Goal: Task Accomplishment & Management: Manage account settings

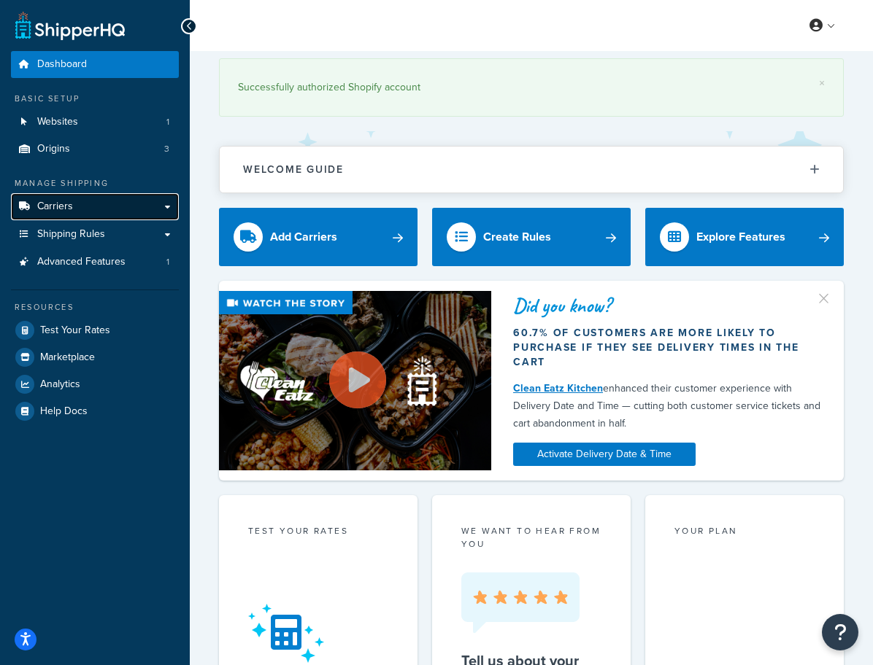
click at [88, 209] on link "Carriers" at bounding box center [95, 206] width 168 height 27
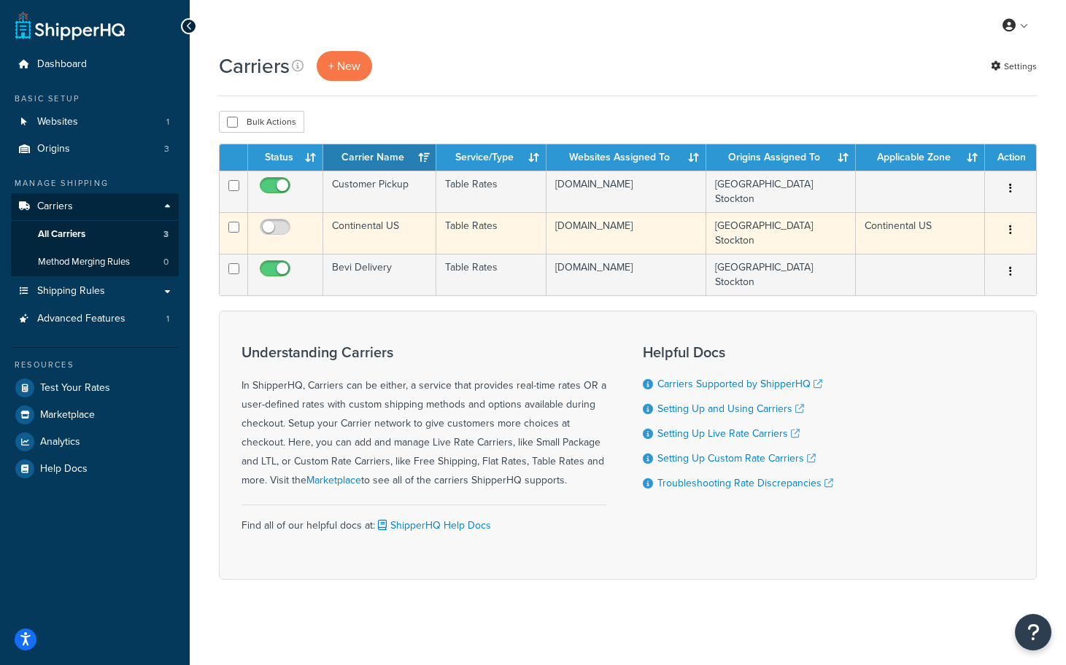
click at [883, 228] on icon "button" at bounding box center [1010, 230] width 3 height 10
click at [883, 320] on link "Delete" at bounding box center [951, 320] width 115 height 30
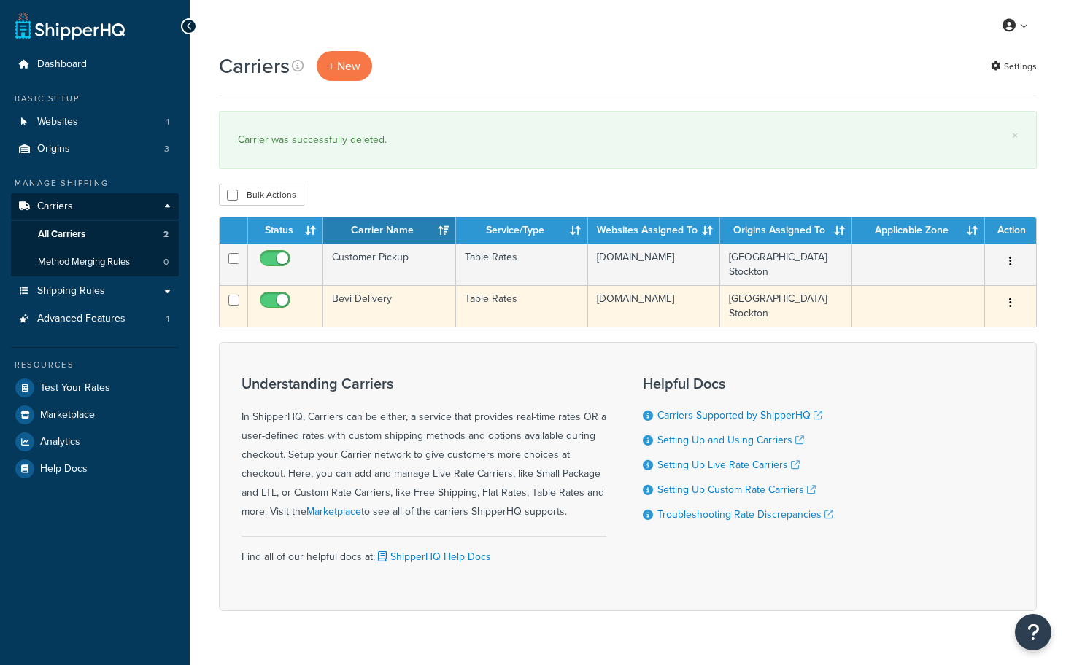
click at [350, 295] on td "Bevi Delivery" at bounding box center [389, 306] width 132 height 42
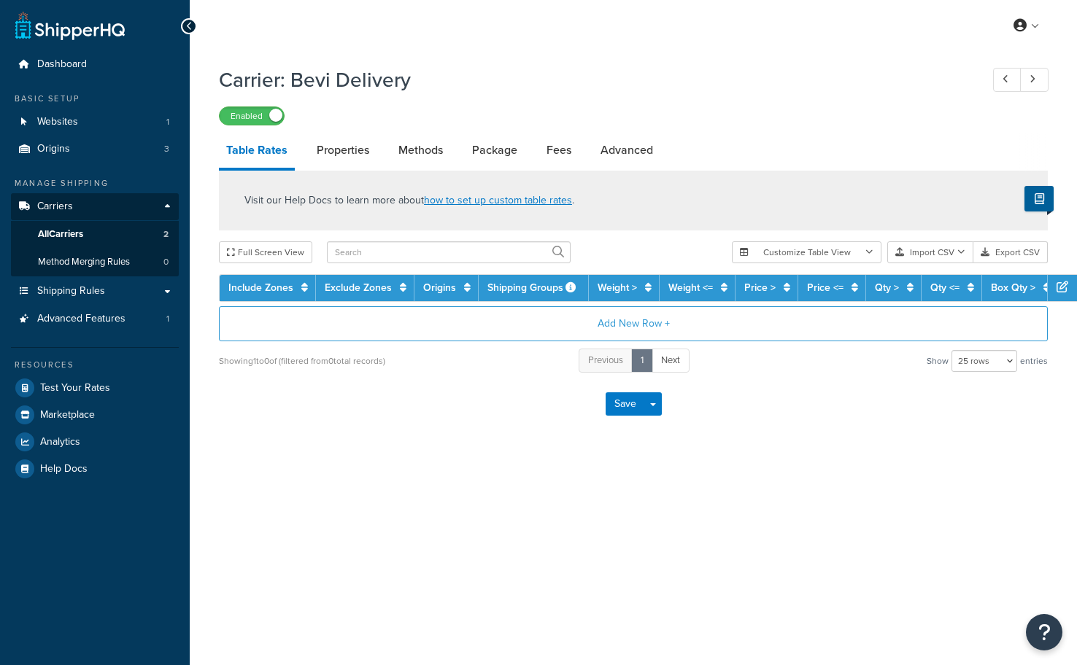
select select "25"
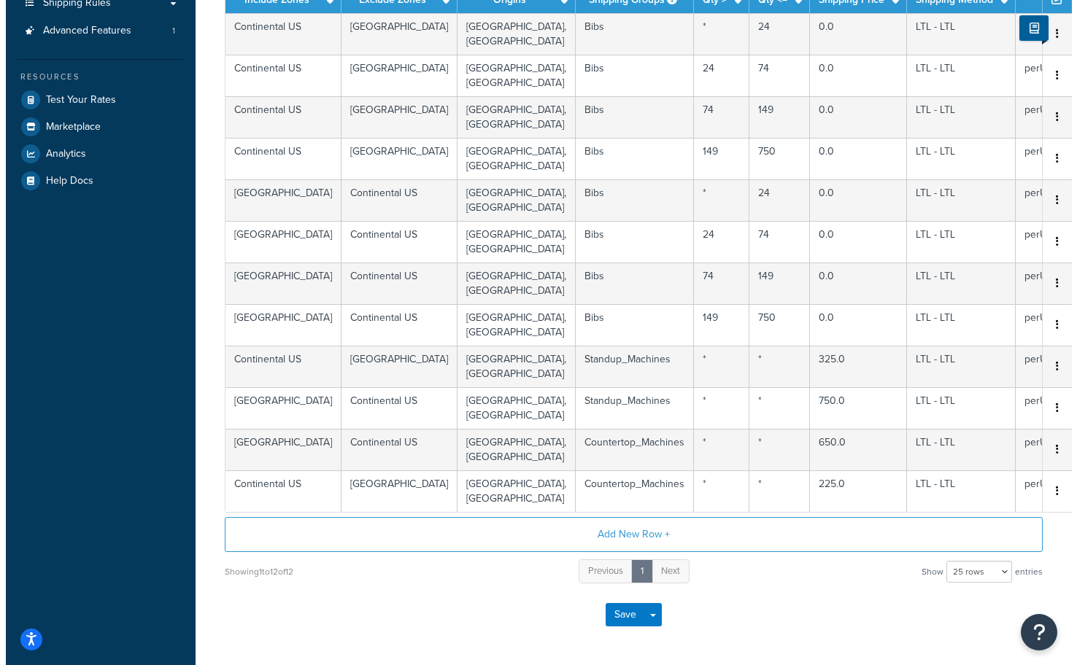
scroll to position [288, 0]
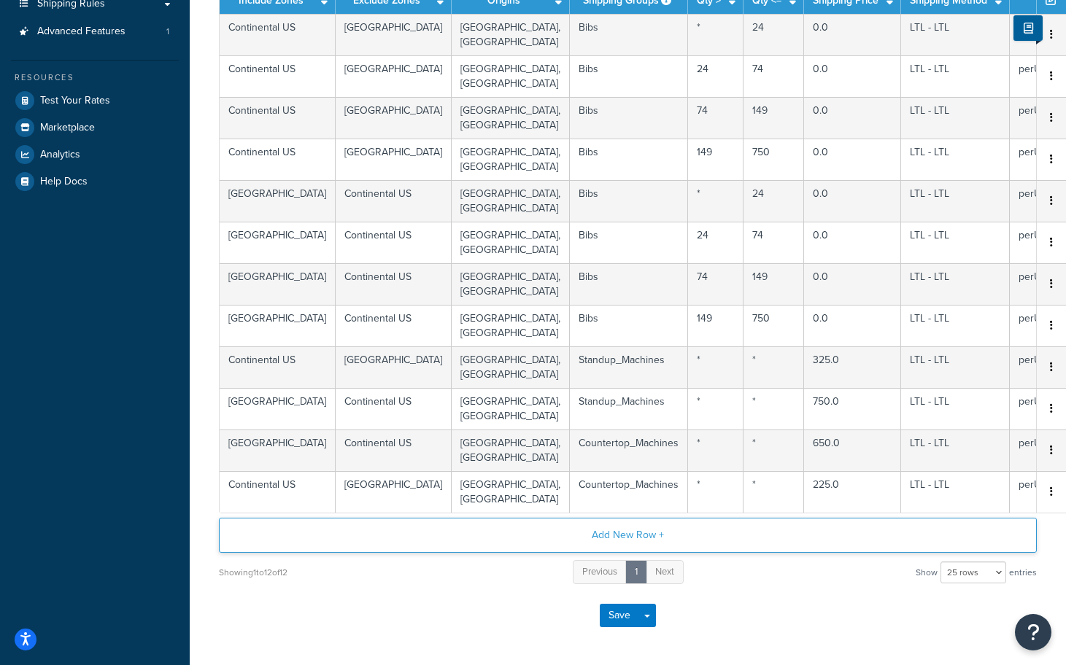
click at [617, 533] on button "Add New Row +" at bounding box center [628, 535] width 818 height 35
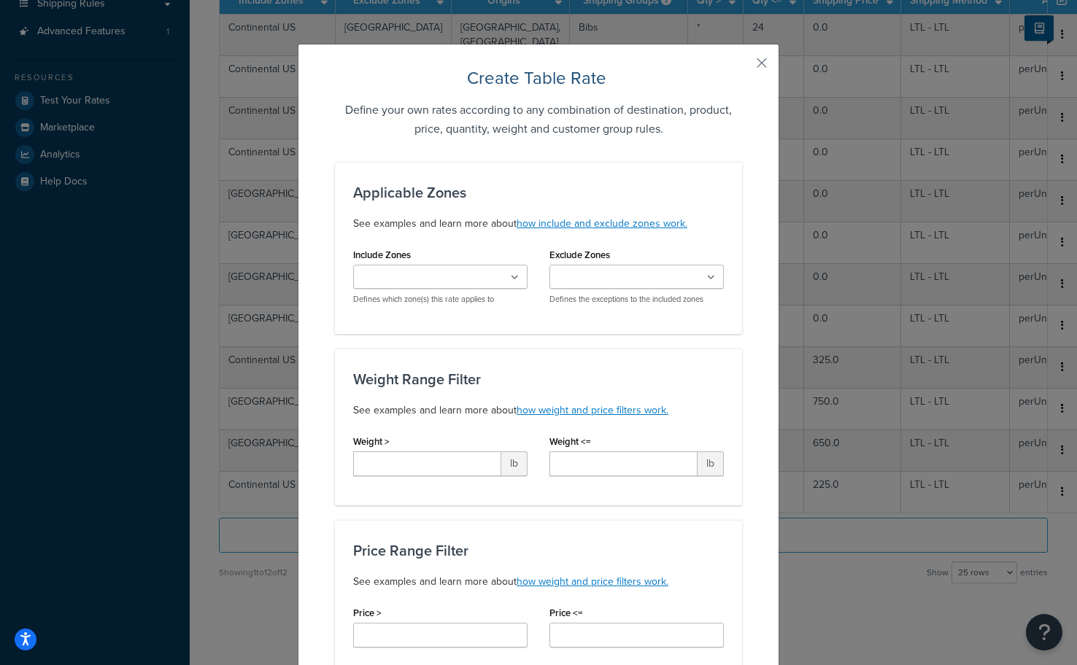
click at [421, 279] on input "Include Zones" at bounding box center [422, 278] width 129 height 16
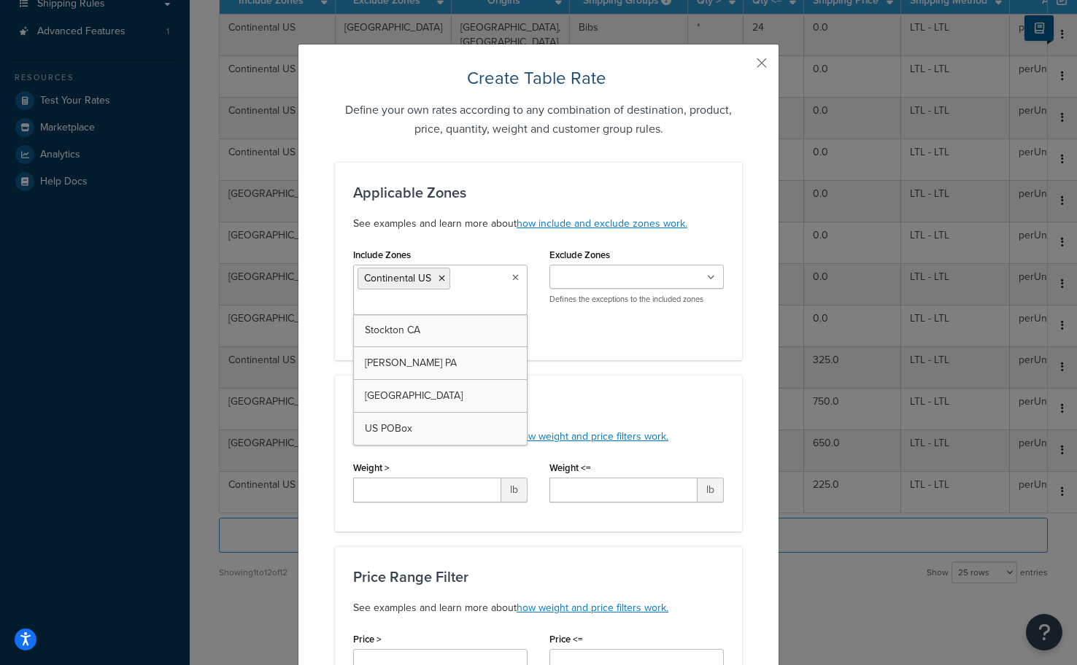
click at [590, 316] on div "Include Zones Continental US Stockton CA Carisle PA Canada US POBox Defines whi…" at bounding box center [538, 293] width 393 height 98
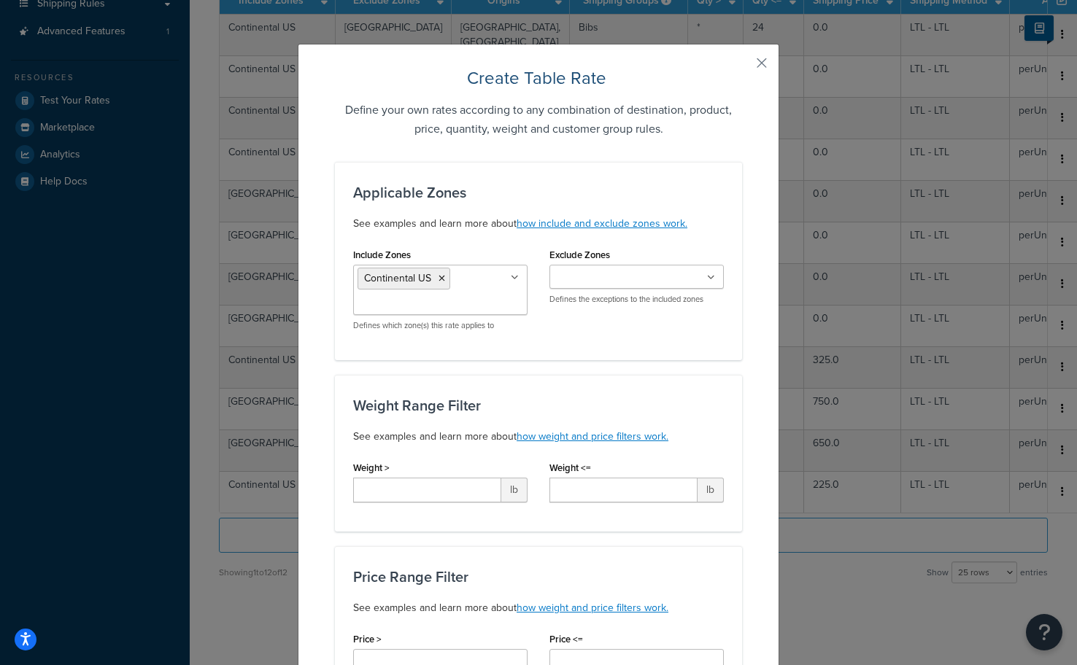
click at [606, 274] on input "Exclude Zones" at bounding box center [618, 278] width 129 height 16
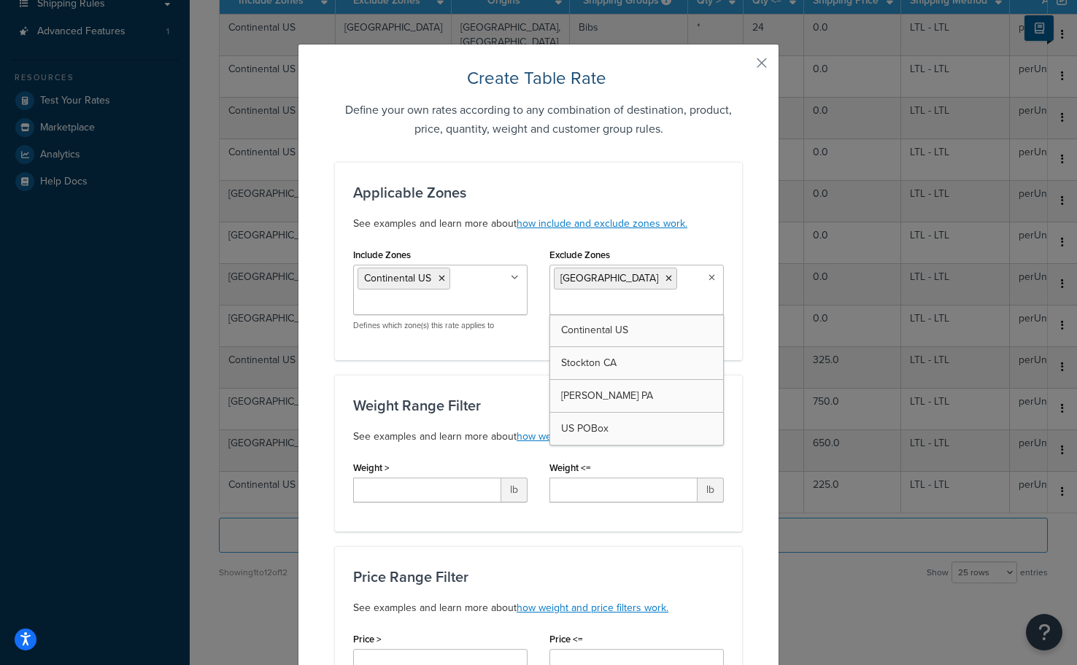
click at [454, 356] on div "Applicable Zones See examples and learn more about how include and exclude zone…" at bounding box center [538, 261] width 407 height 198
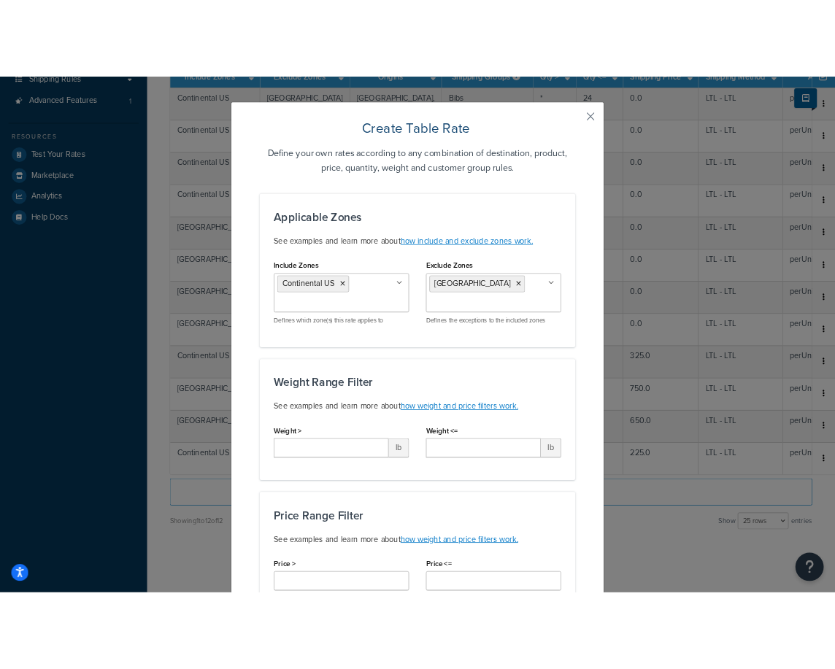
scroll to position [0, 0]
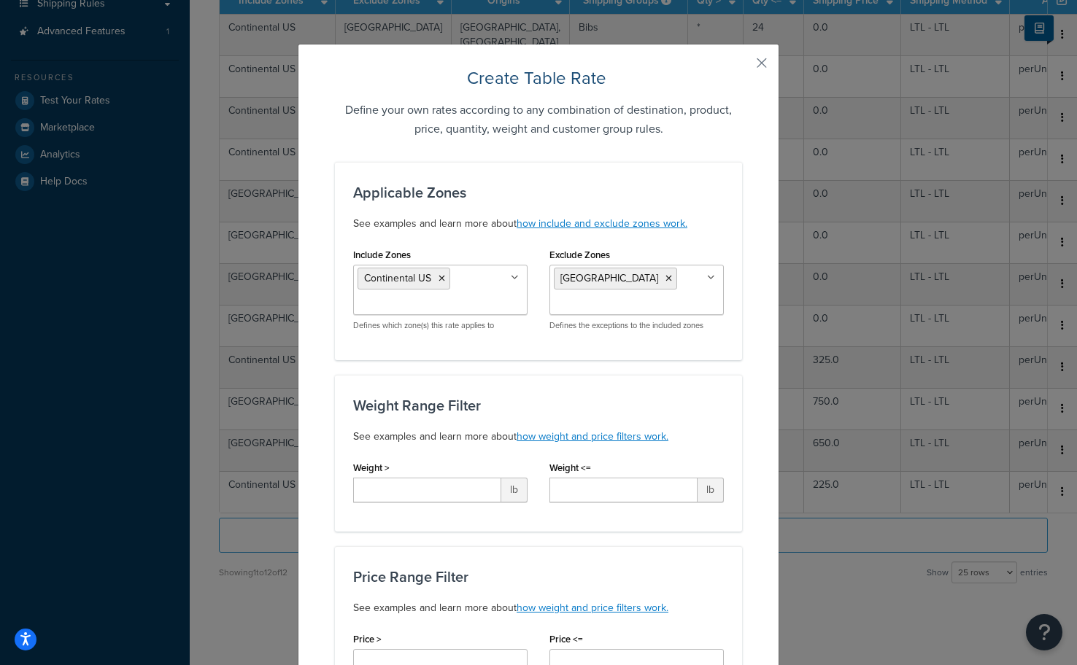
click at [742, 66] on button "button" at bounding box center [740, 68] width 4 height 4
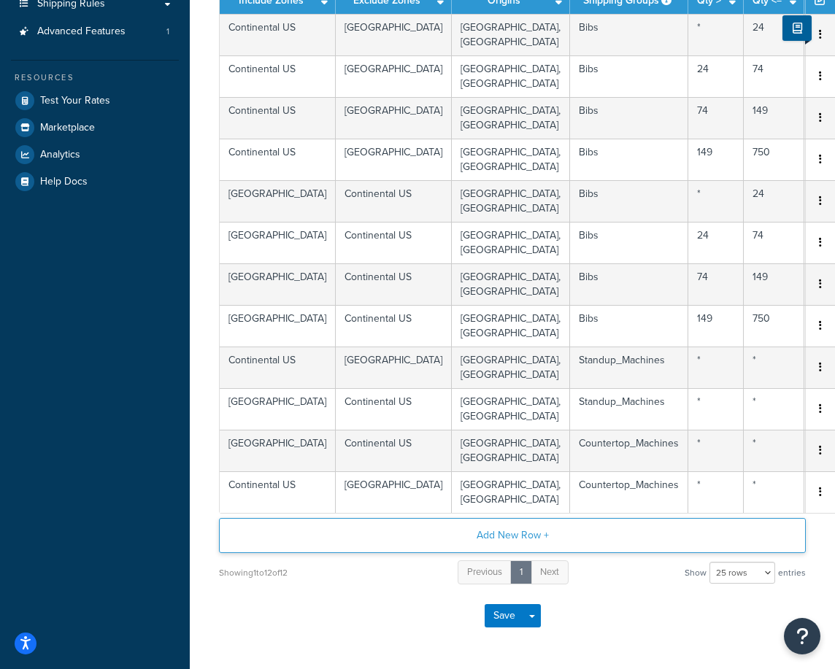
click at [515, 536] on button "Add New Row +" at bounding box center [512, 535] width 587 height 35
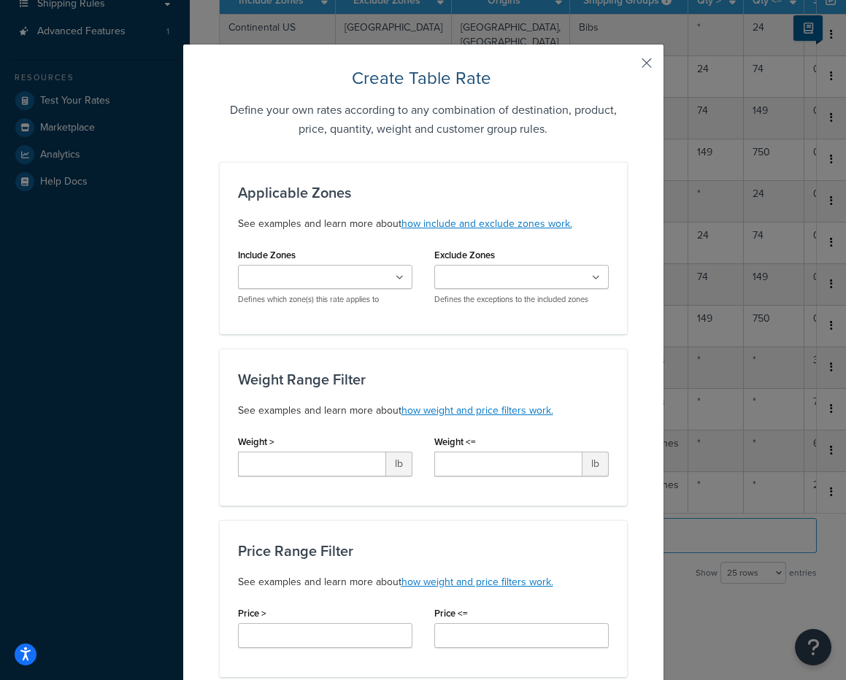
click at [627, 66] on button "button" at bounding box center [625, 68] width 4 height 4
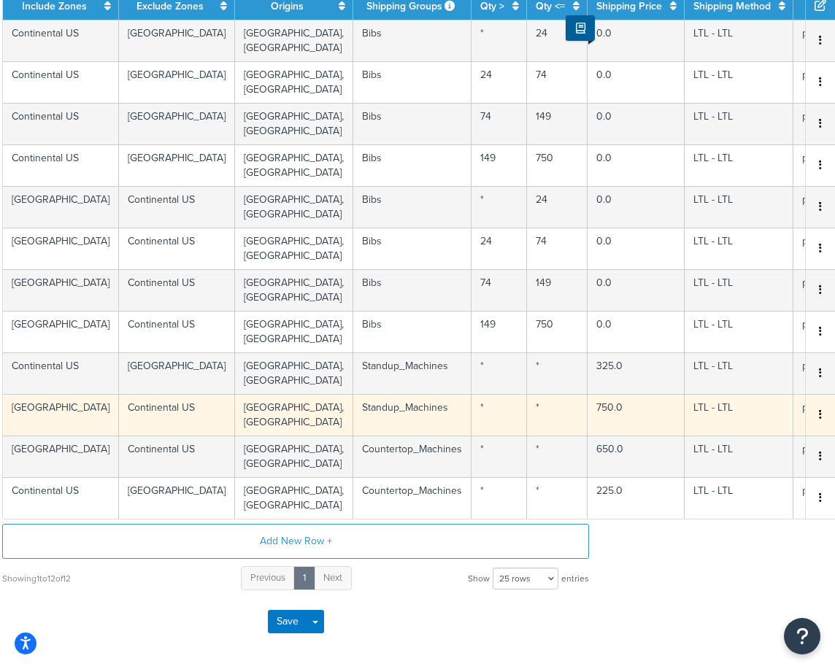
scroll to position [282, 220]
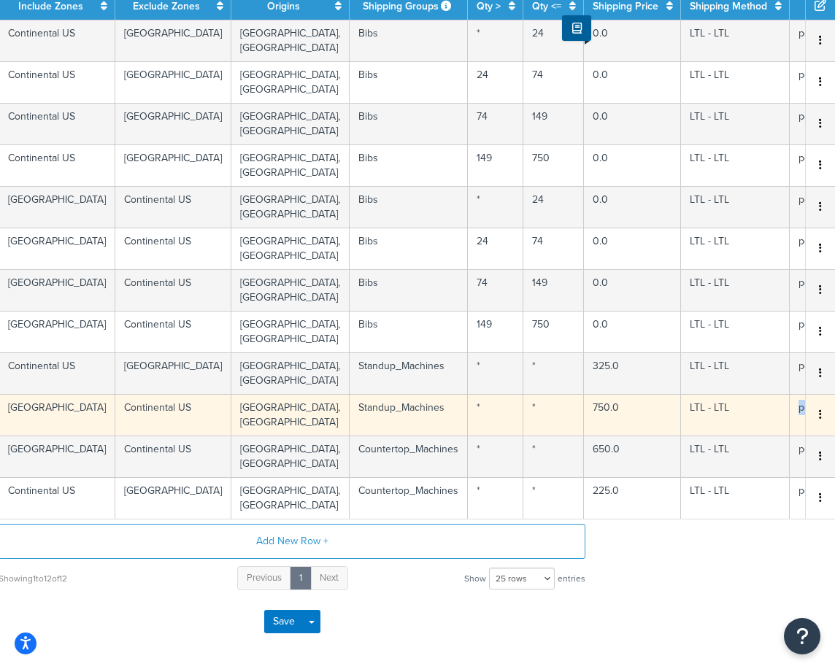
drag, startPoint x: 780, startPoint y: 411, endPoint x: 703, endPoint y: 412, distance: 77.4
click at [790, 412] on td "perUnitQty=550" at bounding box center [844, 415] width 109 height 42
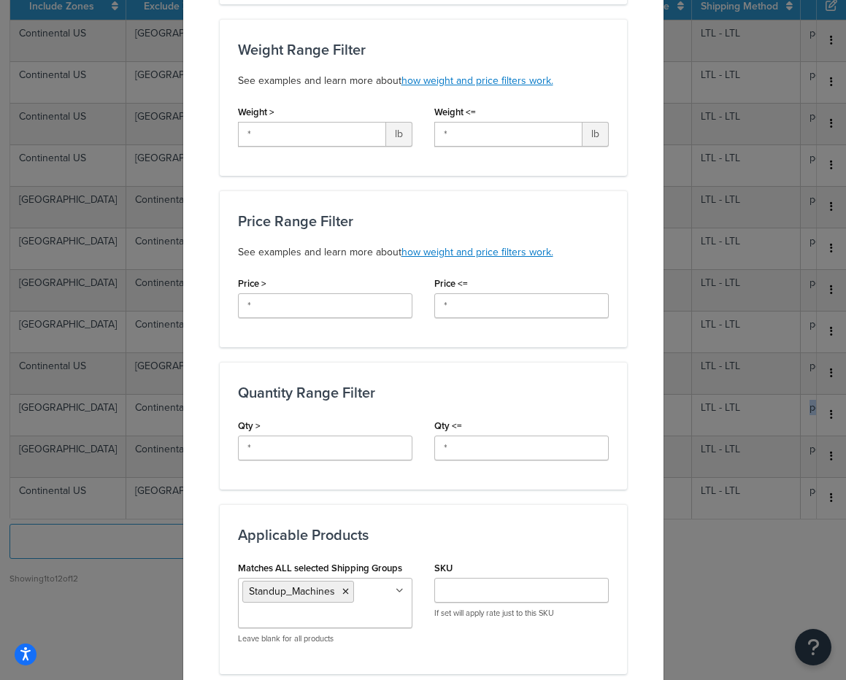
scroll to position [486, 0]
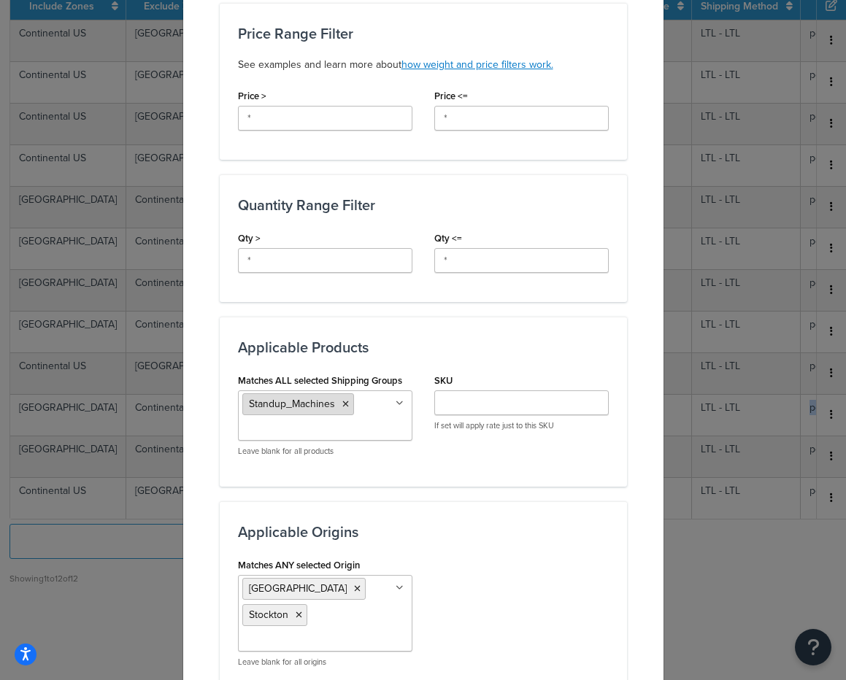
click at [342, 404] on icon at bounding box center [345, 404] width 7 height 9
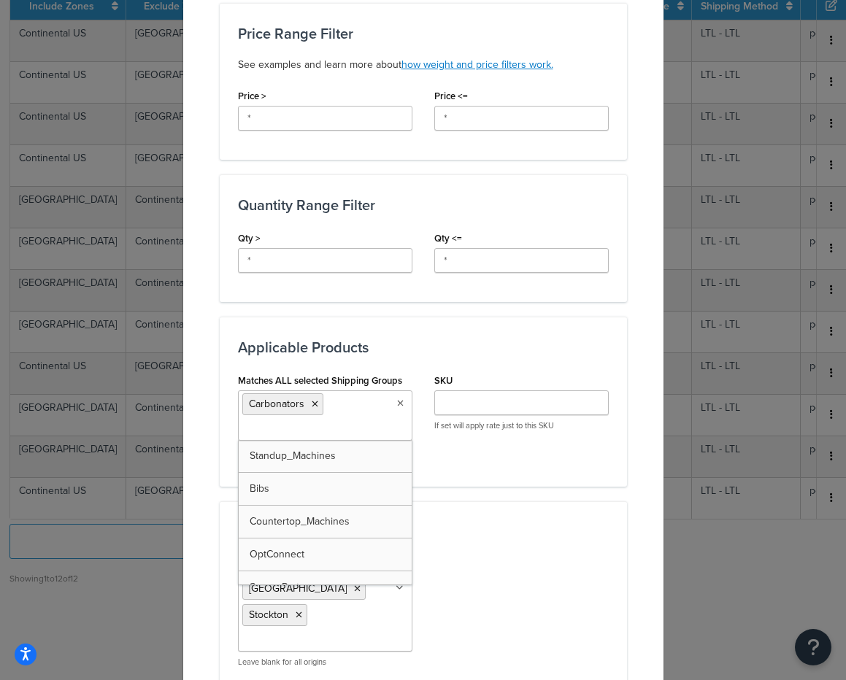
click at [481, 466] on div "Matches ALL selected Shipping Groups Carbonators Standup_Machines Bibs Countert…" at bounding box center [423, 419] width 393 height 98
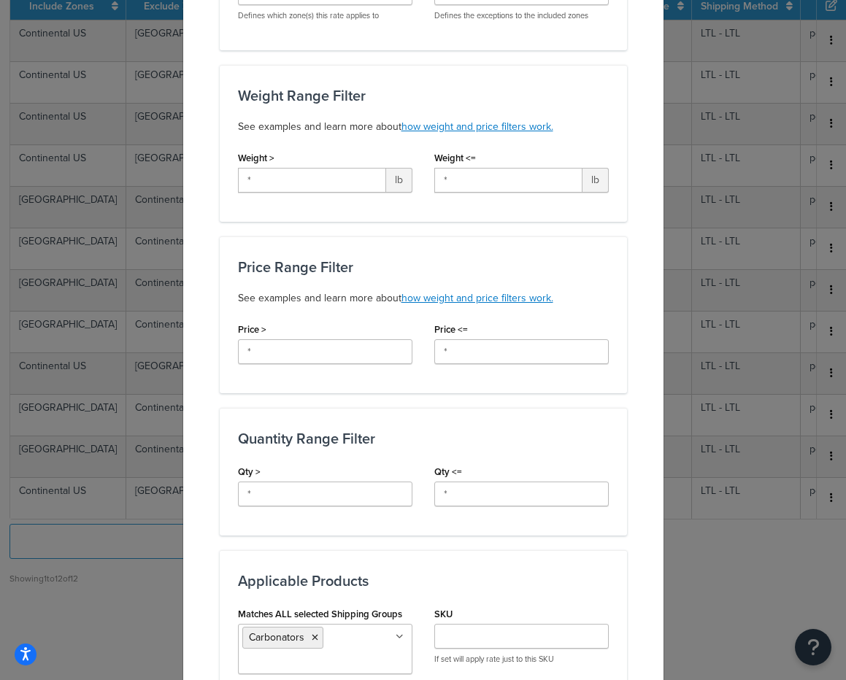
scroll to position [0, 0]
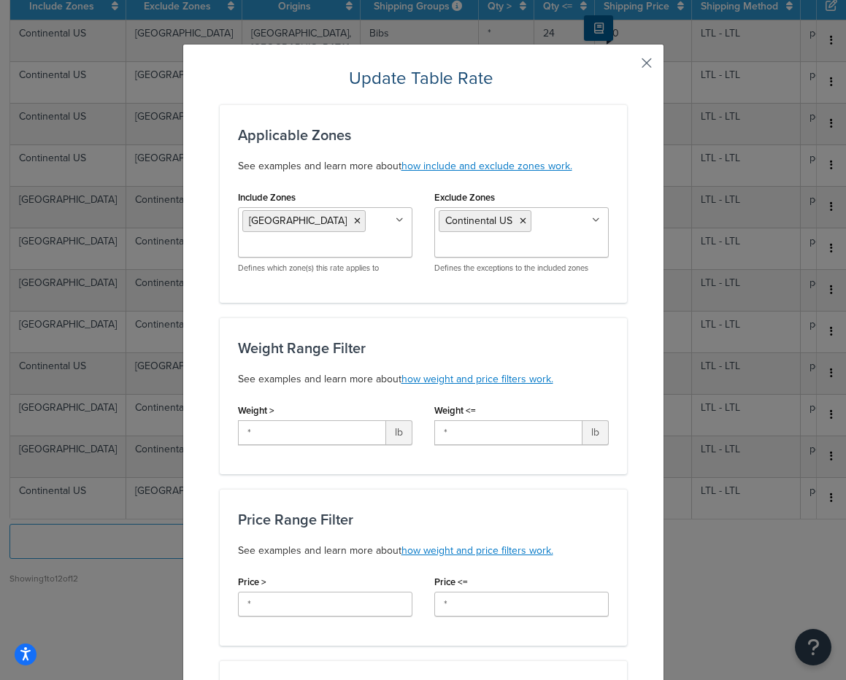
click at [627, 66] on button "button" at bounding box center [625, 68] width 4 height 4
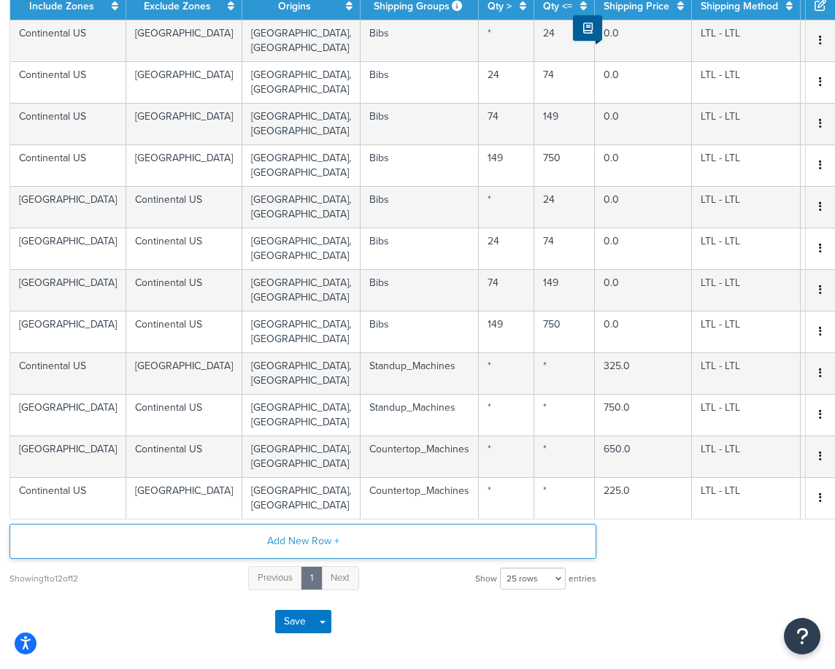
click at [359, 536] on button "Add New Row +" at bounding box center [302, 541] width 587 height 35
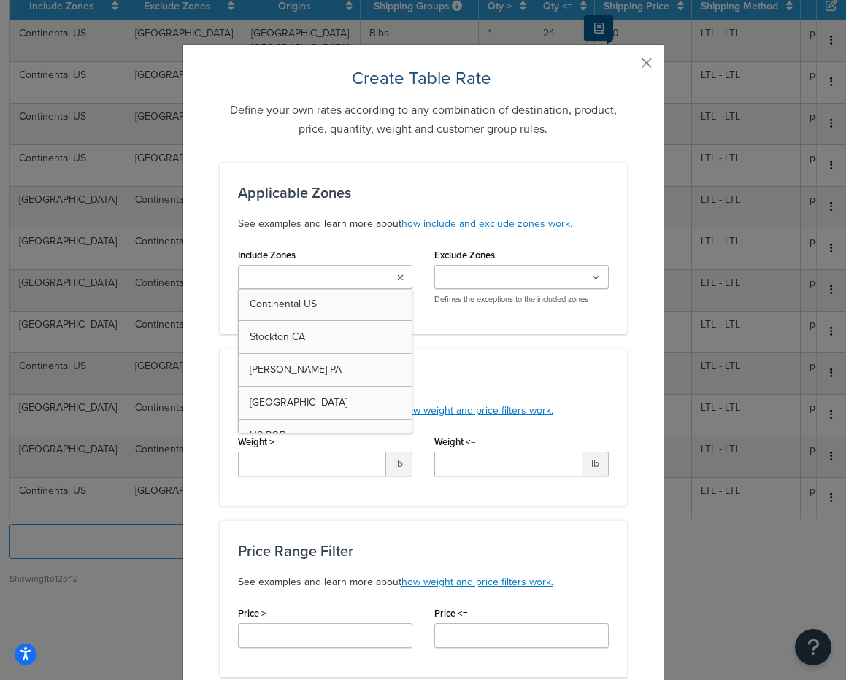
click at [300, 276] on input "Include Zones" at bounding box center [306, 278] width 129 height 16
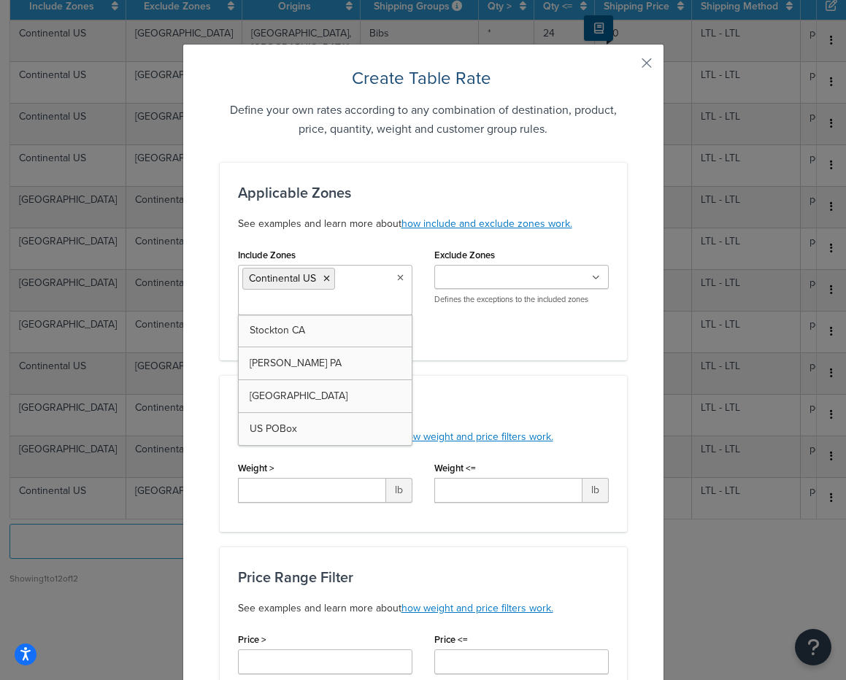
click at [455, 279] on input "Exclude Zones" at bounding box center [503, 278] width 129 height 16
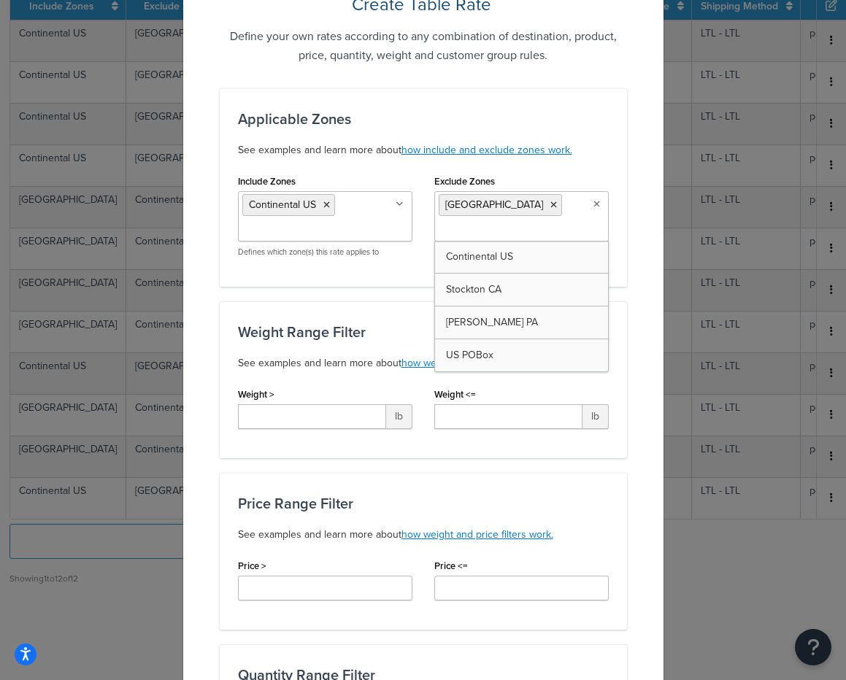
click at [323, 458] on div "Weight Range Filter See examples and learn more about how weight and price filt…" at bounding box center [423, 379] width 407 height 157
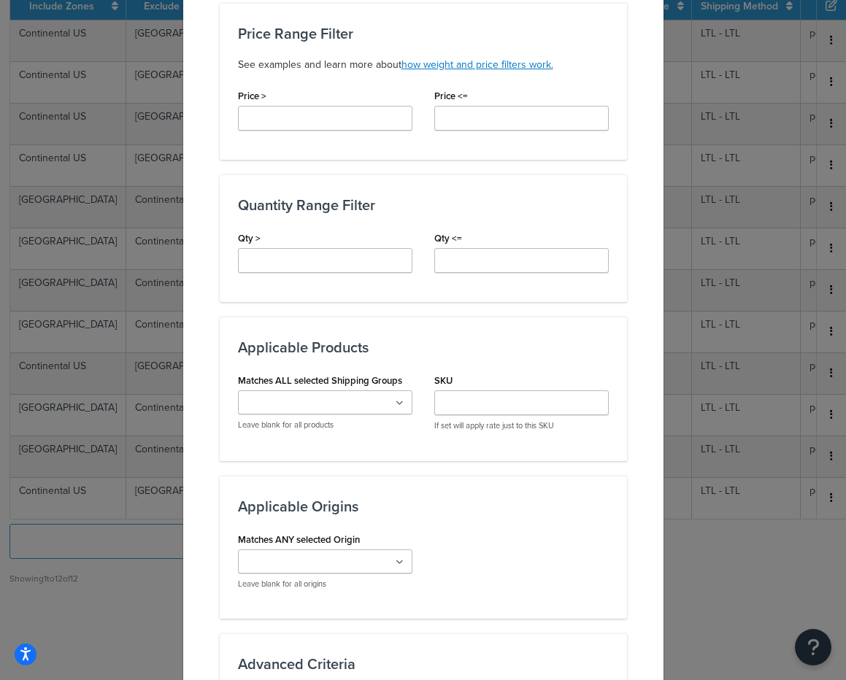
scroll to position [544, 0]
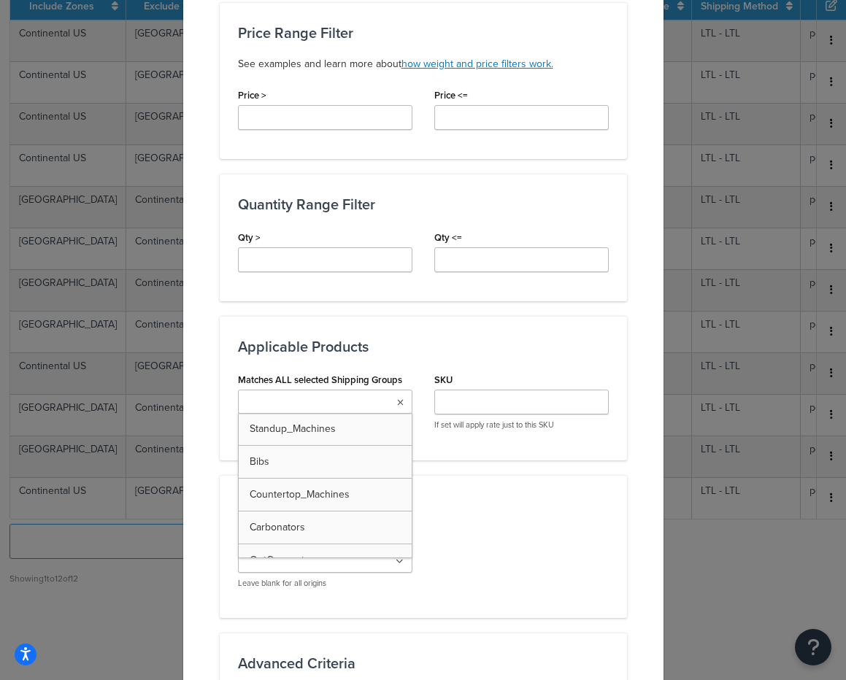
click at [312, 404] on input "Matches ALL selected Shipping Groups" at bounding box center [306, 403] width 129 height 16
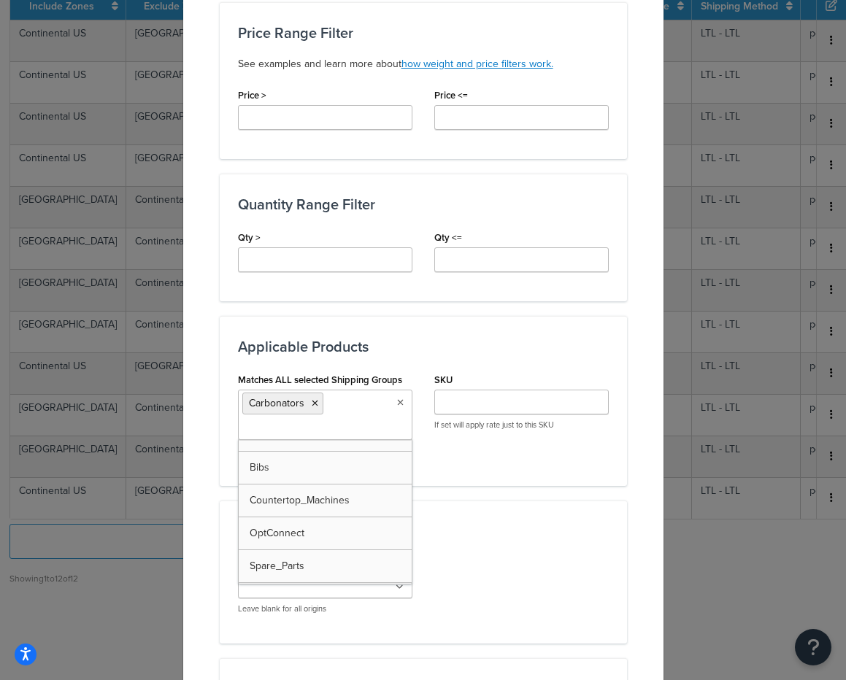
click at [527, 466] on div "Matches ALL selected Shipping Groups Carbonators Standup_Machines Bibs Countert…" at bounding box center [423, 418] width 393 height 98
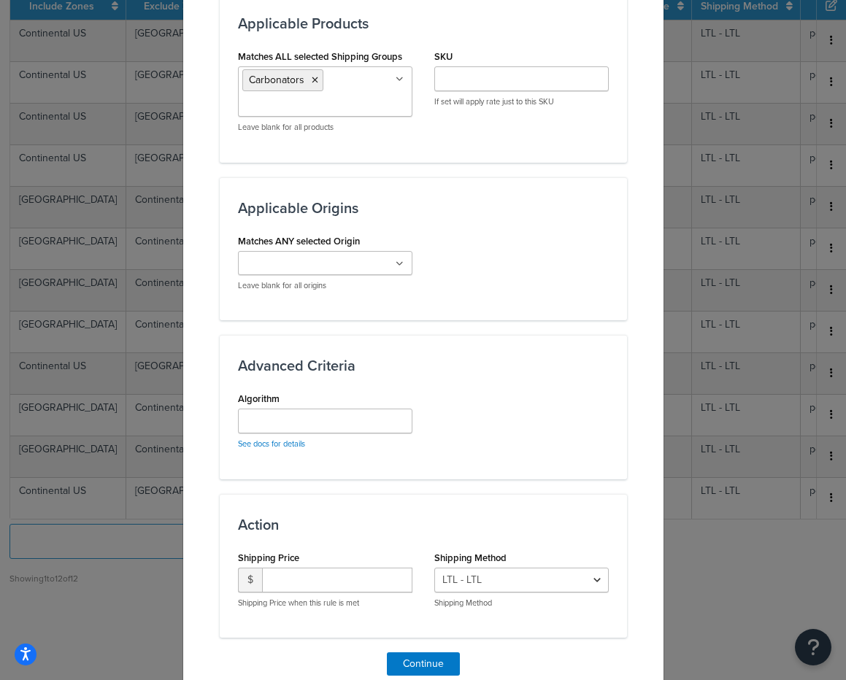
scroll to position [891, 0]
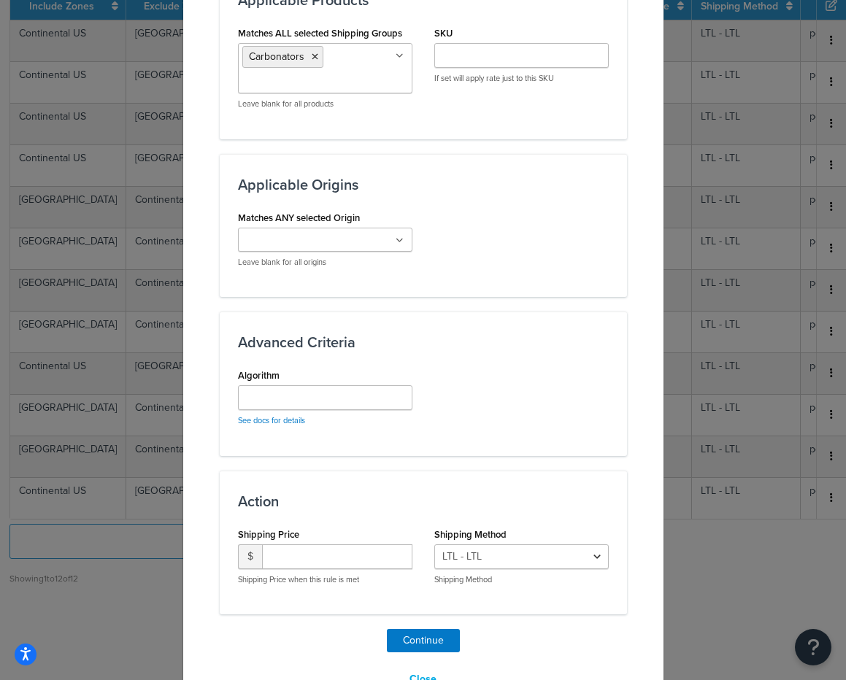
click at [300, 249] on ul at bounding box center [325, 240] width 174 height 24
drag, startPoint x: 526, startPoint y: 235, endPoint x: 516, endPoint y: 242, distance: 12.6
click at [529, 235] on div "Matches ANY selected Origin Bevi Carlisle Stockton Leave blank for all origins" at bounding box center [423, 243] width 393 height 72
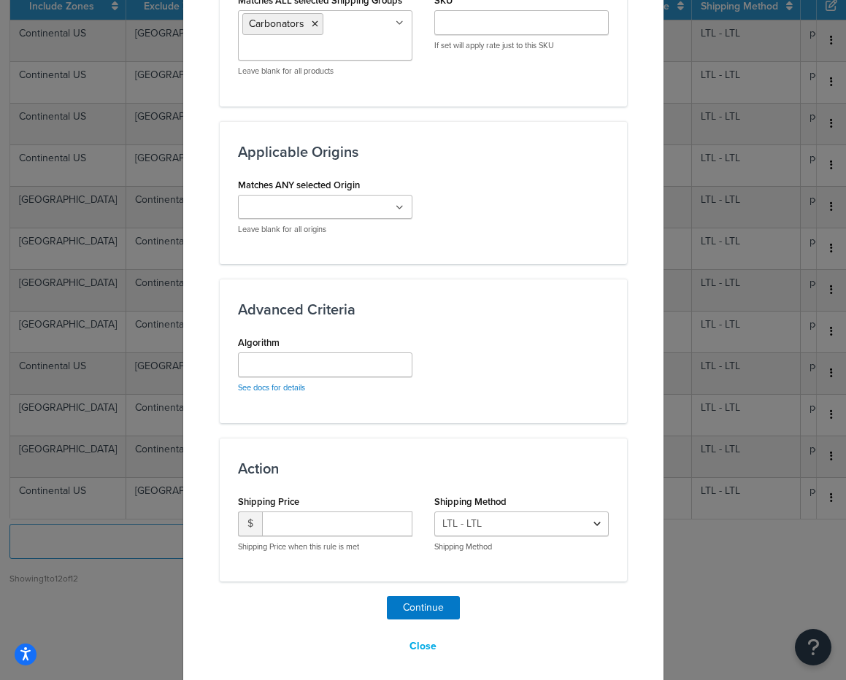
scroll to position [933, 0]
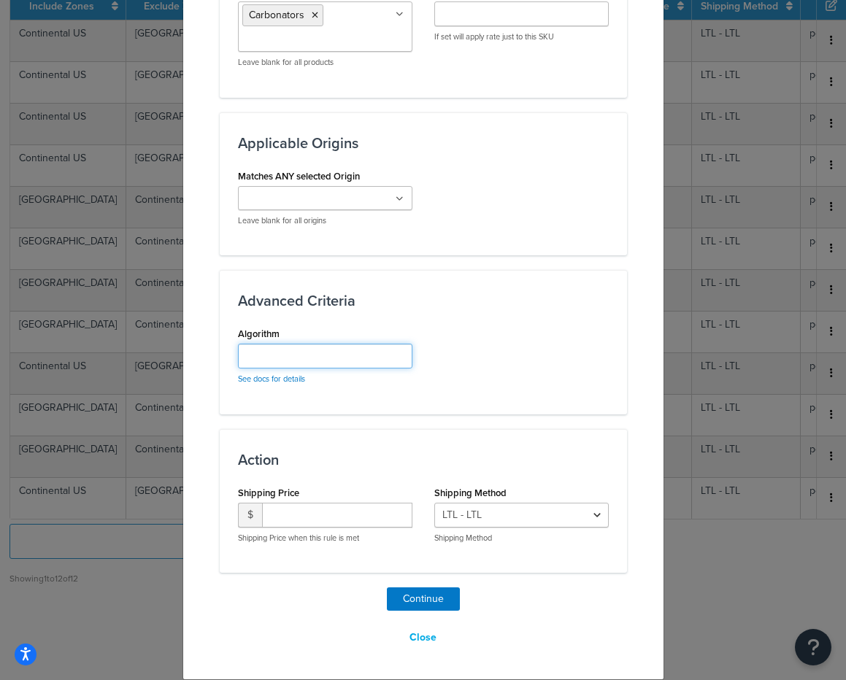
click at [295, 360] on input "Algorithm" at bounding box center [325, 356] width 174 height 25
click at [362, 514] on input "number" at bounding box center [337, 515] width 150 height 25
click at [331, 352] on input "perUnitQty=175" at bounding box center [325, 356] width 174 height 25
type input "perUnitQty=50"
click at [333, 506] on input "number" at bounding box center [337, 515] width 150 height 25
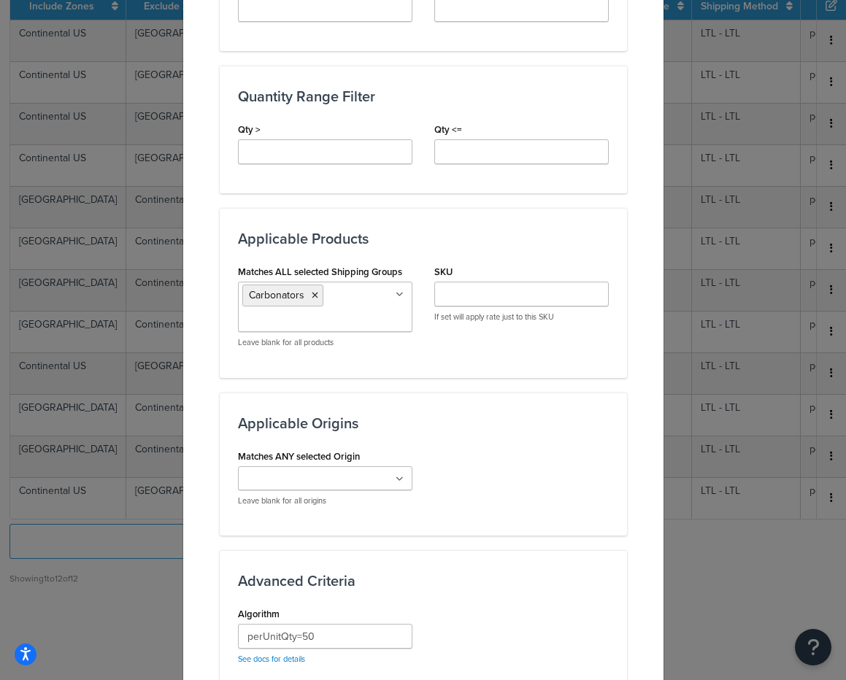
scroll to position [651, 0]
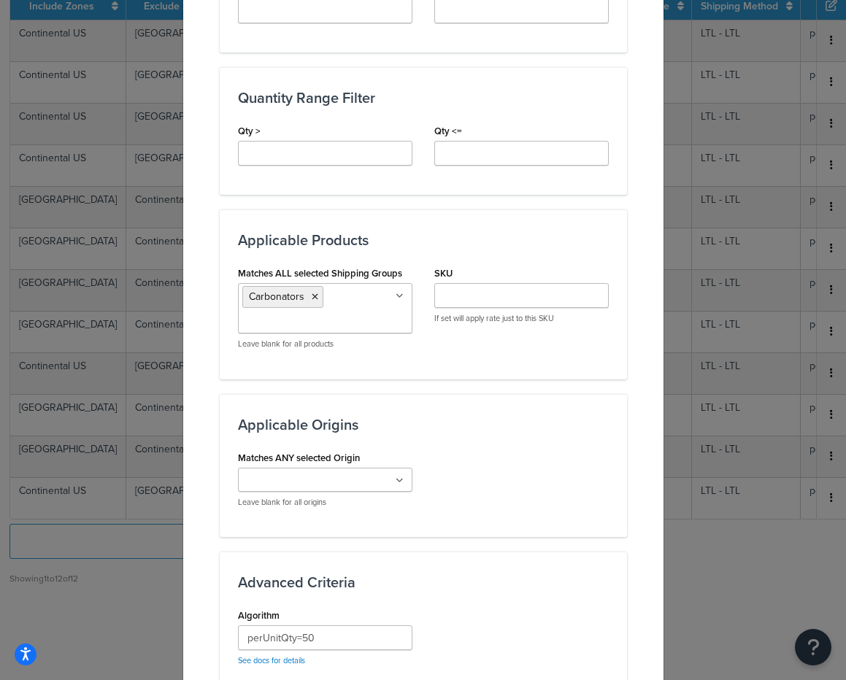
type input "175"
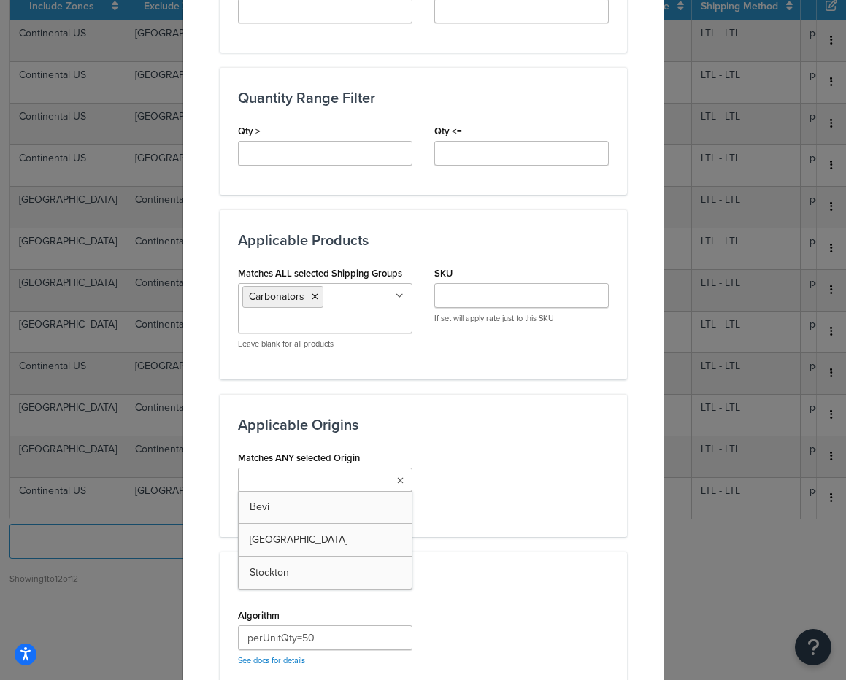
click at [376, 481] on ul at bounding box center [325, 480] width 174 height 24
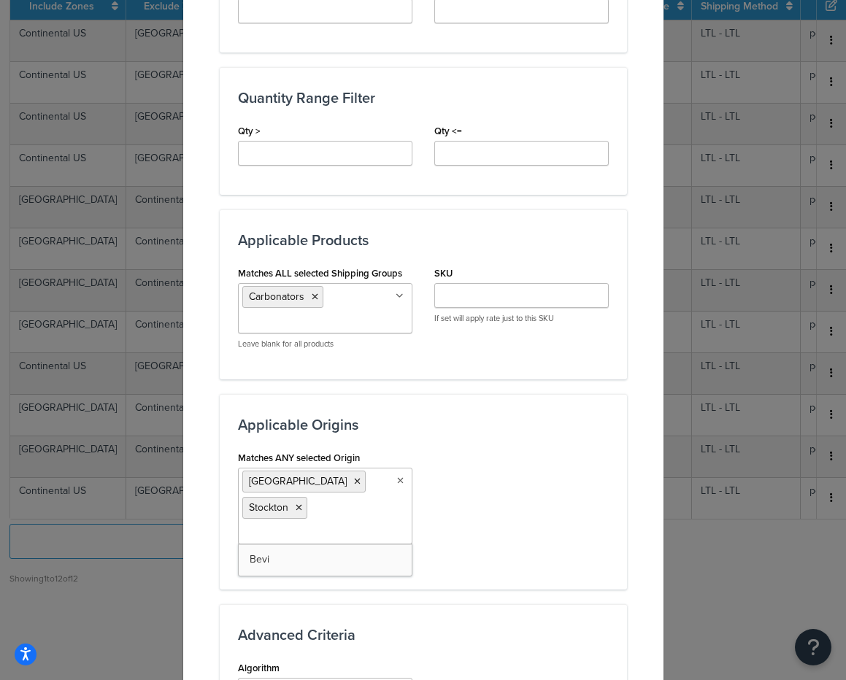
click at [555, 487] on div "Matches ANY selected Origin Carlisle Stockton Bevi Leave blank for all origins" at bounding box center [423, 509] width 393 height 124
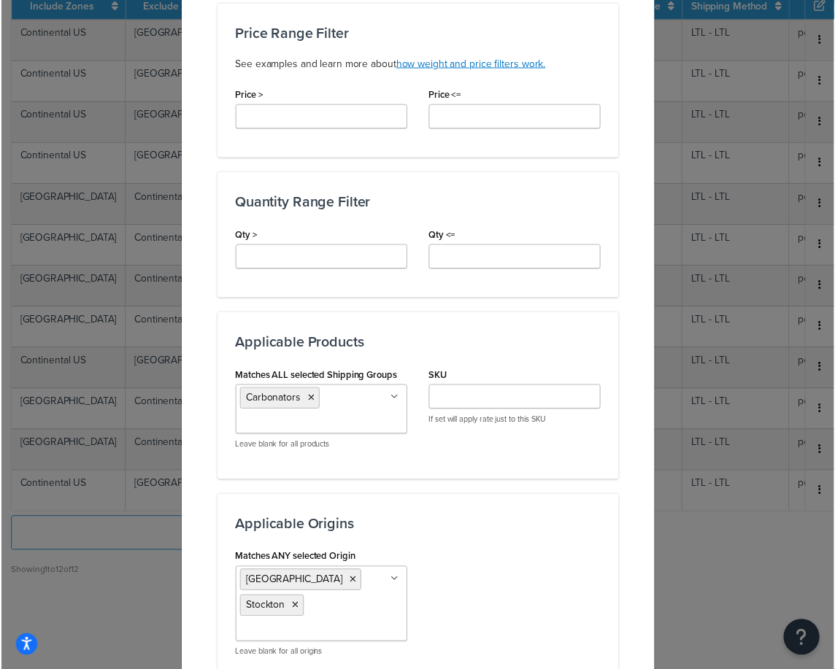
scroll to position [959, 0]
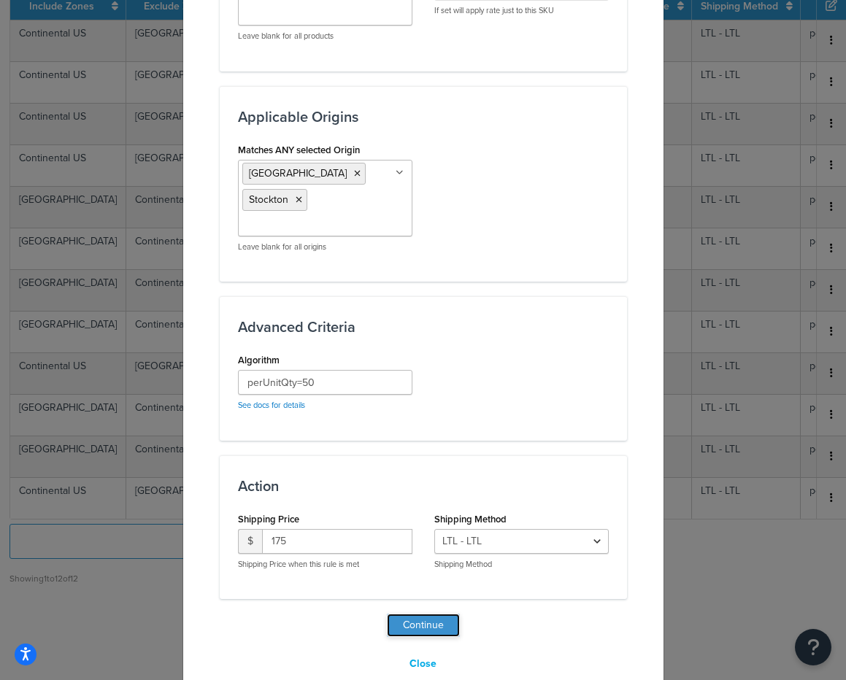
click at [417, 614] on button "Continue" at bounding box center [423, 625] width 73 height 23
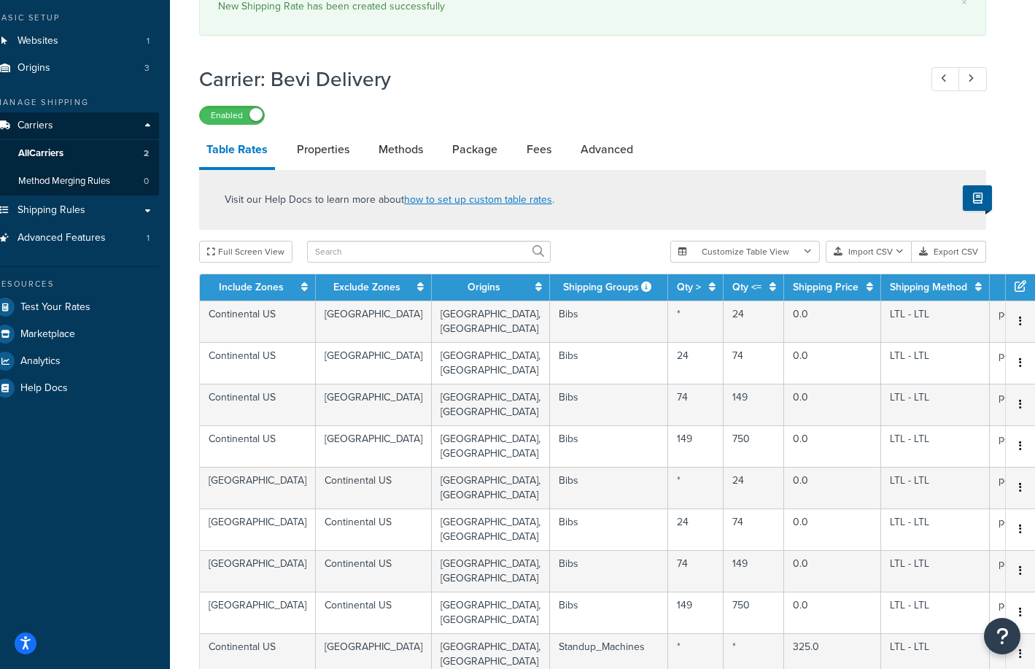
scroll to position [393, 20]
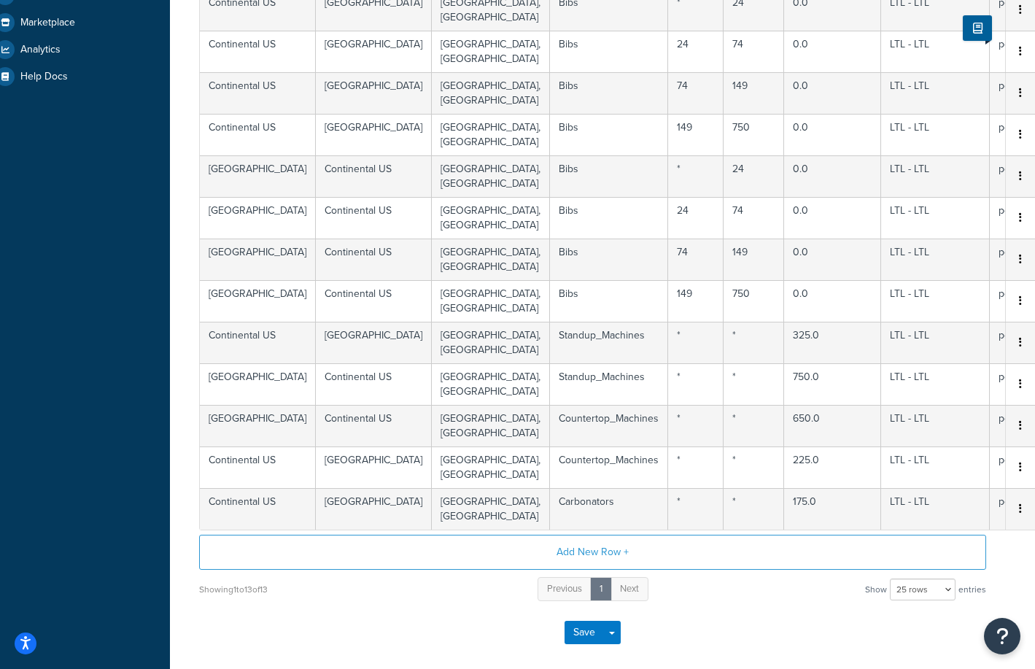
click at [789, 603] on div "Showing 1 to 13 of 13 Previous 1 Next Show 10 rows 15 rows 25 rows 50 rows 100 …" at bounding box center [592, 589] width 787 height 27
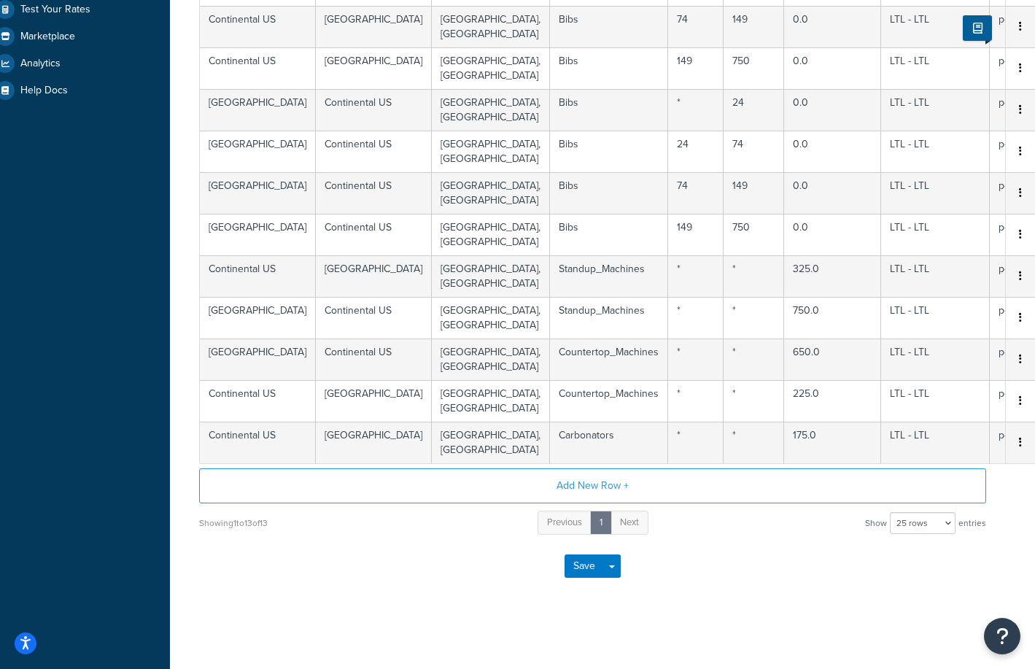
scroll to position [381, 20]
drag, startPoint x: 764, startPoint y: 633, endPoint x: 765, endPoint y: 614, distance: 18.3
click at [765, 630] on div "Carrier: Bevi Delivery Enabled Table Rates Properties Methods Package Fees Adva…" at bounding box center [593, 156] width 846 height 953
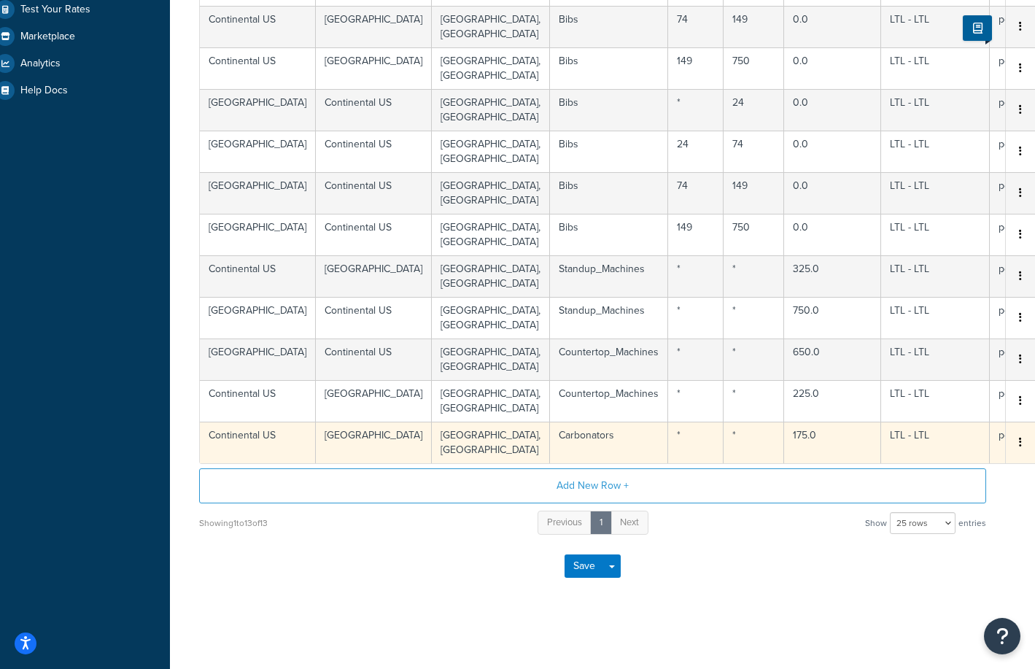
scroll to position [380, 20]
click at [1020, 445] on icon "button" at bounding box center [1020, 442] width 3 height 10
click at [976, 449] on div "Duplicate" at bounding box center [946, 444] width 104 height 30
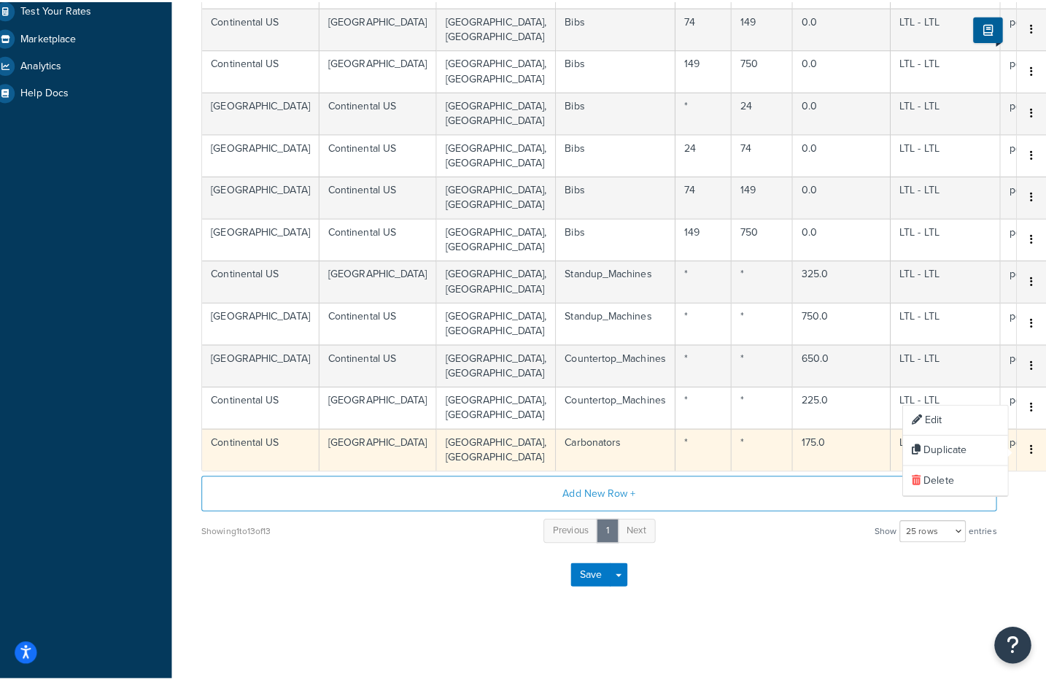
scroll to position [370, 9]
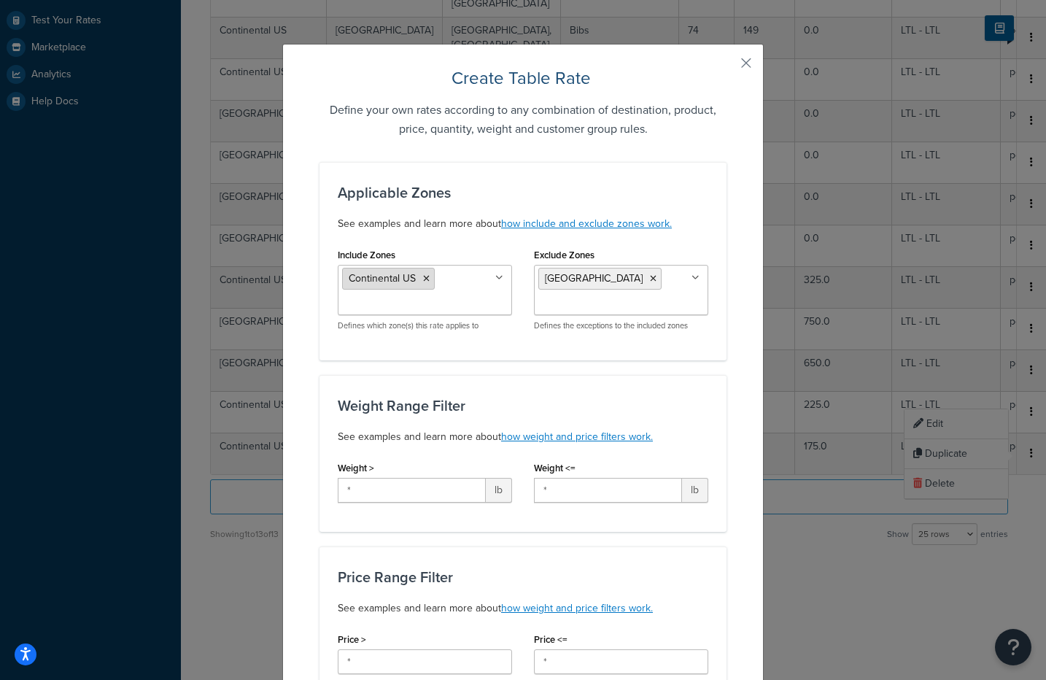
click at [423, 279] on icon at bounding box center [426, 278] width 7 height 9
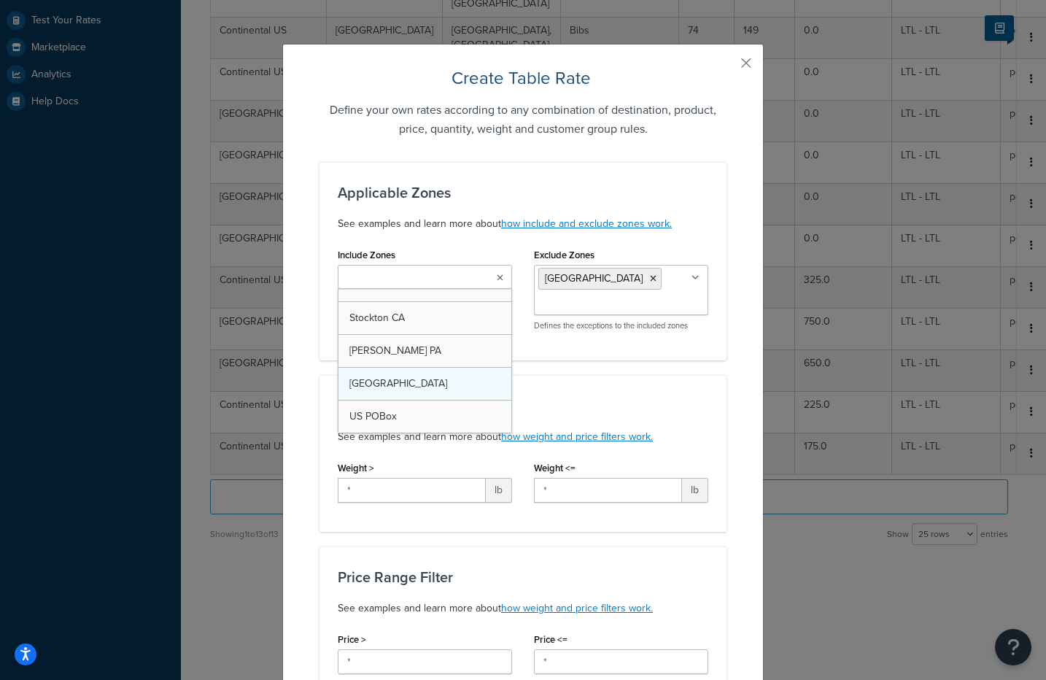
scroll to position [0, 0]
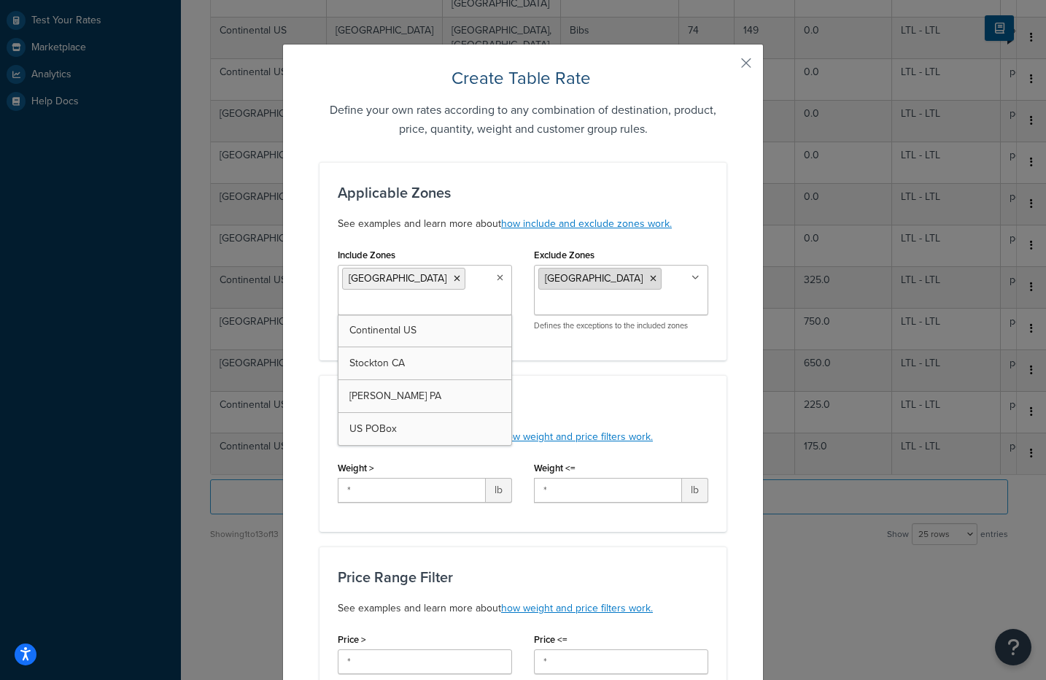
click at [591, 281] on li "[GEOGRAPHIC_DATA]" at bounding box center [600, 279] width 123 height 22
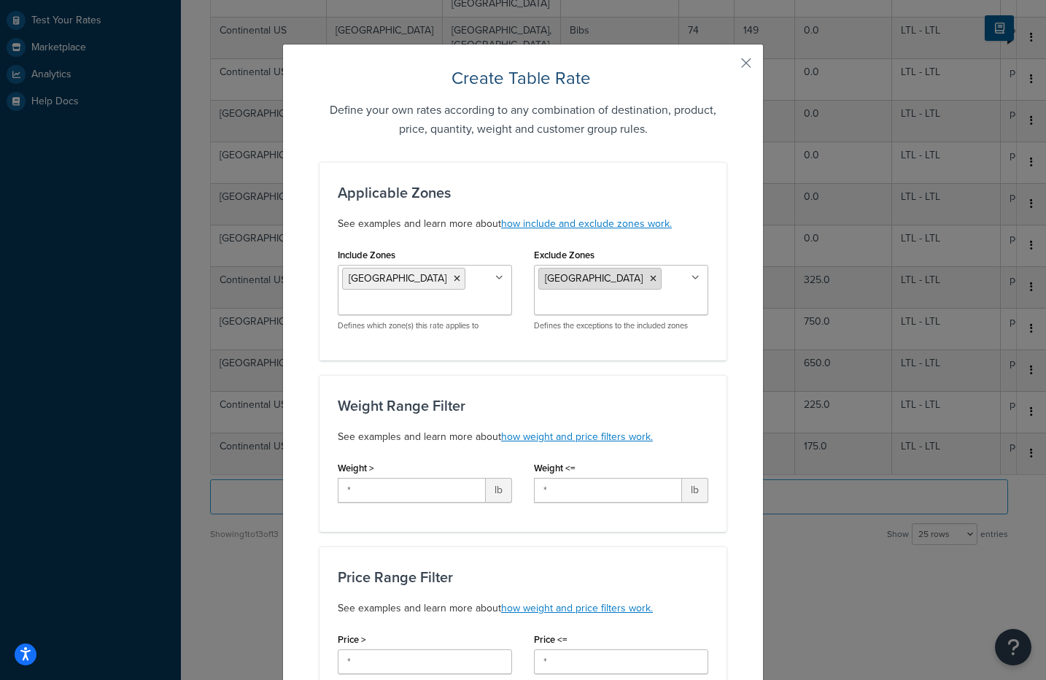
click at [650, 277] on icon at bounding box center [653, 278] width 7 height 9
click at [463, 342] on div "Applicable Zones See examples and learn more about how include and exclude zone…" at bounding box center [523, 261] width 407 height 198
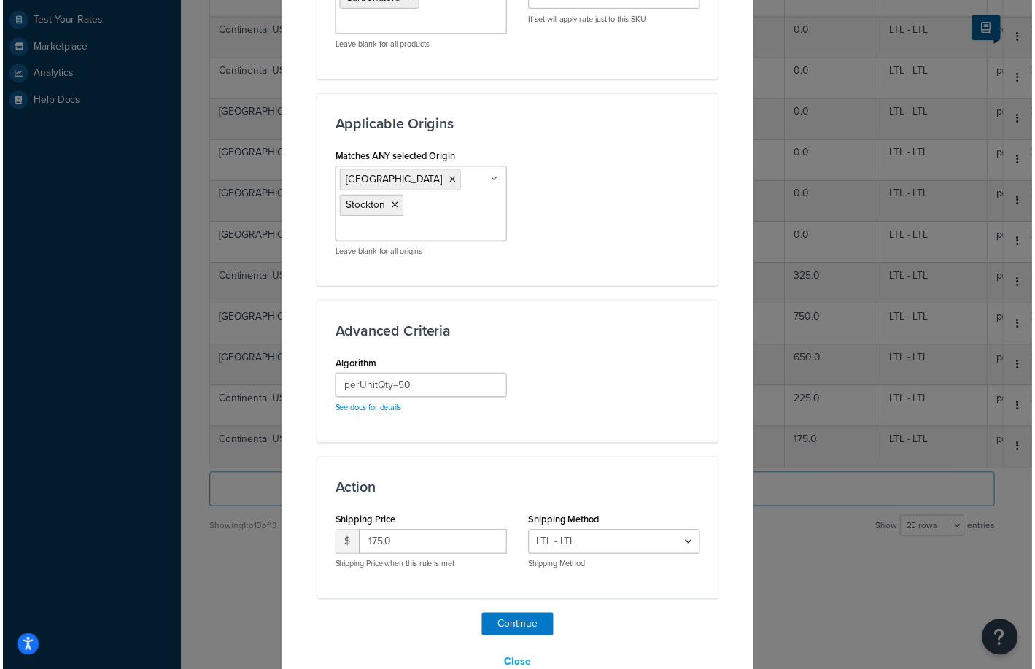
scroll to position [959, 0]
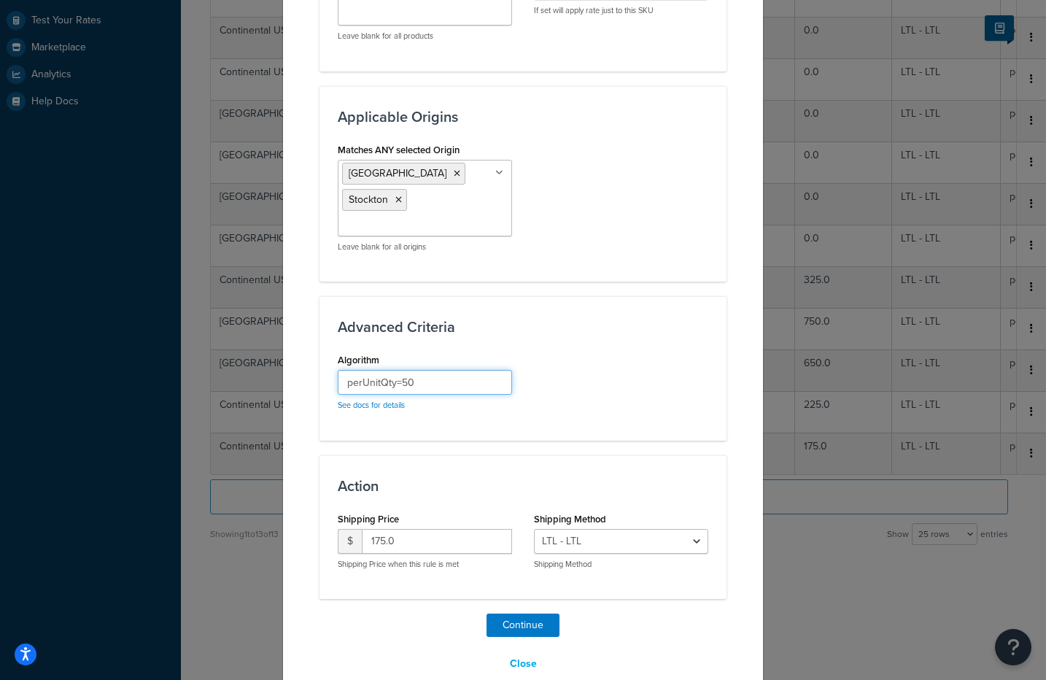
click at [450, 370] on input "perUnitQty=50" at bounding box center [425, 382] width 174 height 25
type input "perUnitQty=200"
click at [412, 529] on input "175.0" at bounding box center [437, 541] width 150 height 25
type input "1"
type input "350"
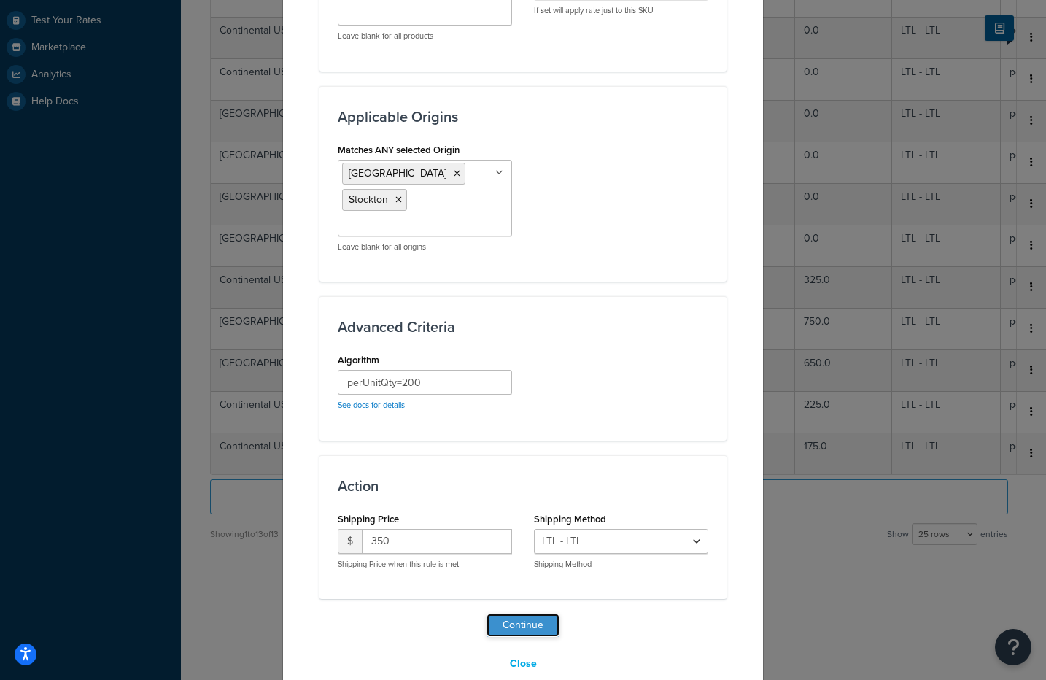
click at [525, 614] on button "Continue" at bounding box center [523, 625] width 73 height 23
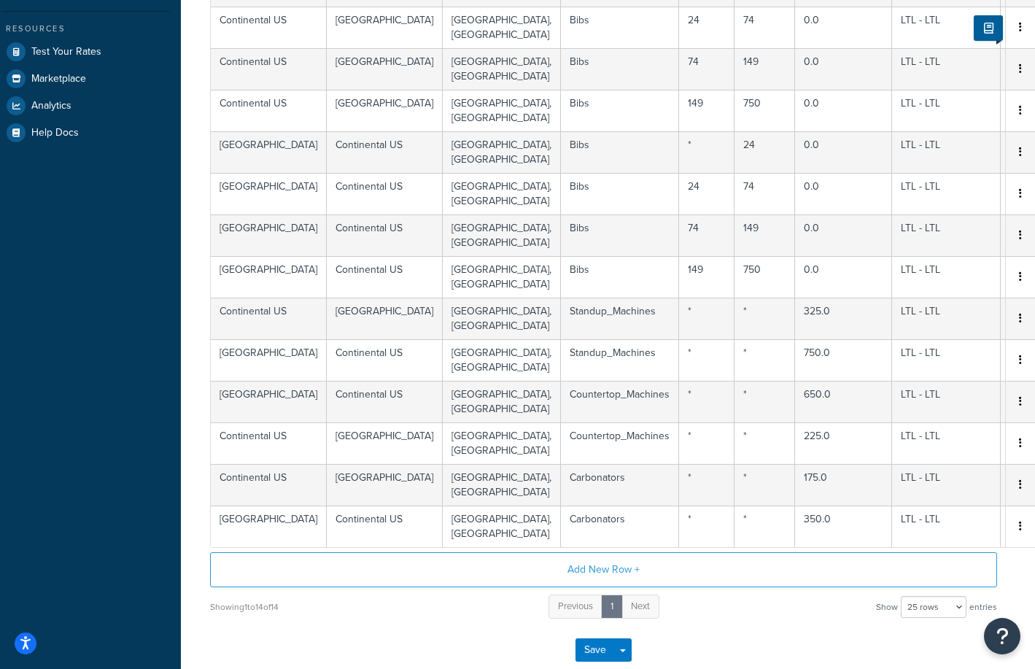
scroll to position [0, 9]
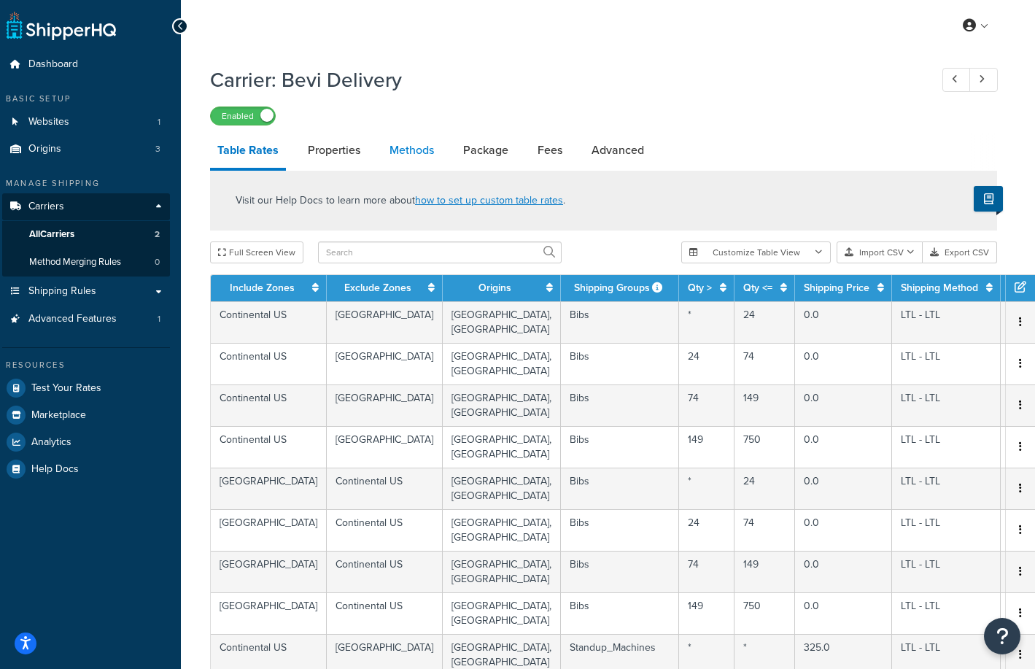
click at [417, 156] on link "Methods" at bounding box center [411, 150] width 59 height 35
select select "25"
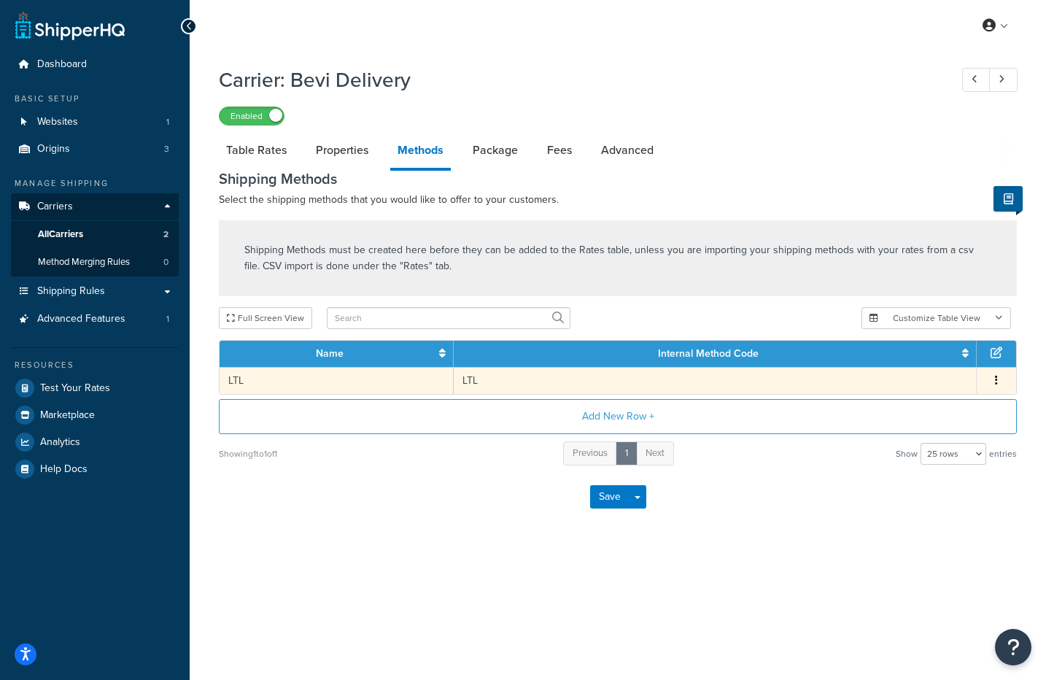
click at [999, 381] on button "button" at bounding box center [997, 381] width 12 height 16
click at [935, 369] on div "Edit" at bounding box center [923, 368] width 104 height 30
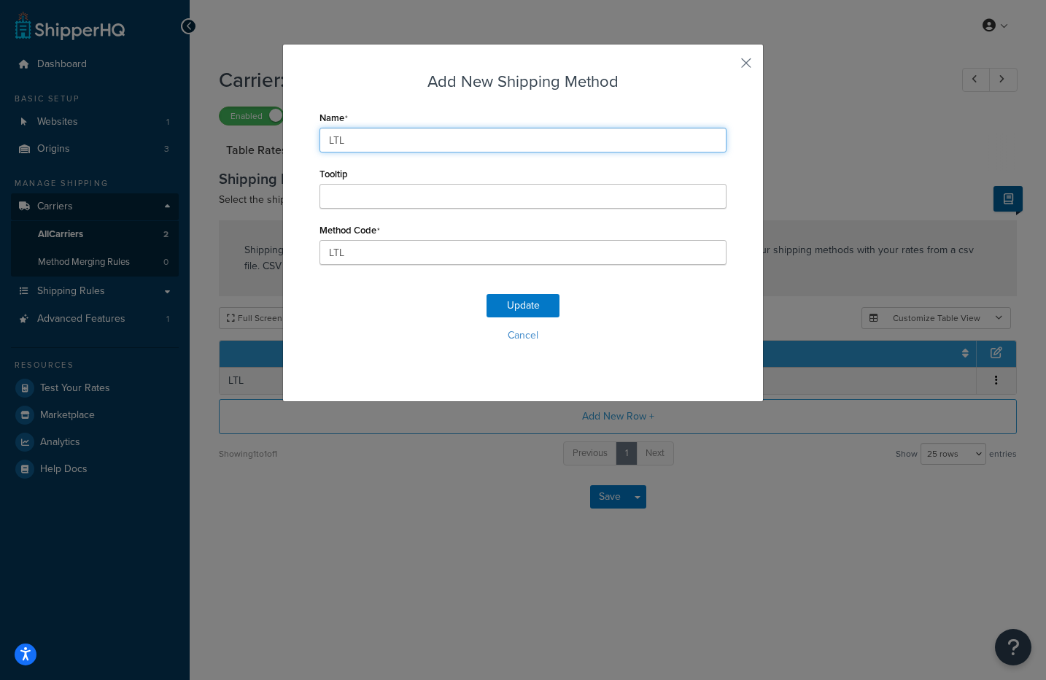
click at [366, 139] on input "LTL" at bounding box center [523, 140] width 407 height 25
drag, startPoint x: 394, startPoint y: 142, endPoint x: 304, endPoint y: 144, distance: 89.8
click at [304, 144] on div "Add New Shipping Method Name Bevi Delivery Tooltip Method Code LTL Update Cancel" at bounding box center [523, 223] width 482 height 358
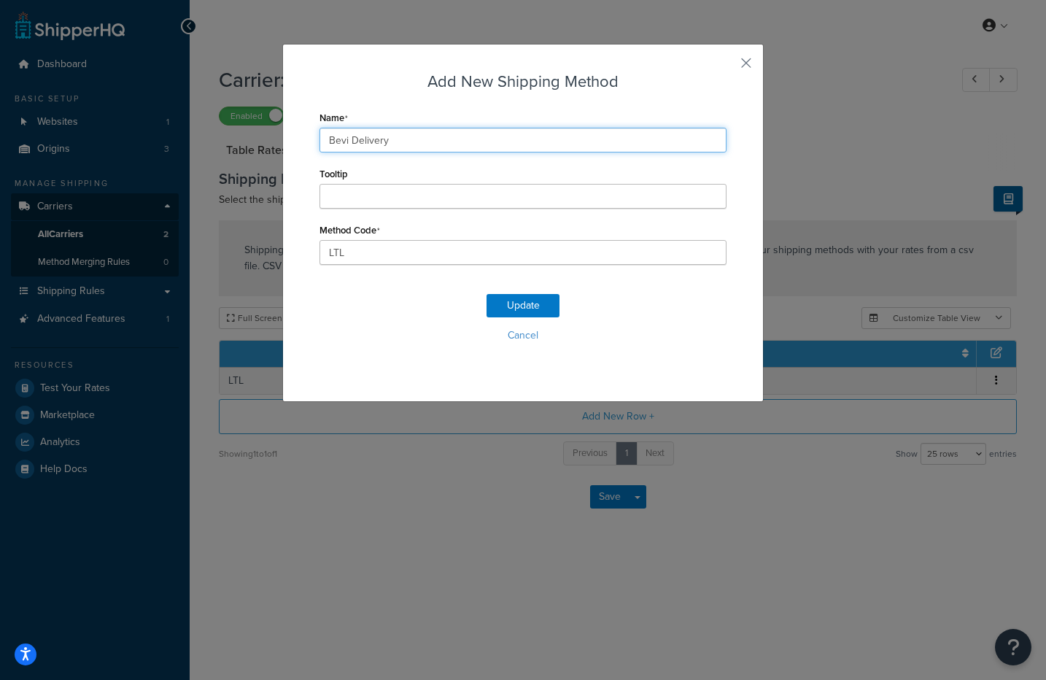
type input "Bevi Delivery"
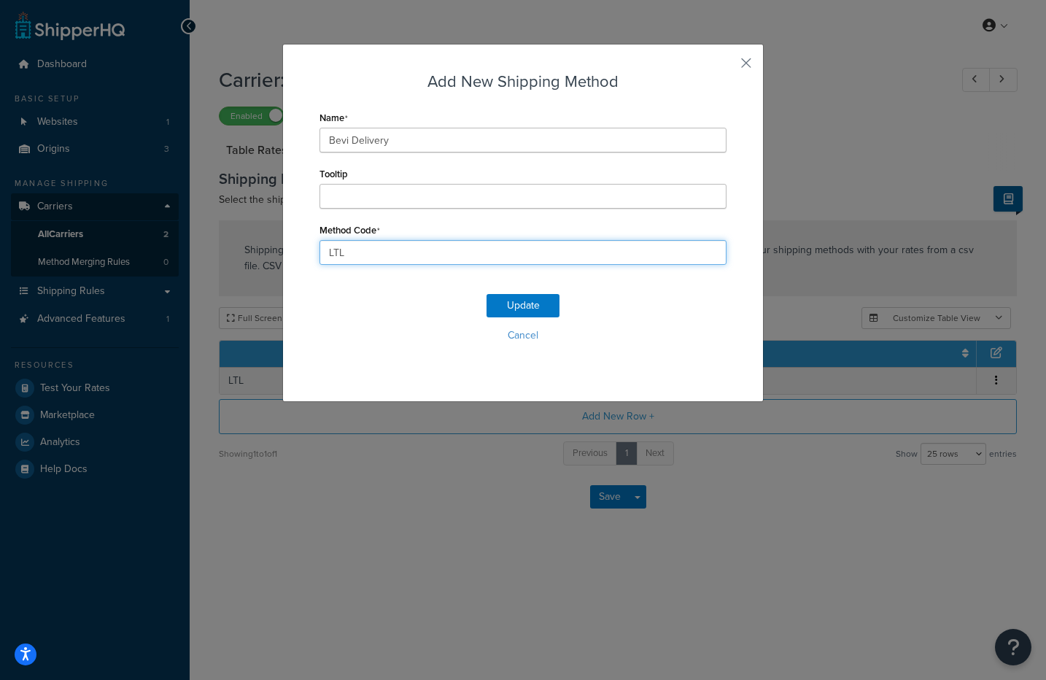
drag, startPoint x: 355, startPoint y: 250, endPoint x: 297, endPoint y: 252, distance: 58.4
click at [297, 252] on div "Add New Shipping Method Name Bevi Delivery Tooltip Method Code LTL Update Cancel" at bounding box center [523, 223] width 482 height 358
paste input "Bevi_Delivery"
type input "Bevi_Delivery"
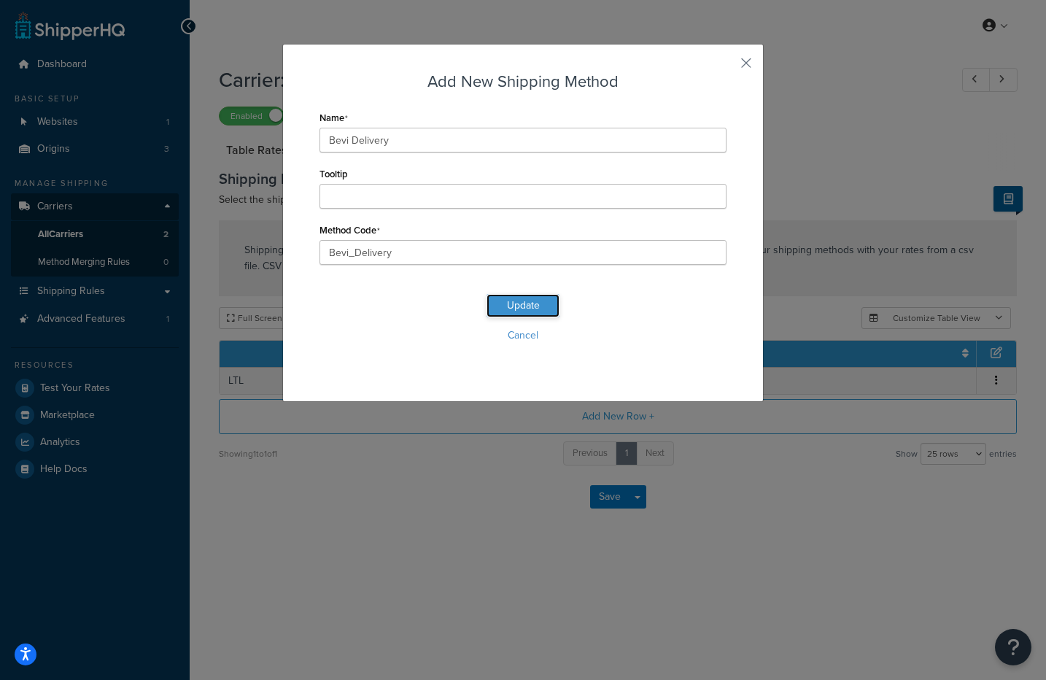
click at [524, 309] on button "Update" at bounding box center [523, 305] width 73 height 23
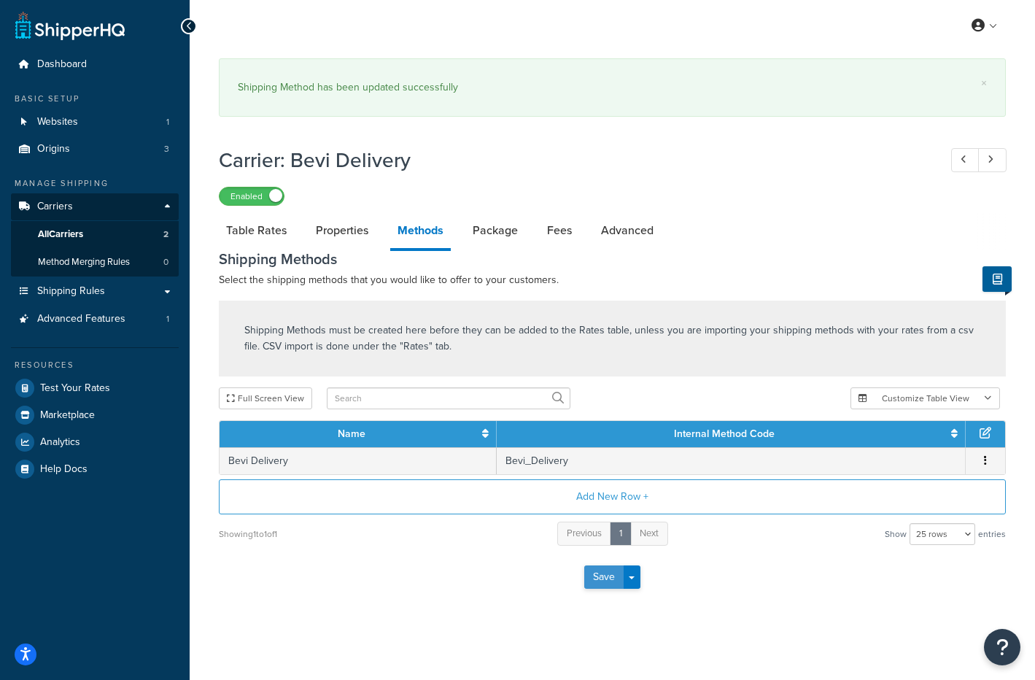
click at [597, 575] on button "Save" at bounding box center [604, 577] width 39 height 23
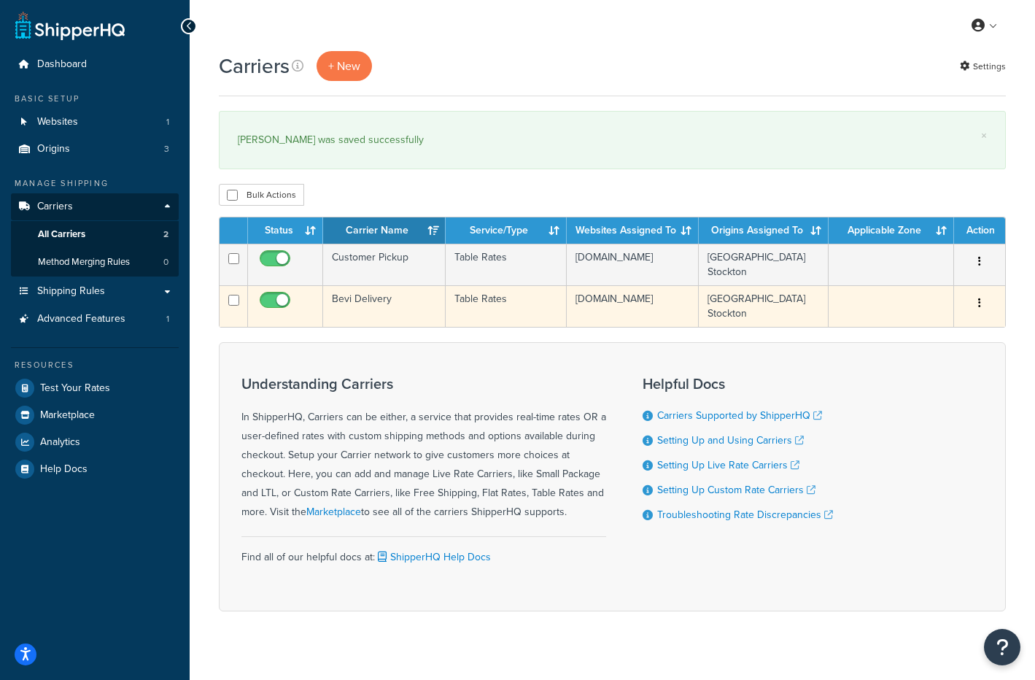
click at [980, 301] on icon "button" at bounding box center [980, 303] width 3 height 10
click at [902, 328] on link "Edit" at bounding box center [920, 333] width 115 height 30
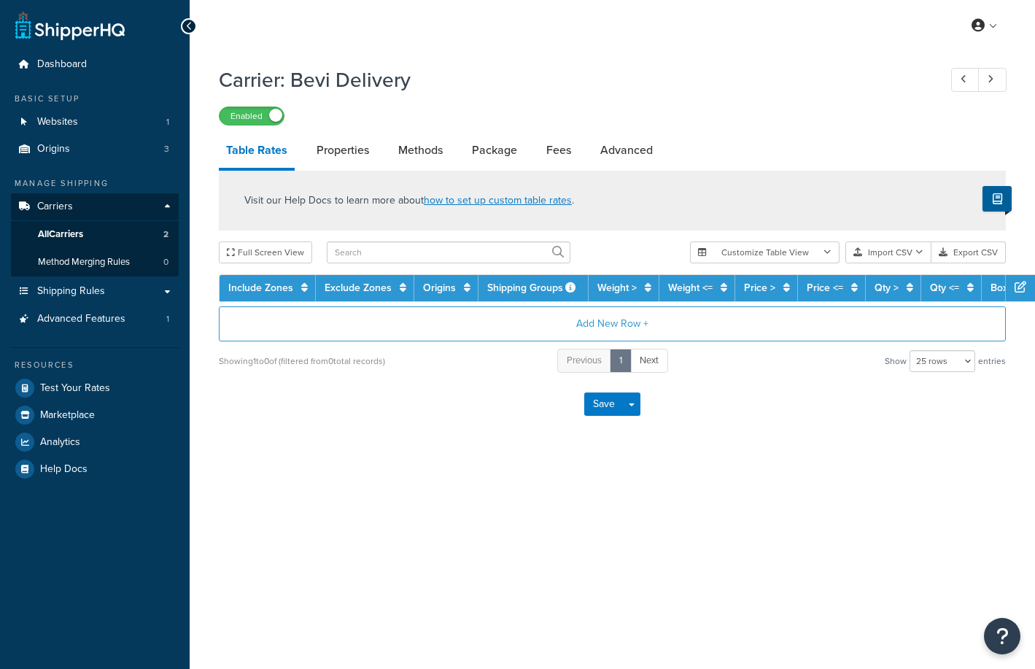
select select "25"
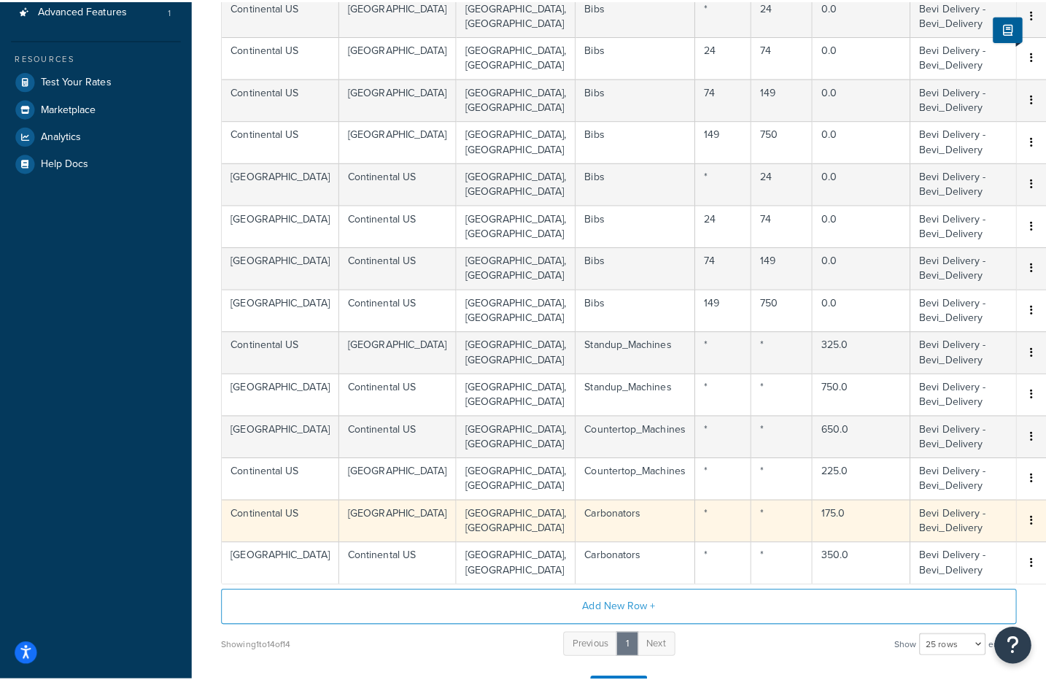
scroll to position [204, 0]
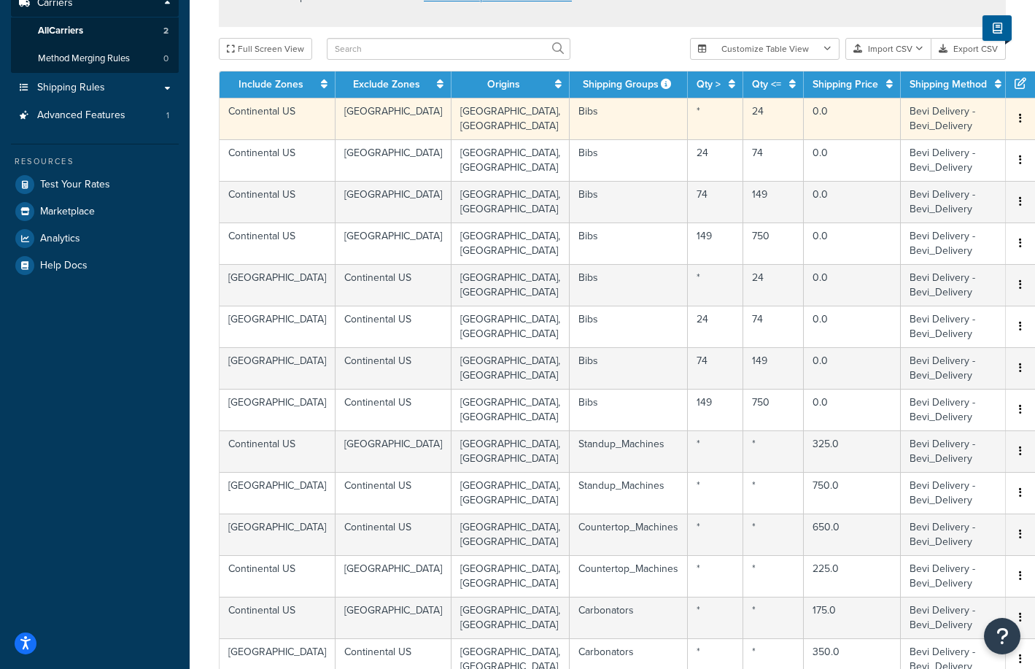
drag, startPoint x: 987, startPoint y: 115, endPoint x: 927, endPoint y: 117, distance: 60.6
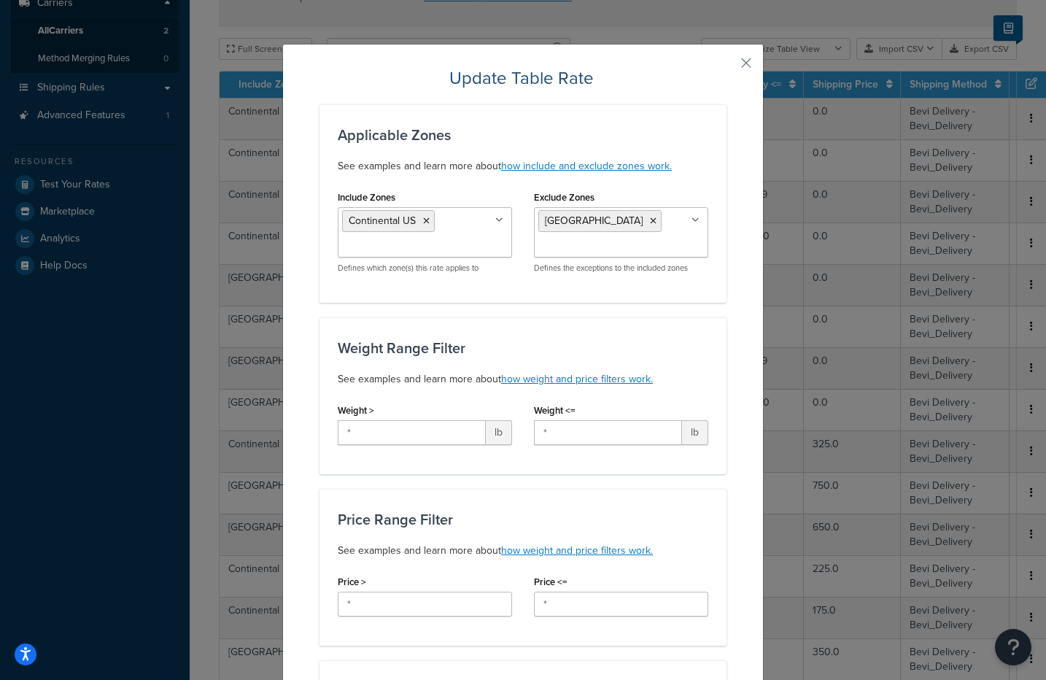
copy td "perUnitQtyAll"
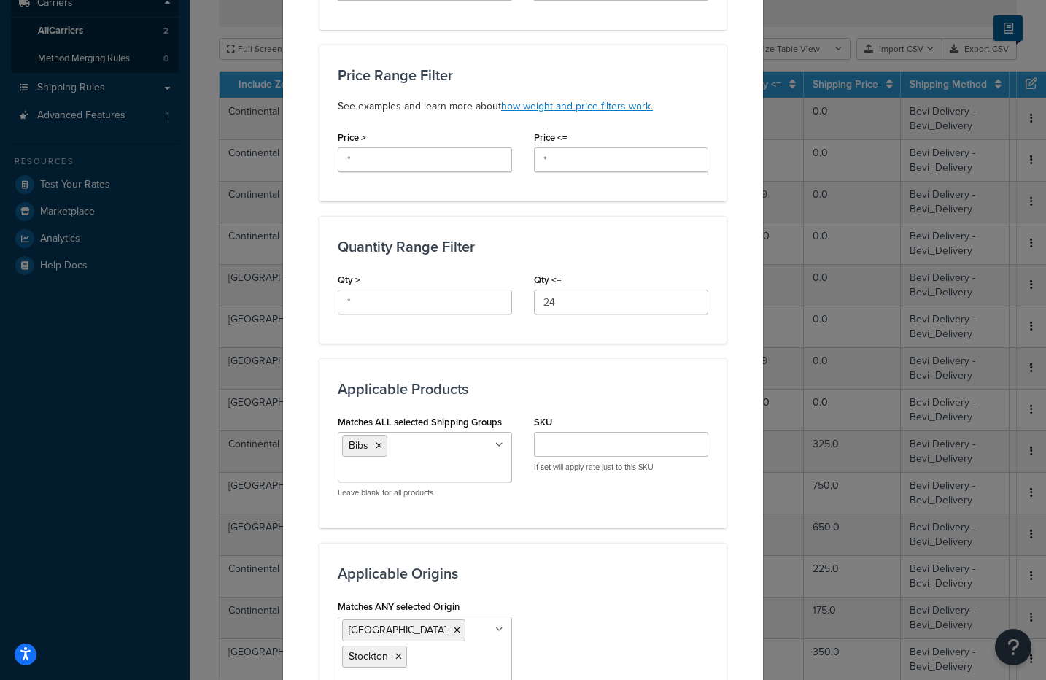
scroll to position [901, 0]
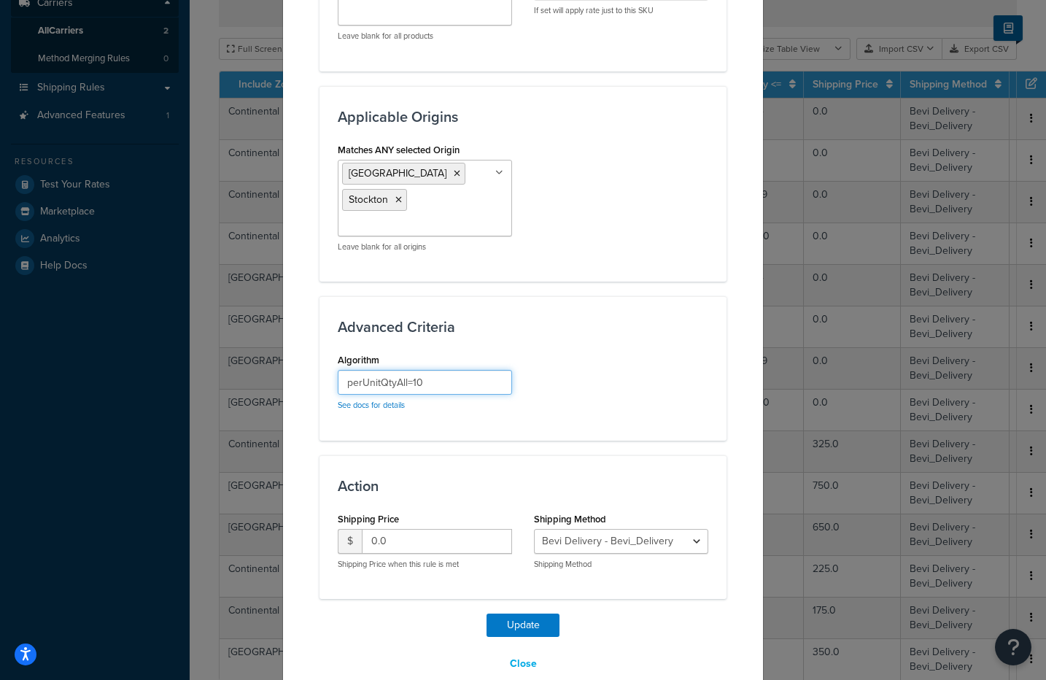
drag, startPoint x: 430, startPoint y: 353, endPoint x: 331, endPoint y: 355, distance: 99.3
click at [331, 355] on div "Algorithm perUnitQtyAll=10 See docs for details" at bounding box center [425, 386] width 196 height 72
click at [389, 399] on link "See docs for details" at bounding box center [371, 405] width 67 height 12
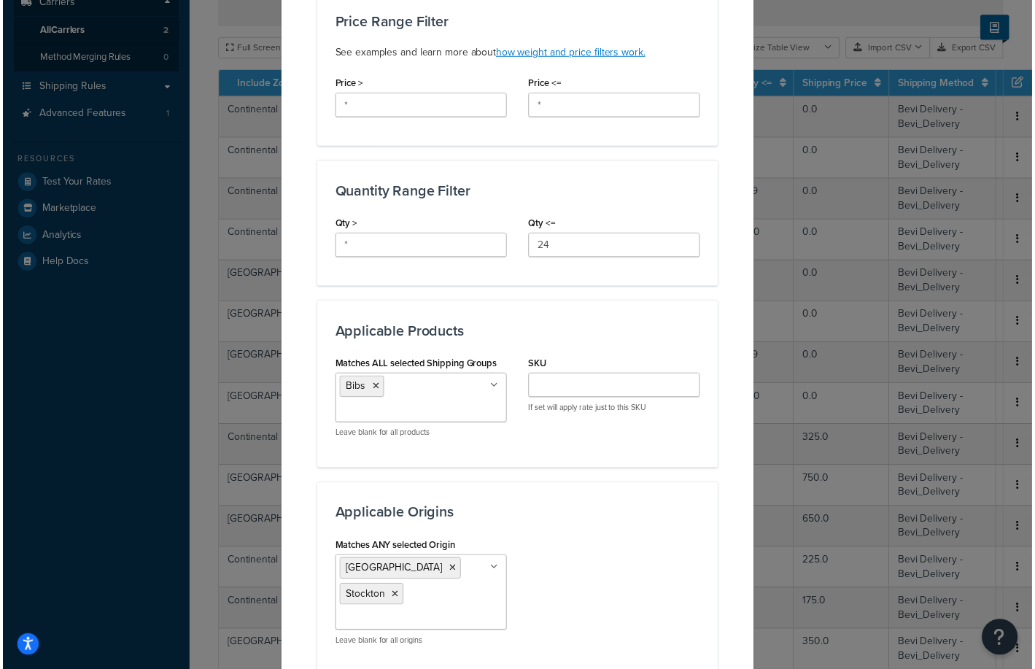
scroll to position [0, 0]
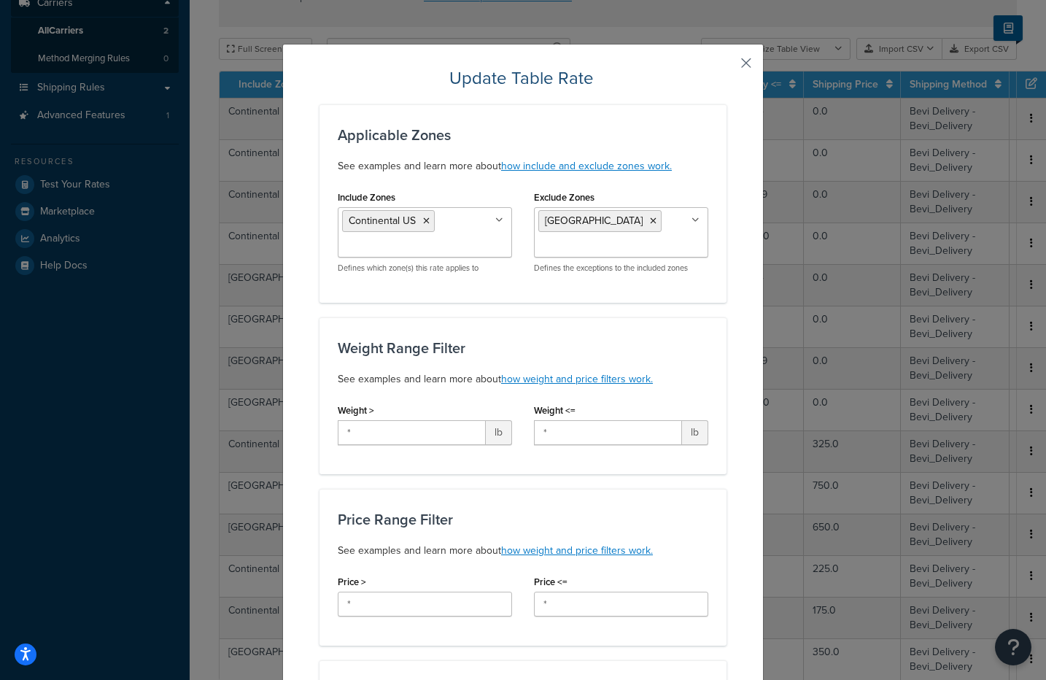
click at [727, 66] on button "button" at bounding box center [725, 68] width 4 height 4
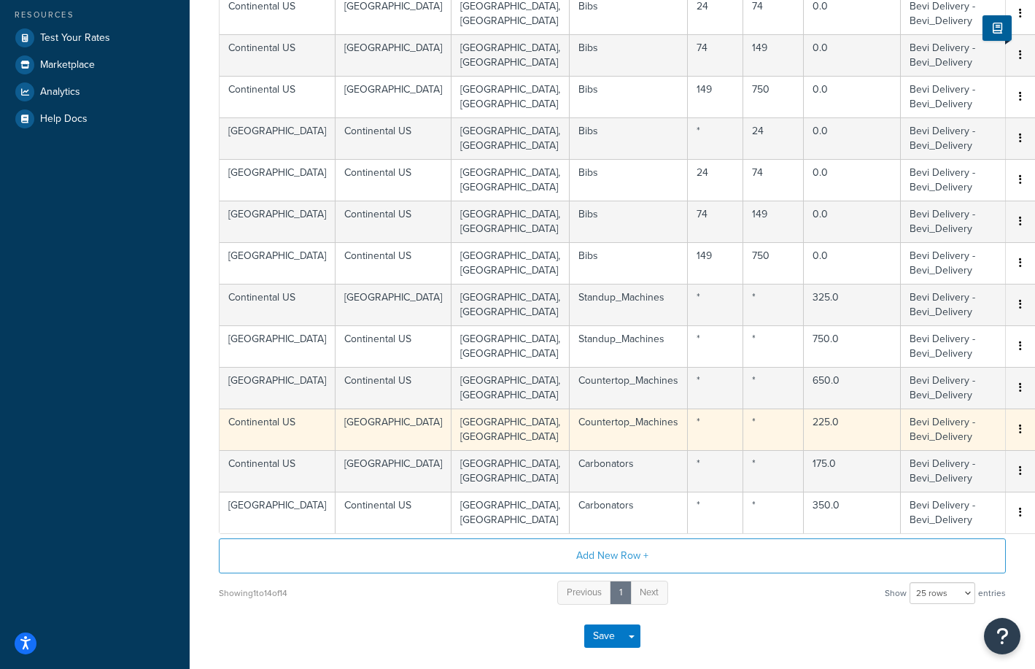
scroll to position [423, 0]
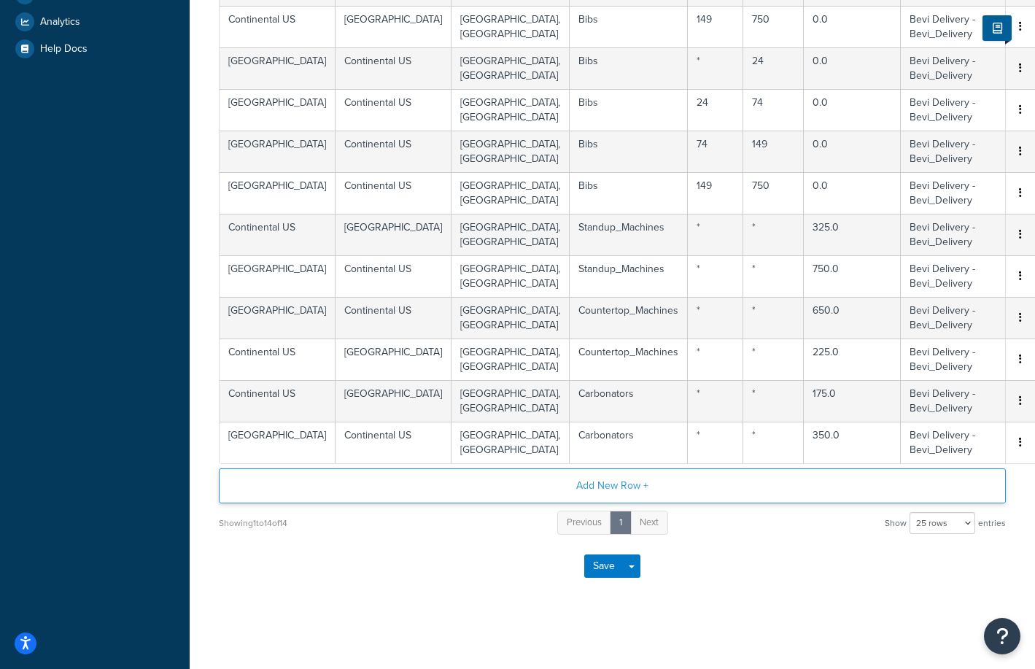
click at [633, 487] on button "Add New Row +" at bounding box center [612, 485] width 787 height 35
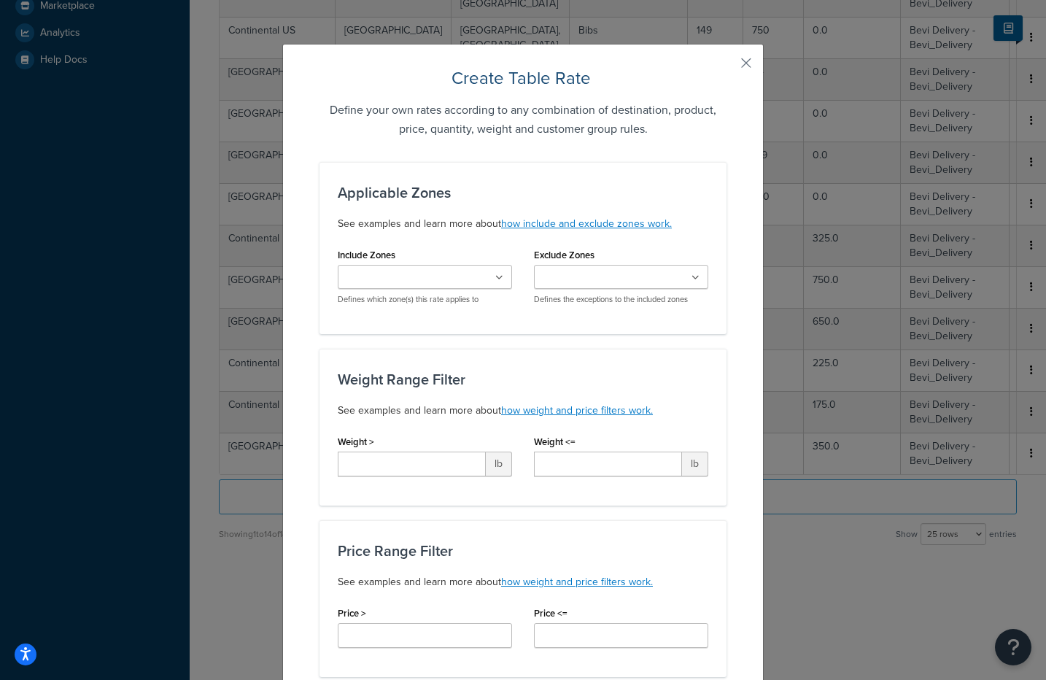
click at [381, 287] on ul at bounding box center [425, 277] width 174 height 24
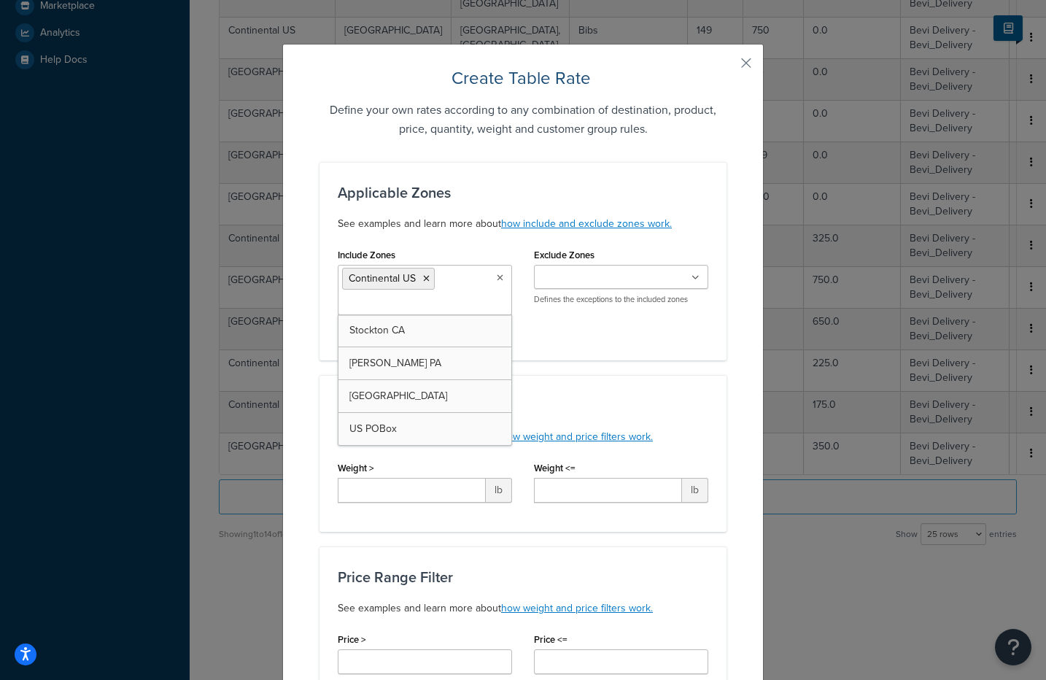
click at [587, 277] on input "Exclude Zones" at bounding box center [603, 278] width 129 height 16
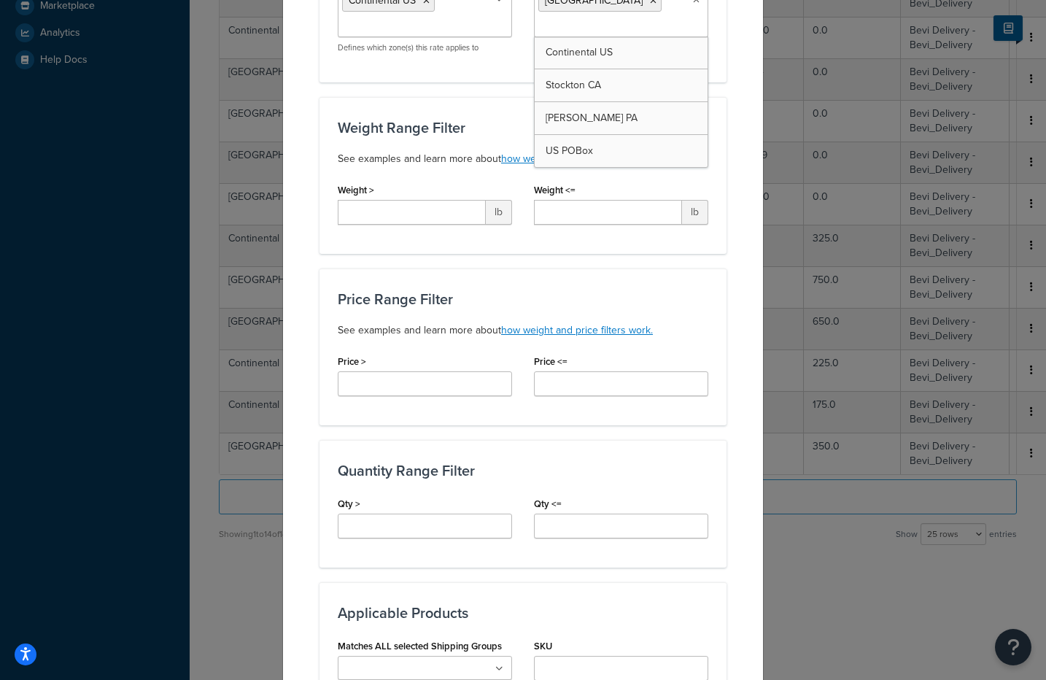
scroll to position [279, 0]
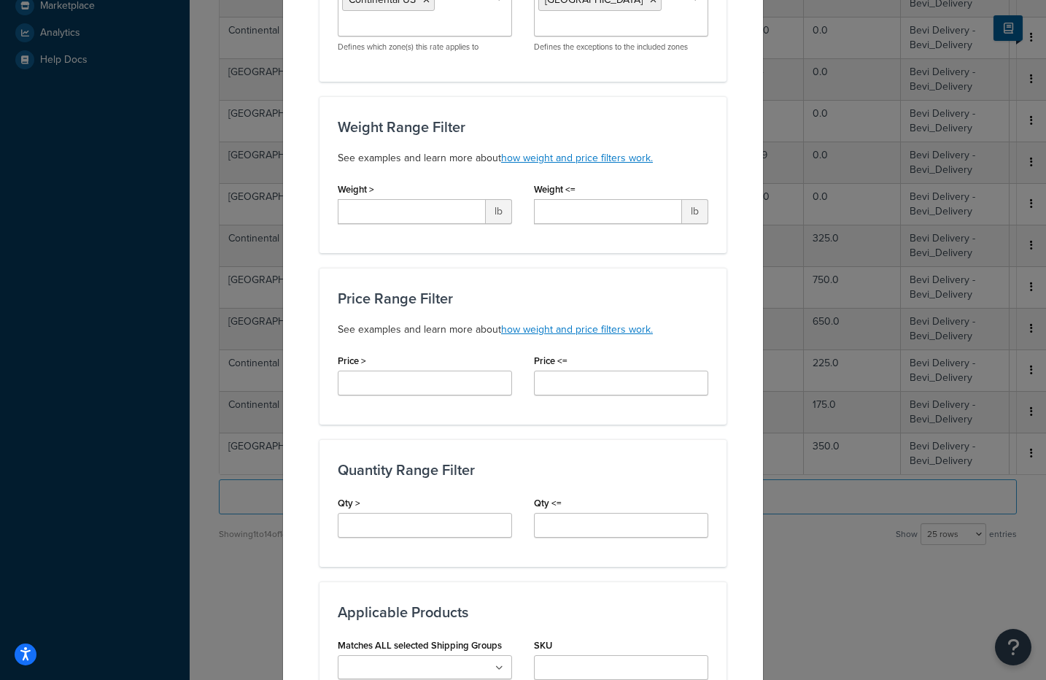
click at [509, 266] on div "Applicable Zones See examples and learn more about how include and exclude zone…" at bounding box center [523, 542] width 407 height 1318
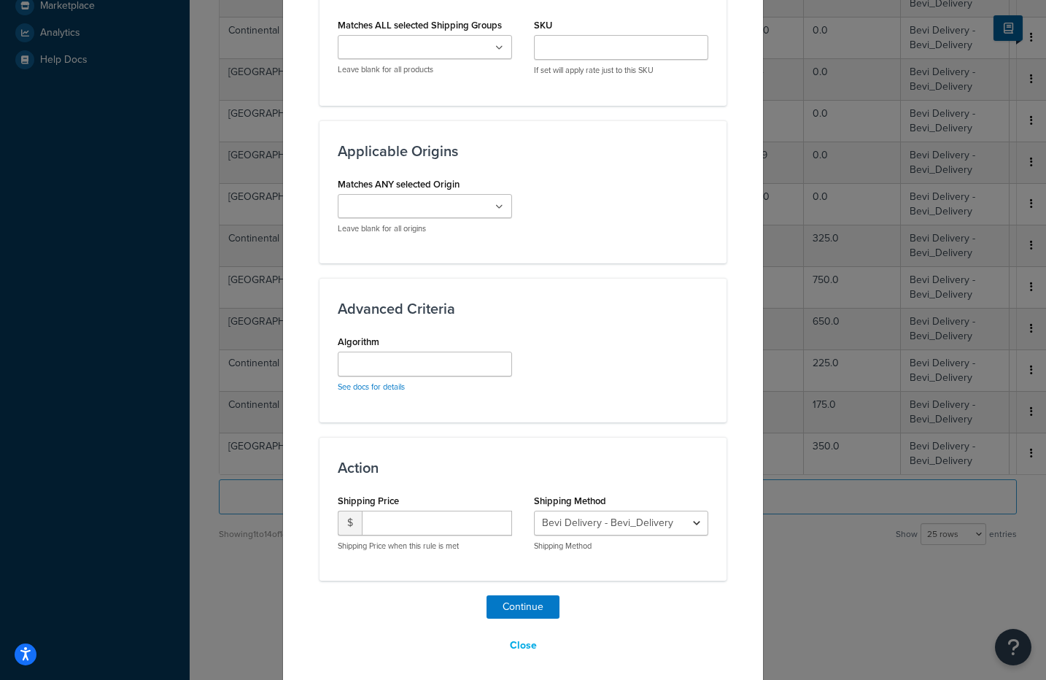
scroll to position [907, 0]
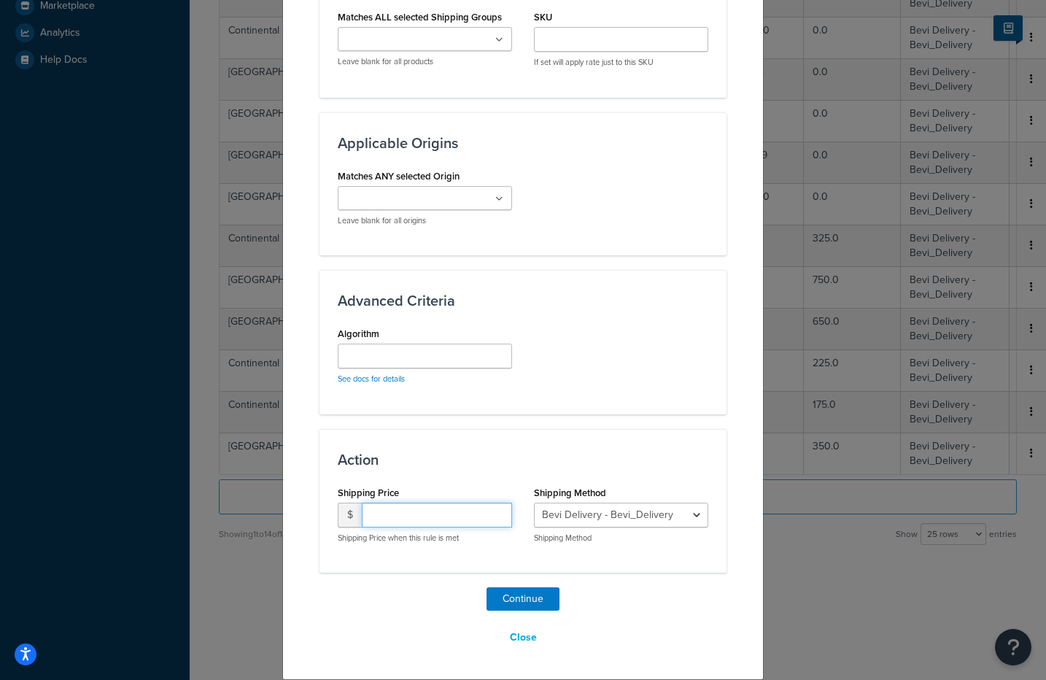
click at [447, 519] on input "number" at bounding box center [437, 515] width 150 height 25
type input "0"
click at [394, 355] on input "Algorithm" at bounding box center [425, 356] width 174 height 25
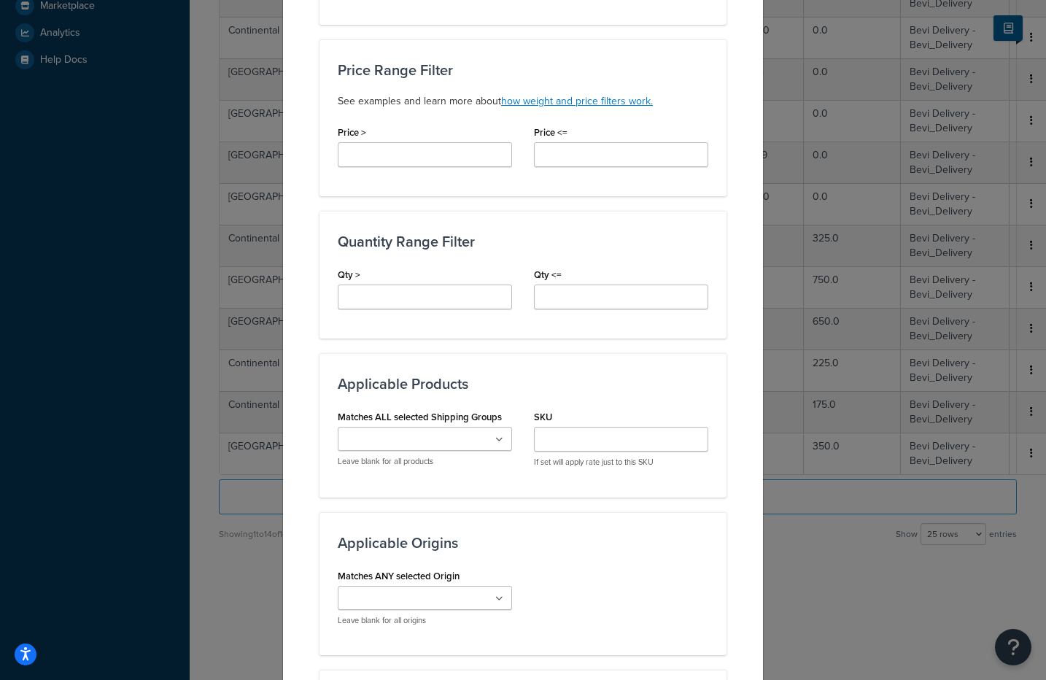
scroll to position [466, 0]
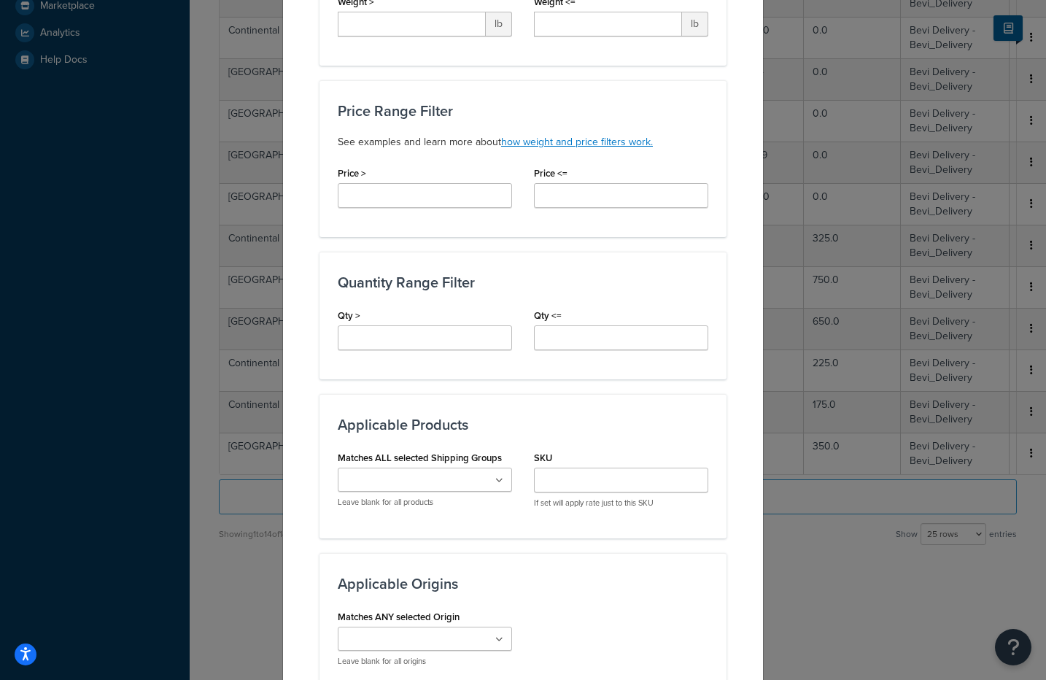
type input "perUnitQtyAll=15"
click at [444, 479] on input "Matches ALL selected Shipping Groups" at bounding box center [406, 481] width 129 height 16
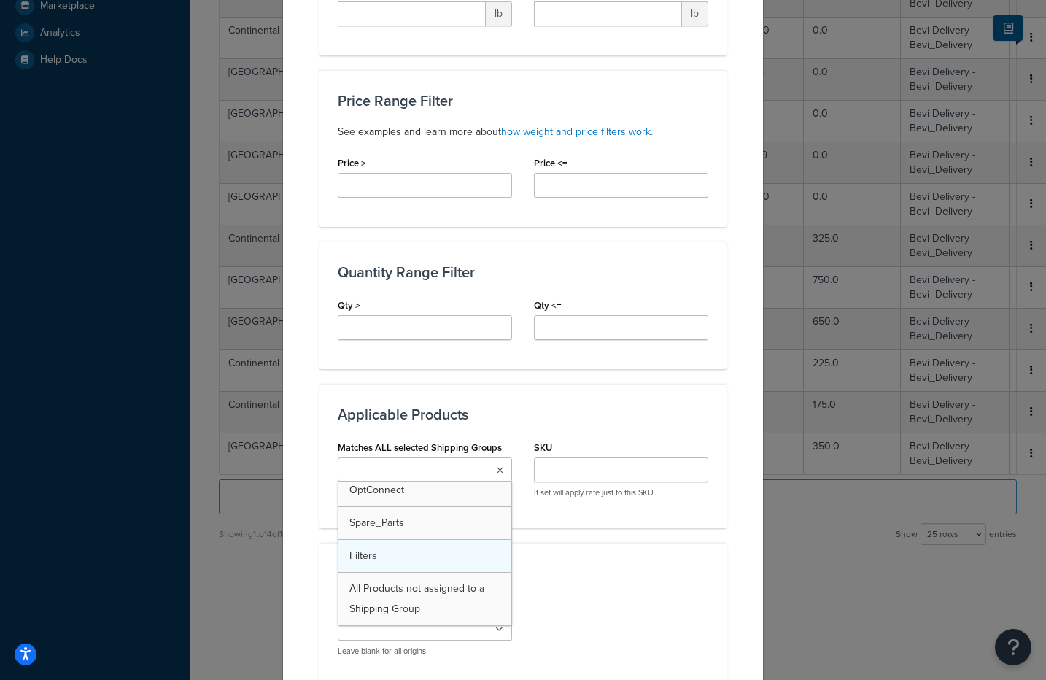
scroll to position [487, 0]
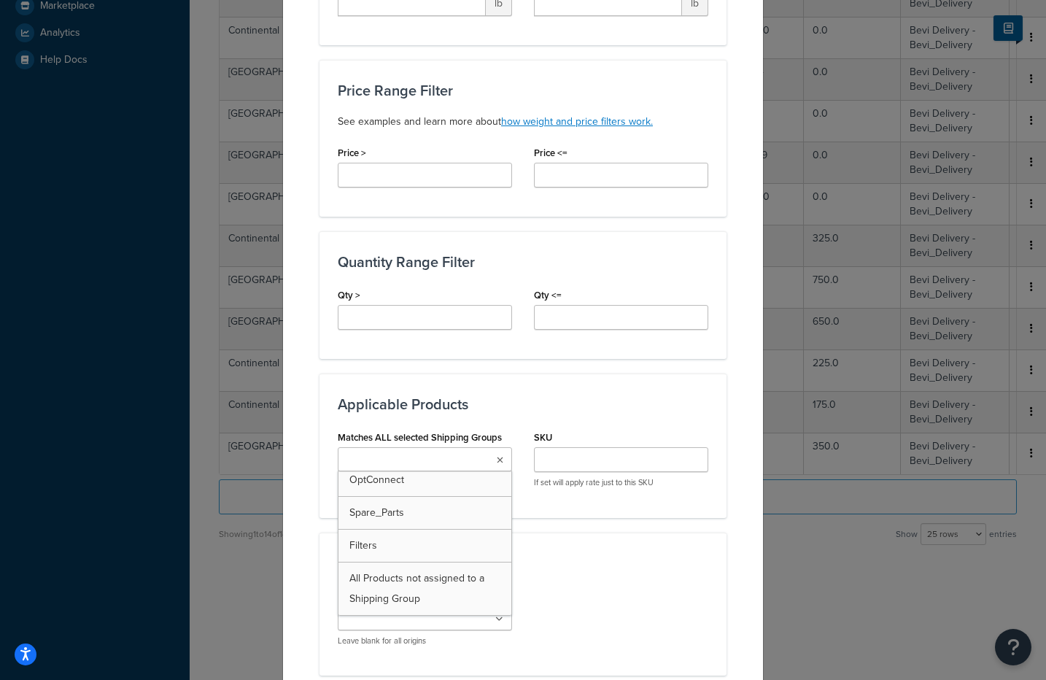
click at [665, 582] on div "Applicable Origins Matches ANY selected Origin Bevi Carlisle Stockton Leave bla…" at bounding box center [523, 604] width 407 height 143
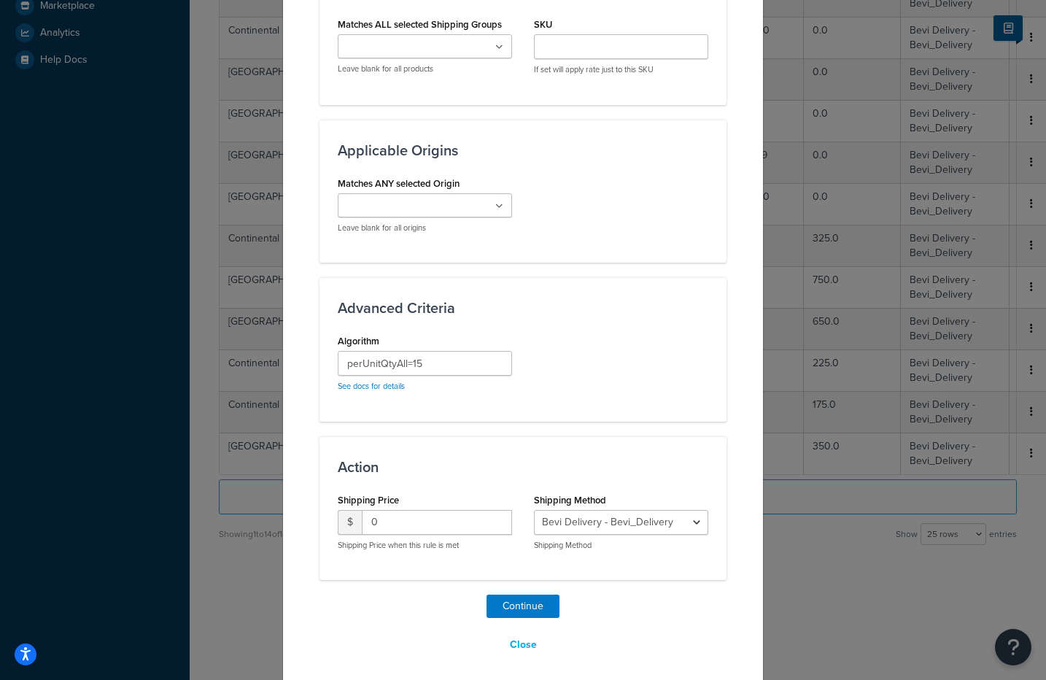
scroll to position [907, 0]
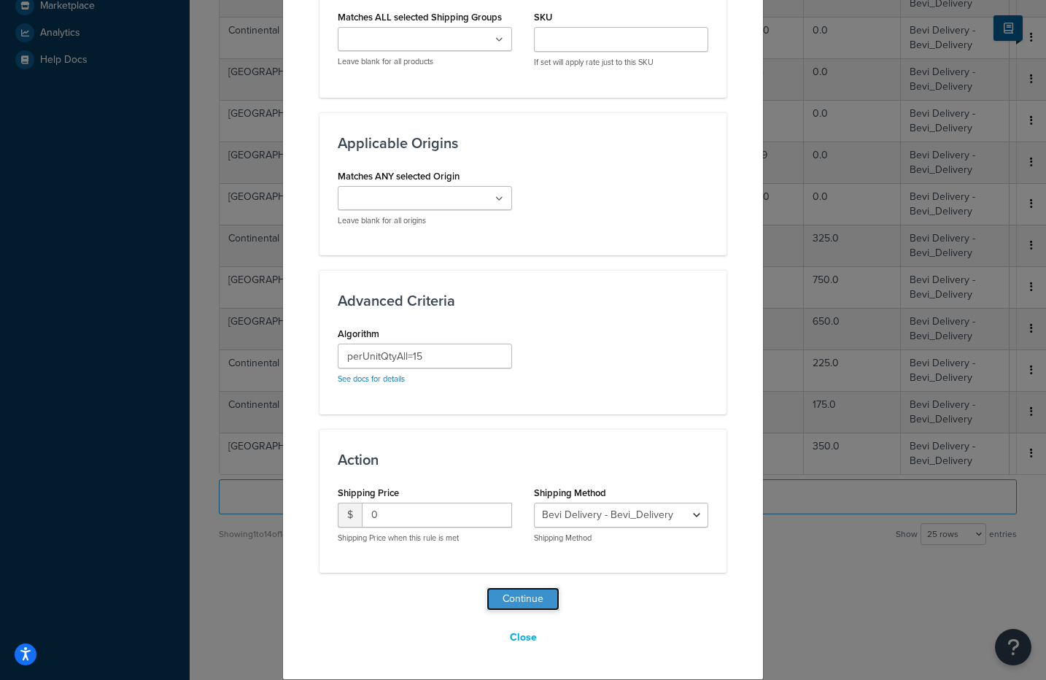
click at [527, 598] on button "Continue" at bounding box center [523, 598] width 73 height 23
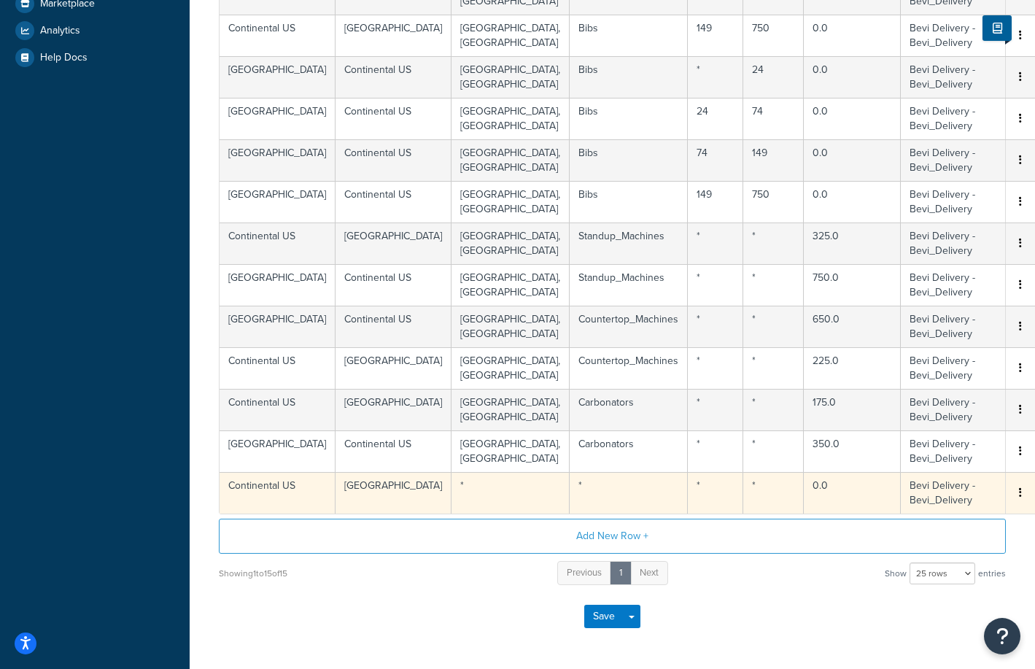
click at [1019, 496] on icon "button" at bounding box center [1020, 492] width 3 height 10
click at [940, 461] on div "Edit" at bounding box center [947, 466] width 104 height 30
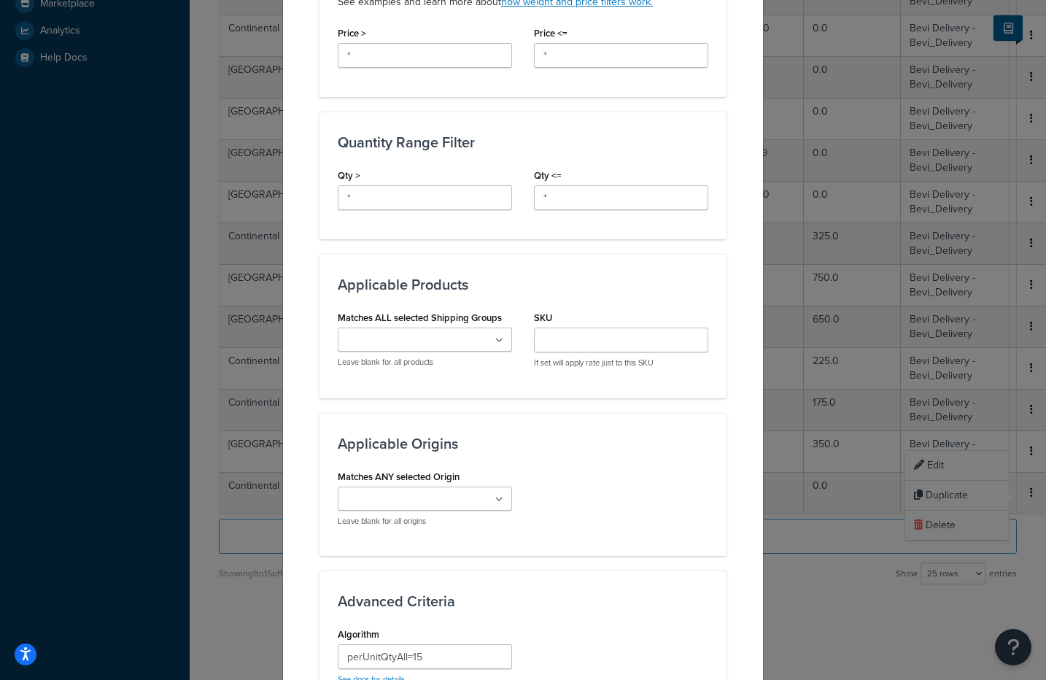
scroll to position [566, 0]
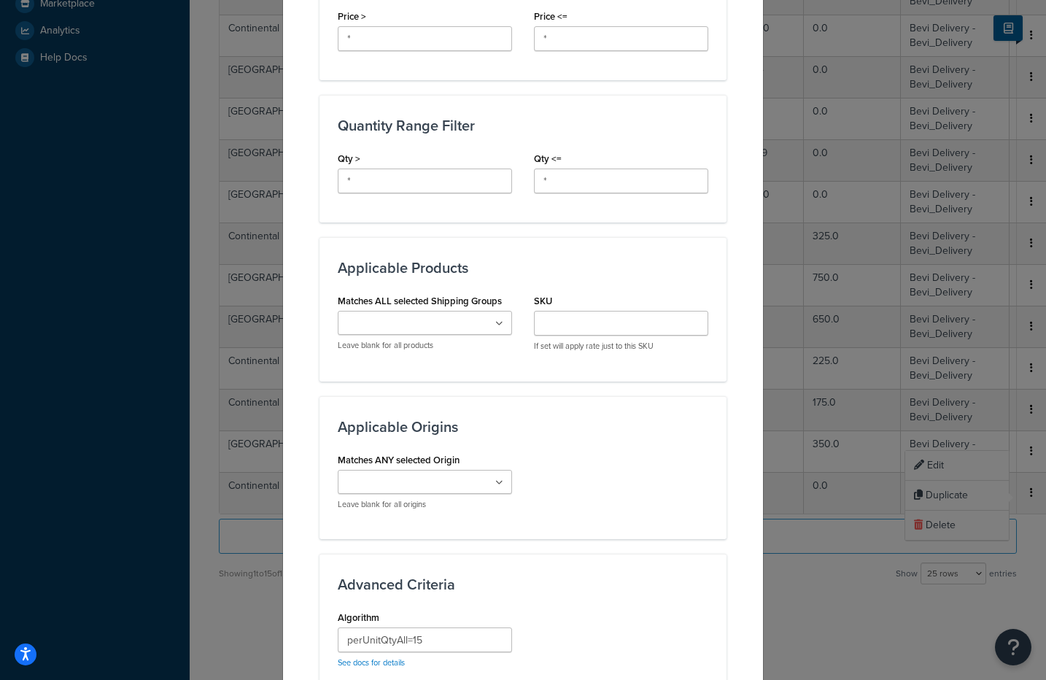
click at [428, 323] on input "Matches ALL selected Shipping Groups" at bounding box center [406, 324] width 129 height 16
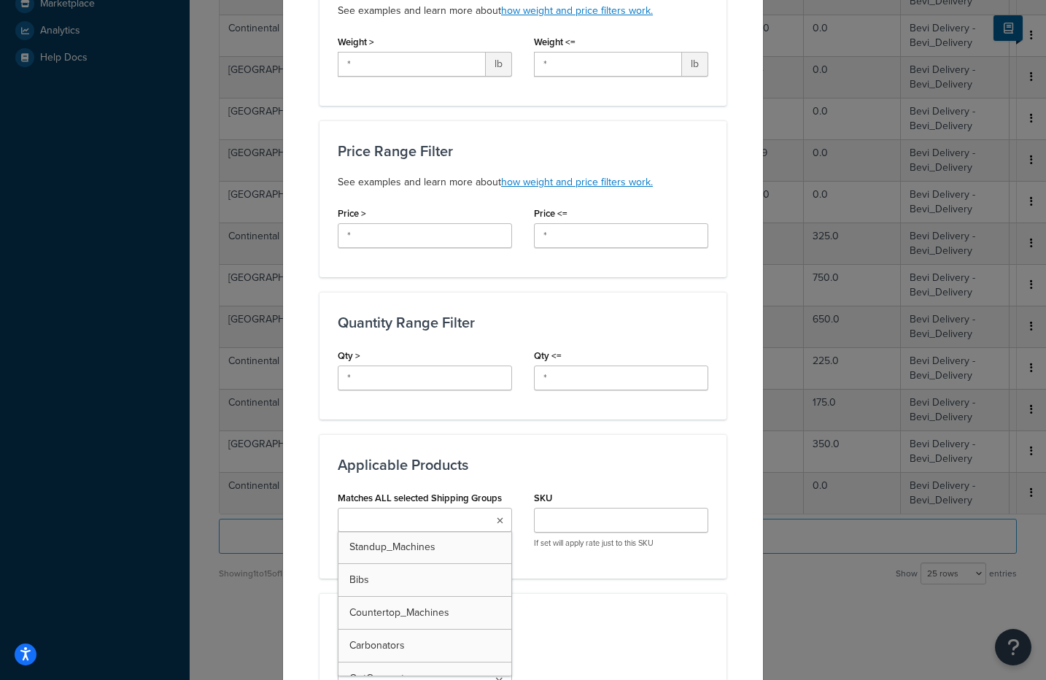
scroll to position [373, 0]
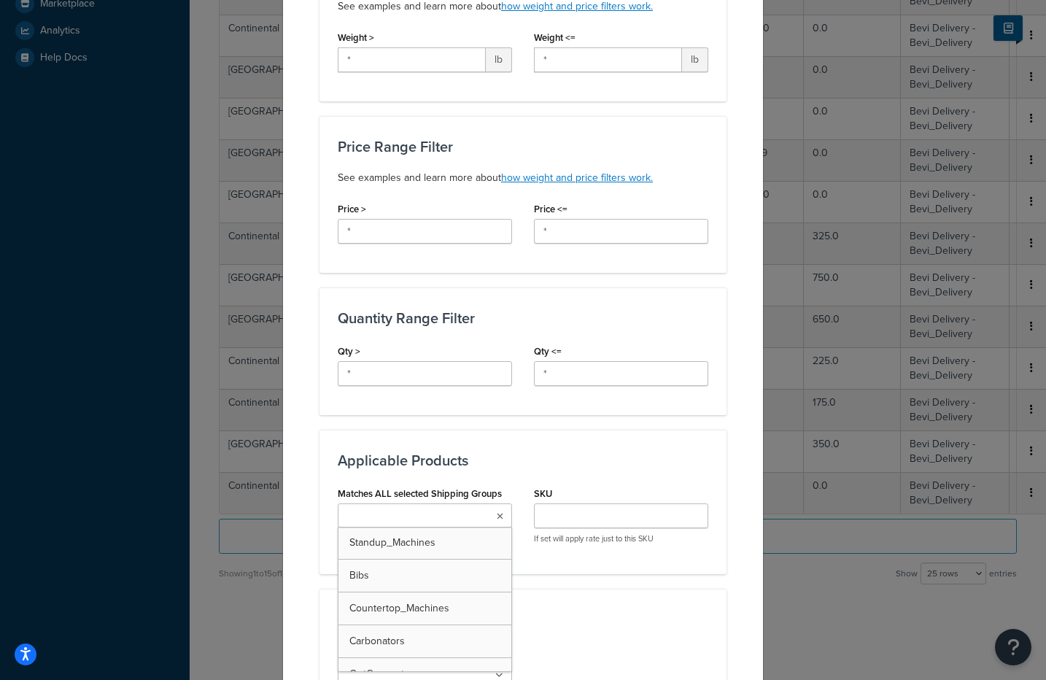
click at [656, 609] on div "Applicable Origins Matches ANY selected Origin Bevi Carlisle Stockton Leave bla…" at bounding box center [523, 660] width 407 height 143
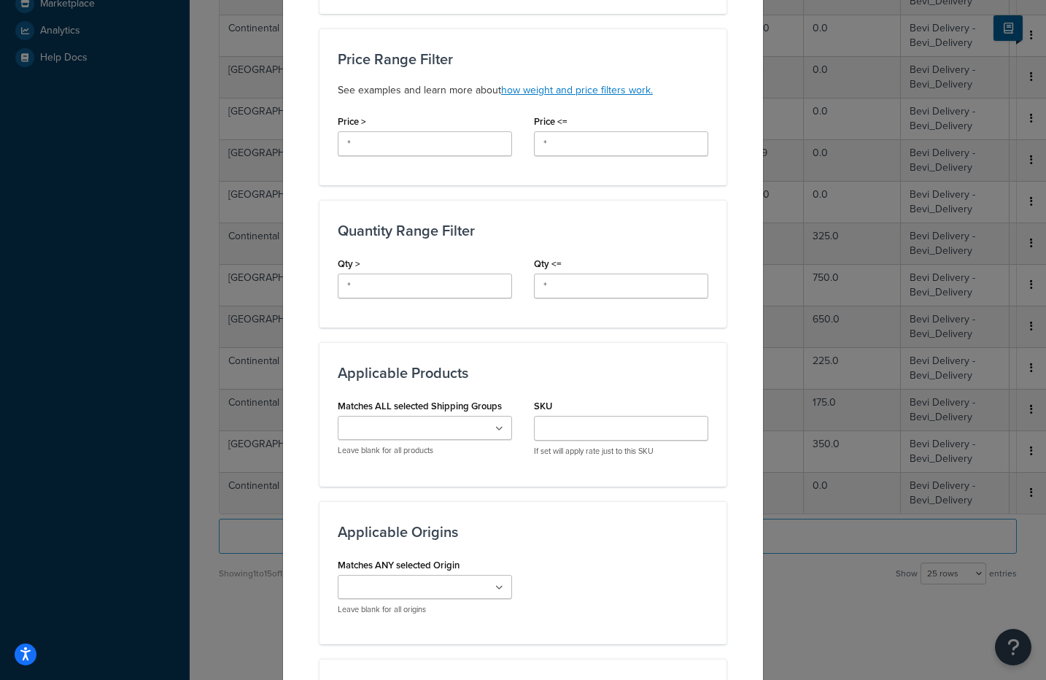
scroll to position [849, 0]
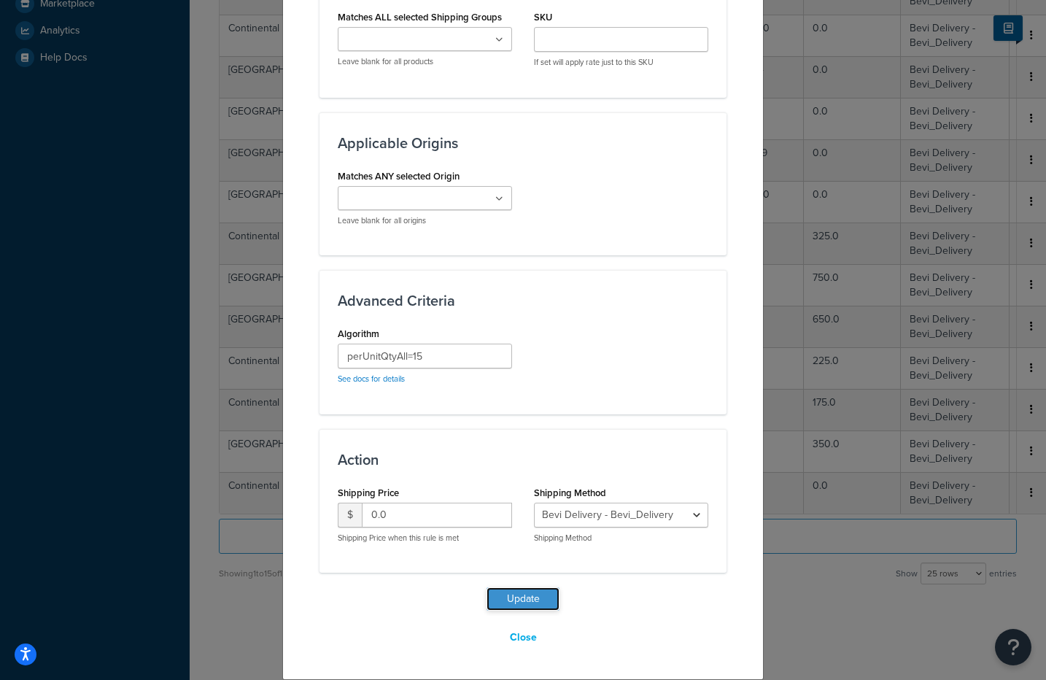
click at [520, 602] on button "Update" at bounding box center [523, 598] width 73 height 23
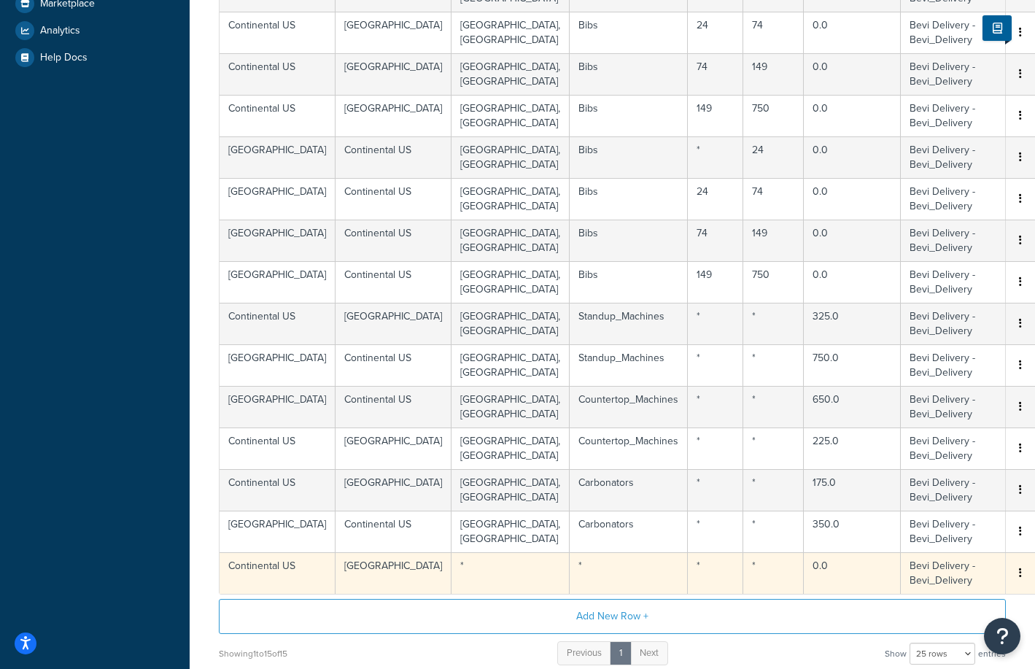
click at [1021, 576] on icon "button" at bounding box center [1020, 573] width 3 height 10
click at [962, 545] on div "Edit" at bounding box center [947, 546] width 104 height 30
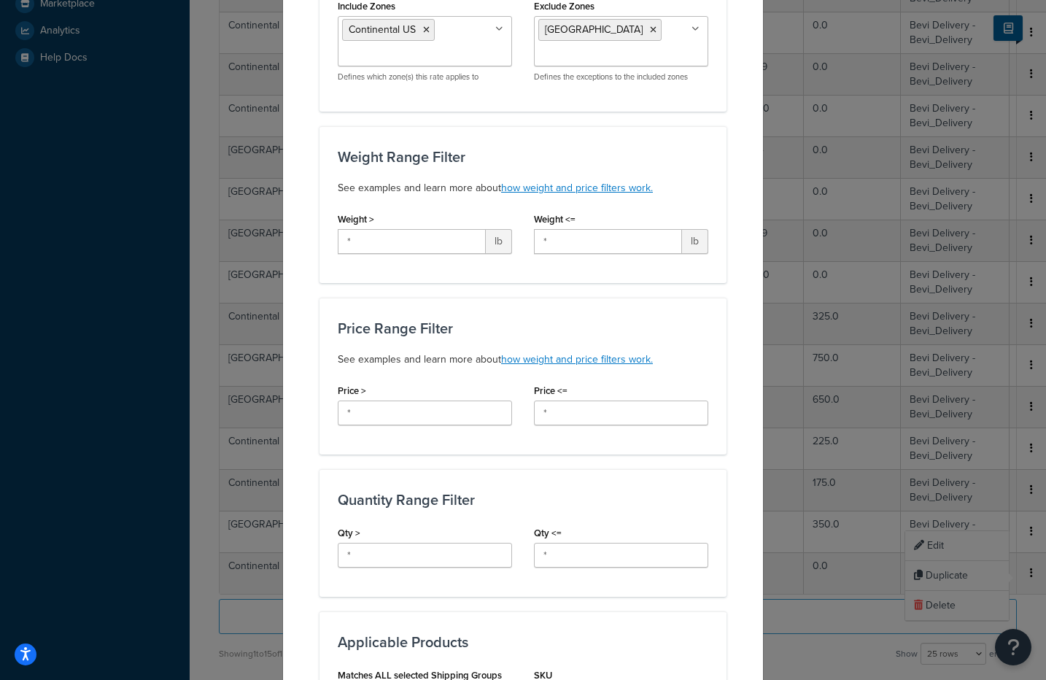
scroll to position [442, 0]
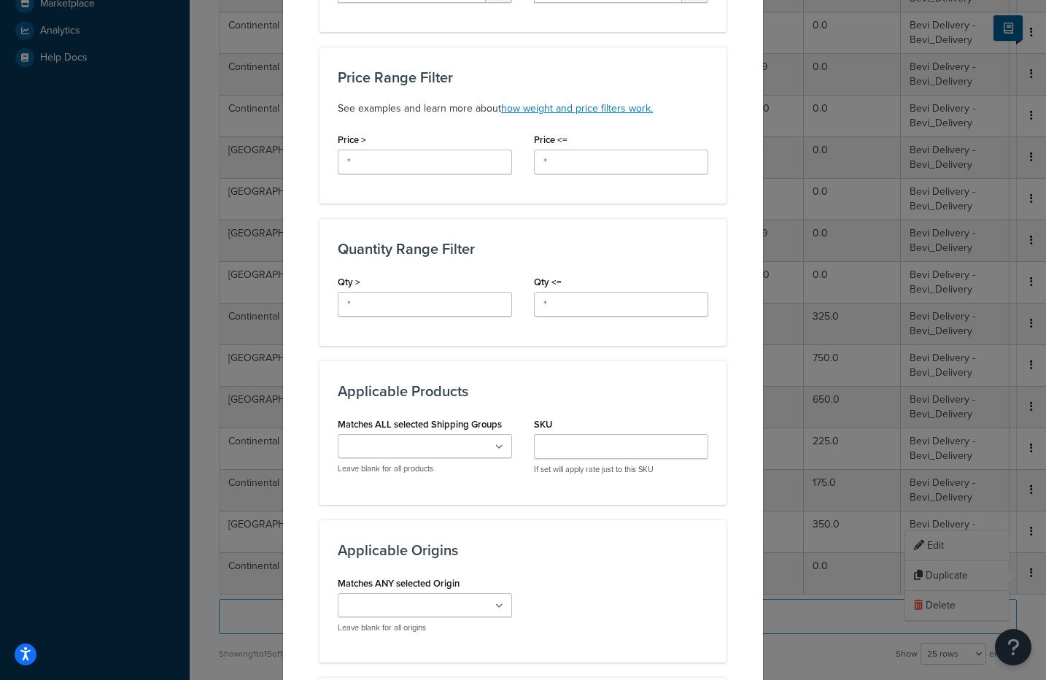
click at [423, 442] on input "Matches ALL selected Shipping Groups" at bounding box center [406, 447] width 129 height 16
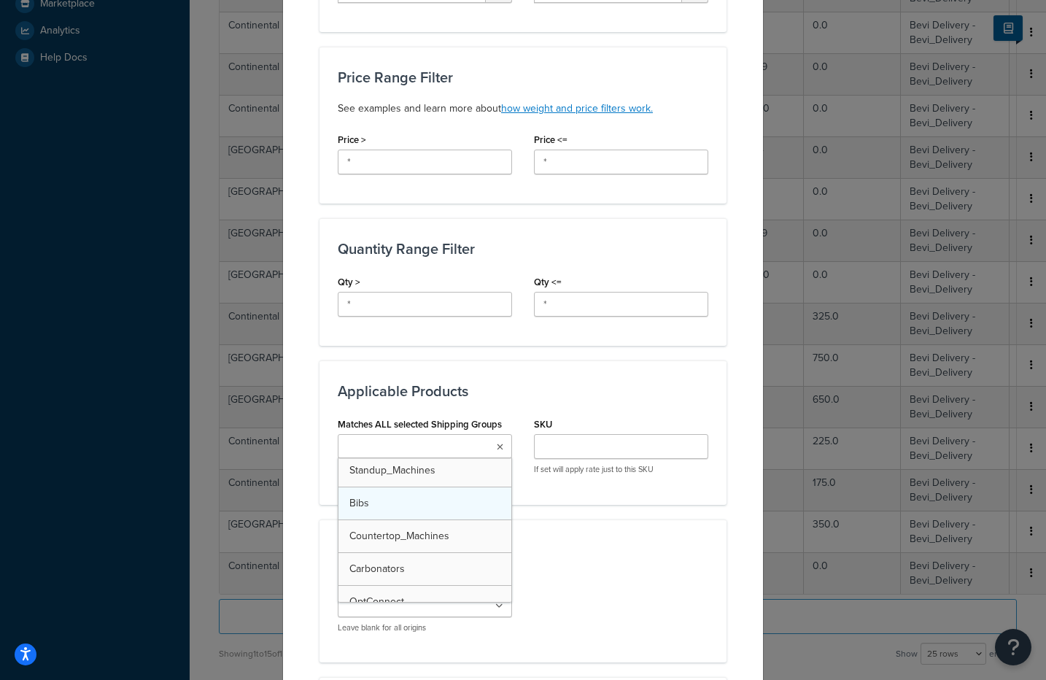
scroll to position [0, 0]
click at [652, 606] on div "Matches ANY selected Origin Bevi Carlisle Stockton Leave blank for all origins" at bounding box center [523, 609] width 393 height 72
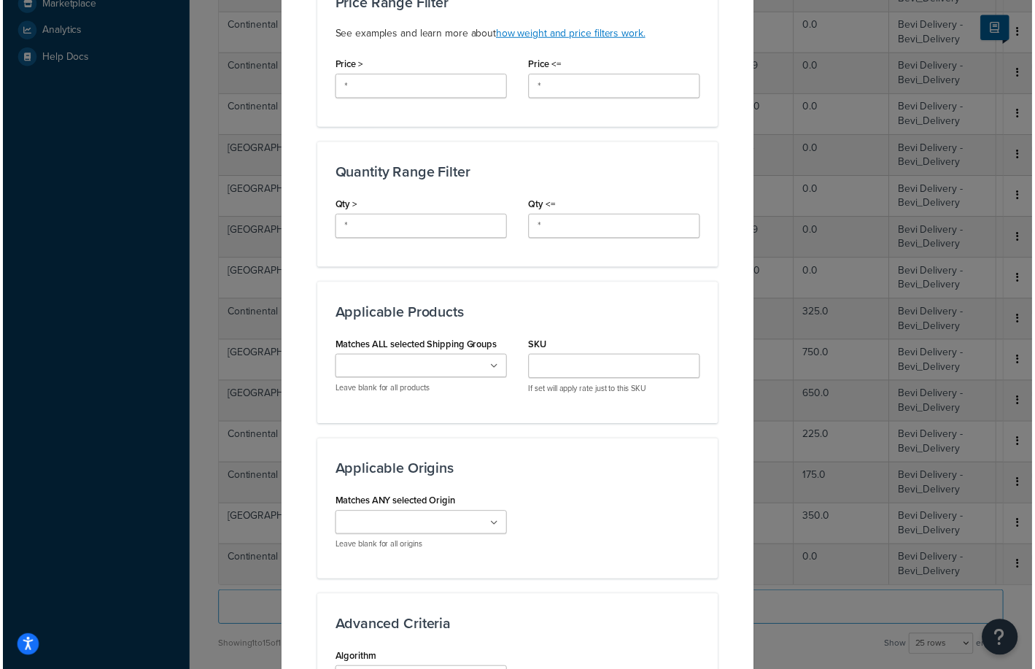
scroll to position [849, 0]
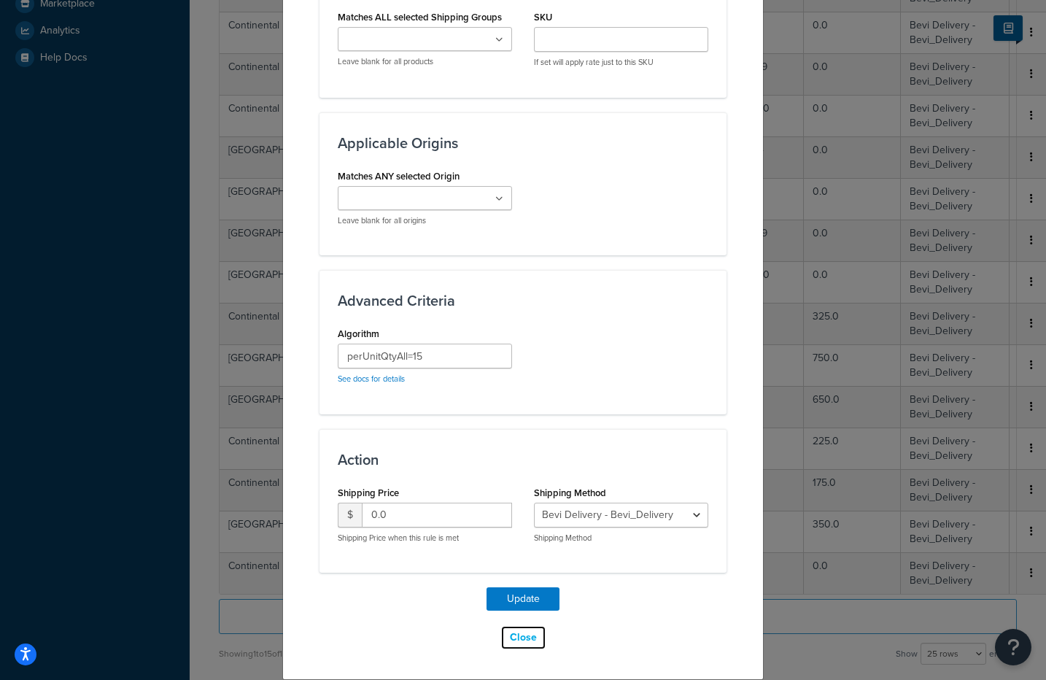
drag, startPoint x: 521, startPoint y: 641, endPoint x: 551, endPoint y: 614, distance: 39.8
click at [522, 641] on button "Close" at bounding box center [524, 637] width 46 height 25
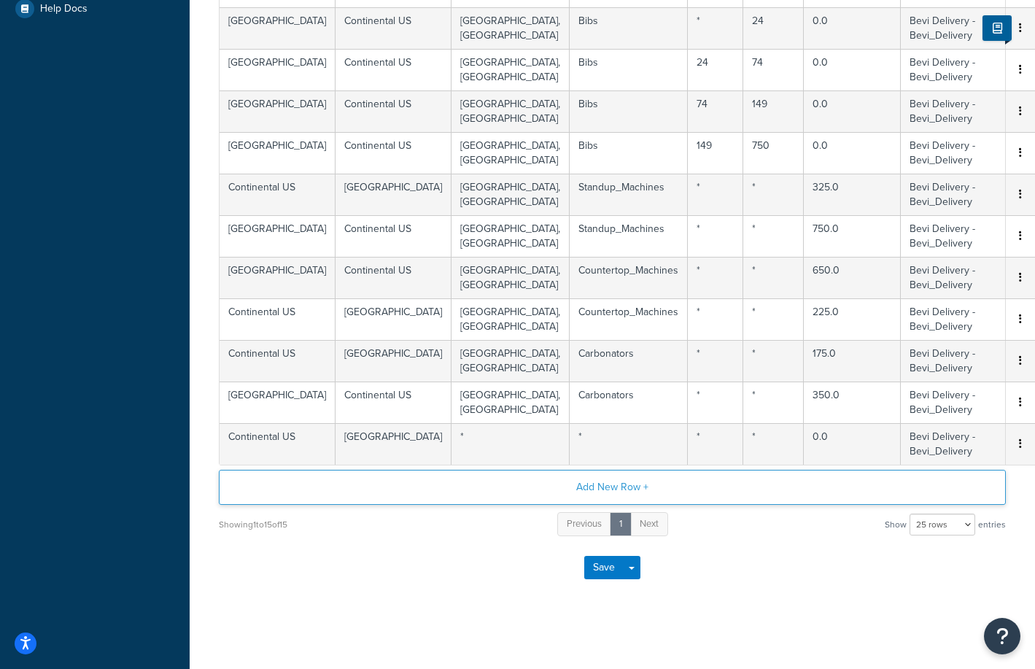
click at [603, 487] on button "Add New Row +" at bounding box center [612, 487] width 787 height 35
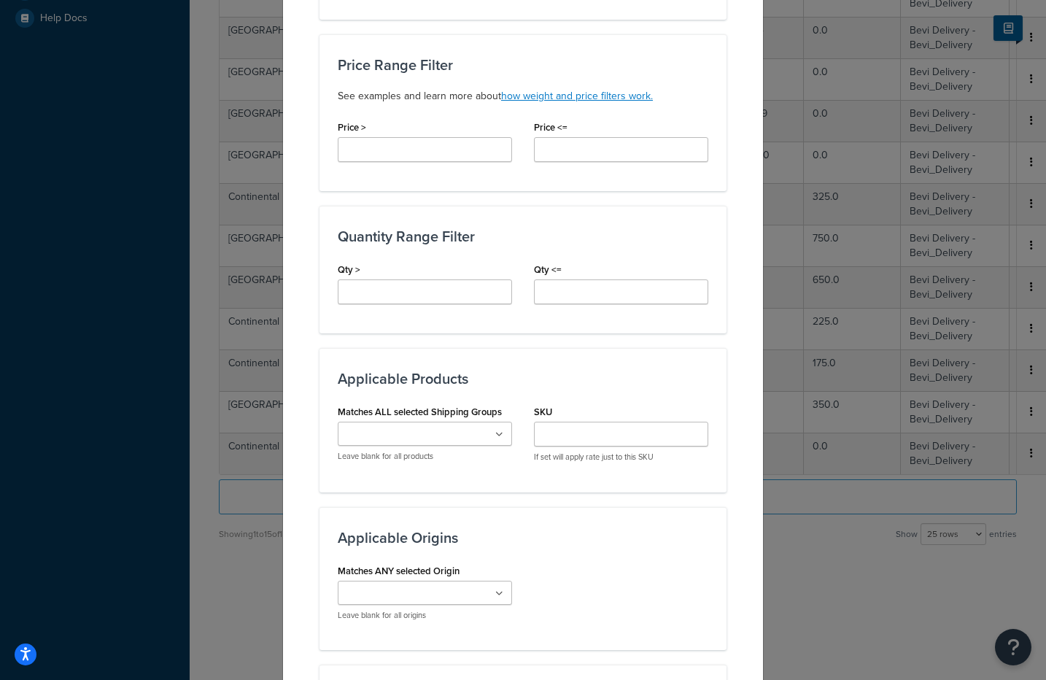
scroll to position [498, 0]
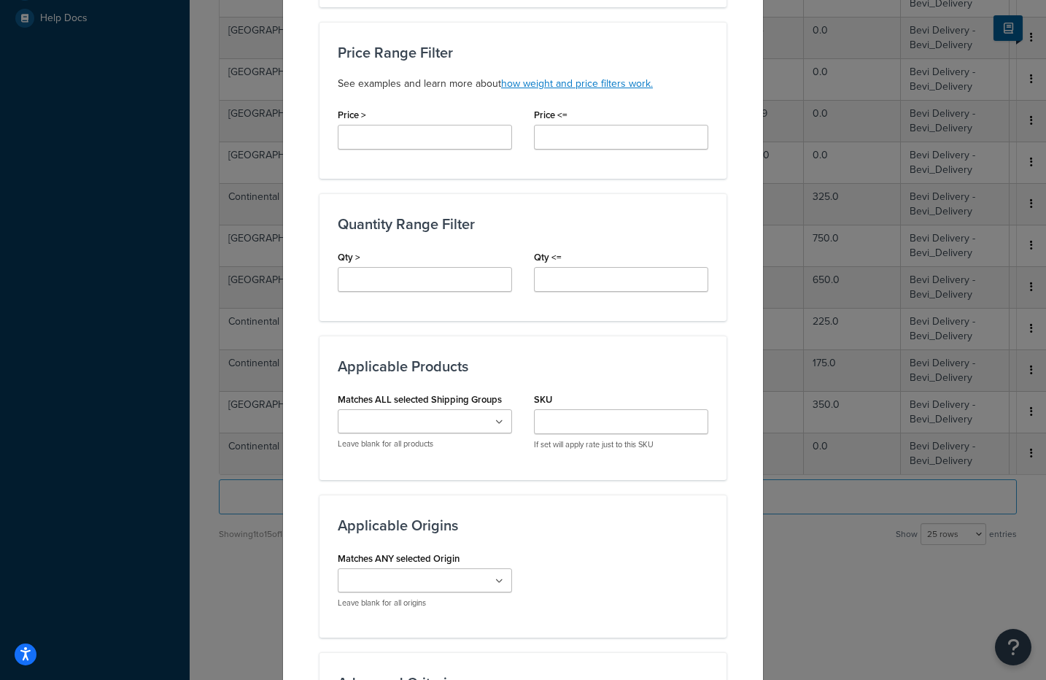
click at [432, 428] on input "Matches ALL selected Shipping Groups" at bounding box center [406, 422] width 129 height 16
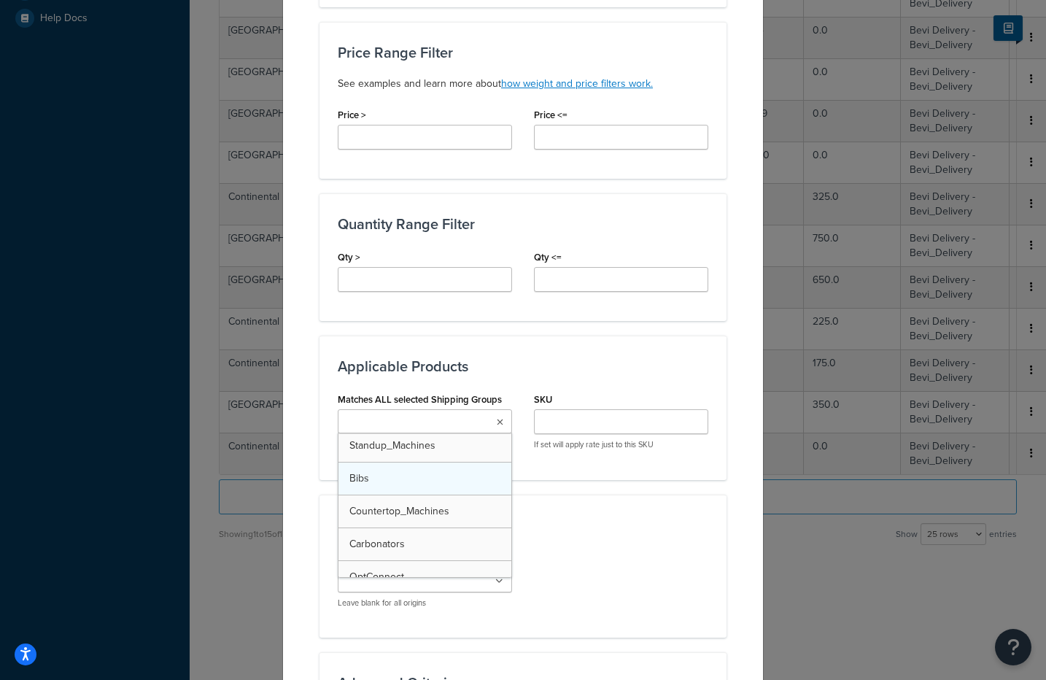
scroll to position [0, 0]
click at [634, 552] on div "Matches ANY selected Origin Bevi Carlisle Stockton Leave blank for all origins" at bounding box center [523, 584] width 393 height 72
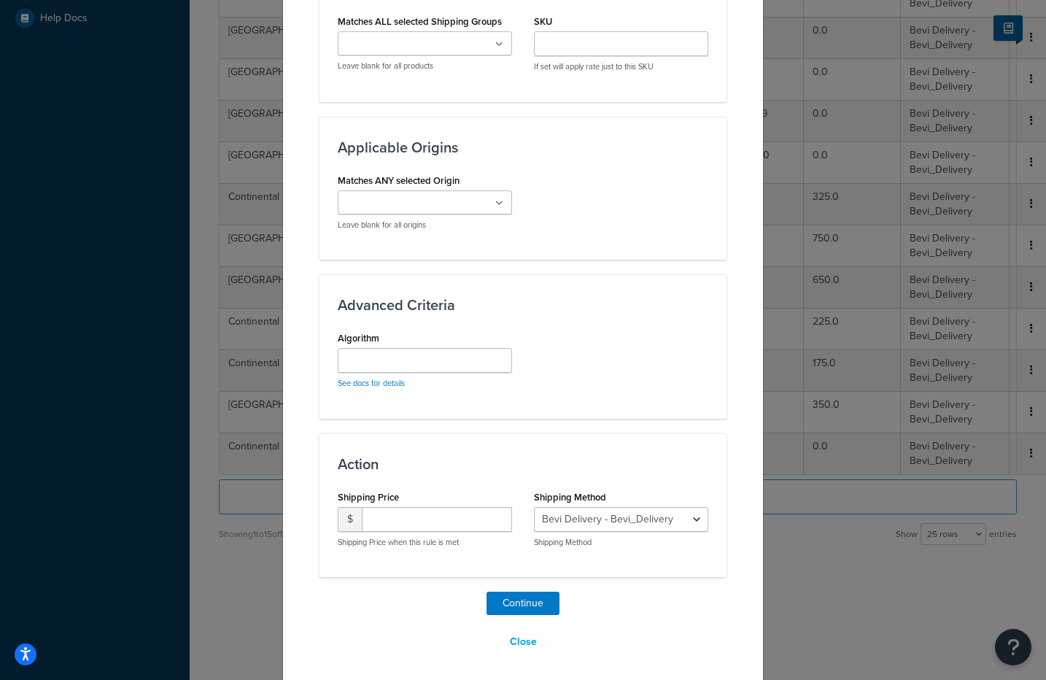
scroll to position [881, 0]
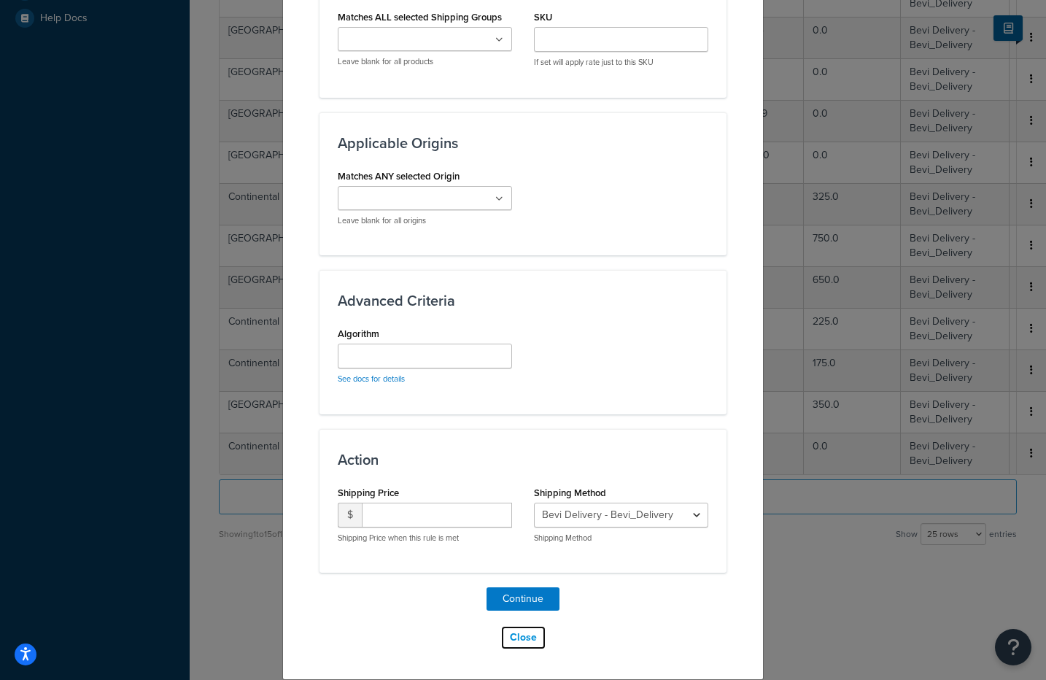
click at [517, 640] on button "Close" at bounding box center [524, 637] width 46 height 25
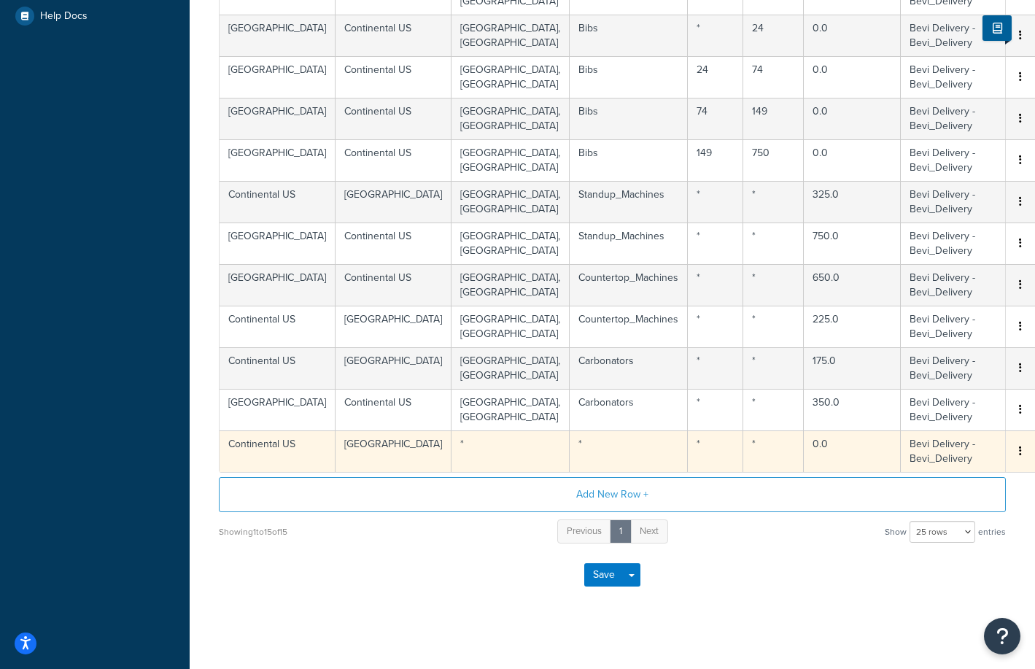
click at [1024, 451] on button "button" at bounding box center [1021, 452] width 12 height 16
click at [938, 425] on div "Edit" at bounding box center [947, 424] width 104 height 30
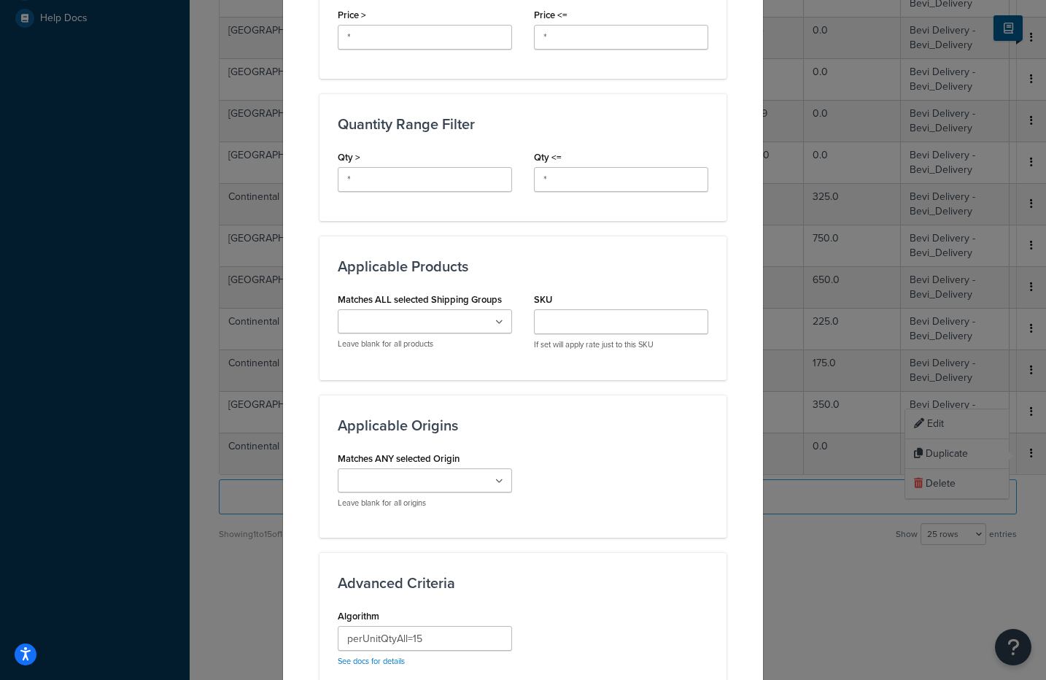
scroll to position [579, 0]
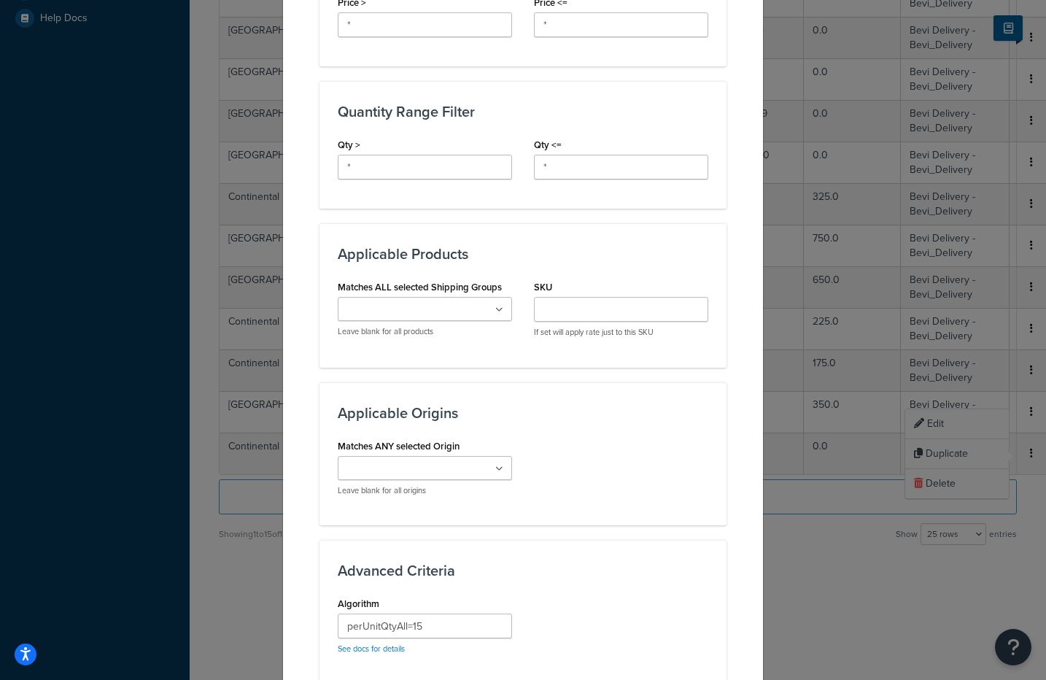
click at [387, 303] on input "Matches ALL selected Shipping Groups" at bounding box center [406, 310] width 129 height 16
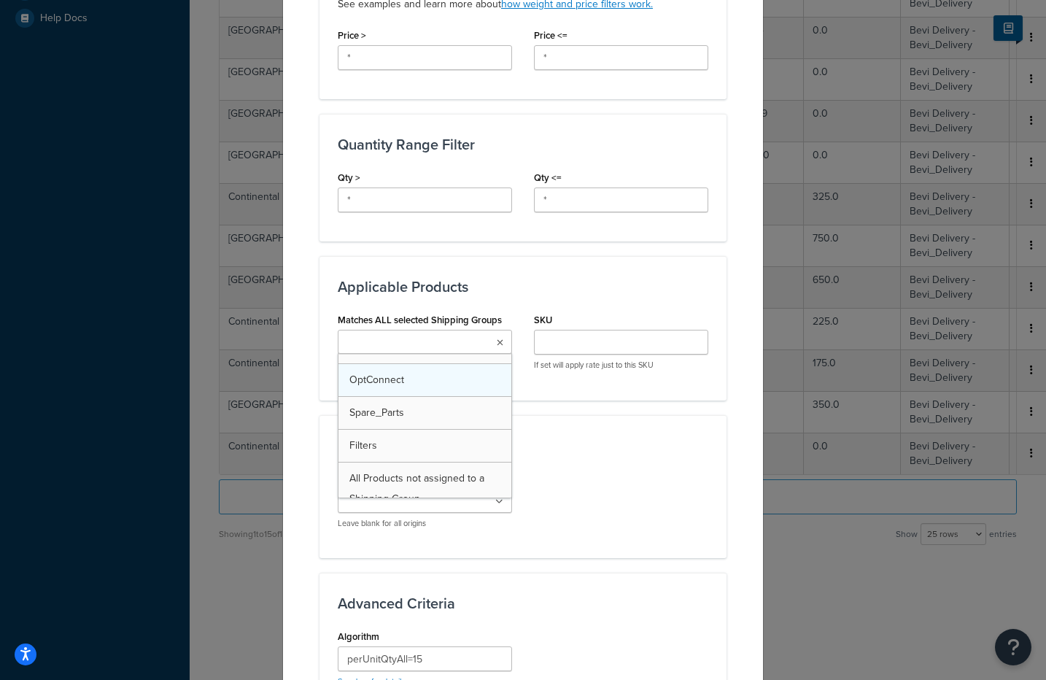
scroll to position [105, 0]
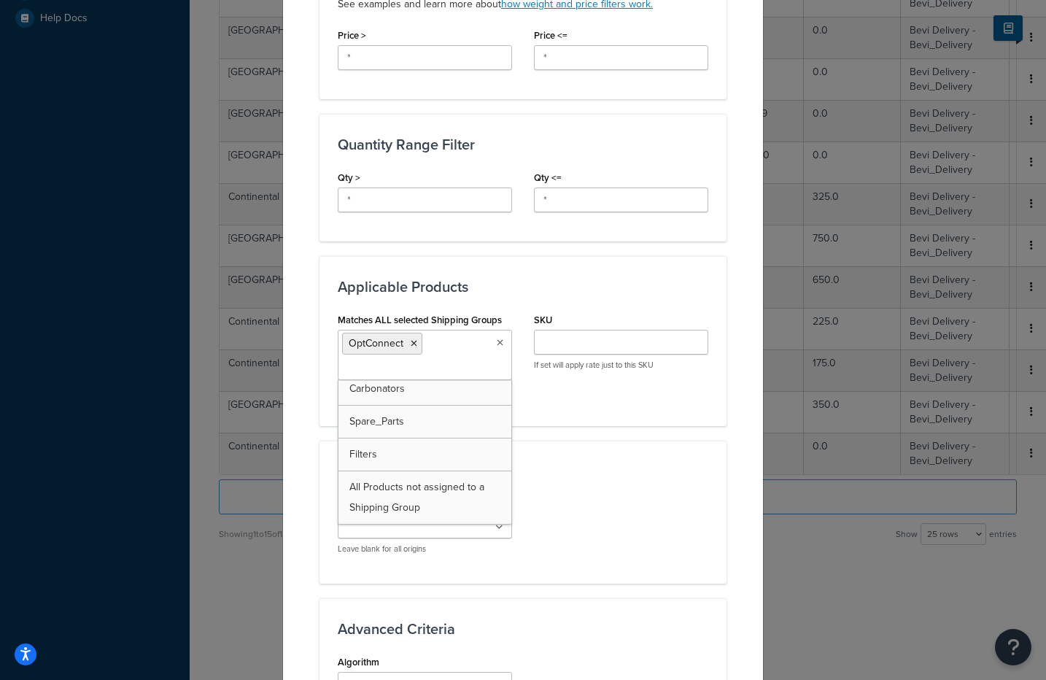
click at [655, 522] on div "Matches ANY selected Origin Bevi Carlisle Stockton Leave blank for all origins" at bounding box center [523, 530] width 393 height 72
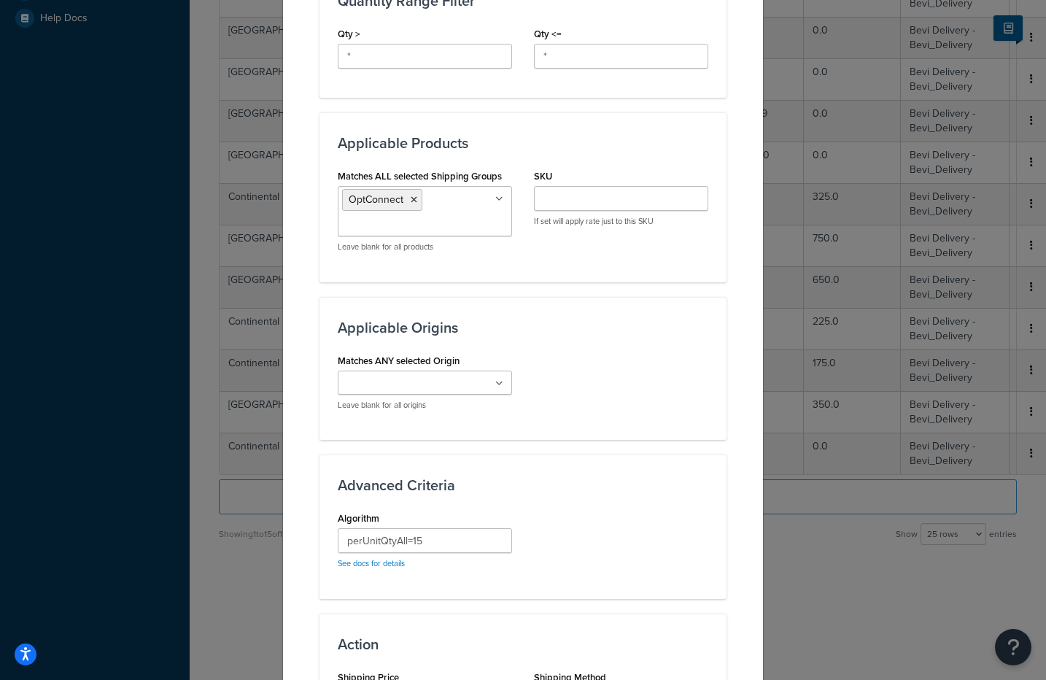
scroll to position [875, 0]
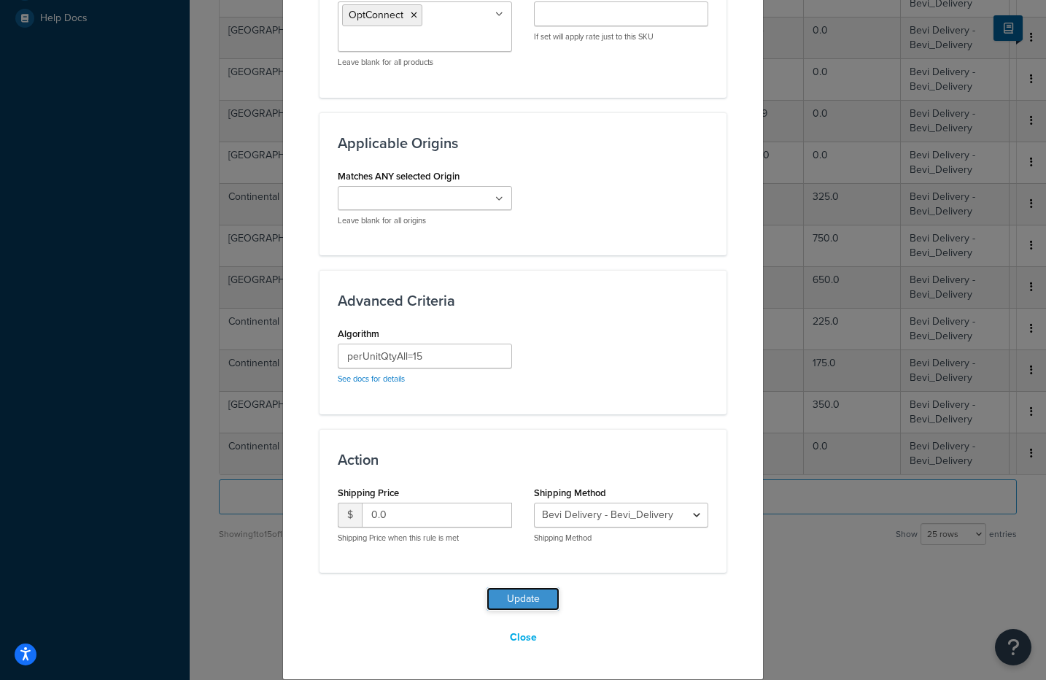
click at [516, 605] on button "Update" at bounding box center [523, 598] width 73 height 23
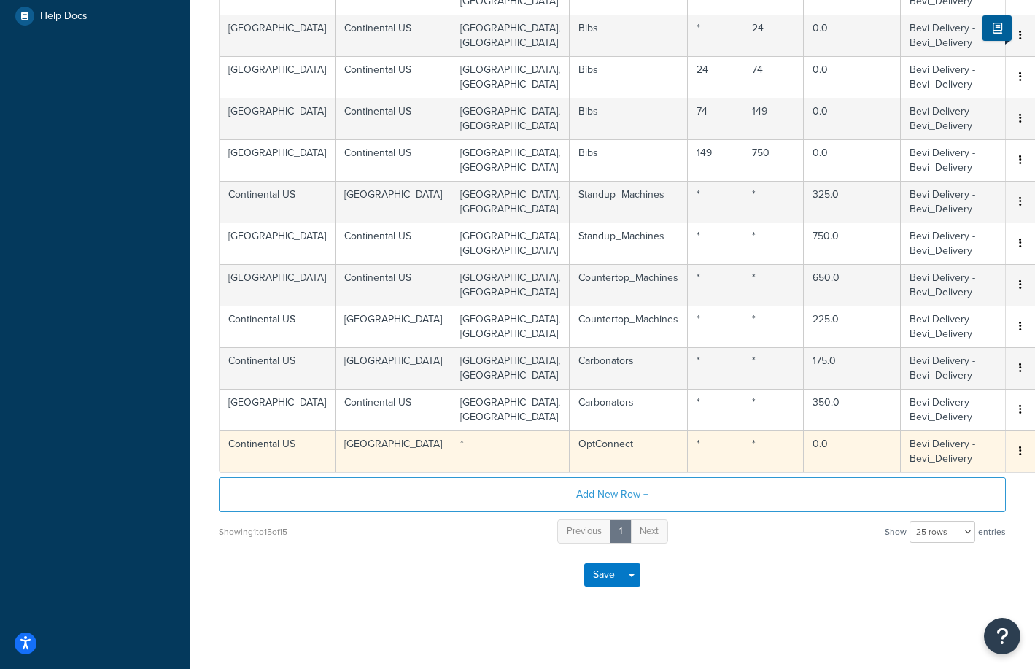
click at [1022, 453] on button "button" at bounding box center [1021, 452] width 12 height 16
click at [947, 460] on div "Duplicate" at bounding box center [947, 454] width 104 height 30
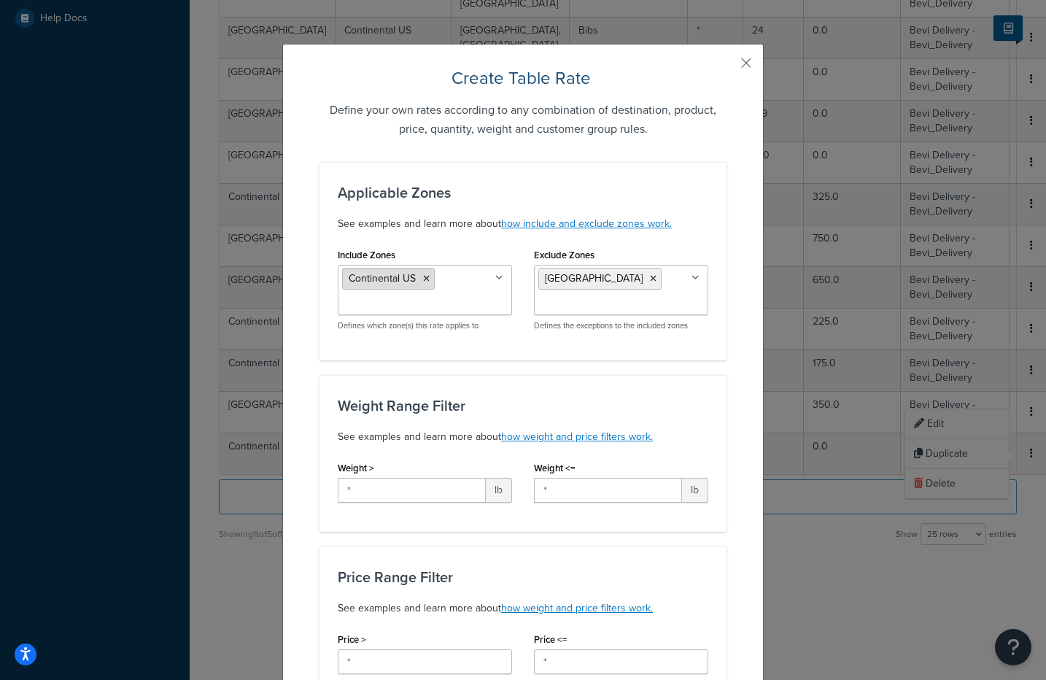
click at [423, 277] on icon at bounding box center [426, 278] width 7 height 9
click at [650, 279] on icon at bounding box center [653, 278] width 7 height 9
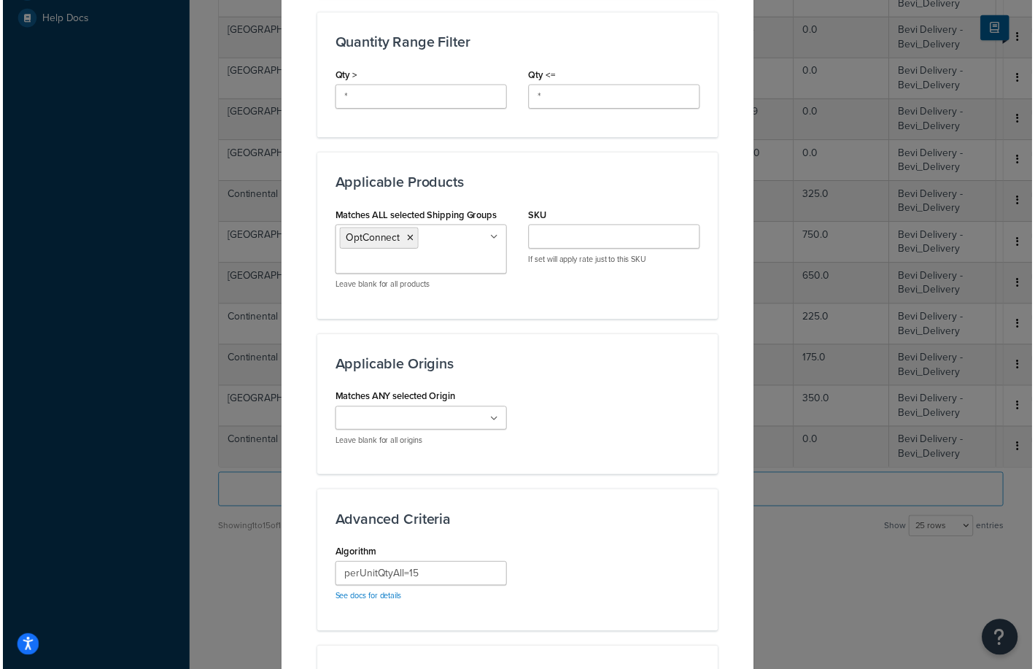
scroll to position [892, 0]
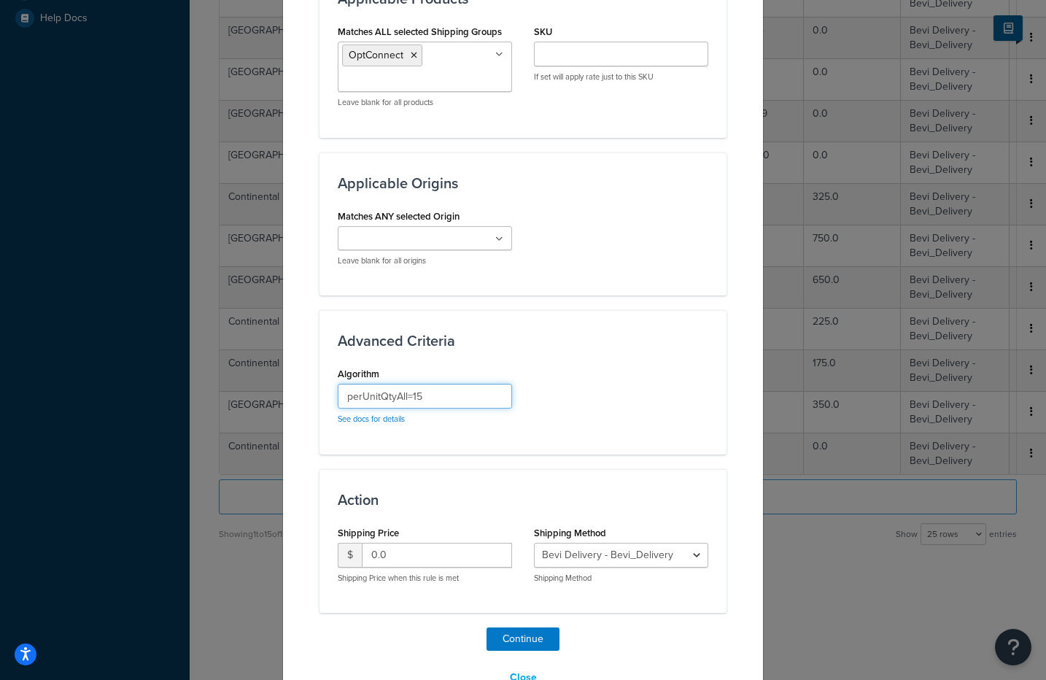
click at [426, 394] on input "perUnitQtyAll=15" at bounding box center [425, 396] width 174 height 25
type input "perUnitQtyAll=20"
click at [517, 636] on button "Continue" at bounding box center [523, 639] width 73 height 23
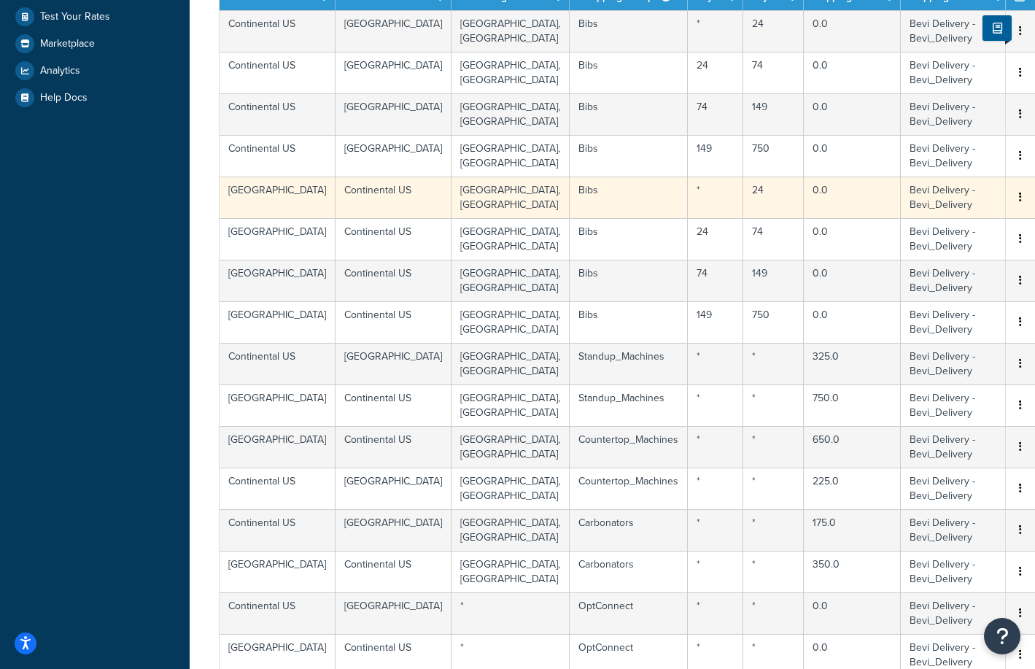
scroll to position [586, 0]
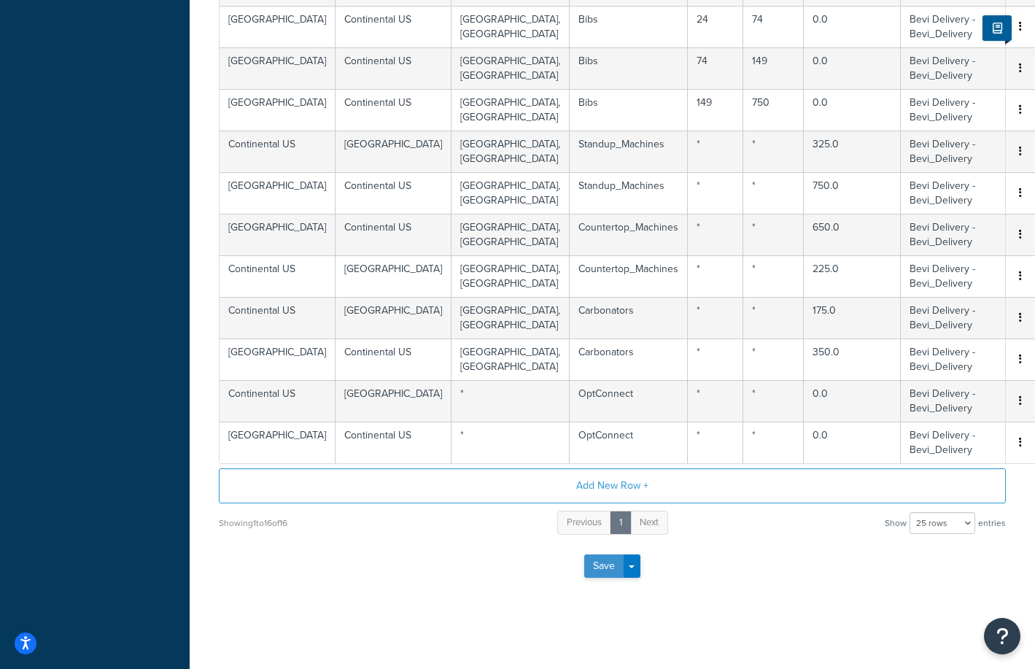
click at [603, 568] on button "Save" at bounding box center [604, 566] width 39 height 23
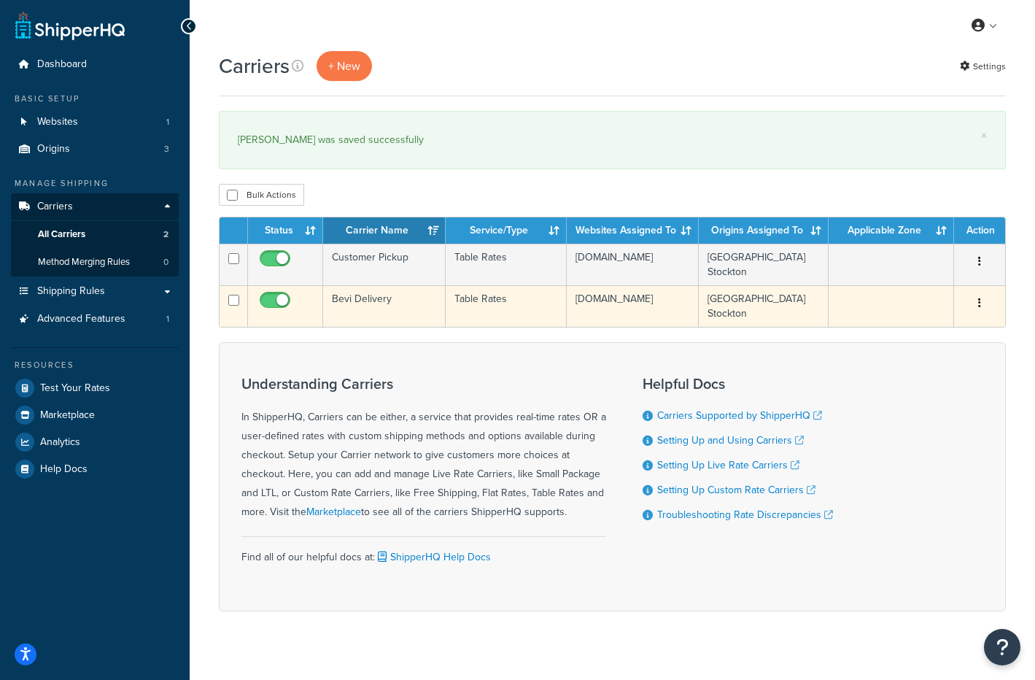
click at [351, 295] on td "Bevi Delivery" at bounding box center [384, 306] width 123 height 42
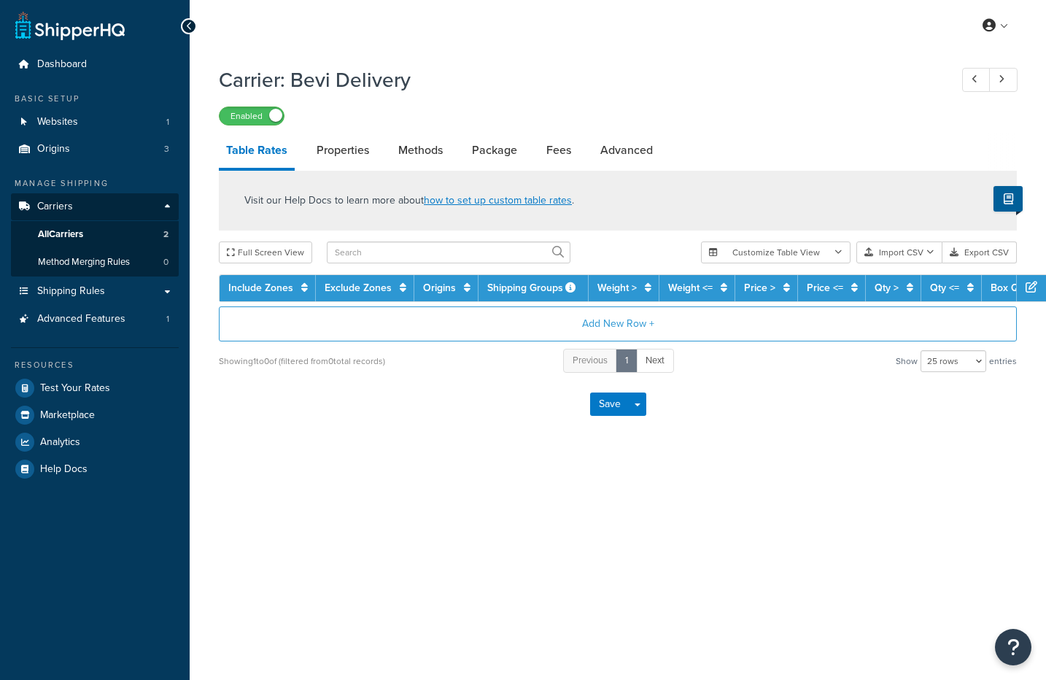
select select "25"
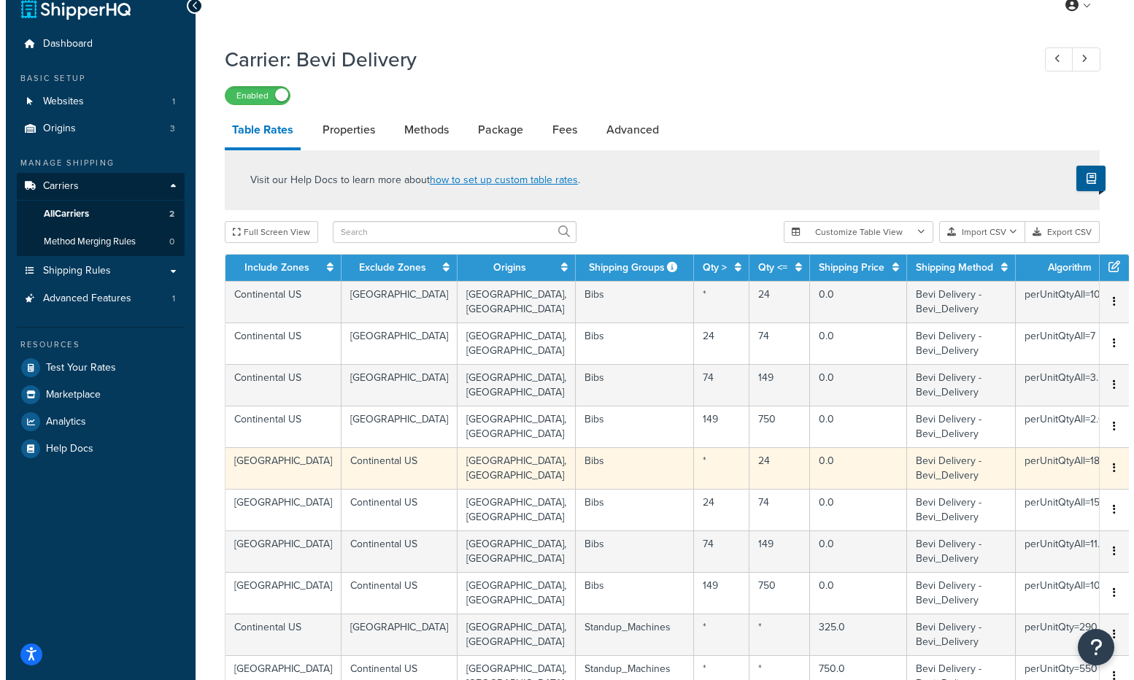
scroll to position [495, 0]
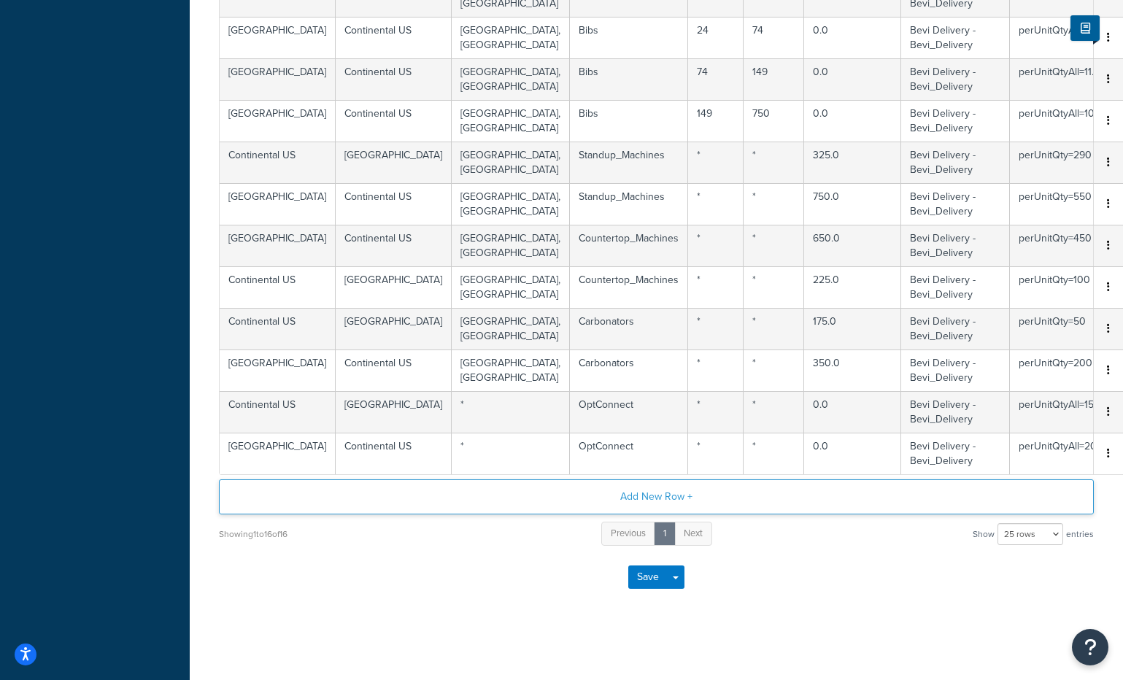
click at [663, 498] on button "Add New Row +" at bounding box center [656, 496] width 875 height 35
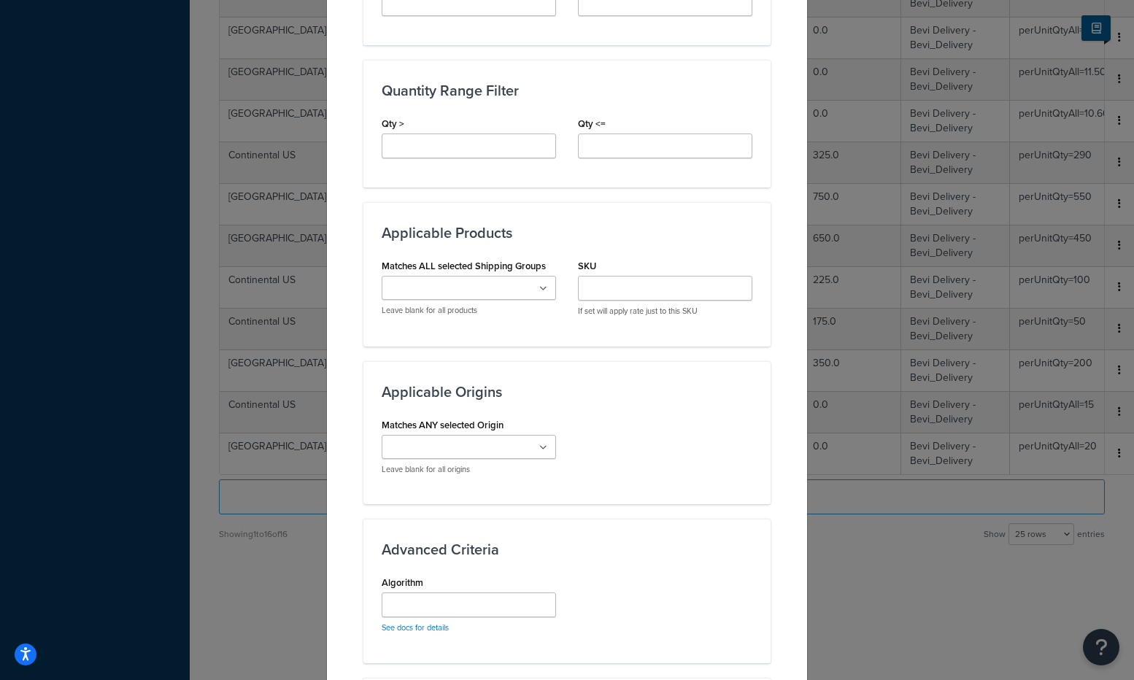
scroll to position [881, 0]
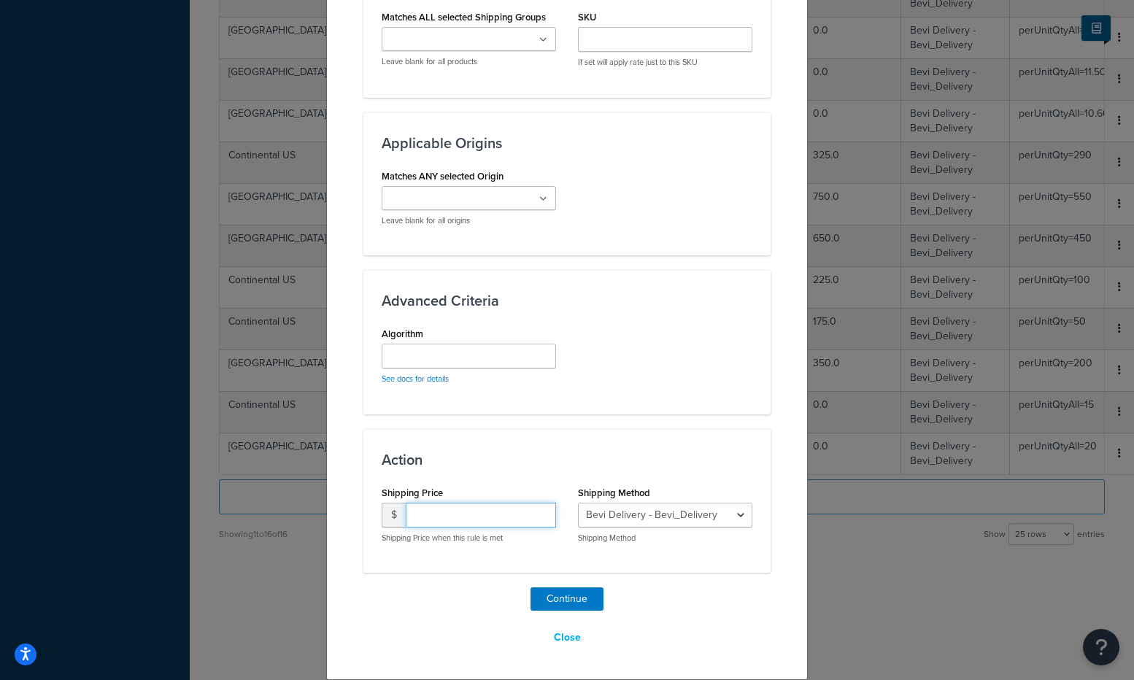
click at [483, 516] on input "number" at bounding box center [481, 515] width 150 height 25
type input "20"
click at [531, 559] on div "Action Shipping Price $ 20 Shipping Price when this rule is met Shipping Method…" at bounding box center [566, 501] width 407 height 144
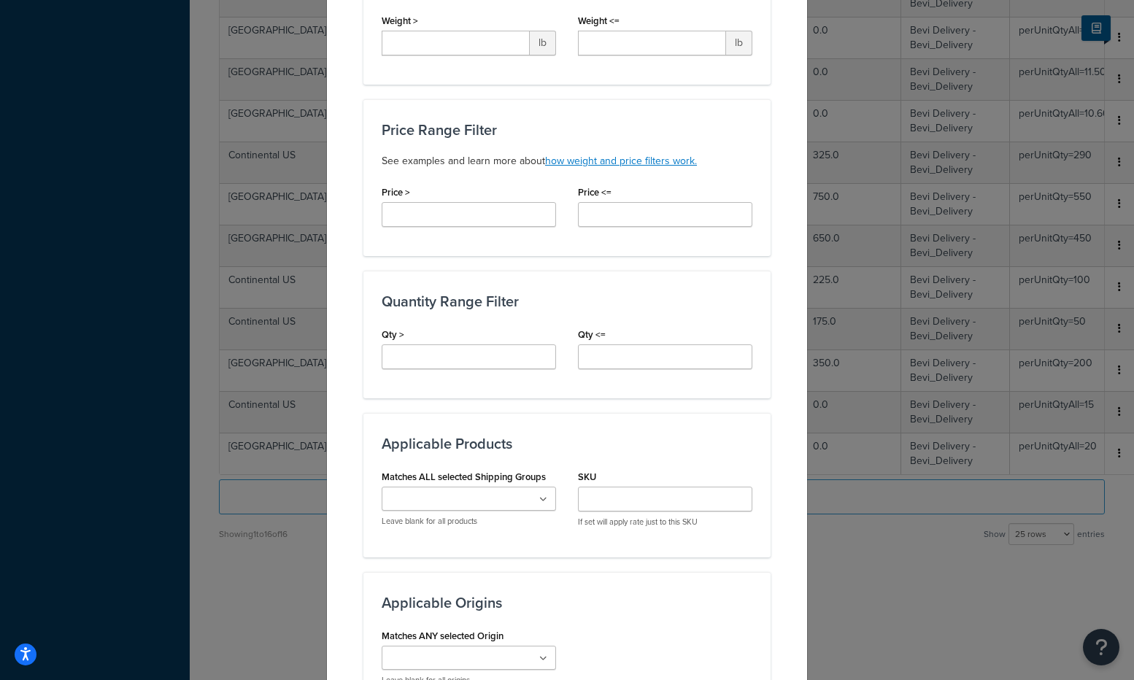
scroll to position [423, 0]
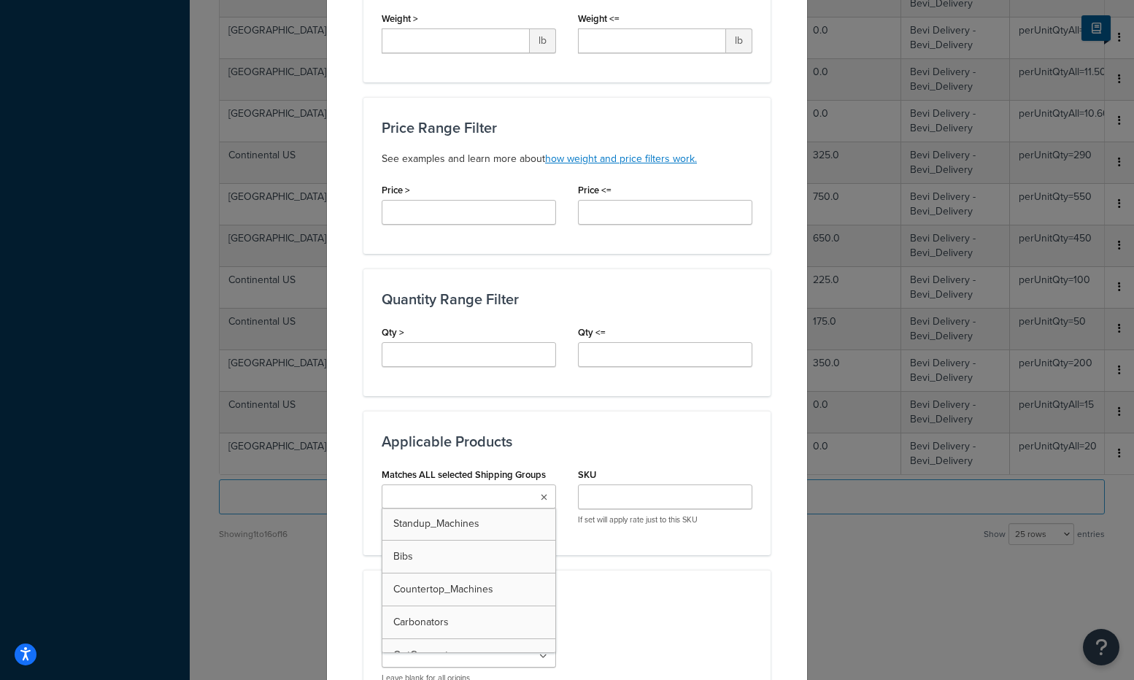
click at [475, 490] on input "Matches ALL selected Shipping Groups" at bounding box center [450, 498] width 129 height 16
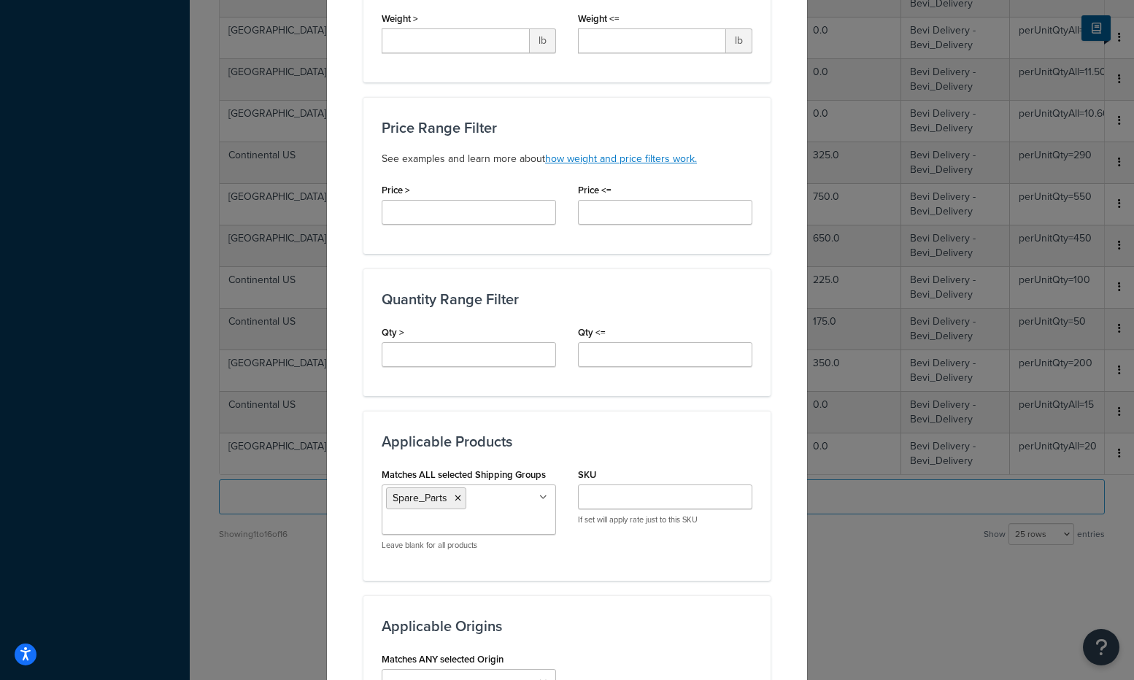
click at [634, 575] on div "Applicable Products Matches ALL selected Shipping Groups Spare_Parts Standup_Ma…" at bounding box center [566, 495] width 407 height 169
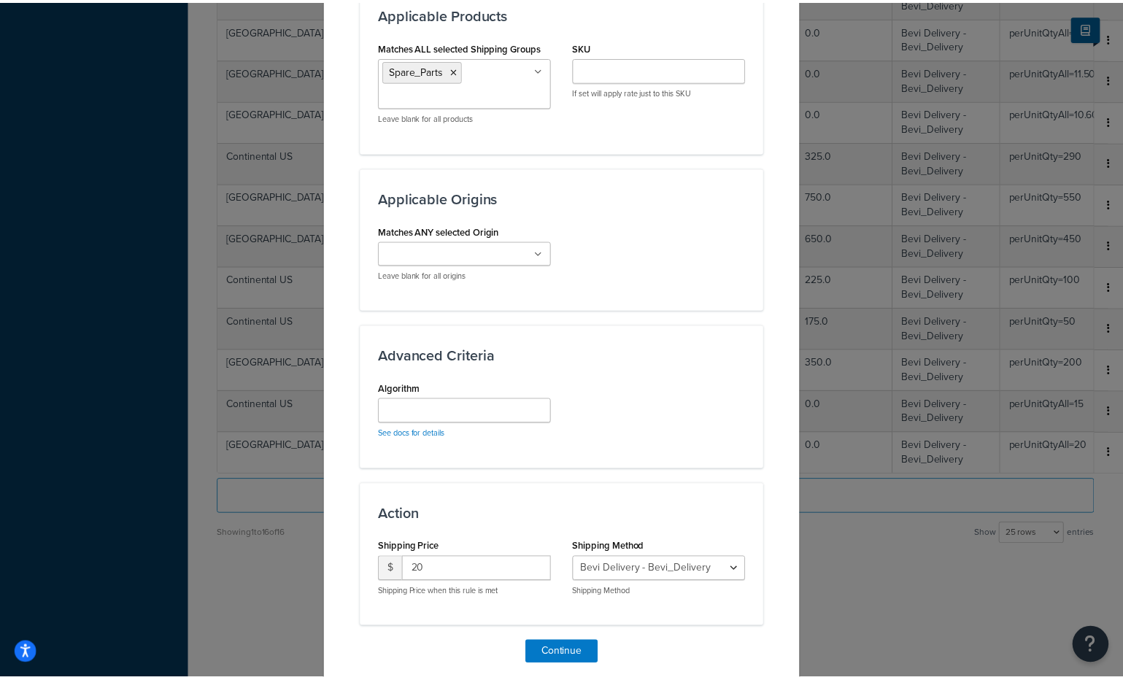
scroll to position [866, 0]
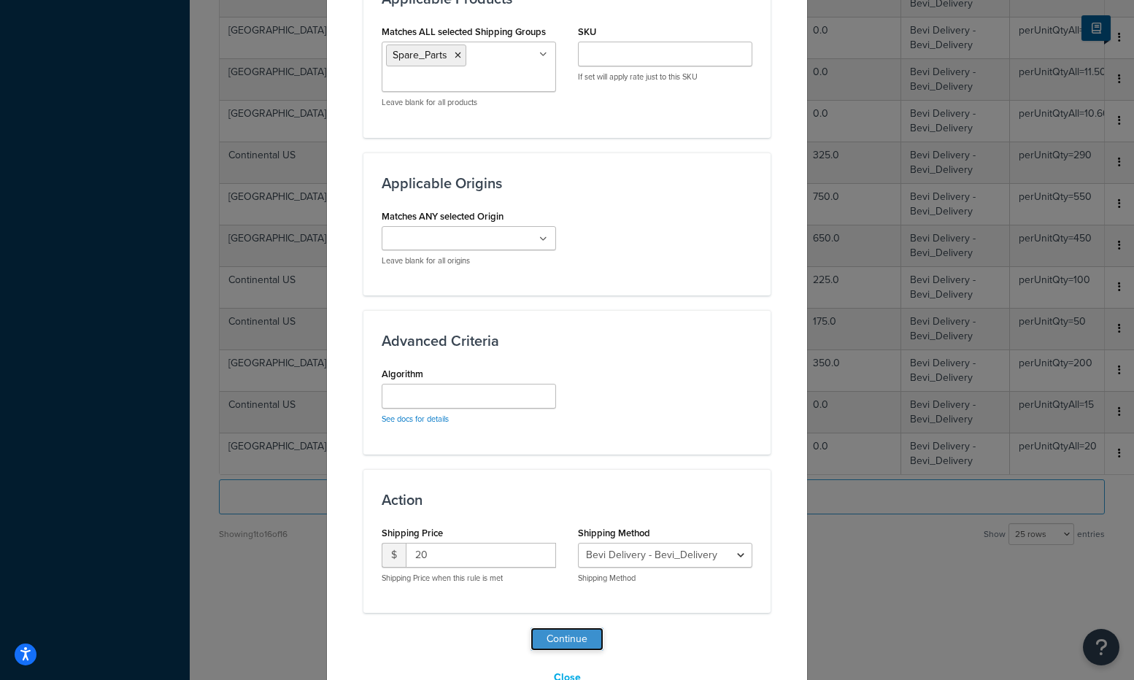
click at [563, 638] on button "Continue" at bounding box center [567, 639] width 73 height 23
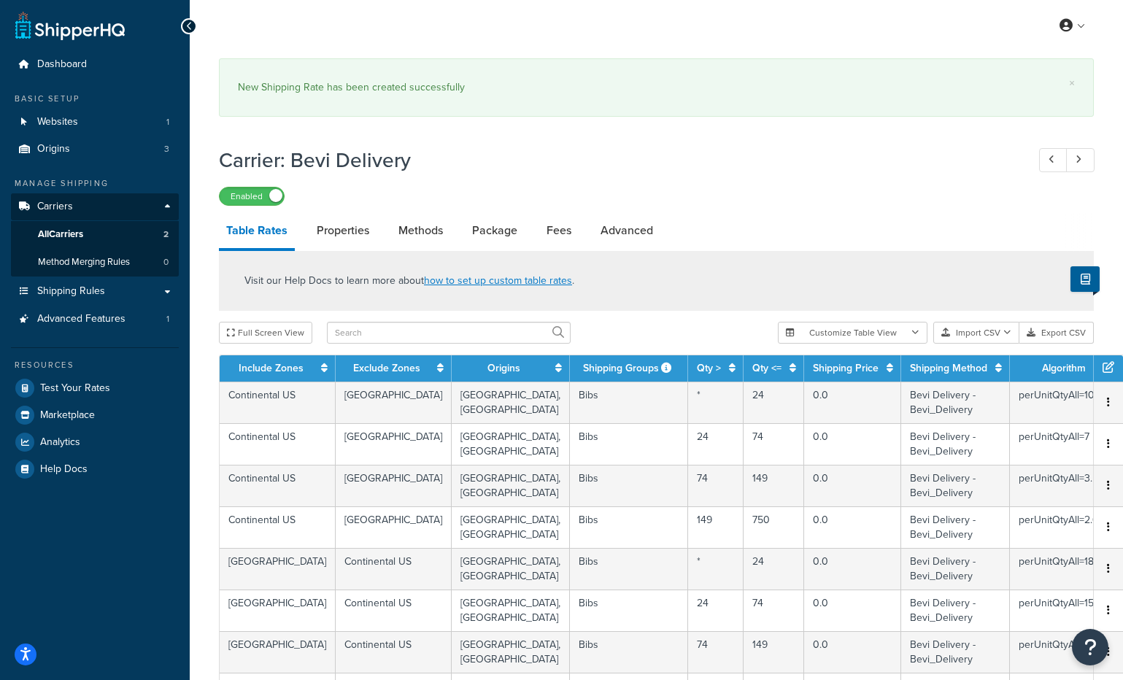
scroll to position [617, 0]
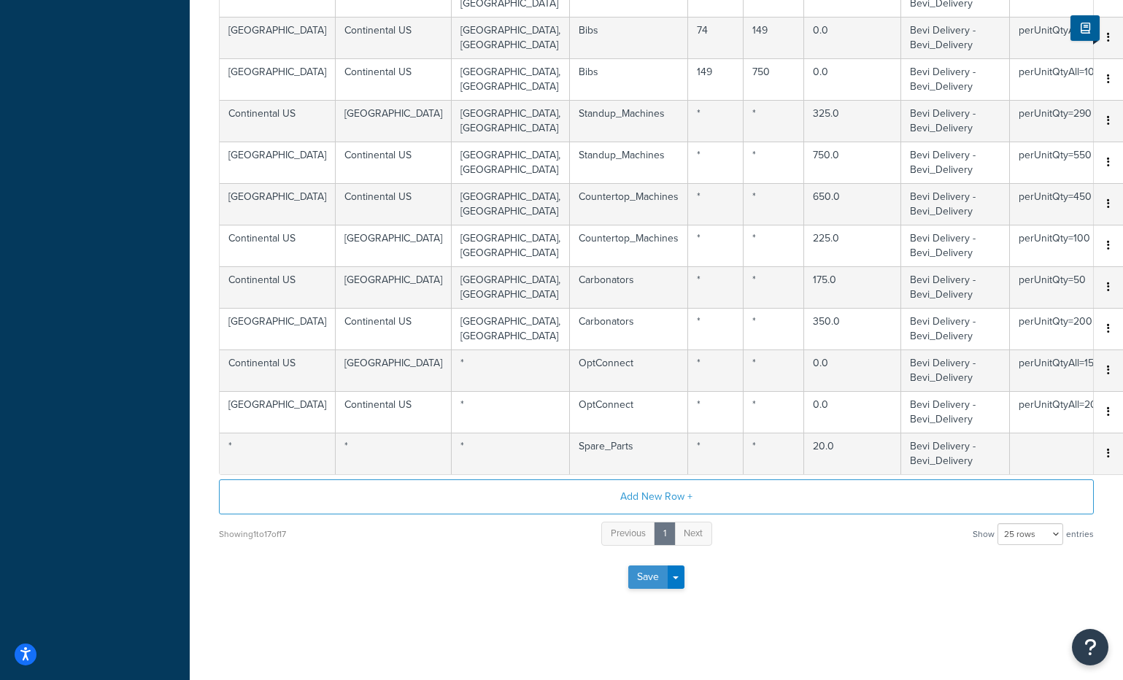
click at [642, 577] on button "Save" at bounding box center [647, 577] width 39 height 23
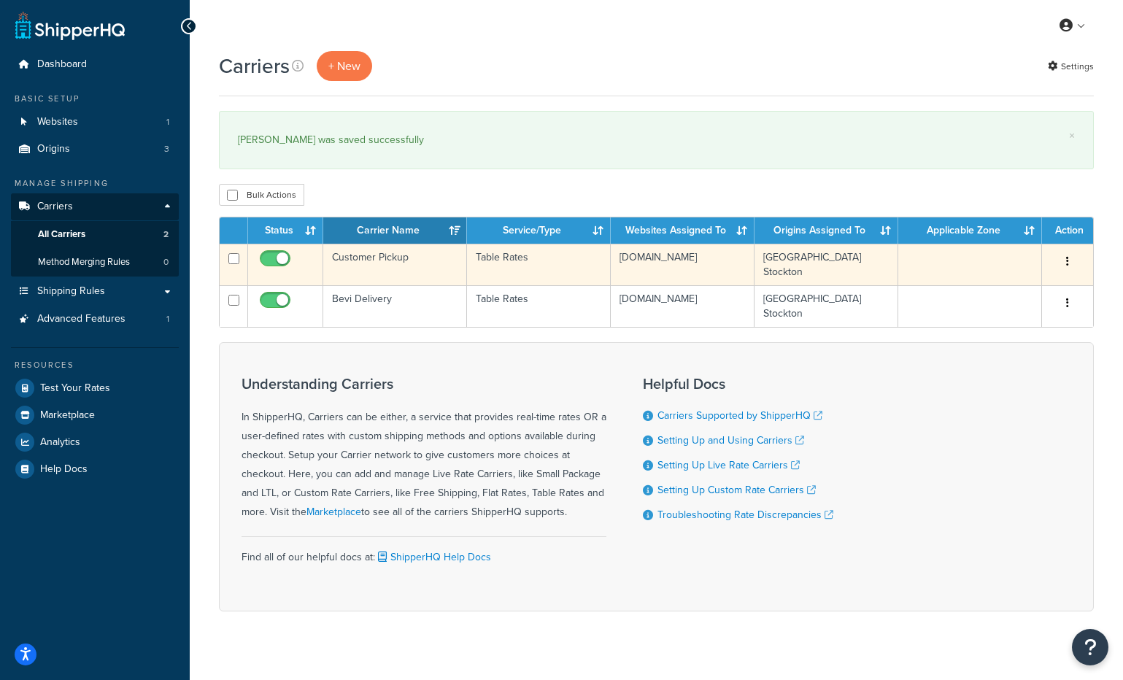
click at [1070, 257] on button "button" at bounding box center [1067, 261] width 20 height 23
click at [1021, 288] on link "Edit" at bounding box center [1008, 292] width 115 height 30
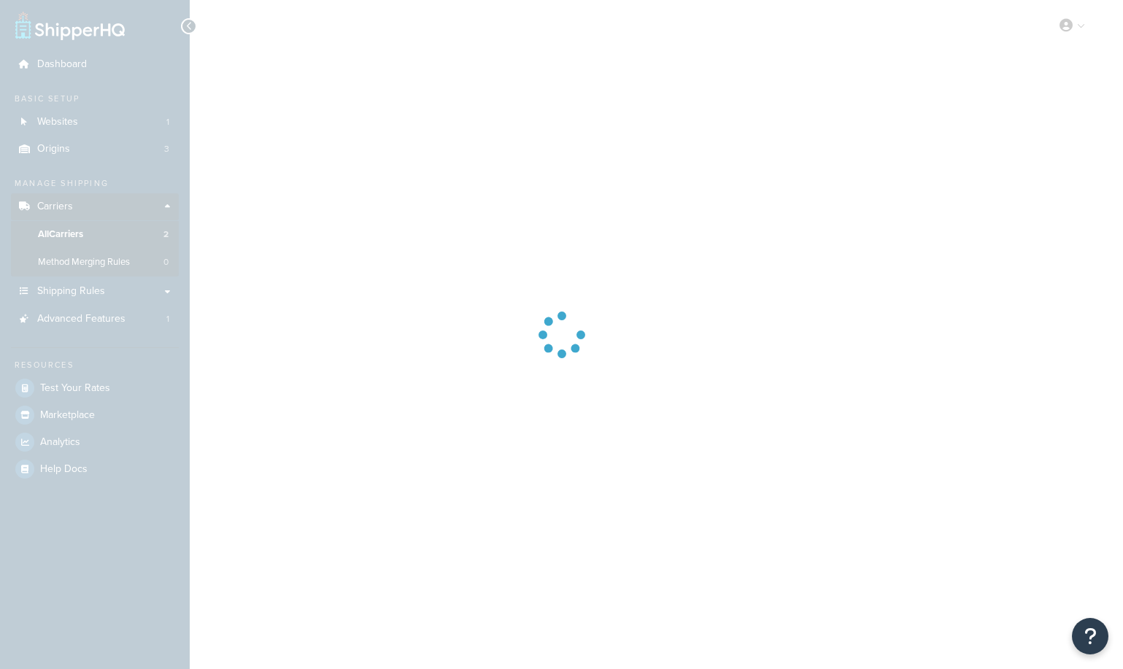
select select "25"
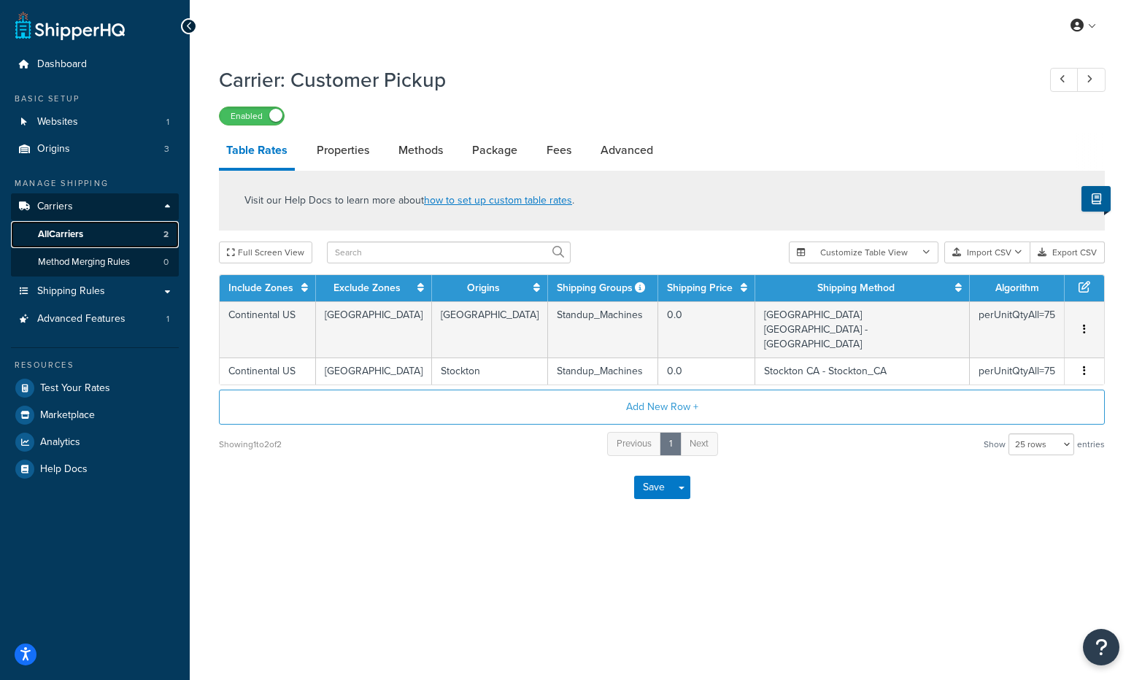
click at [104, 236] on link "All Carriers 2" at bounding box center [95, 234] width 168 height 27
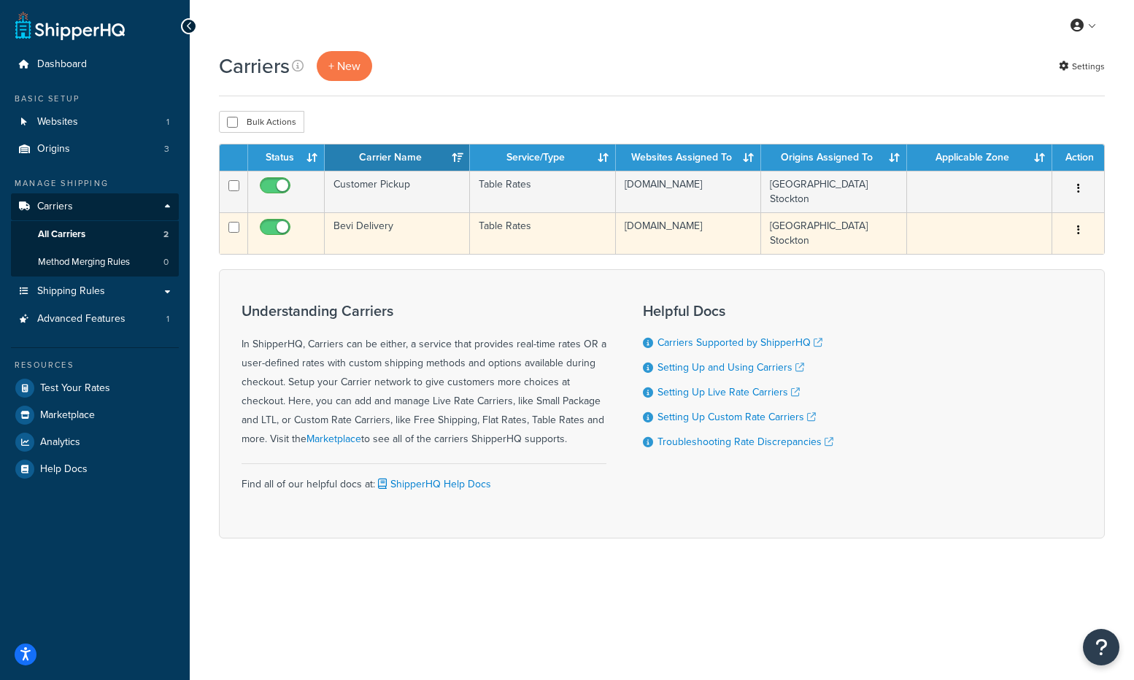
click at [1080, 231] on button "button" at bounding box center [1078, 230] width 20 height 23
click at [1046, 252] on link "Edit" at bounding box center [1018, 260] width 115 height 30
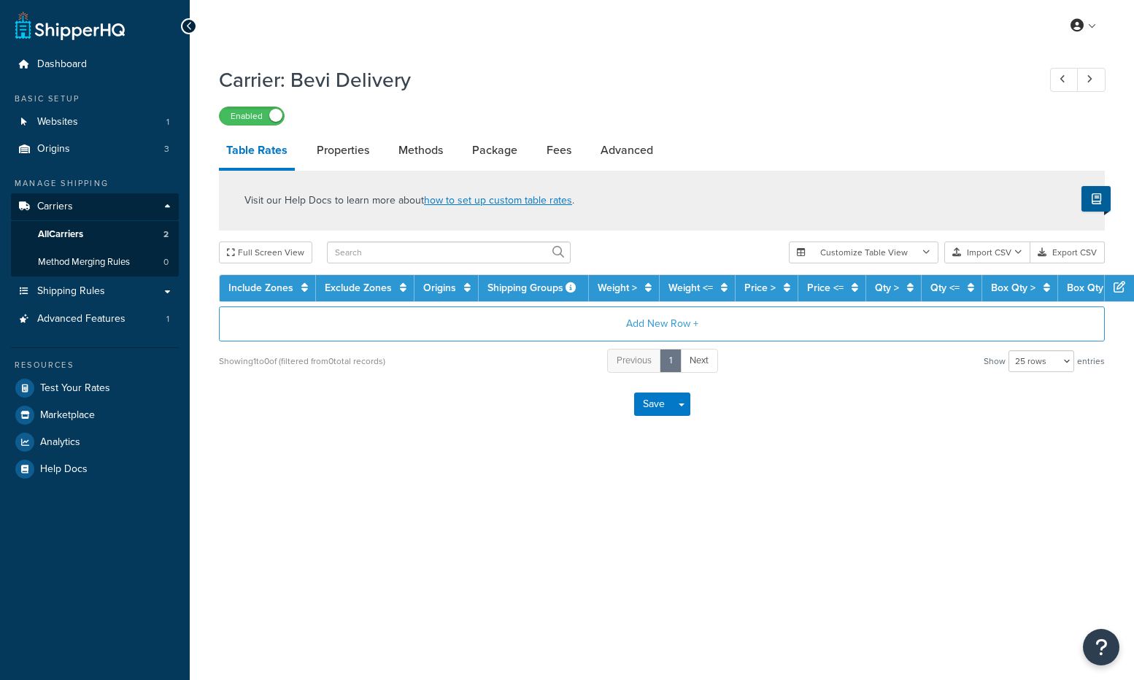
select select "25"
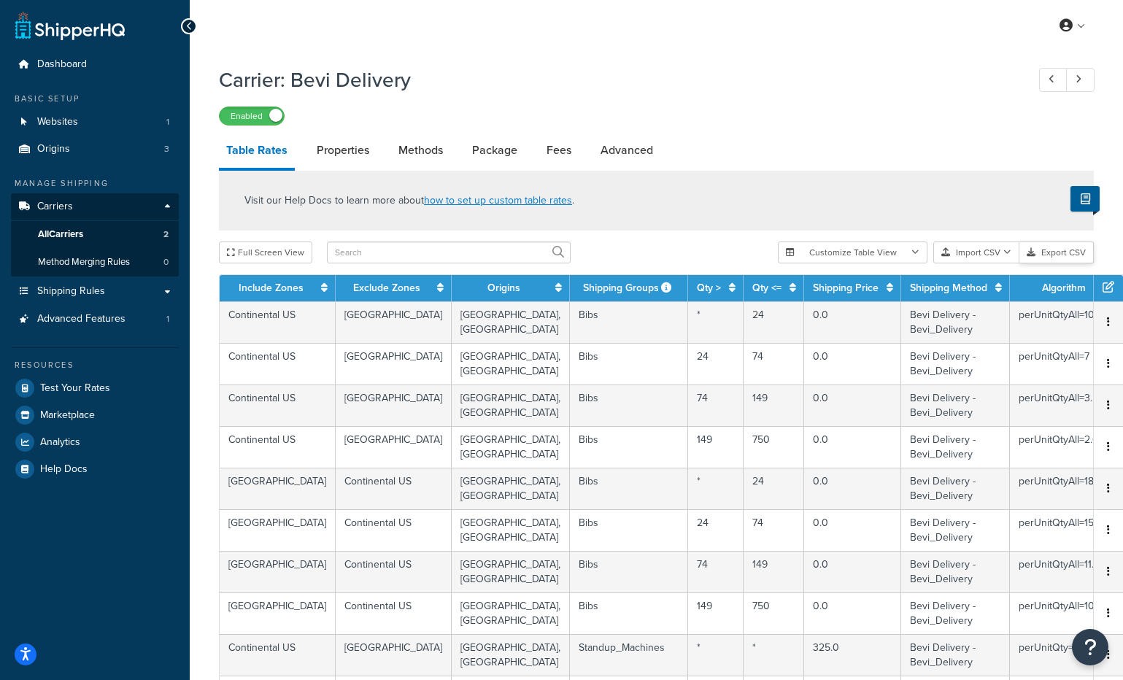
click at [1054, 254] on button "Export CSV" at bounding box center [1056, 253] width 74 height 22
click at [69, 228] on span "All Carriers" at bounding box center [60, 234] width 45 height 12
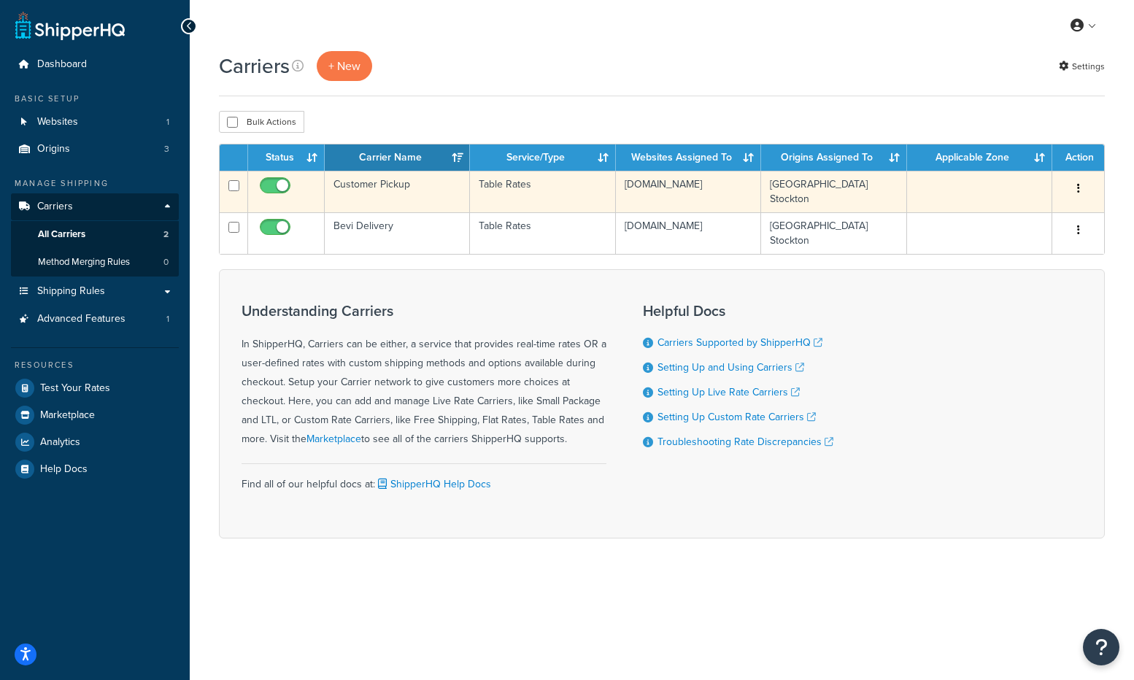
click at [374, 183] on td "Customer Pickup" at bounding box center [397, 192] width 145 height 42
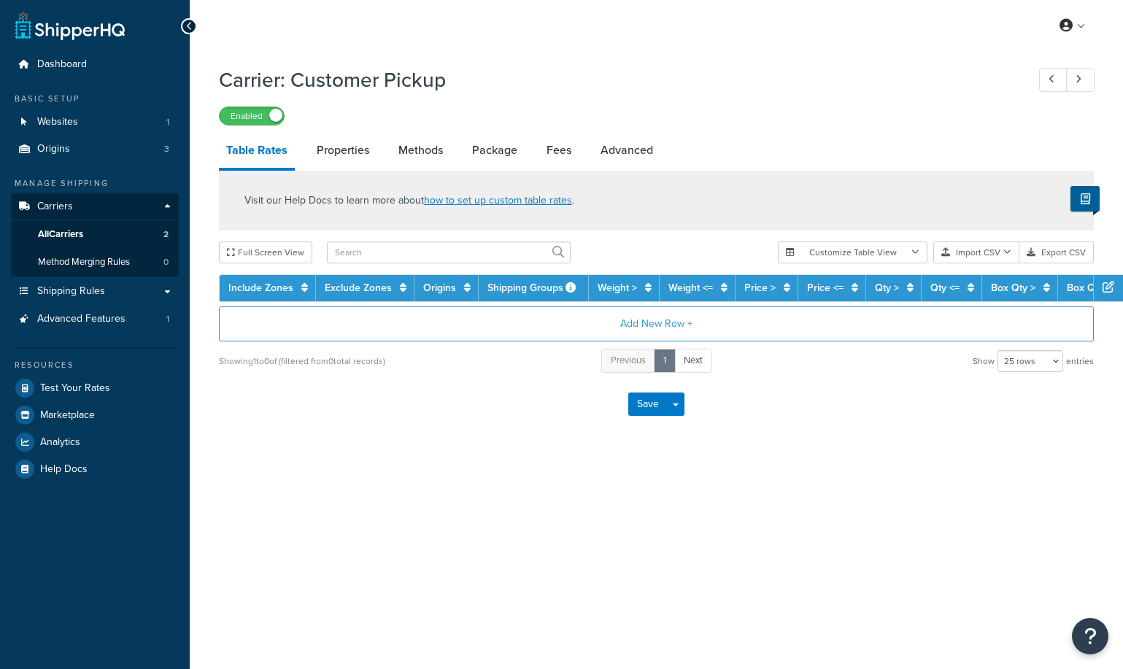
select select "25"
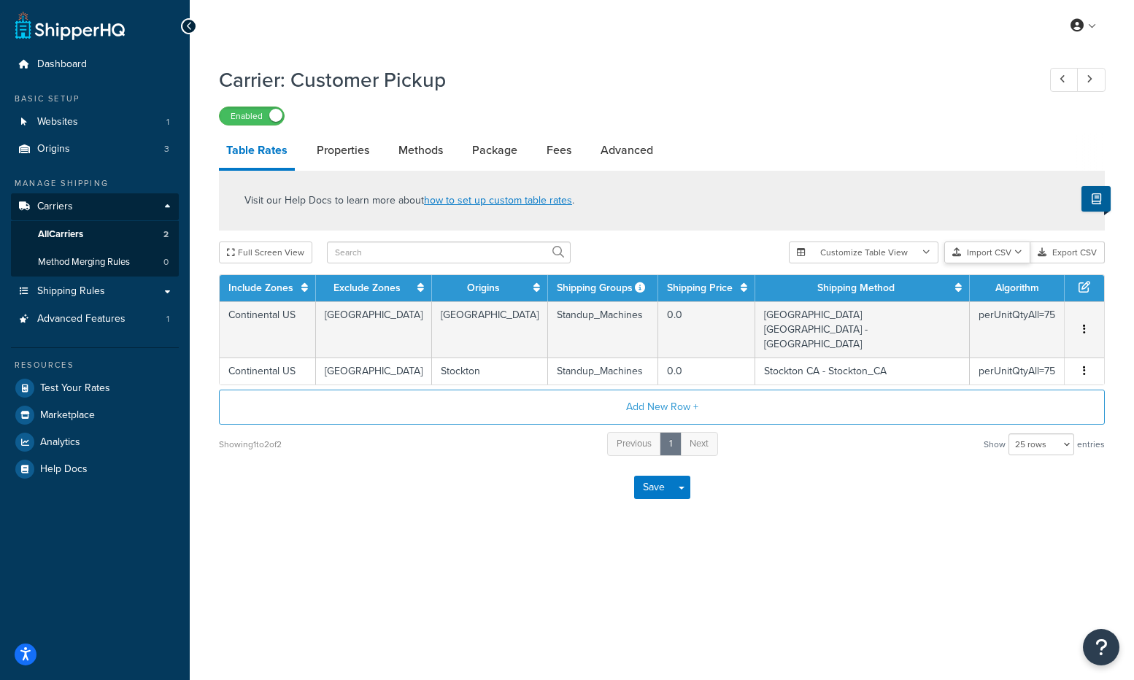
click at [1003, 250] on button "Import CSV" at bounding box center [987, 253] width 86 height 22
click at [1027, 263] on div "Customize Table View Show all columns Show selected columns Import CSV Import a…" at bounding box center [947, 253] width 316 height 22
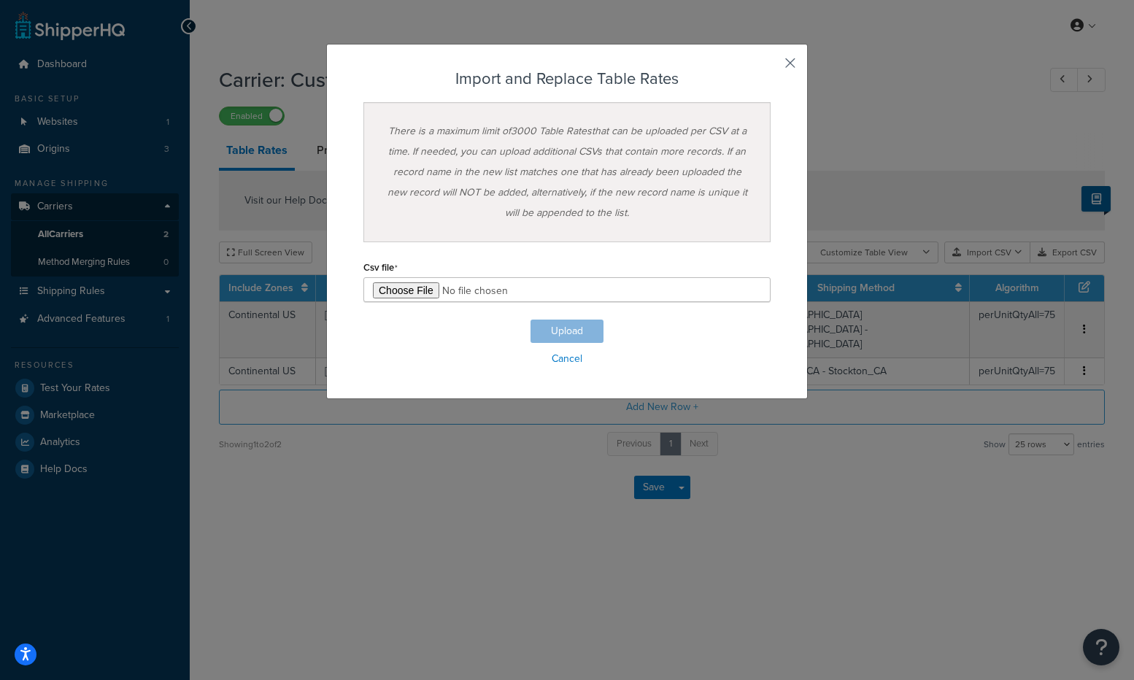
click at [771, 66] on button "button" at bounding box center [769, 68] width 4 height 4
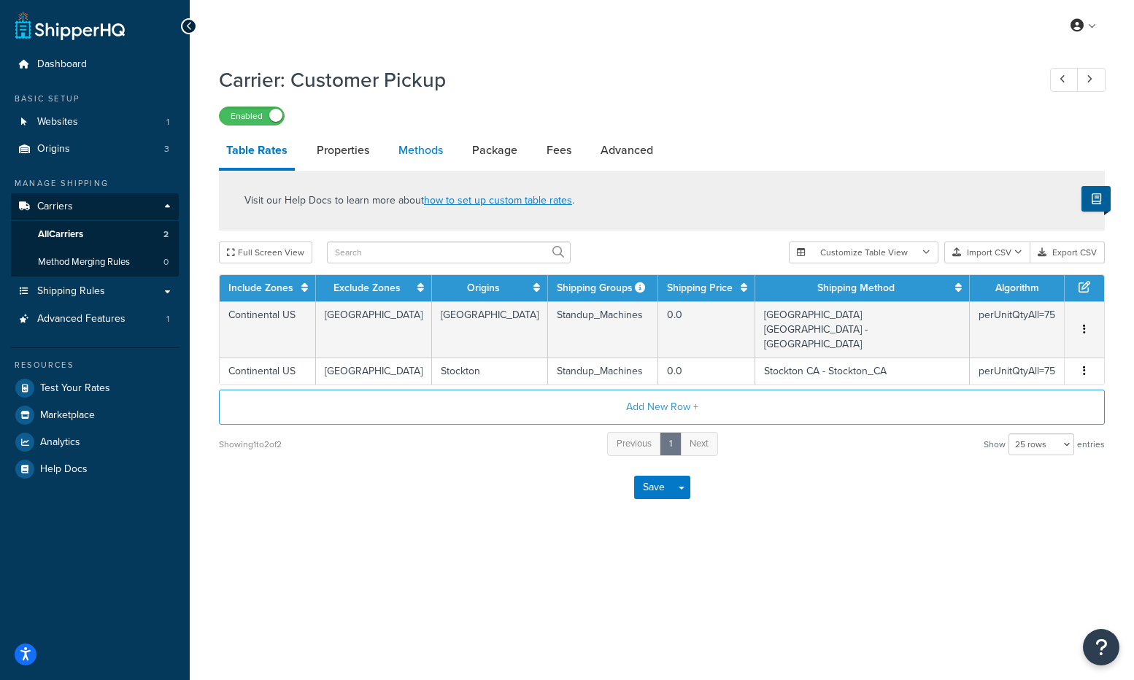
click at [440, 154] on link "Methods" at bounding box center [420, 150] width 59 height 35
select select "25"
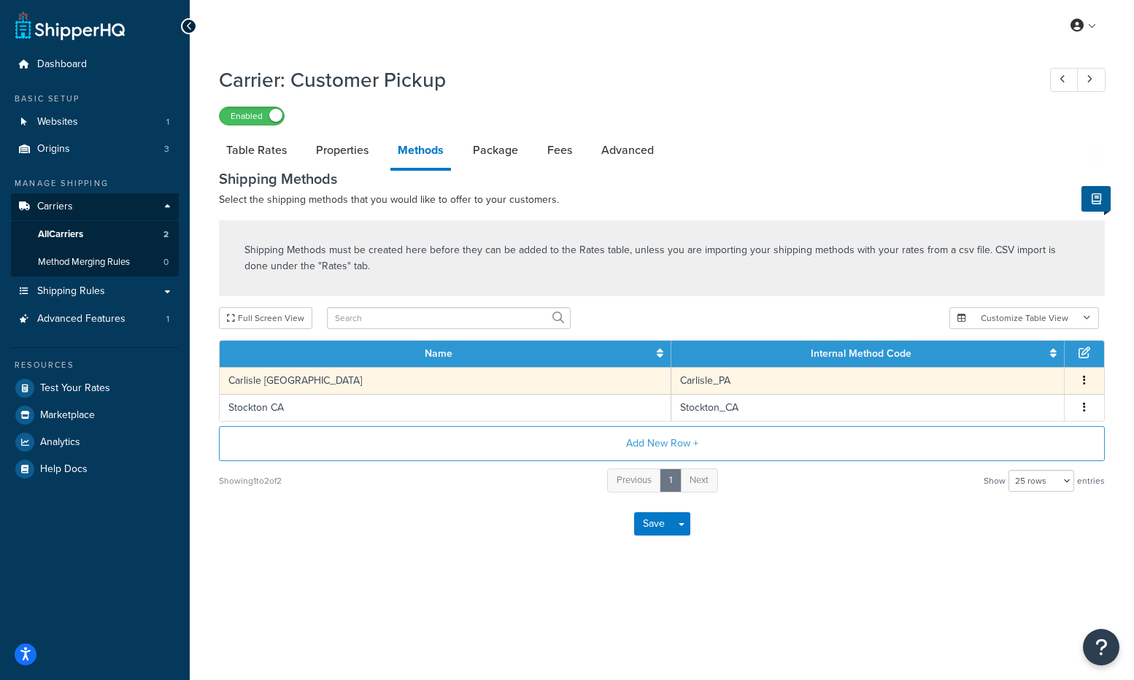
click at [1085, 379] on icon "button" at bounding box center [1084, 380] width 3 height 10
click at [1014, 367] on div "Edit" at bounding box center [1010, 368] width 104 height 30
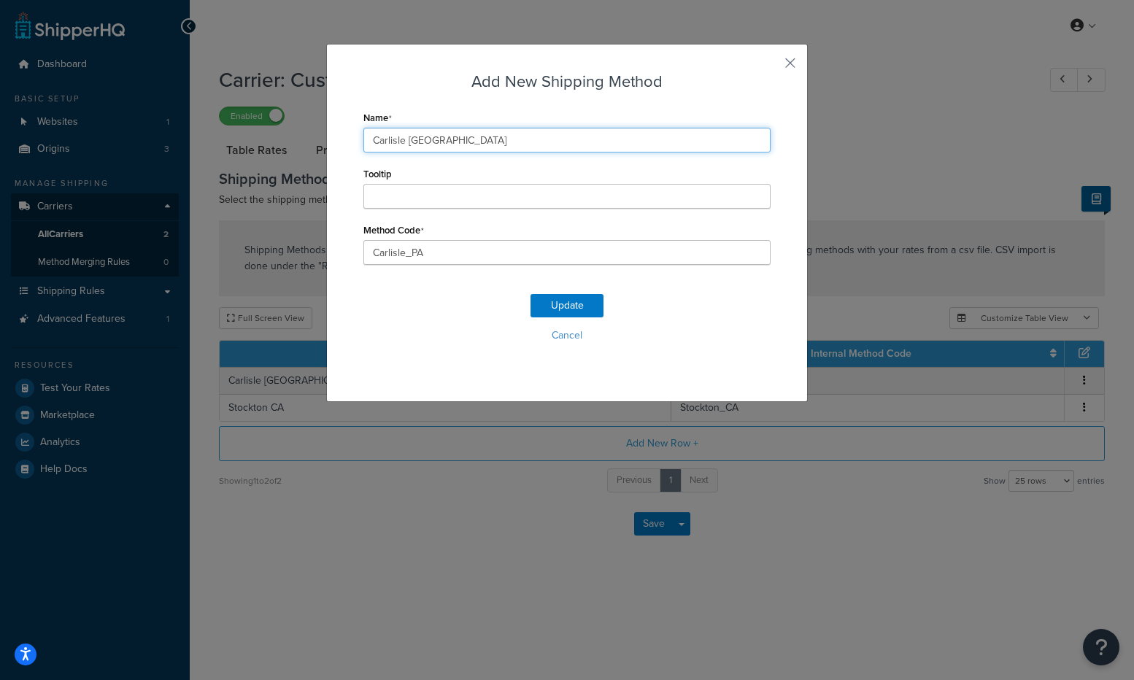
drag, startPoint x: 449, startPoint y: 140, endPoint x: 50, endPoint y: 250, distance: 414.1
click at [318, 142] on div "Add New Shipping Method Name Carlisle PA Tooltip Method Code Carlisle_PA Update…" at bounding box center [567, 340] width 1134 height 680
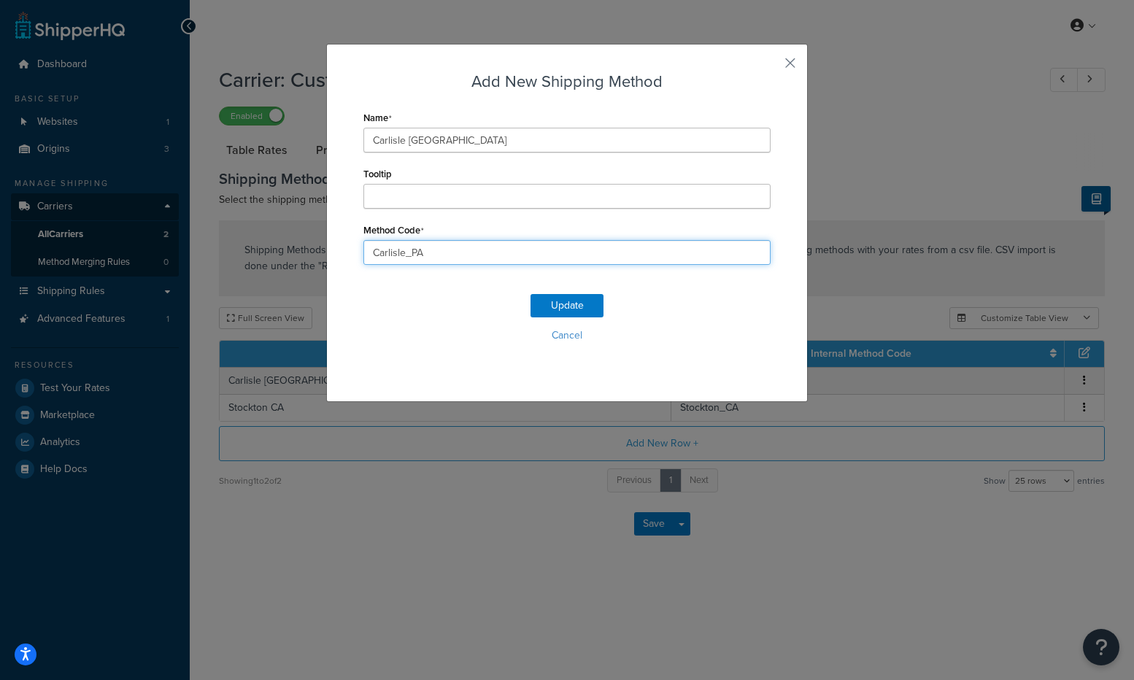
drag, startPoint x: 456, startPoint y: 250, endPoint x: 332, endPoint y: 252, distance: 124.1
click at [332, 252] on div "Add New Shipping Method Name Carlisle PA Tooltip Method Code Carlisle_PA Update…" at bounding box center [567, 223] width 482 height 358
click at [563, 332] on button "Cancel" at bounding box center [566, 336] width 407 height 22
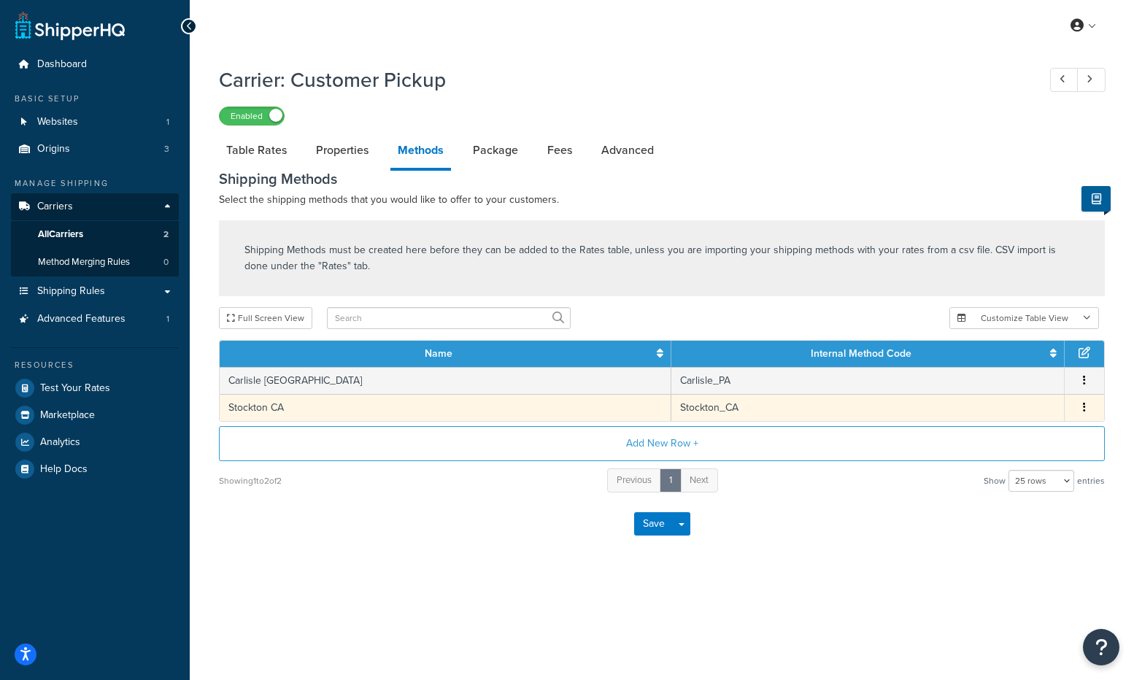
click at [1087, 404] on button "button" at bounding box center [1085, 408] width 12 height 16
click at [1019, 396] on div "Edit" at bounding box center [1010, 395] width 104 height 30
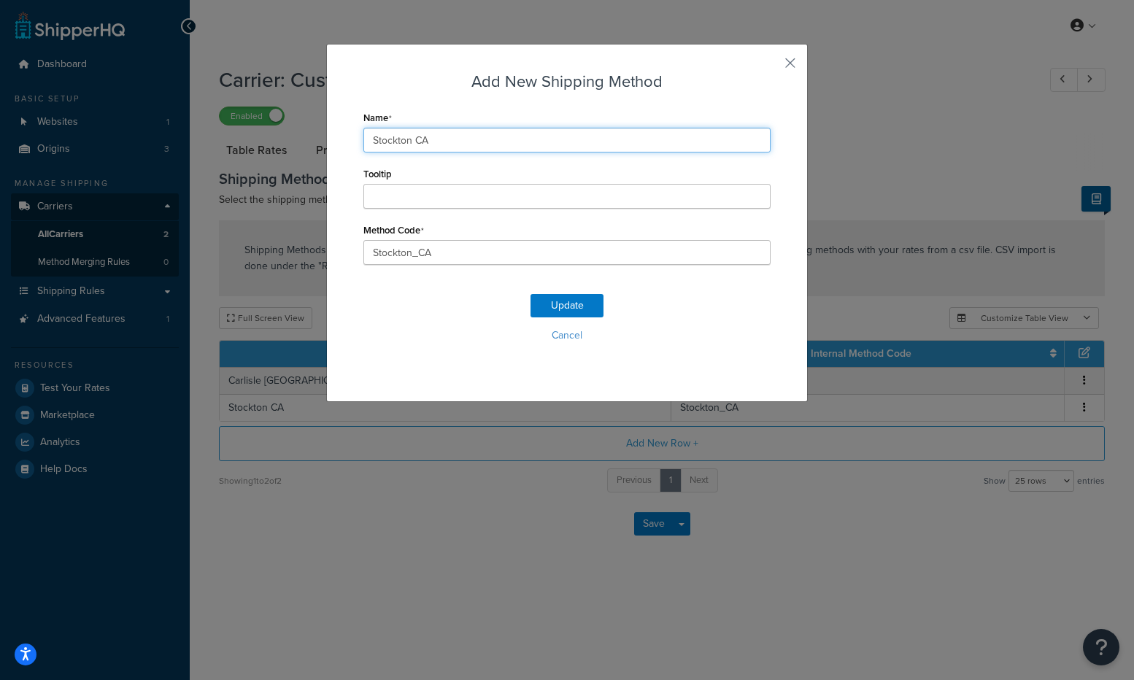
drag, startPoint x: 422, startPoint y: 139, endPoint x: 350, endPoint y: 138, distance: 71.5
click at [350, 138] on div "Add New Shipping Method Name Stockton CA Tooltip Method Code Stockton_CA Update…" at bounding box center [567, 223] width 482 height 358
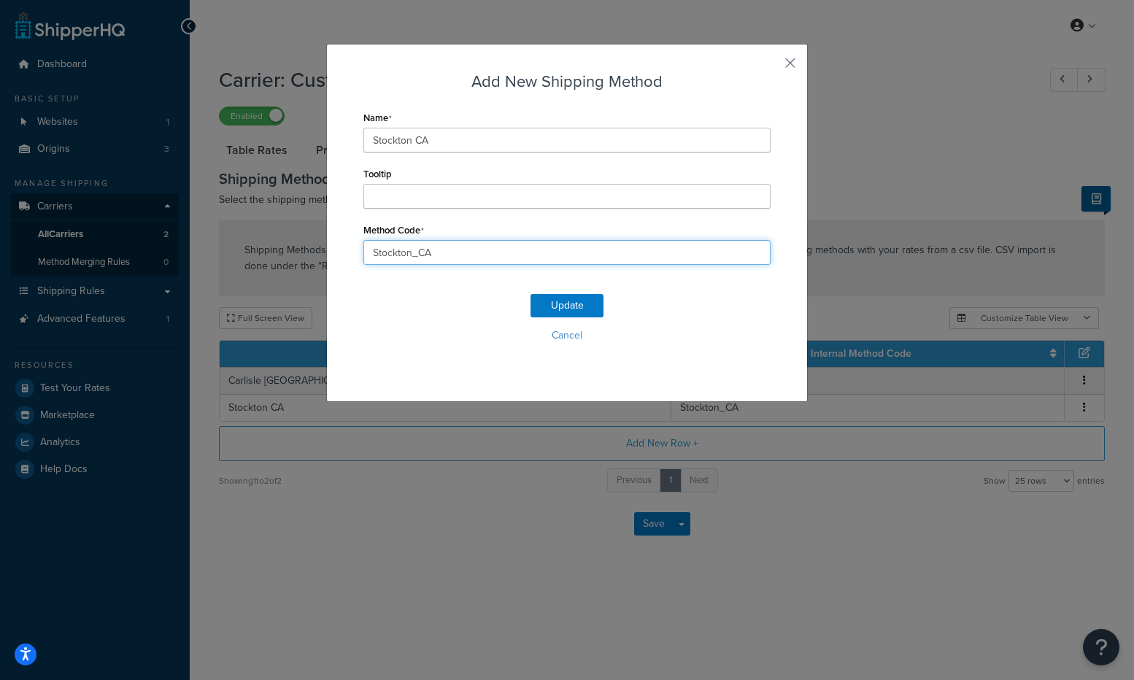
drag, startPoint x: 434, startPoint y: 260, endPoint x: 356, endPoint y: 251, distance: 78.6
click at [356, 251] on div "Add New Shipping Method Name Stockton CA Tooltip Method Code Stockton_CA Update…" at bounding box center [567, 223] width 482 height 358
click at [771, 66] on button "button" at bounding box center [769, 68] width 4 height 4
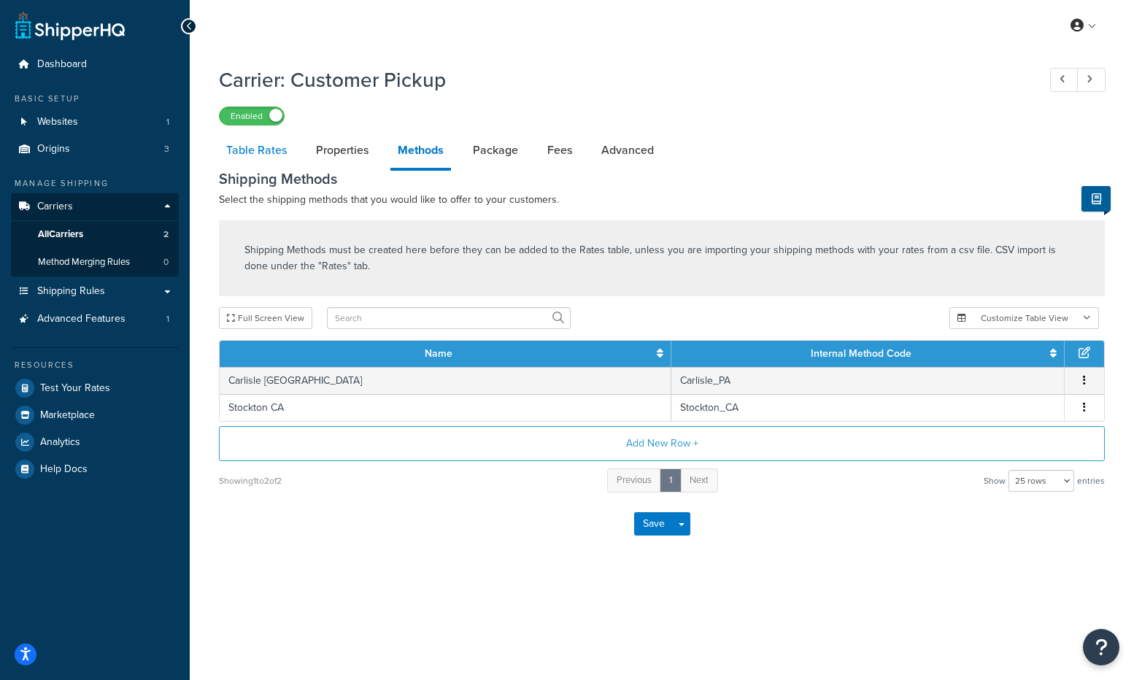
click at [233, 154] on link "Table Rates" at bounding box center [256, 150] width 75 height 35
select select "25"
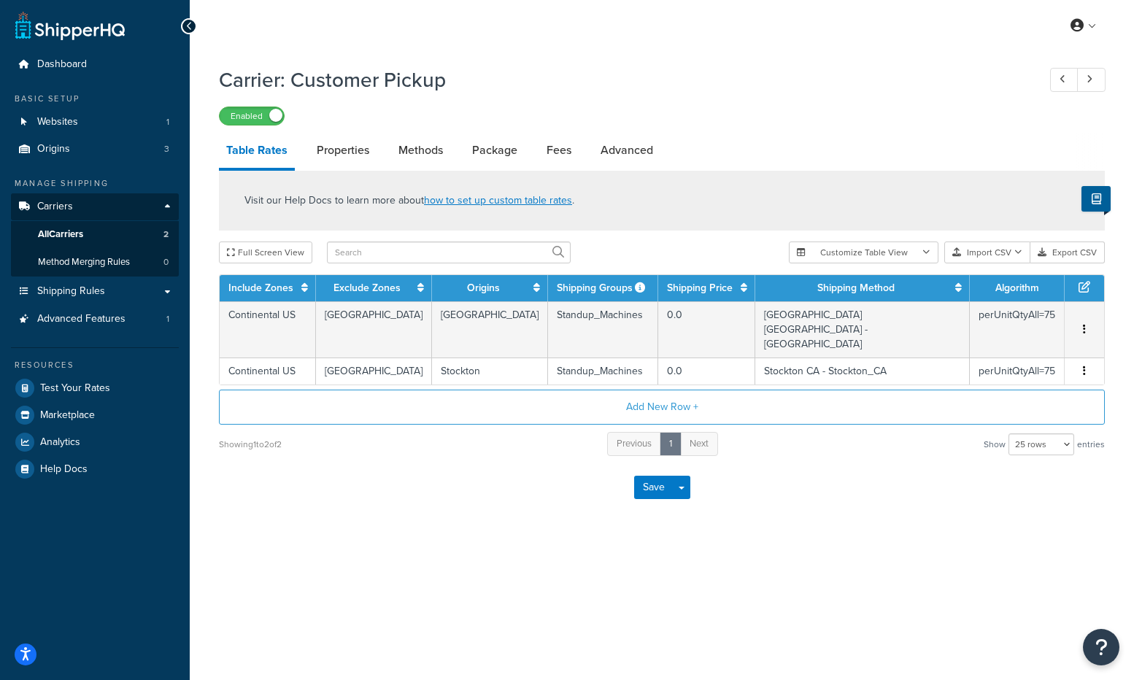
click at [549, 551] on div "My Profile Billing Global Settings Contact Us Logout Carrier: Customer Pickup E…" at bounding box center [662, 340] width 944 height 680
click at [984, 253] on button "Import CSV" at bounding box center [987, 253] width 86 height 22
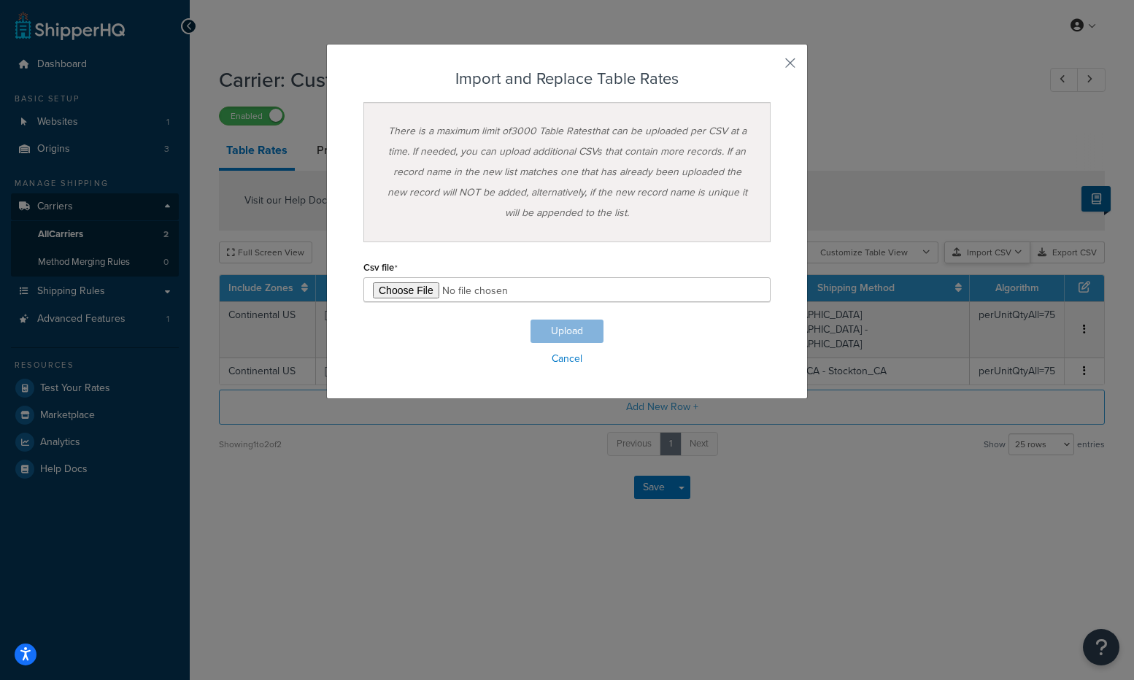
click at [1006, 263] on div "Customize Table View Show all columns Show selected columns Import CSV Import a…" at bounding box center [947, 253] width 316 height 22
click at [399, 290] on input "file" at bounding box center [566, 289] width 407 height 25
type input "C:\fakepath\Customer Pickup Rate Table Import.csv"
click at [568, 333] on button "Upload" at bounding box center [567, 331] width 73 height 23
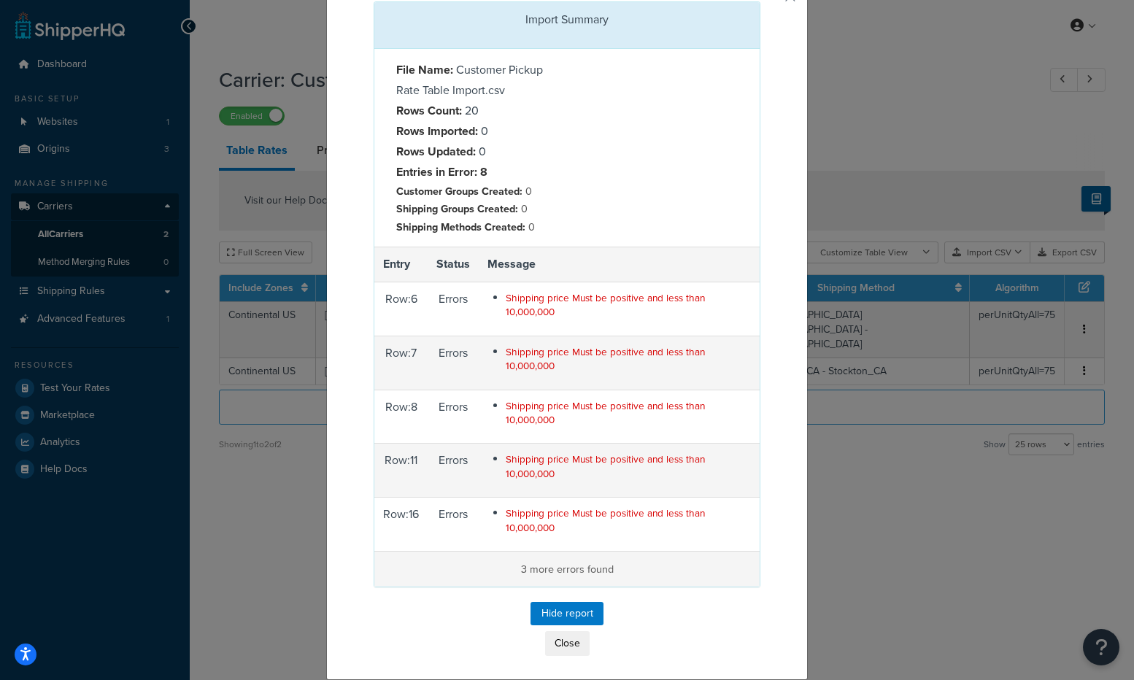
scroll to position [70, 0]
click at [558, 571] on p "3 more errors found" at bounding box center [567, 569] width 368 height 18
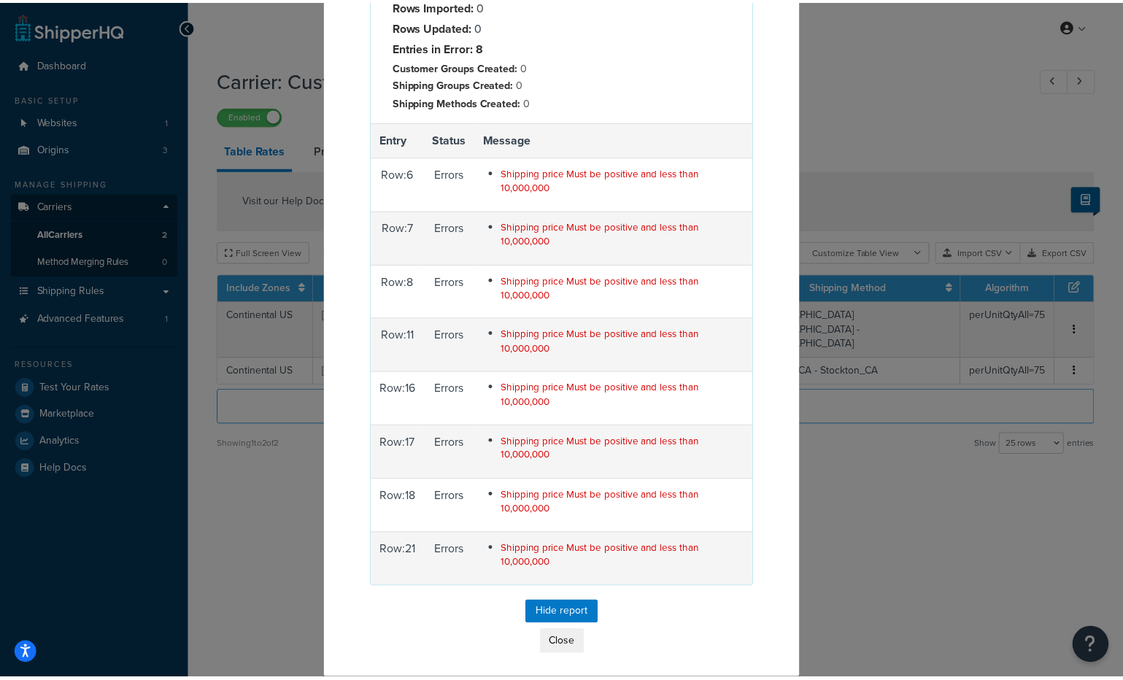
scroll to position [196, 0]
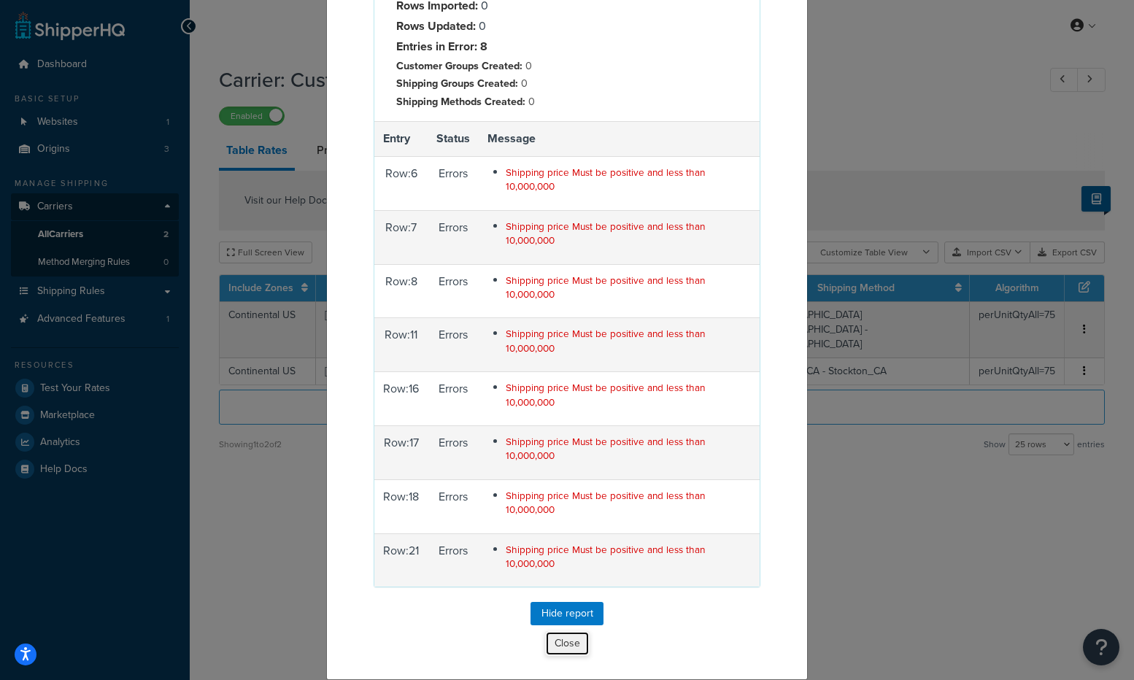
click at [560, 644] on button "Close" at bounding box center [567, 643] width 45 height 25
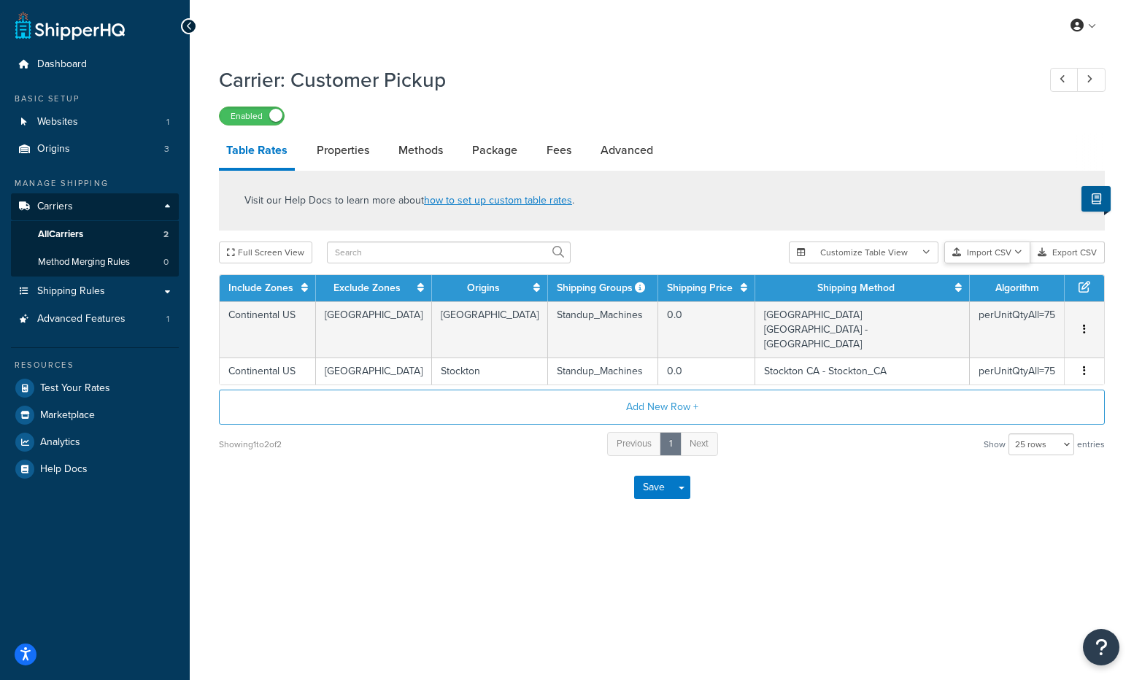
click at [1003, 253] on button "Import CSV" at bounding box center [987, 253] width 86 height 22
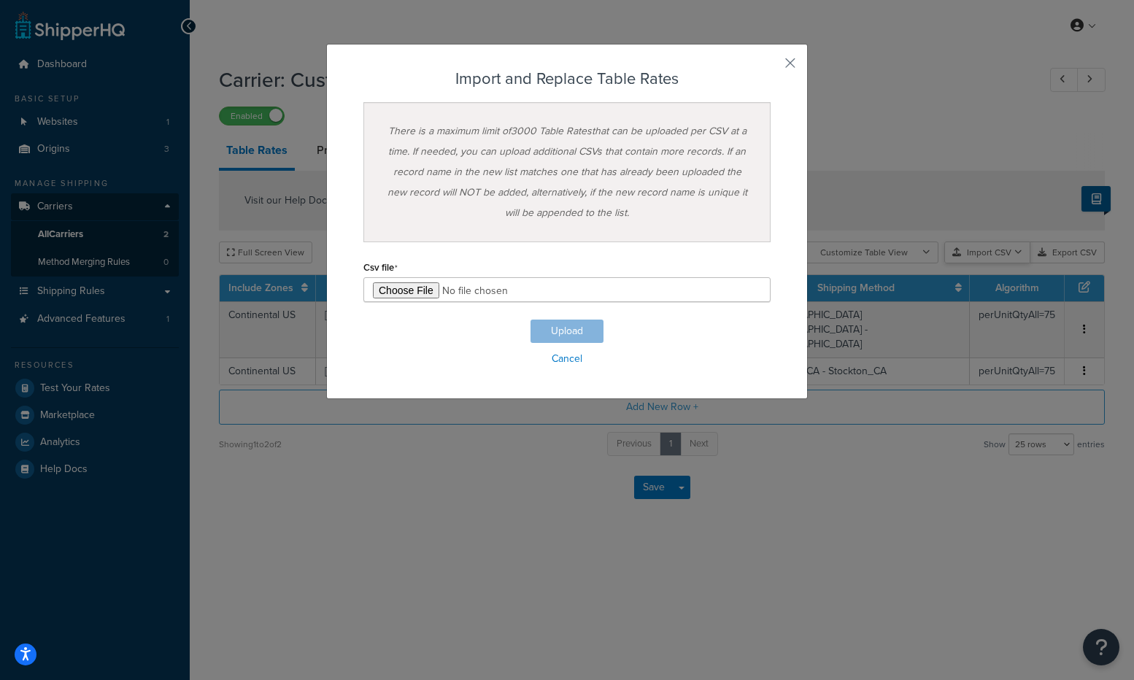
click at [1011, 263] on div "Customize Table View Show all columns Show selected columns Import CSV Import a…" at bounding box center [947, 253] width 316 height 22
click at [406, 285] on input "file" at bounding box center [566, 289] width 407 height 25
type input "C:\fakepath\Customer Pickup Rate Table Import.csv"
click at [563, 329] on button "Upload" at bounding box center [567, 331] width 73 height 23
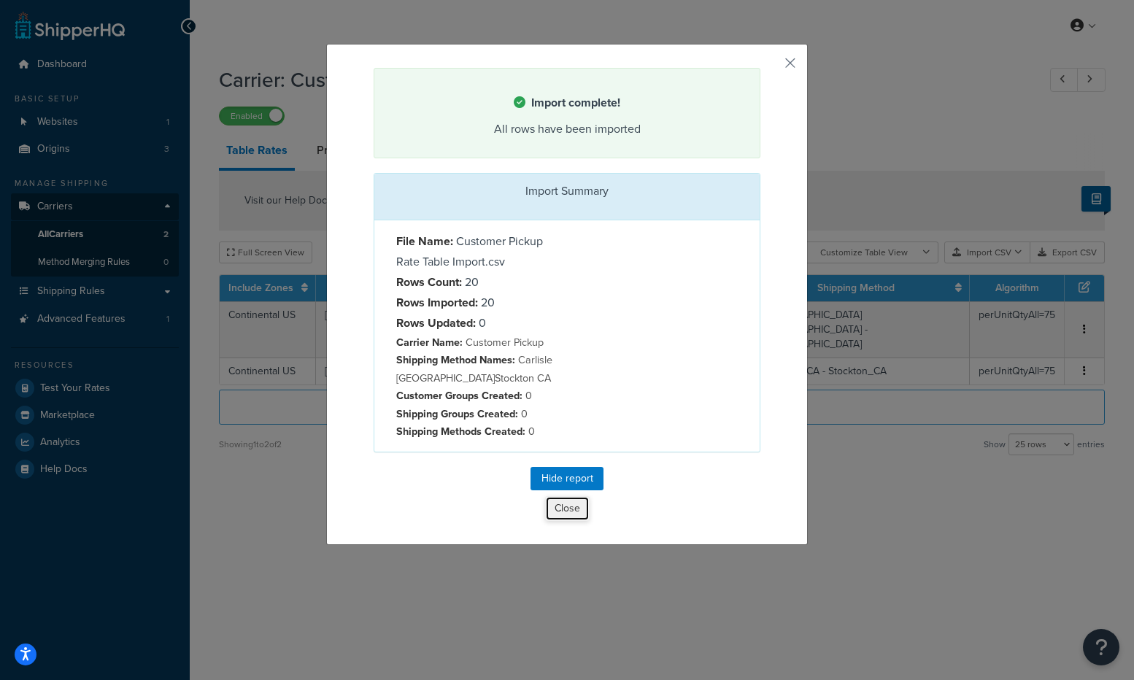
click at [563, 514] on button "Close" at bounding box center [567, 508] width 45 height 25
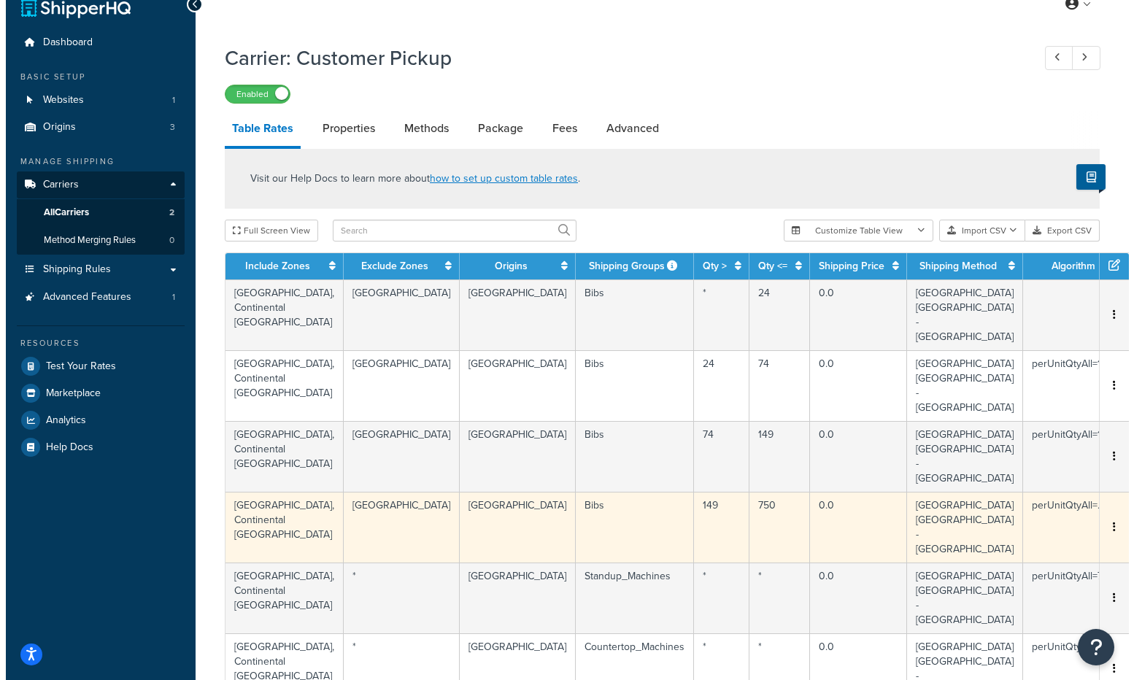
scroll to position [26, 0]
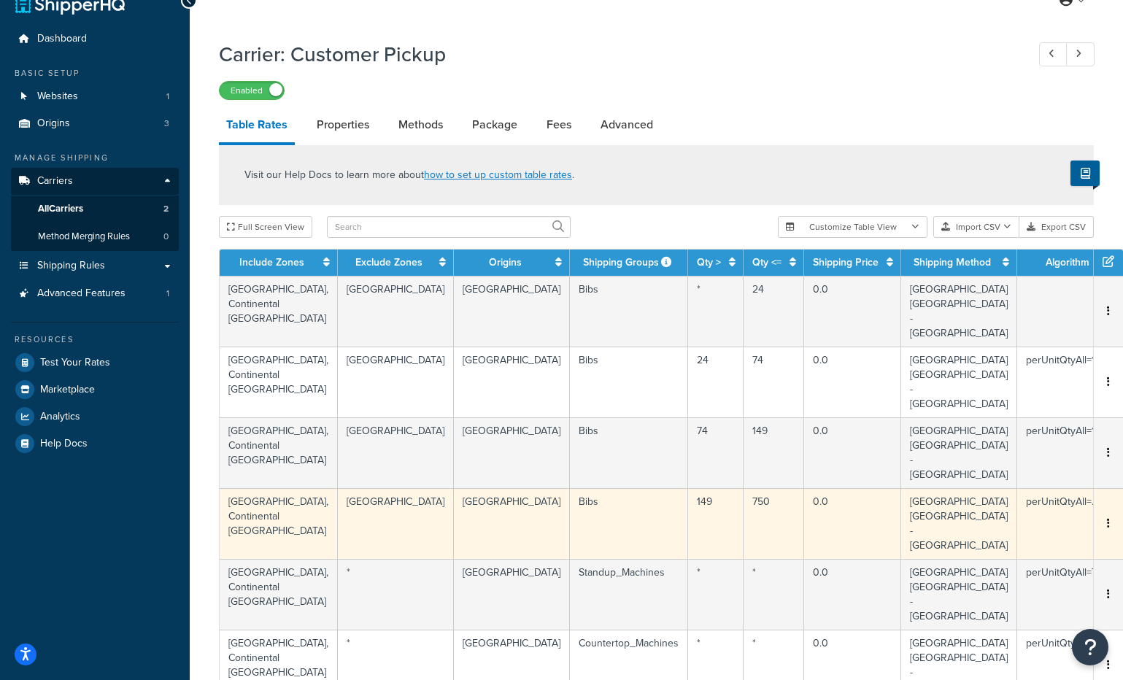
click at [264, 488] on td "Canada, Continental US" at bounding box center [279, 523] width 118 height 71
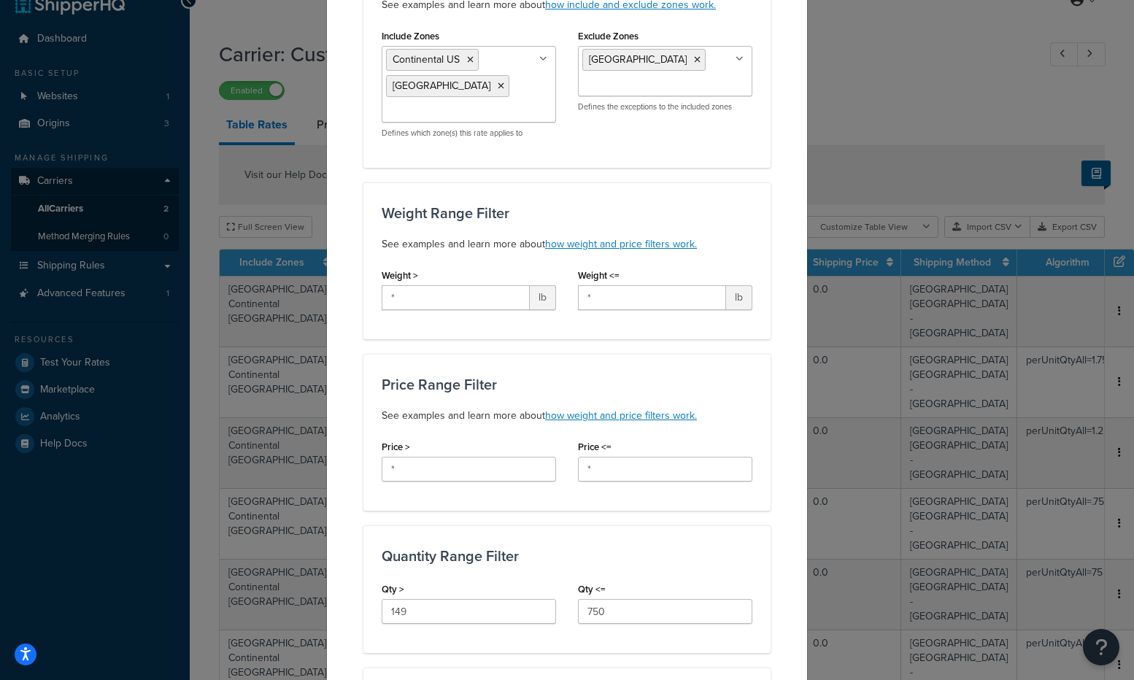
scroll to position [0, 0]
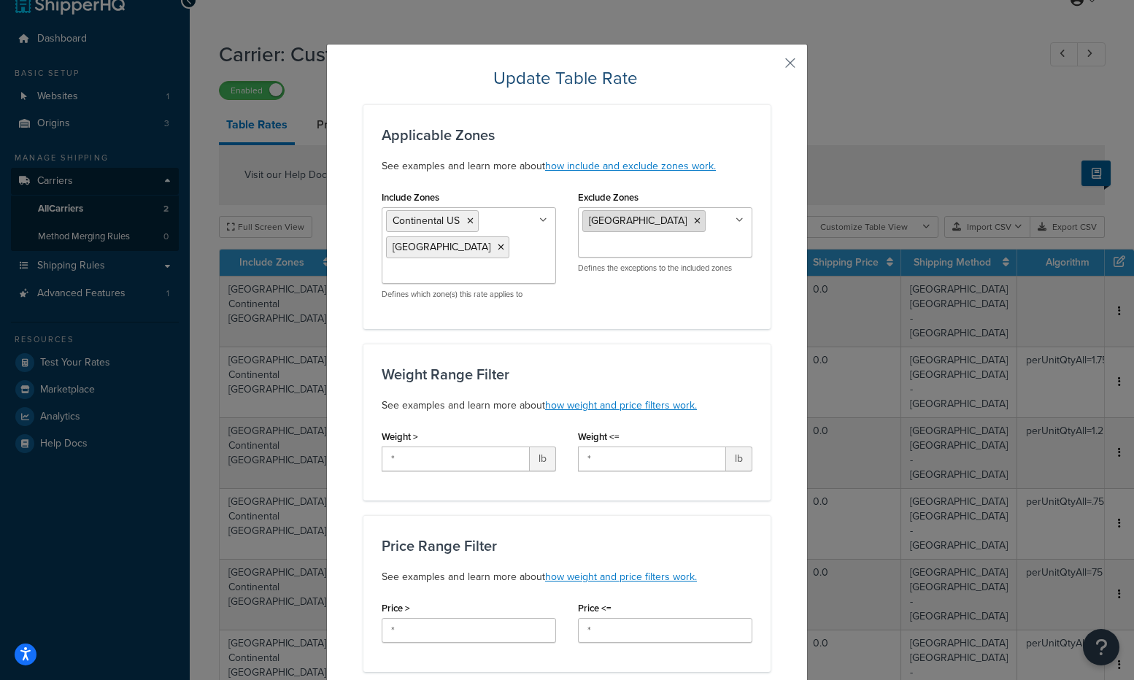
click at [694, 220] on icon at bounding box center [697, 221] width 7 height 9
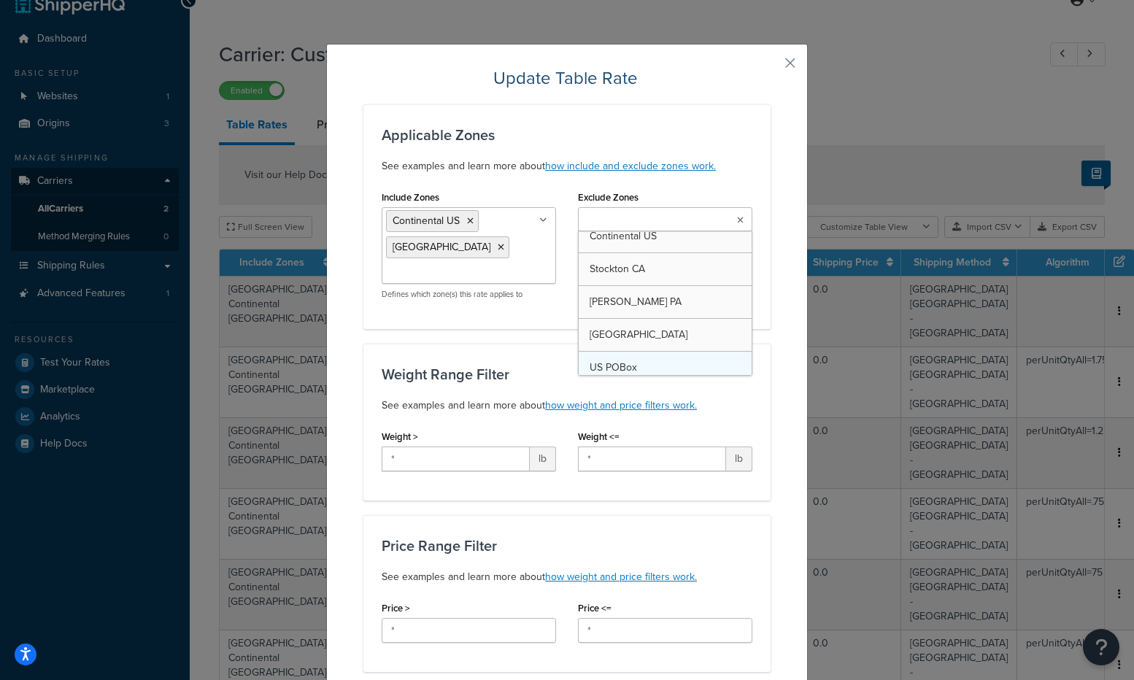
scroll to position [19, 0]
click at [759, 153] on div "Applicable Zones See examples and learn more about how include and exclude zone…" at bounding box center [566, 216] width 407 height 225
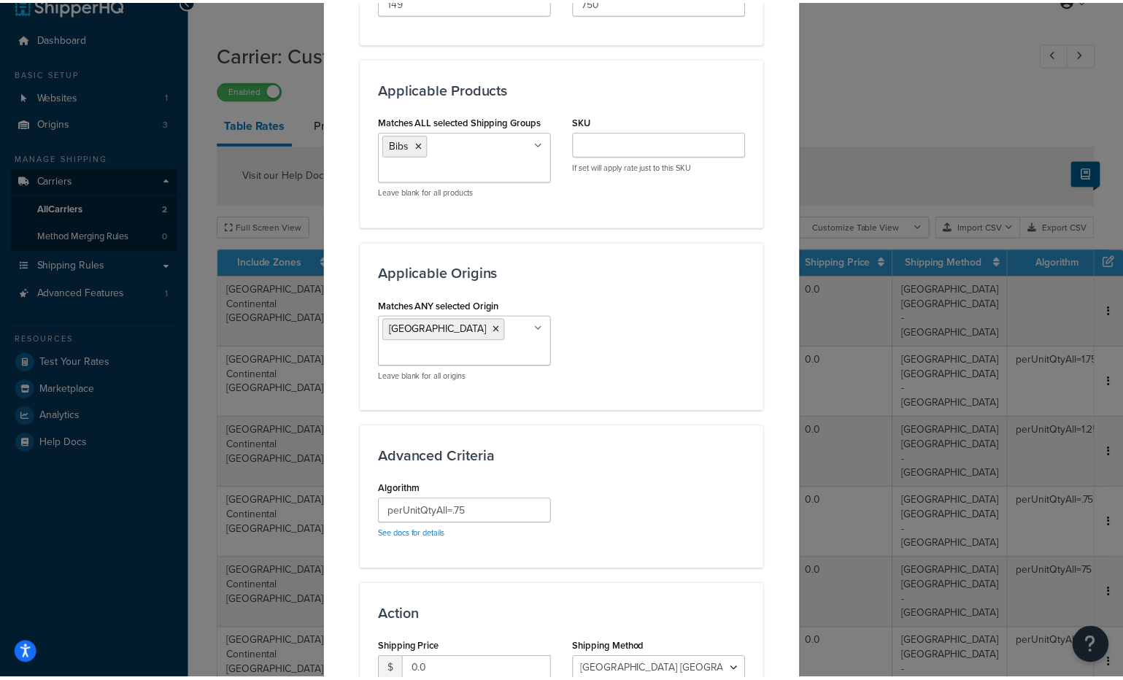
scroll to position [927, 0]
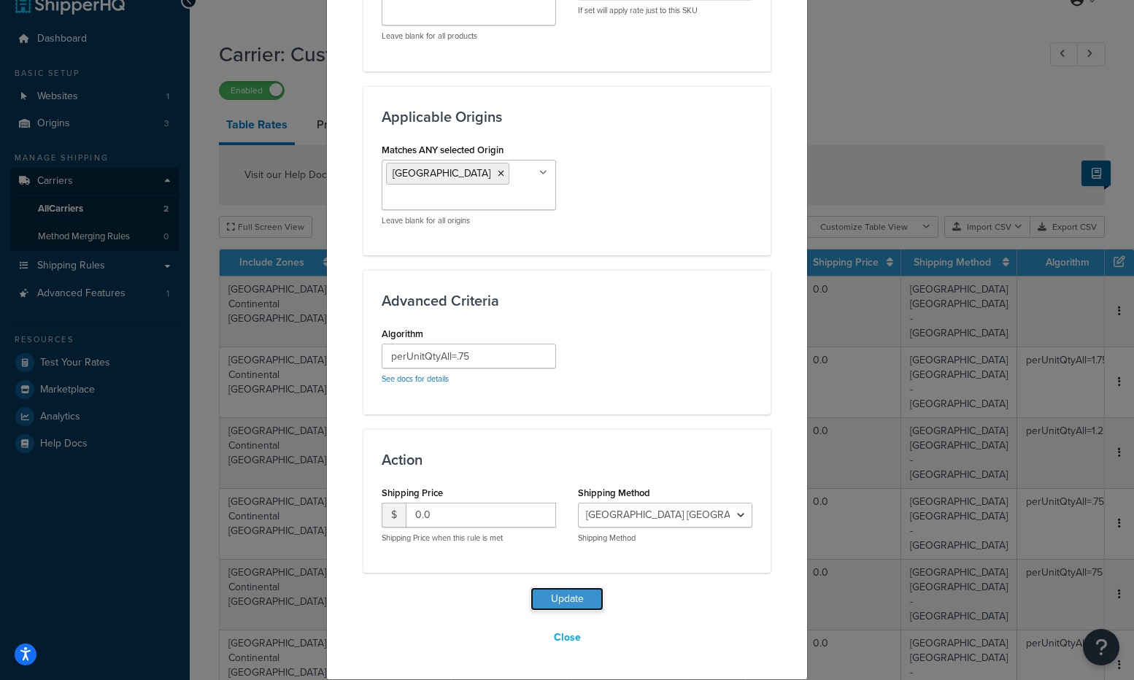
click at [566, 606] on button "Update" at bounding box center [567, 598] width 73 height 23
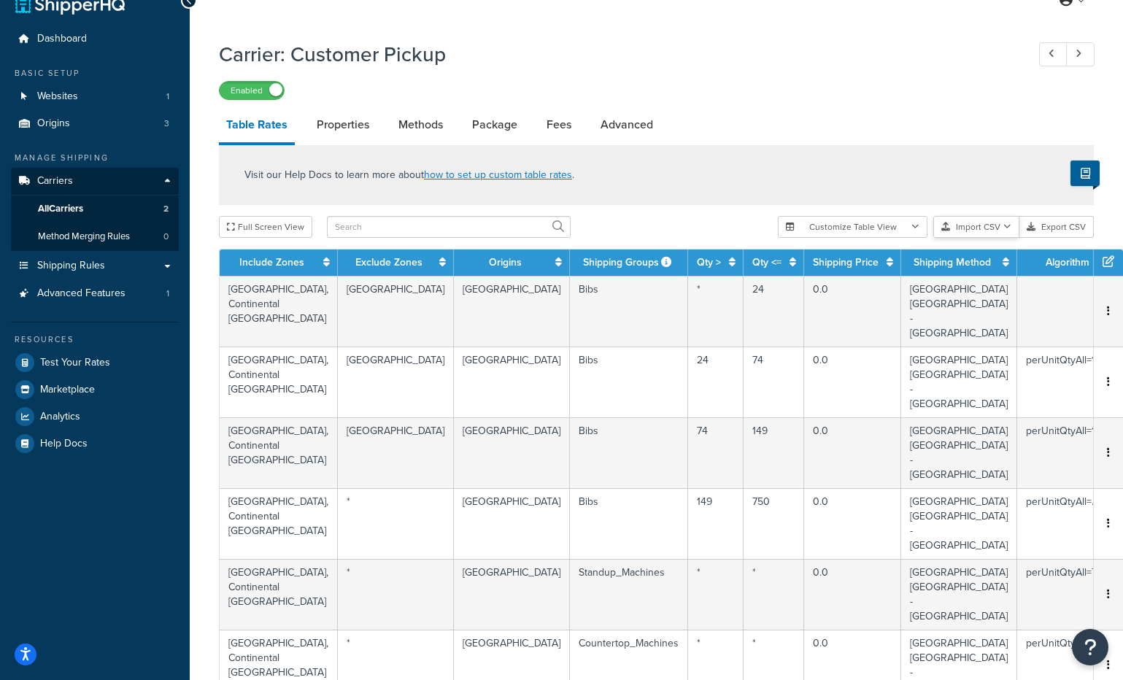
click at [976, 223] on button "Import CSV" at bounding box center [976, 227] width 86 height 22
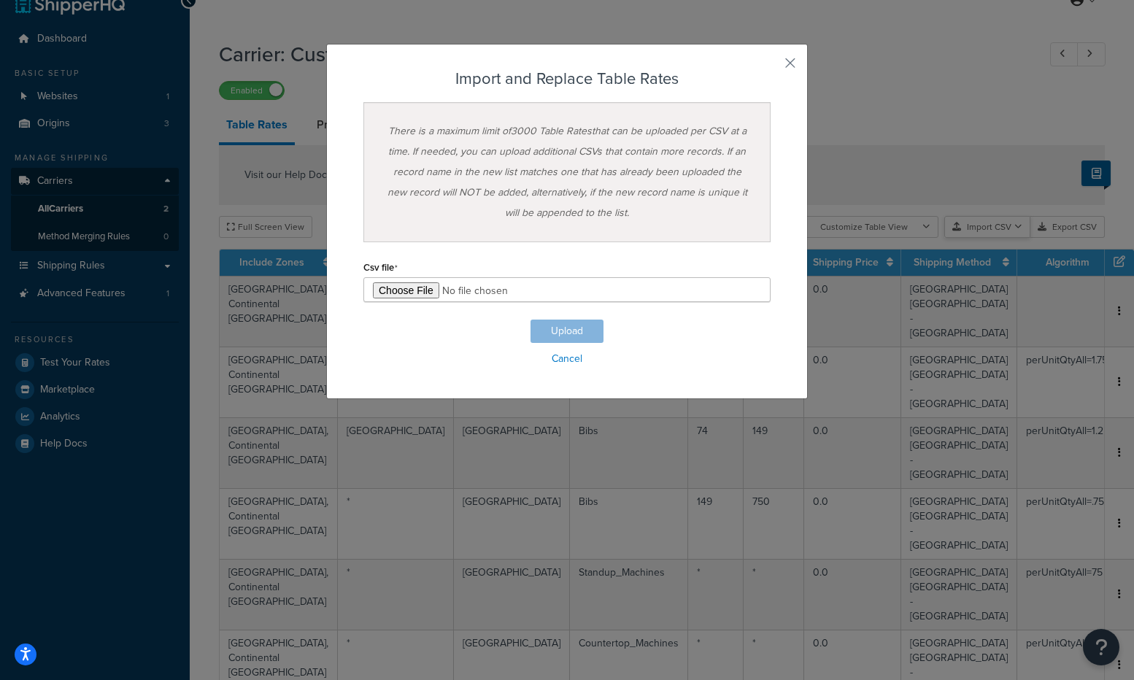
click at [1009, 238] on div "Customize Table View Show all columns Show selected columns Import CSV Import a…" at bounding box center [947, 227] width 316 height 22
click at [363, 290] on input "file" at bounding box center [566, 289] width 407 height 25
type input "C:\fakepath\Customer Pickup Rate Table Import.csv"
click at [552, 321] on button "Upload" at bounding box center [567, 331] width 73 height 23
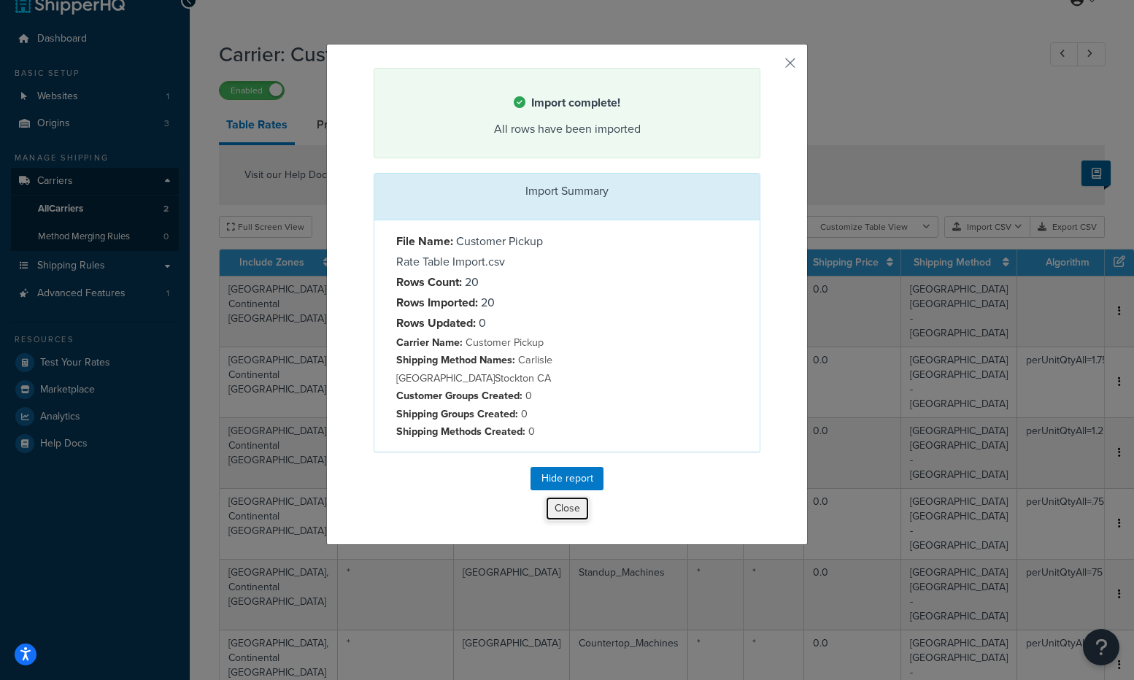
click at [569, 517] on button "Close" at bounding box center [567, 508] width 45 height 25
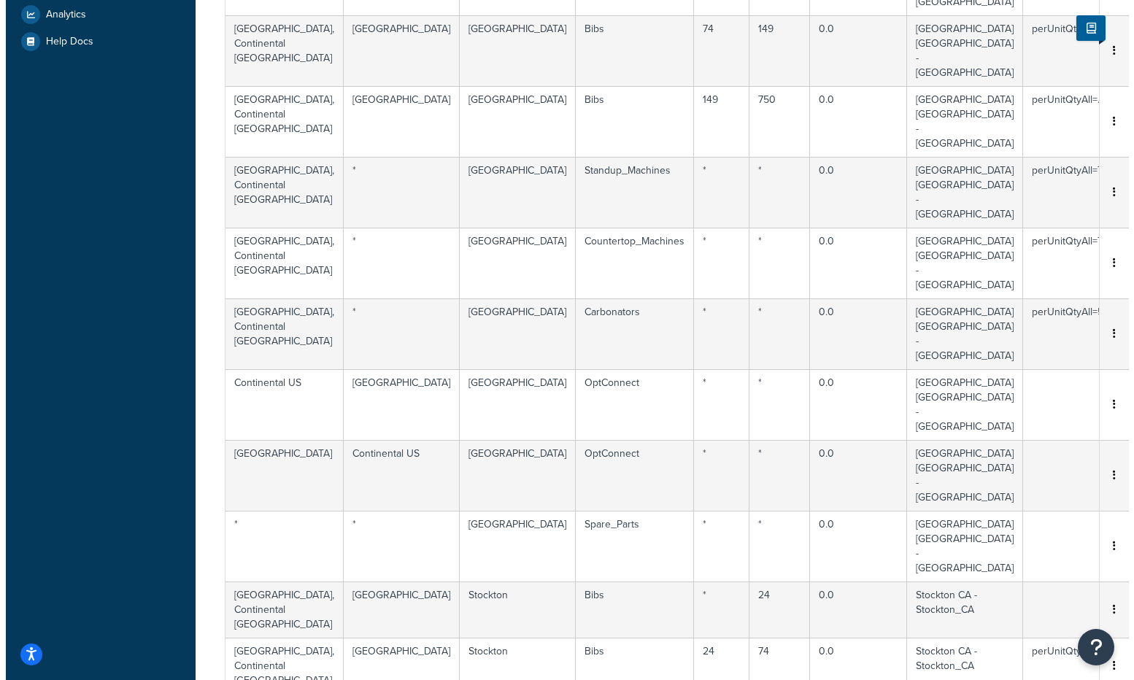
scroll to position [15, 0]
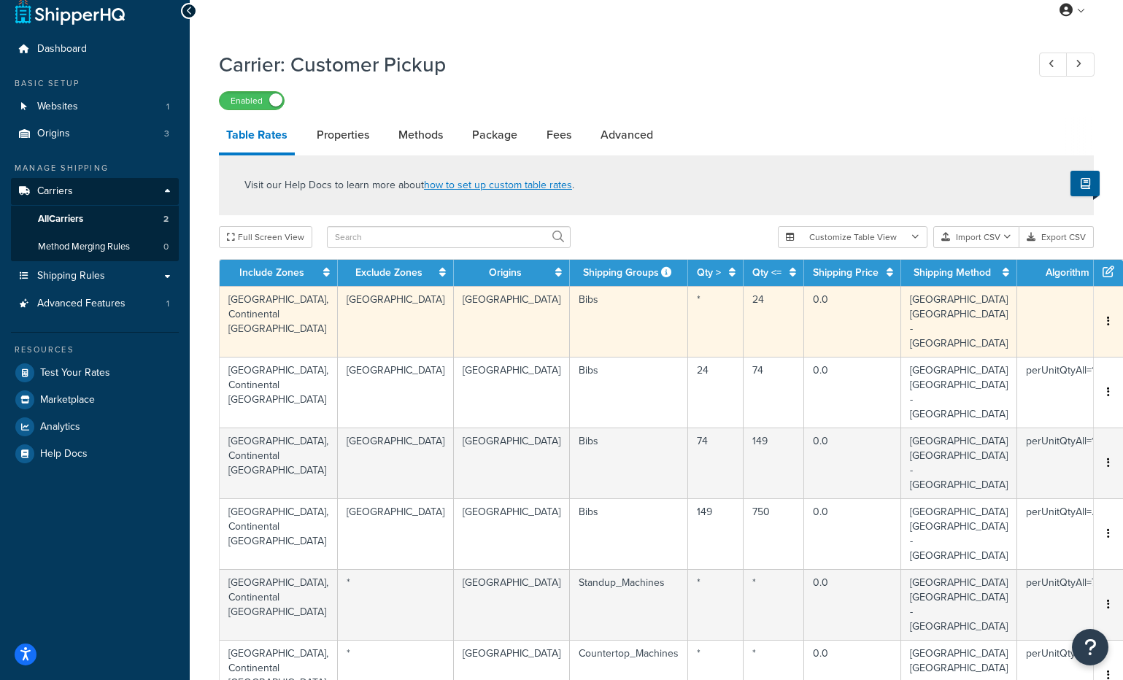
click at [366, 302] on td "Canada" at bounding box center [396, 321] width 116 height 71
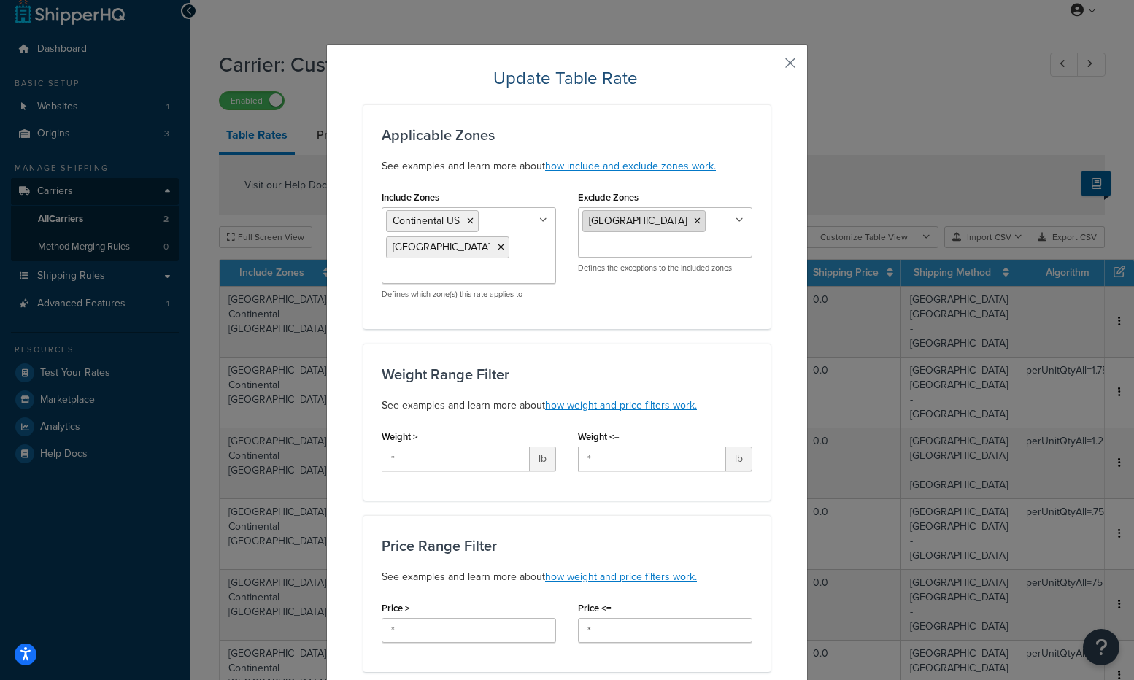
click at [632, 220] on li "Canada" at bounding box center [643, 221] width 123 height 22
click at [694, 220] on icon at bounding box center [697, 221] width 7 height 9
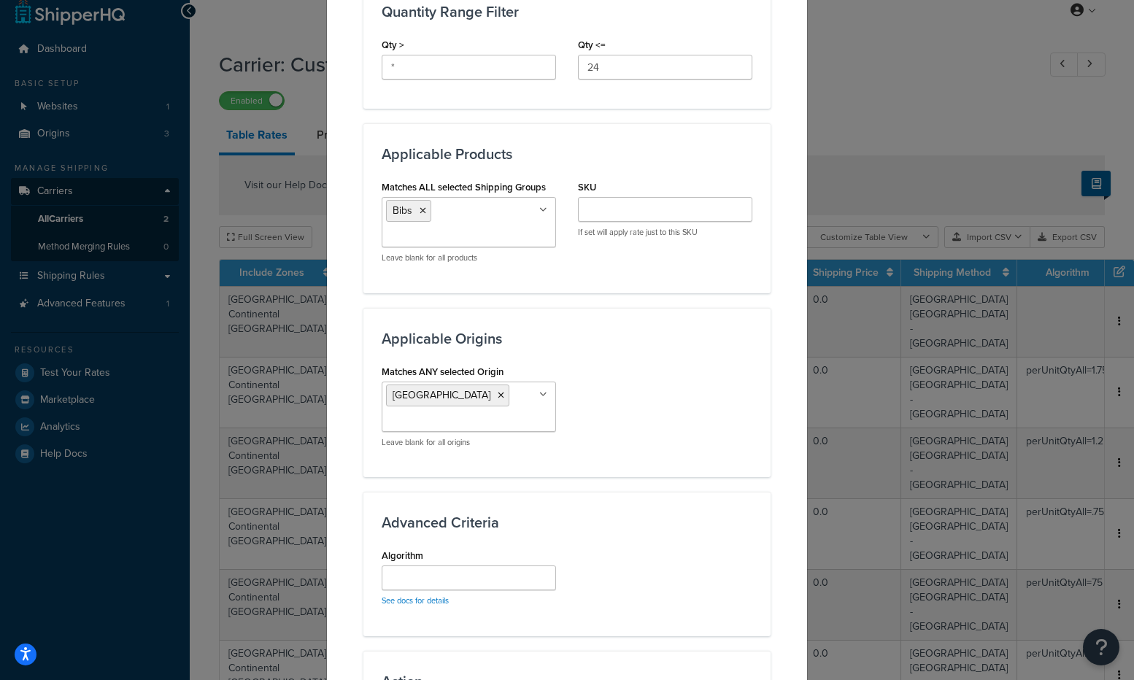
scroll to position [927, 0]
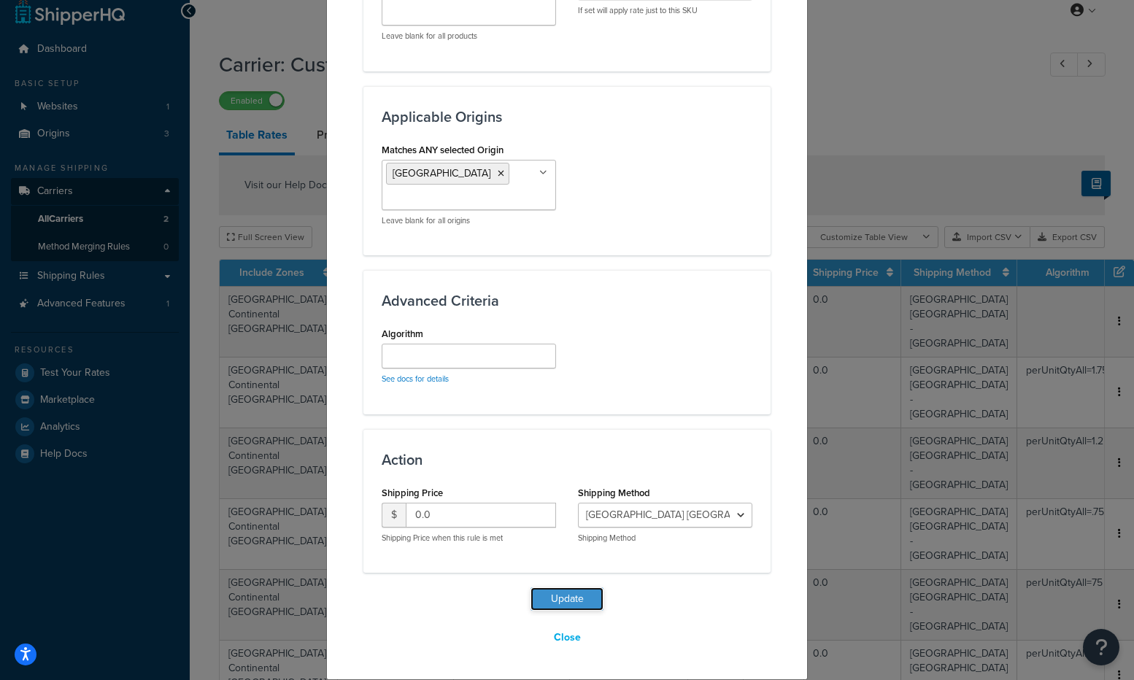
click at [541, 593] on button "Update" at bounding box center [567, 598] width 73 height 23
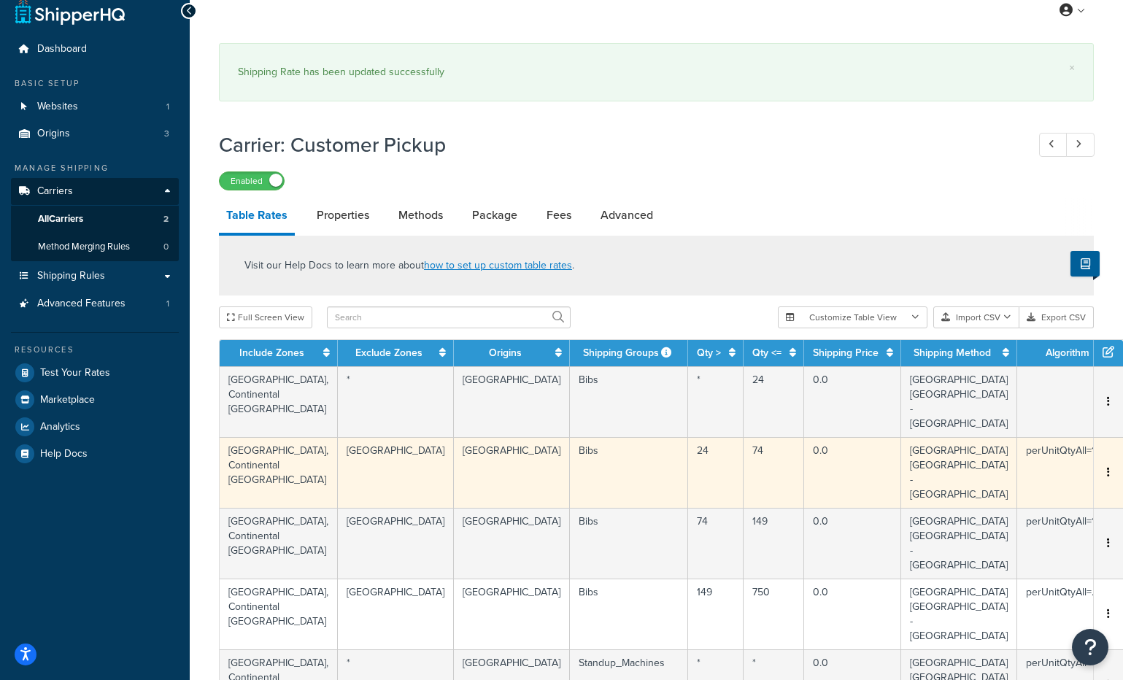
click at [364, 437] on td "Canada" at bounding box center [396, 472] width 116 height 71
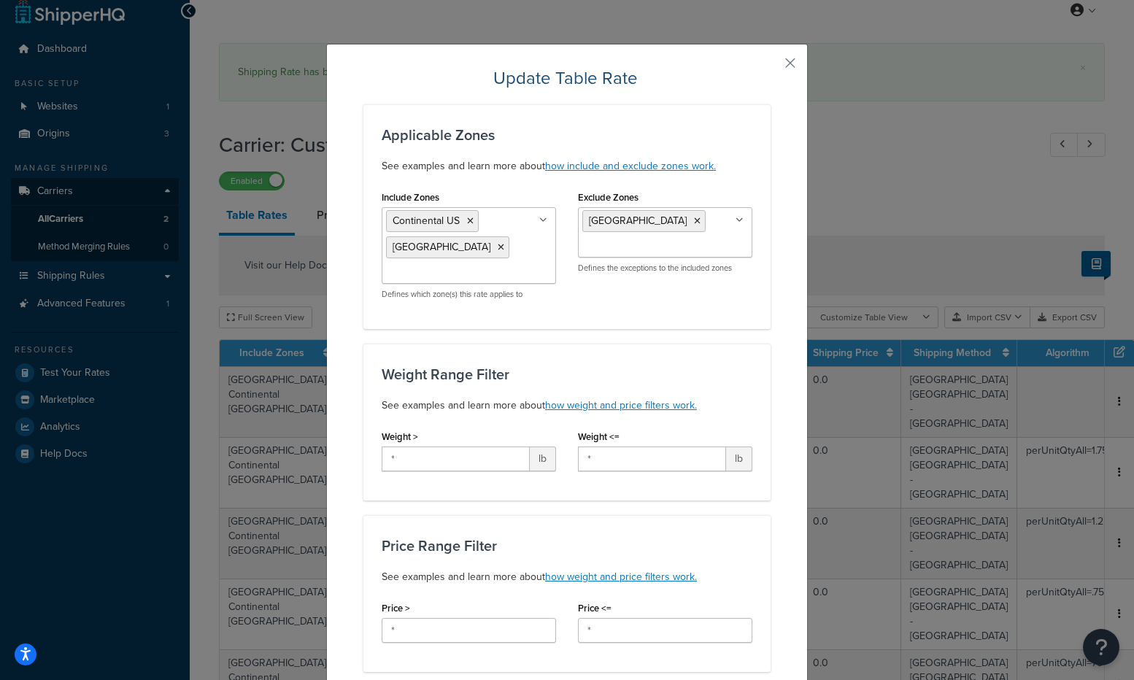
drag, startPoint x: 625, startPoint y: 223, endPoint x: 633, endPoint y: 222, distance: 7.3
click at [694, 223] on icon at bounding box center [697, 221] width 7 height 9
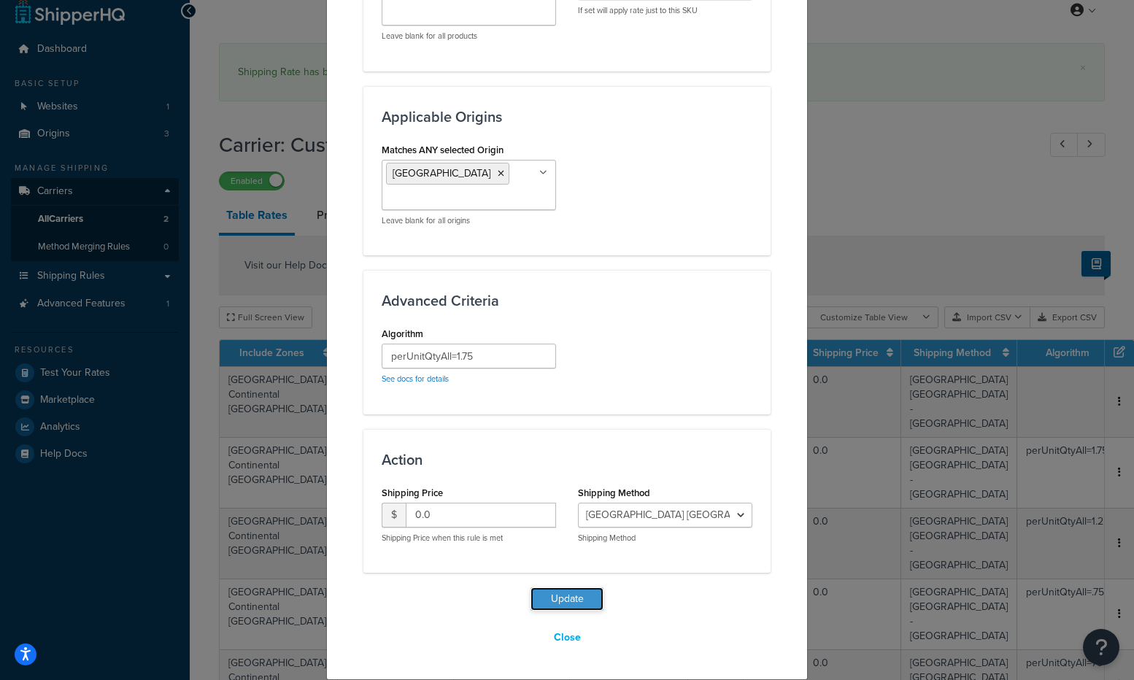
click at [563, 606] on button "Update" at bounding box center [567, 598] width 73 height 23
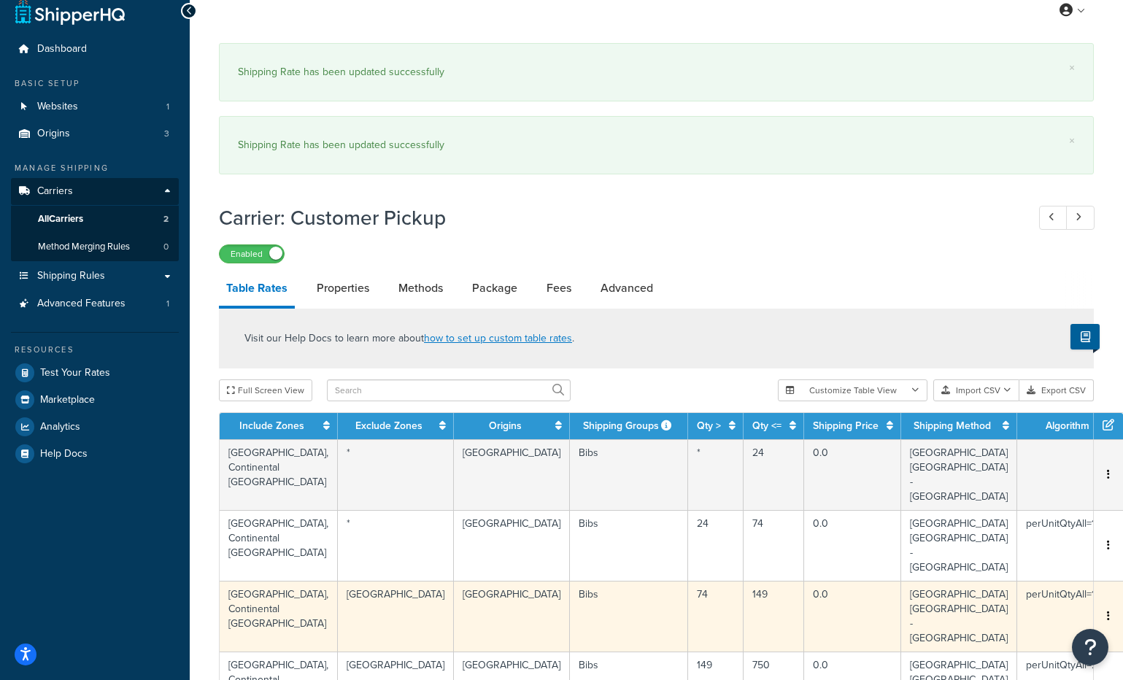
click at [363, 581] on td "[GEOGRAPHIC_DATA]" at bounding box center [396, 616] width 116 height 71
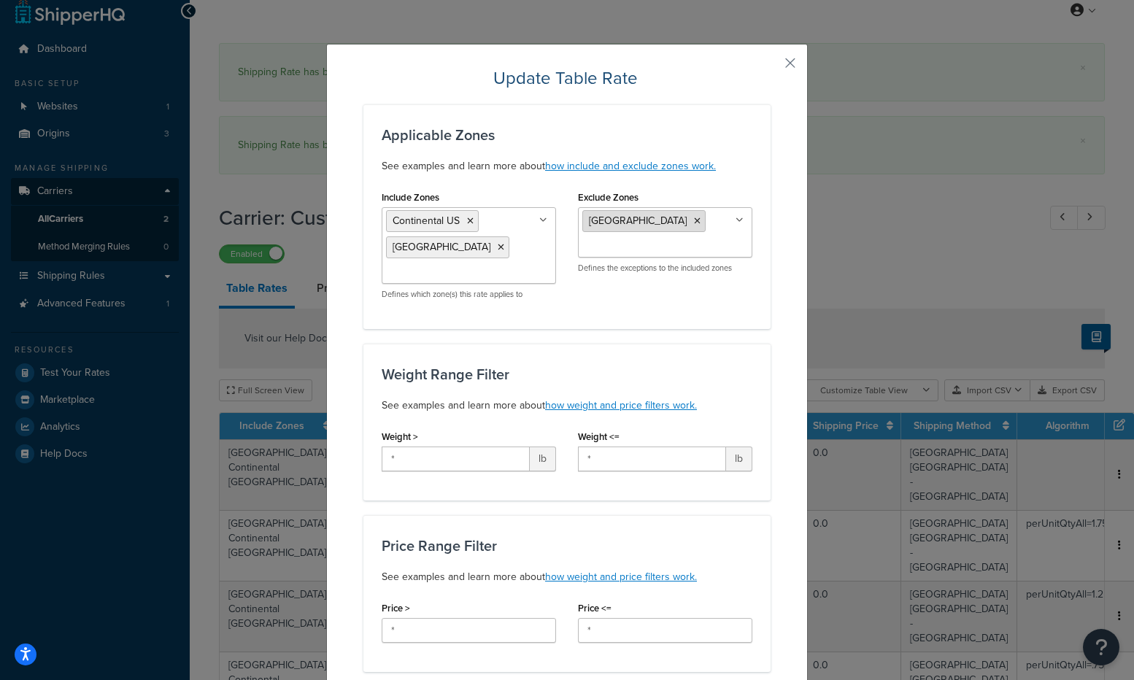
click at [623, 226] on li "[GEOGRAPHIC_DATA]" at bounding box center [643, 221] width 123 height 22
click at [694, 220] on icon at bounding box center [697, 221] width 7 height 9
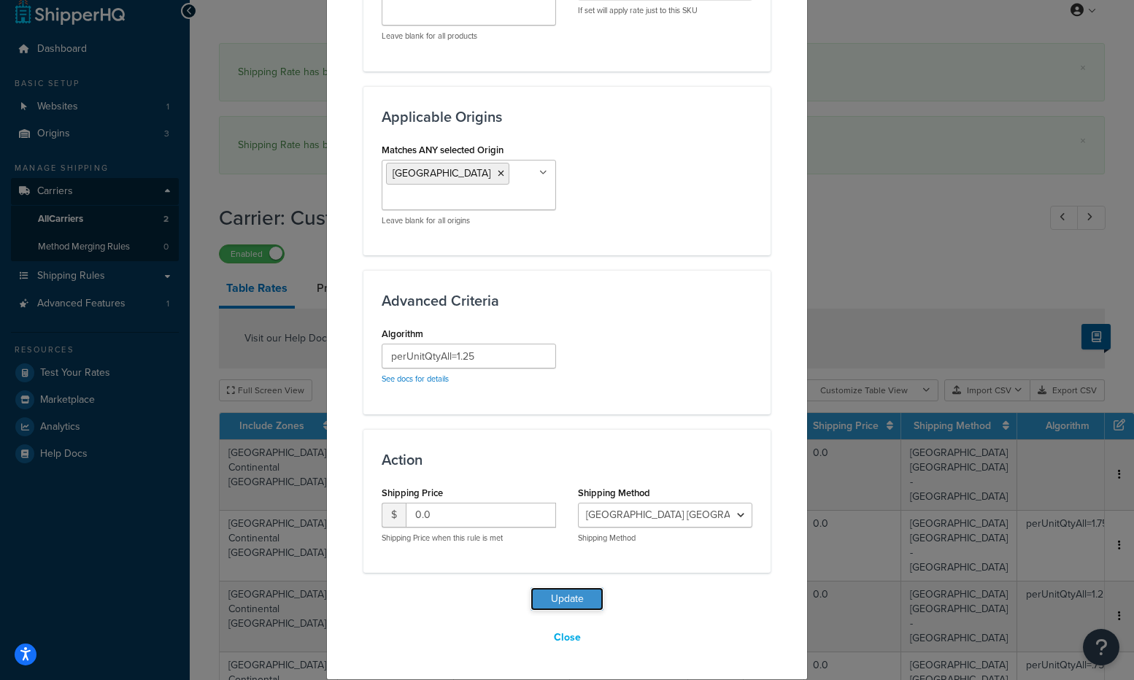
click at [563, 595] on button "Update" at bounding box center [567, 598] width 73 height 23
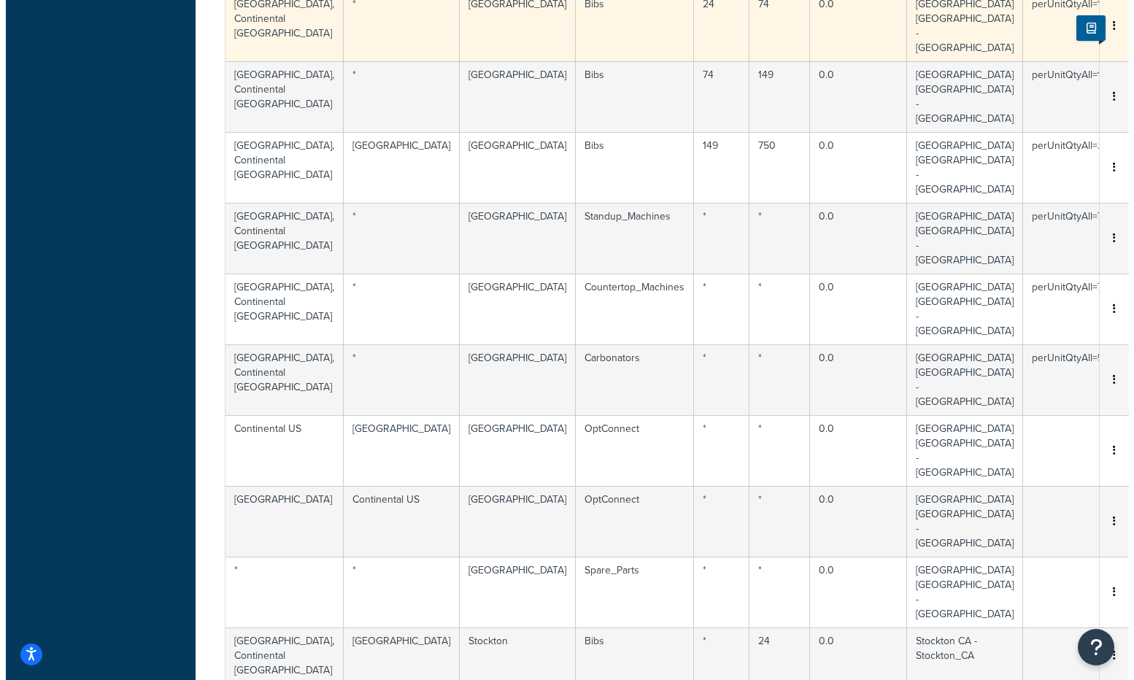
scroll to position [144, 0]
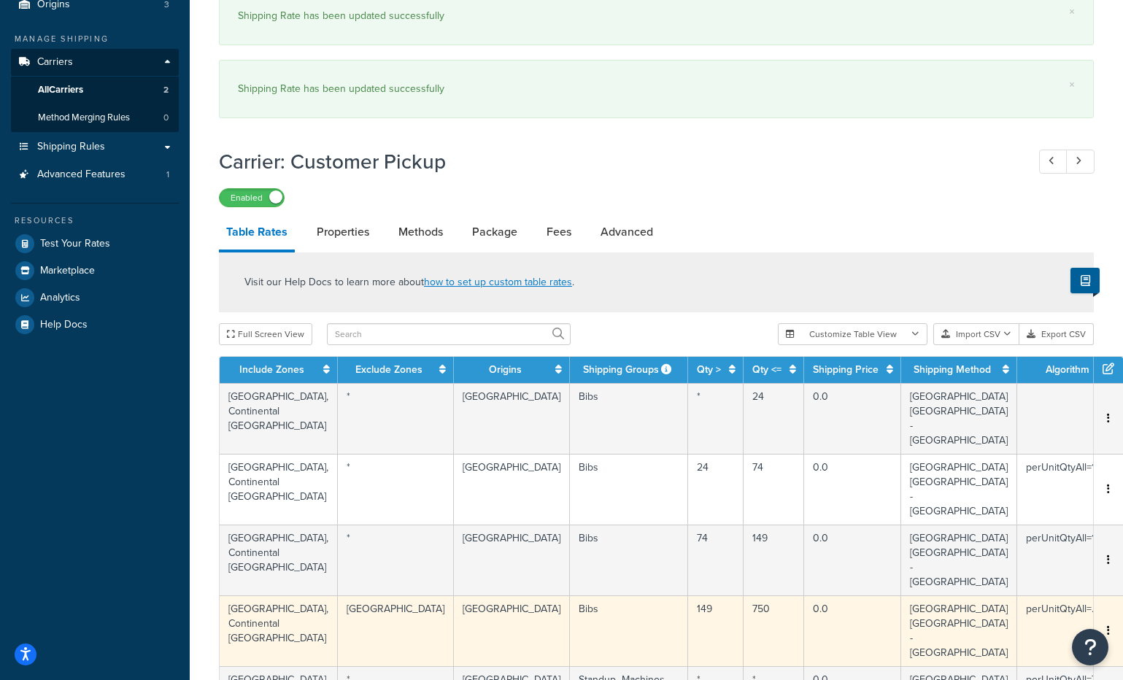
click at [361, 595] on td "[GEOGRAPHIC_DATA]" at bounding box center [396, 630] width 116 height 71
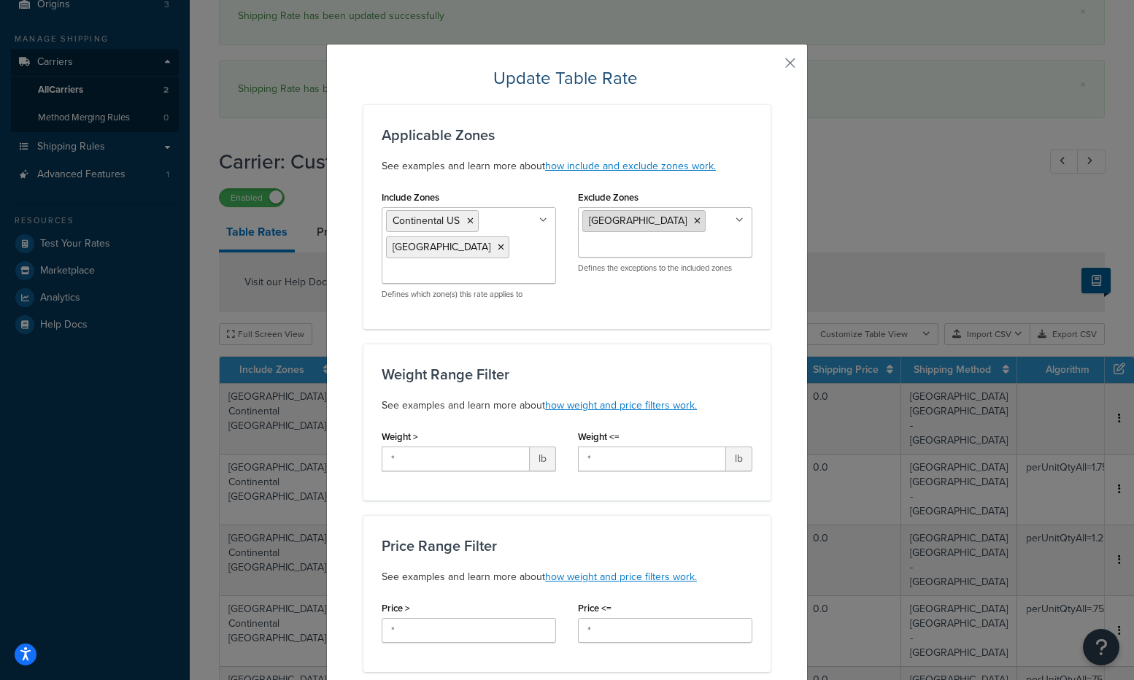
click at [694, 220] on icon at bounding box center [697, 221] width 7 height 9
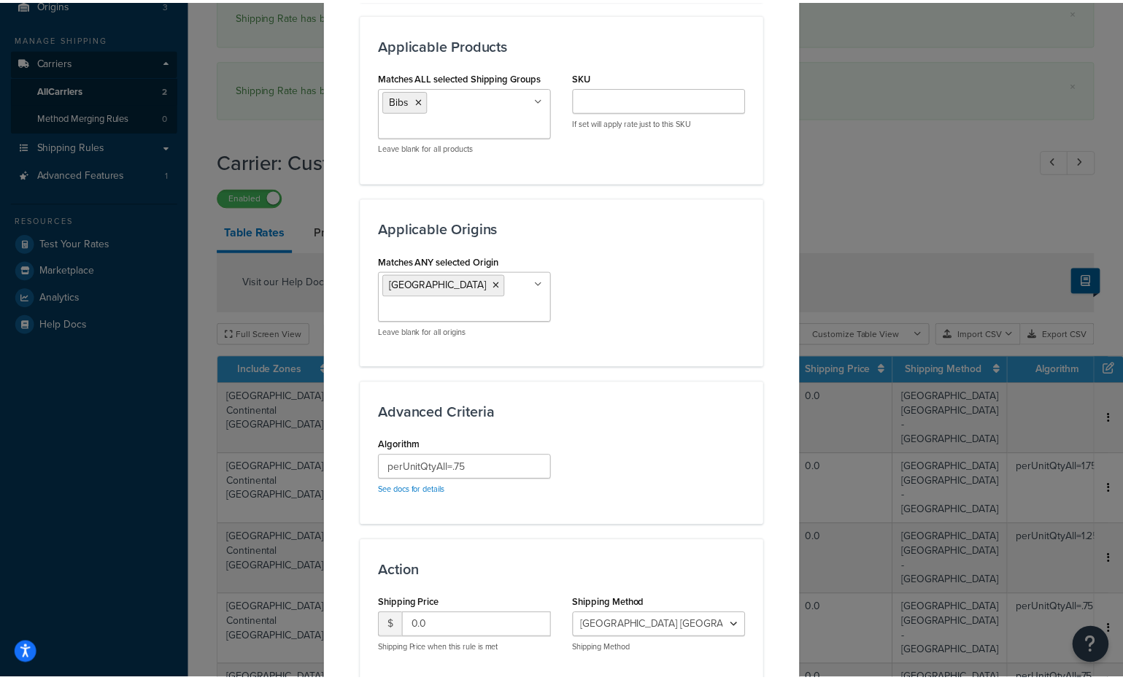
scroll to position [927, 0]
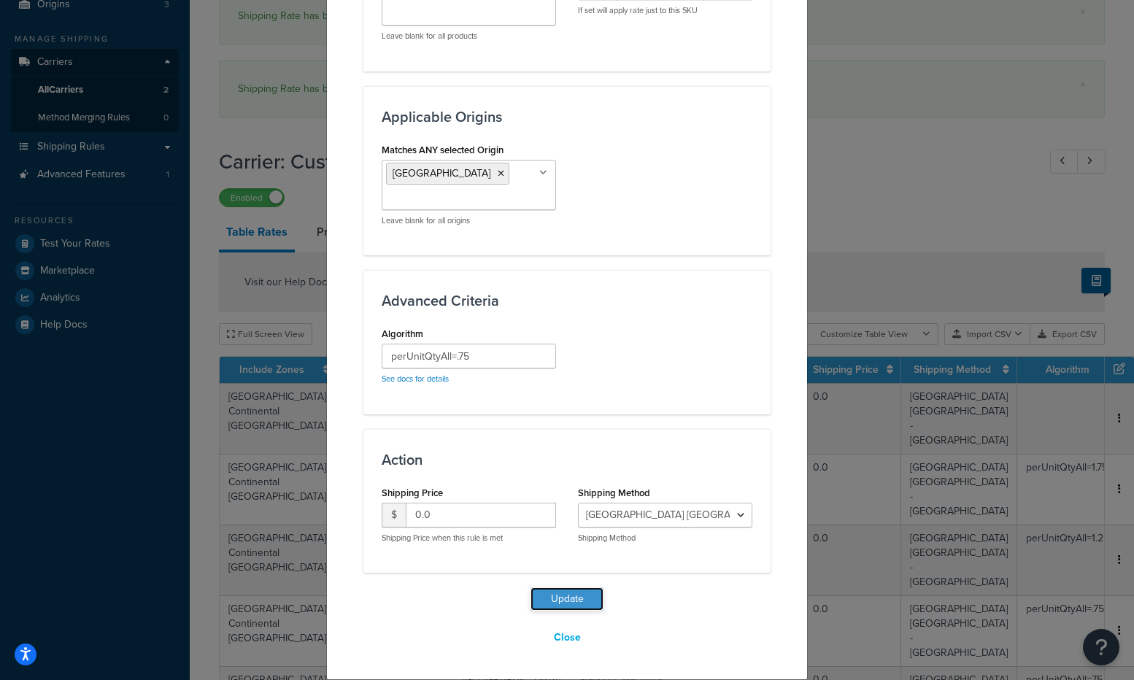
click at [578, 595] on button "Update" at bounding box center [567, 598] width 73 height 23
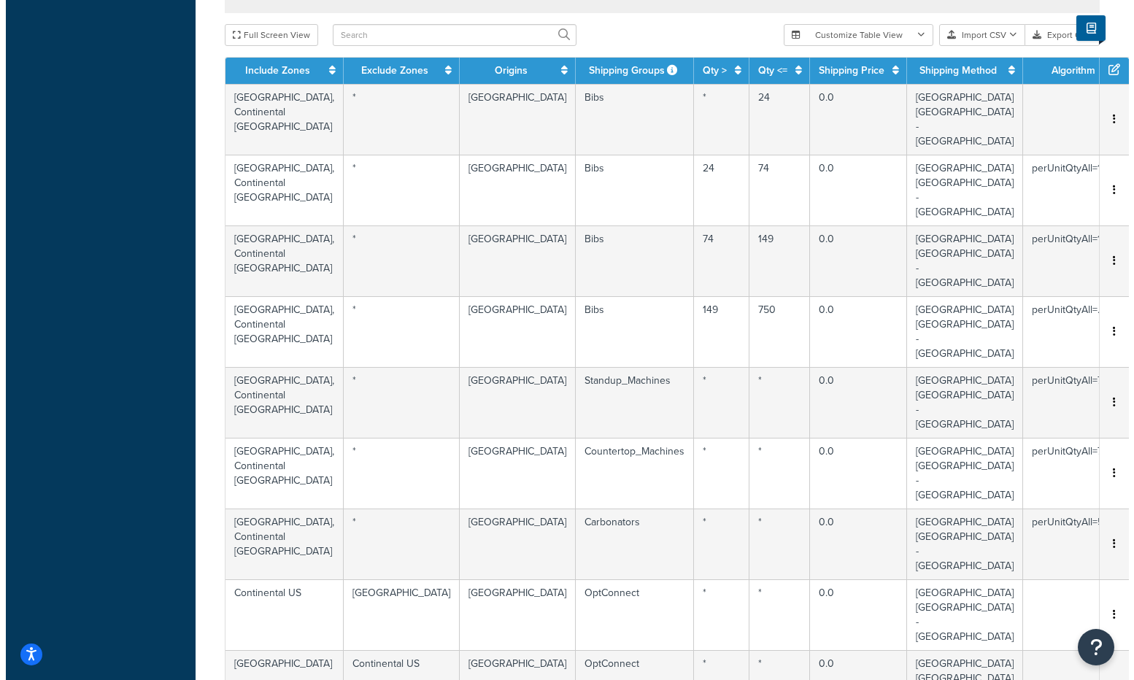
scroll to position [585, 0]
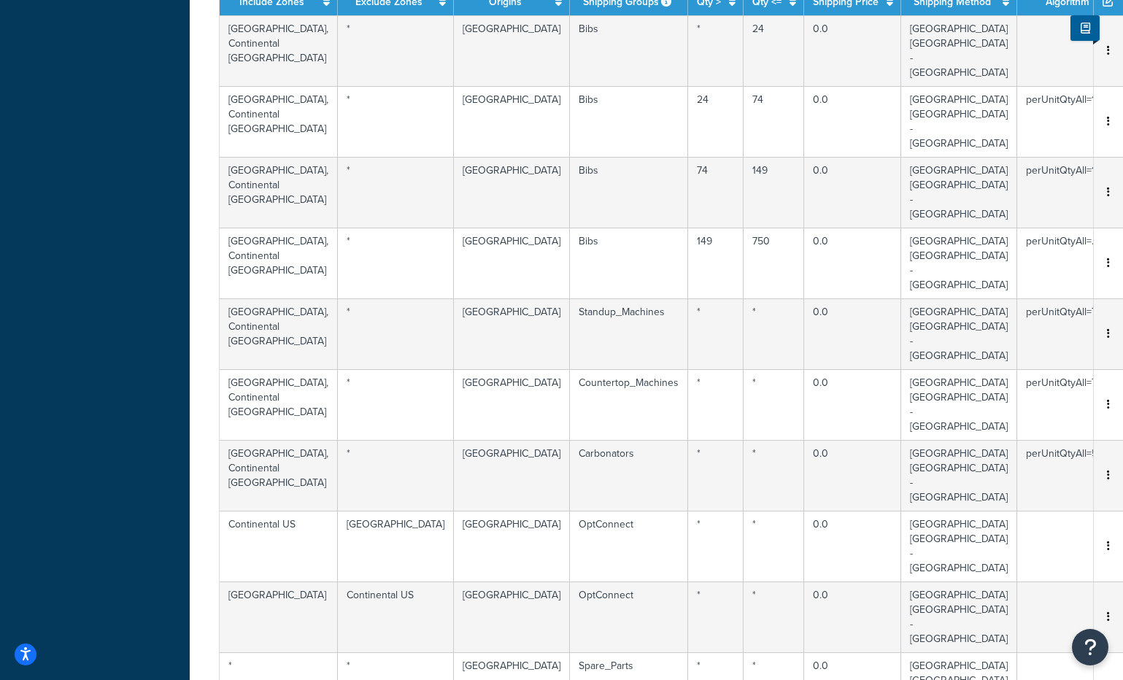
select select "183097"
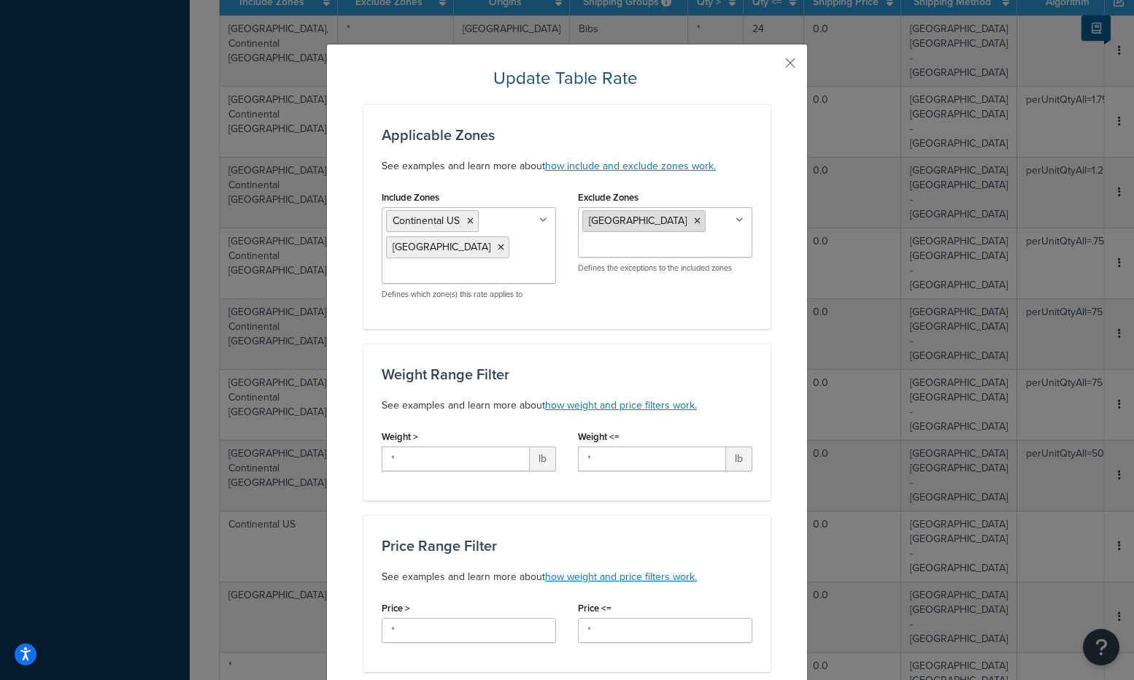
click at [694, 222] on icon at bounding box center [697, 221] width 7 height 9
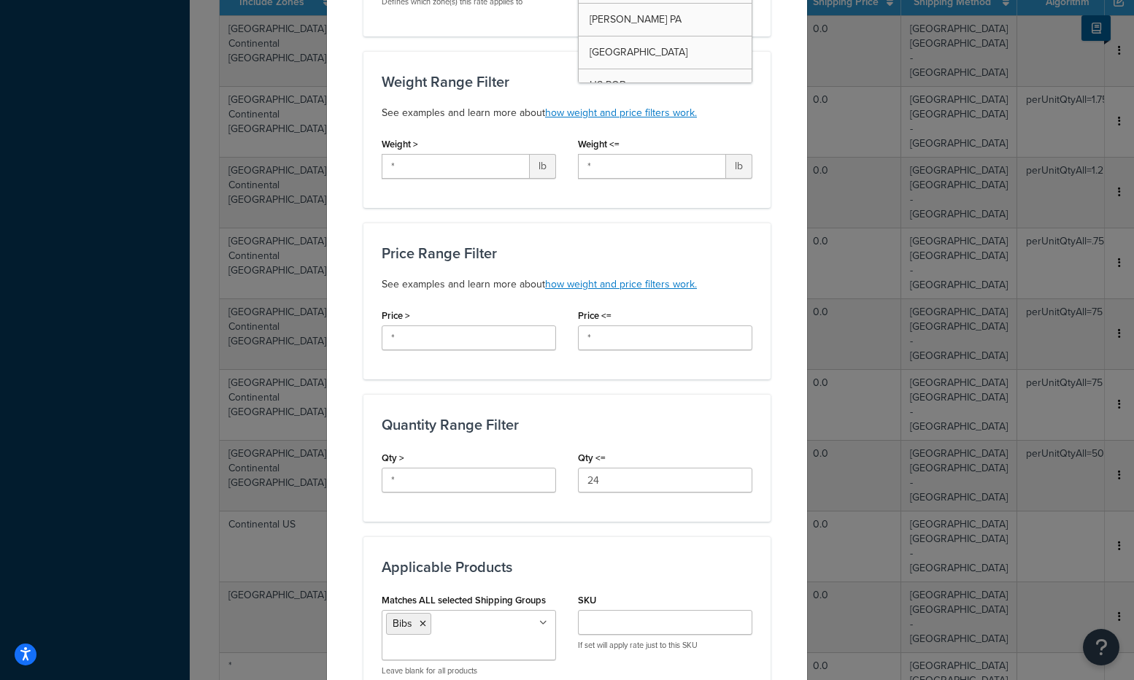
scroll to position [927, 0]
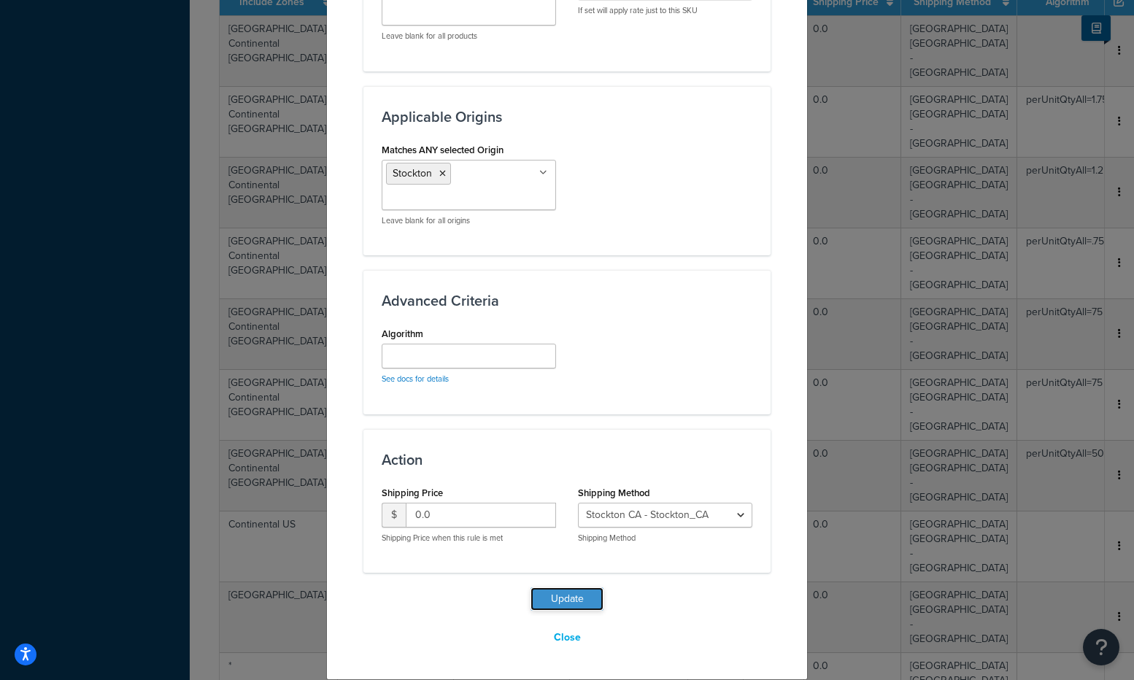
click at [571, 596] on button "Update" at bounding box center [567, 598] width 73 height 23
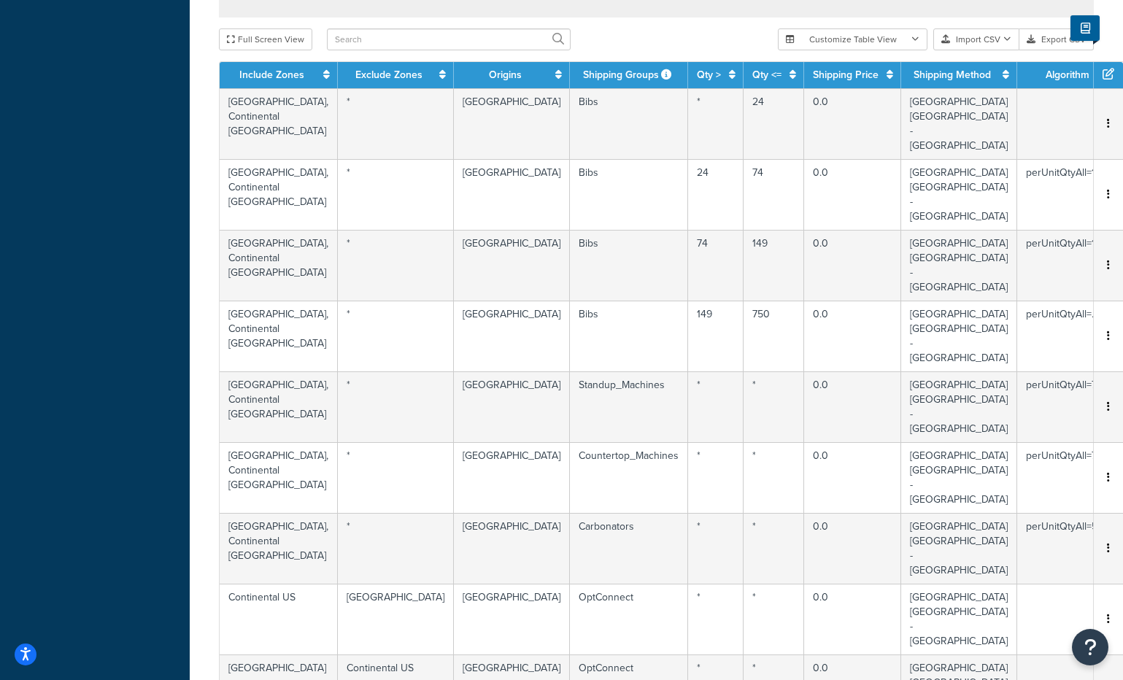
select select "183097"
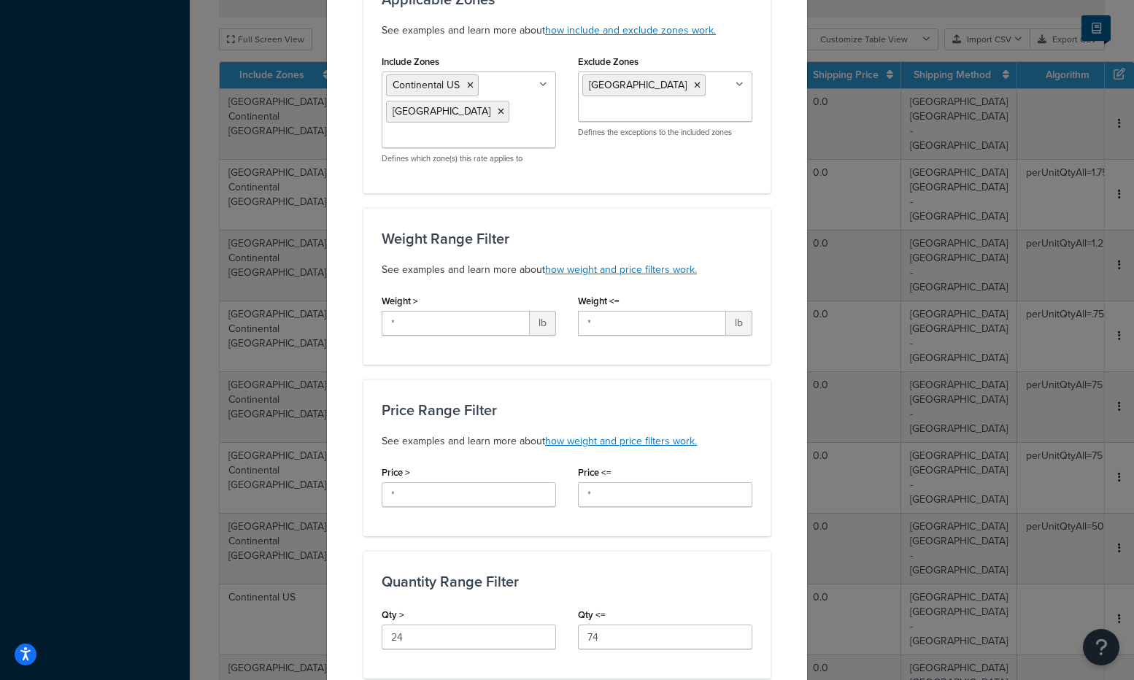
scroll to position [0, 0]
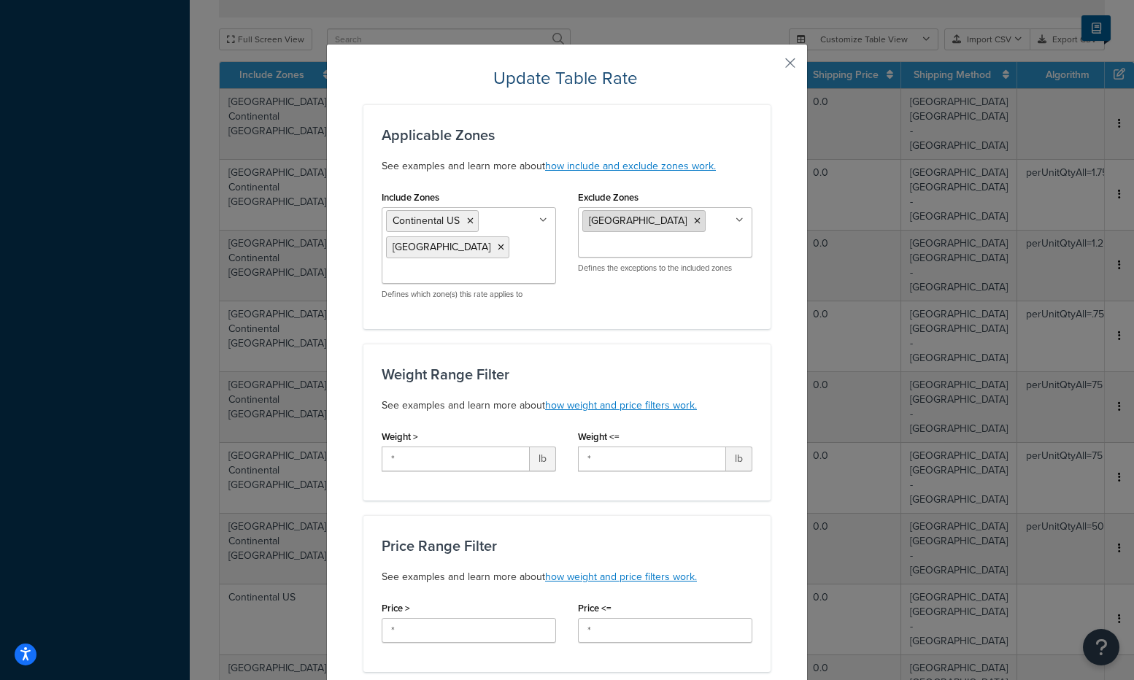
click at [694, 223] on icon at bounding box center [697, 221] width 7 height 9
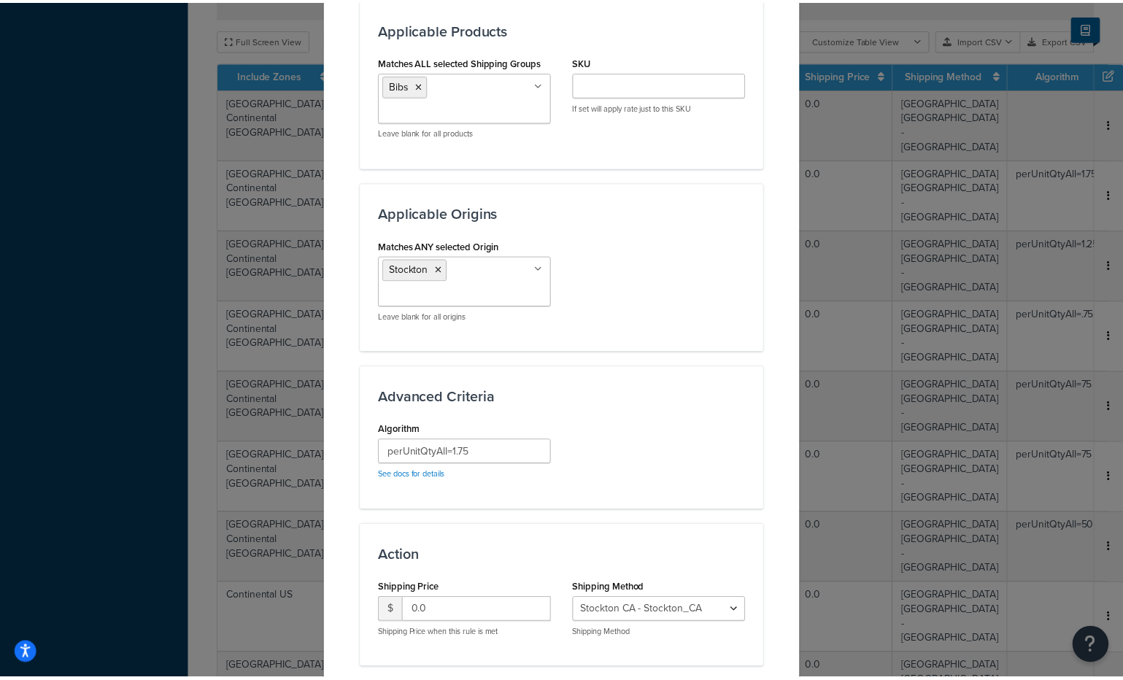
scroll to position [927, 0]
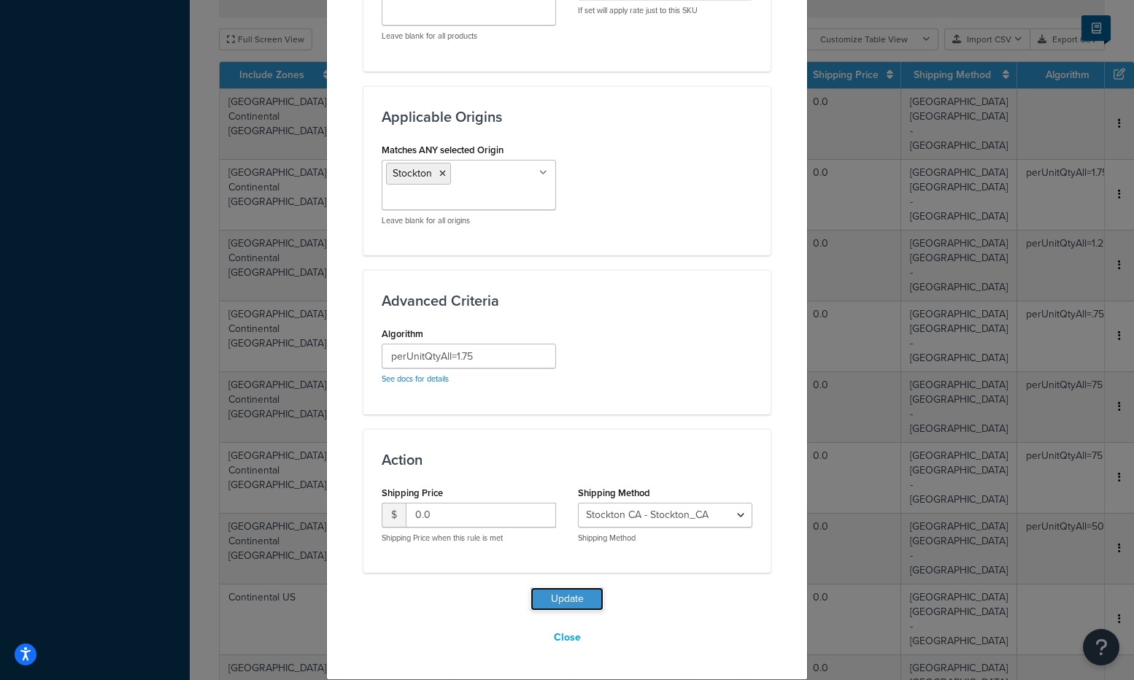
click at [568, 599] on button "Update" at bounding box center [567, 598] width 73 height 23
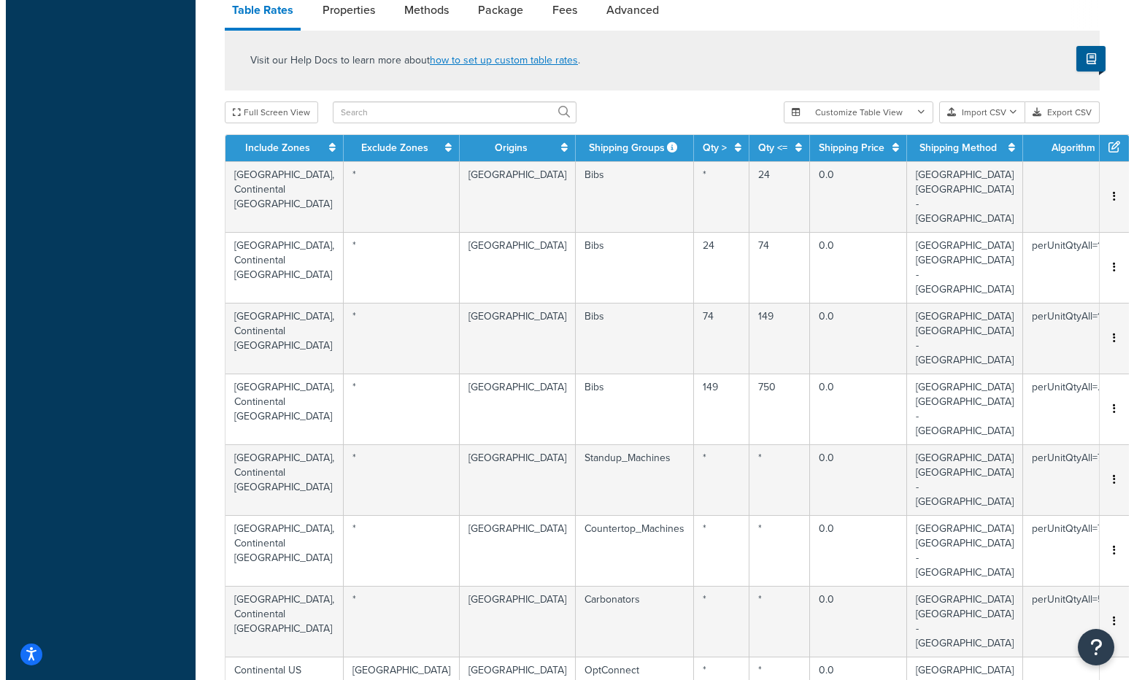
scroll to position [876, 0]
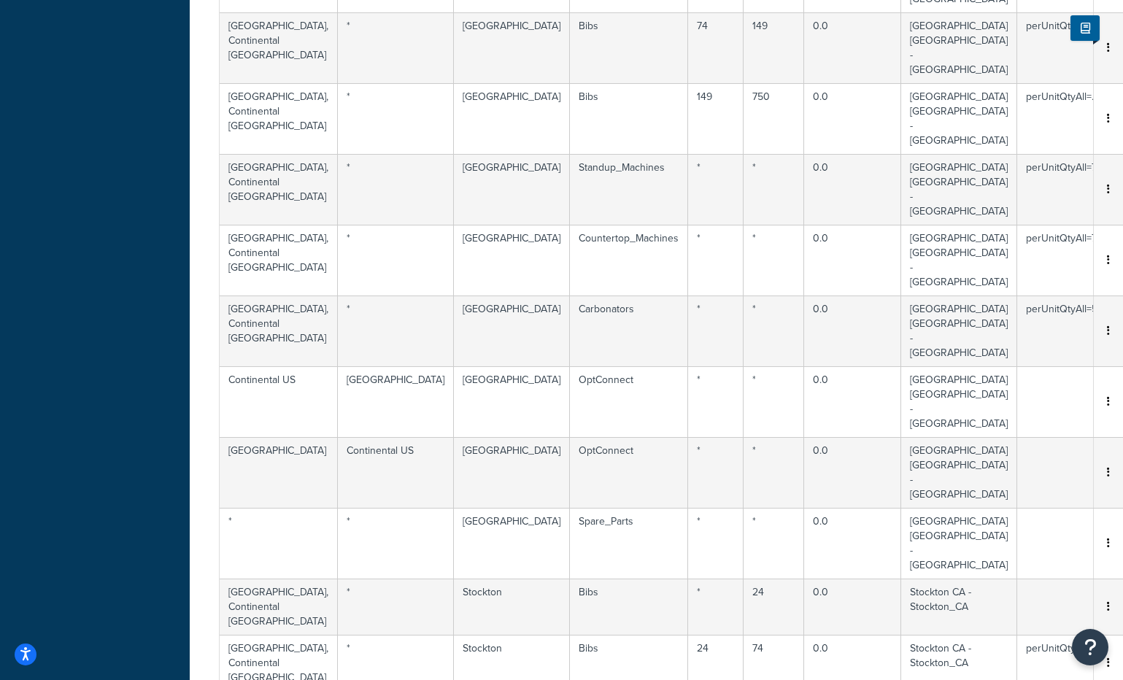
select select "183097"
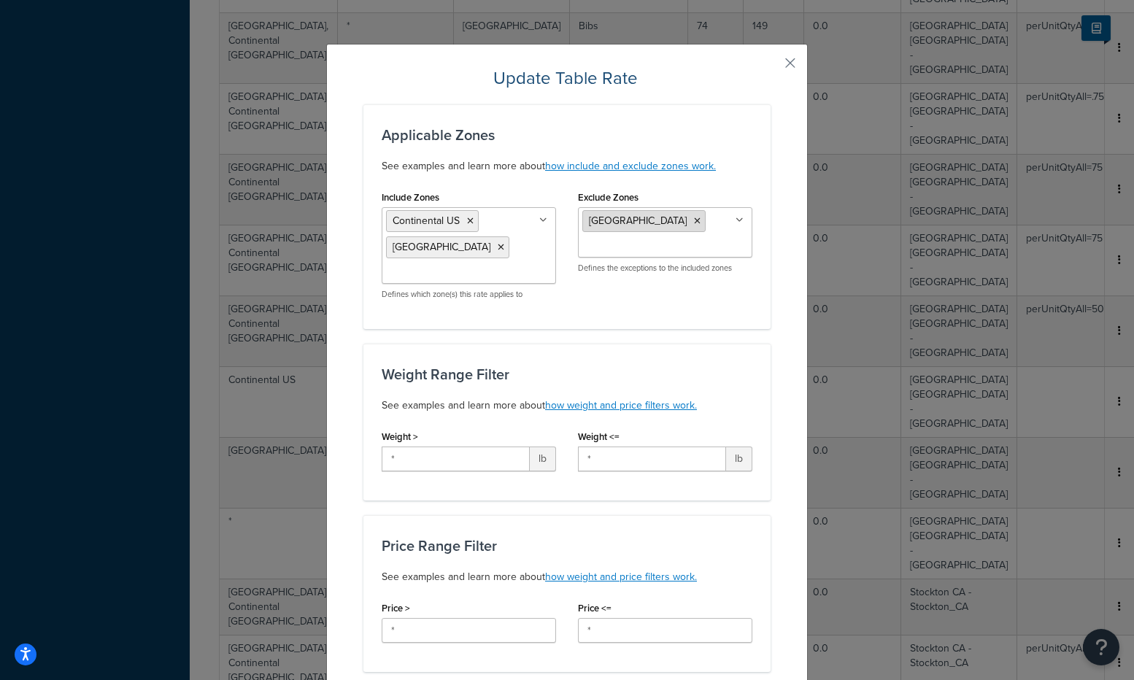
click at [694, 220] on icon at bounding box center [697, 221] width 7 height 9
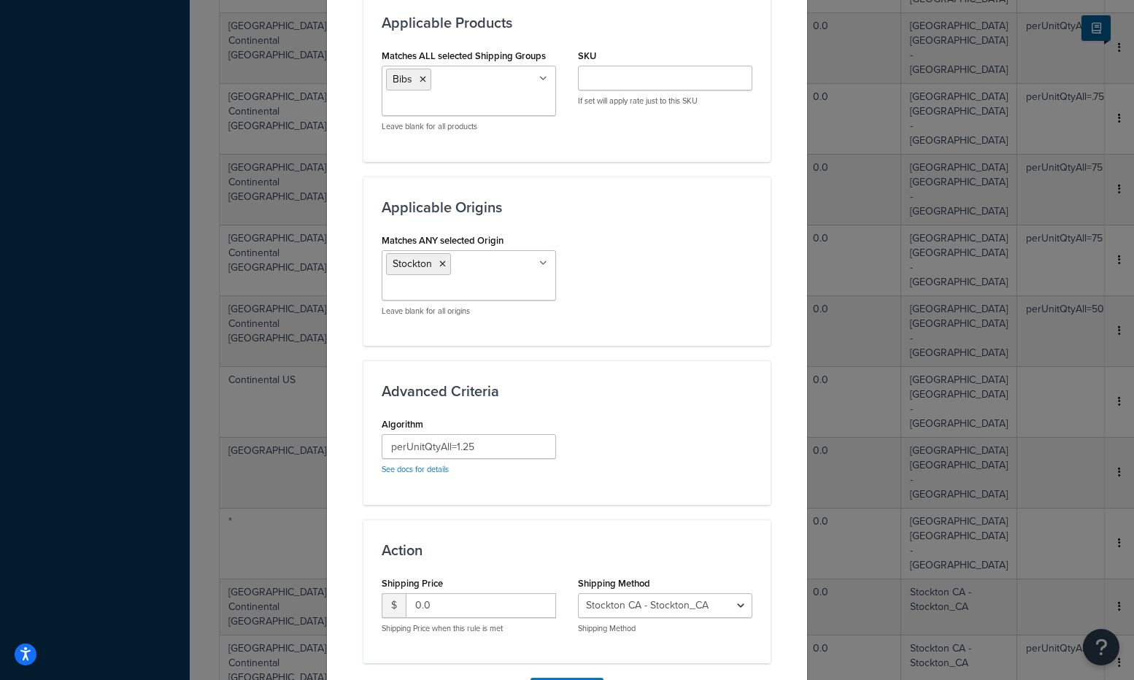
scroll to position [927, 0]
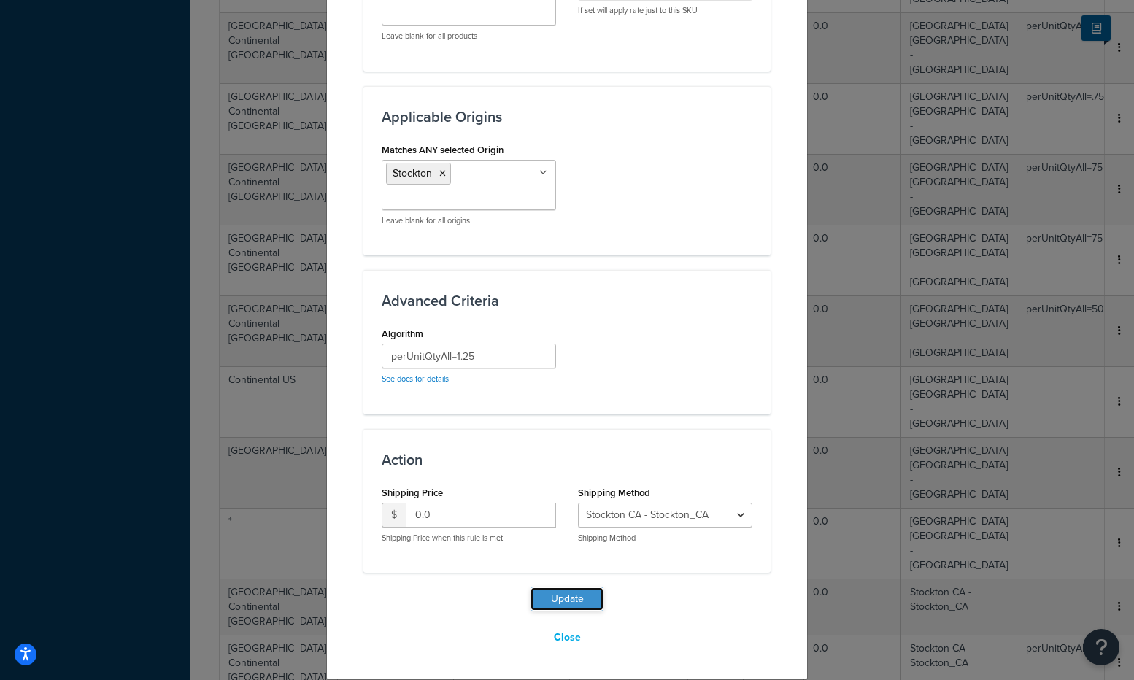
click at [560, 588] on button "Update" at bounding box center [567, 598] width 73 height 23
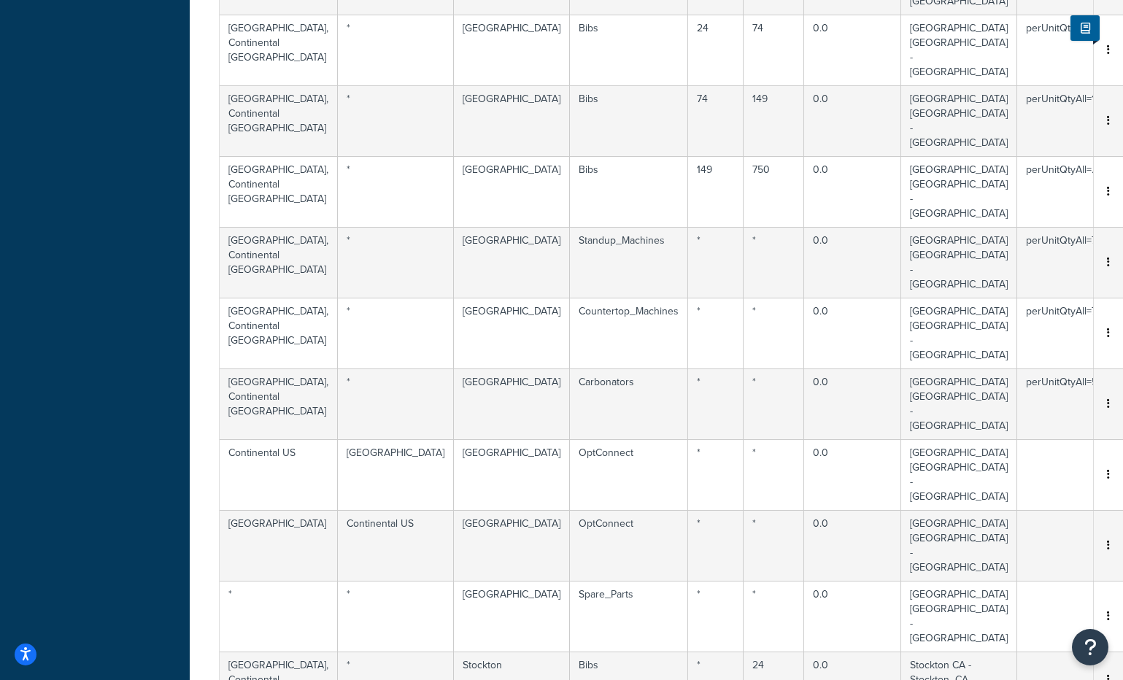
select select "183097"
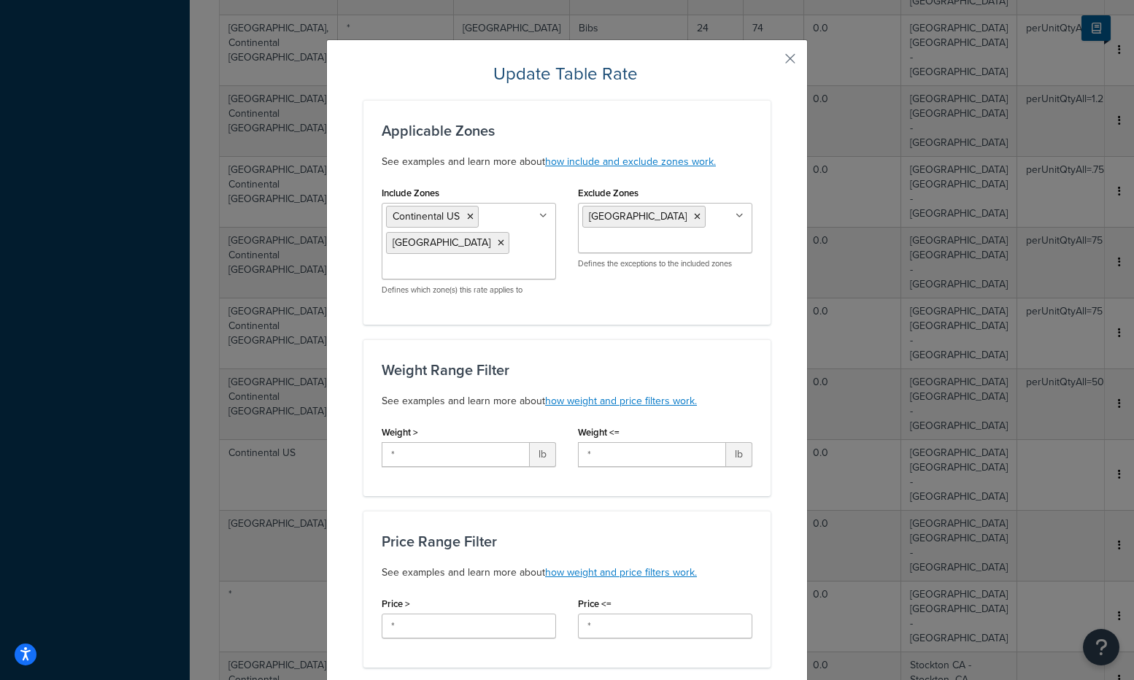
scroll to position [0, 0]
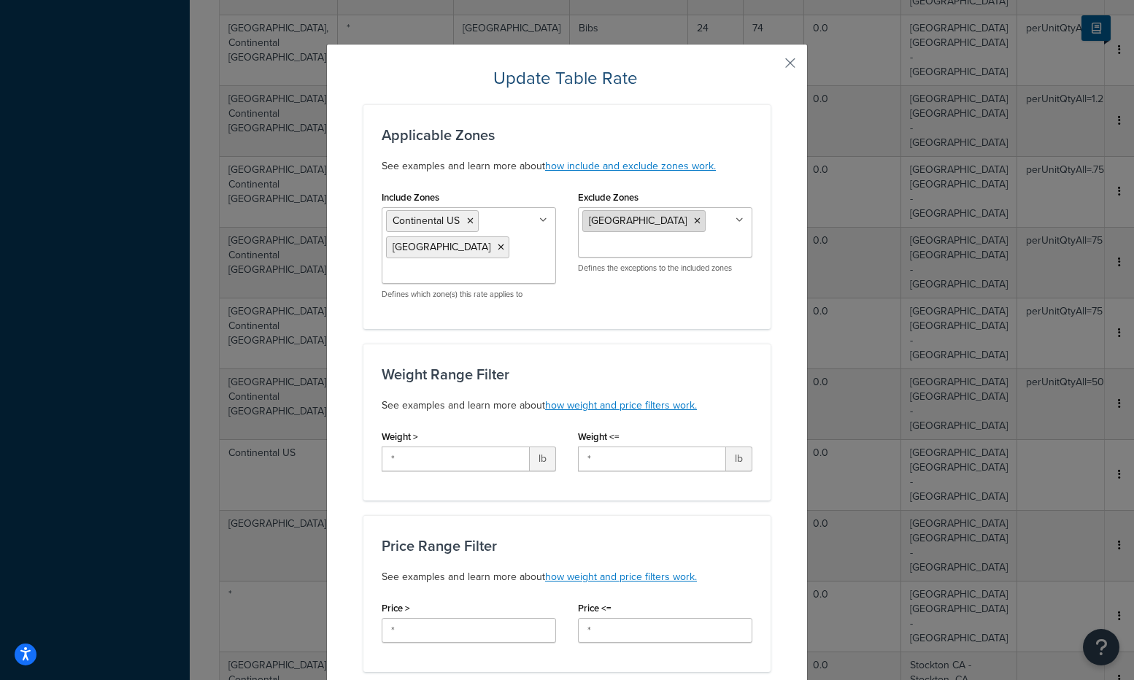
click at [694, 222] on icon at bounding box center [697, 221] width 7 height 9
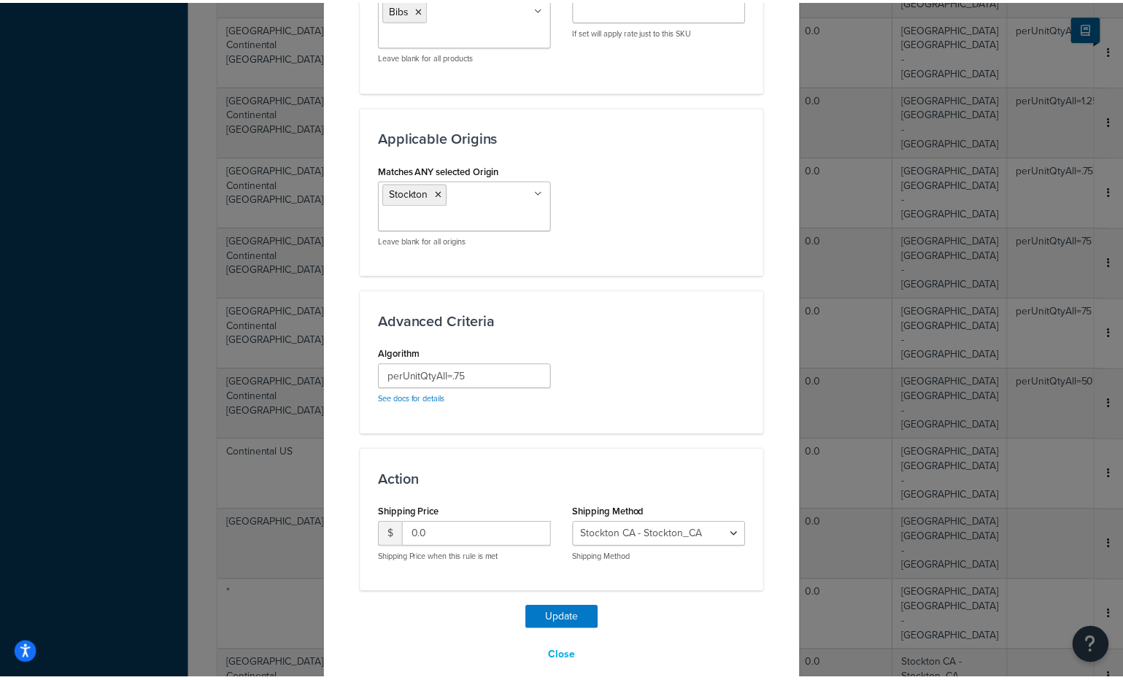
scroll to position [927, 0]
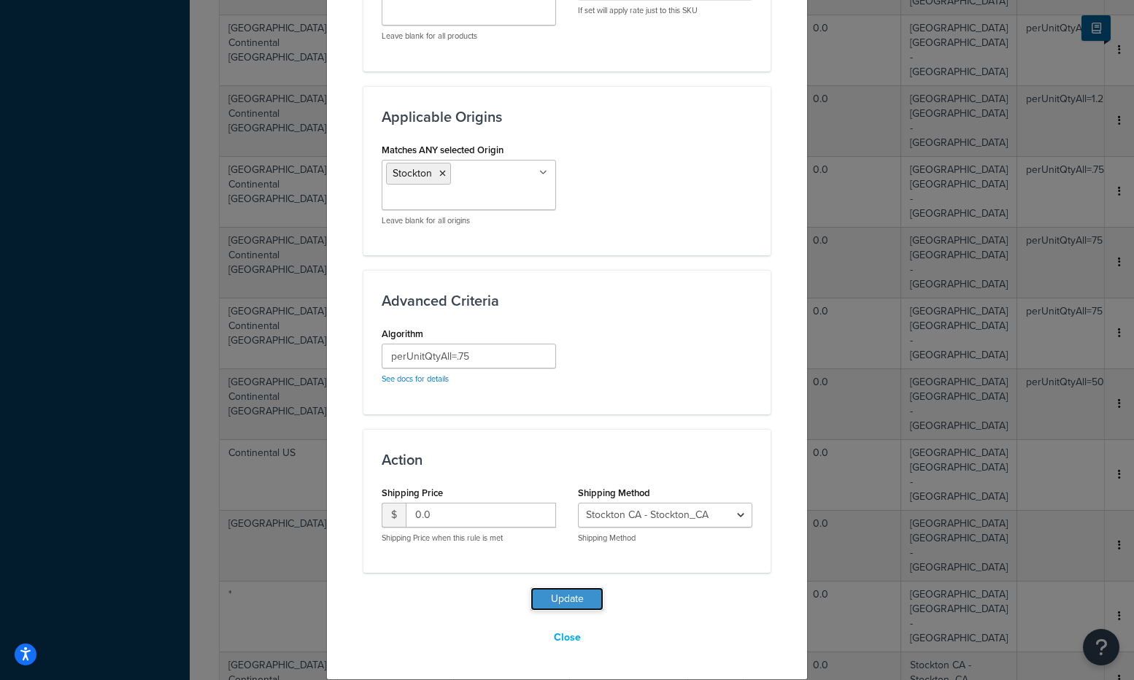
click at [566, 590] on button "Update" at bounding box center [567, 598] width 73 height 23
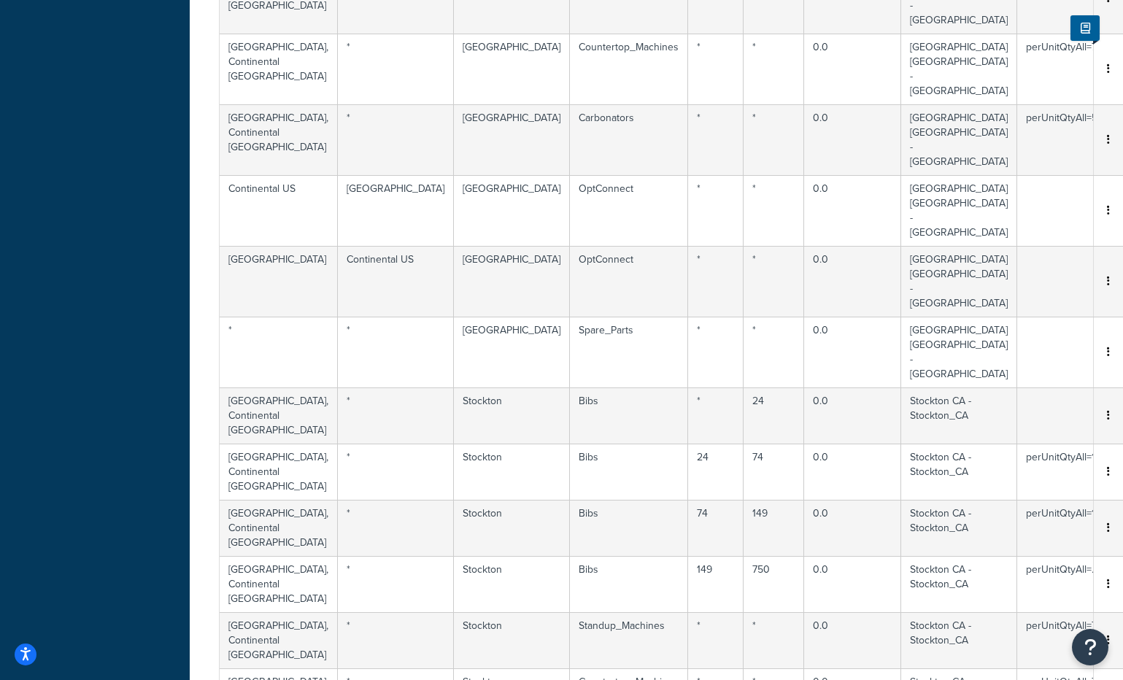
scroll to position [617, 0]
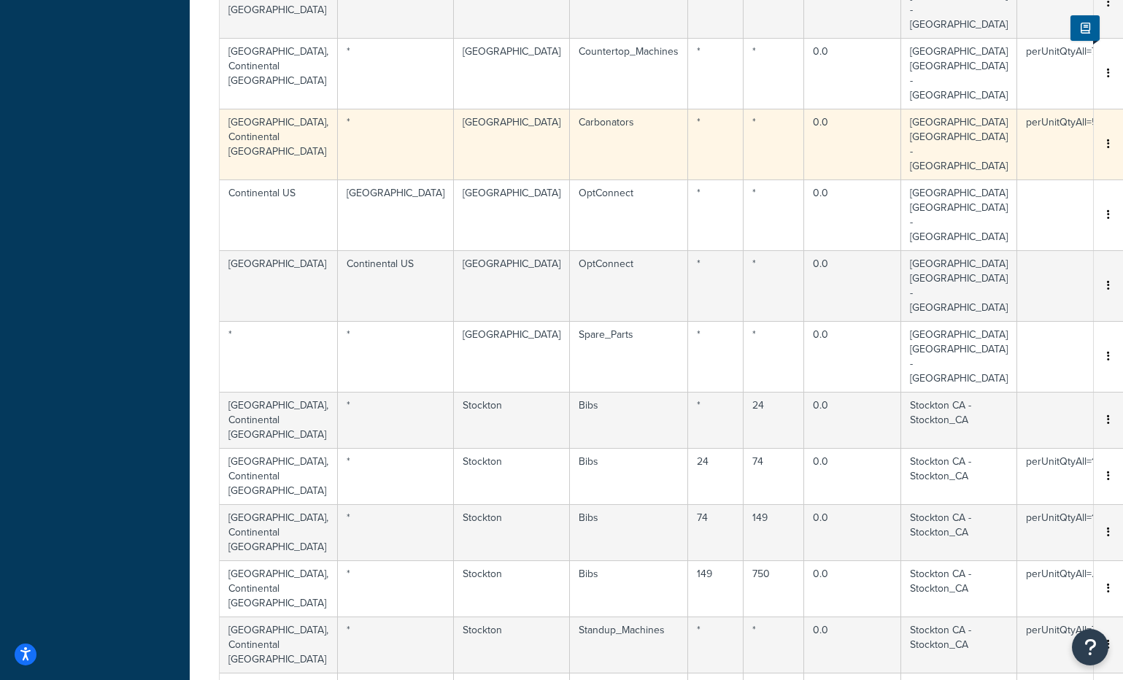
scroll to position [0, 0]
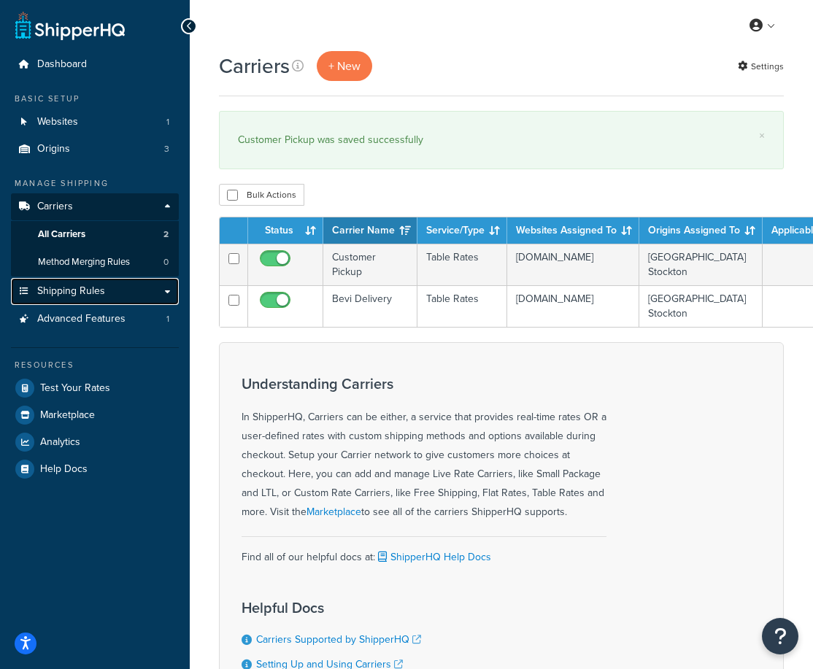
click at [168, 294] on link "Shipping Rules" at bounding box center [95, 291] width 168 height 27
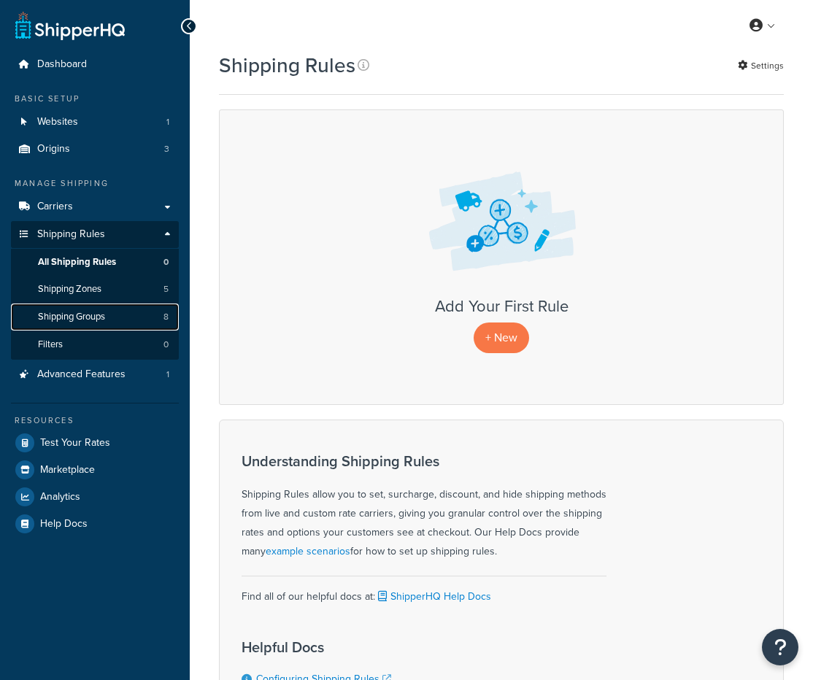
click at [92, 311] on span "Shipping Groups" at bounding box center [71, 317] width 67 height 12
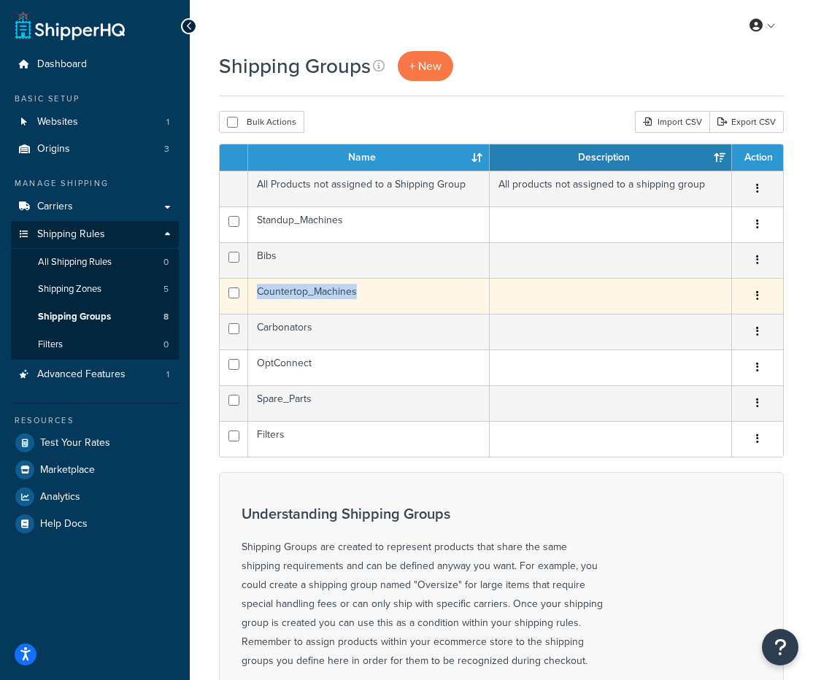
drag, startPoint x: 362, startPoint y: 290, endPoint x: 255, endPoint y: 296, distance: 107.4
click at [255, 296] on td "Countertop_Machines" at bounding box center [369, 296] width 242 height 36
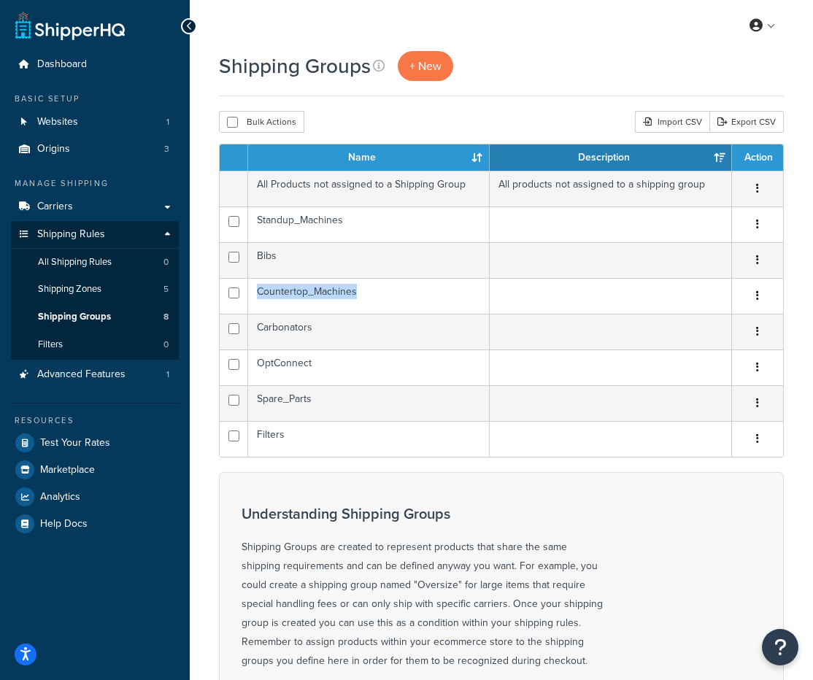
copy td "Countertop_Machines"
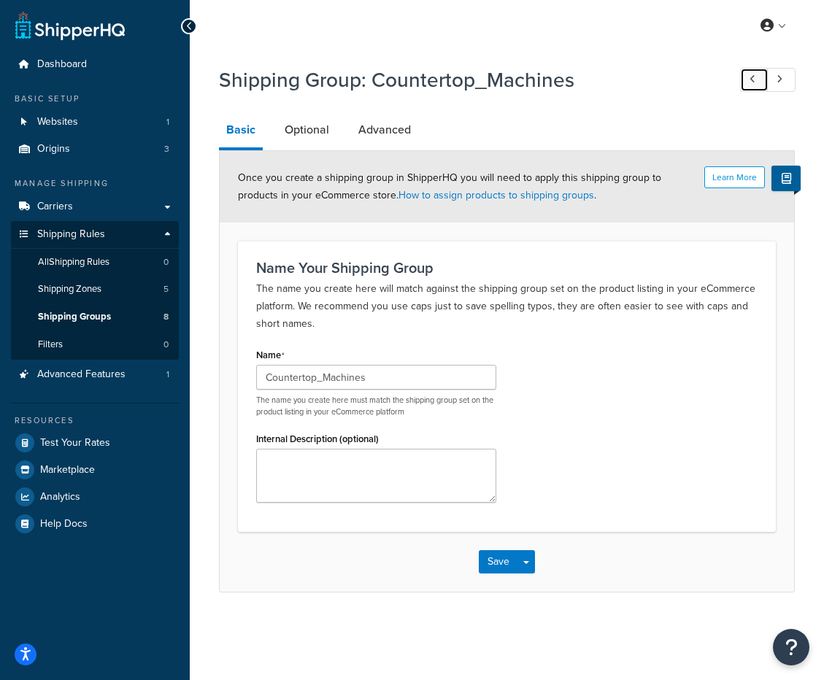
click at [751, 79] on icon at bounding box center [752, 78] width 6 height 9
type input "Bibs"
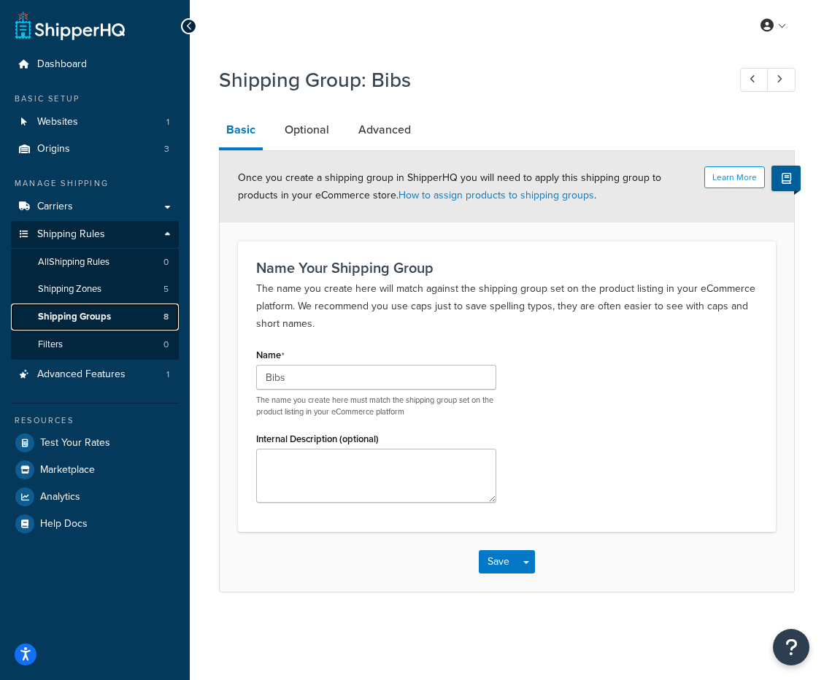
click at [96, 312] on span "Shipping Groups" at bounding box center [74, 317] width 73 height 12
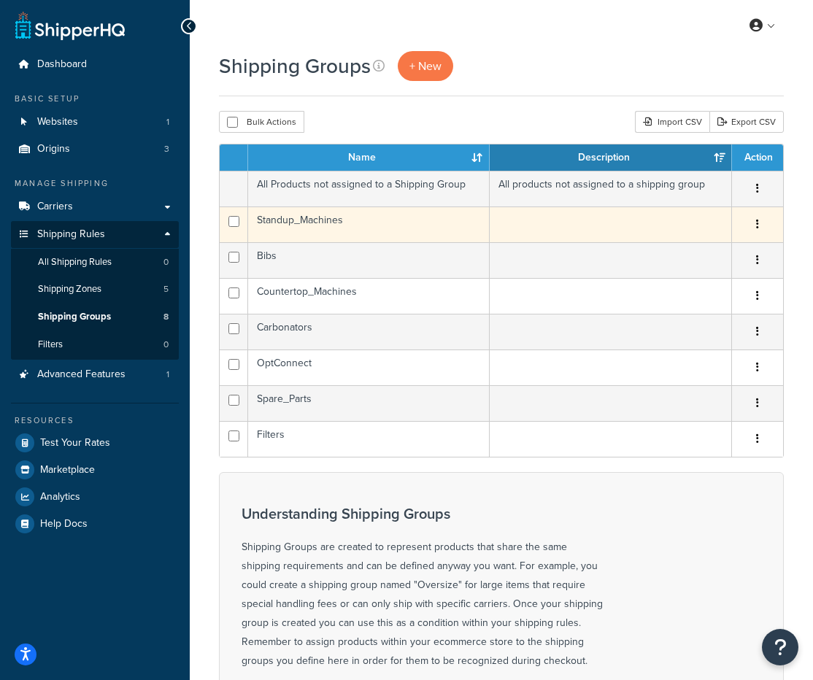
click at [760, 221] on button "button" at bounding box center [757, 224] width 20 height 23
click at [736, 254] on link "Edit" at bounding box center [698, 254] width 115 height 30
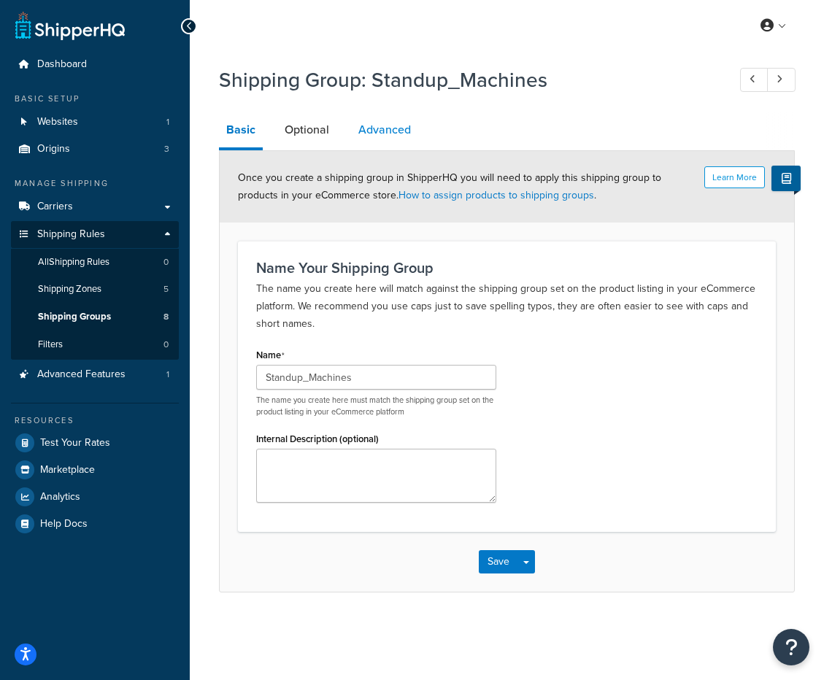
click at [377, 135] on link "Advanced" at bounding box center [384, 129] width 67 height 35
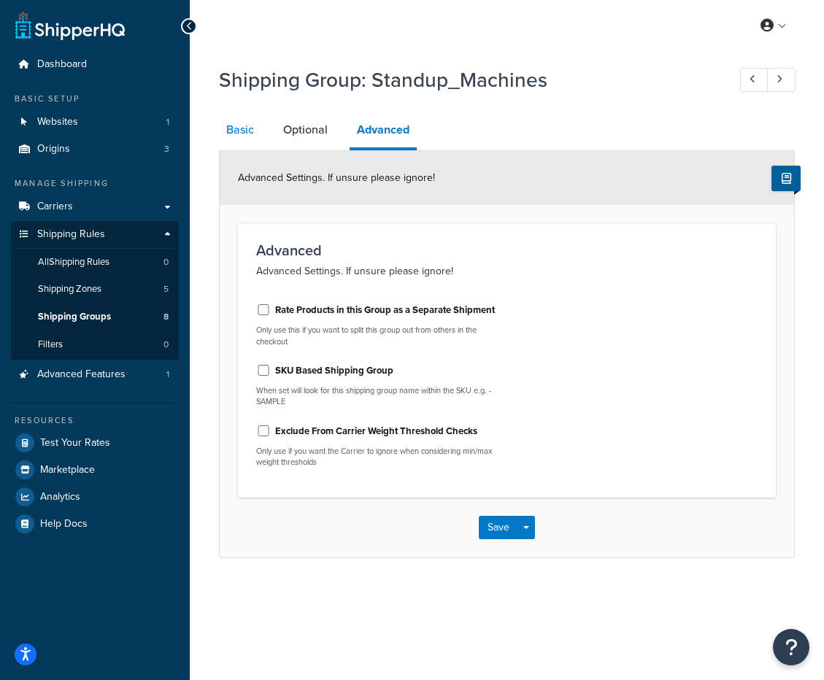
click at [238, 134] on link "Basic" at bounding box center [240, 129] width 42 height 35
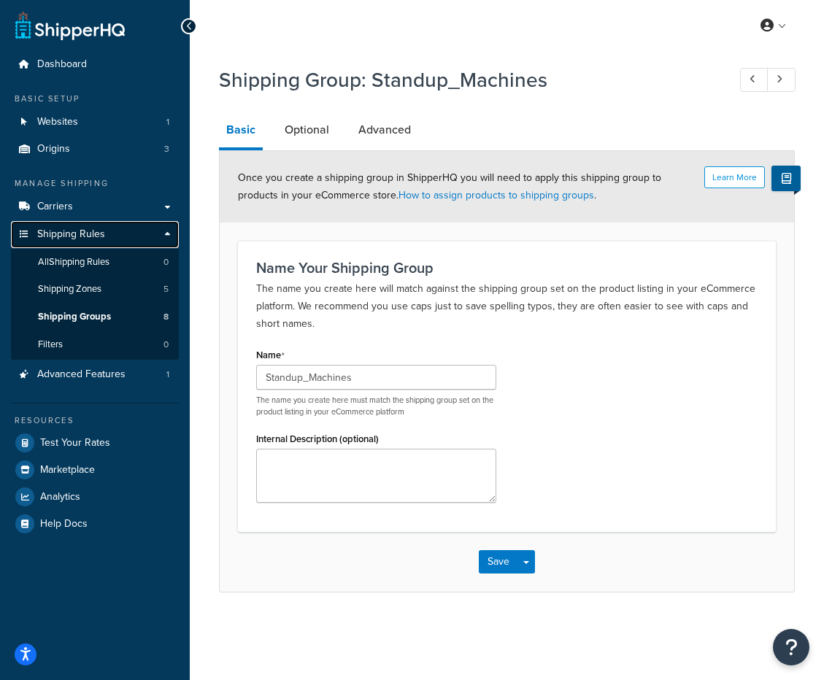
click at [88, 225] on link "Shipping Rules" at bounding box center [95, 234] width 168 height 27
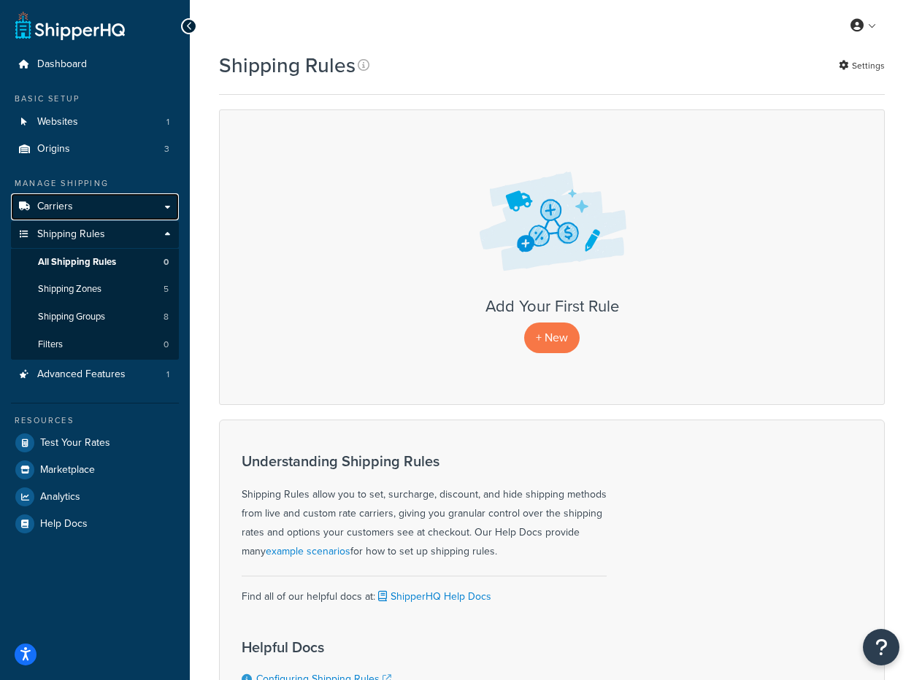
click at [101, 207] on link "Carriers" at bounding box center [95, 206] width 168 height 27
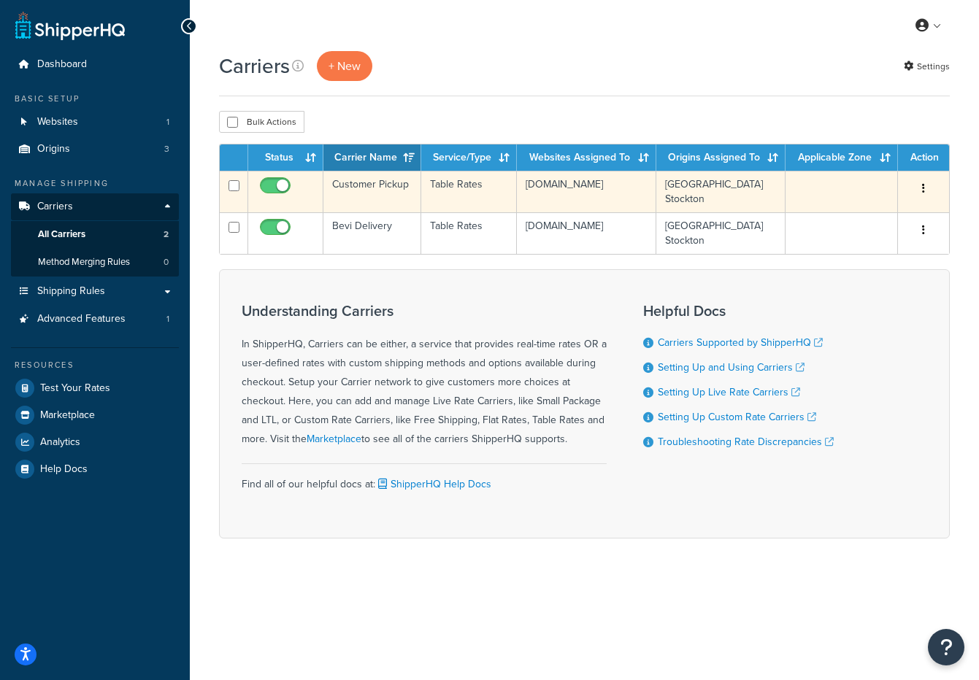
click at [355, 187] on td "Customer Pickup" at bounding box center [372, 192] width 98 height 42
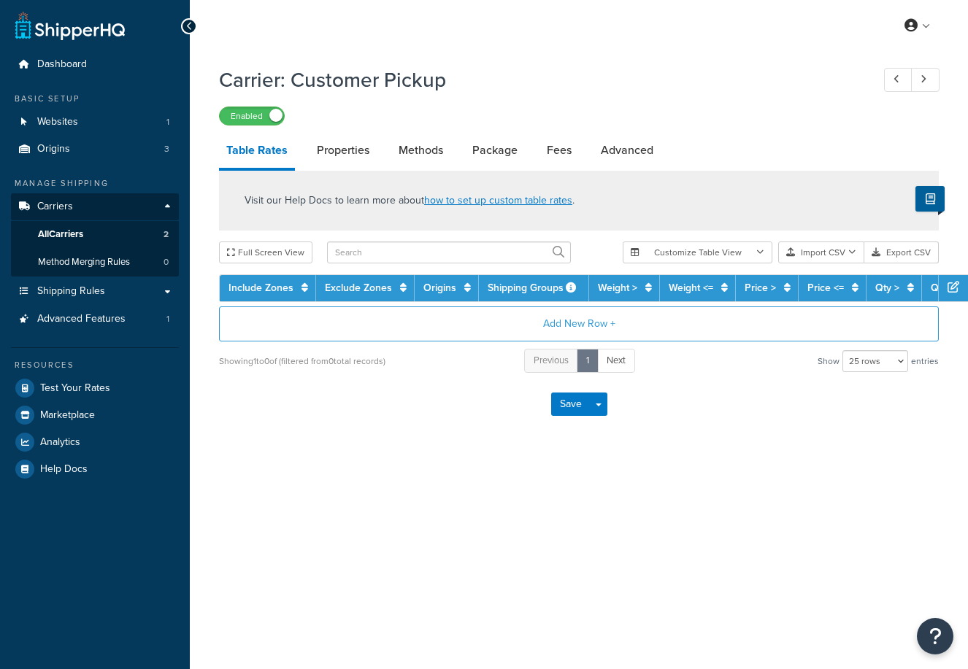
select select "25"
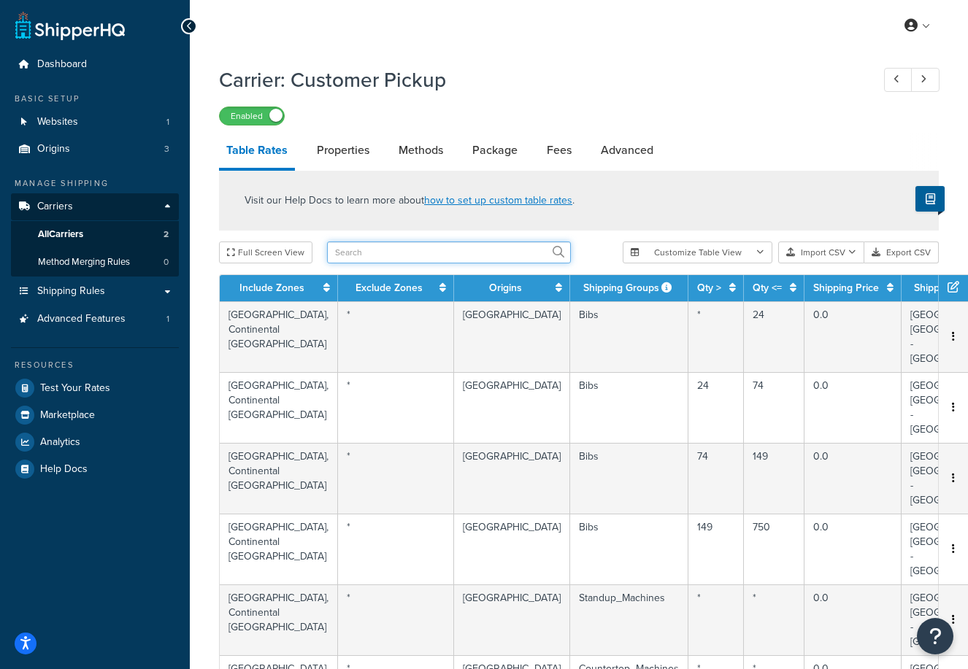
click at [451, 248] on input "text" at bounding box center [449, 253] width 244 height 22
click at [603, 245] on div "Full Screen View" at bounding box center [415, 253] width 392 height 22
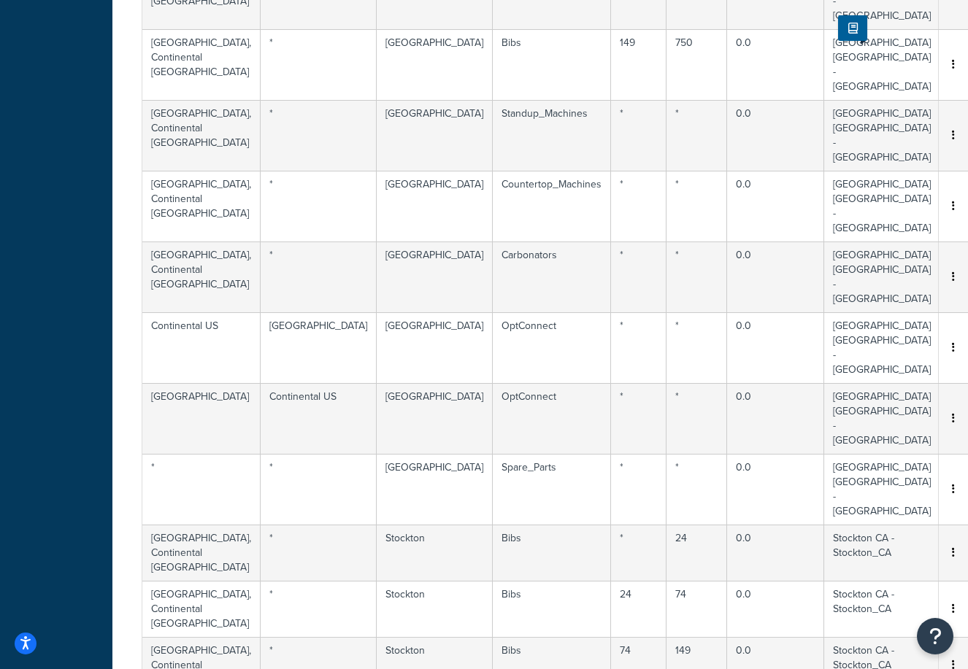
scroll to position [485, 81]
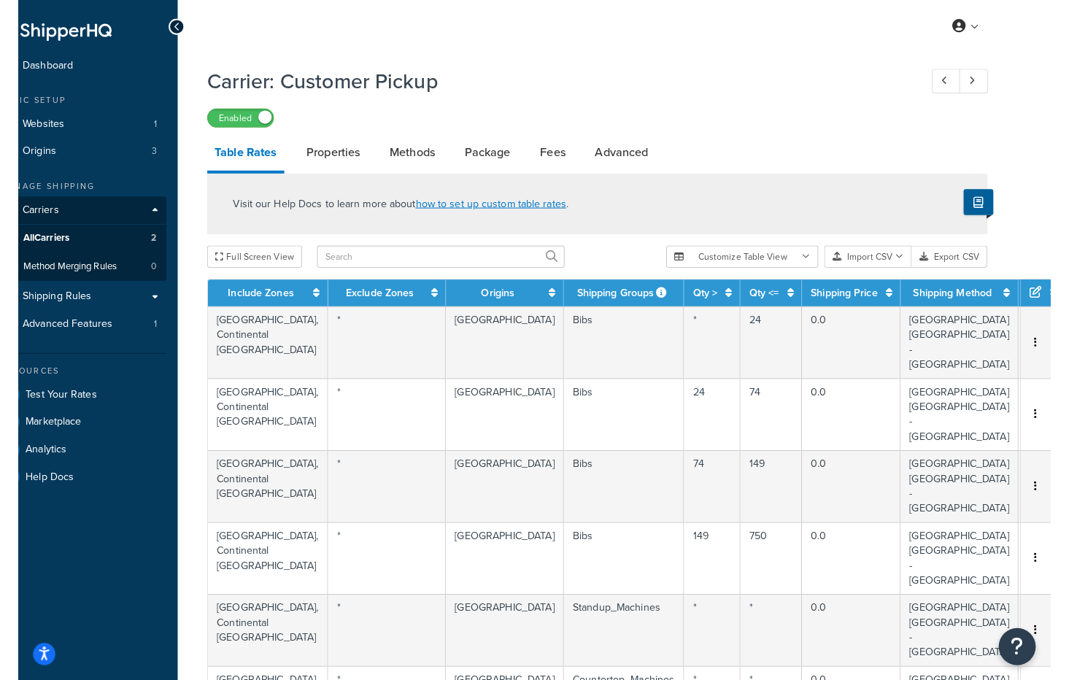
scroll to position [0, 0]
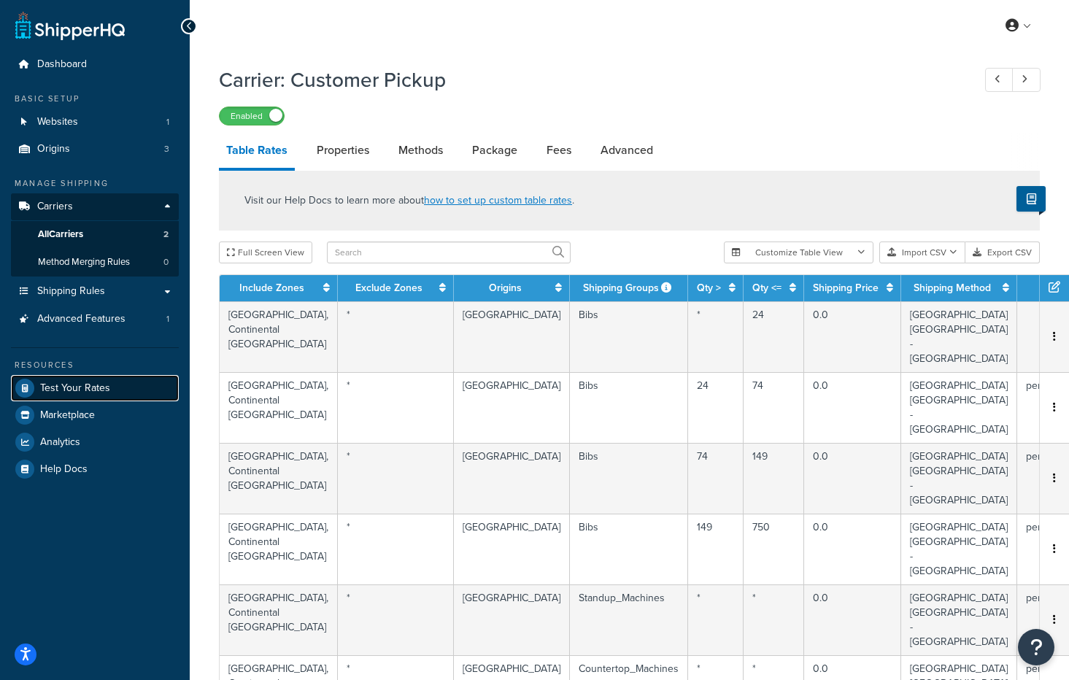
click at [95, 382] on span "Test Your Rates" at bounding box center [75, 388] width 70 height 12
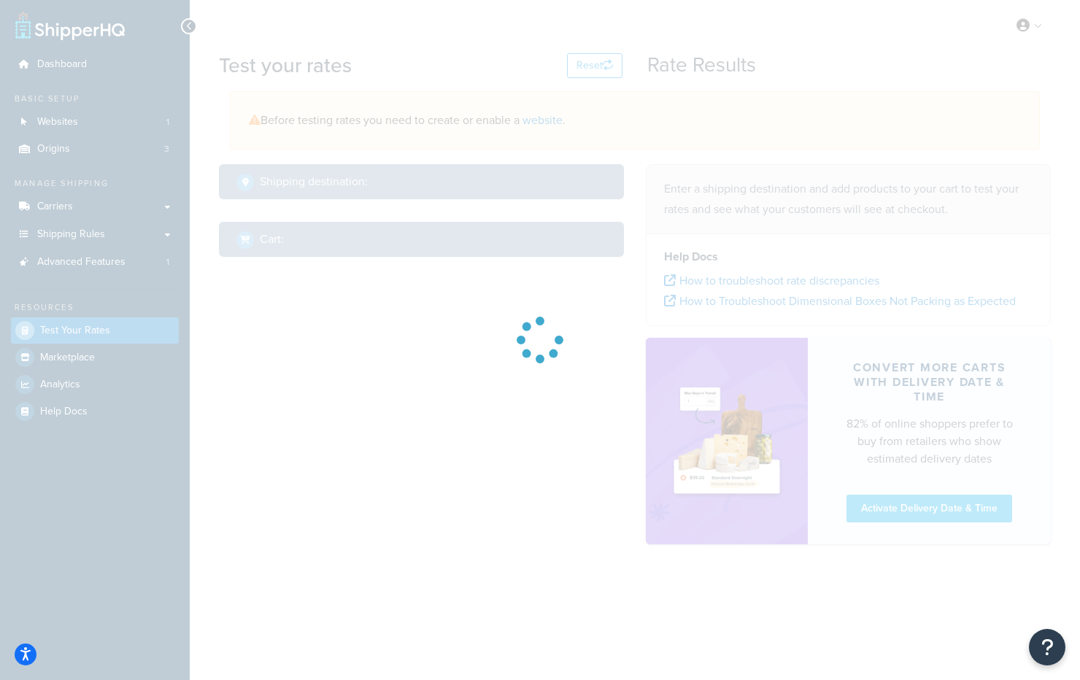
select select "TX"
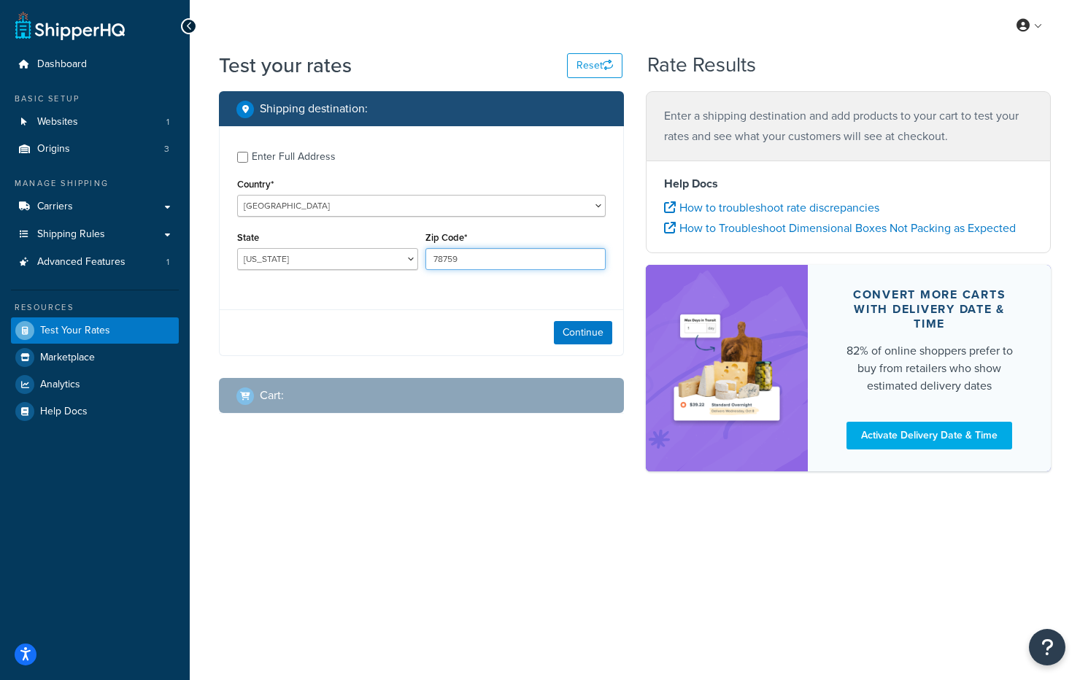
click at [472, 259] on input "78759" at bounding box center [515, 259] width 181 height 22
type input "10474"
click at [599, 337] on button "Continue" at bounding box center [583, 332] width 58 height 23
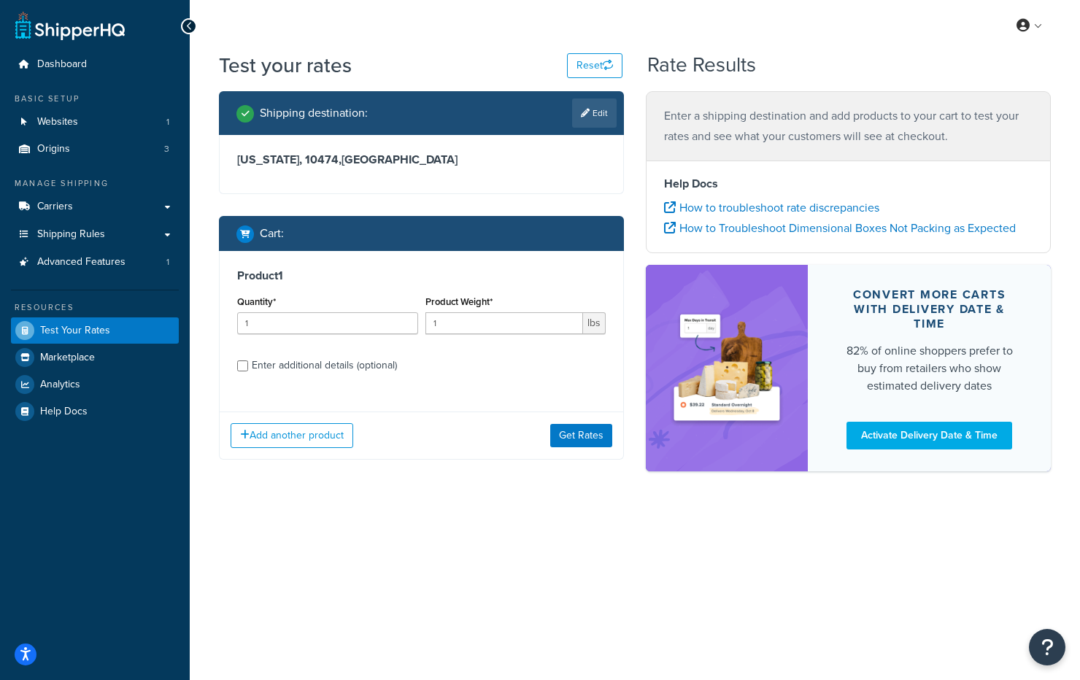
click at [332, 366] on div "Enter additional details (optional)" at bounding box center [324, 365] width 145 height 20
click at [248, 366] on input "Enter additional details (optional)" at bounding box center [242, 365] width 11 height 11
checkbox input "true"
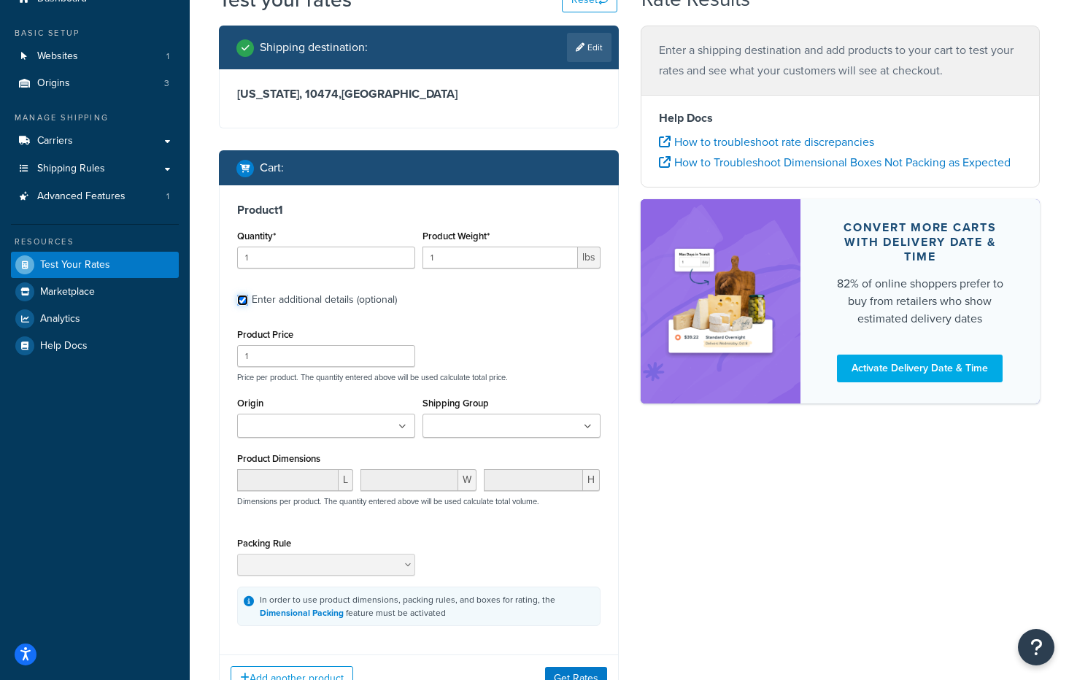
scroll to position [79, 0]
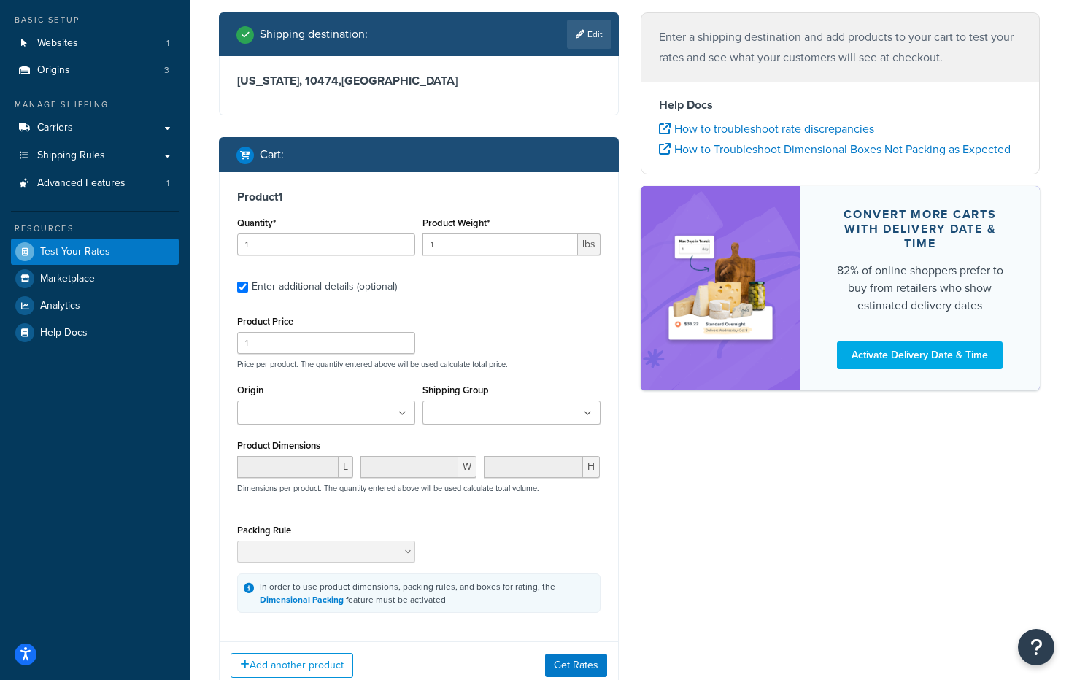
click at [470, 425] on ul at bounding box center [512, 413] width 178 height 24
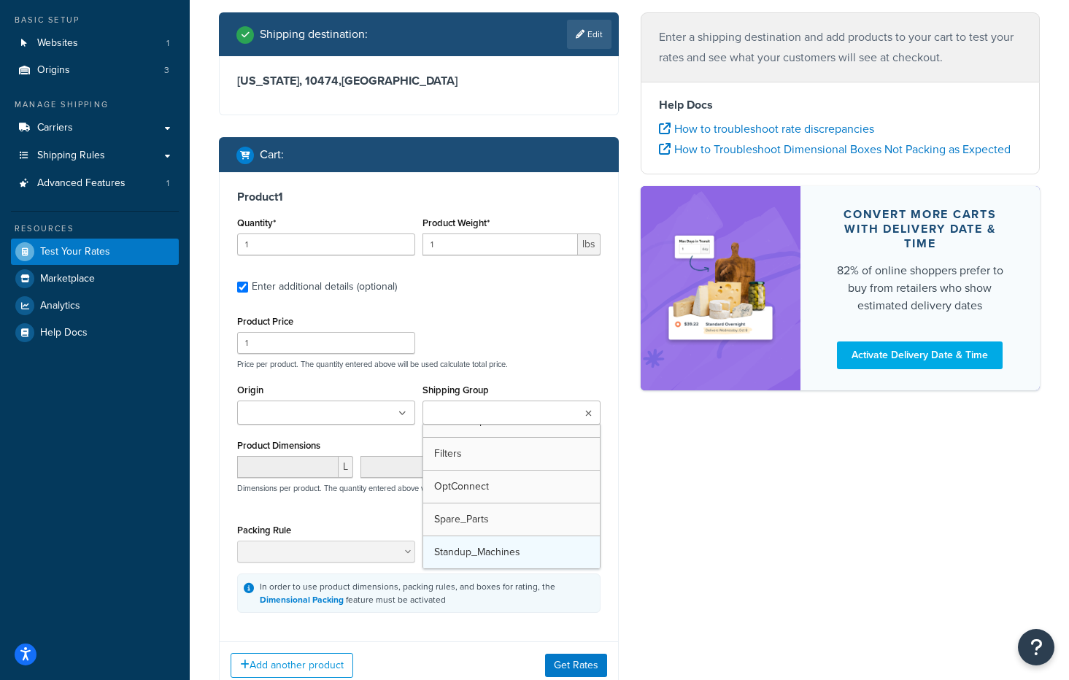
scroll to position [52, 0]
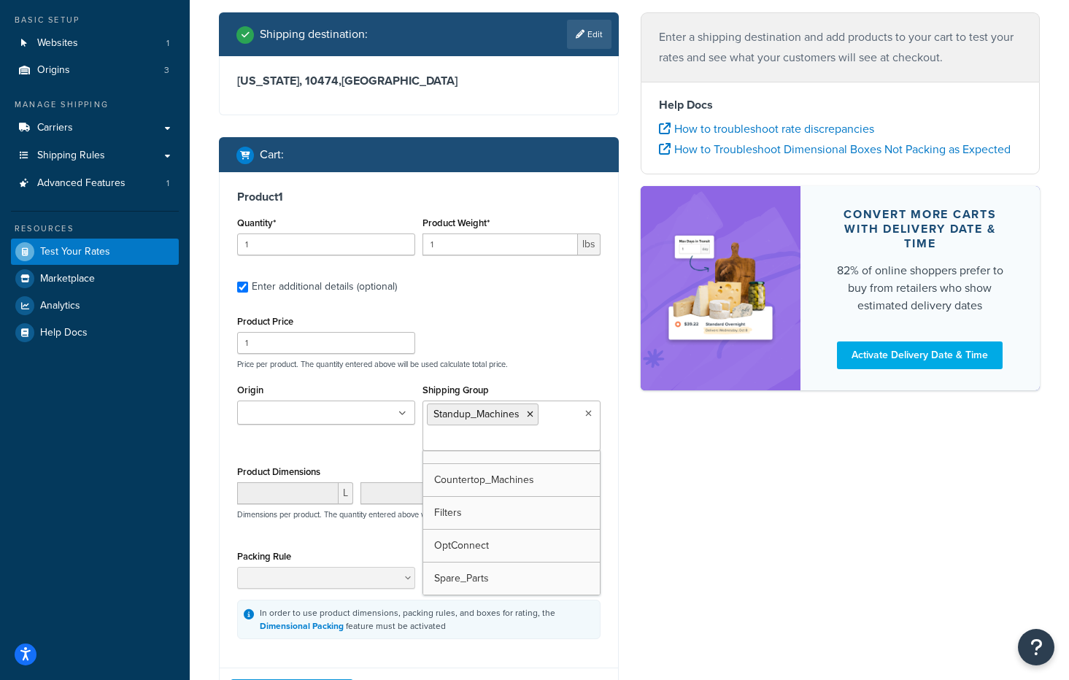
click at [347, 415] on input "Origin" at bounding box center [306, 414] width 129 height 16
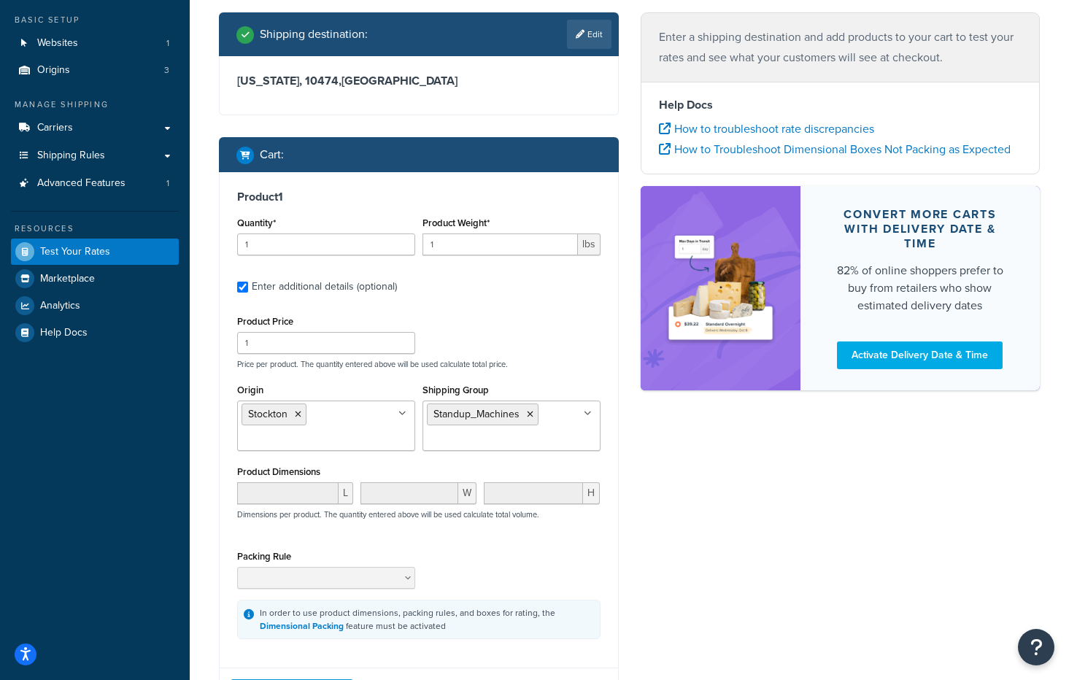
click at [530, 339] on div "Product Price 1 Price per product. The quantity entered above will be used calc…" at bounding box center [419, 341] width 371 height 58
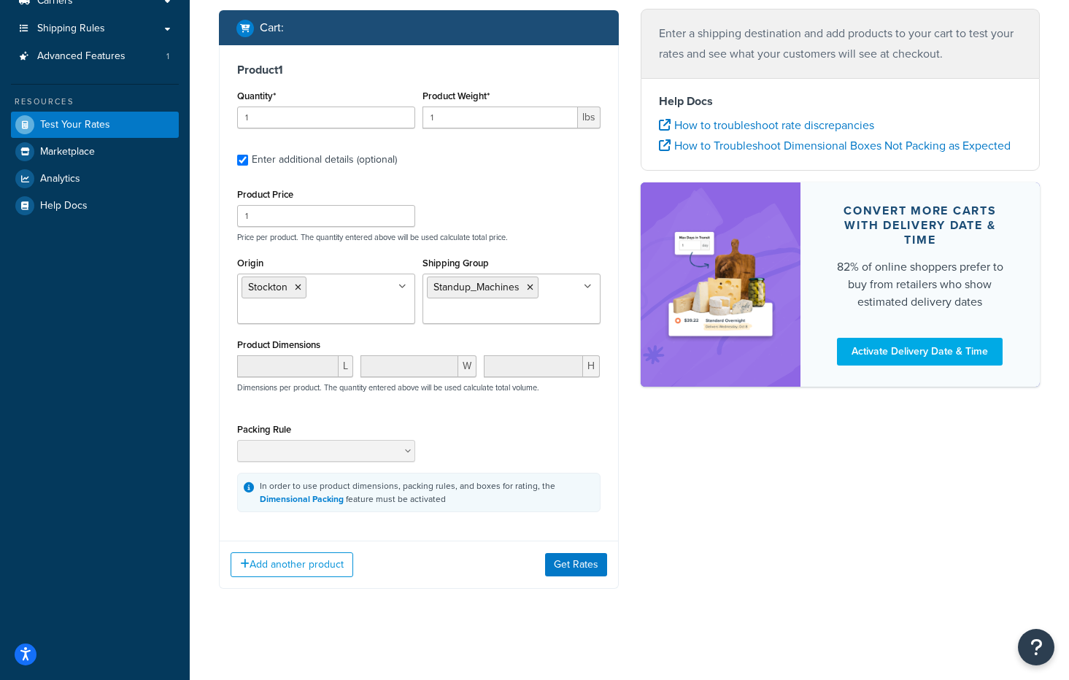
scroll to position [211, 0]
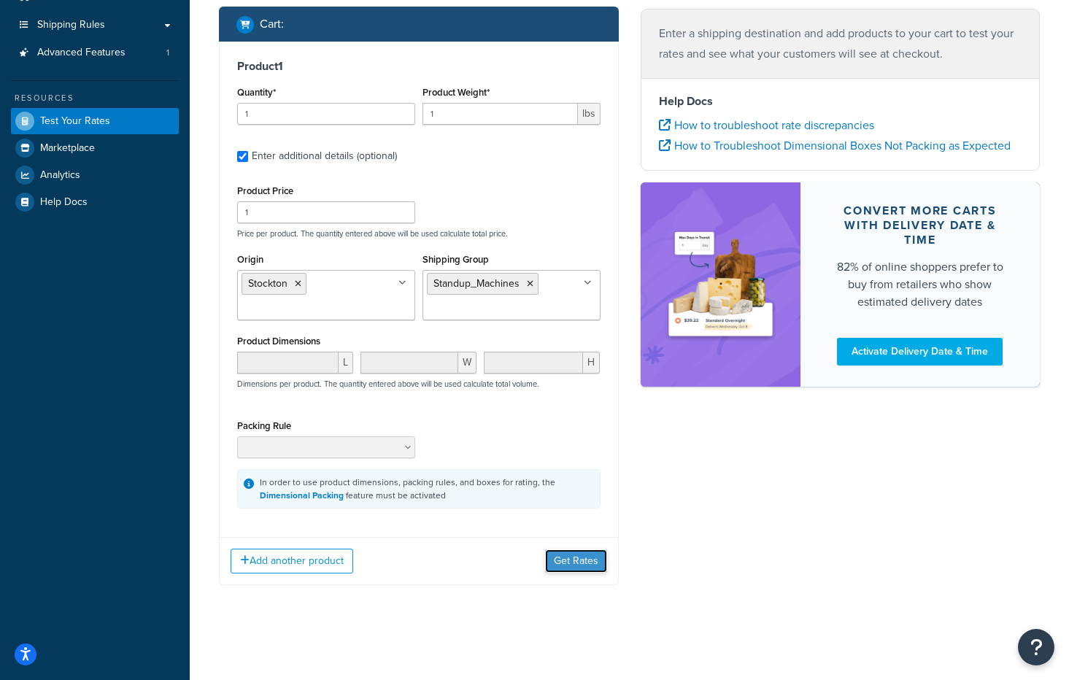
click at [577, 563] on button "Get Rates" at bounding box center [576, 560] width 62 height 23
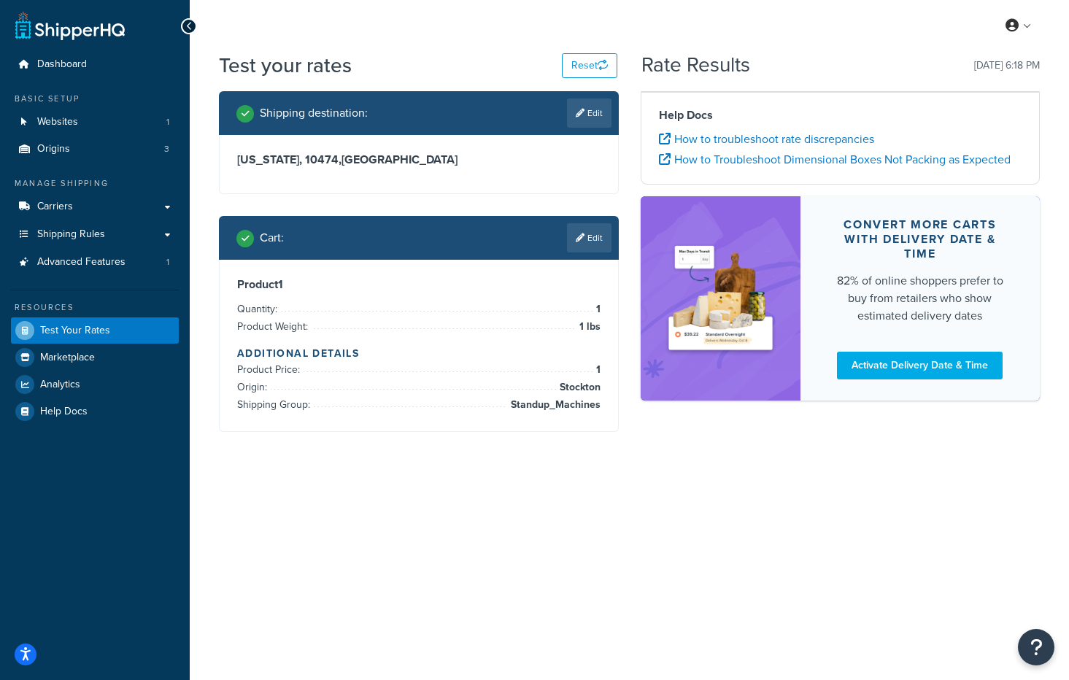
scroll to position [0, 0]
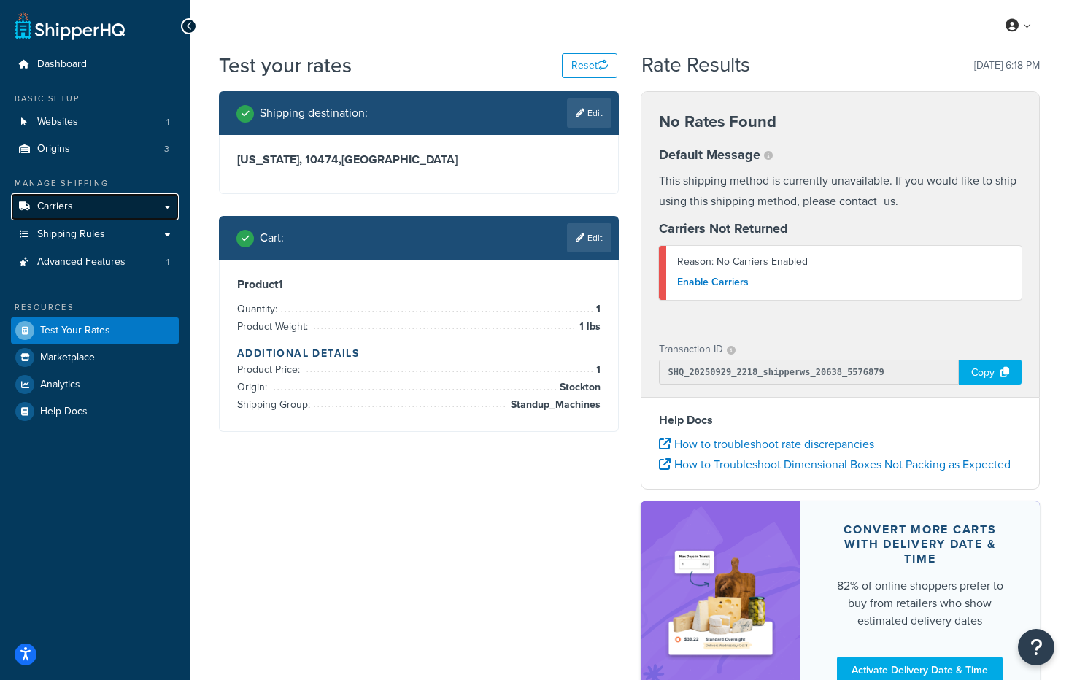
click at [92, 212] on link "Carriers" at bounding box center [95, 206] width 168 height 27
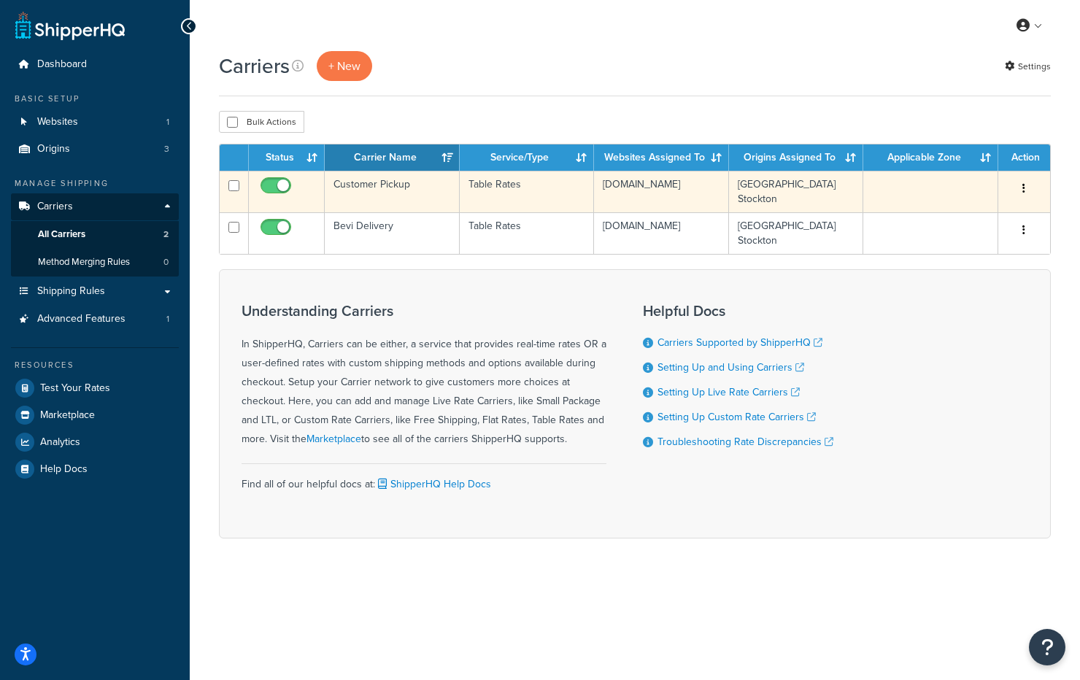
click at [374, 185] on td "Customer Pickup" at bounding box center [392, 192] width 135 height 42
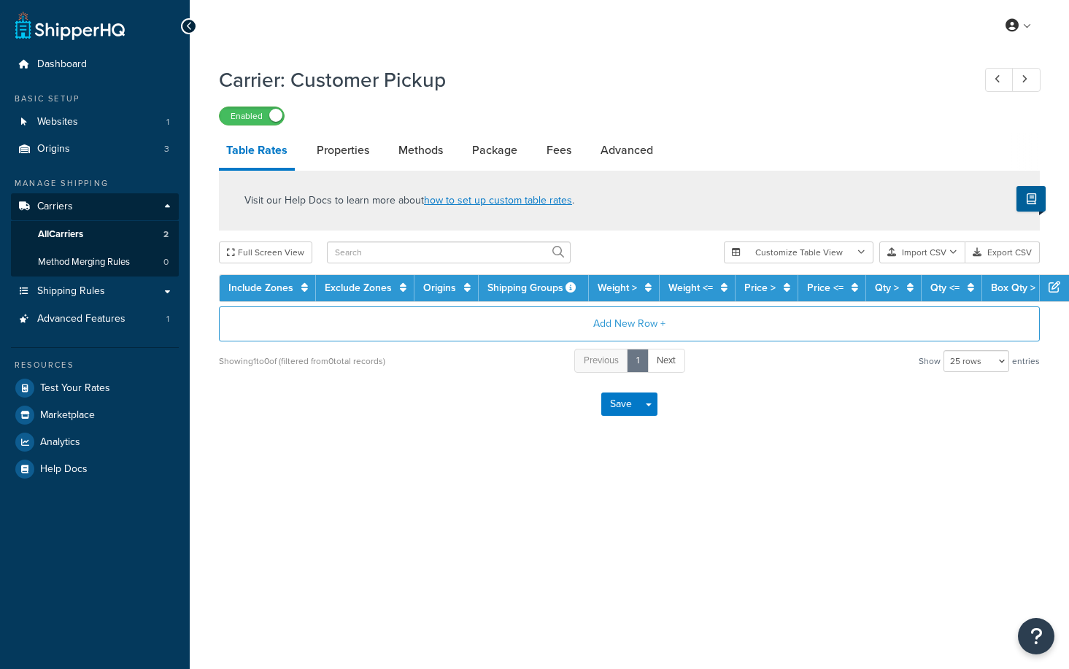
select select "25"
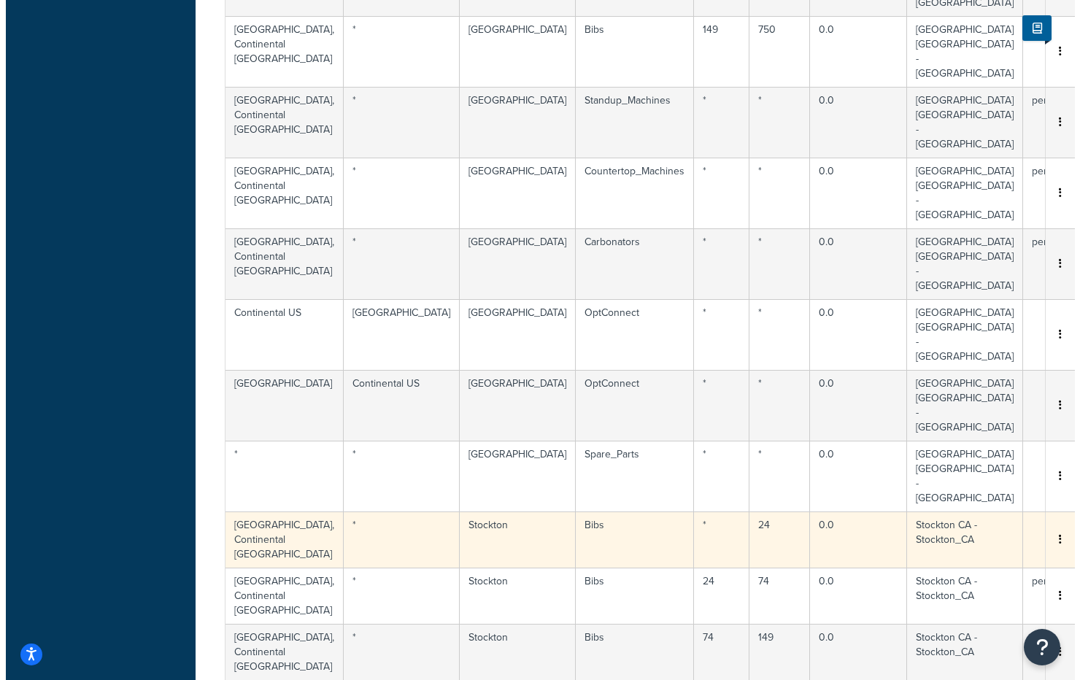
scroll to position [573, 0]
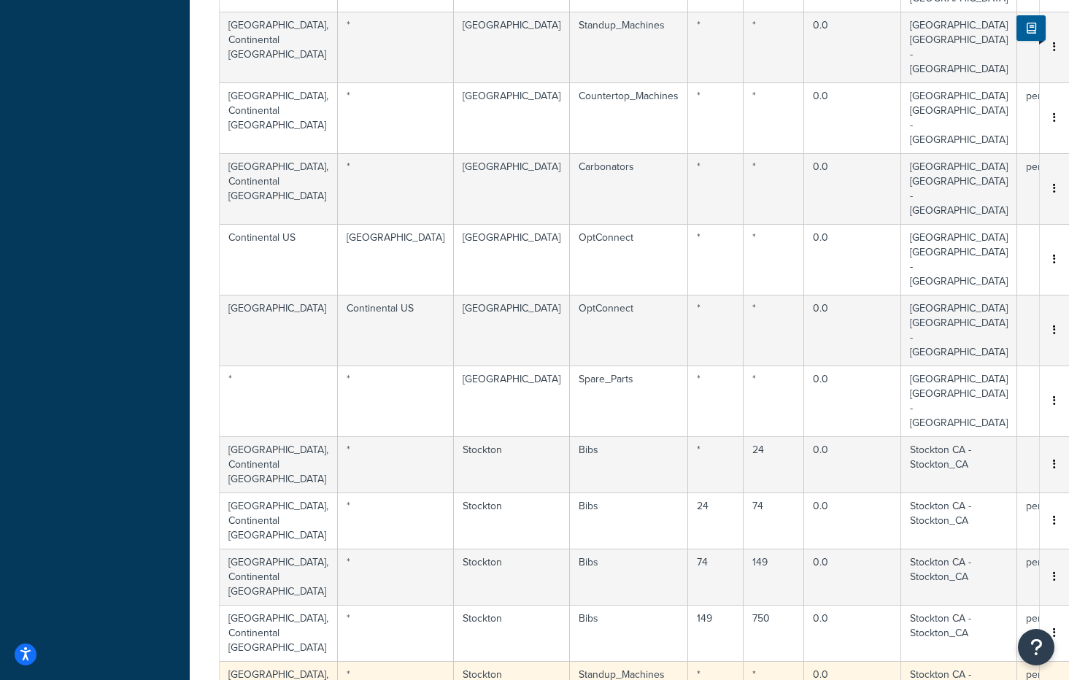
click at [1049, 668] on button "button" at bounding box center [1055, 690] width 12 height 16
click at [973, 305] on div "Edit" at bounding box center [959, 305] width 104 height 30
select select "183097"
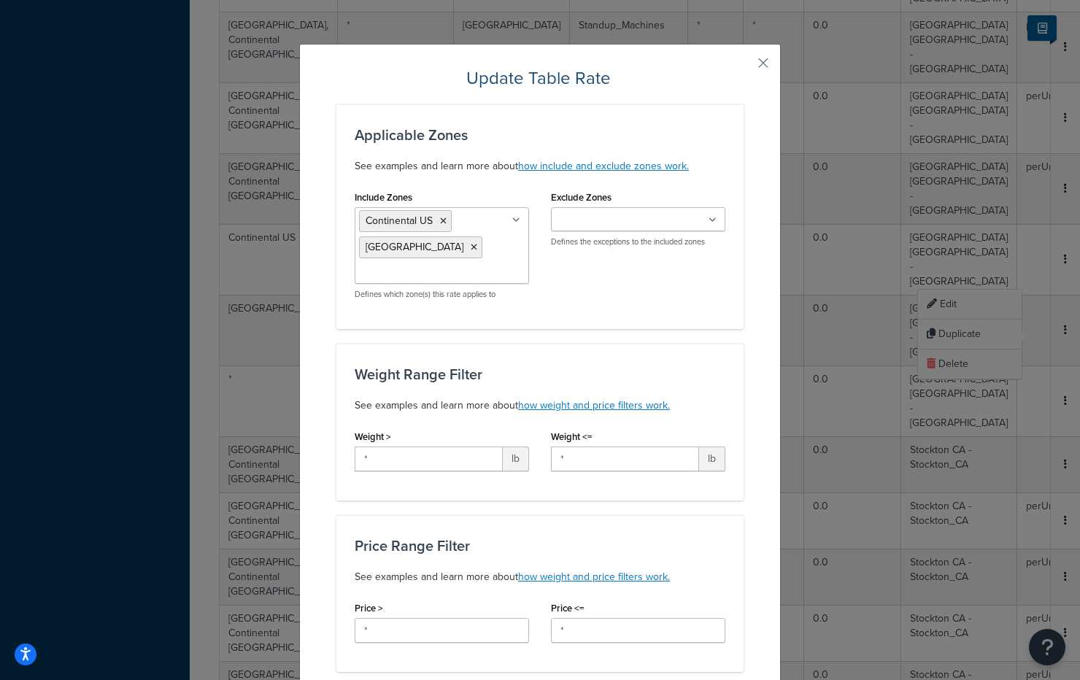
drag, startPoint x: 659, startPoint y: 307, endPoint x: 642, endPoint y: 306, distance: 16.8
click at [659, 306] on div "Include Zones Continental US Canada Stockton CA Carisle PA US POBox Defines whi…" at bounding box center [540, 249] width 393 height 124
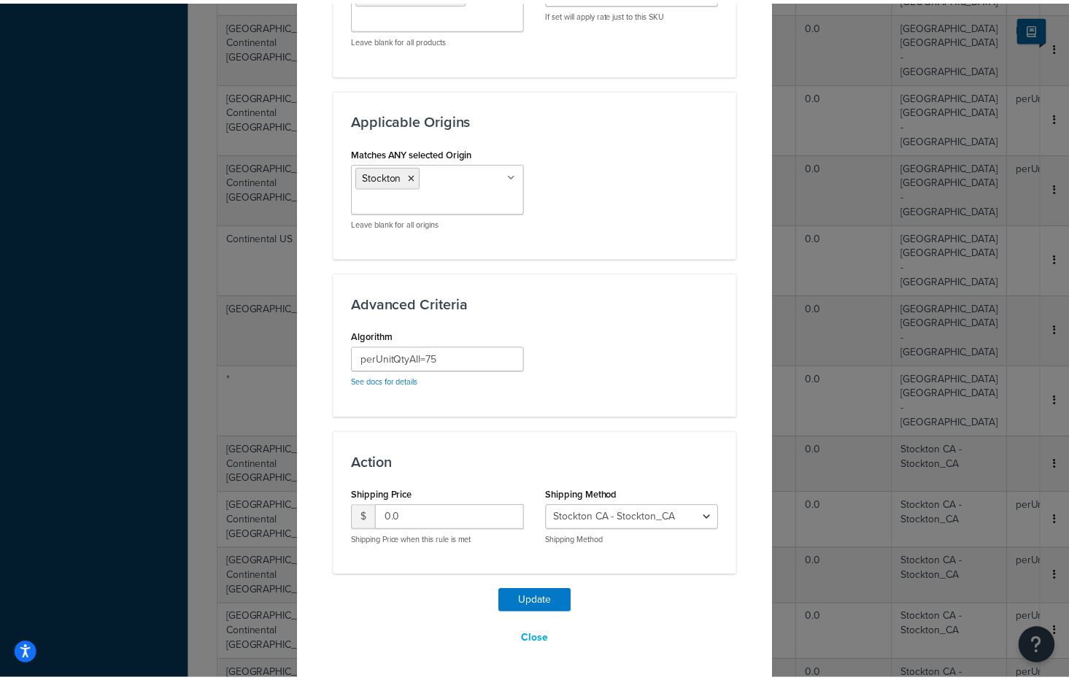
scroll to position [927, 0]
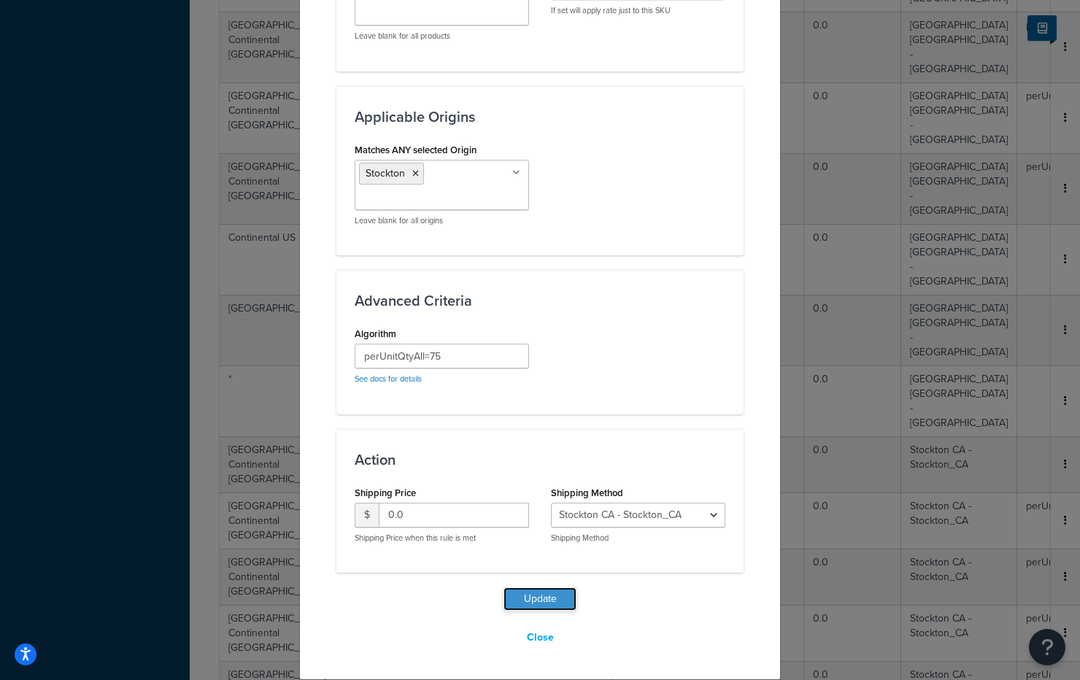
click at [551, 600] on button "Update" at bounding box center [540, 598] width 73 height 23
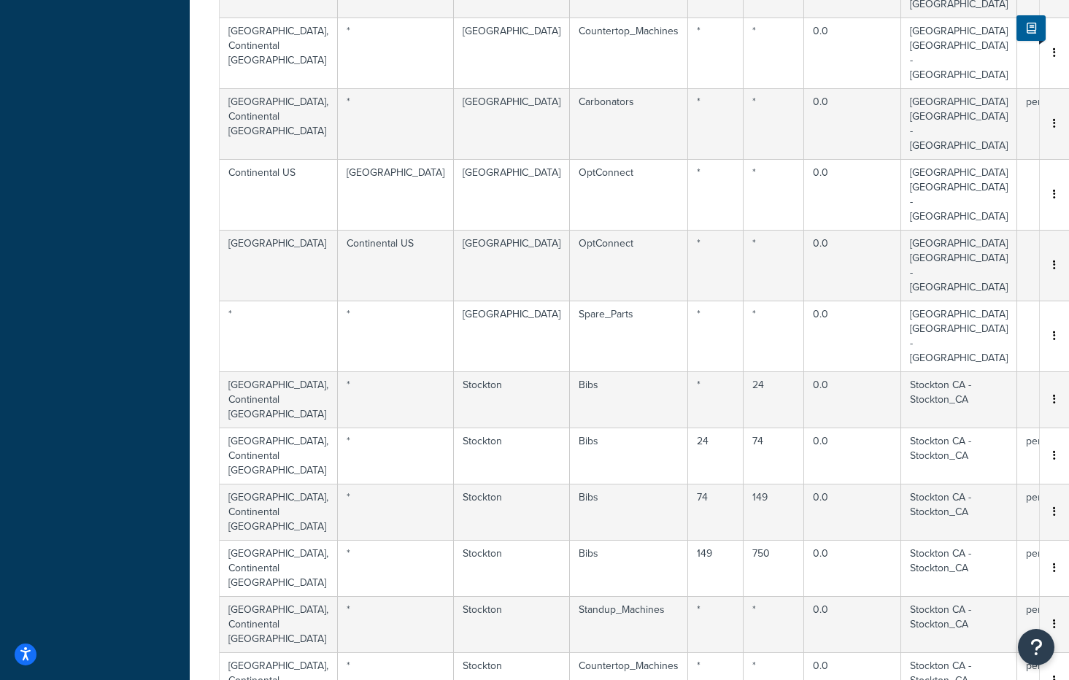
scroll to position [719, 0]
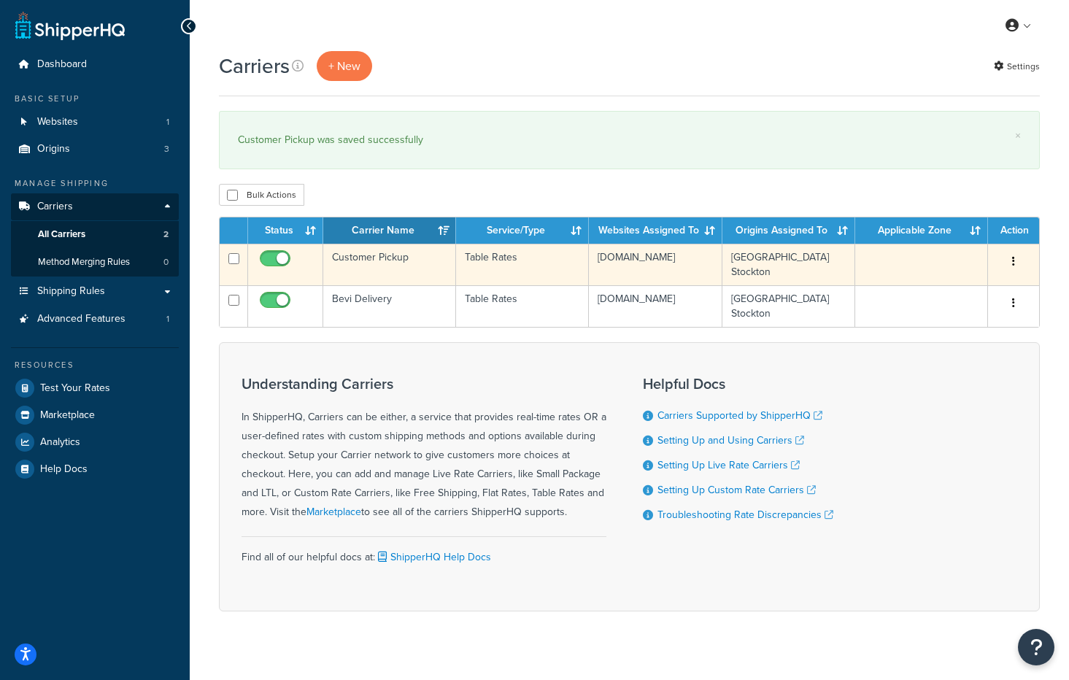
click at [383, 266] on td "Customer Pickup" at bounding box center [389, 265] width 133 height 42
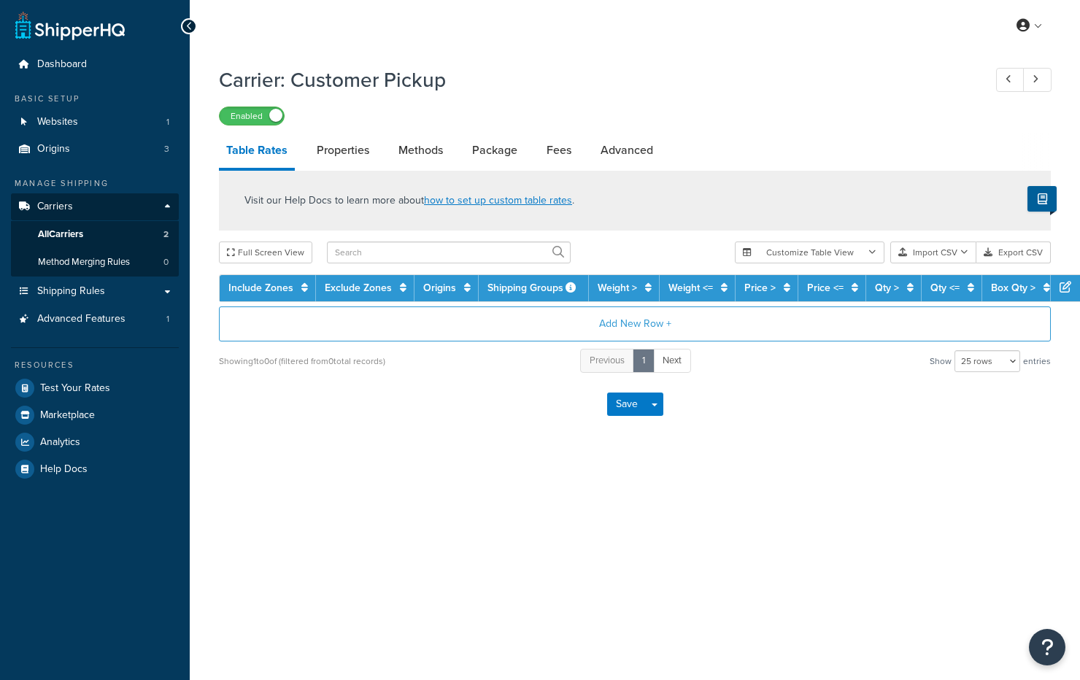
select select "25"
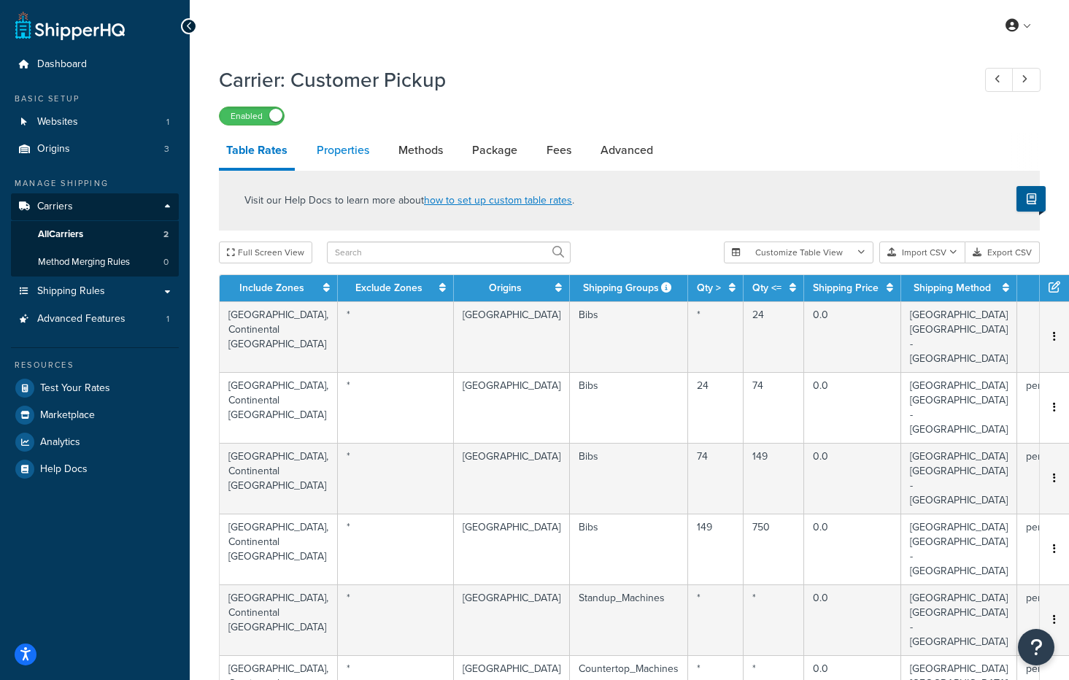
click at [358, 147] on link "Properties" at bounding box center [342, 150] width 67 height 35
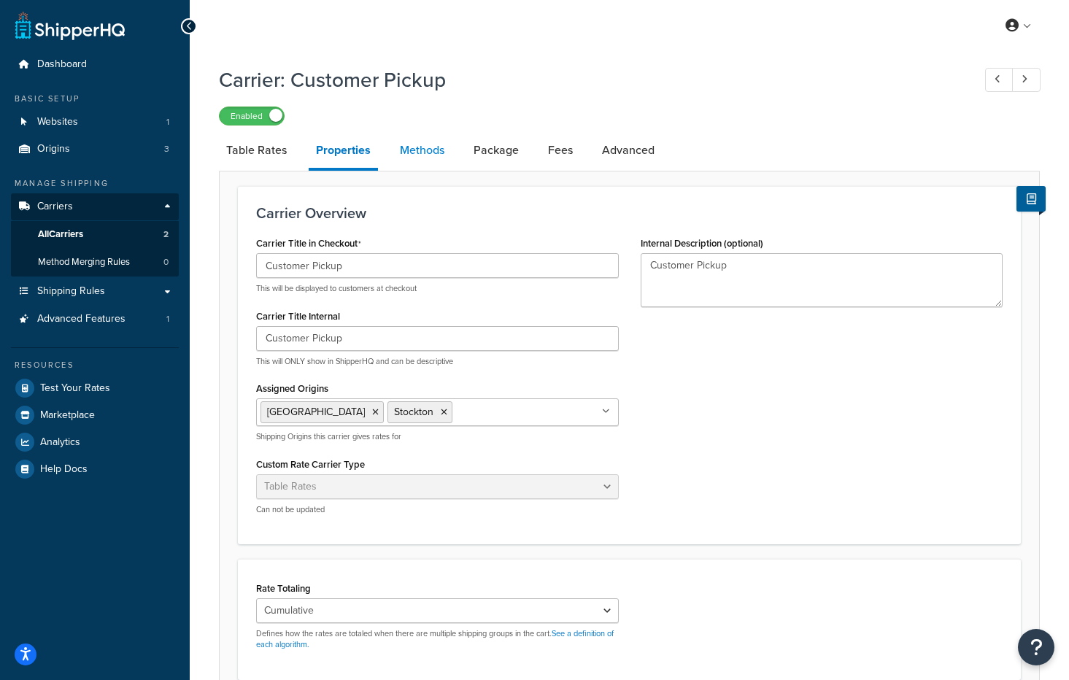
click at [425, 151] on link "Methods" at bounding box center [422, 150] width 59 height 35
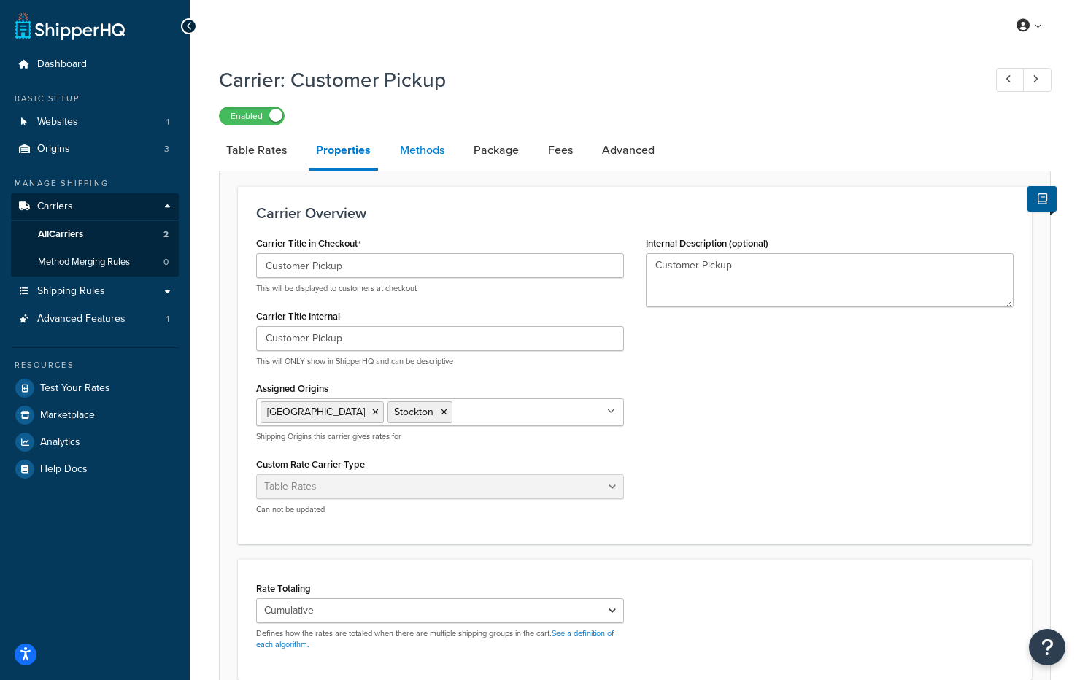
select select "25"
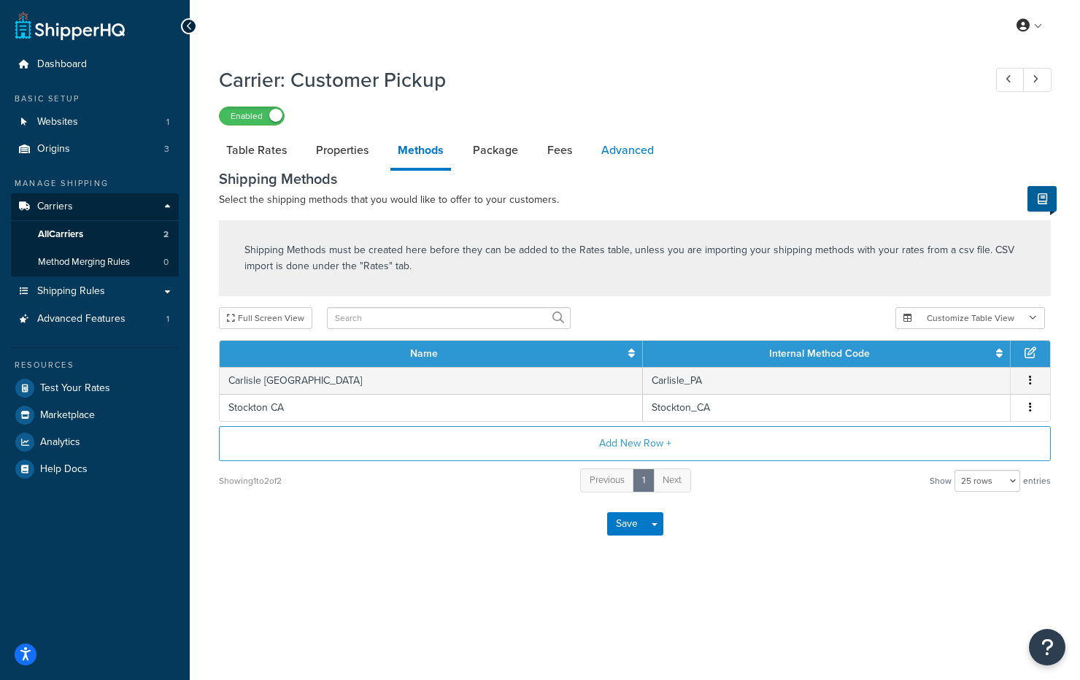
click at [609, 151] on link "Advanced" at bounding box center [627, 150] width 67 height 35
select select "false"
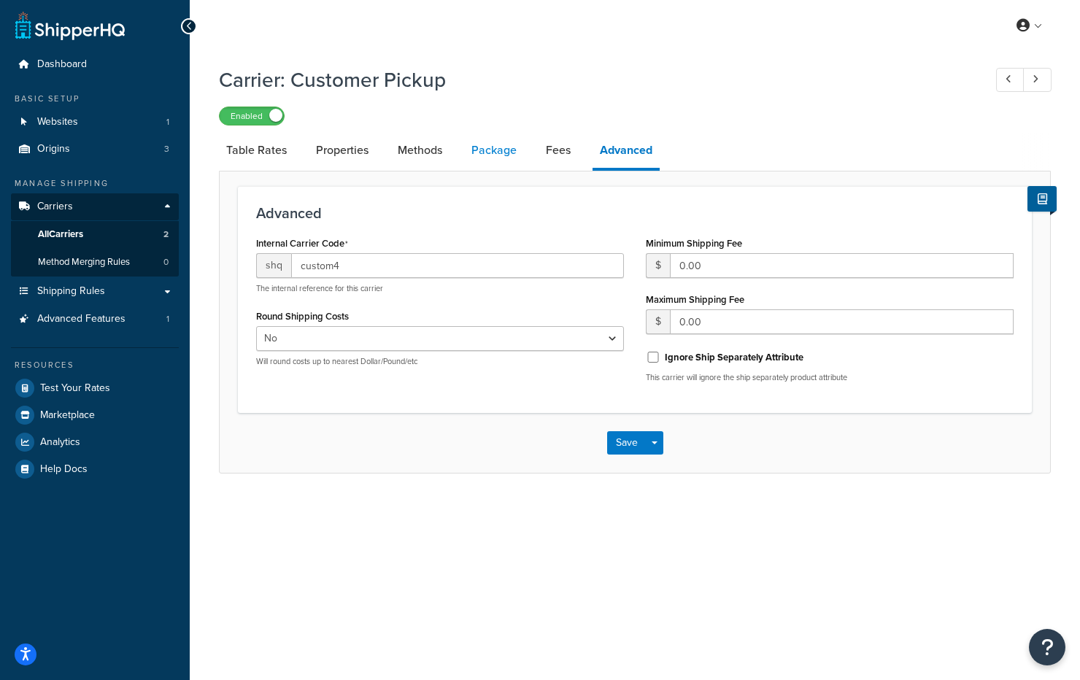
click at [521, 156] on link "Package" at bounding box center [494, 150] width 60 height 35
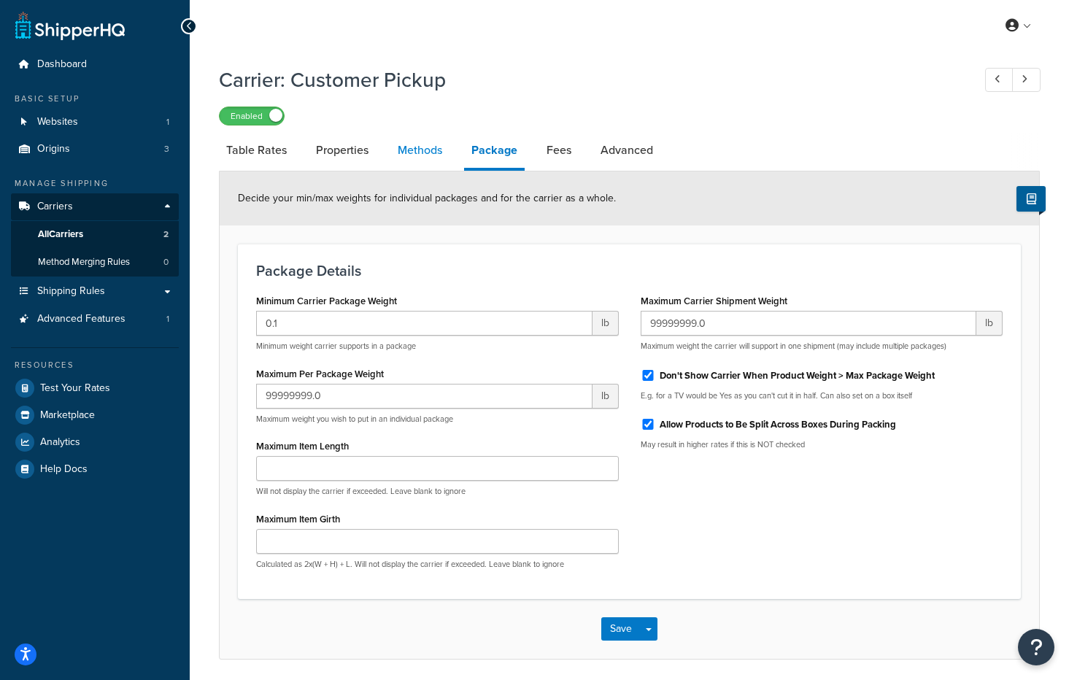
click at [414, 151] on link "Methods" at bounding box center [419, 150] width 59 height 35
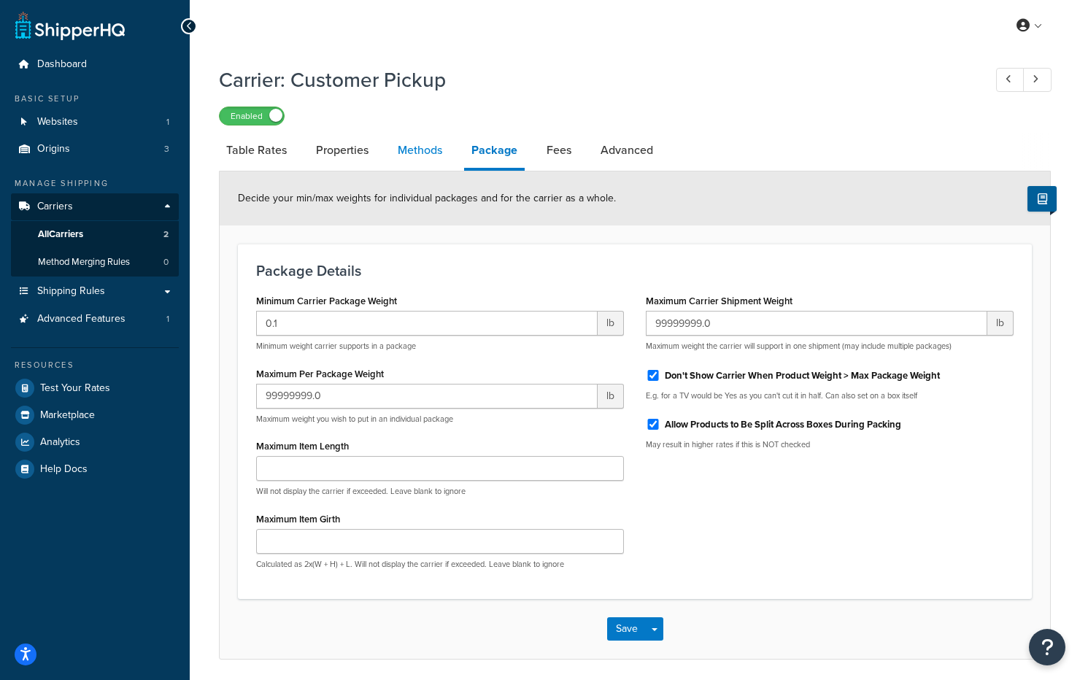
select select "25"
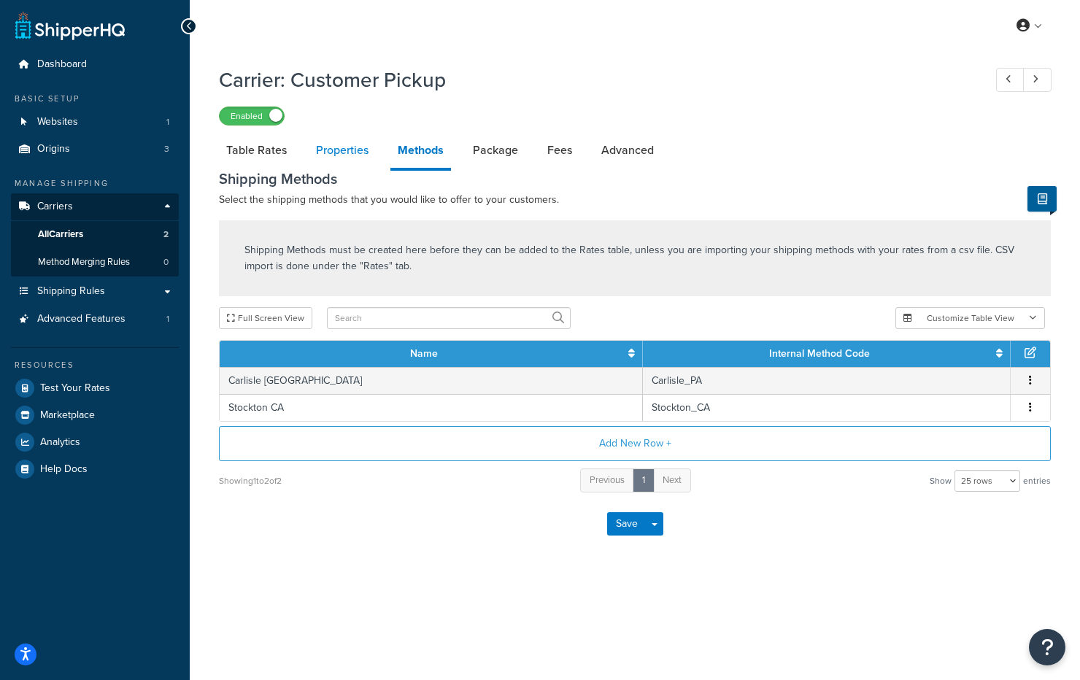
click at [349, 153] on link "Properties" at bounding box center [342, 150] width 67 height 35
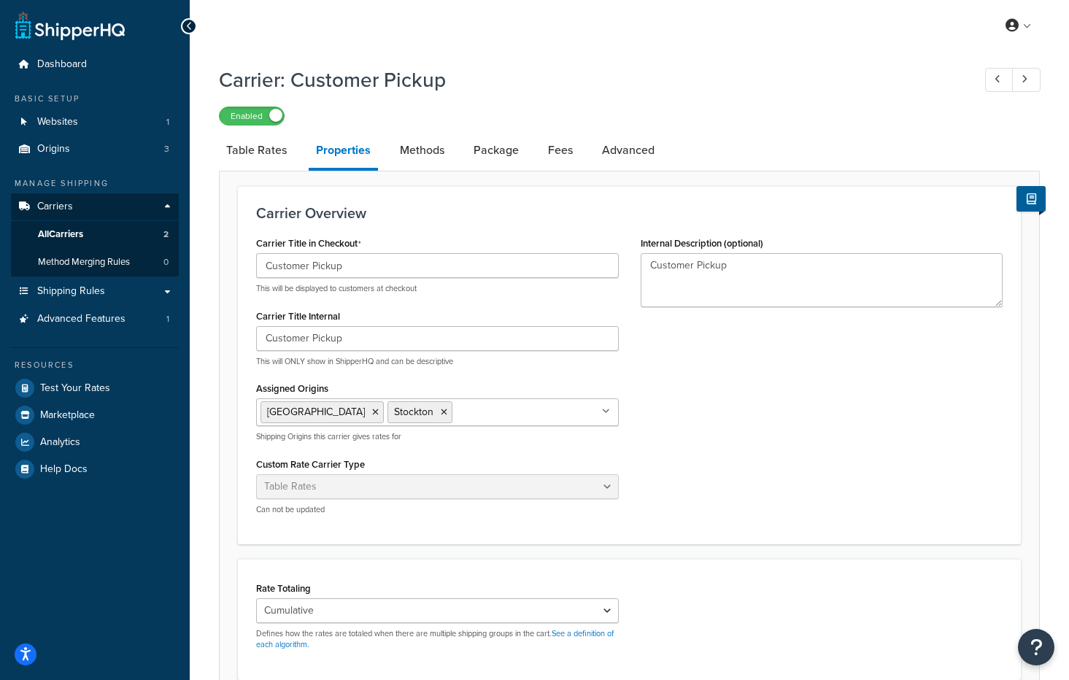
click at [780, 399] on div "Carrier Title in Checkout Customer Pickup This will be displayed to customers a…" at bounding box center [629, 379] width 768 height 293
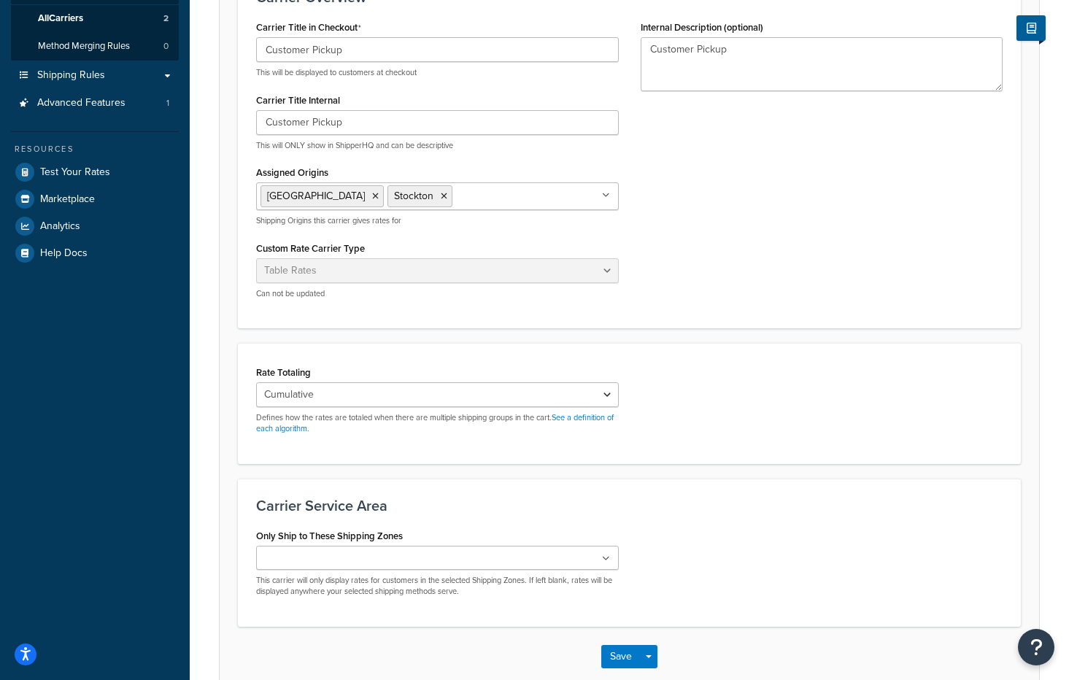
scroll to position [285, 0]
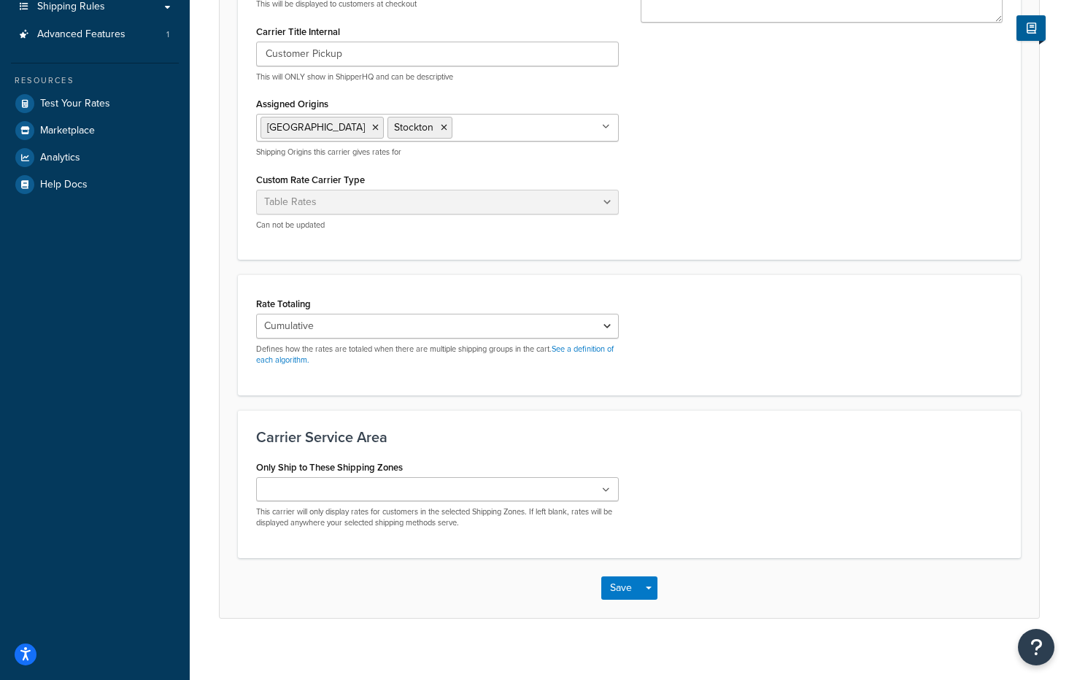
click at [549, 495] on ul at bounding box center [437, 489] width 363 height 24
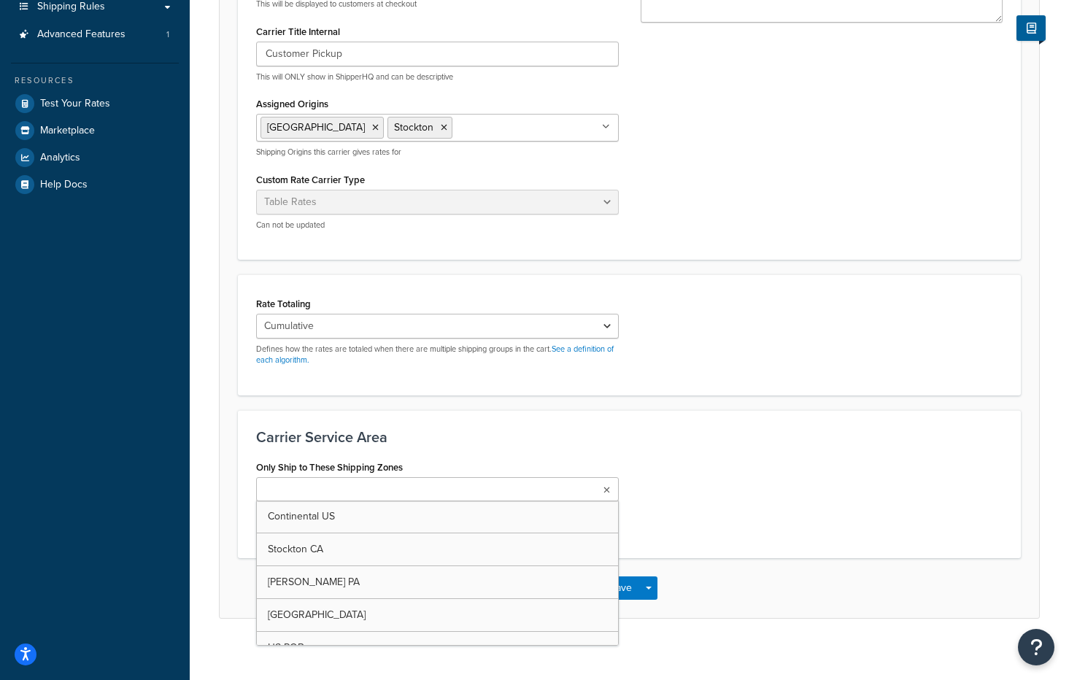
drag, startPoint x: 752, startPoint y: 457, endPoint x: 661, endPoint y: 444, distance: 92.1
click at [752, 457] on div "Carrier Service Area Only Ship to These Shipping Zones Continental [GEOGRAPHIC_…" at bounding box center [629, 484] width 783 height 148
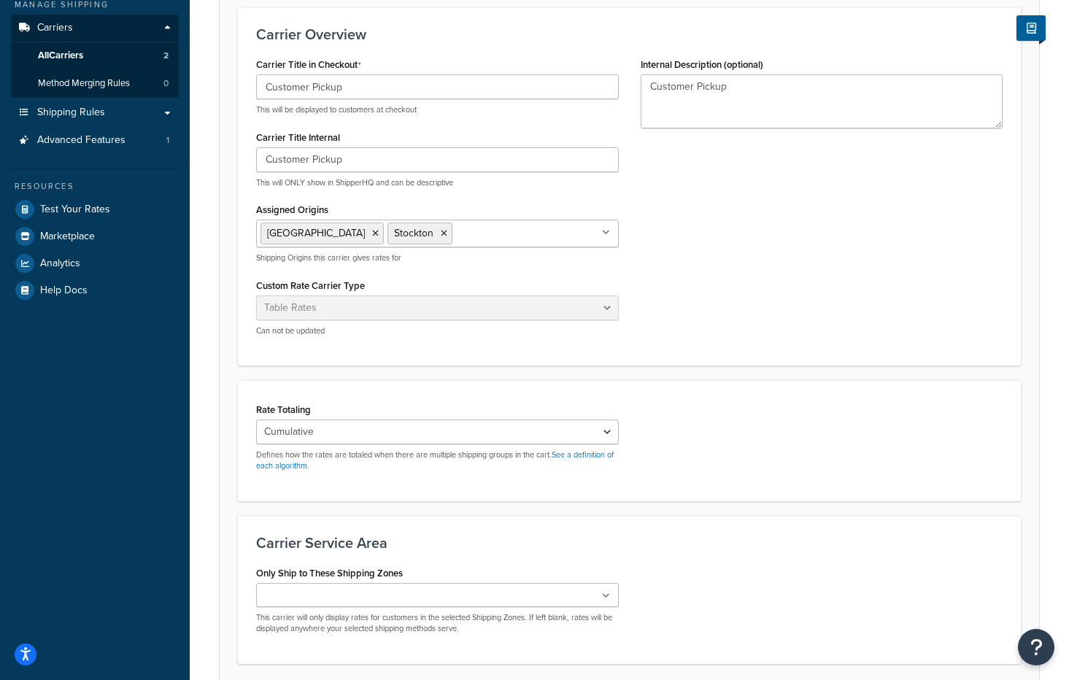
scroll to position [0, 0]
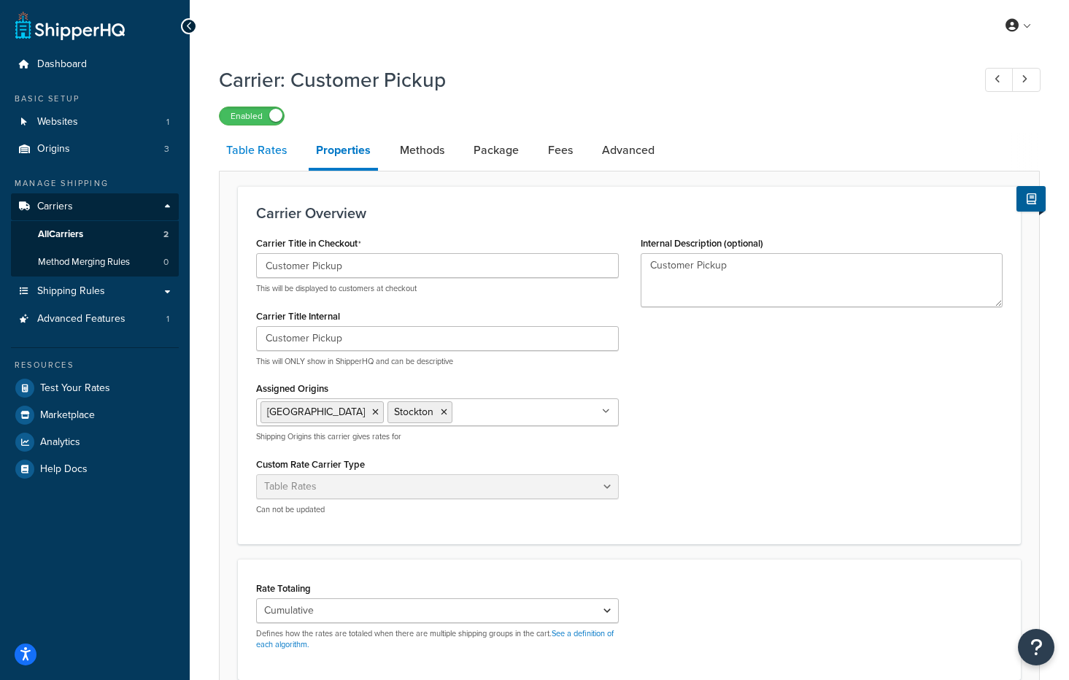
click at [253, 153] on link "Table Rates" at bounding box center [256, 150] width 75 height 35
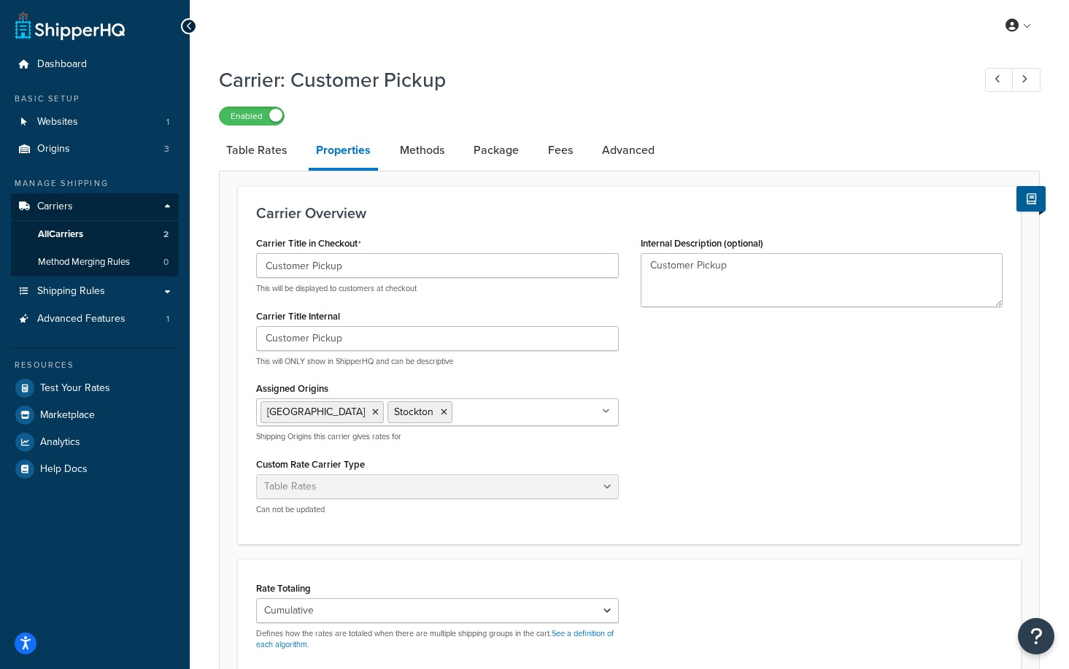
select select "25"
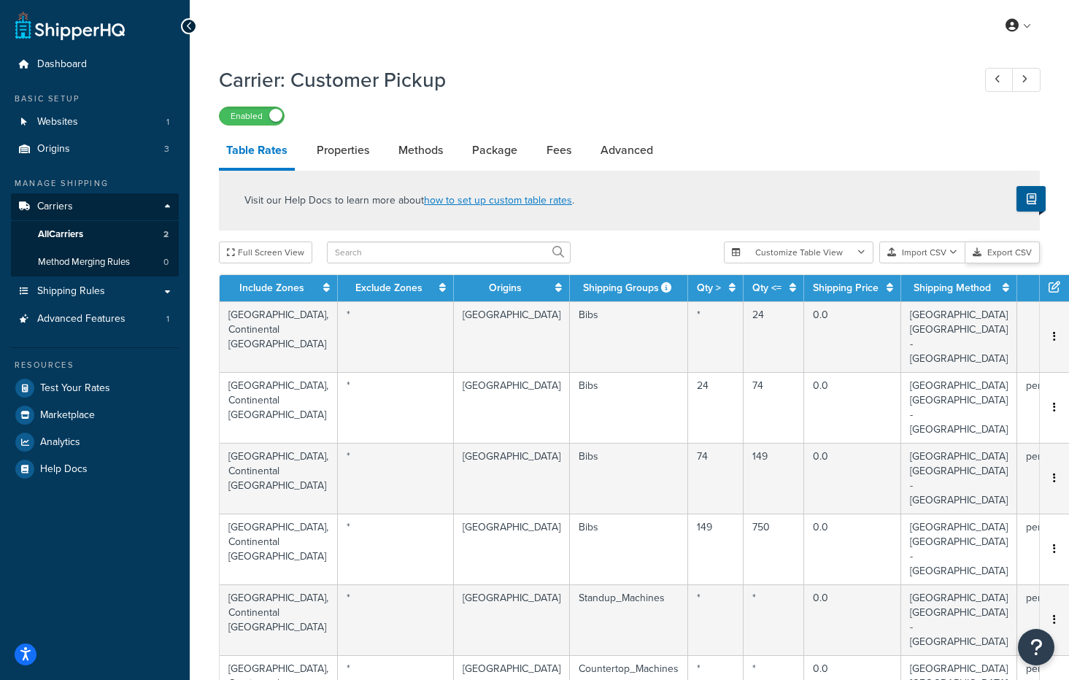
click at [1011, 257] on button "Export CSV" at bounding box center [1002, 253] width 74 height 22
click at [80, 207] on link "Carriers" at bounding box center [95, 206] width 168 height 27
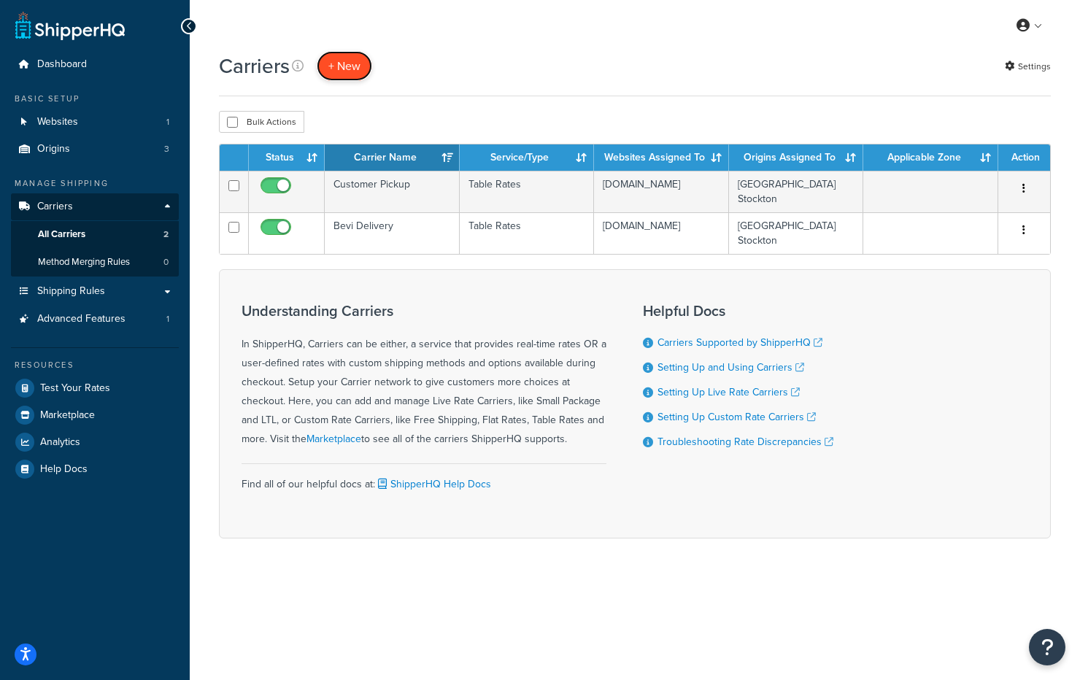
click at [353, 58] on button "+ New" at bounding box center [344, 66] width 55 height 30
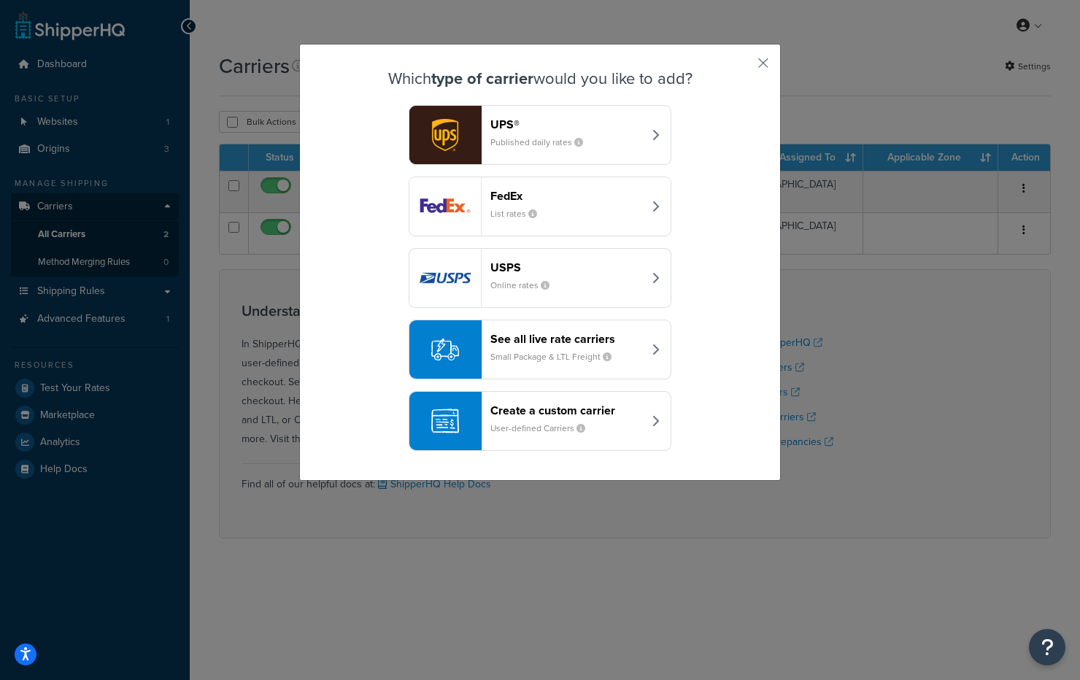
click at [551, 418] on div "Create a custom carrier User-defined Carriers" at bounding box center [566, 421] width 153 height 35
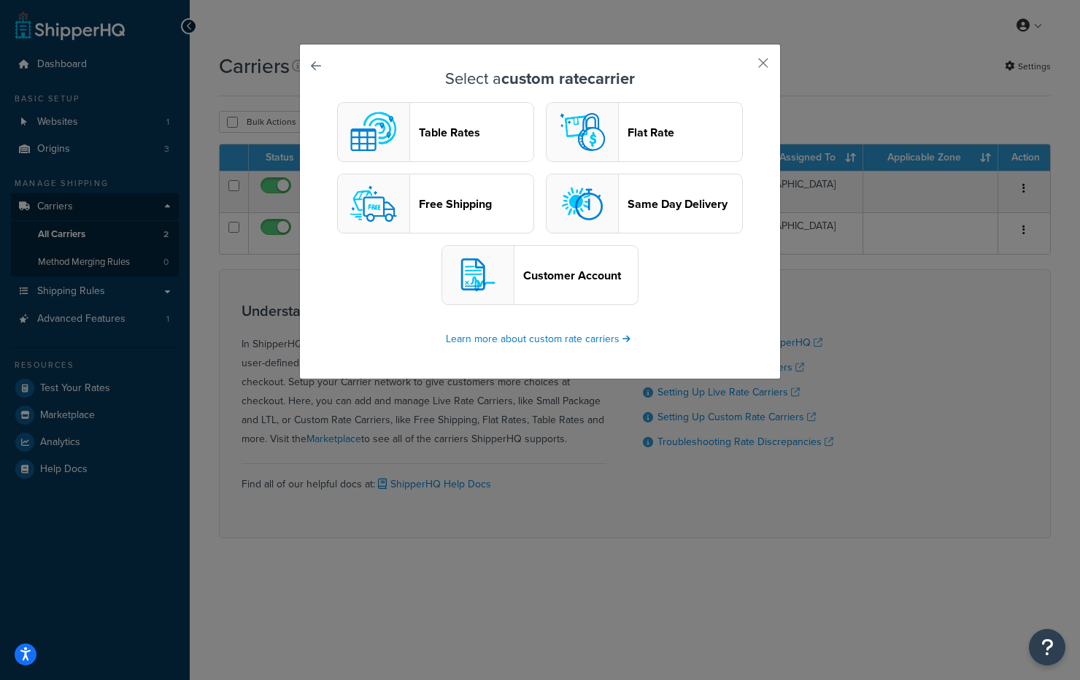
click at [451, 130] on header "Table Rates" at bounding box center [476, 133] width 115 height 14
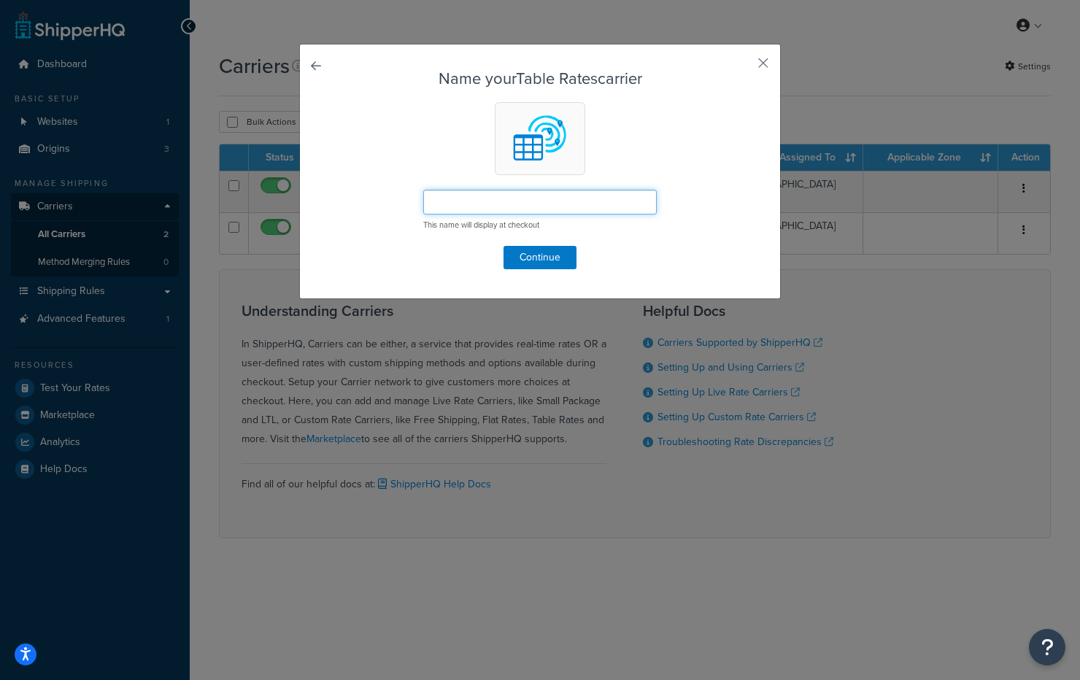
click at [509, 202] on input "text" at bounding box center [540, 202] width 234 height 25
click at [527, 261] on button "Continue" at bounding box center [540, 257] width 73 height 23
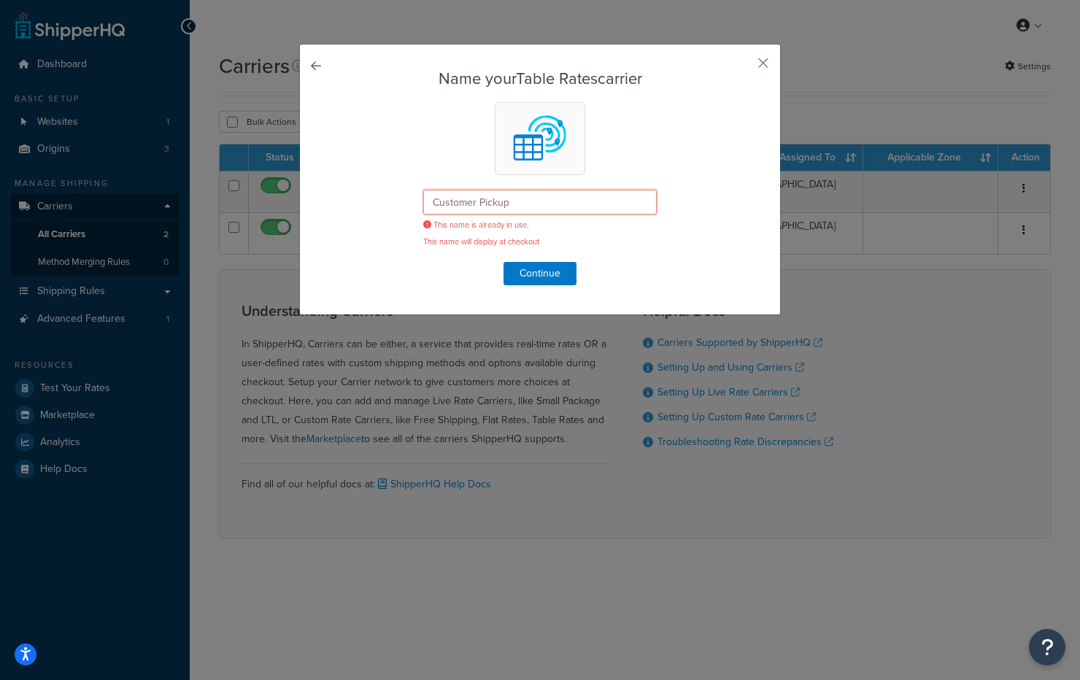
click at [531, 201] on input "Customer Pickup" at bounding box center [540, 202] width 234 height 25
type input "Customer Pickup Stockton"
click at [538, 285] on button "Continue" at bounding box center [540, 273] width 73 height 23
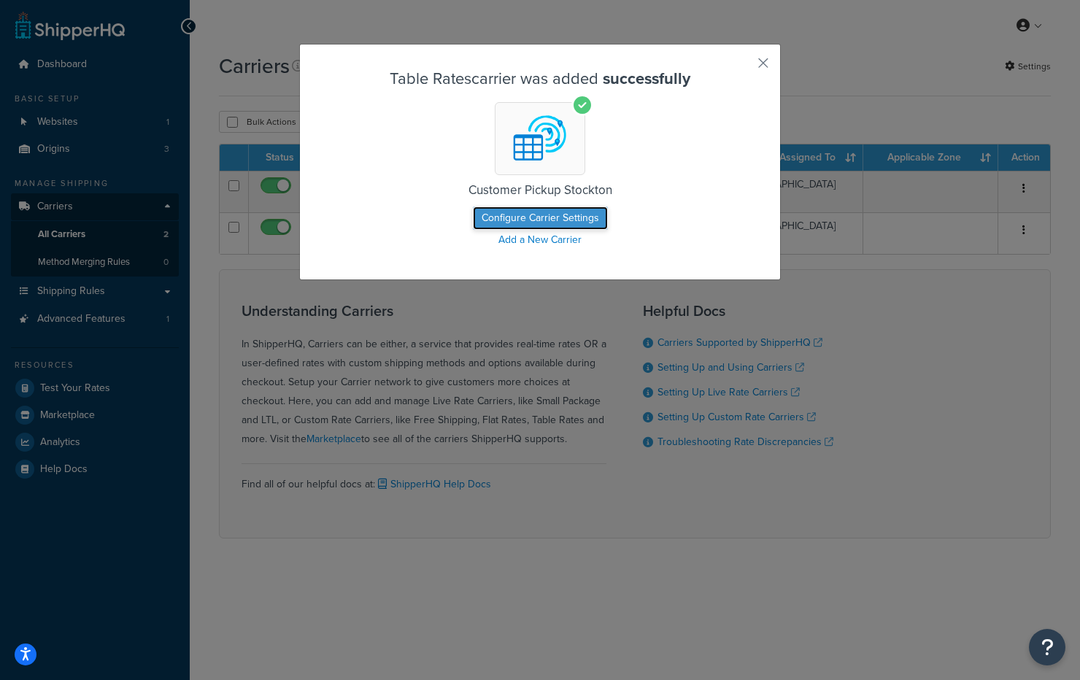
click at [563, 217] on button "Configure Carrier Settings" at bounding box center [540, 218] width 135 height 23
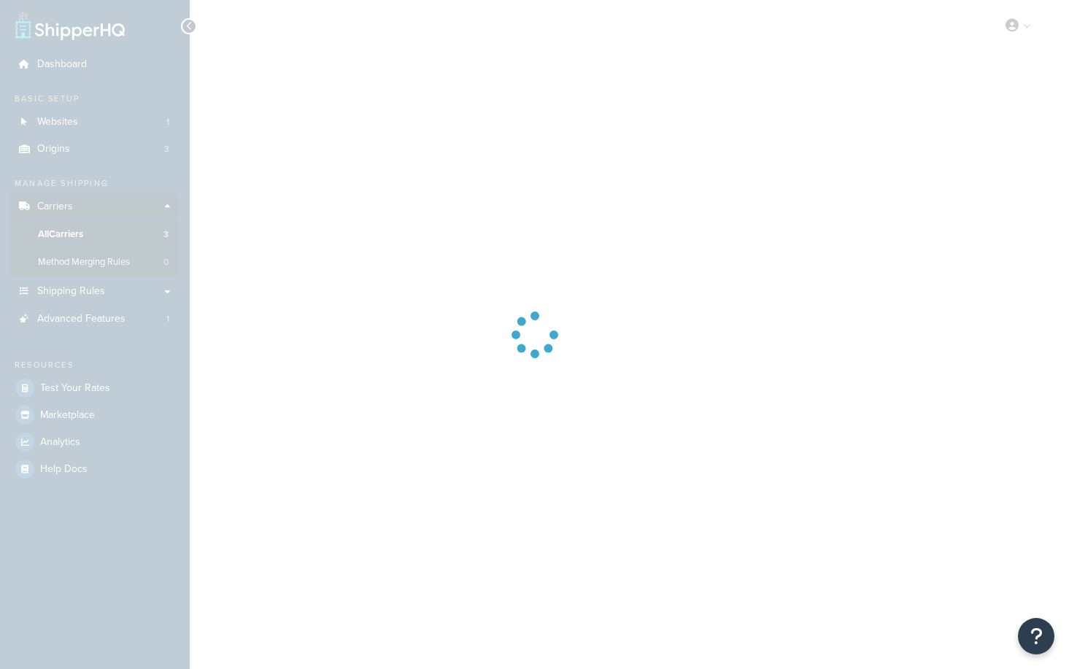
select select "25"
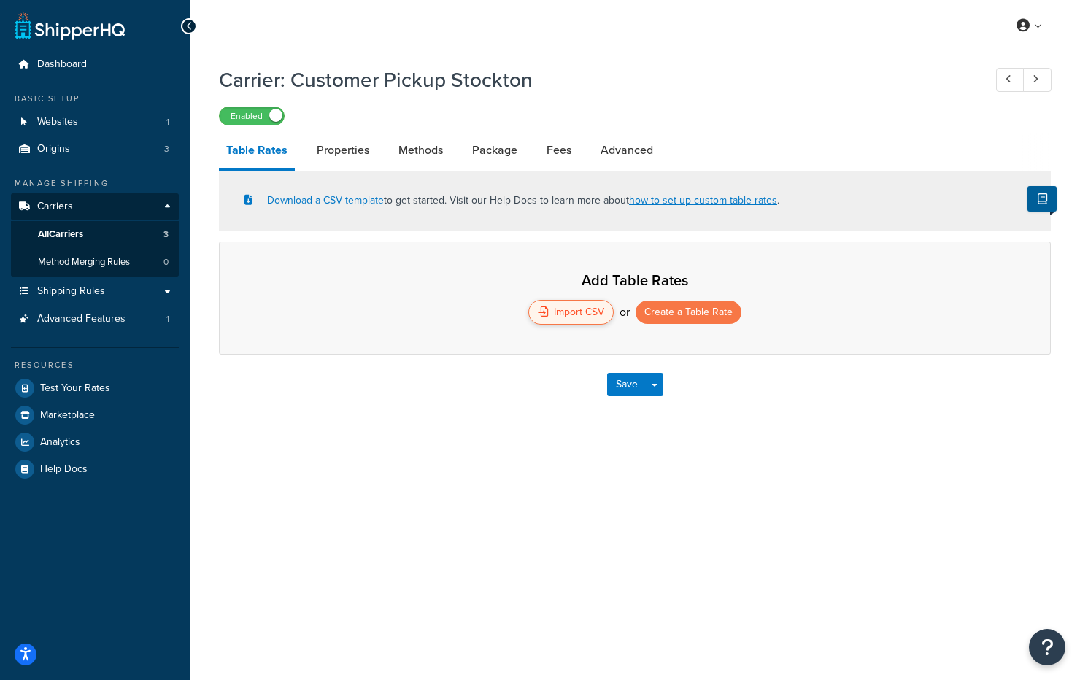
drag, startPoint x: 535, startPoint y: 354, endPoint x: 552, endPoint y: 323, distance: 35.3
click at [537, 354] on div "Add Table Rates Import CSV or Create a Table Rate" at bounding box center [635, 298] width 832 height 113
click at [556, 313] on div "Import CSV" at bounding box center [570, 312] width 85 height 25
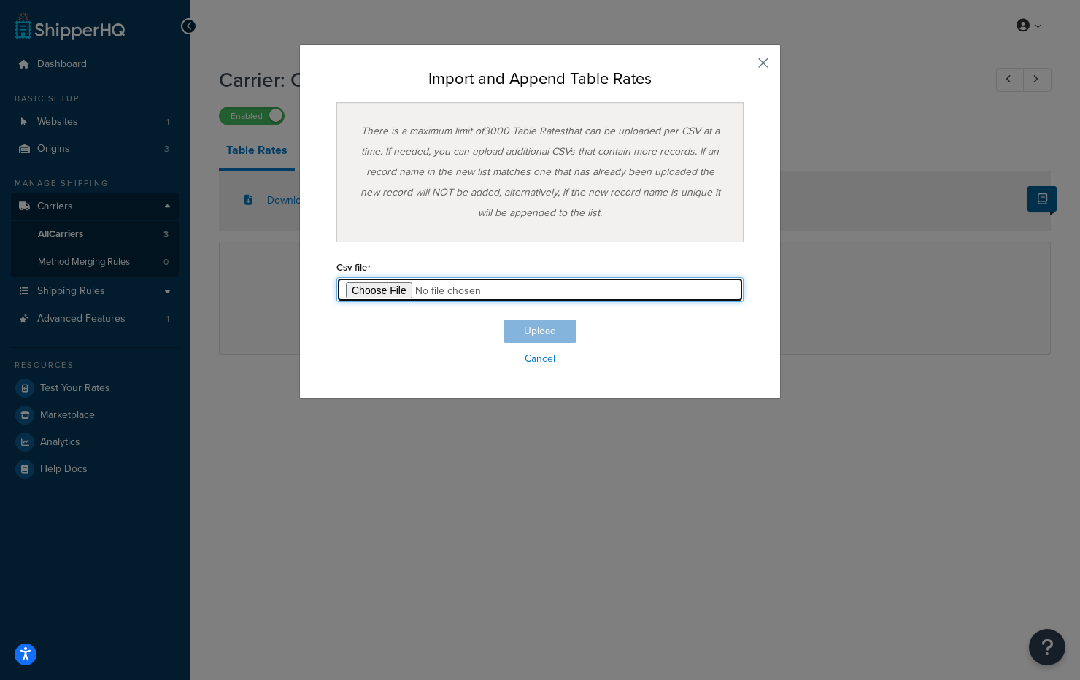
click at [384, 290] on input "file" at bounding box center [539, 289] width 407 height 25
type input "C:\fakepath\Table Rate Export-2025-09-29 1020.csv"
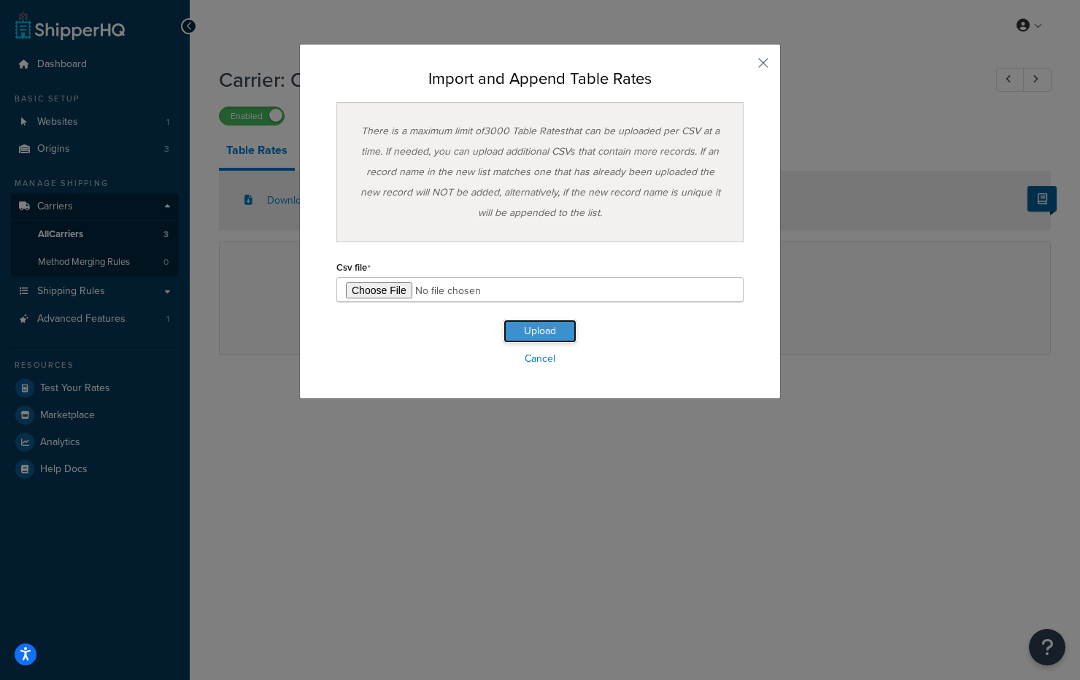
click at [534, 328] on button "Upload" at bounding box center [540, 331] width 73 height 23
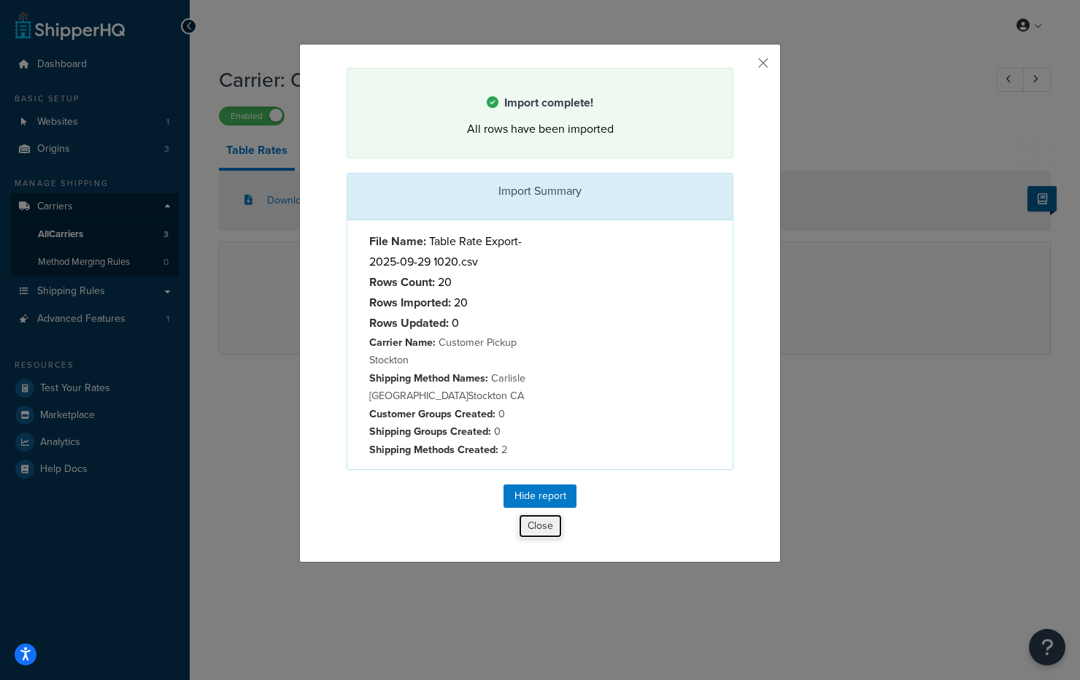
click at [533, 536] on button "Close" at bounding box center [540, 526] width 45 height 25
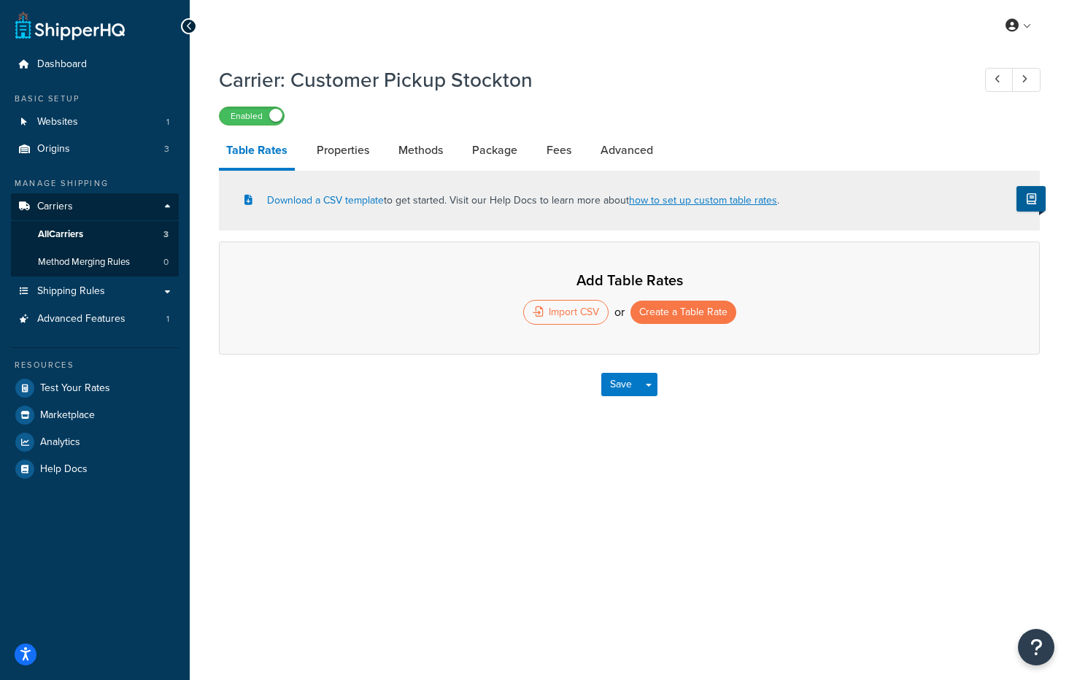
select select "25"
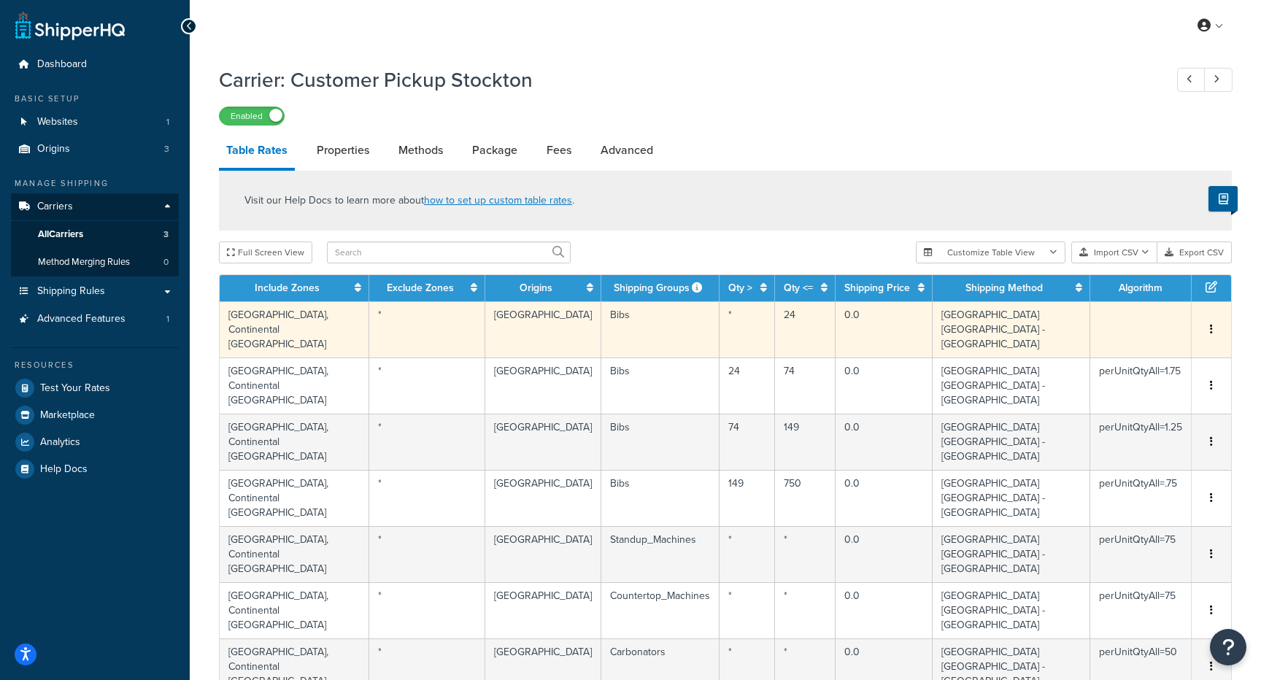
click at [1079, 324] on icon "button" at bounding box center [1211, 329] width 3 height 10
click at [1079, 347] on div "Delete" at bounding box center [1137, 348] width 104 height 30
click at [1079, 322] on button "button" at bounding box center [1211, 330] width 12 height 16
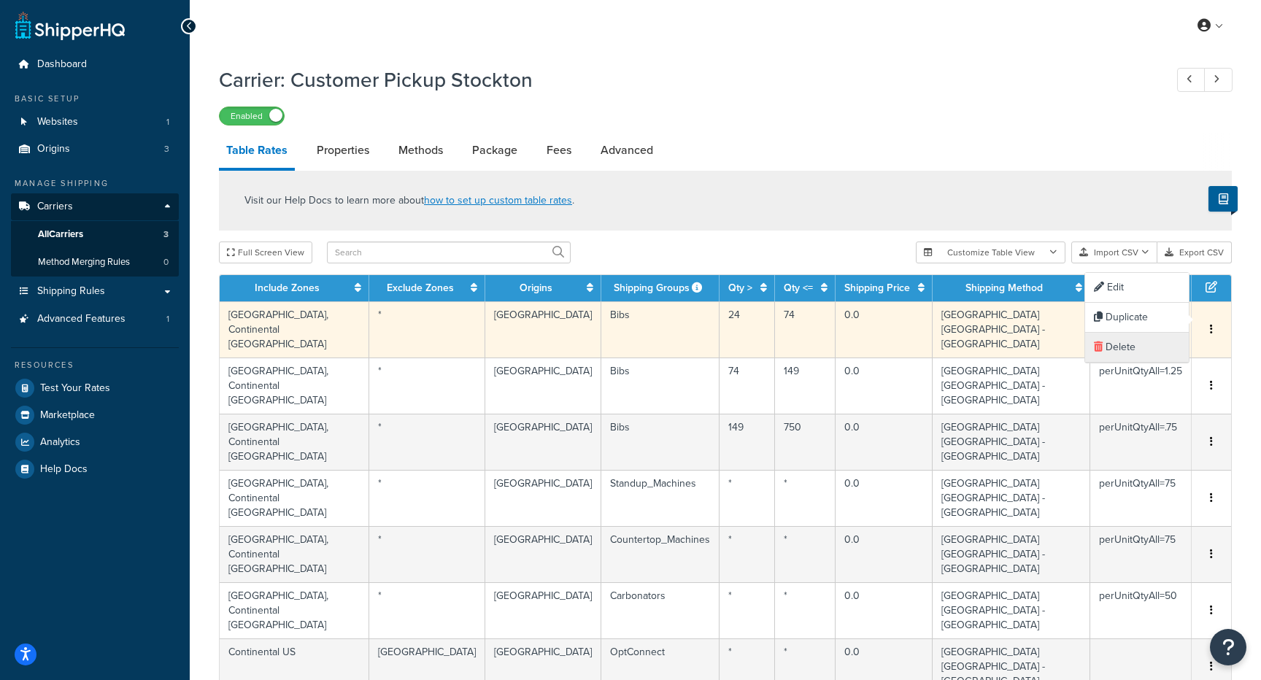
click at [1079, 352] on div "Delete" at bounding box center [1137, 348] width 104 height 30
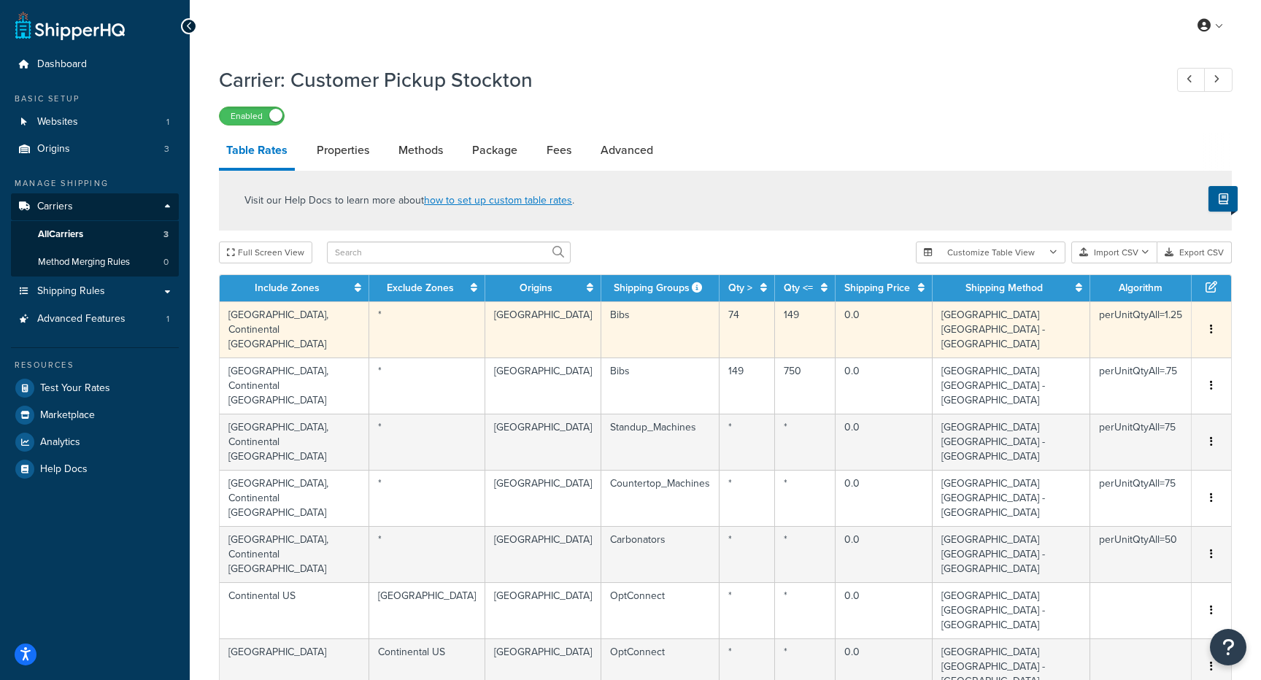
click at [1079, 324] on icon "button" at bounding box center [1211, 329] width 3 height 10
click at [1079, 343] on div "Delete" at bounding box center [1137, 348] width 104 height 30
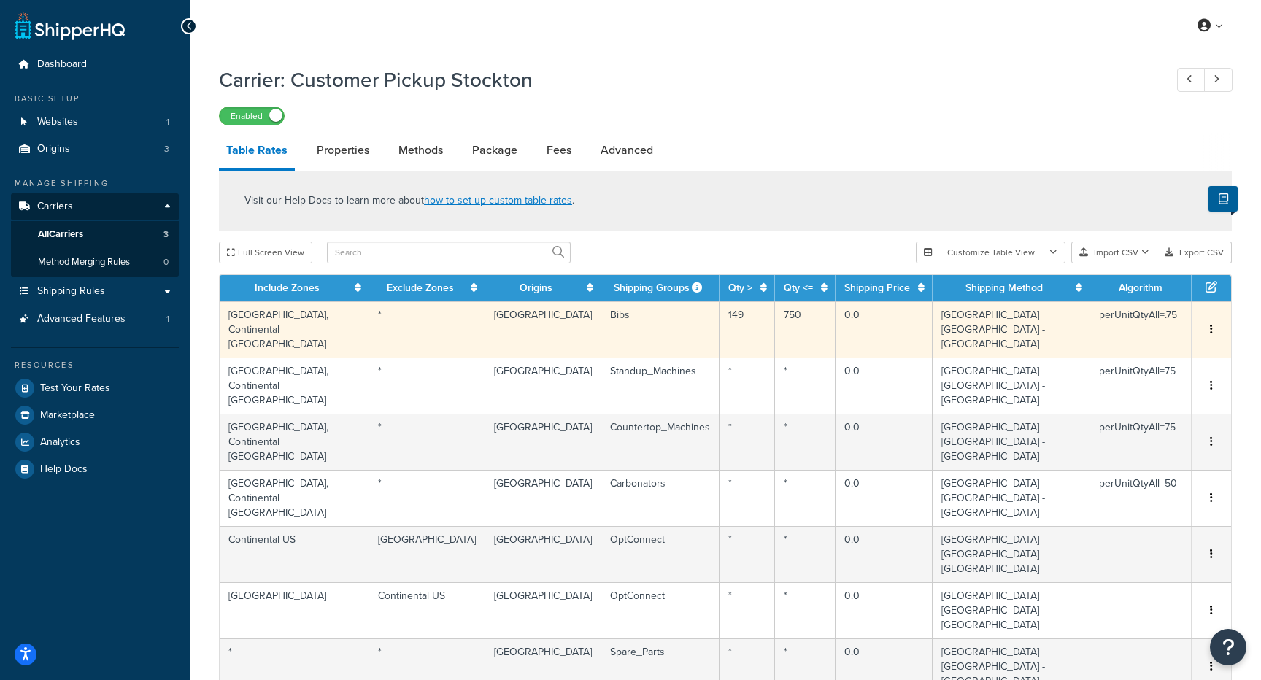
click at [1079, 322] on button "button" at bounding box center [1211, 330] width 12 height 16
click at [1079, 350] on div "Delete" at bounding box center [1137, 348] width 104 height 30
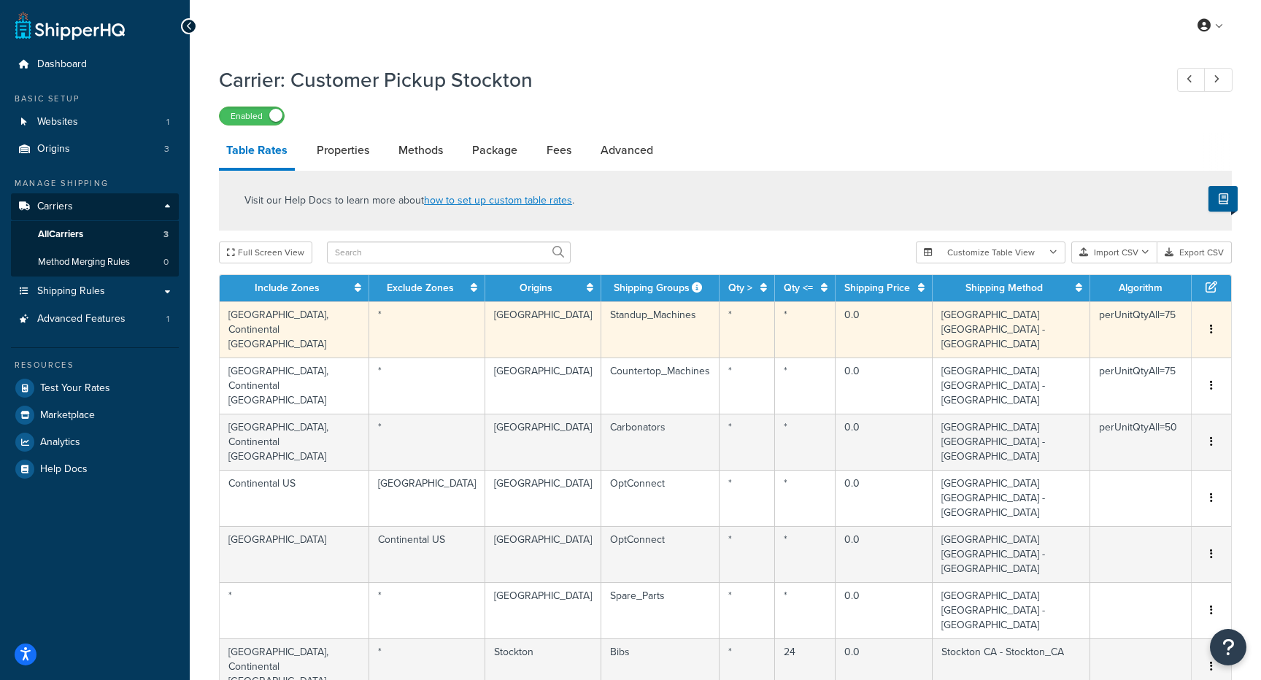
click at [1079, 324] on icon "button" at bounding box center [1211, 329] width 3 height 10
click at [1079, 344] on div "Delete" at bounding box center [1137, 348] width 104 height 30
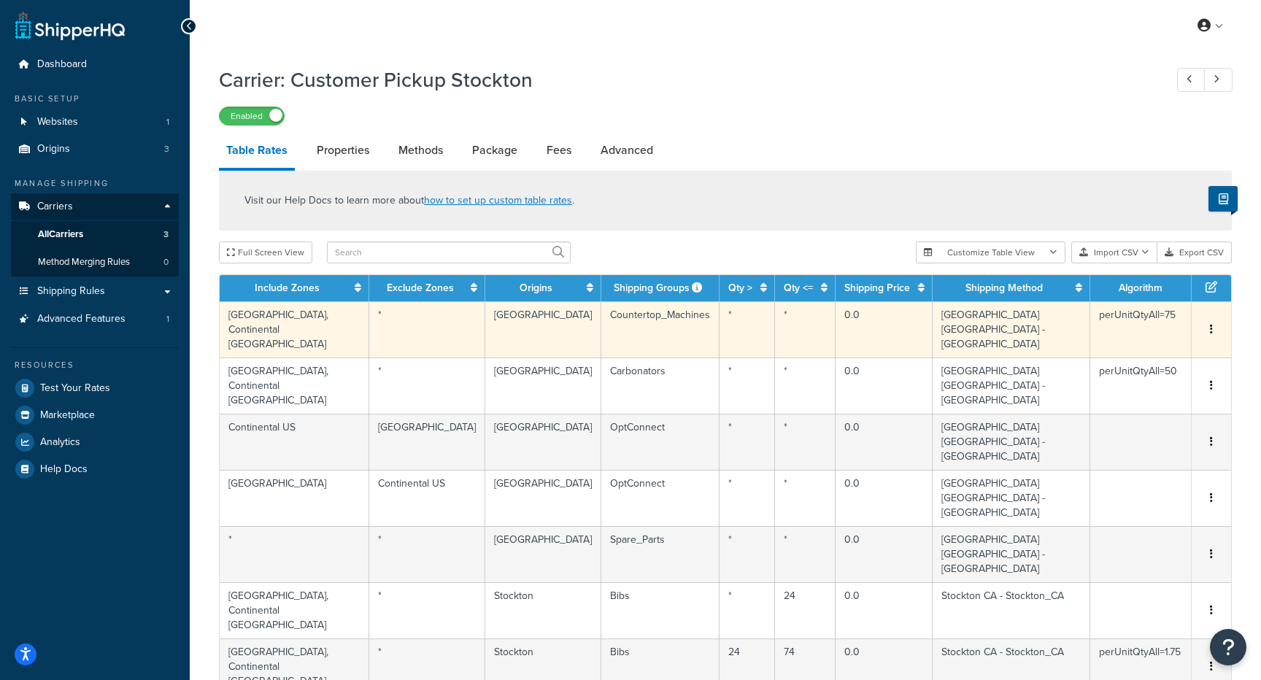
click at [1079, 322] on button "button" at bounding box center [1211, 330] width 12 height 16
click at [1079, 350] on div "Delete" at bounding box center [1137, 348] width 104 height 30
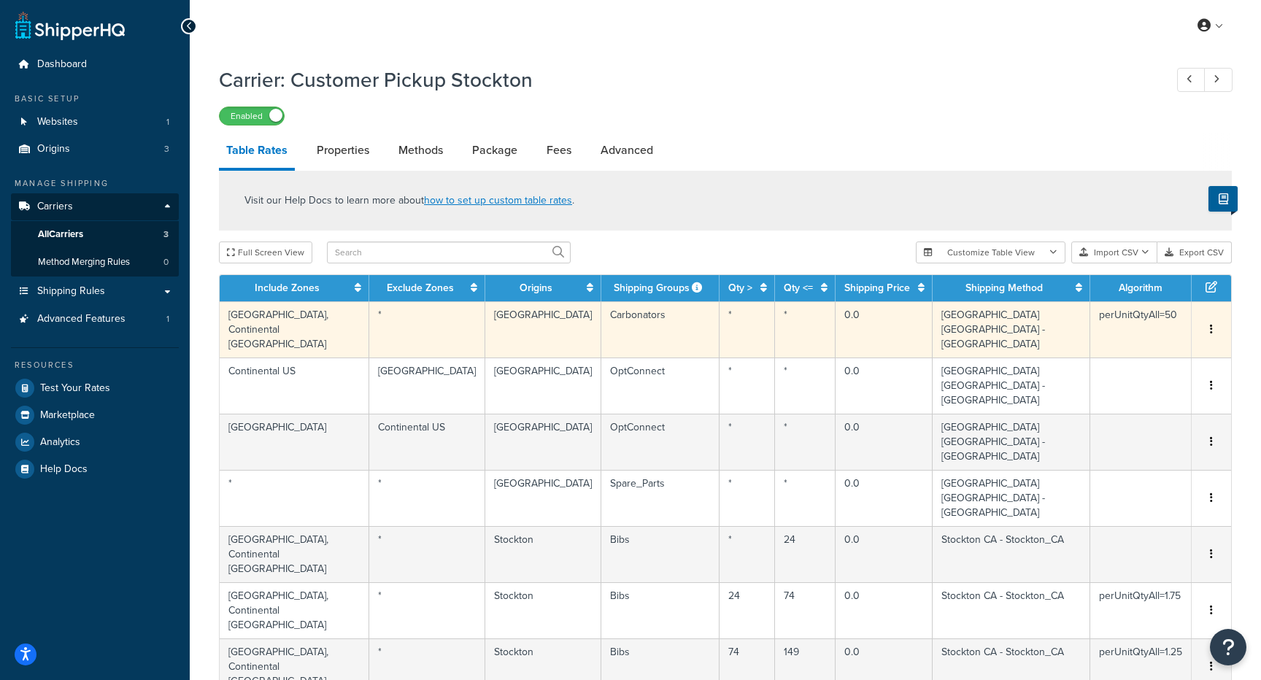
click at [1079, 322] on button "button" at bounding box center [1211, 330] width 12 height 16
click at [1079, 346] on div "Delete" at bounding box center [1137, 348] width 104 height 30
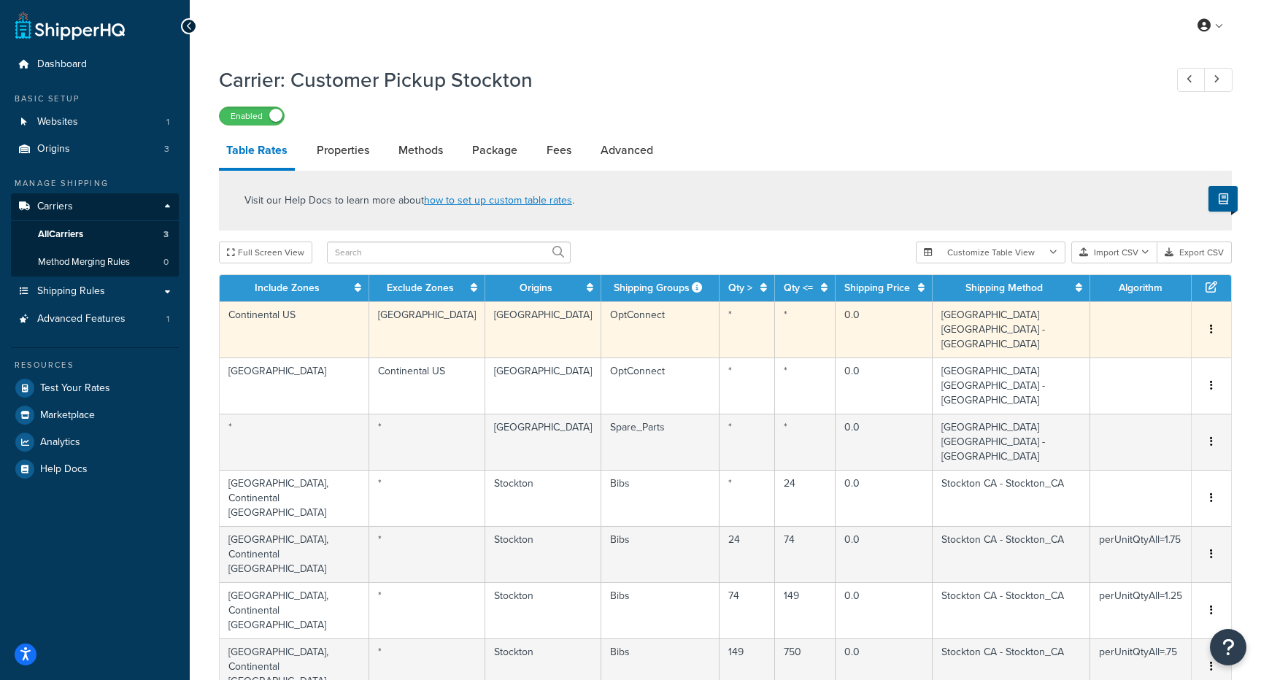
click at [1079, 324] on icon "button" at bounding box center [1211, 329] width 3 height 10
click at [1079, 347] on div "Delete" at bounding box center [1137, 348] width 104 height 30
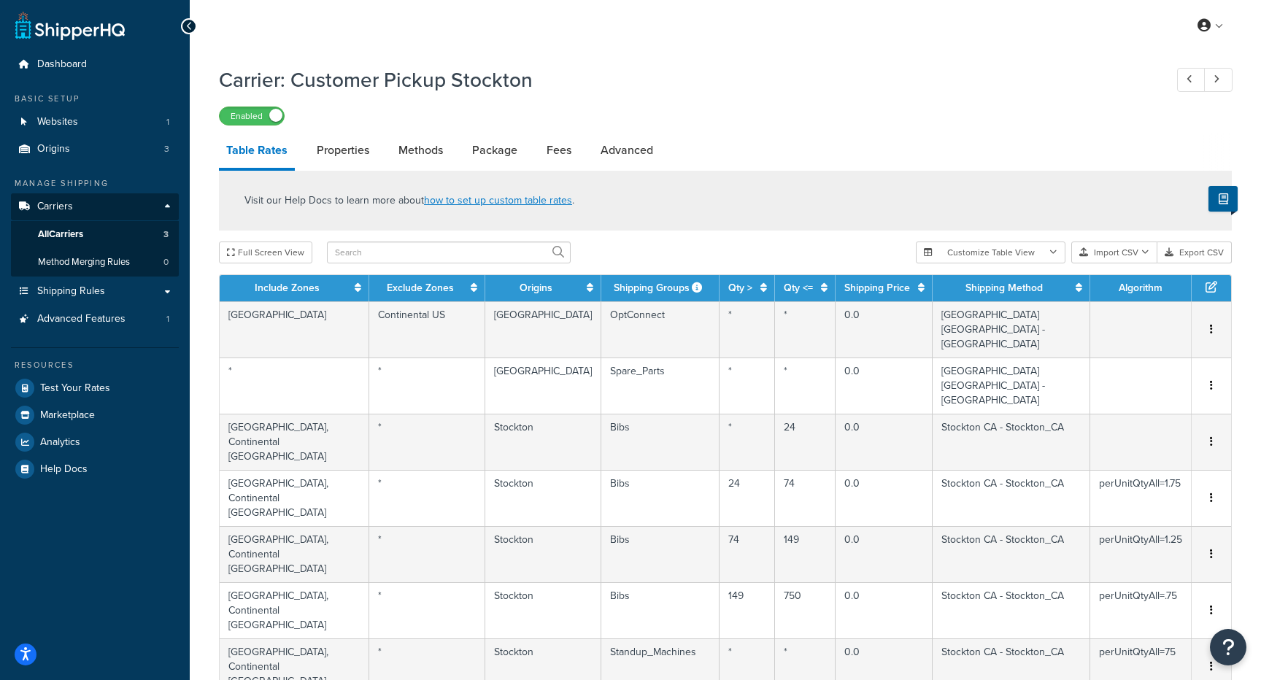
click at [1079, 324] on icon "button" at bounding box center [1211, 329] width 3 height 10
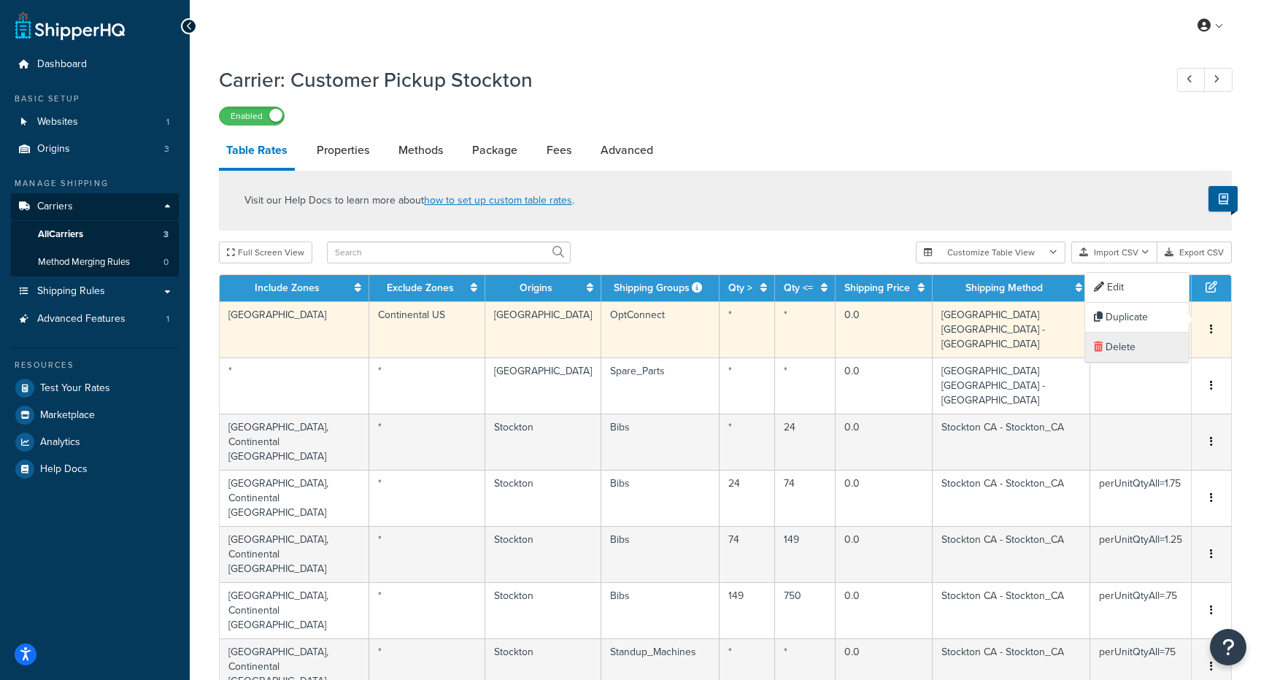
click at [1079, 349] on div "Delete" at bounding box center [1137, 348] width 104 height 30
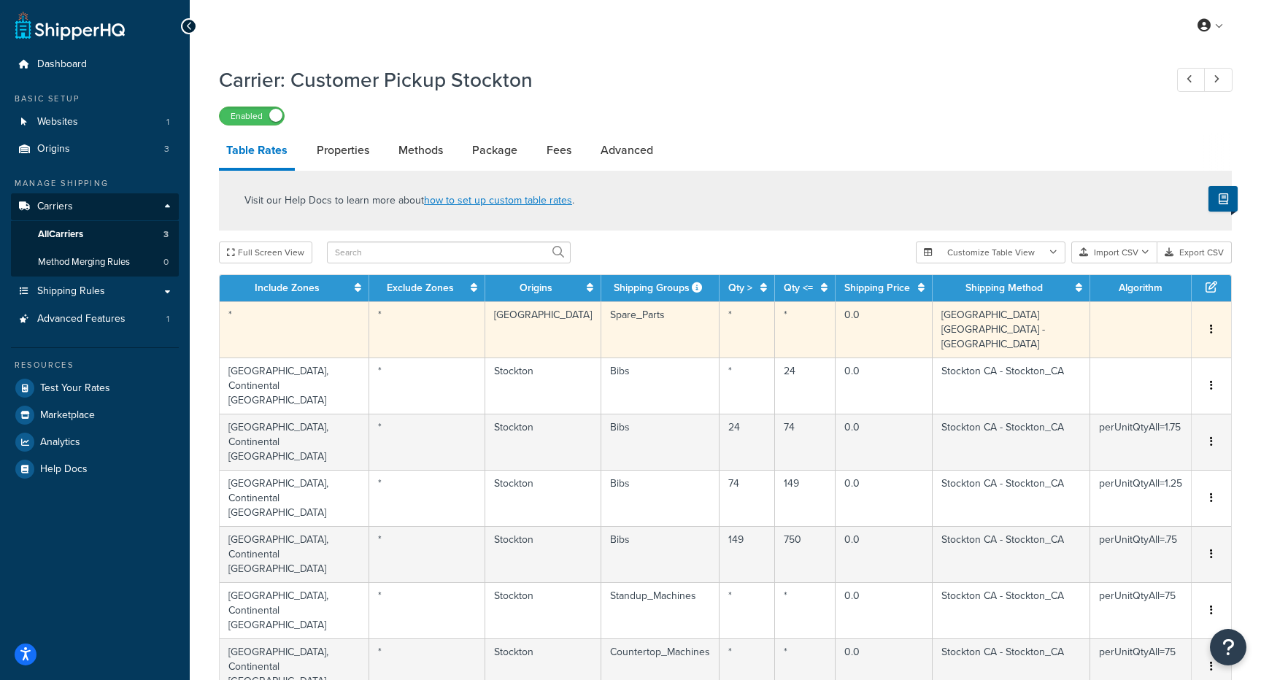
click at [1079, 324] on icon "button" at bounding box center [1211, 329] width 3 height 10
click at [1079, 352] on div "Delete" at bounding box center [1137, 348] width 104 height 30
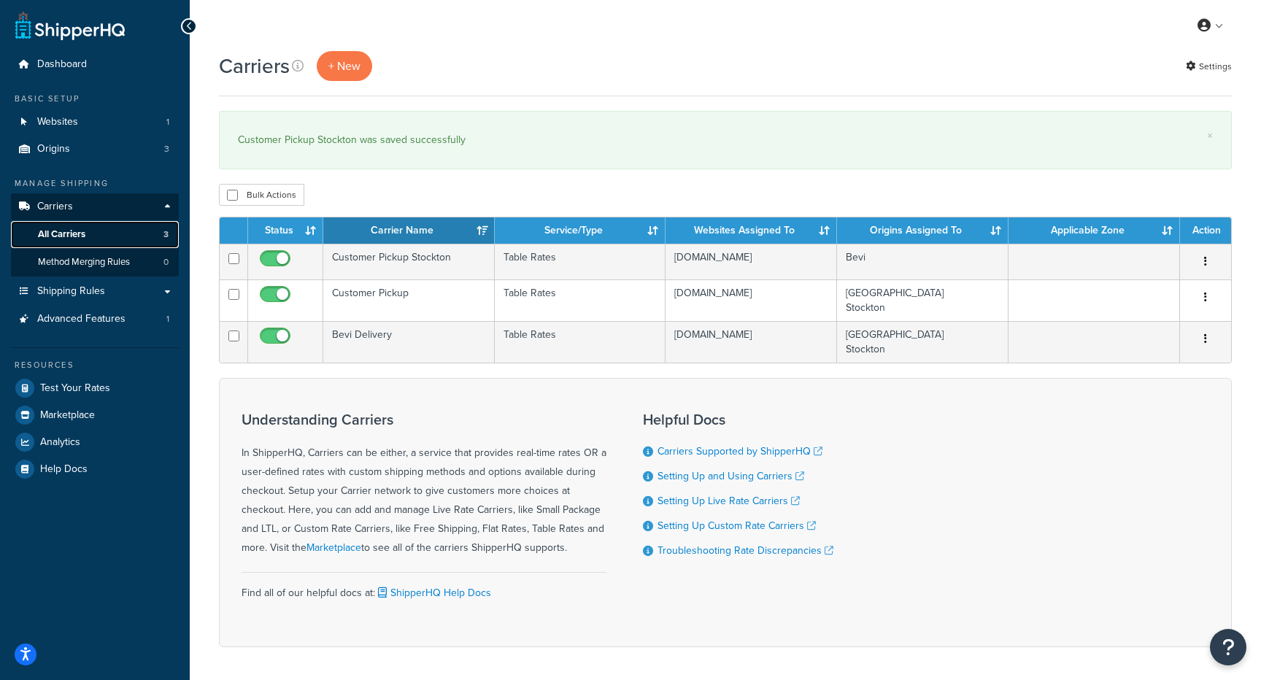
click at [69, 229] on span "All Carriers" at bounding box center [61, 234] width 47 height 12
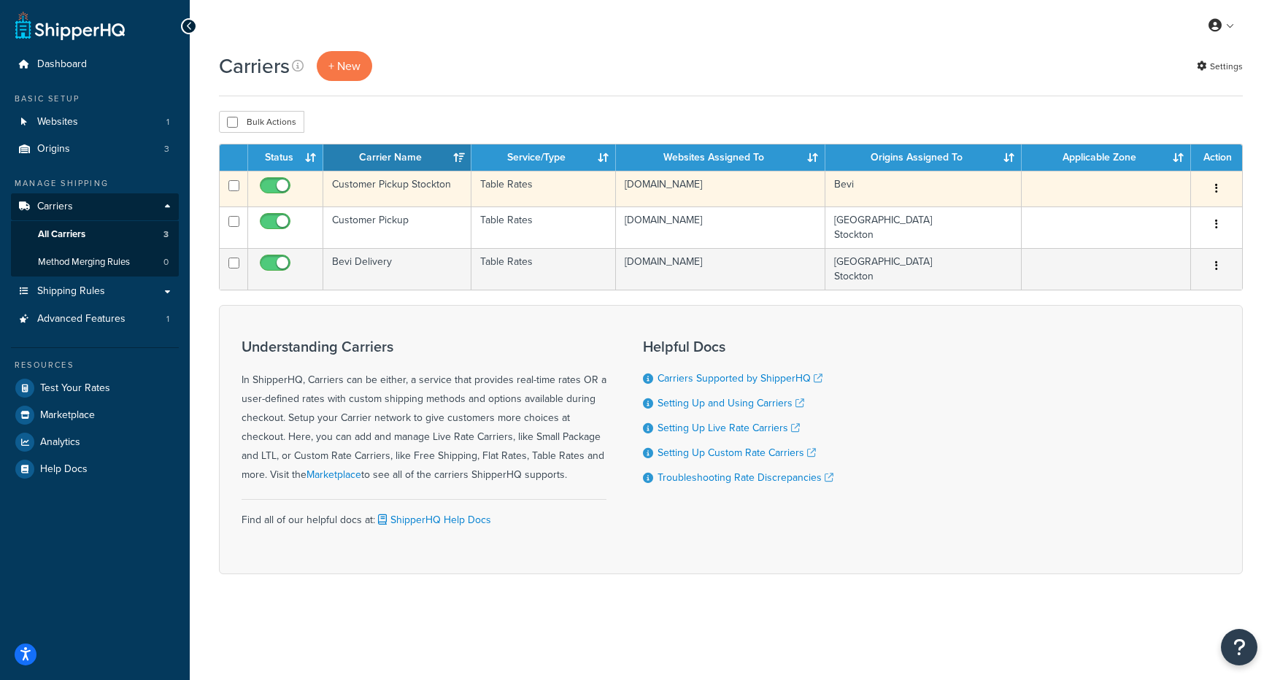
click at [1216, 184] on icon "button" at bounding box center [1216, 188] width 3 height 10
click at [1168, 215] on link "Edit" at bounding box center [1157, 219] width 115 height 30
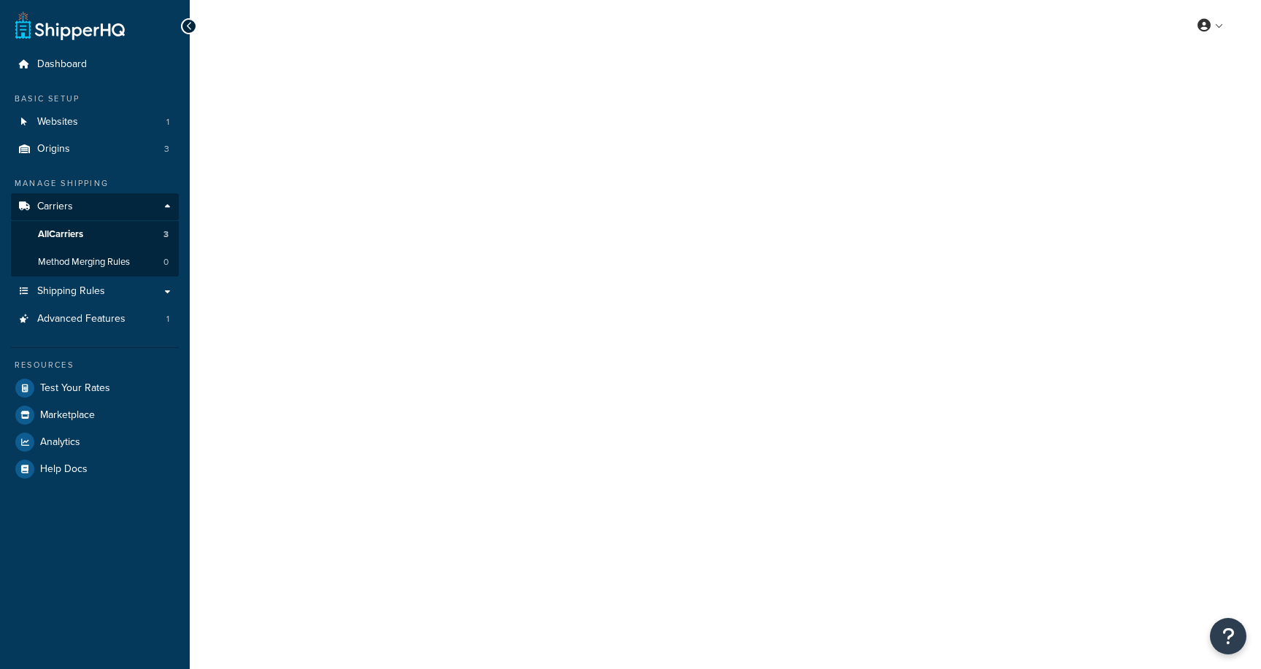
select select "25"
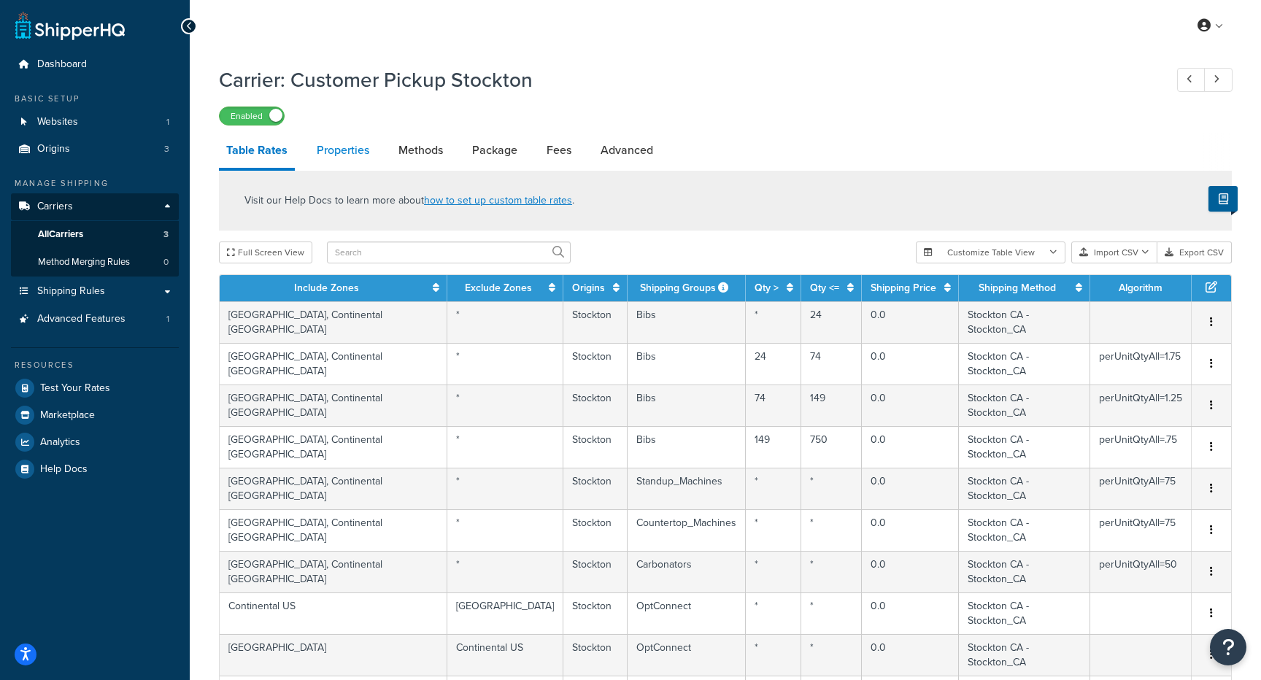
click at [337, 153] on link "Properties" at bounding box center [342, 150] width 67 height 35
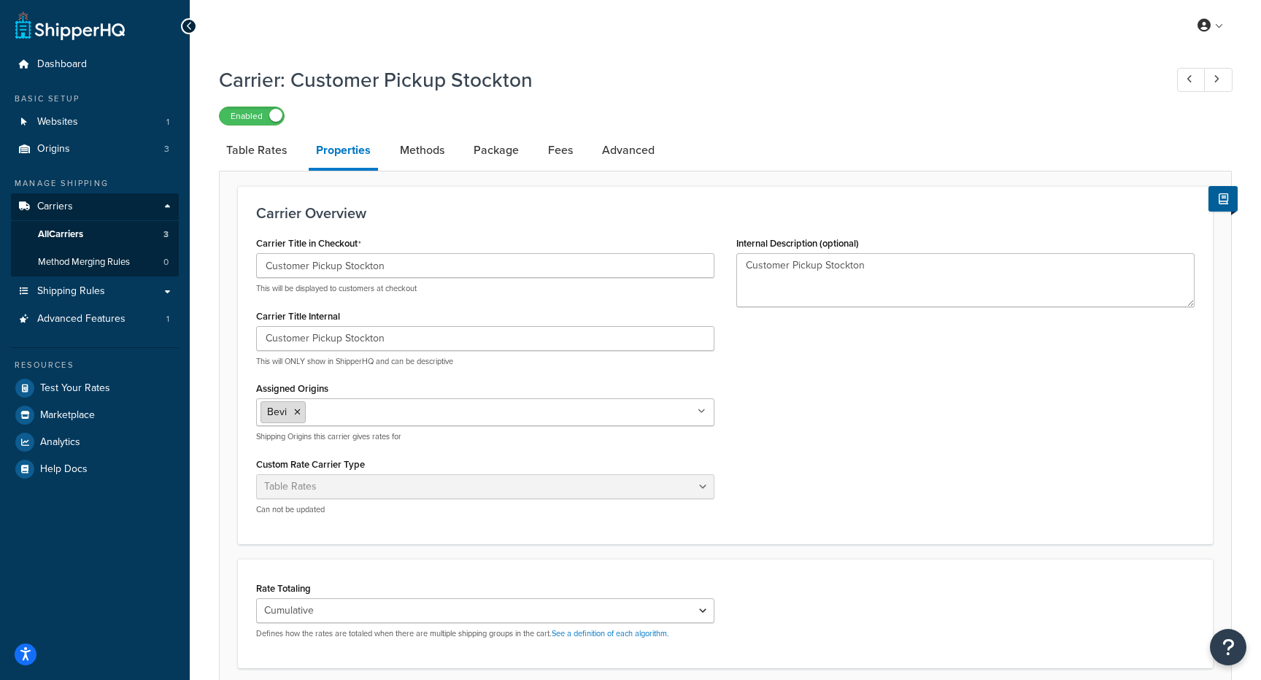
click at [296, 414] on icon at bounding box center [297, 412] width 7 height 9
click at [327, 414] on input "Assigned Origins" at bounding box center [325, 412] width 129 height 16
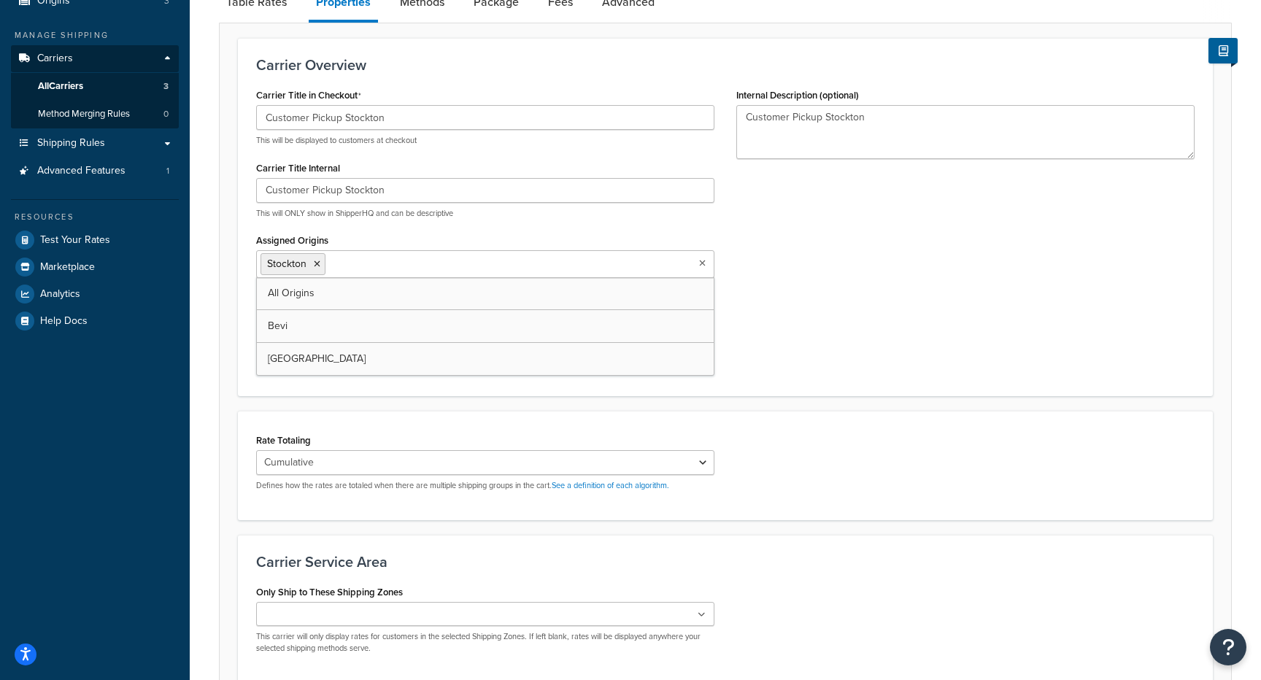
scroll to position [286, 0]
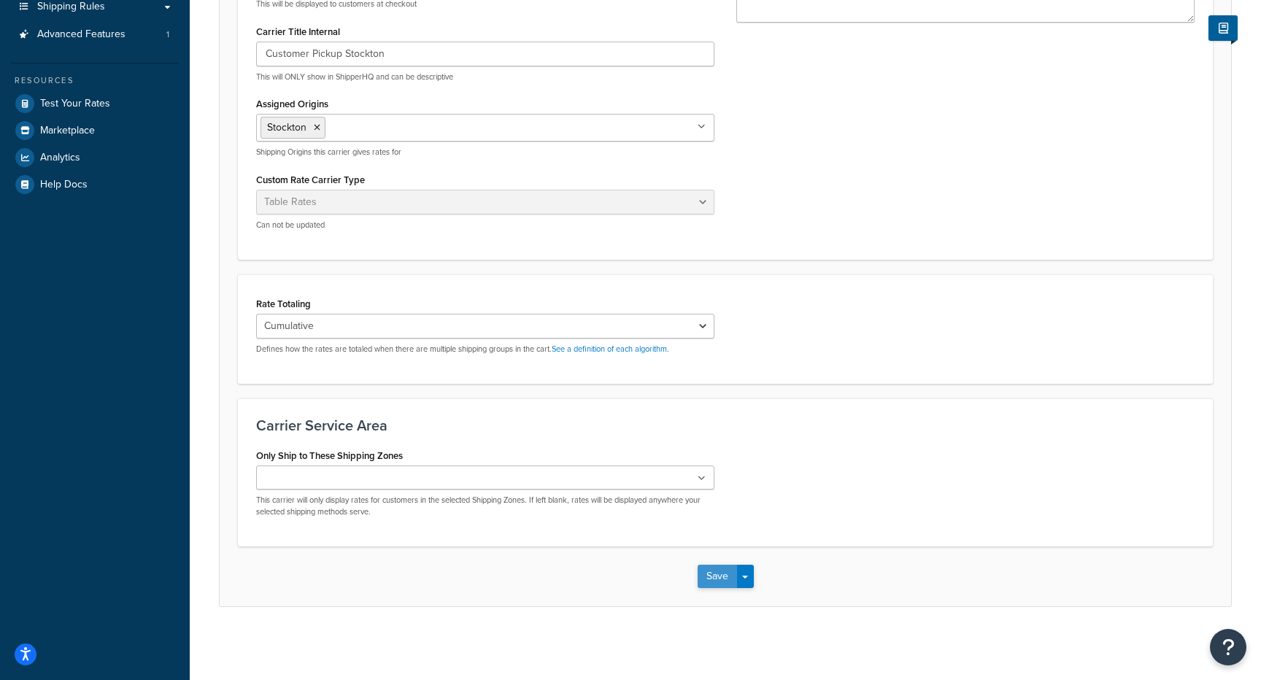
click at [709, 574] on button "Save" at bounding box center [717, 576] width 39 height 23
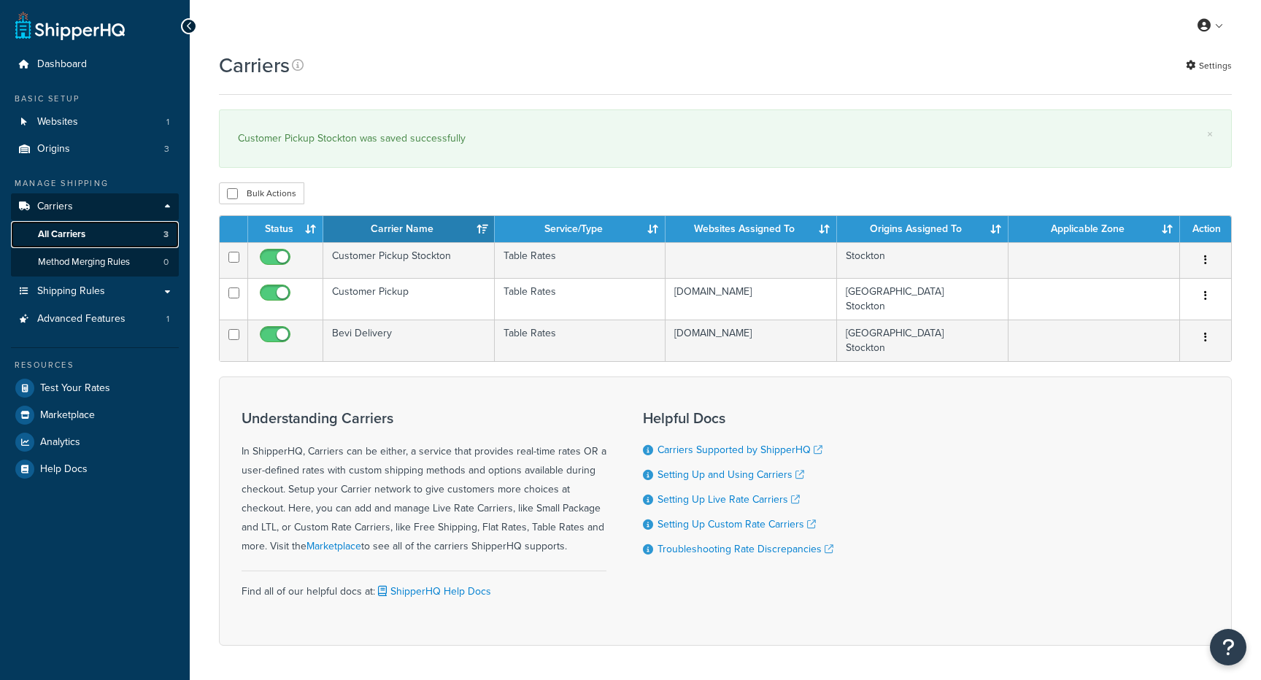
click at [83, 236] on span "All Carriers" at bounding box center [61, 234] width 47 height 12
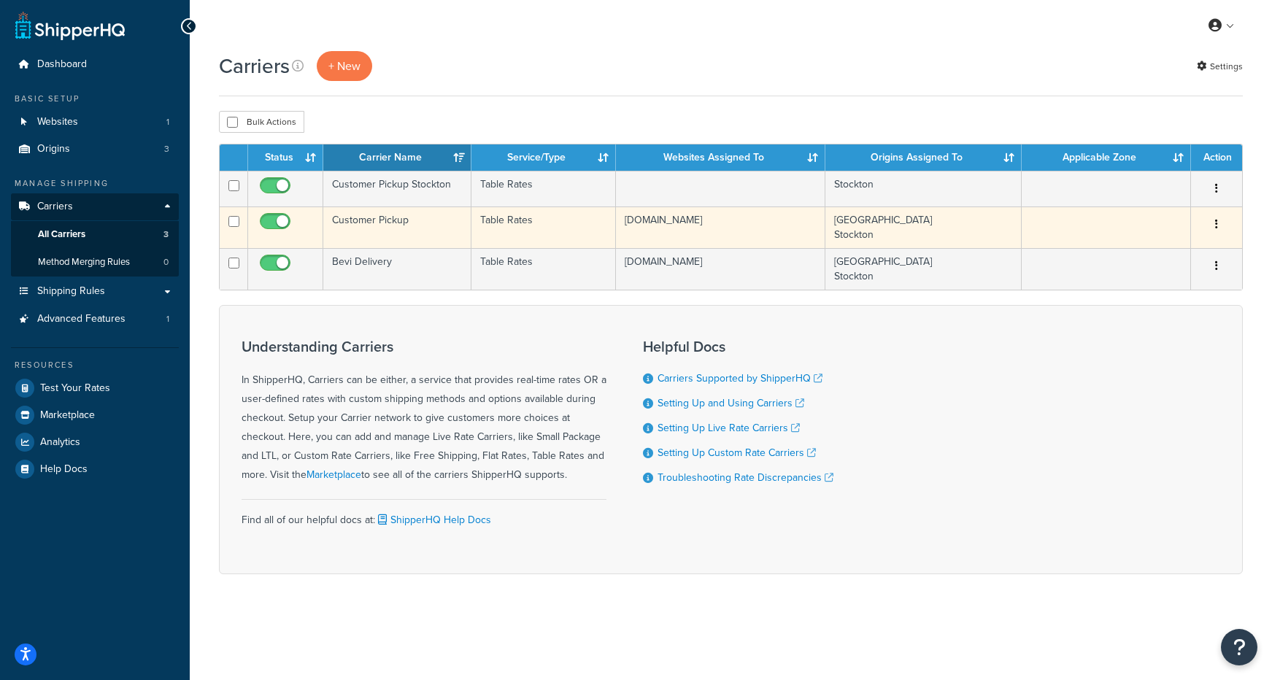
click at [369, 223] on td "Customer Pickup" at bounding box center [397, 228] width 148 height 42
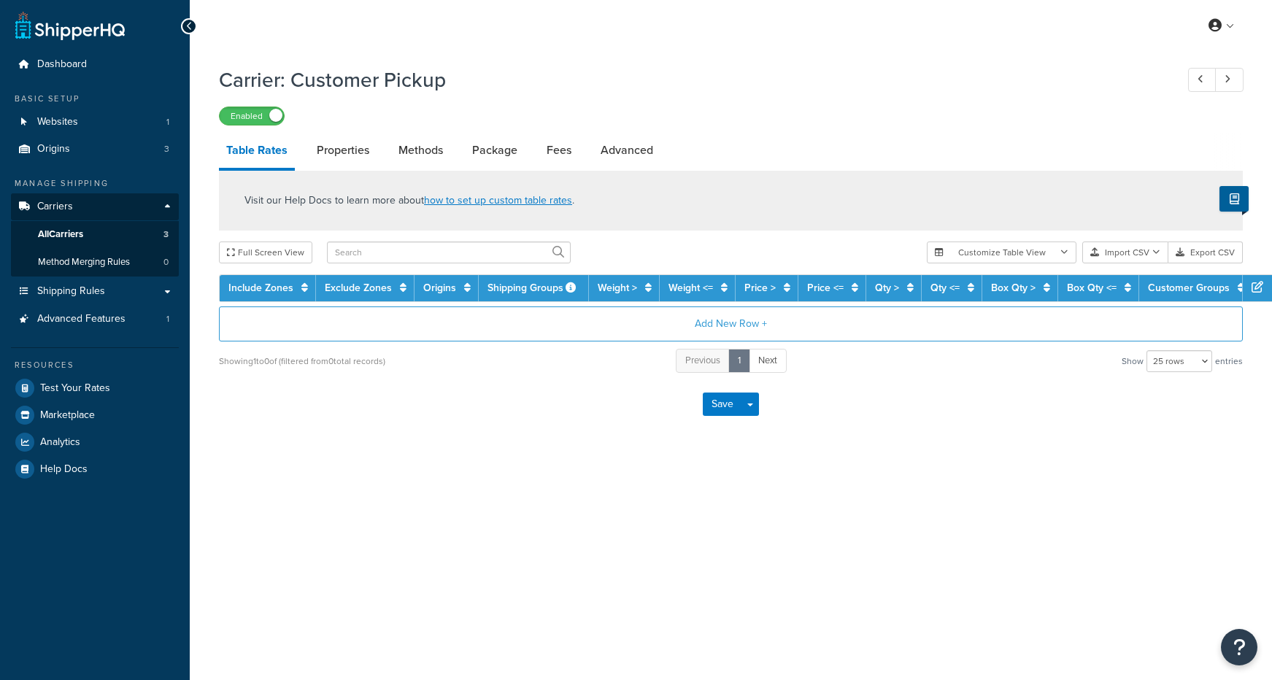
select select "25"
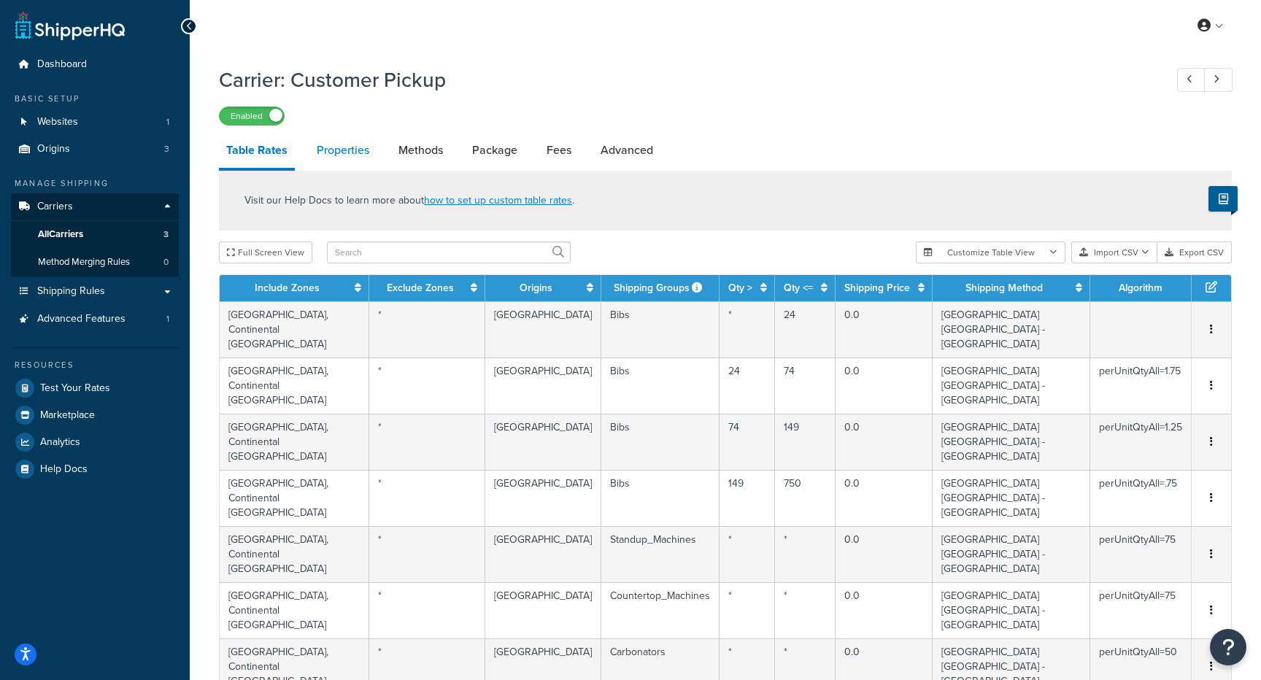
click at [354, 149] on link "Properties" at bounding box center [342, 150] width 67 height 35
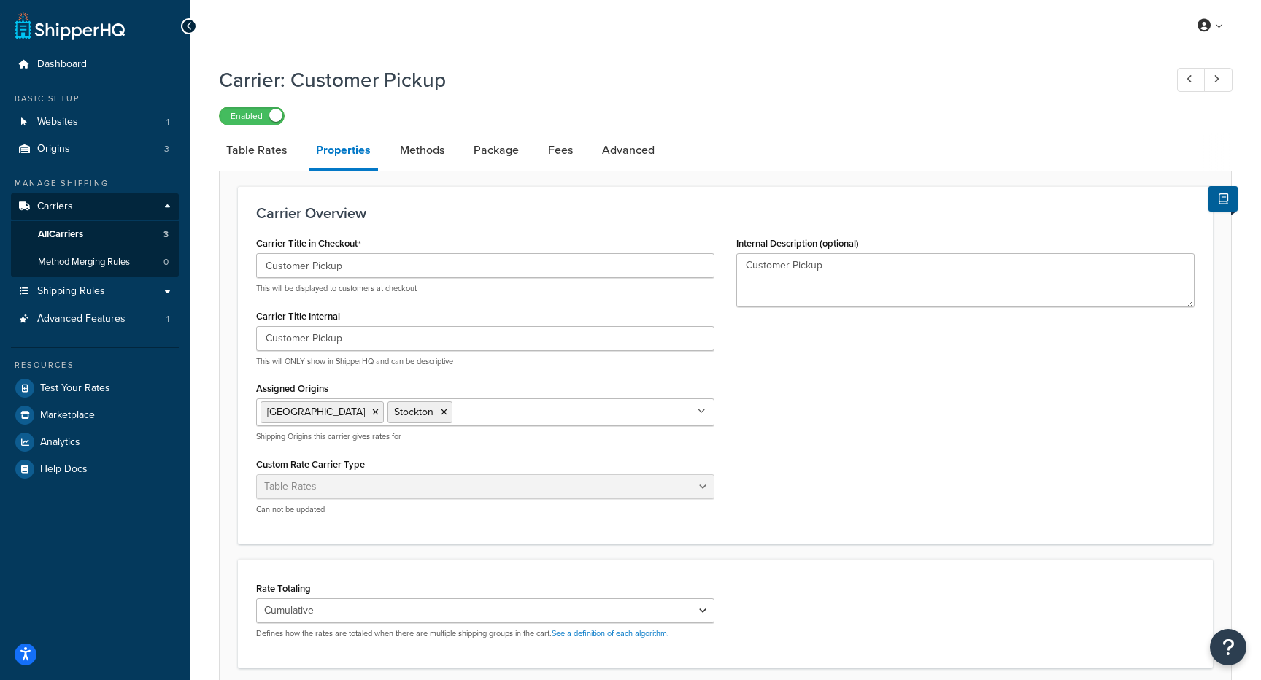
scroll to position [286, 0]
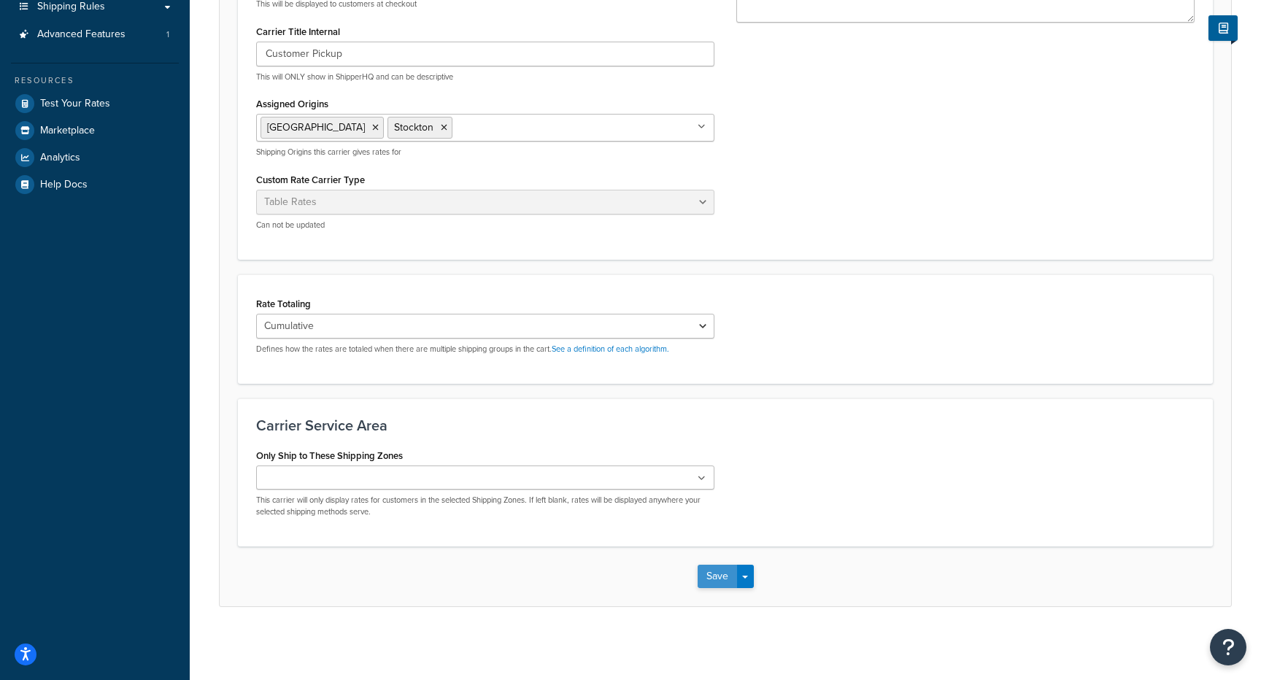
click at [711, 579] on button "Save" at bounding box center [717, 576] width 39 height 23
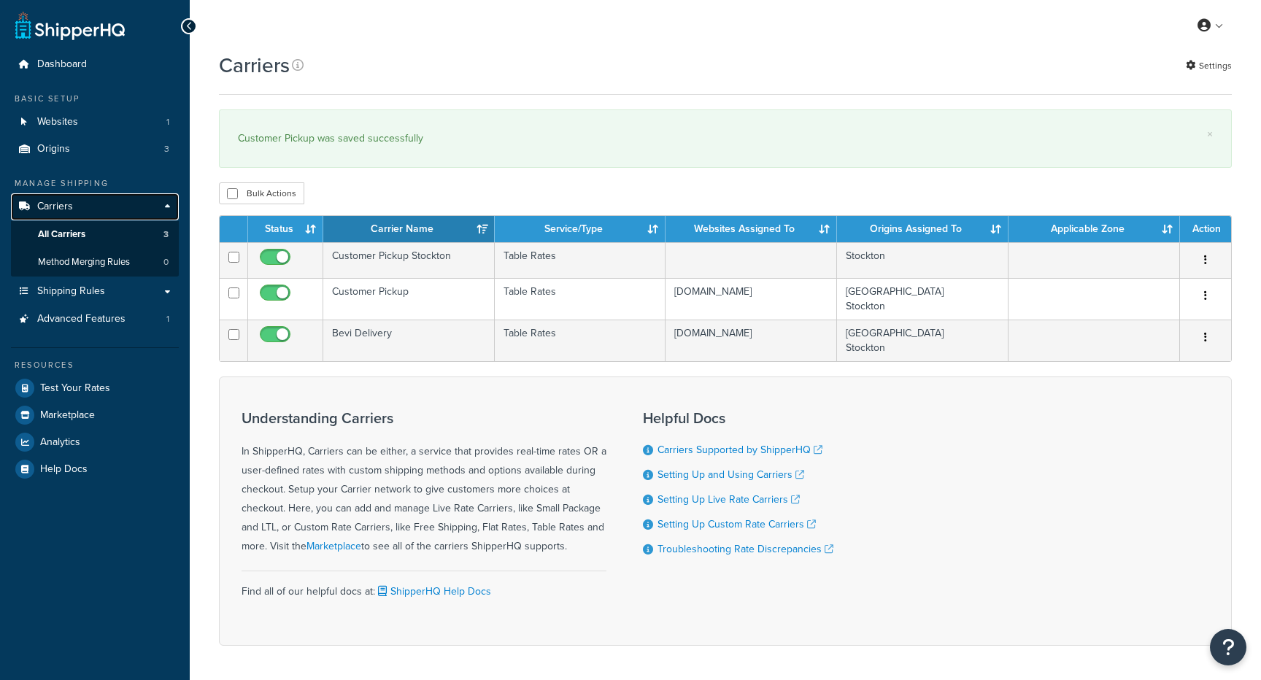
click at [72, 212] on link "Carriers" at bounding box center [95, 206] width 168 height 27
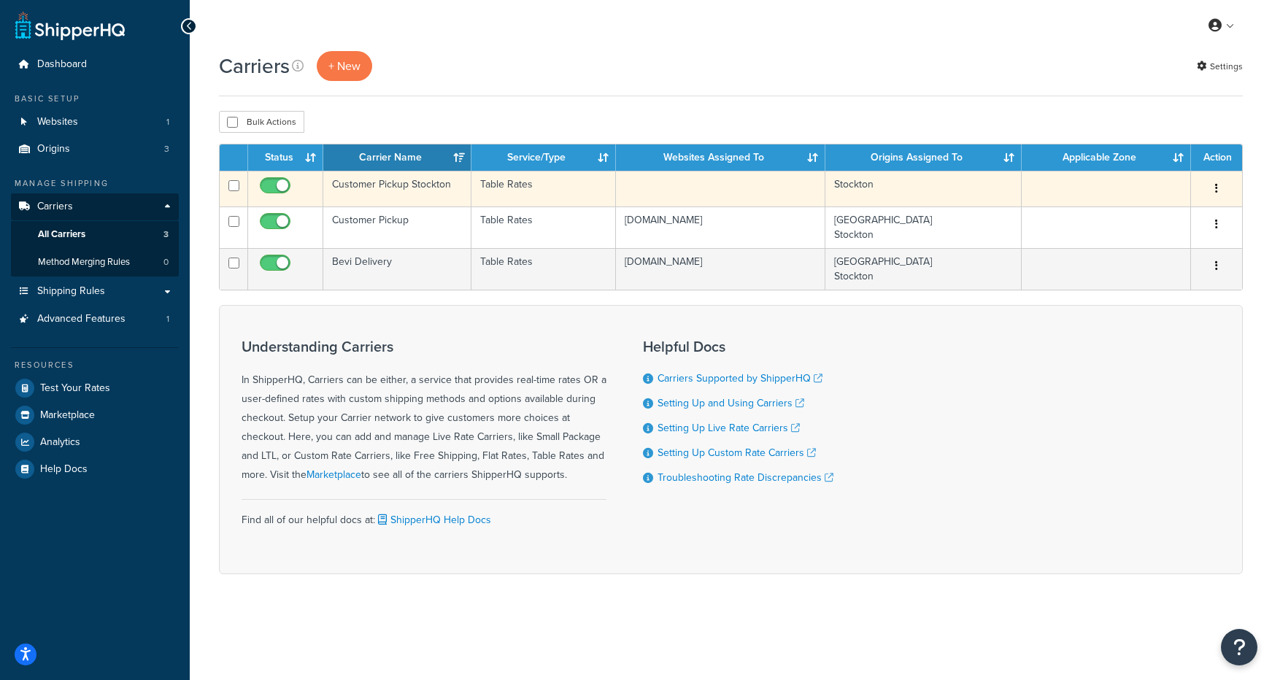
click at [369, 182] on td "Customer Pickup Stockton" at bounding box center [397, 189] width 148 height 36
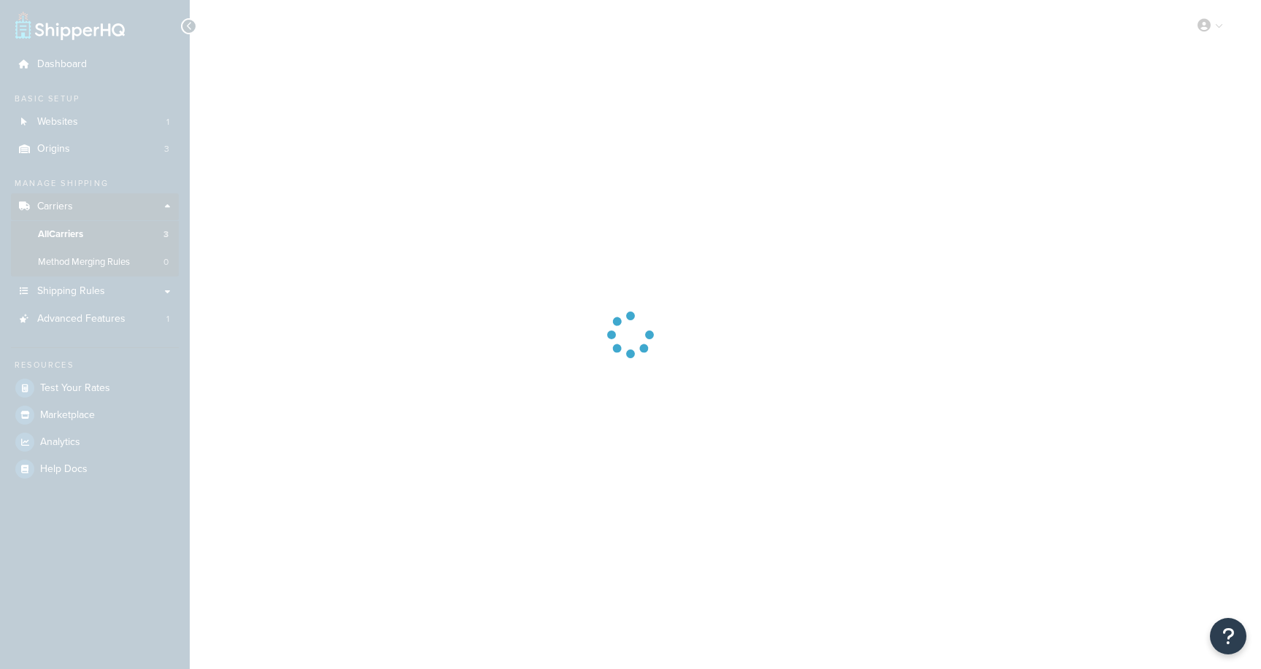
select select "25"
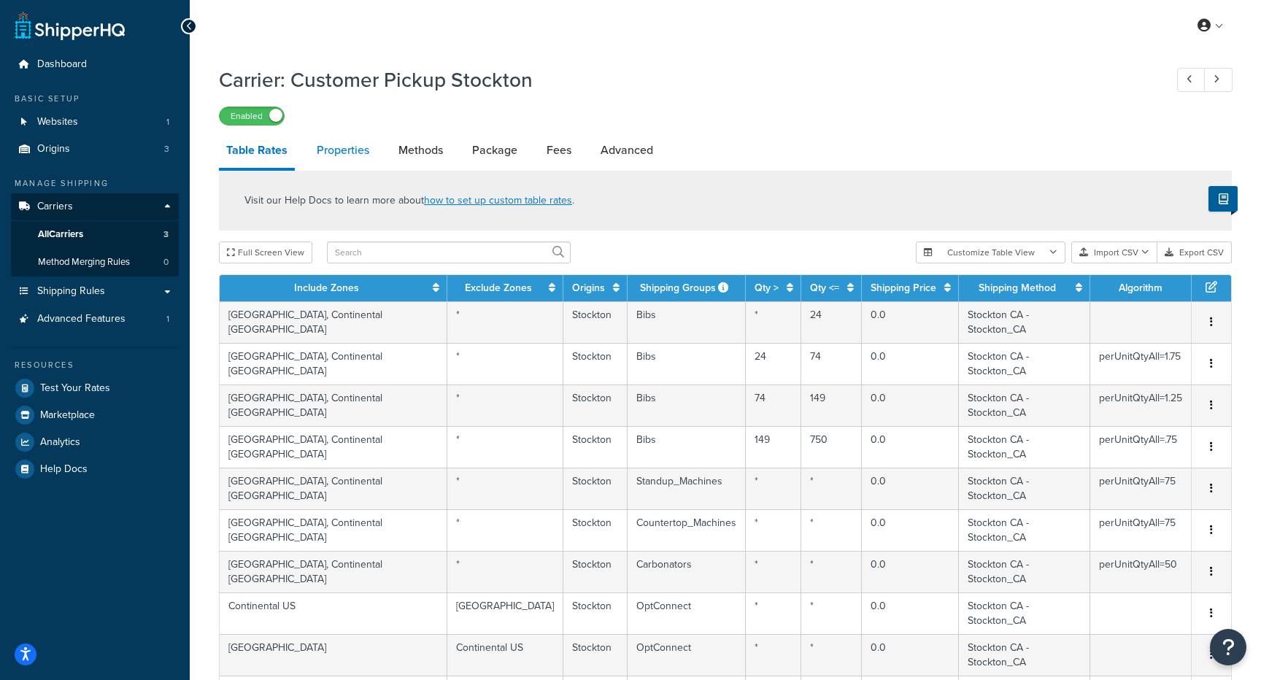
click at [340, 155] on link "Properties" at bounding box center [342, 150] width 67 height 35
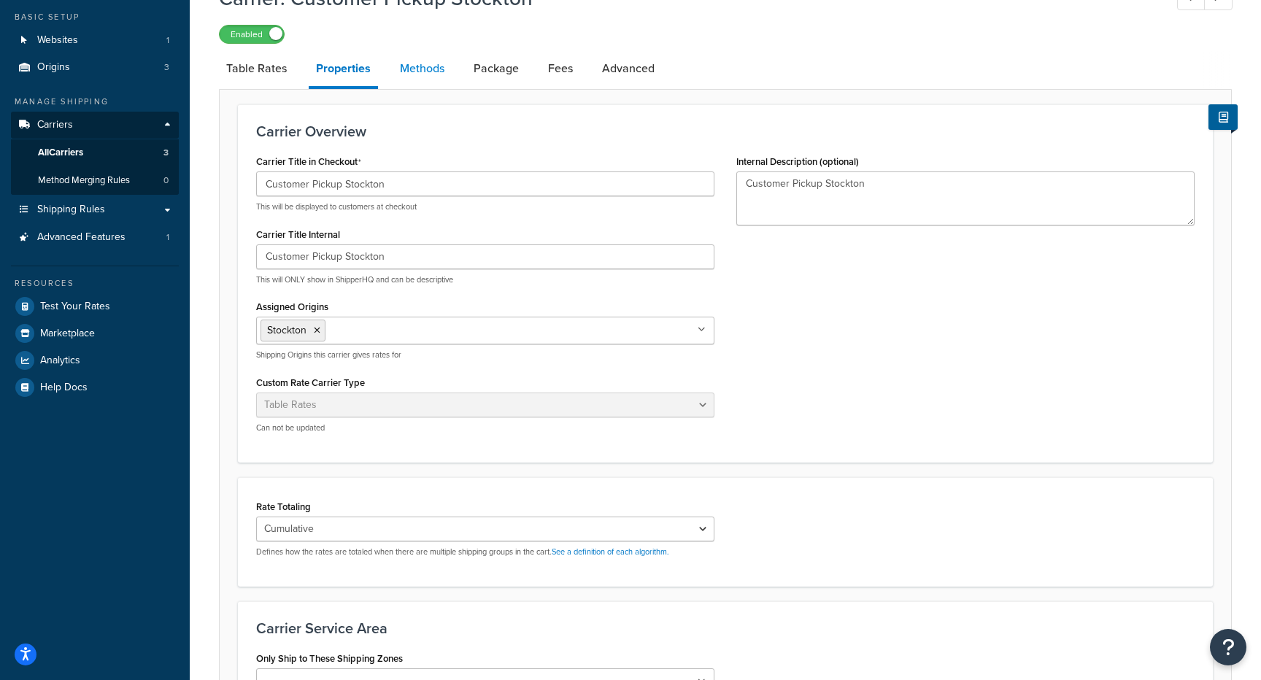
scroll to position [90, 0]
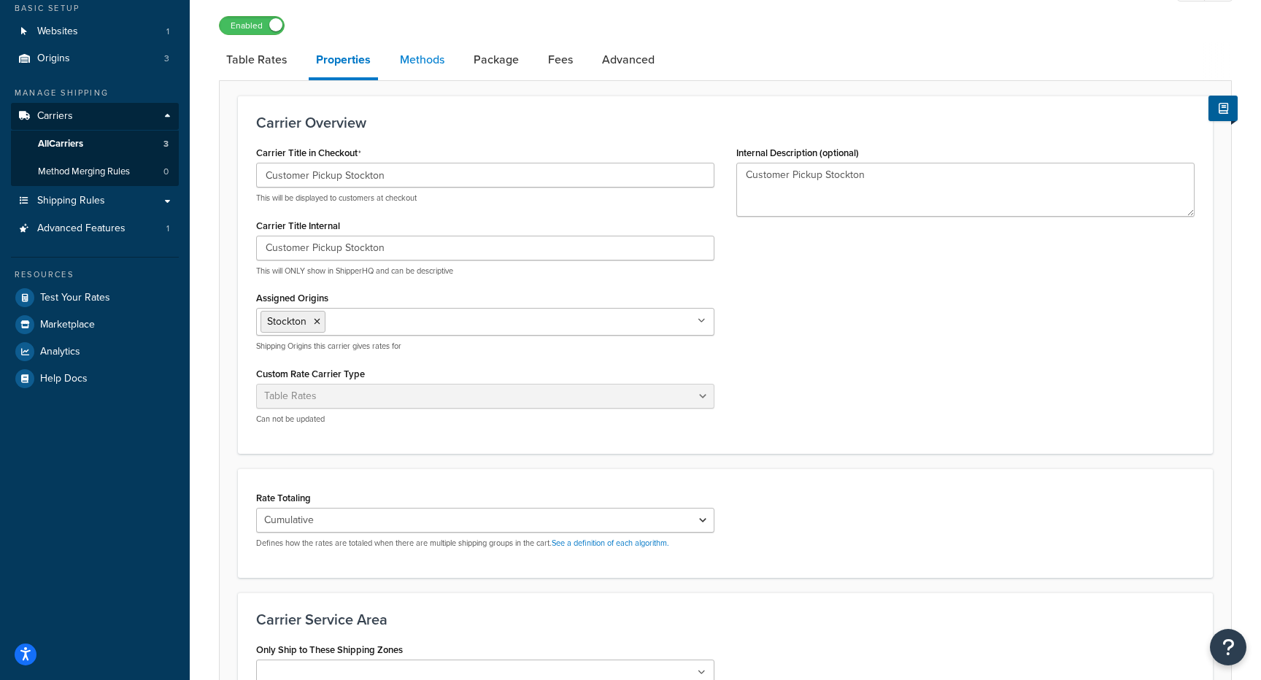
click at [420, 72] on link "Methods" at bounding box center [422, 59] width 59 height 35
select select "25"
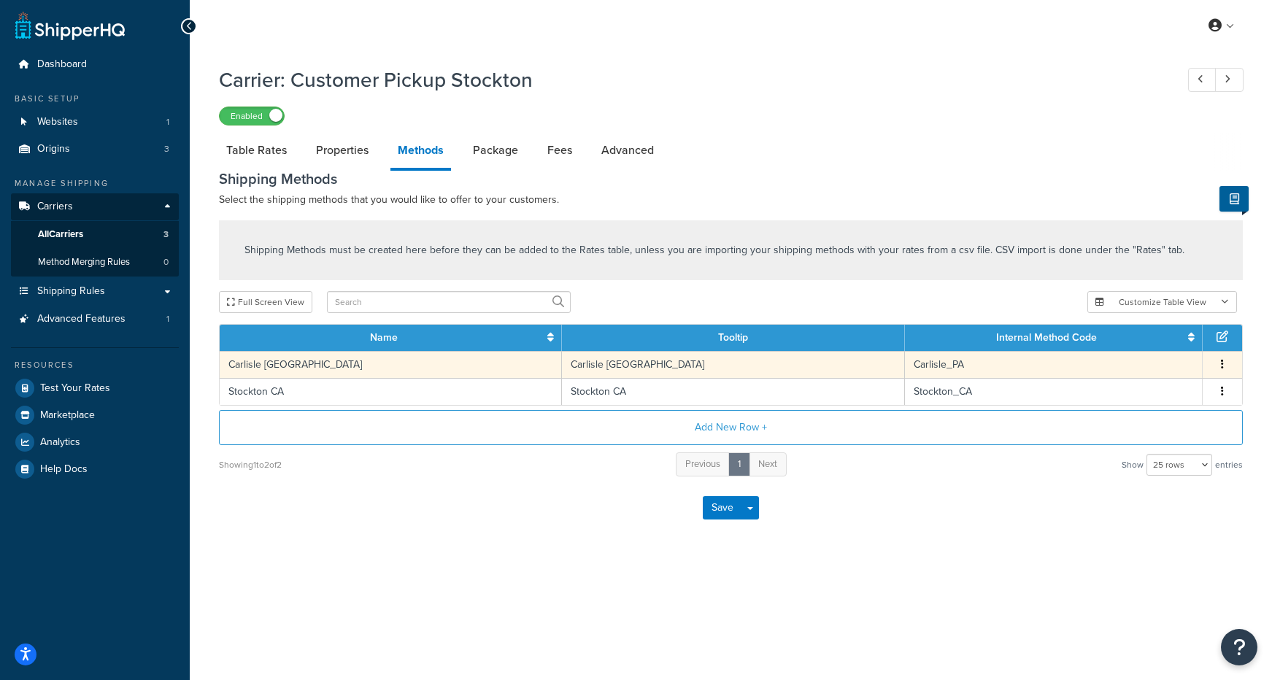
click at [1223, 360] on button "button" at bounding box center [1222, 365] width 12 height 16
click at [1139, 376] on div "Delete" at bounding box center [1148, 382] width 104 height 30
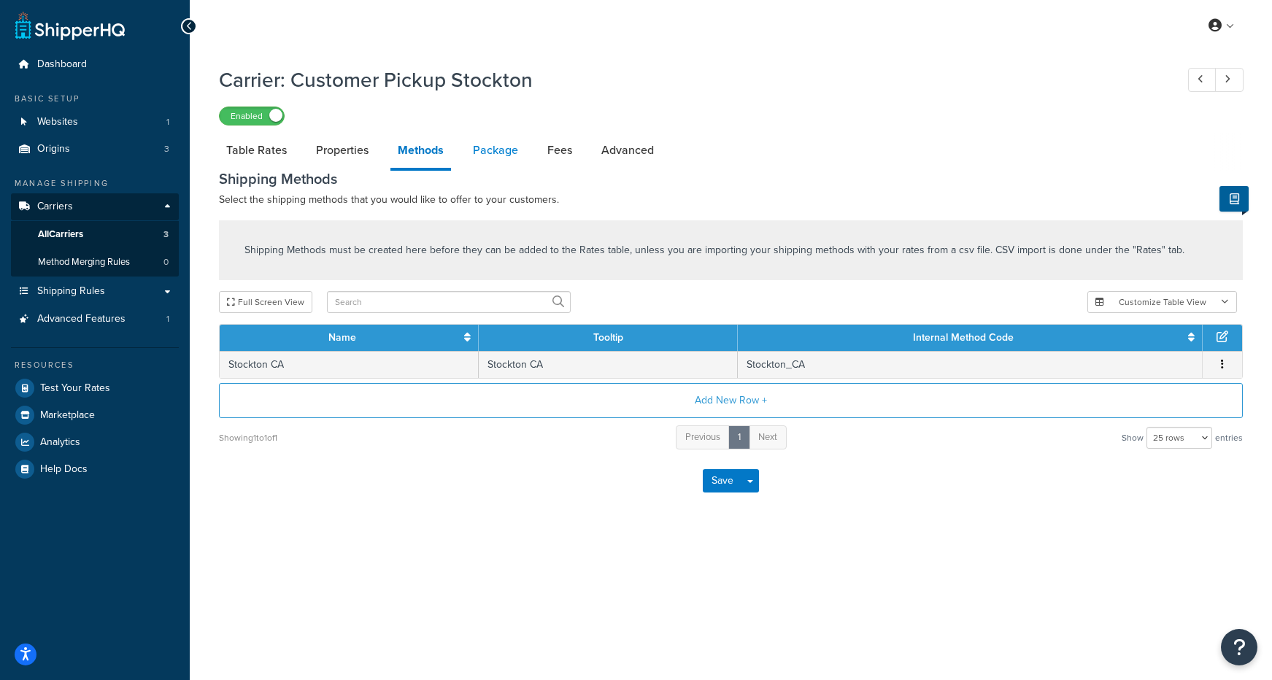
click at [499, 156] on link "Package" at bounding box center [496, 150] width 60 height 35
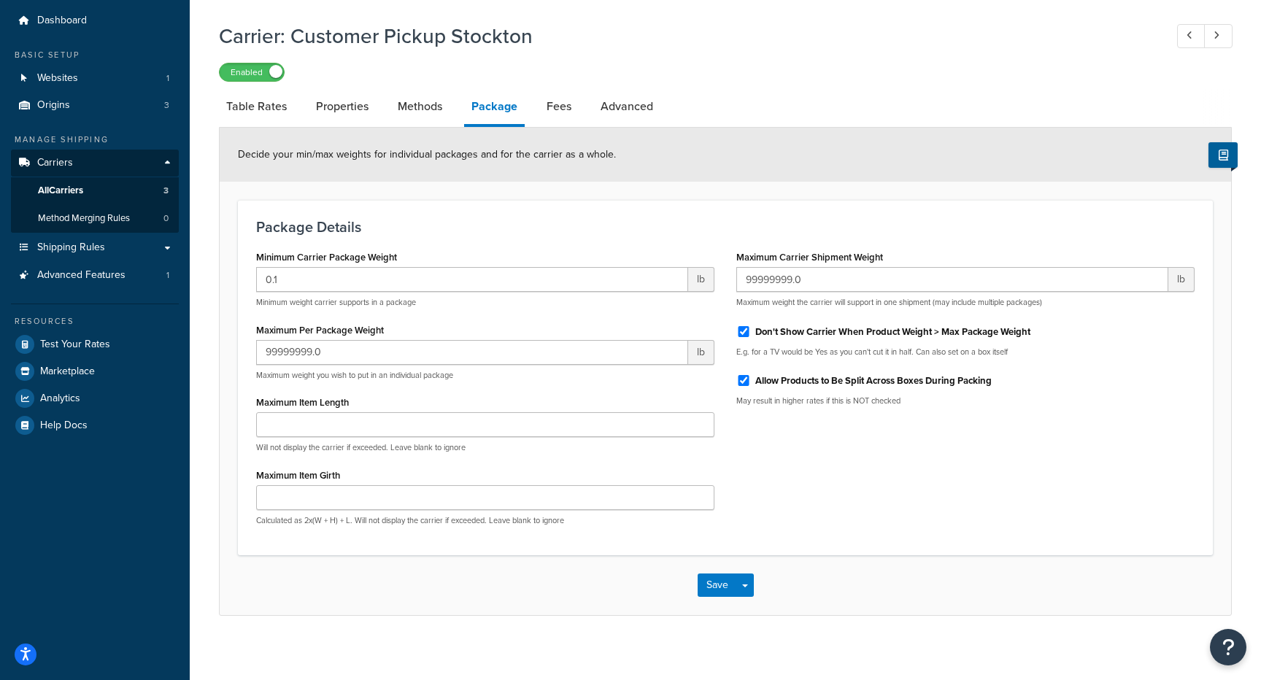
scroll to position [31, 0]
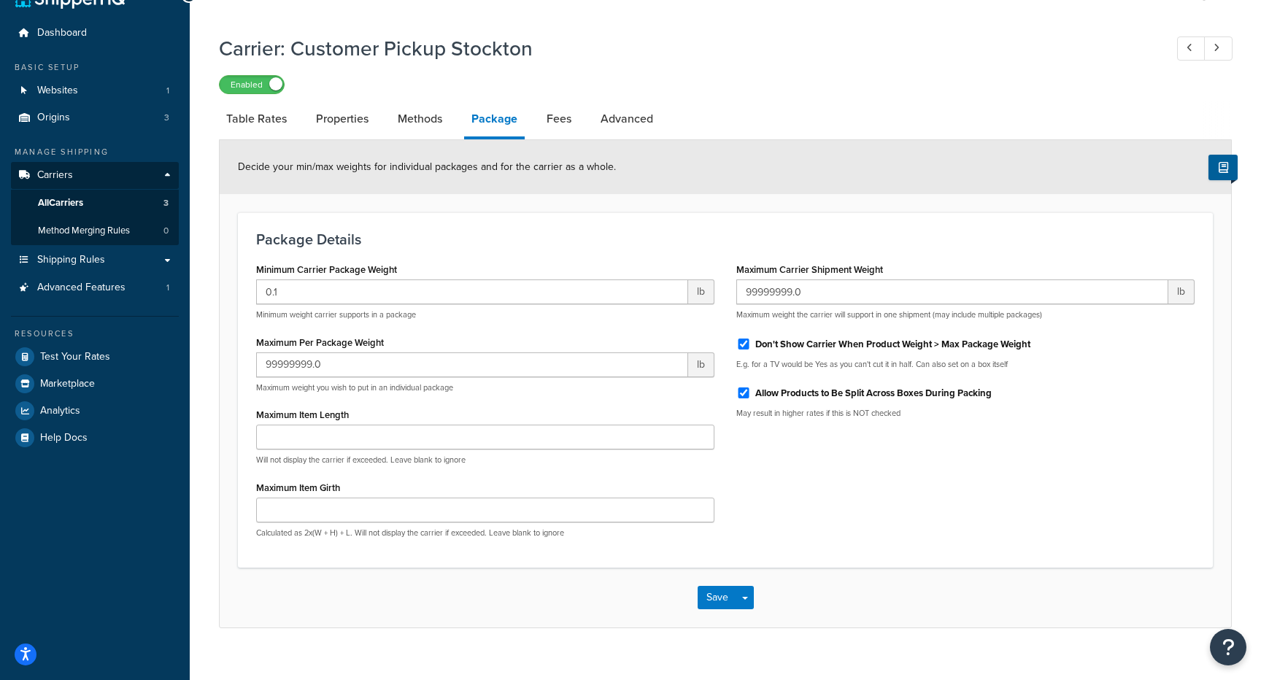
click at [536, 108] on li "Package" at bounding box center [501, 120] width 75 height 38
click at [555, 121] on link "Fees" at bounding box center [558, 118] width 39 height 35
select select "AFTER"
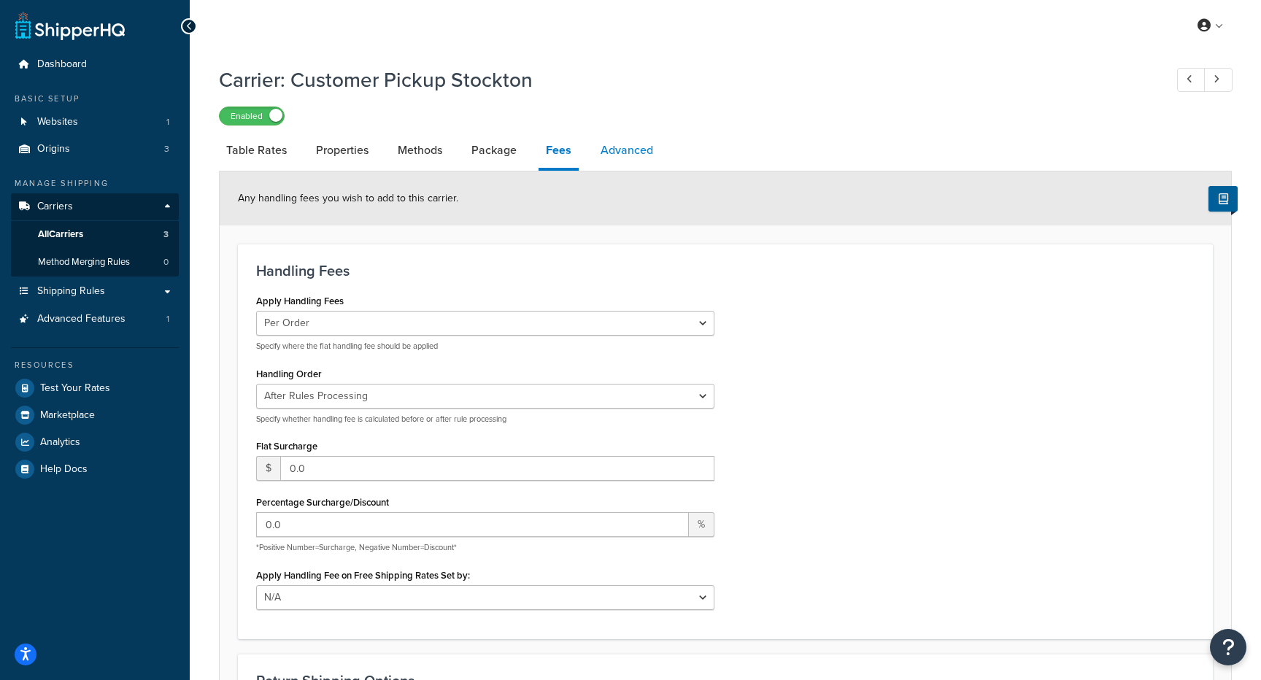
click at [624, 148] on link "Advanced" at bounding box center [626, 150] width 67 height 35
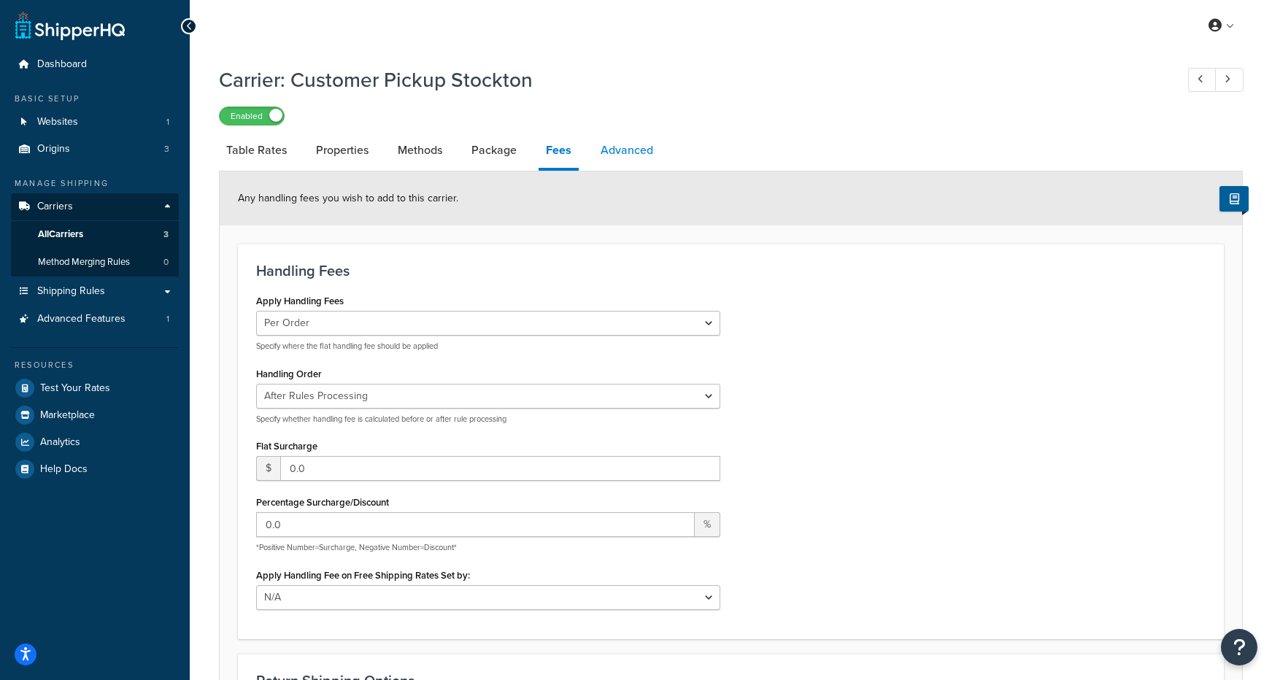
select select "false"
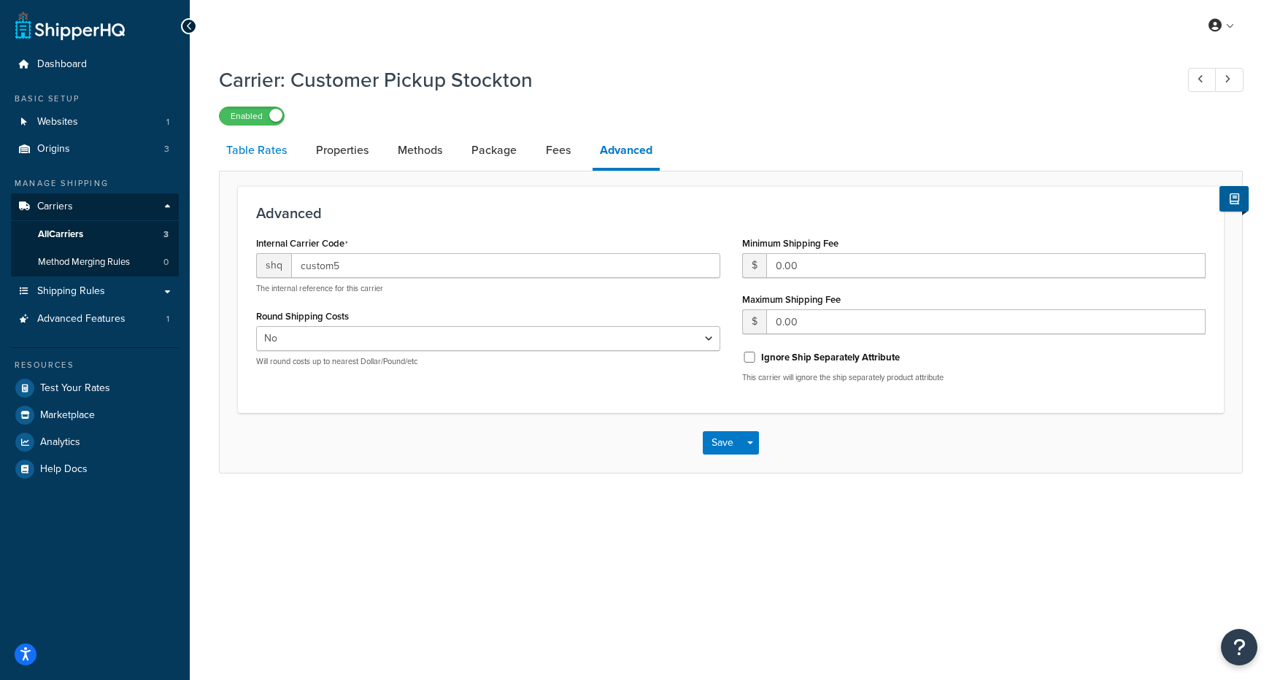
click at [256, 152] on link "Table Rates" at bounding box center [256, 150] width 75 height 35
select select "25"
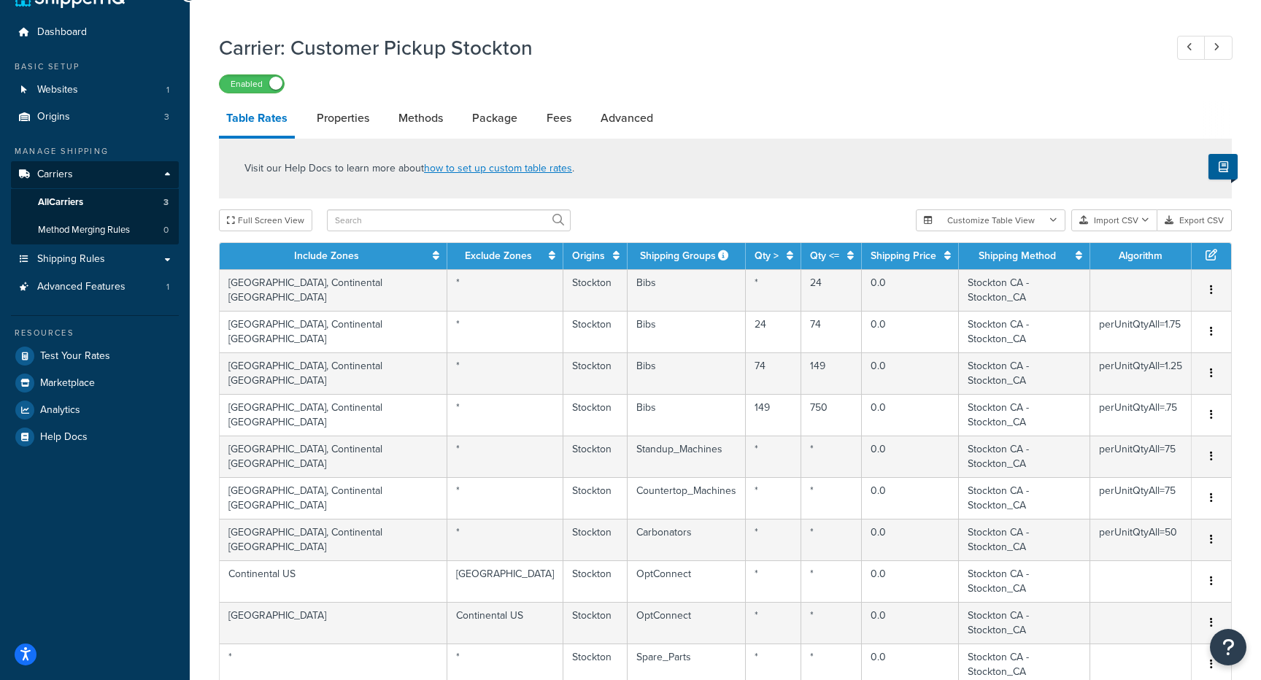
scroll to position [88, 0]
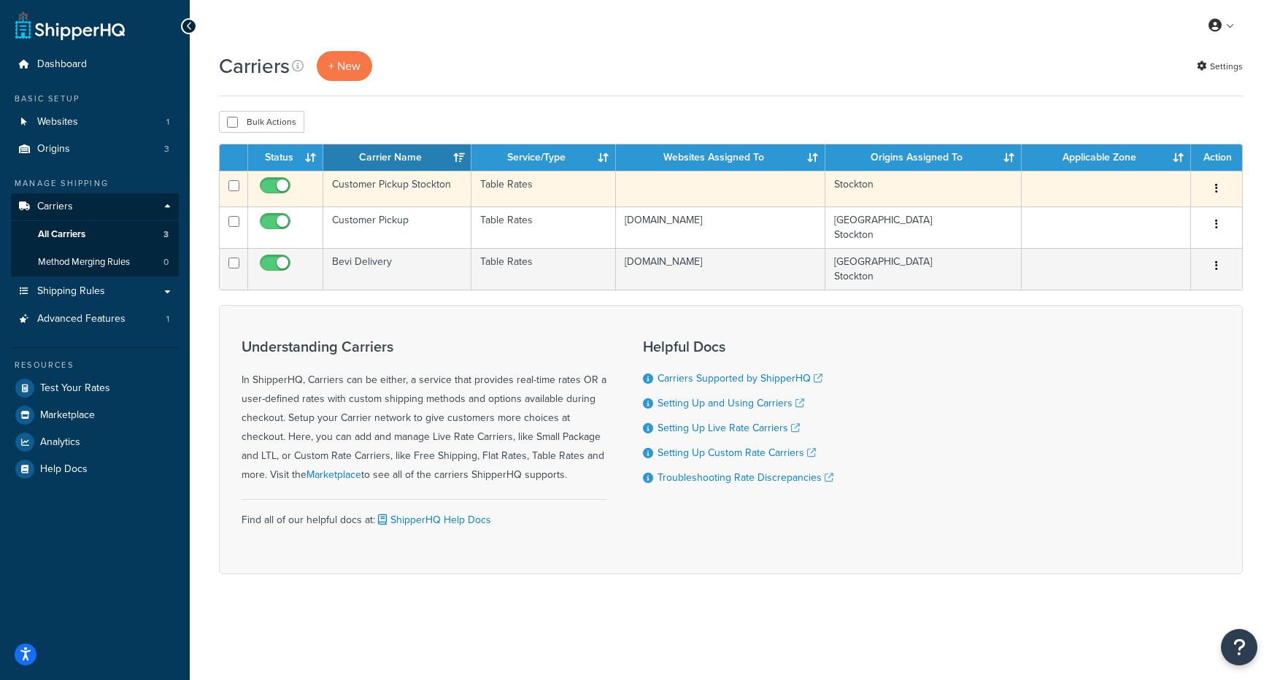
click at [1211, 182] on button "button" at bounding box center [1216, 188] width 20 height 23
click at [1160, 210] on link "Edit" at bounding box center [1157, 219] width 115 height 30
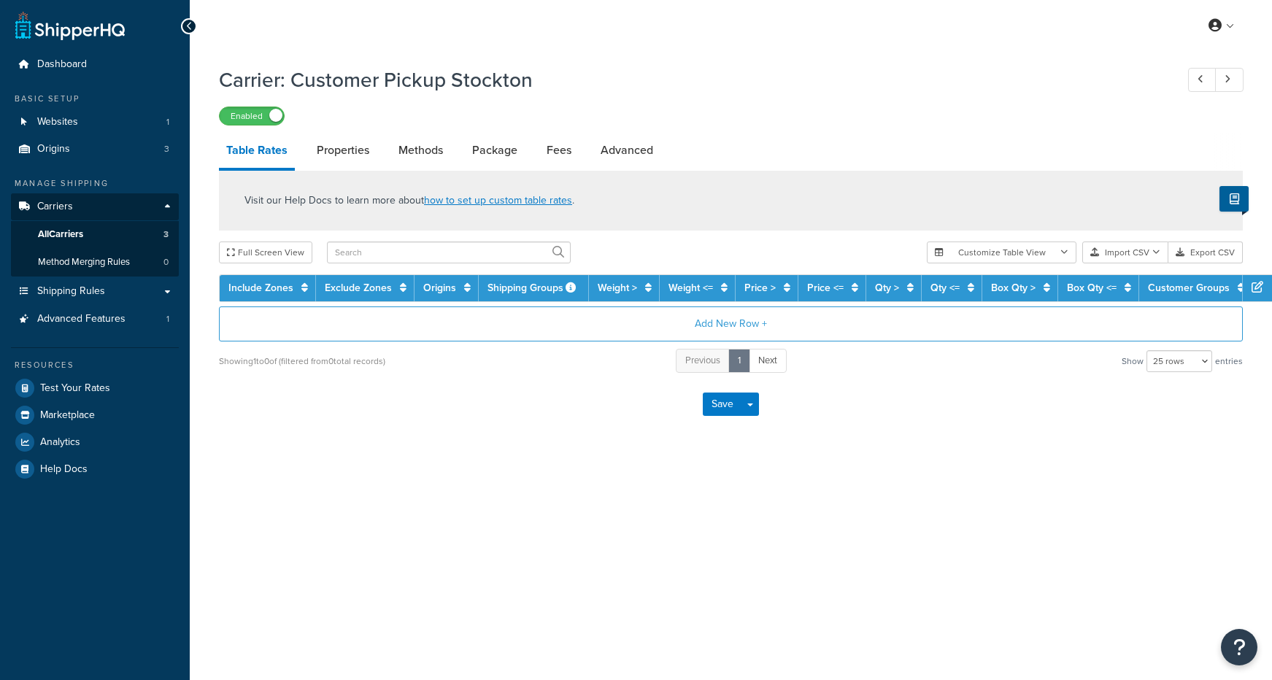
select select "25"
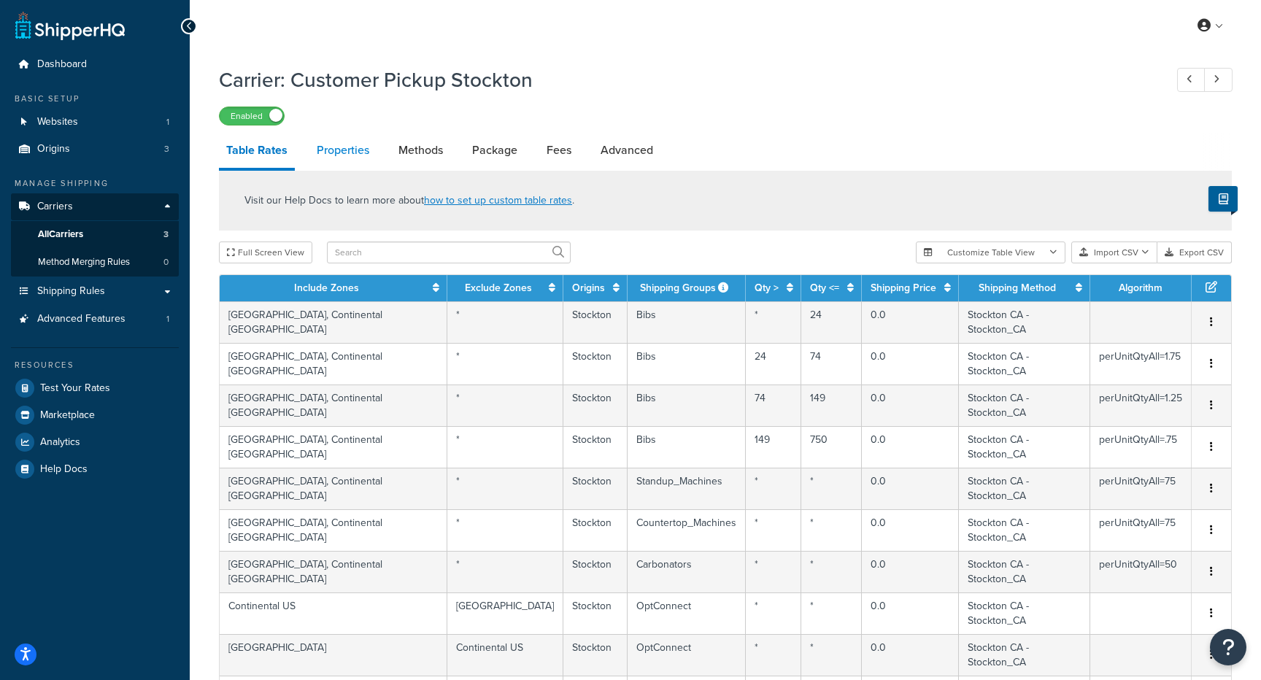
click at [367, 155] on link "Properties" at bounding box center [342, 150] width 67 height 35
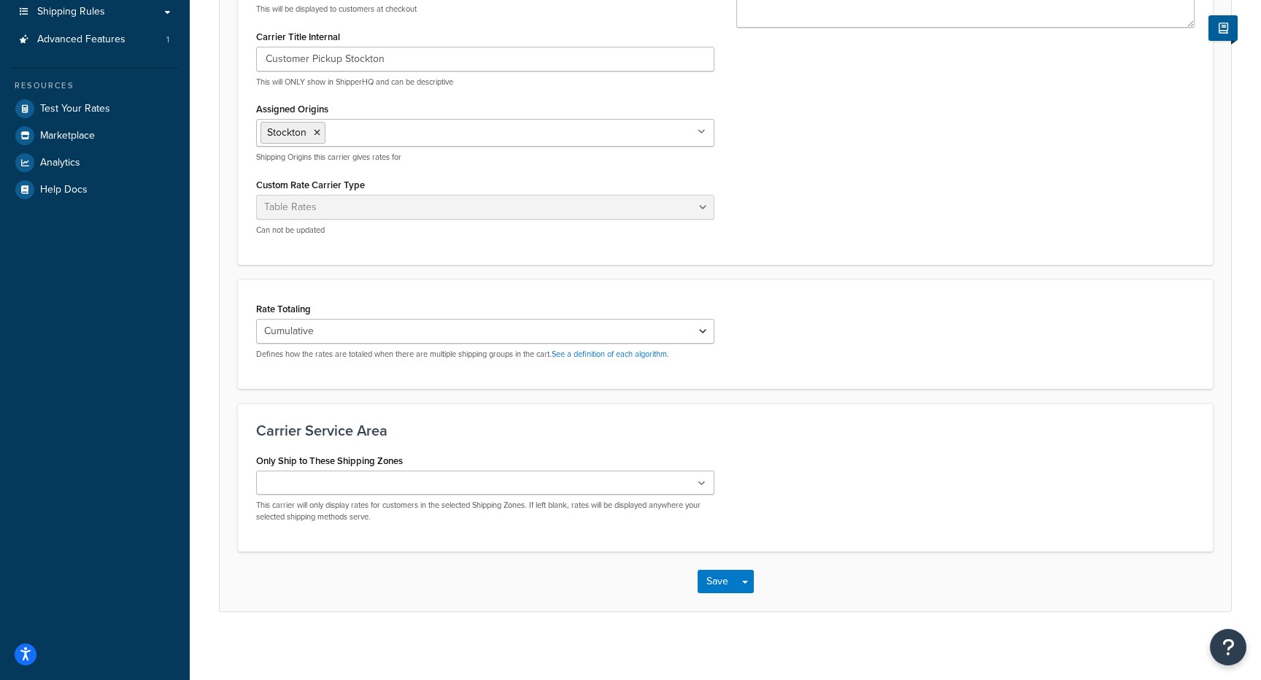
scroll to position [286, 0]
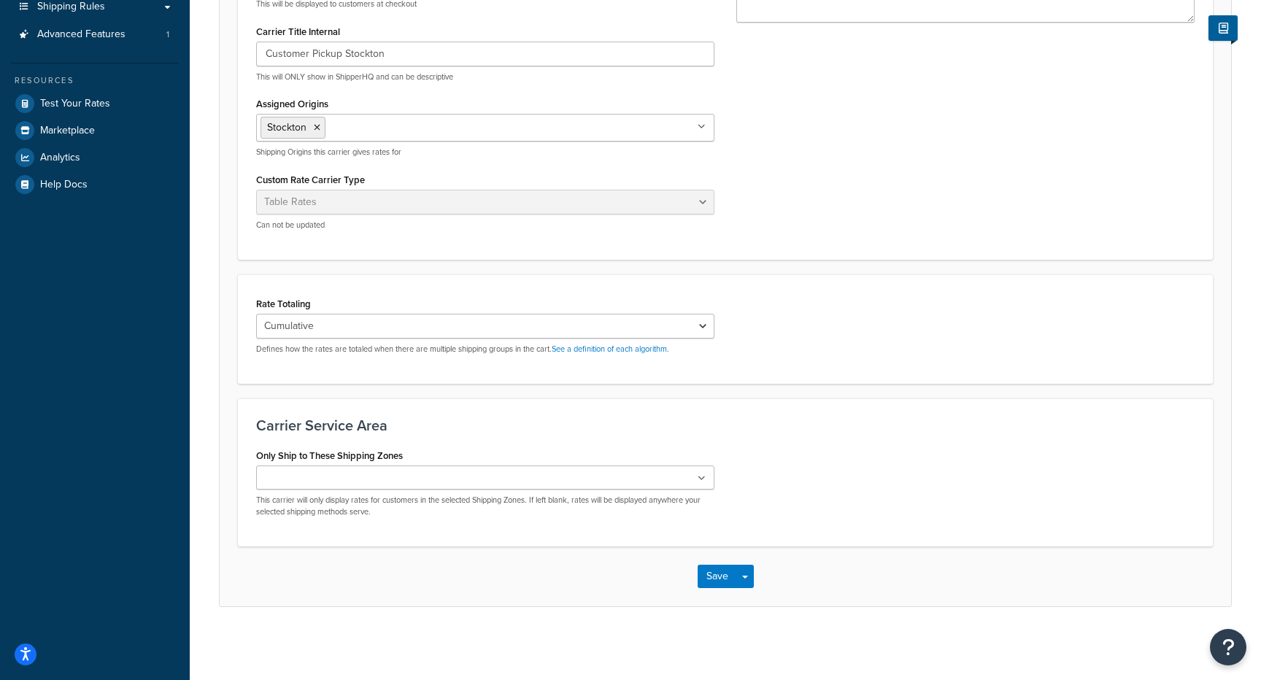
click at [450, 473] on ul at bounding box center [485, 478] width 458 height 24
click at [561, 439] on div "Carrier Service Area Only Ship to These Shipping Zones Continental US Stockton …" at bounding box center [725, 473] width 975 height 152
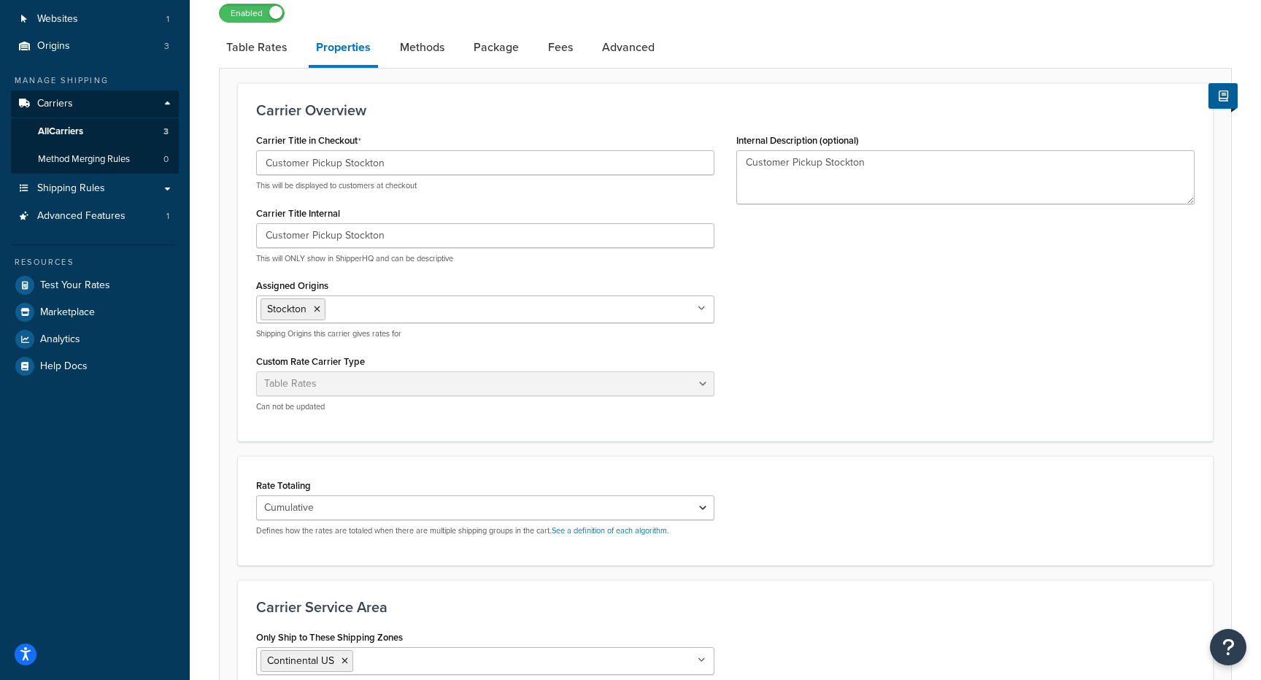
scroll to position [6, 0]
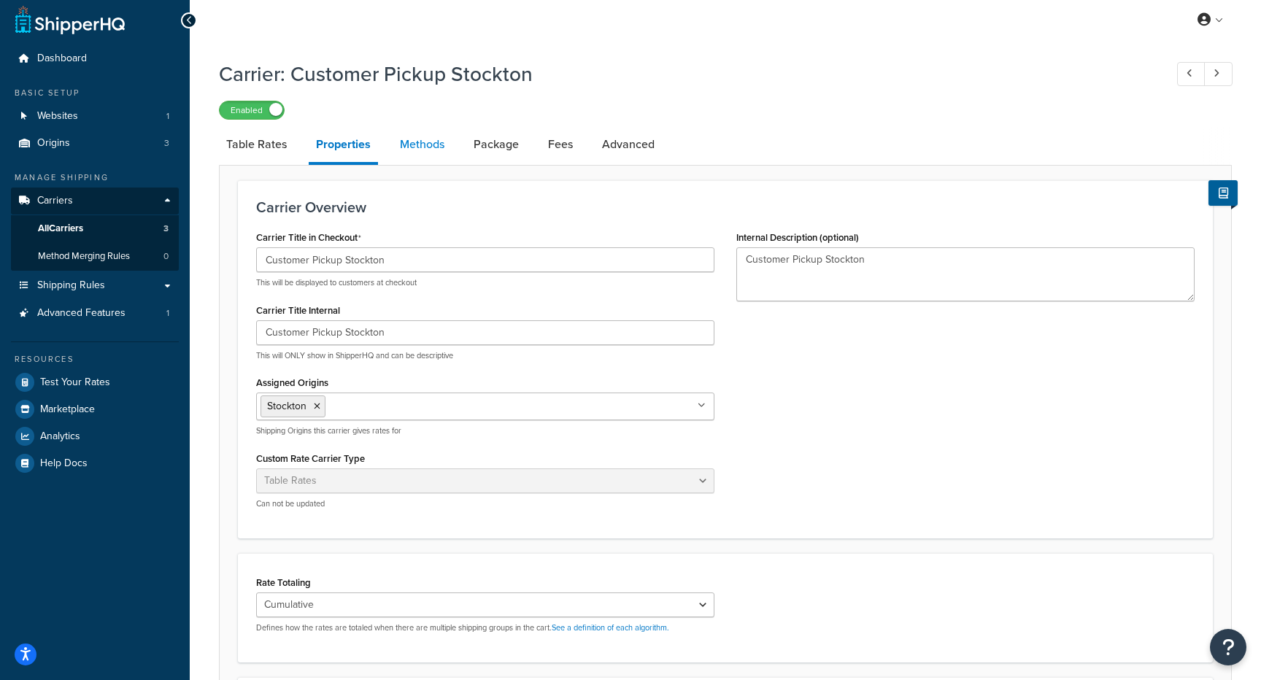
click at [406, 140] on link "Methods" at bounding box center [422, 144] width 59 height 35
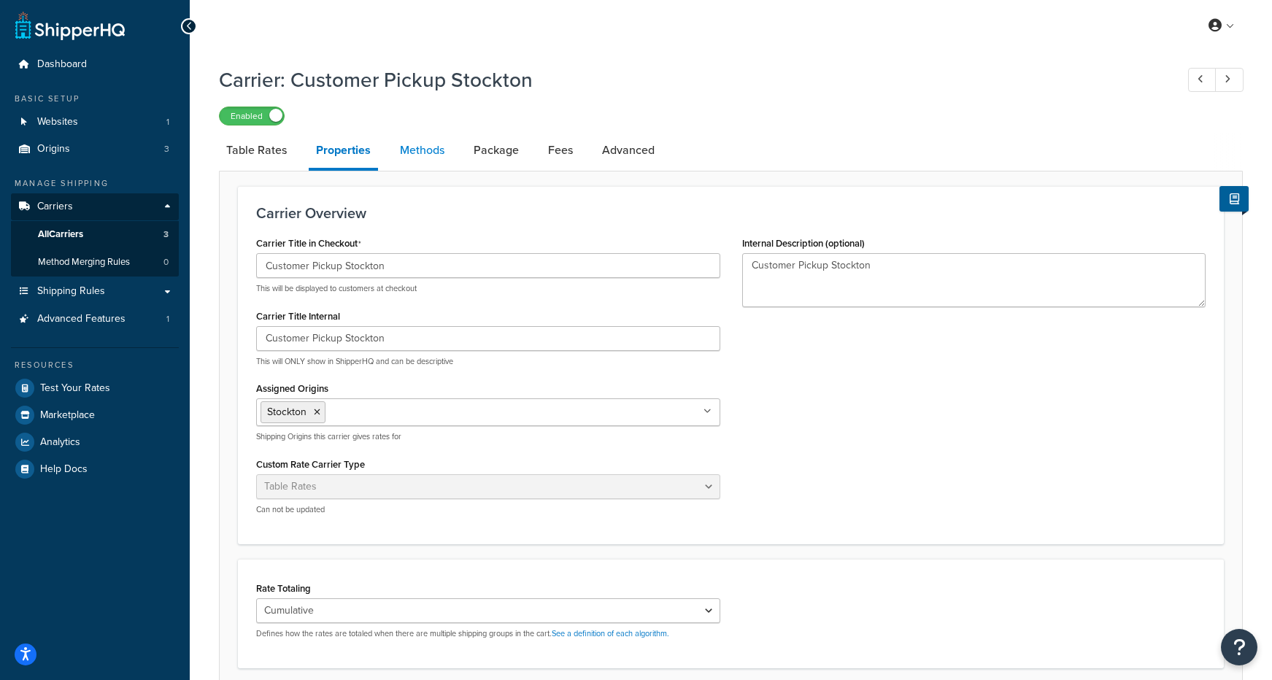
select select "25"
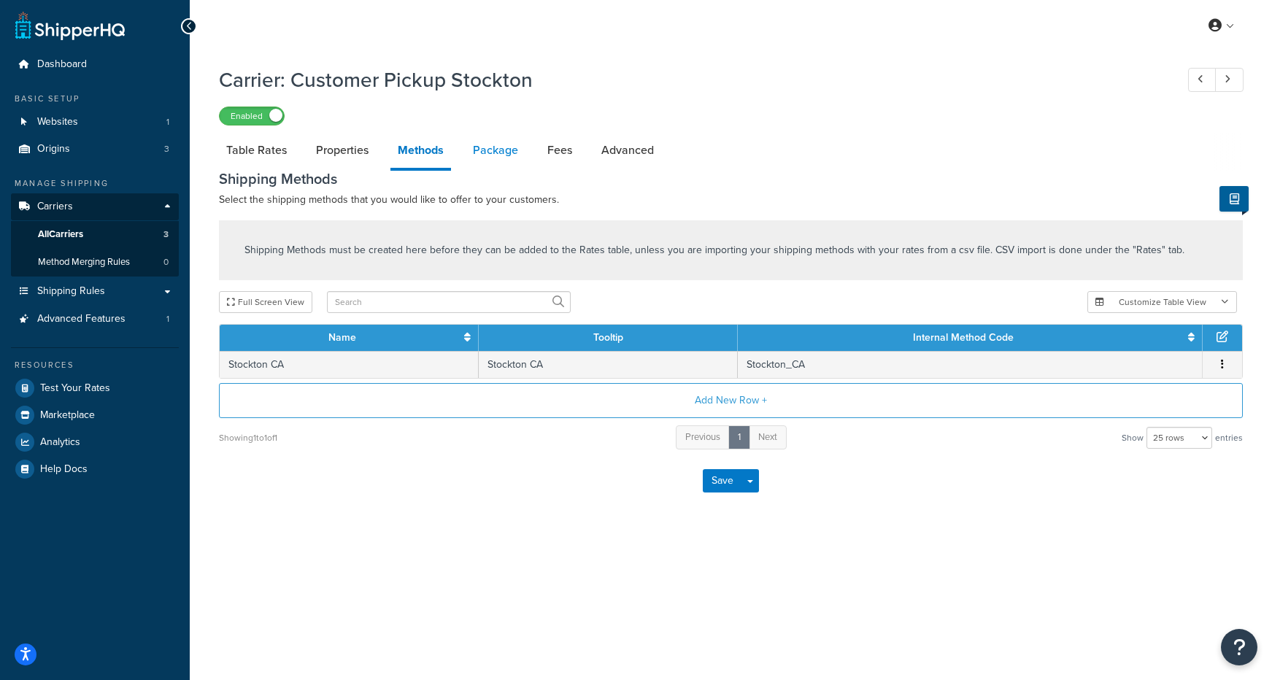
click at [498, 148] on link "Package" at bounding box center [496, 150] width 60 height 35
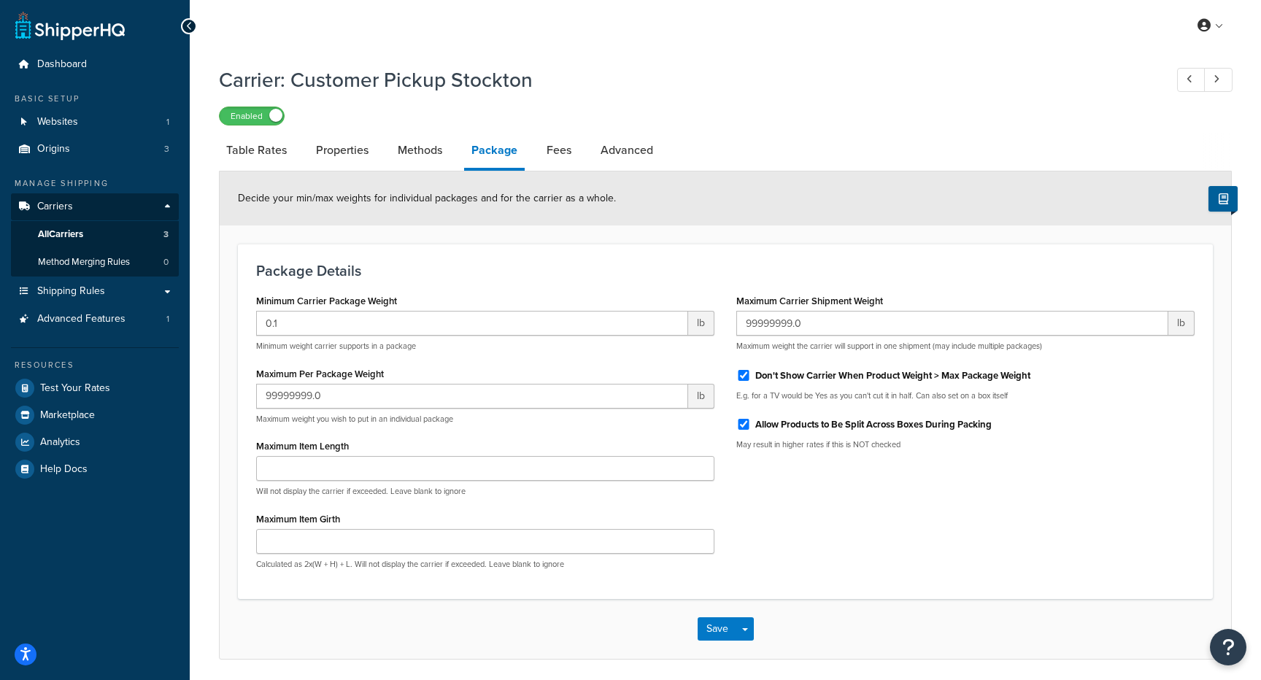
scroll to position [20, 0]
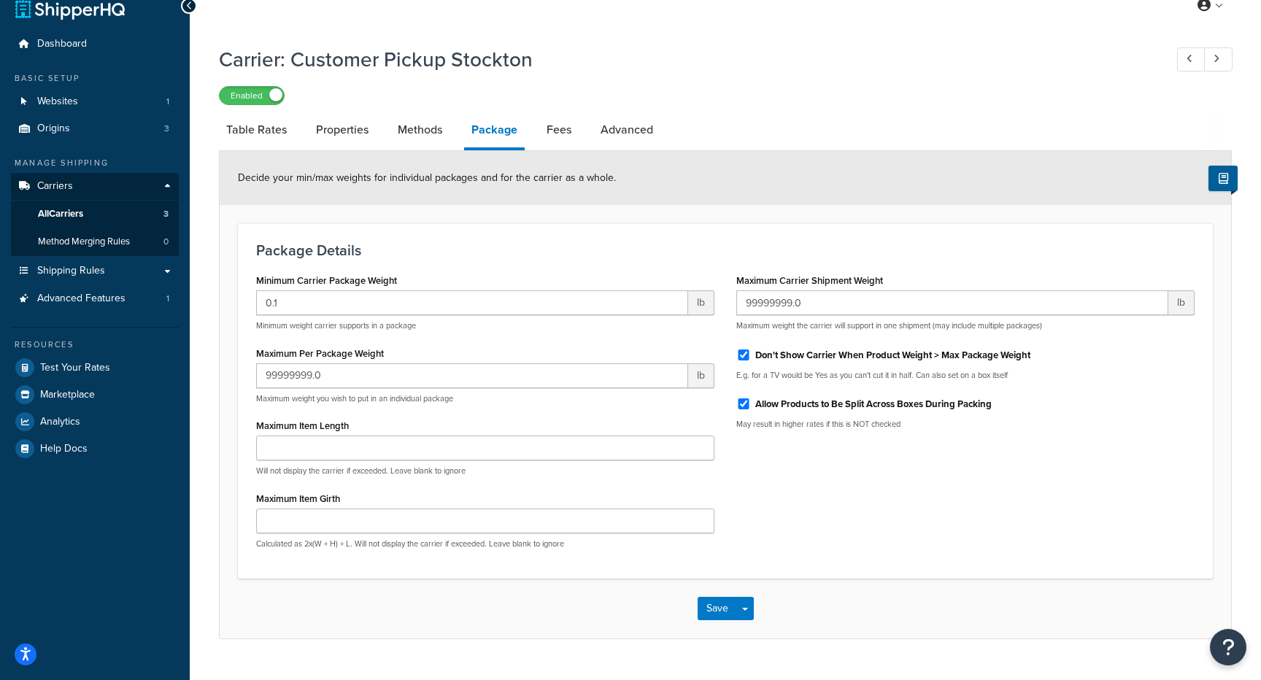
click at [586, 131] on li "Fees" at bounding box center [566, 129] width 54 height 35
click at [568, 128] on link "Fees" at bounding box center [558, 129] width 39 height 35
select select "AFTER"
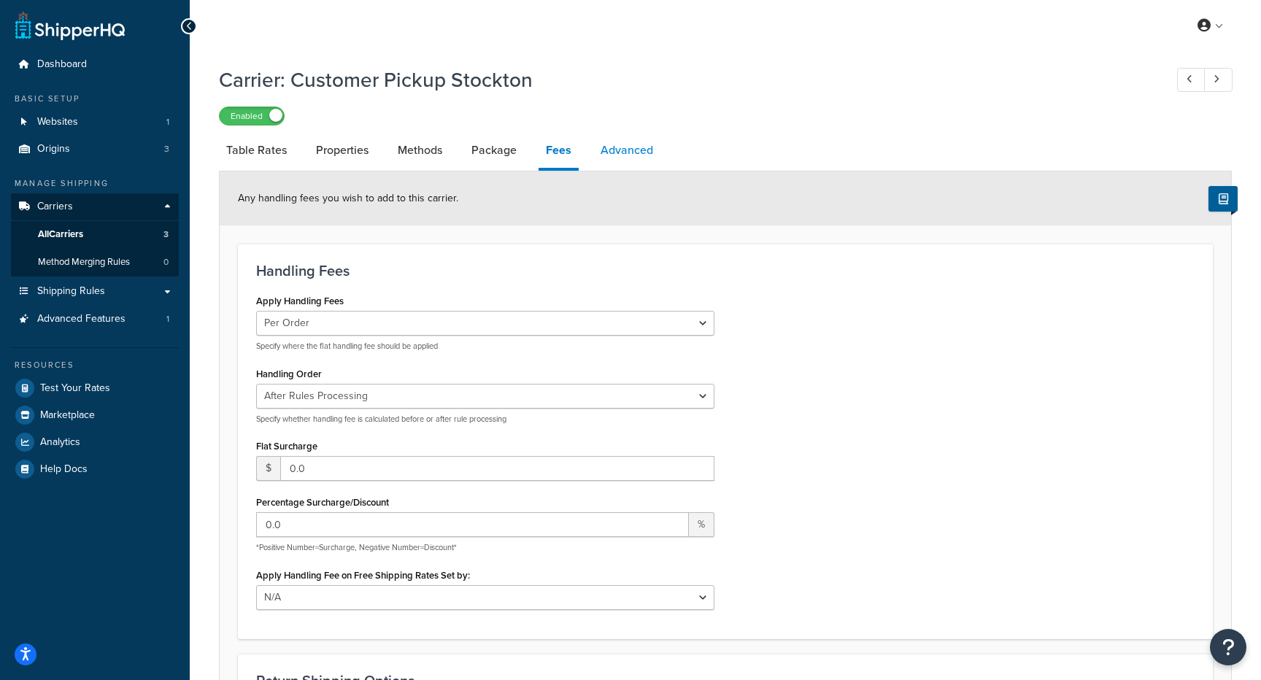
click at [631, 158] on link "Advanced" at bounding box center [626, 150] width 67 height 35
select select "false"
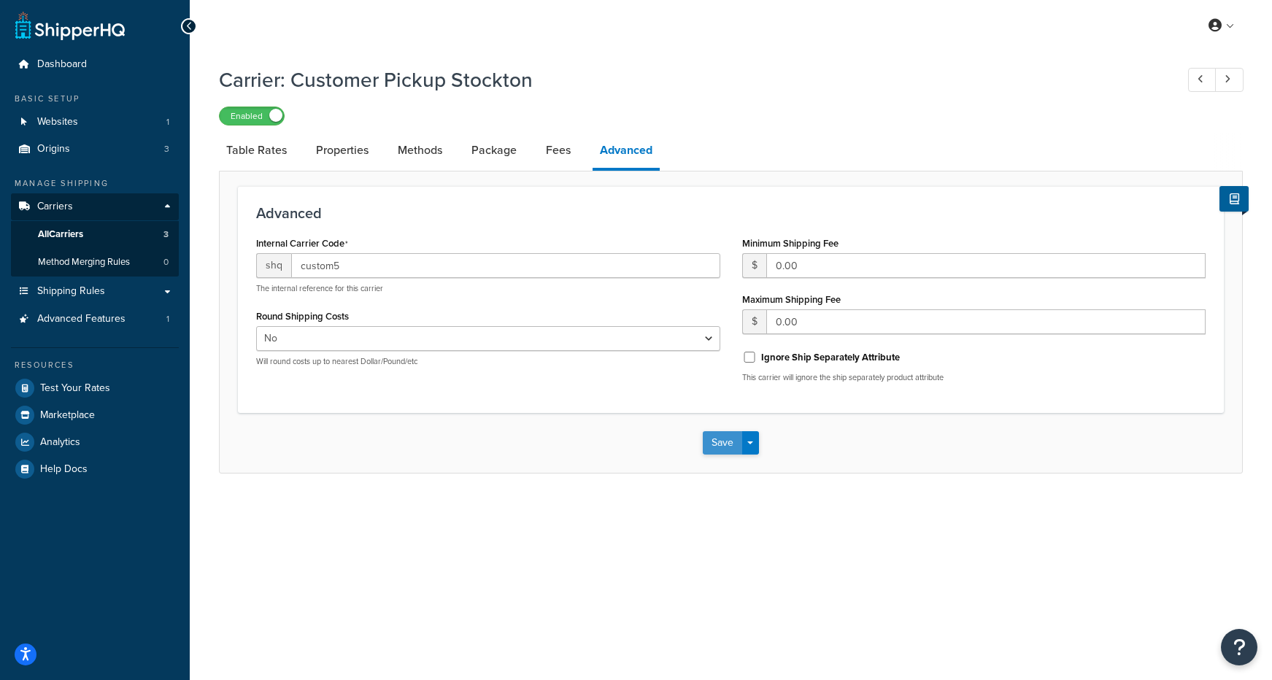
click at [731, 444] on button "Save" at bounding box center [722, 442] width 39 height 23
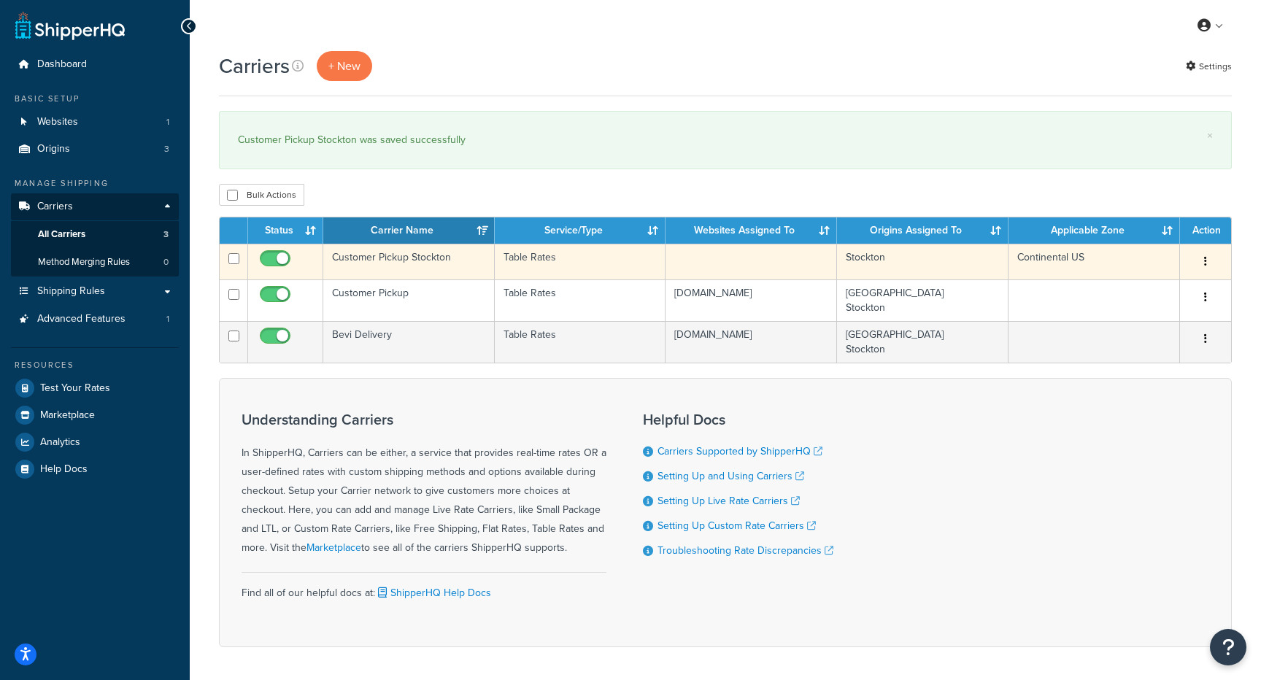
click at [1209, 263] on button "button" at bounding box center [1205, 261] width 20 height 23
click at [1151, 290] on link "Edit" at bounding box center [1146, 292] width 115 height 30
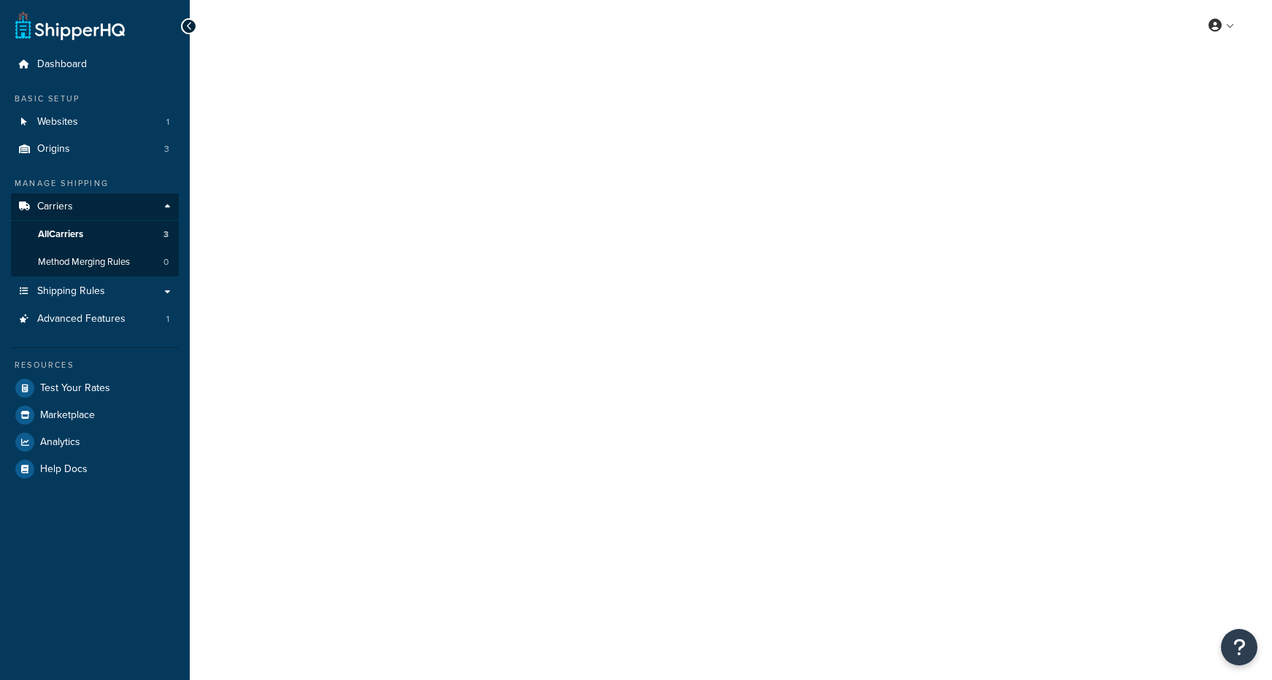
select select "25"
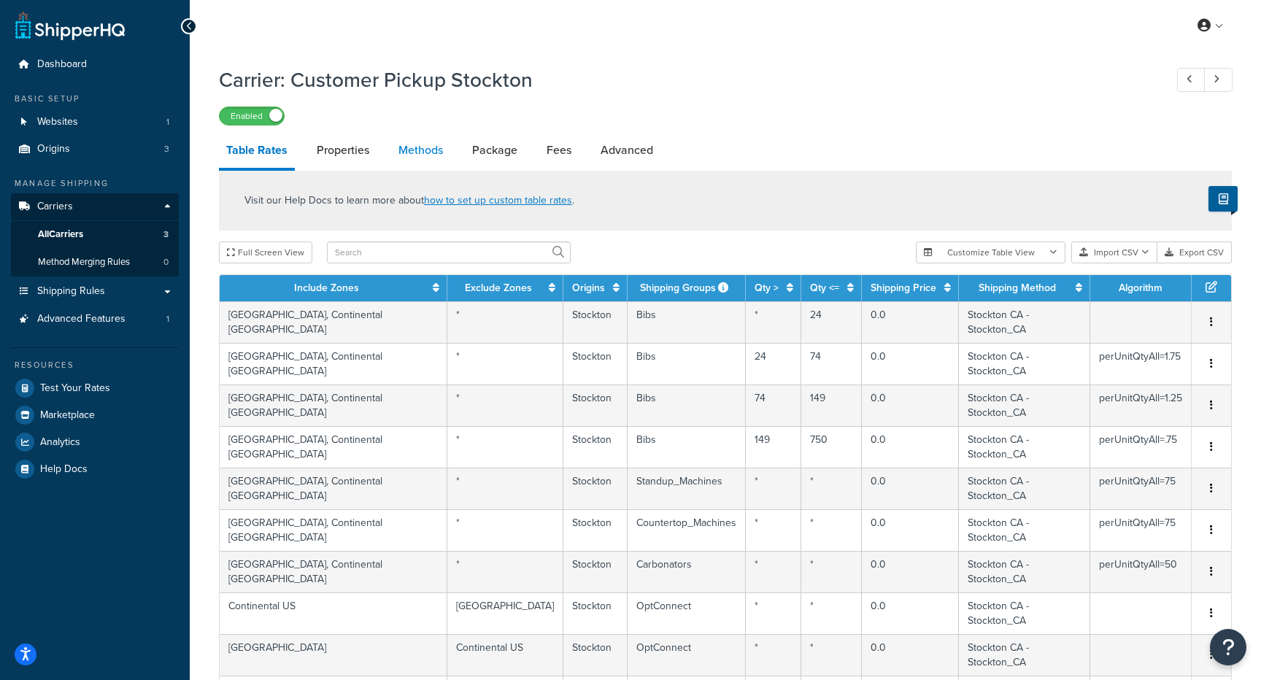
click at [419, 151] on link "Methods" at bounding box center [420, 150] width 59 height 35
select select "25"
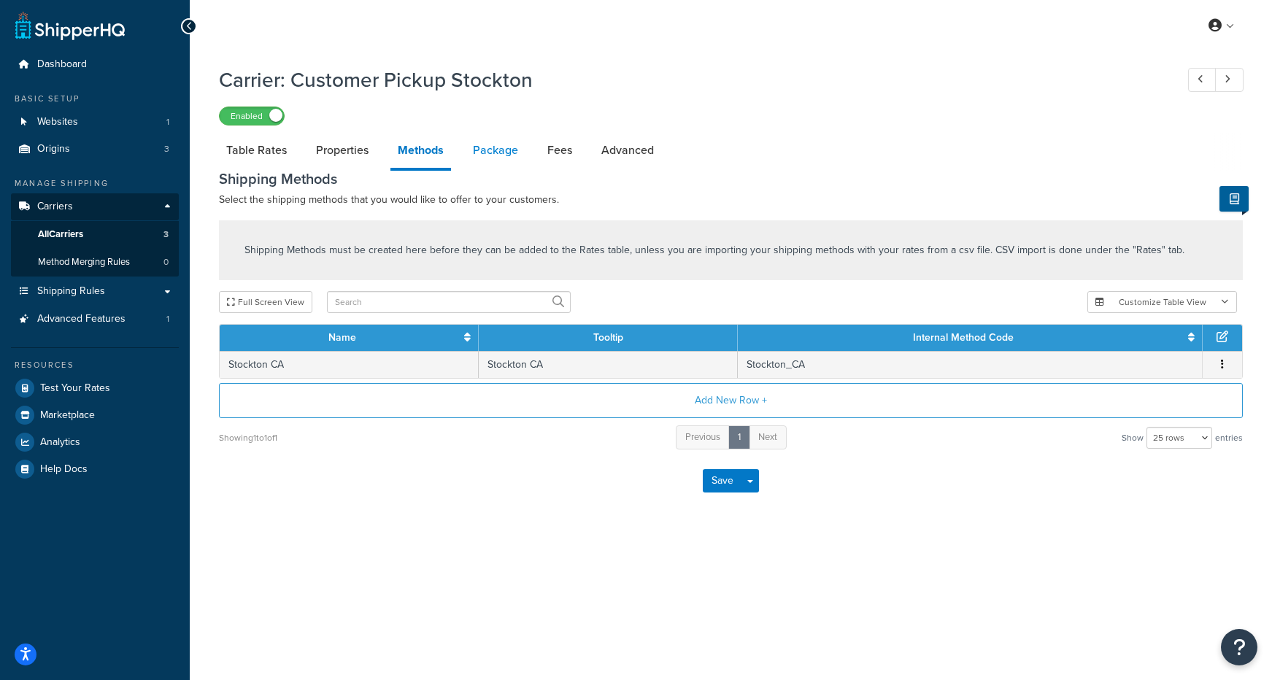
click at [505, 153] on link "Package" at bounding box center [496, 150] width 60 height 35
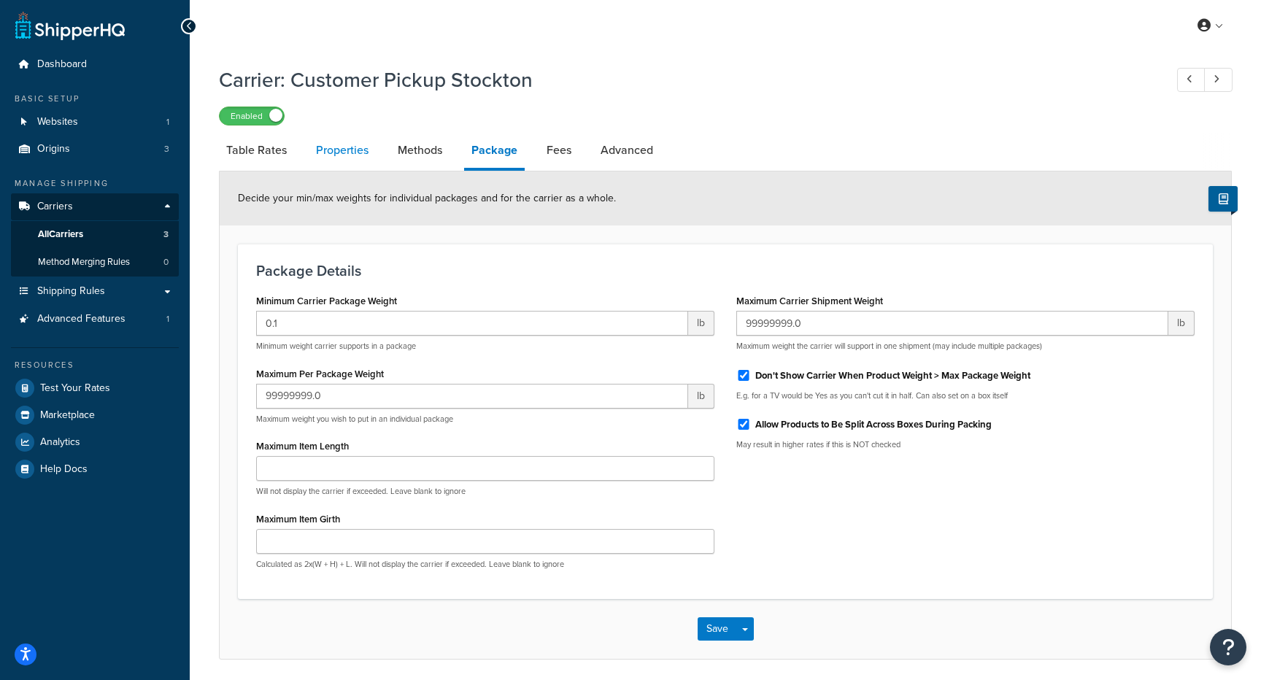
click at [328, 156] on link "Properties" at bounding box center [342, 150] width 67 height 35
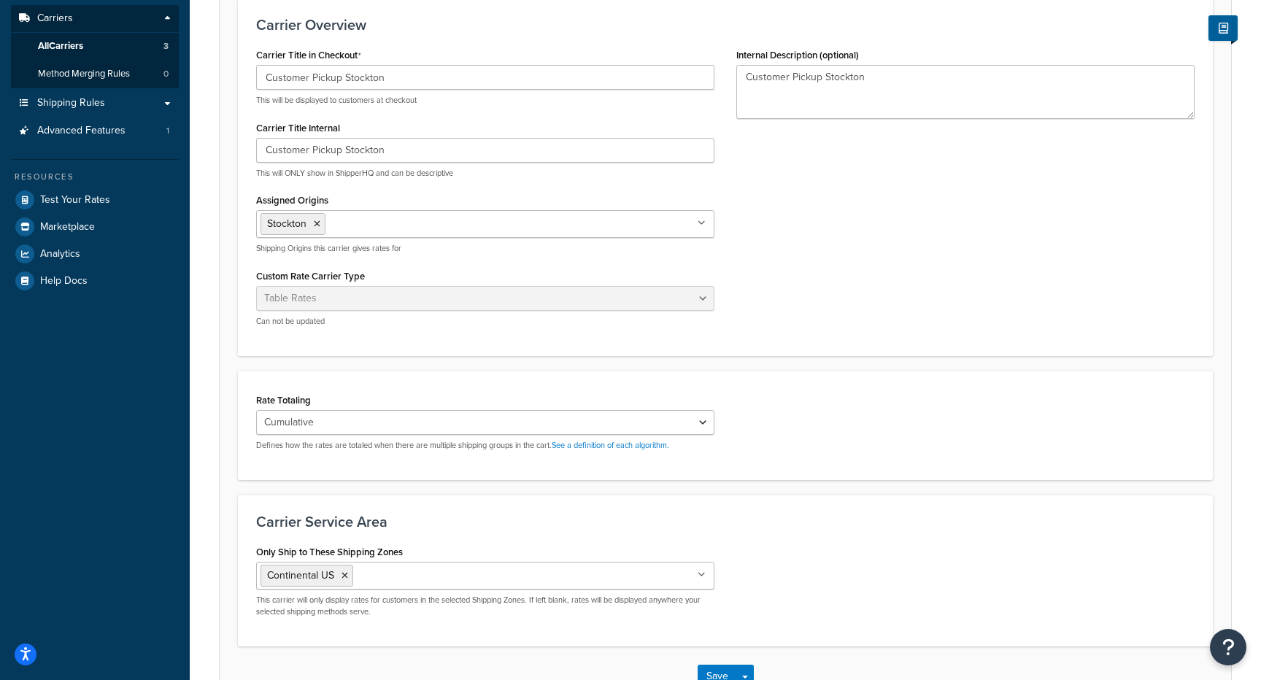
scroll to position [189, 0]
click at [344, 576] on icon at bounding box center [345, 575] width 7 height 9
click at [920, 515] on h3 "Carrier Service Area" at bounding box center [725, 521] width 938 height 16
click at [719, 676] on button "Save" at bounding box center [717, 671] width 39 height 23
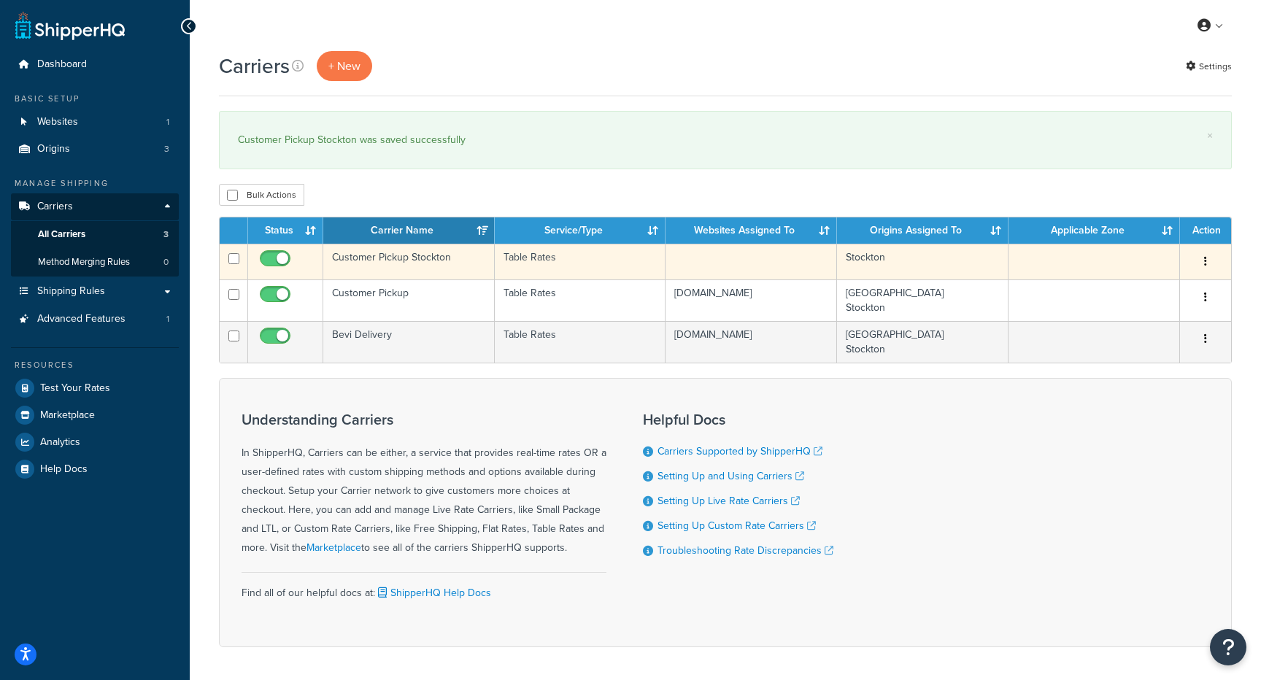
click at [412, 255] on td "Customer Pickup Stockton" at bounding box center [408, 262] width 171 height 36
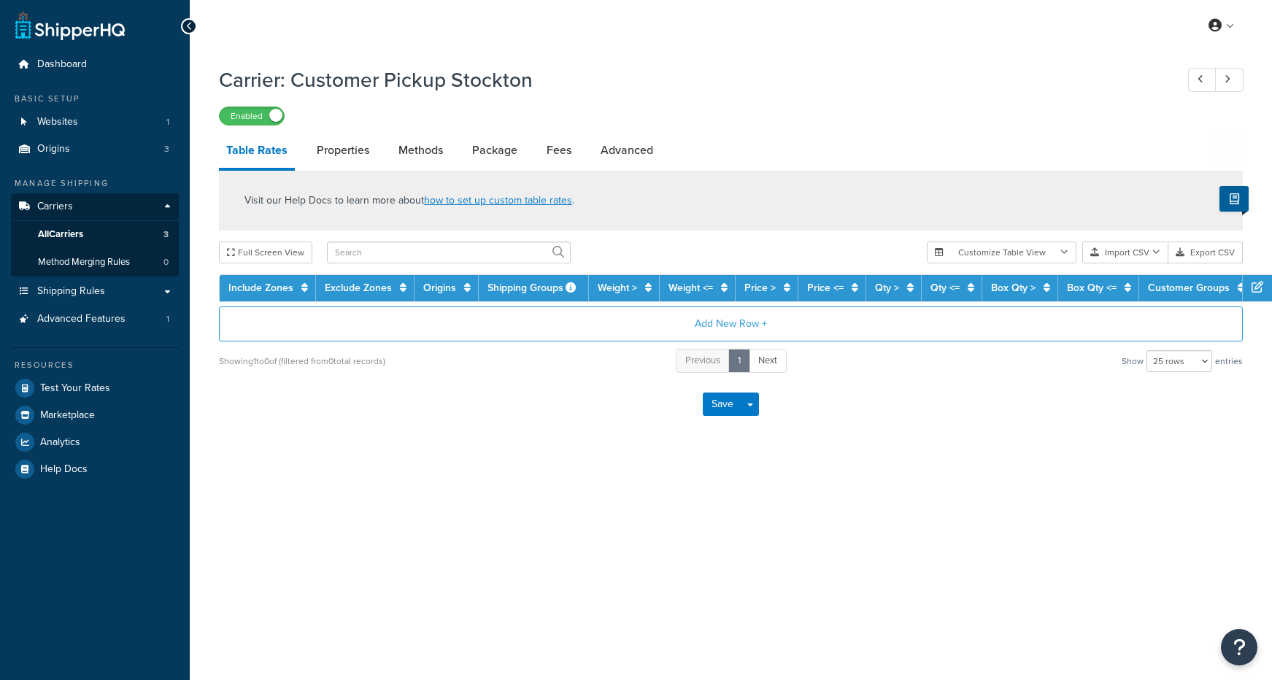
select select "25"
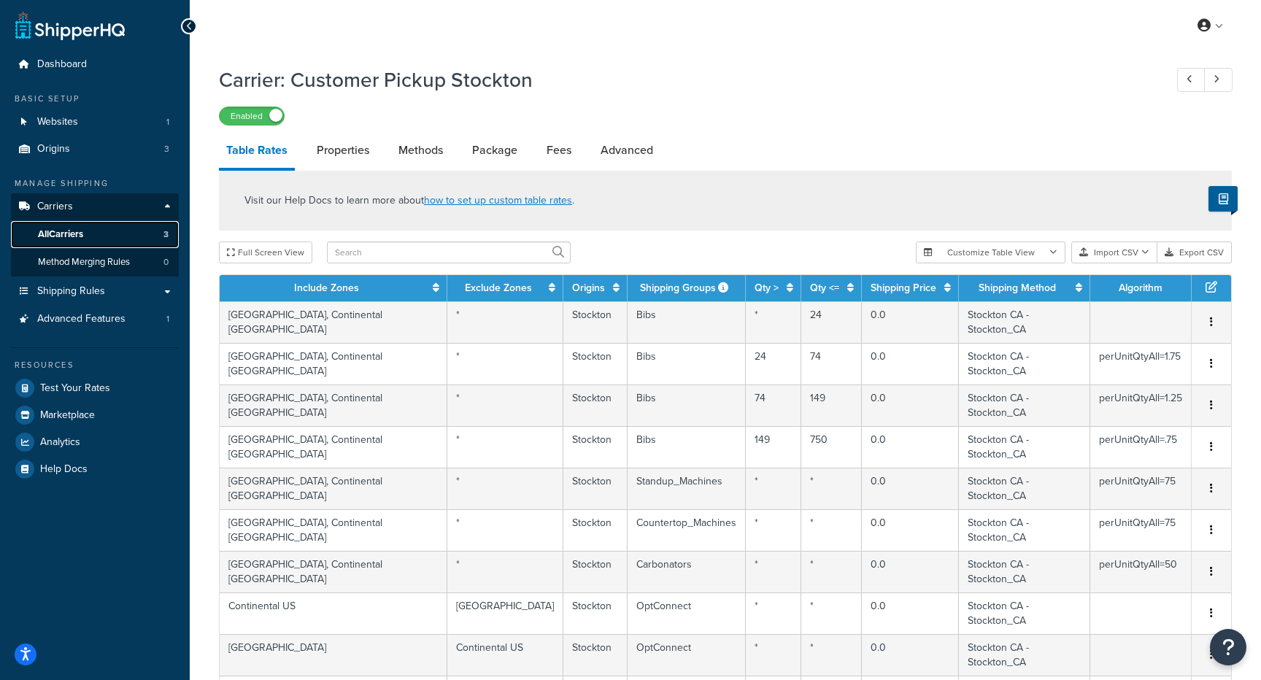
click at [83, 234] on span "All Carriers" at bounding box center [60, 234] width 45 height 12
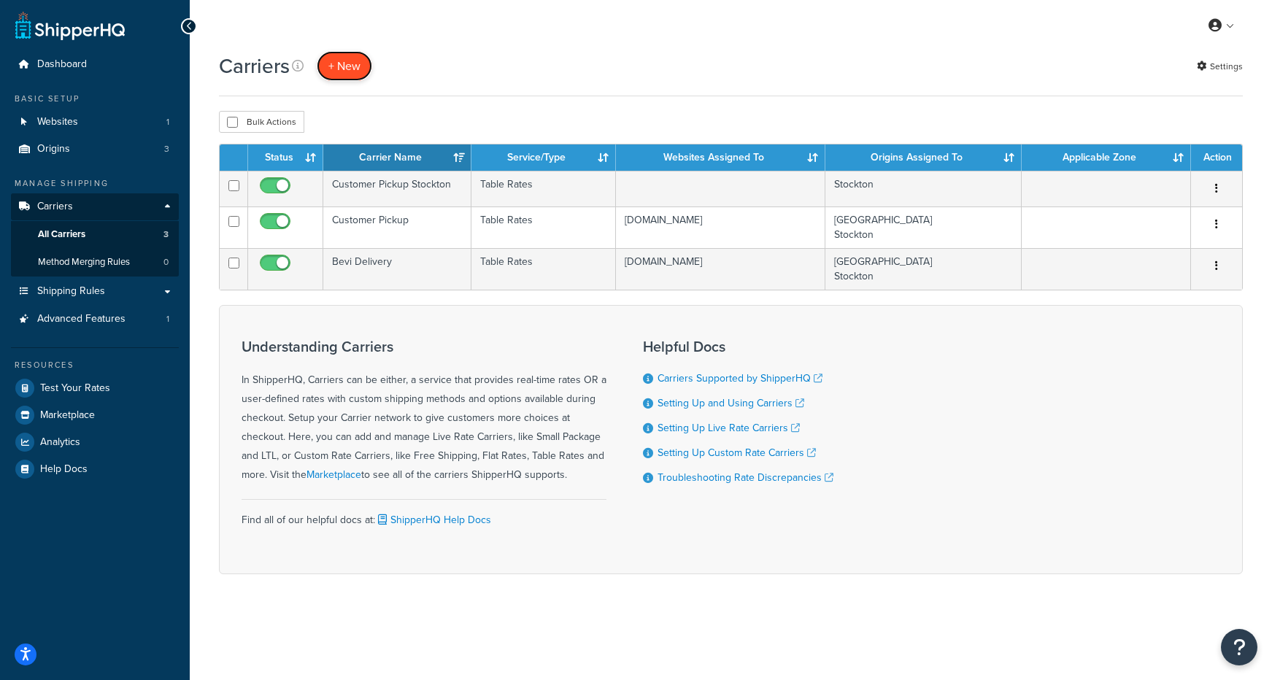
click at [344, 62] on button "+ New" at bounding box center [344, 66] width 55 height 30
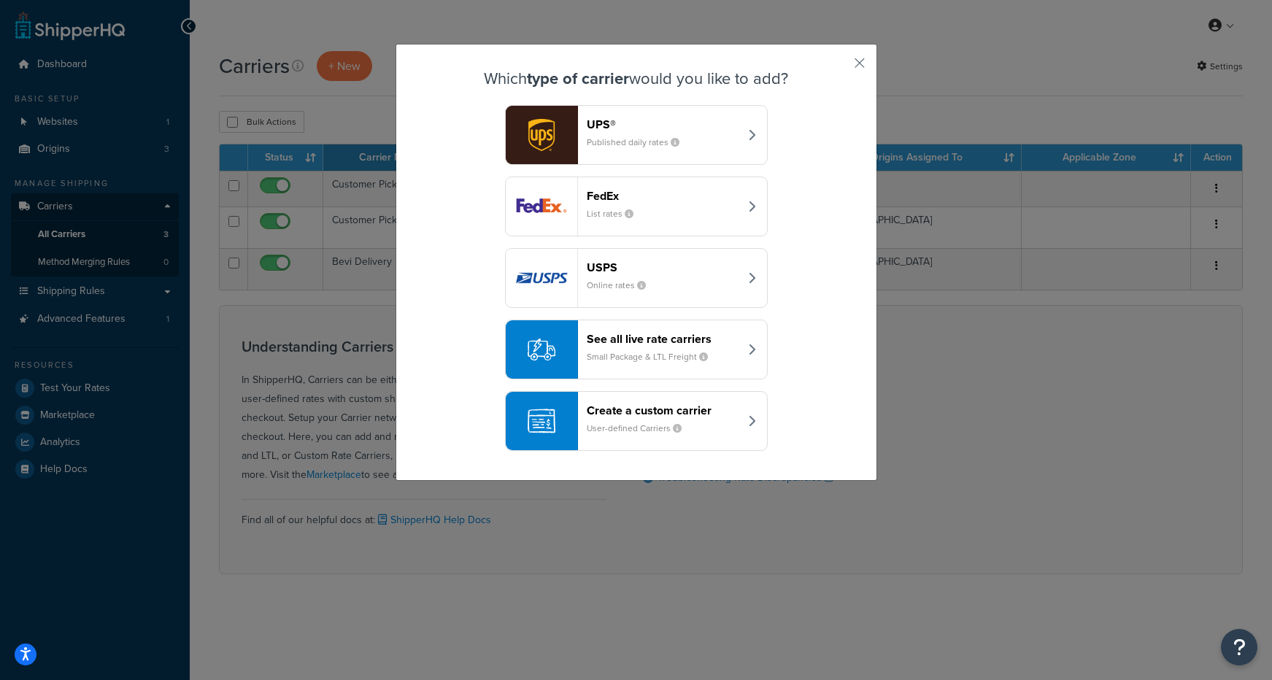
click at [658, 409] on header "Create a custom carrier" at bounding box center [663, 411] width 153 height 14
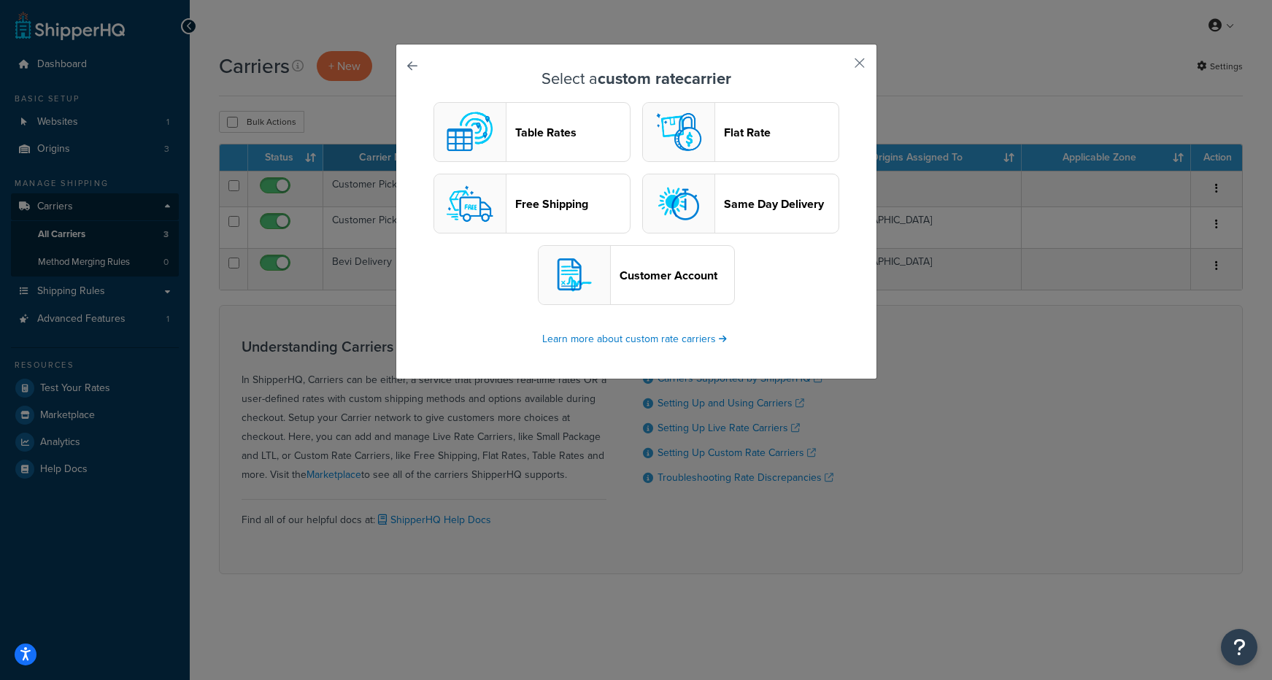
click at [563, 128] on header "Table Rates" at bounding box center [572, 133] width 115 height 14
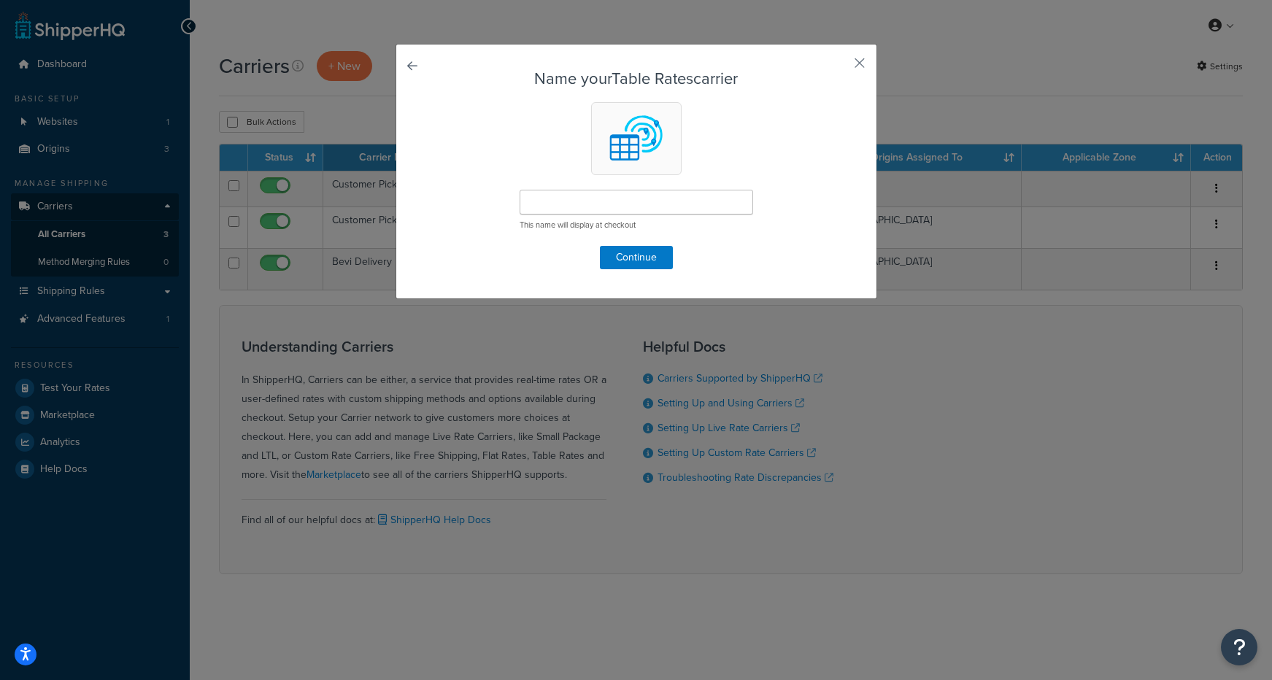
click at [415, 63] on div "Name your Table Rates carrier This name will display at checkout Continue" at bounding box center [637, 171] width 482 height 255
click at [433, 70] on link at bounding box center [433, 70] width 0 height 0
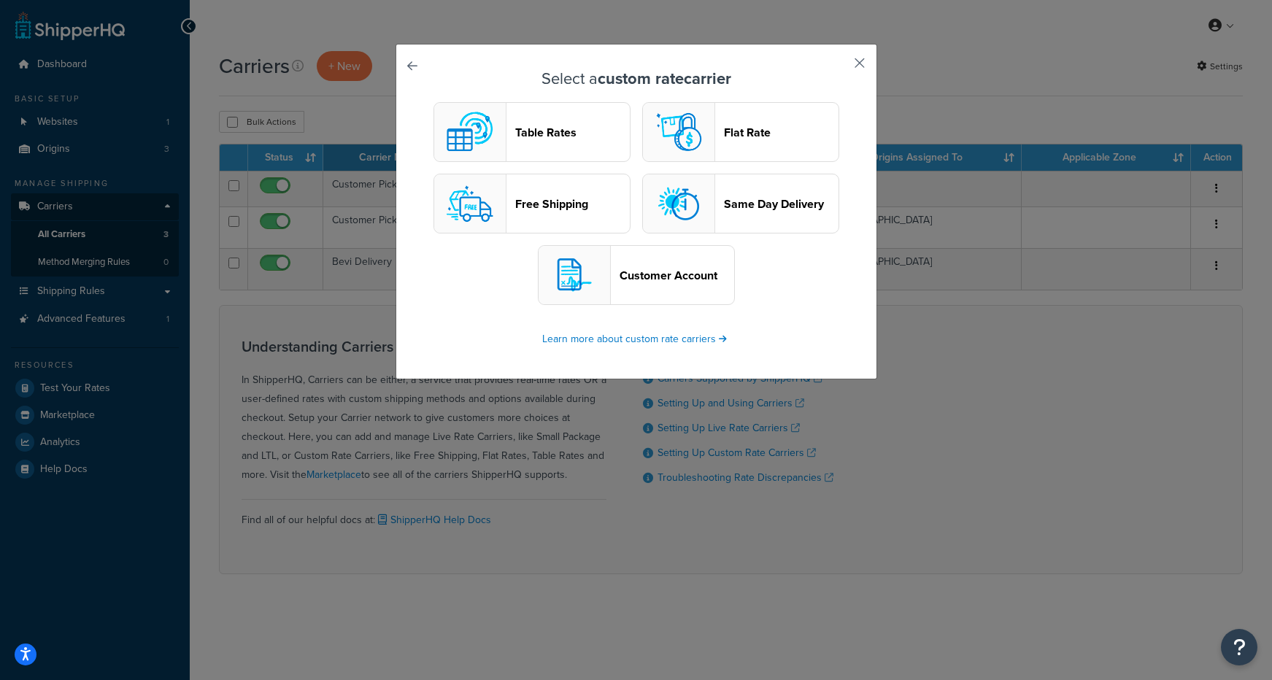
click at [840, 66] on button "button" at bounding box center [838, 68] width 4 height 4
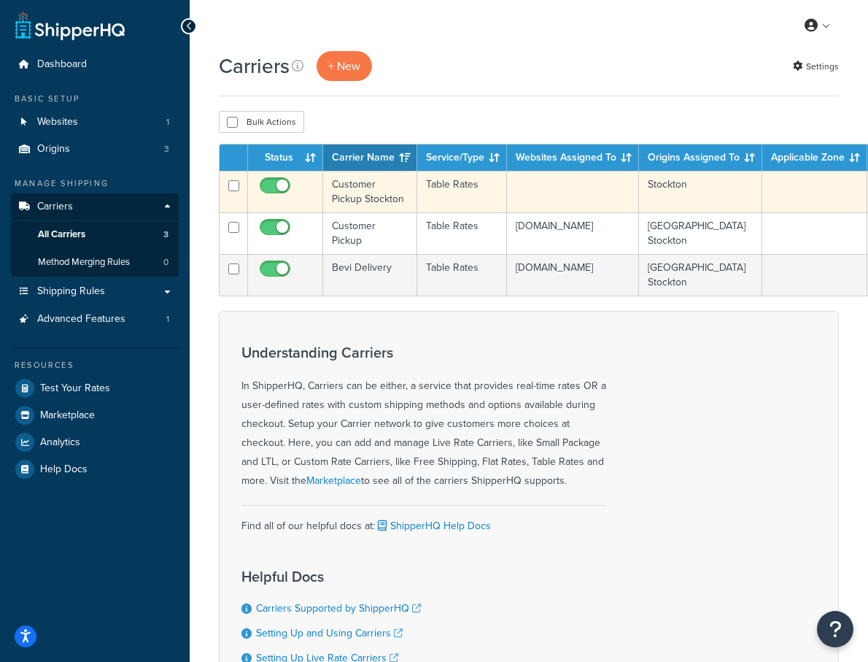
click at [527, 195] on td at bounding box center [573, 192] width 132 height 42
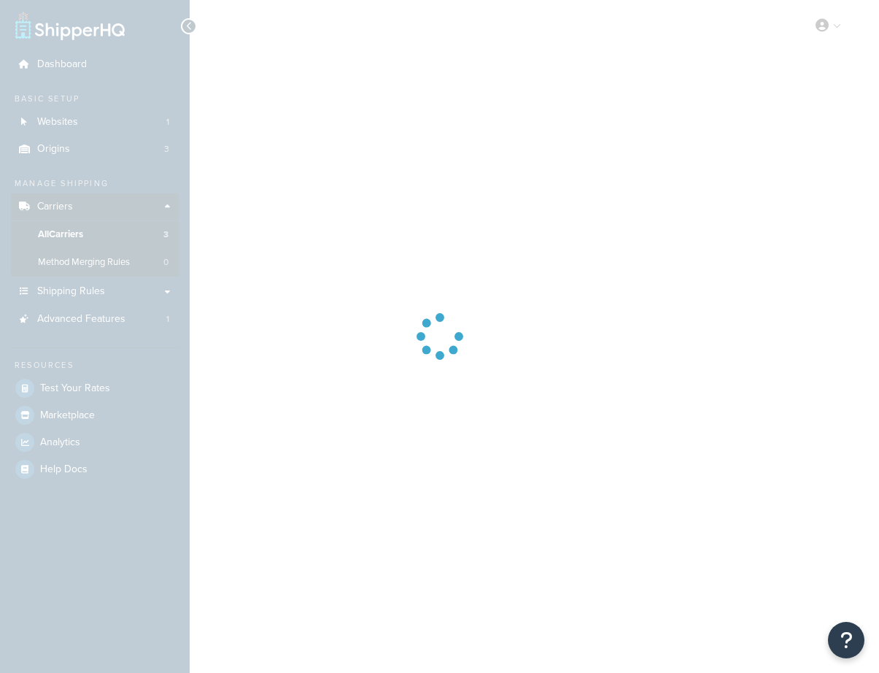
select select "25"
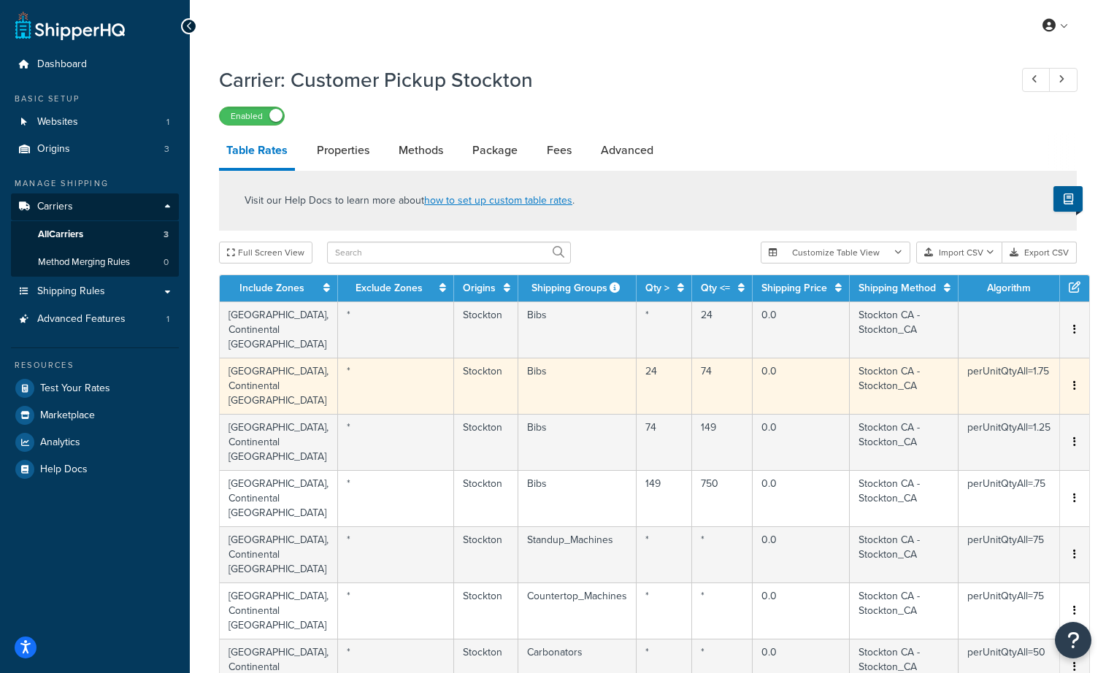
click at [879, 378] on button "button" at bounding box center [1074, 386] width 12 height 16
click at [879, 340] on div "Edit" at bounding box center [982, 337] width 104 height 30
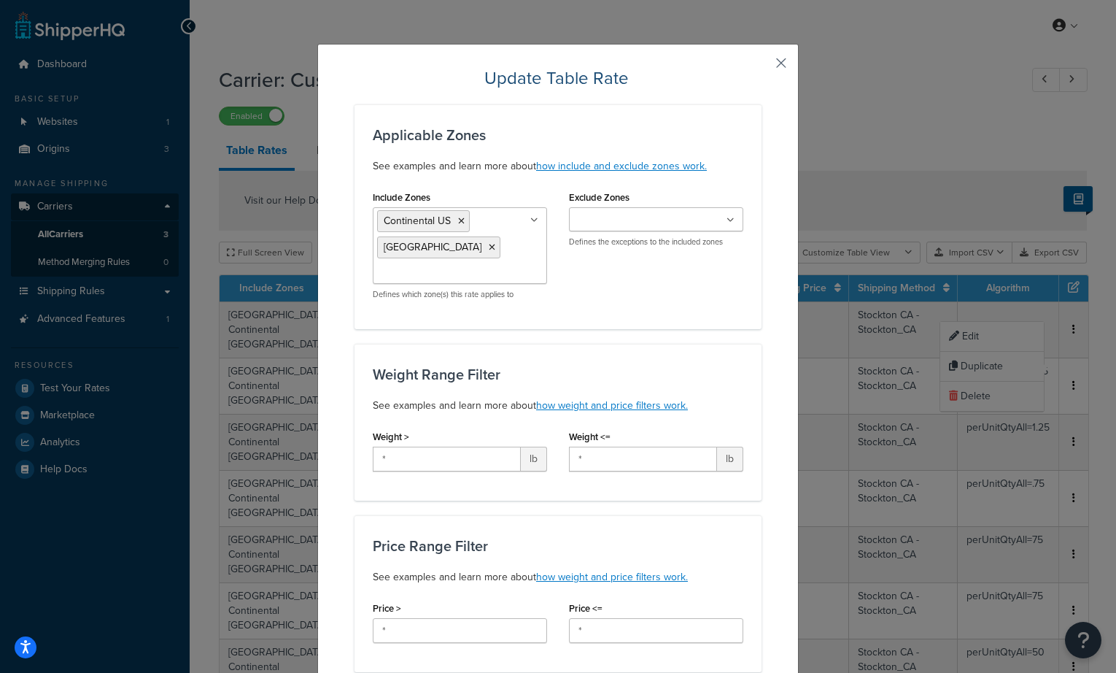
click at [762, 66] on button "button" at bounding box center [760, 68] width 4 height 4
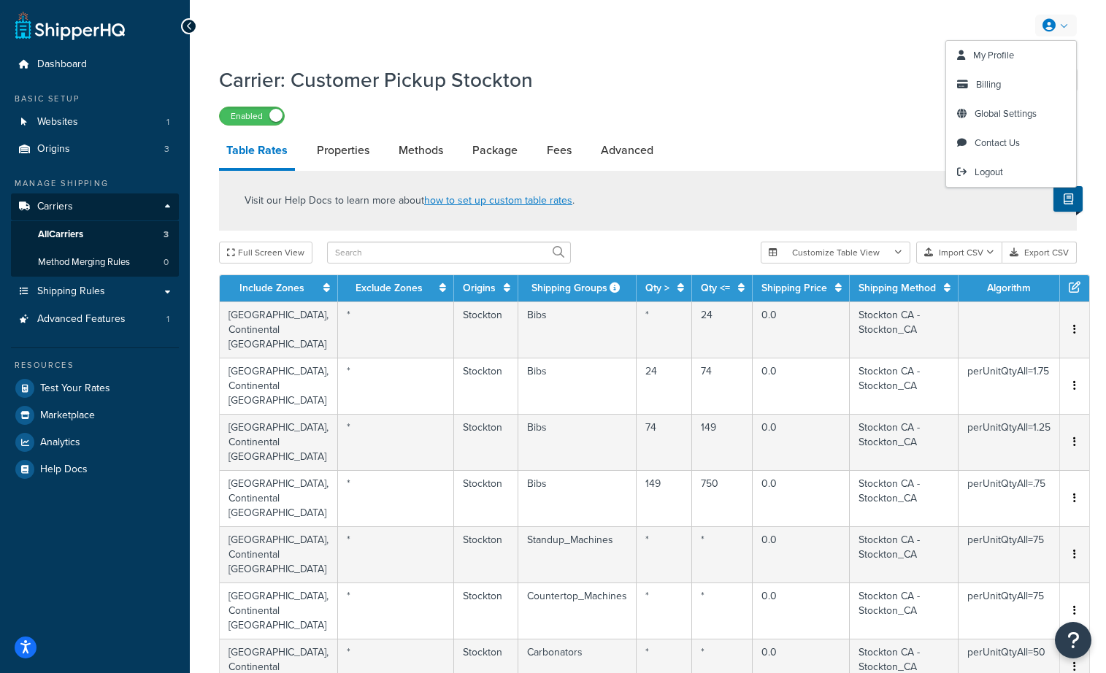
click at [879, 26] on link at bounding box center [1056, 26] width 42 height 22
click at [342, 155] on link "Properties" at bounding box center [342, 150] width 67 height 35
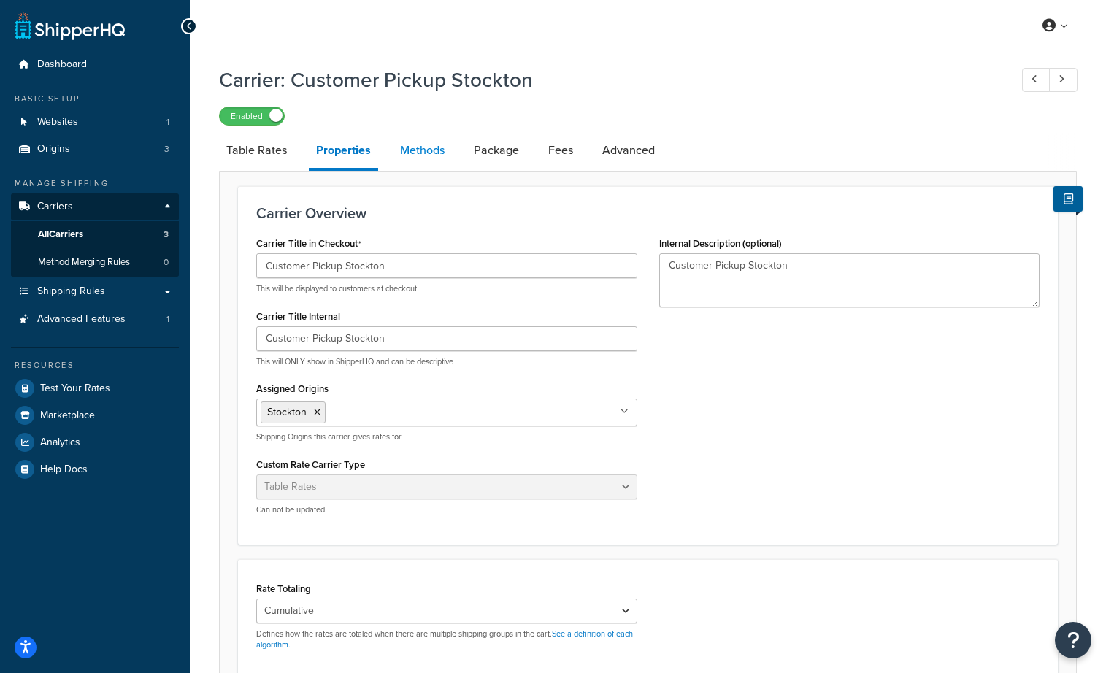
click at [414, 147] on link "Methods" at bounding box center [422, 150] width 59 height 35
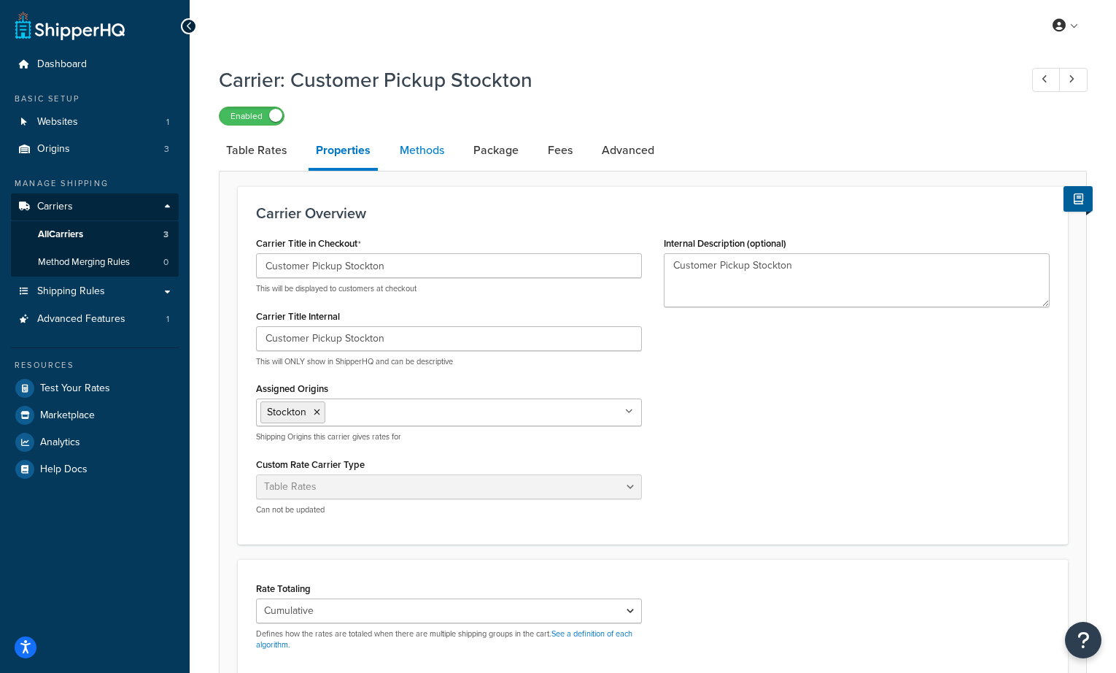
select select "25"
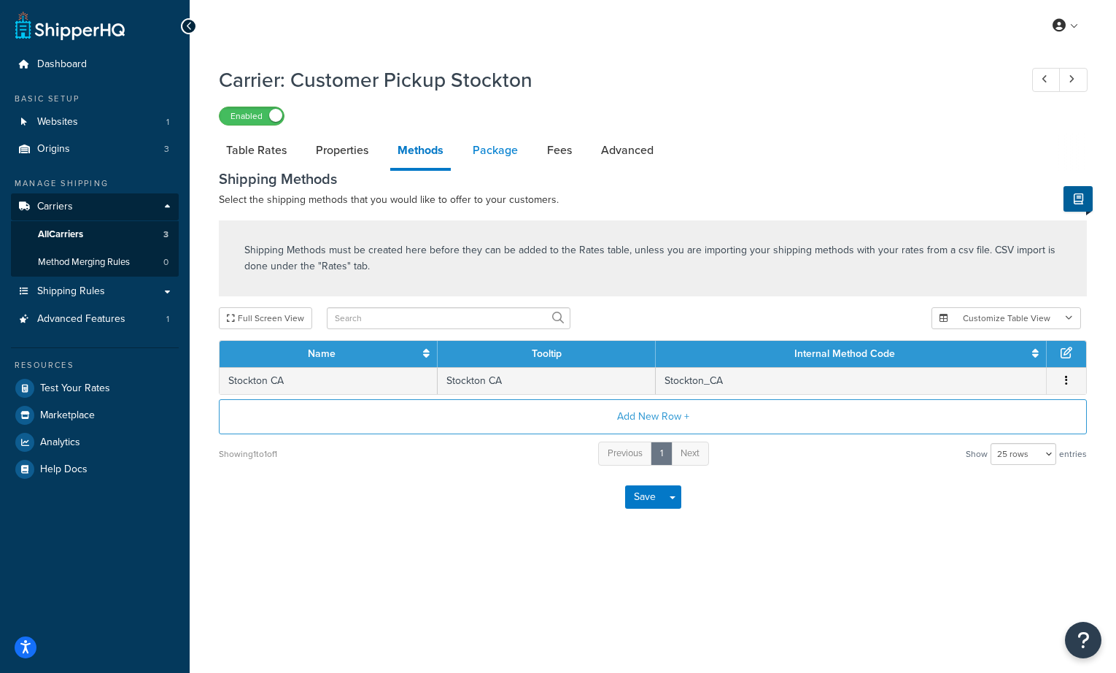
click at [485, 150] on link "Package" at bounding box center [496, 150] width 60 height 35
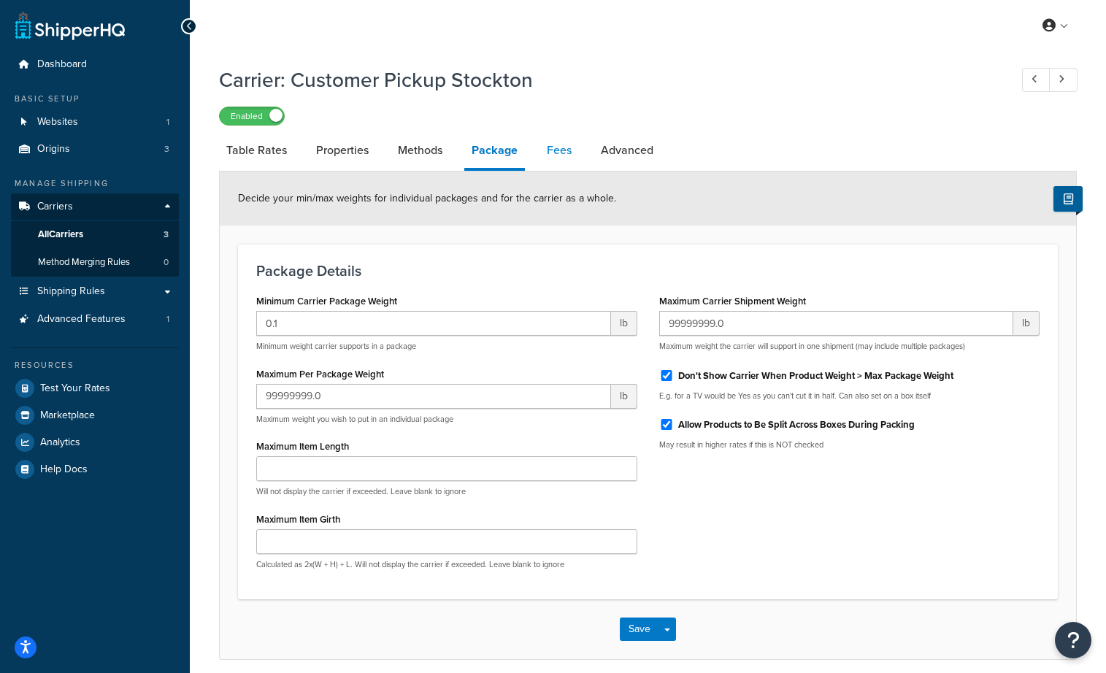
click at [564, 157] on link "Fees" at bounding box center [558, 150] width 39 height 35
select select "AFTER"
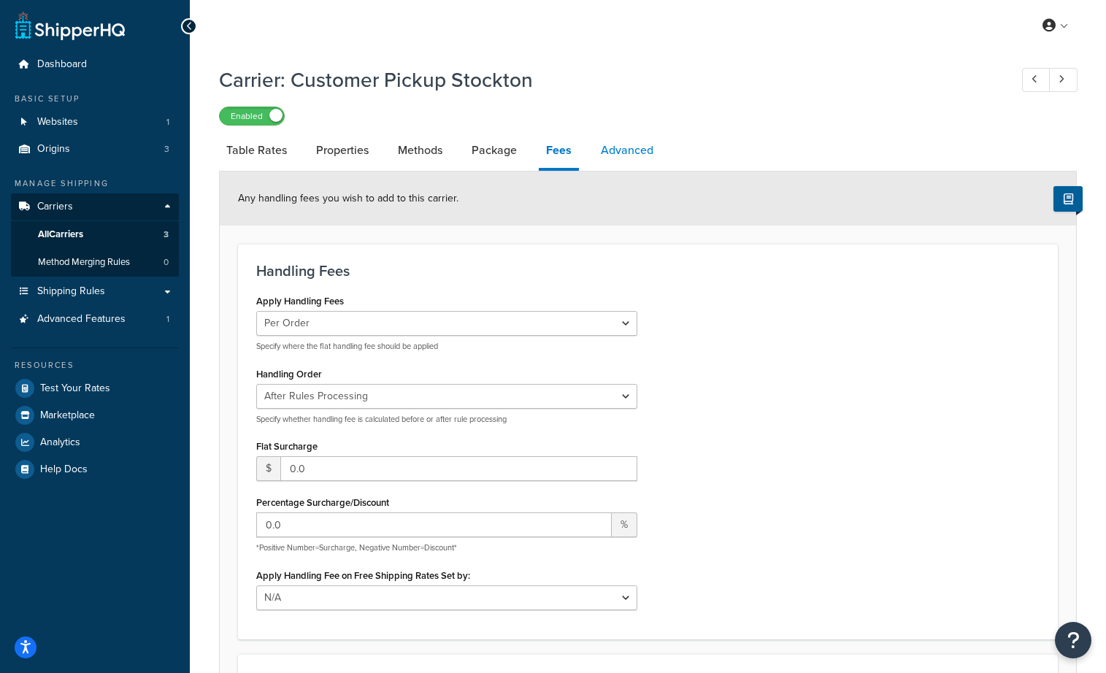
click at [648, 150] on link "Advanced" at bounding box center [626, 150] width 67 height 35
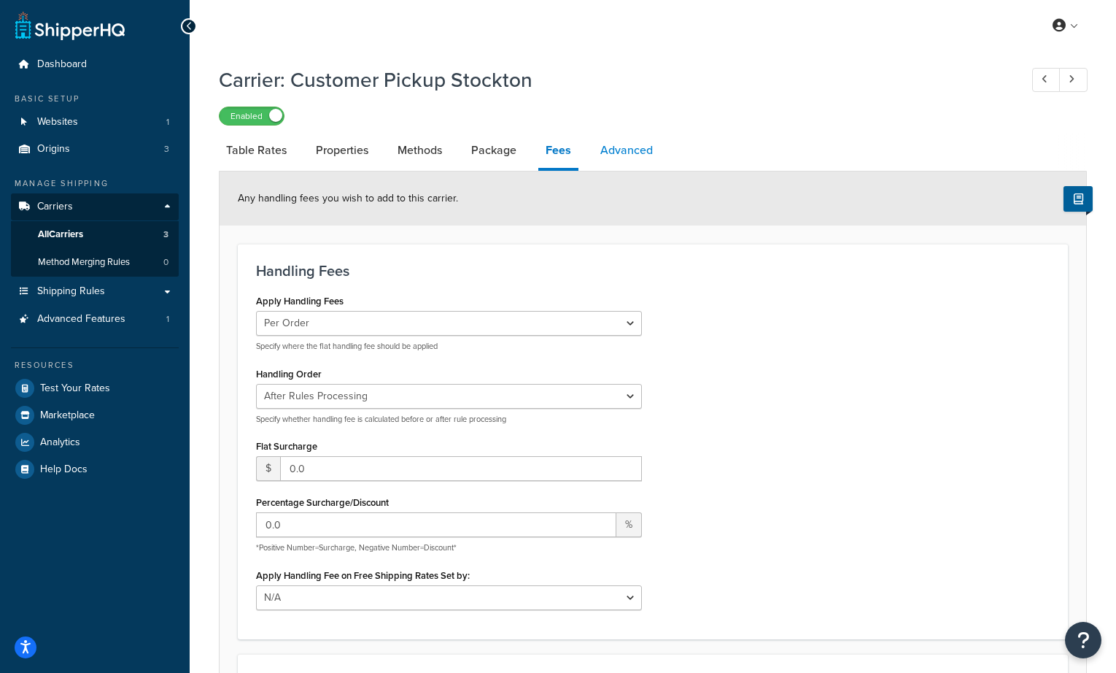
select select "false"
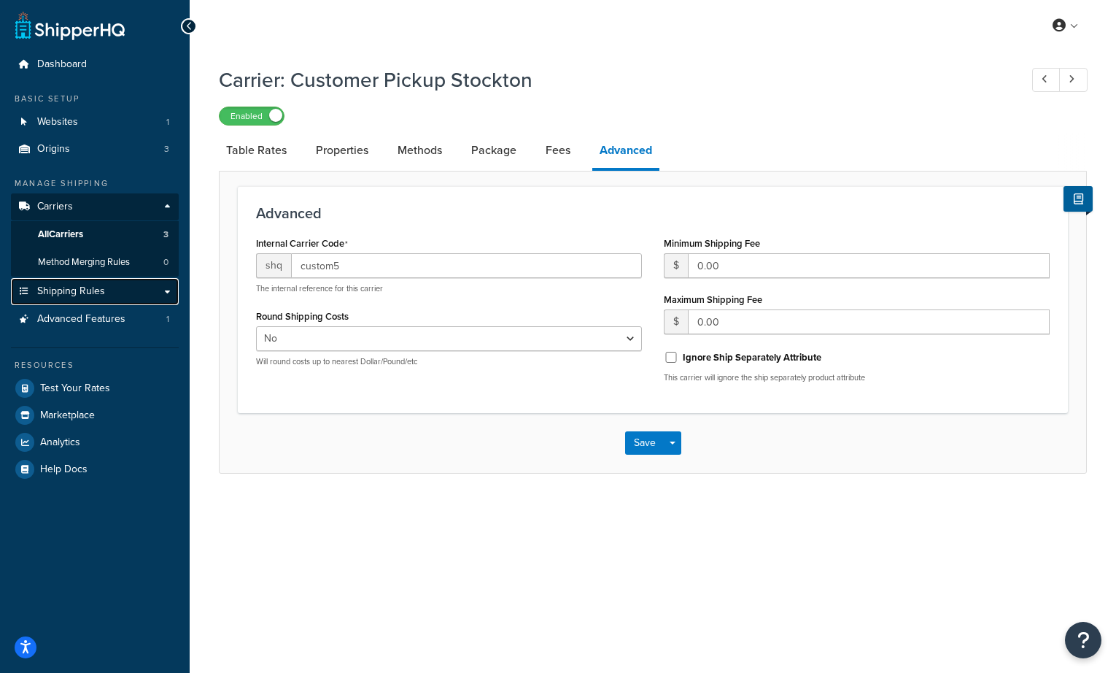
click at [162, 285] on link "Shipping Rules" at bounding box center [95, 291] width 168 height 27
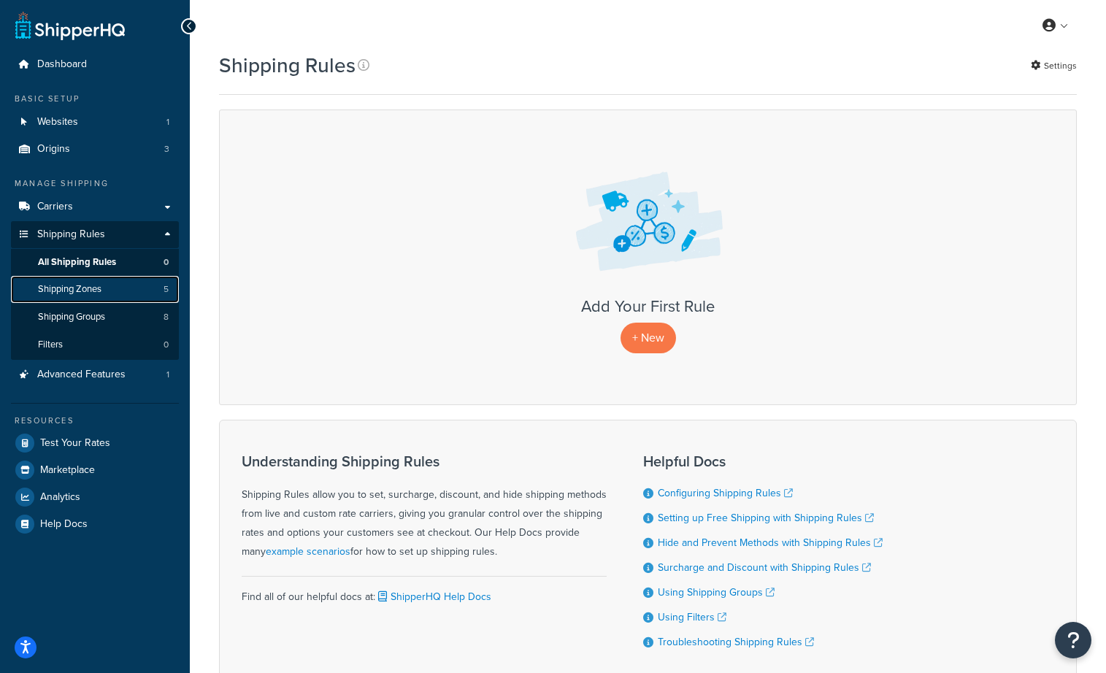
click at [98, 289] on span "Shipping Zones" at bounding box center [69, 289] width 63 height 12
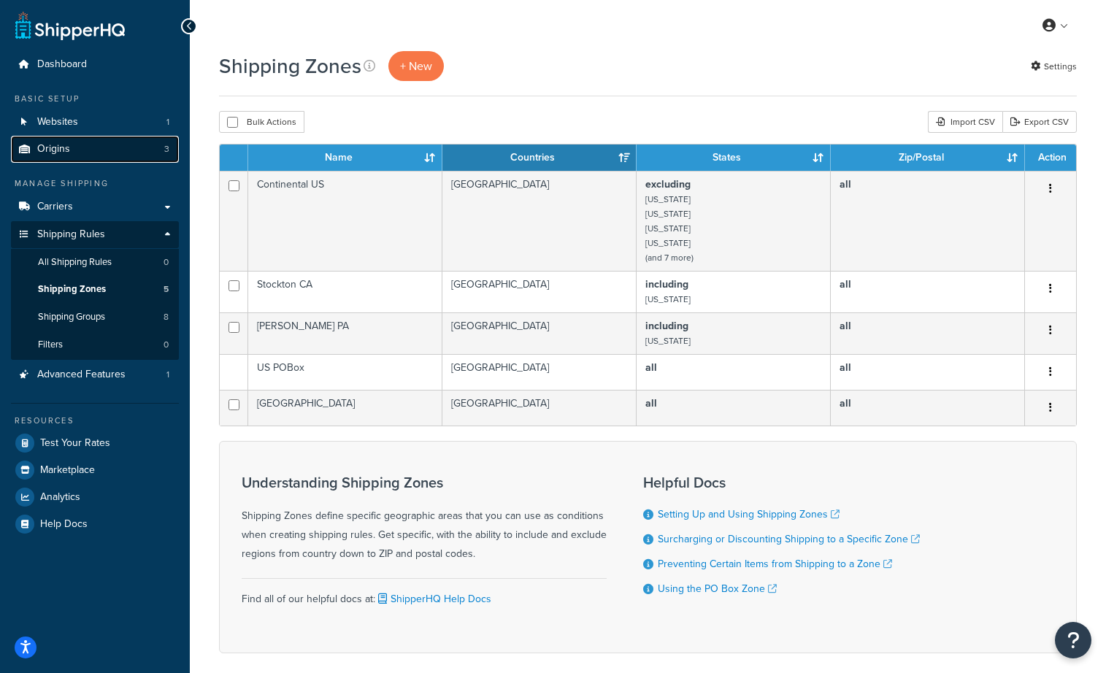
click at [90, 146] on link "Origins 3" at bounding box center [95, 149] width 168 height 27
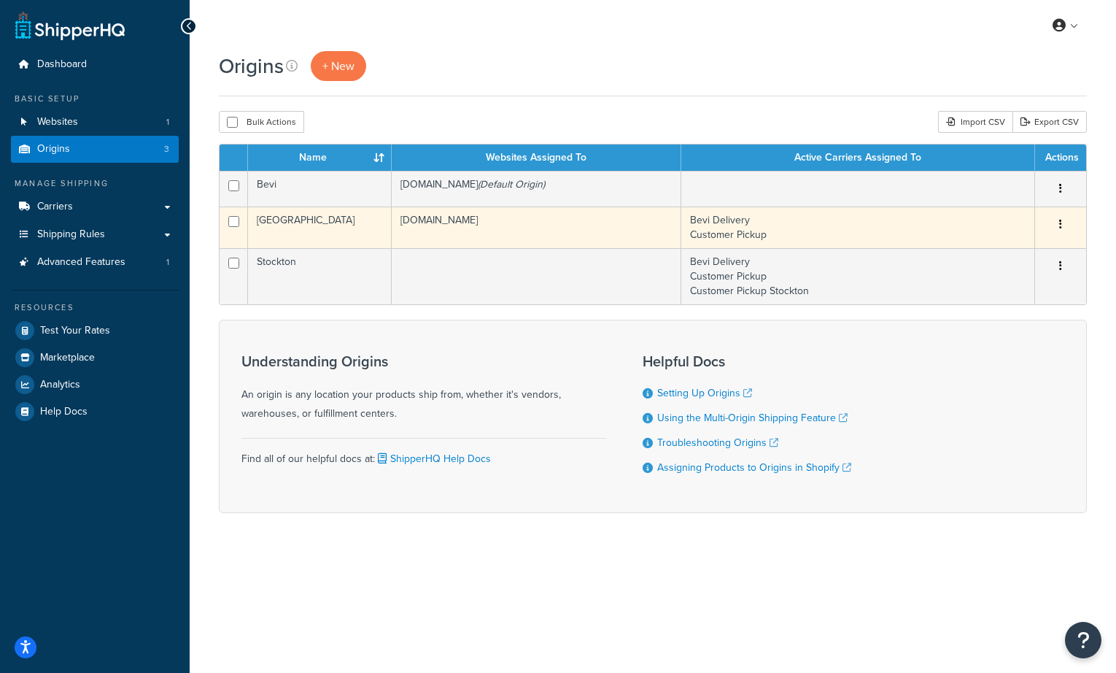
drag, startPoint x: 542, startPoint y: 225, endPoint x: 390, endPoint y: 226, distance: 151.8
click at [390, 226] on tr "Carlisle [DOMAIN_NAME] Bevi Delivery Customer Pickup Edit Duplicate Delete" at bounding box center [653, 228] width 867 height 42
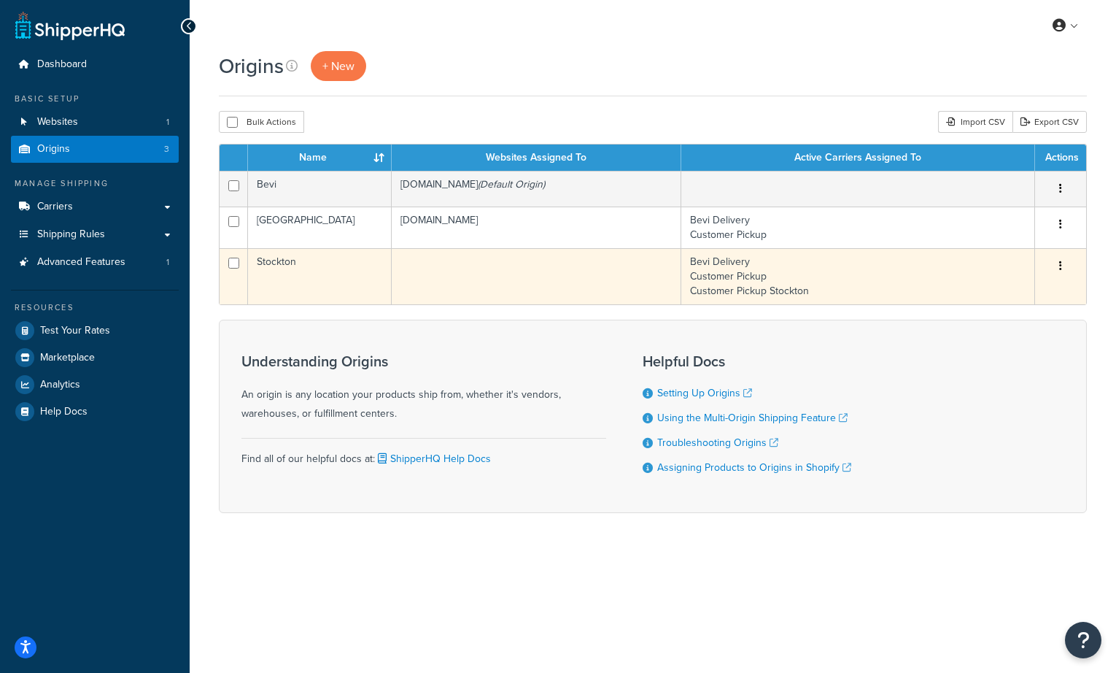
copy tr "[DOMAIN_NAME]"
click at [323, 264] on td "Stockton" at bounding box center [320, 276] width 144 height 56
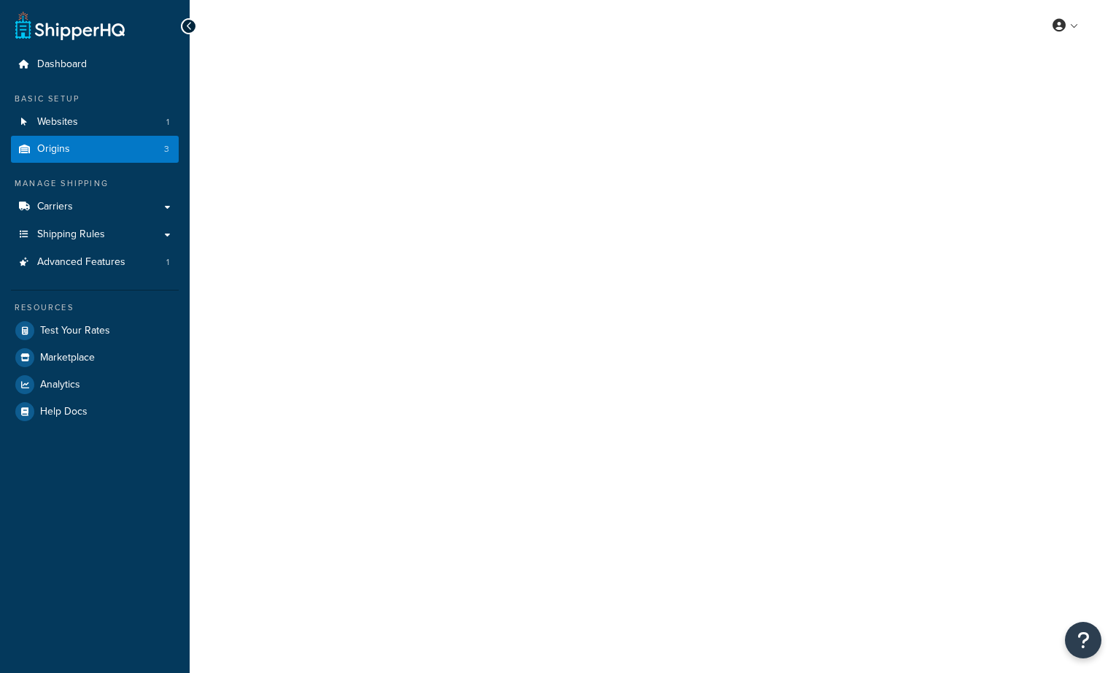
select select "5"
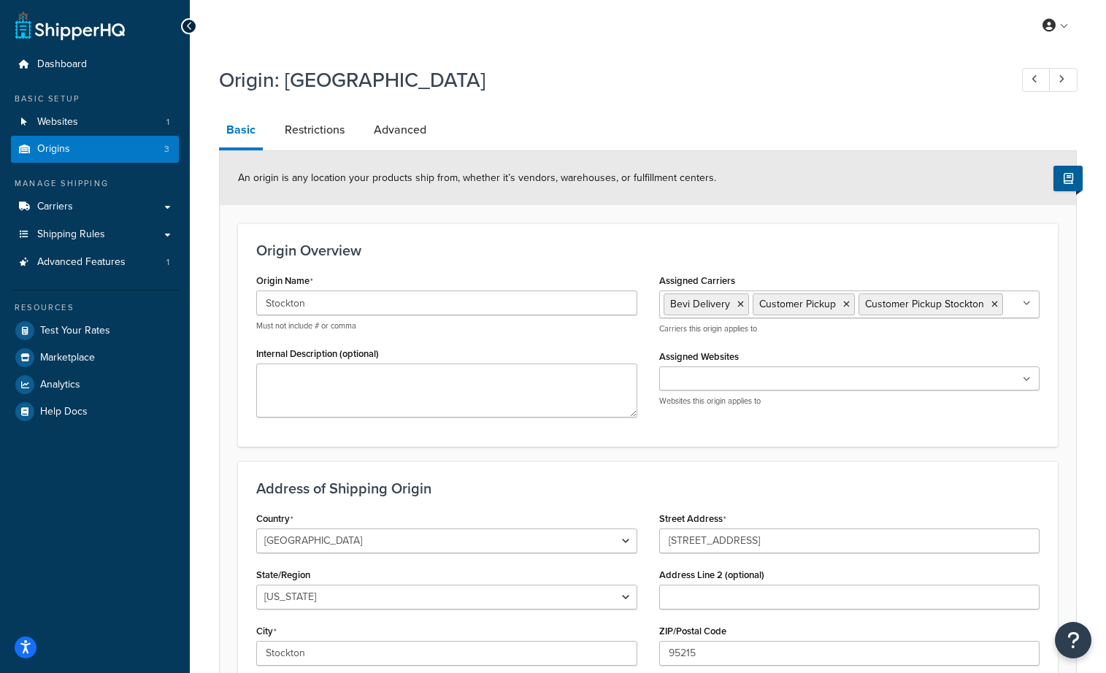
click at [719, 381] on input "Assigned Websites" at bounding box center [727, 379] width 129 height 16
paste input "[DOMAIN_NAME]"
click at [682, 382] on input "[DOMAIN_NAME]" at bounding box center [727, 379] width 129 height 16
type input "[DOMAIN_NAME]"
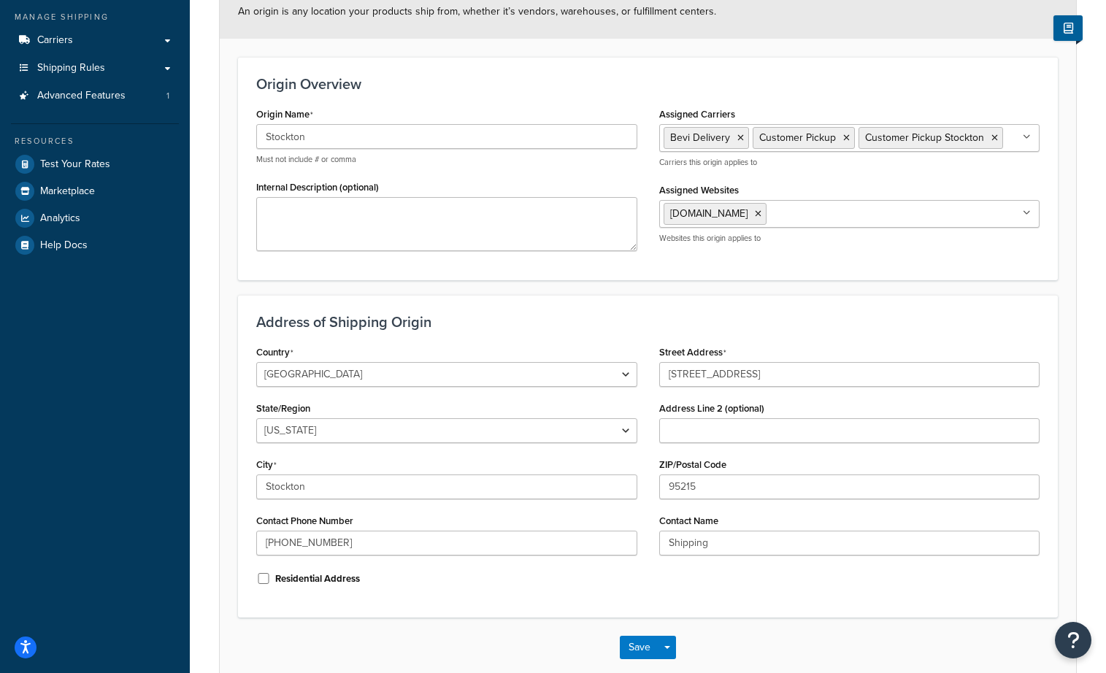
scroll to position [177, 0]
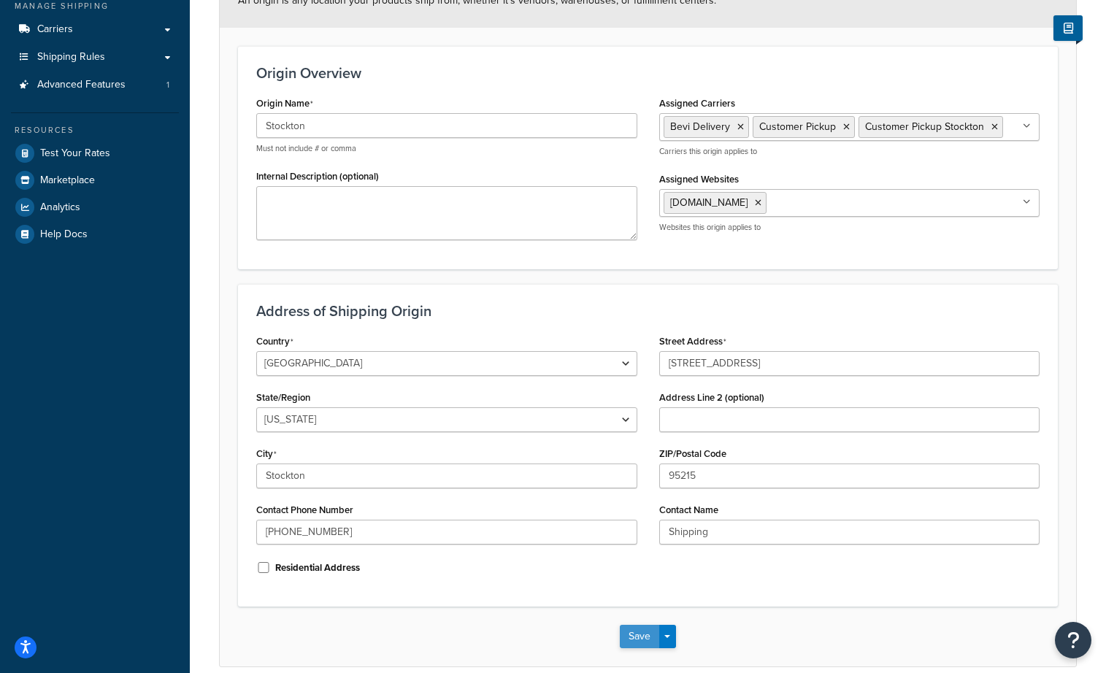
click at [630, 638] on button "Save" at bounding box center [639, 636] width 39 height 23
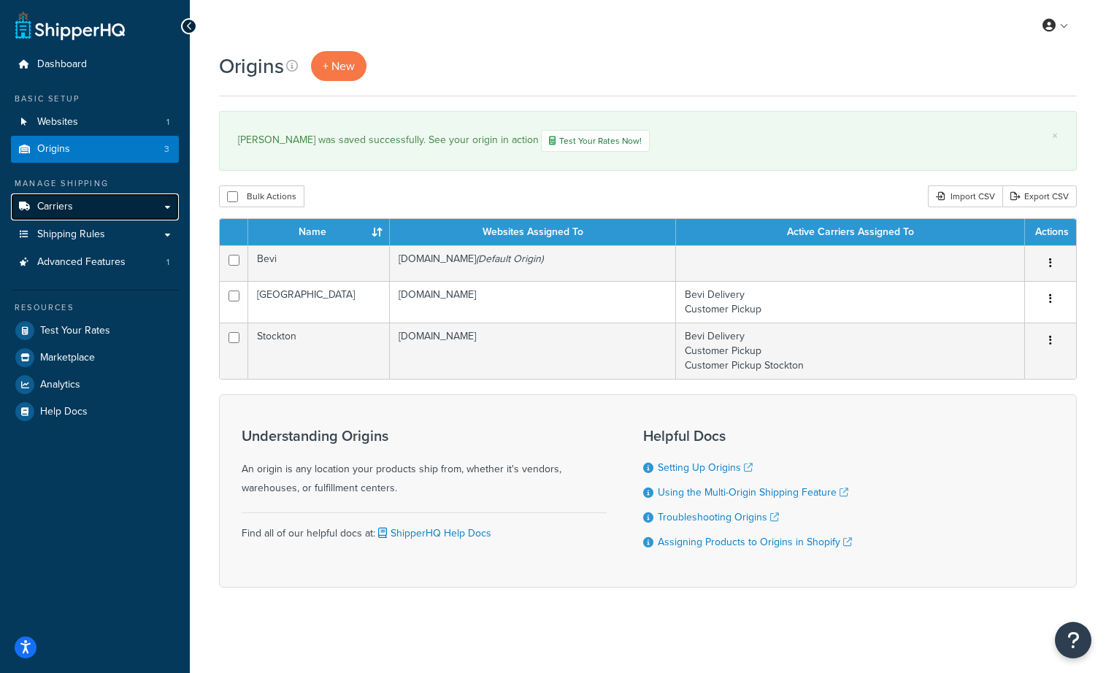
click at [167, 205] on link "Carriers" at bounding box center [95, 206] width 168 height 27
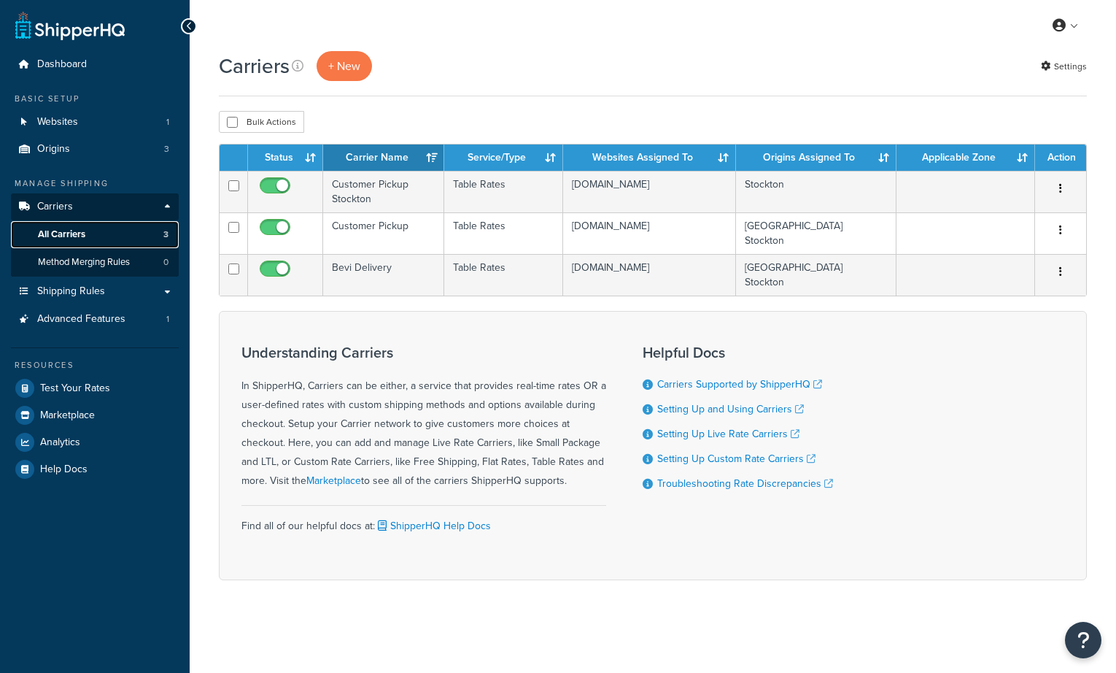
click at [78, 234] on span "All Carriers" at bounding box center [61, 234] width 47 height 12
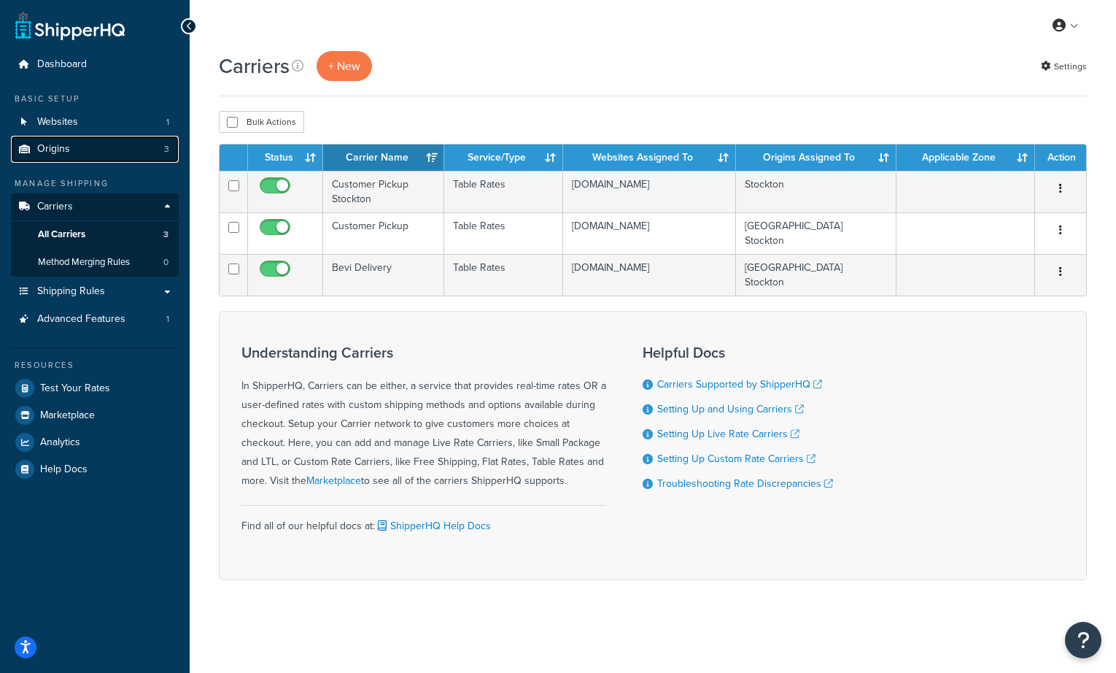
click at [96, 147] on link "Origins 3" at bounding box center [95, 149] width 168 height 27
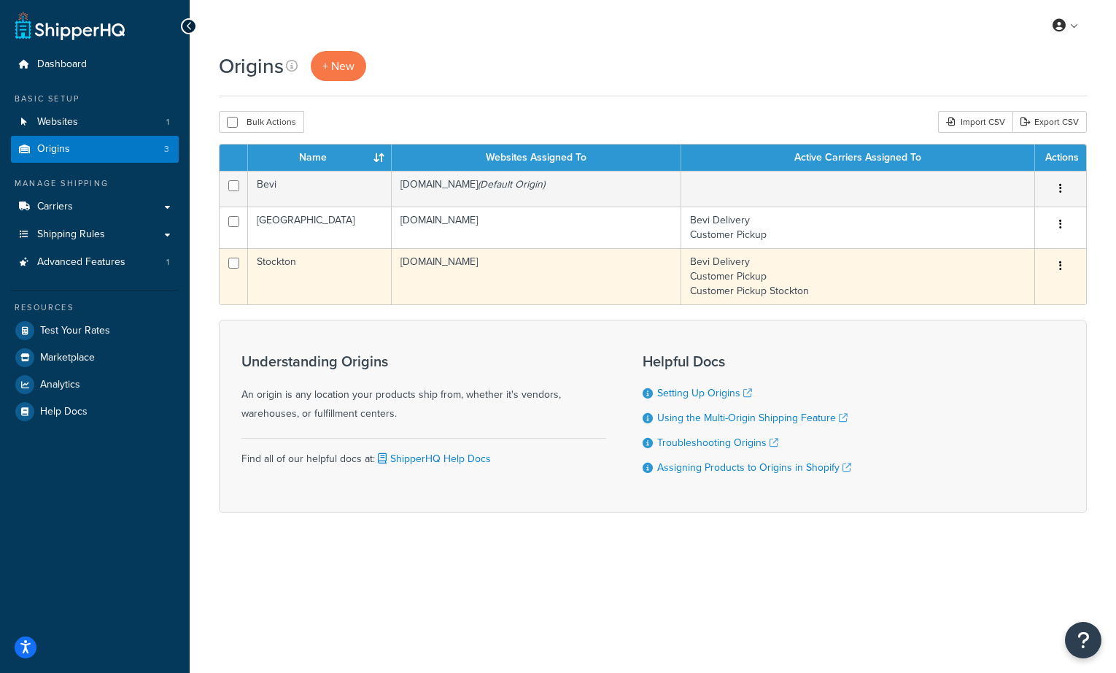
click at [301, 263] on td "Stockton" at bounding box center [320, 276] width 144 height 56
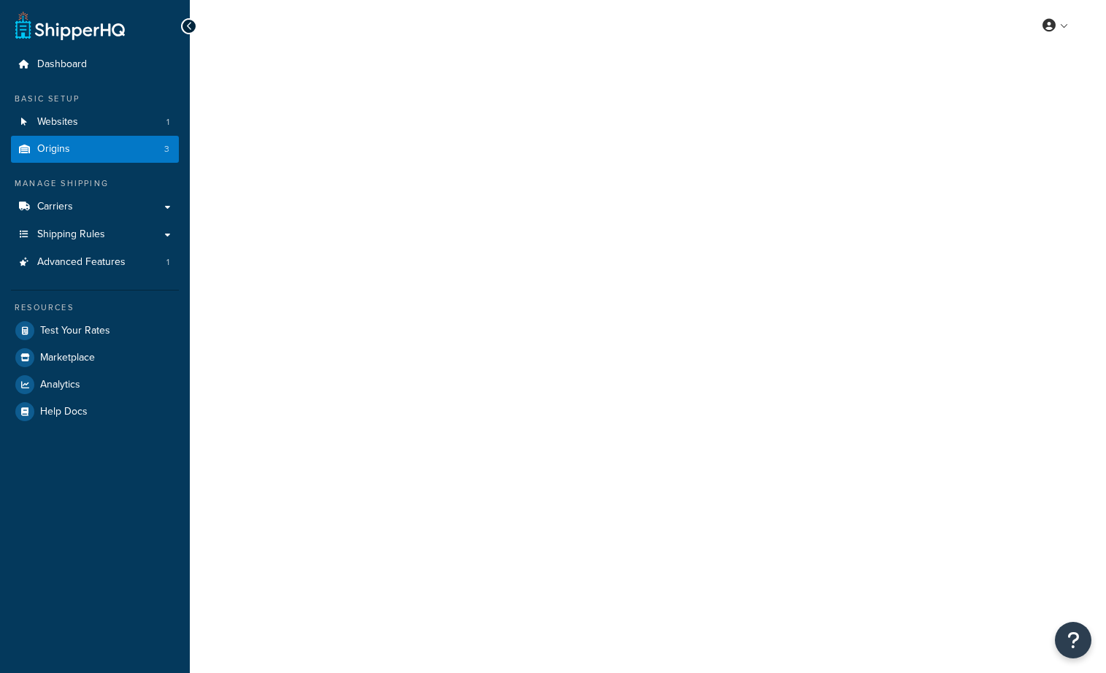
select select "5"
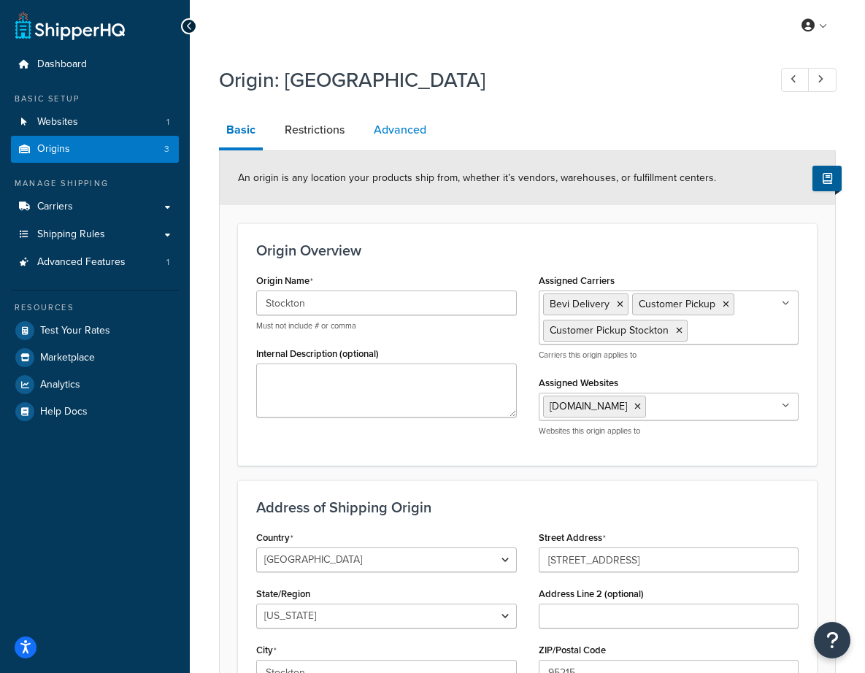
click at [404, 120] on link "Advanced" at bounding box center [399, 129] width 67 height 35
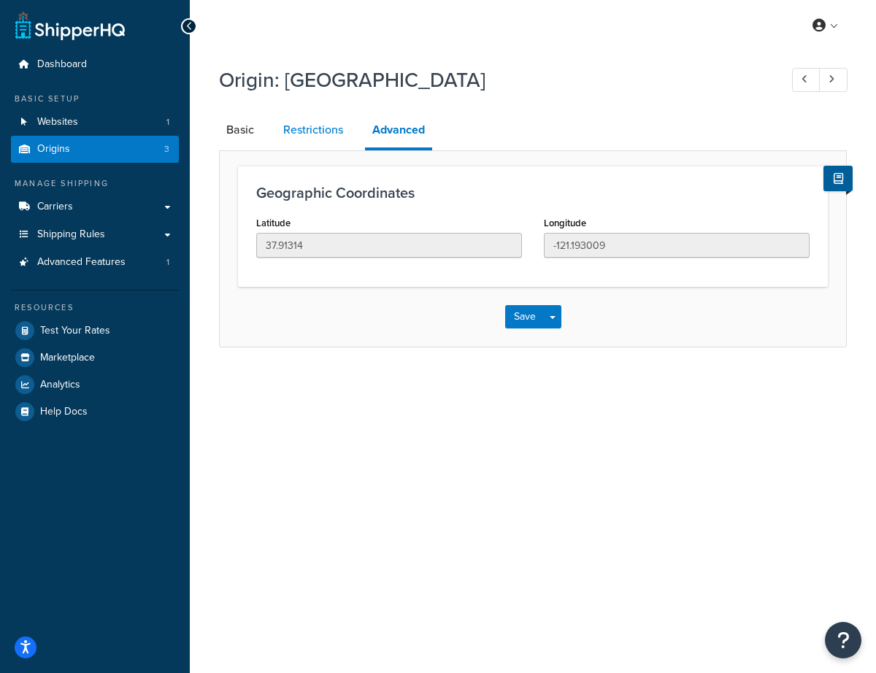
click at [307, 124] on link "Restrictions" at bounding box center [313, 129] width 74 height 35
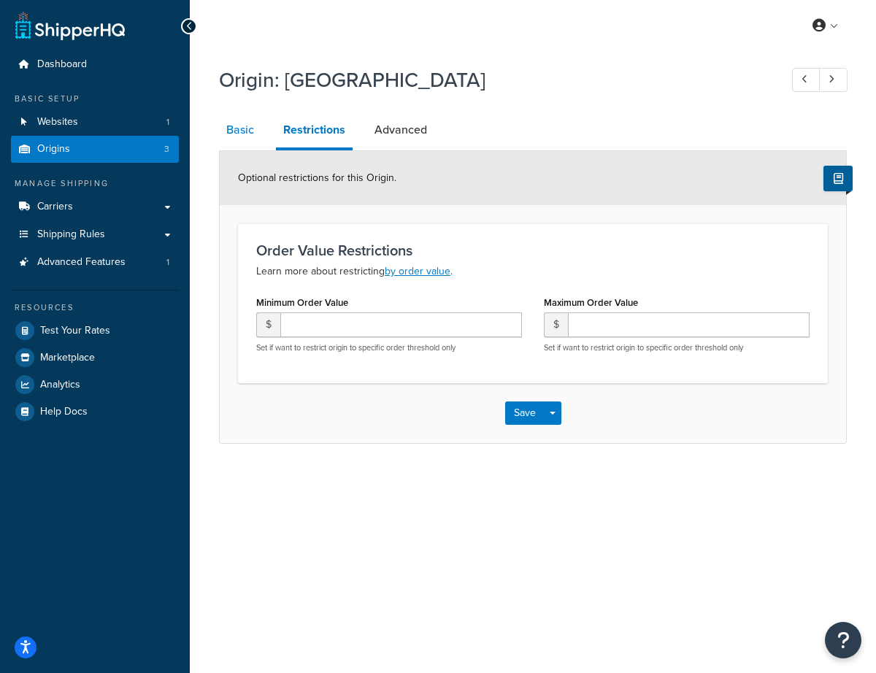
click at [228, 127] on link "Basic" at bounding box center [240, 129] width 42 height 35
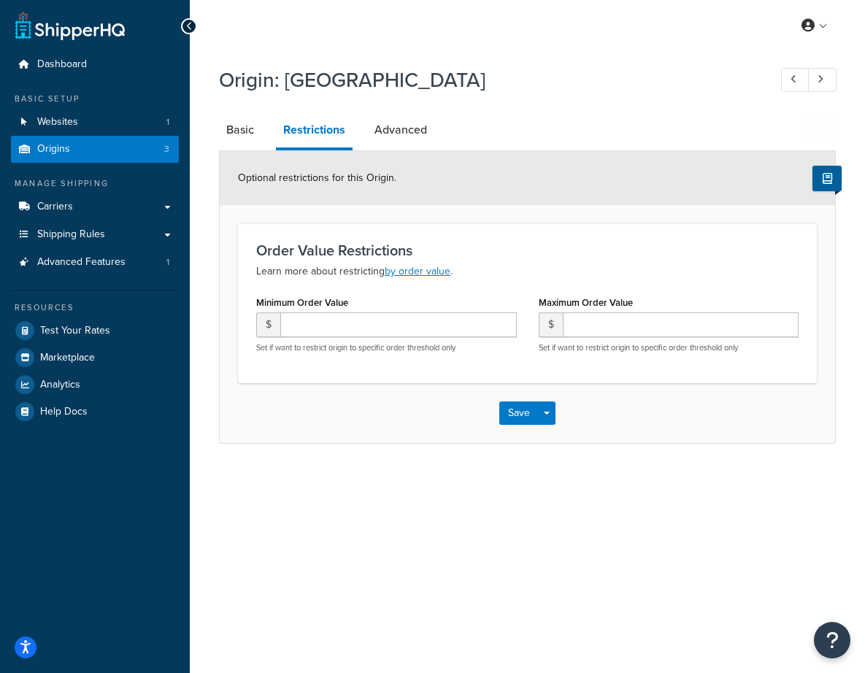
select select "5"
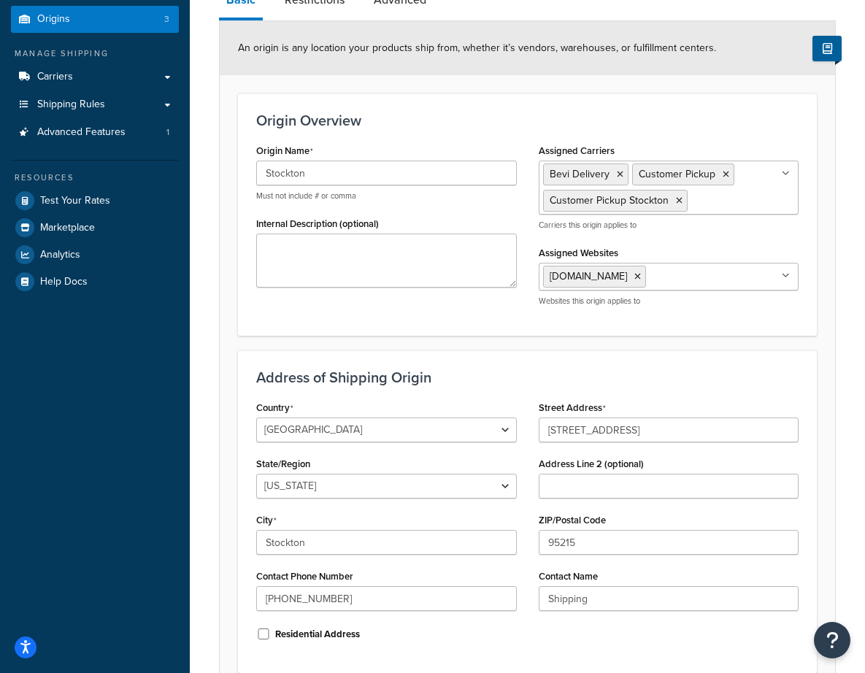
scroll to position [264, 0]
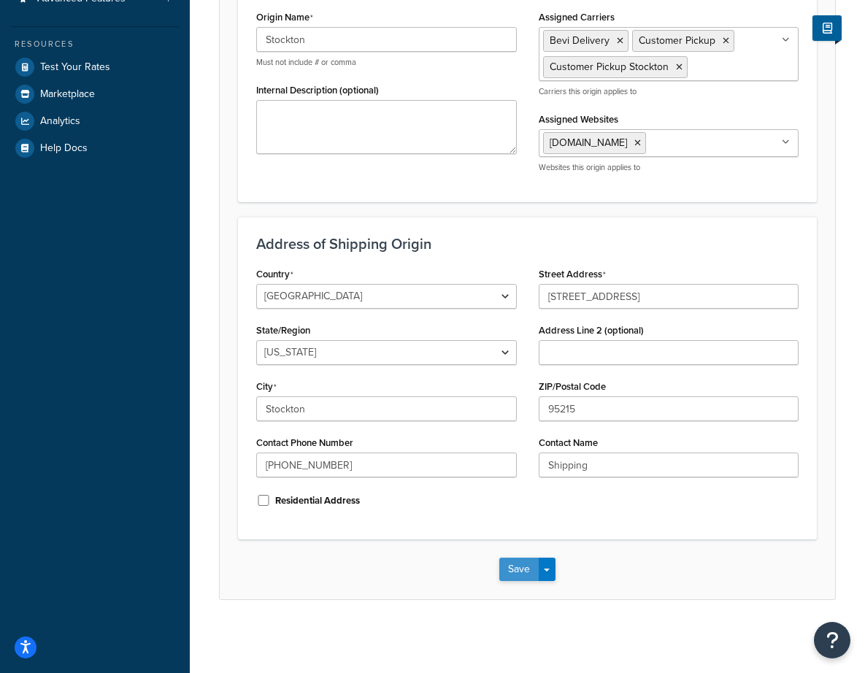
click at [525, 573] on button "Save" at bounding box center [518, 569] width 39 height 23
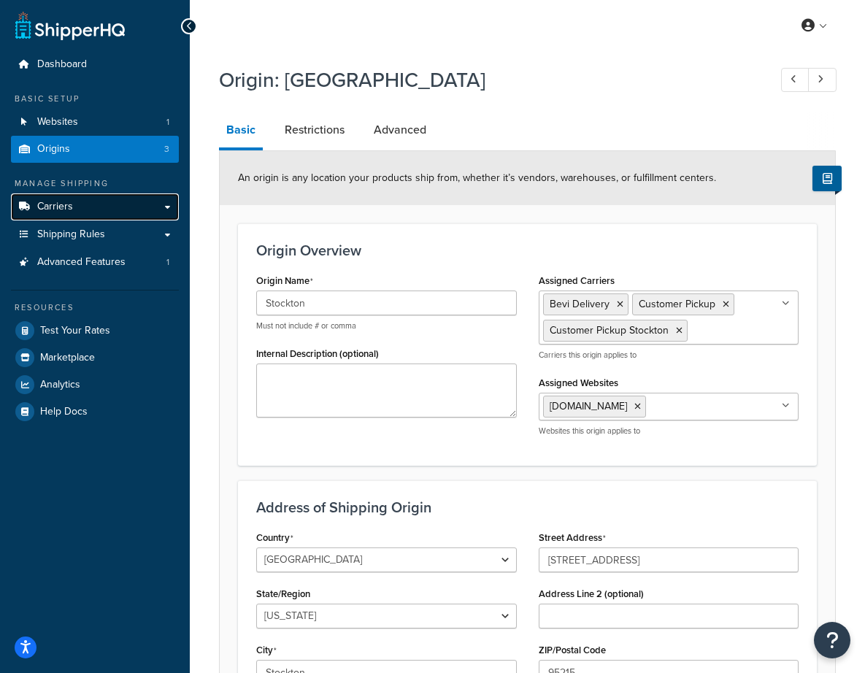
click at [104, 217] on link "Carriers" at bounding box center [95, 206] width 168 height 27
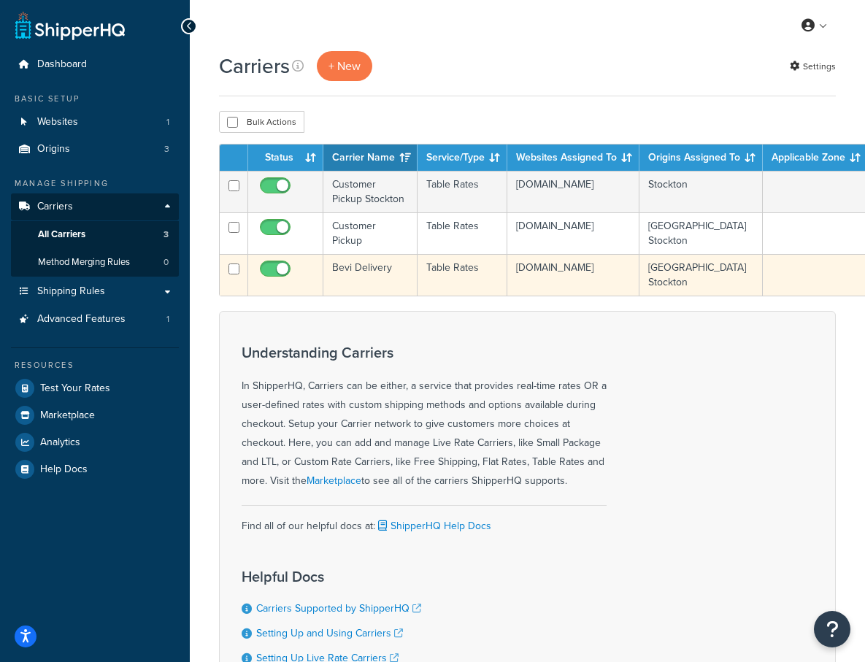
click at [361, 269] on td "Bevi Delivery" at bounding box center [370, 275] width 94 height 42
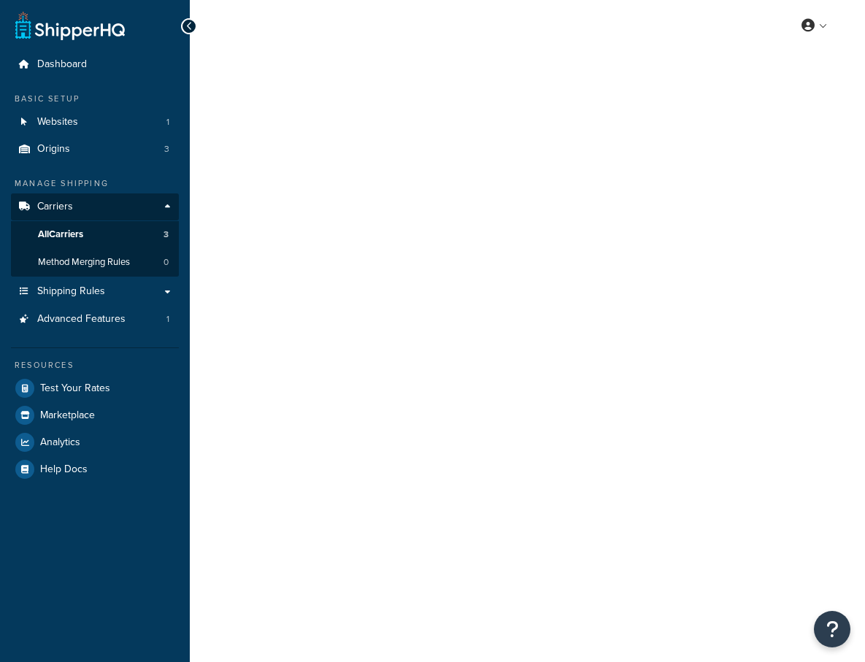
select select "25"
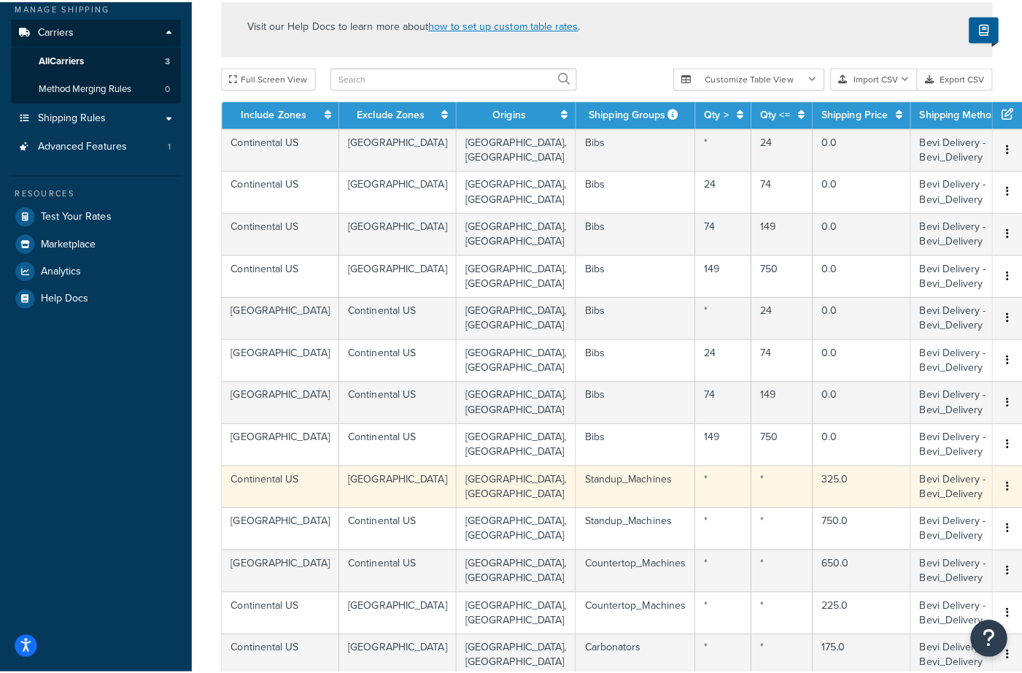
scroll to position [192, 0]
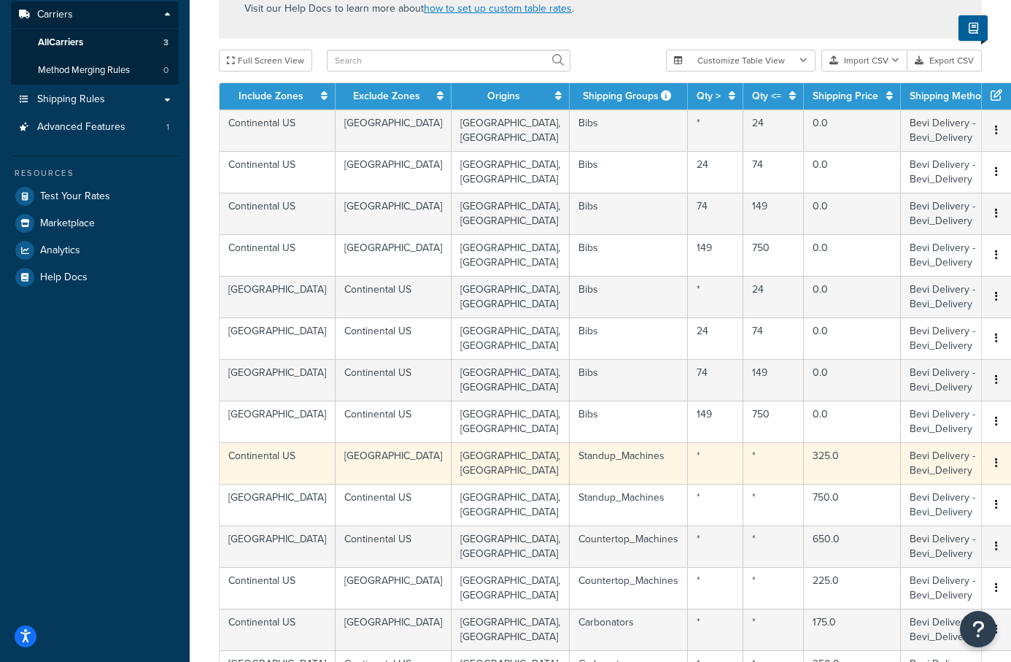
click at [570, 459] on td "Standup_Machines" at bounding box center [629, 463] width 118 height 42
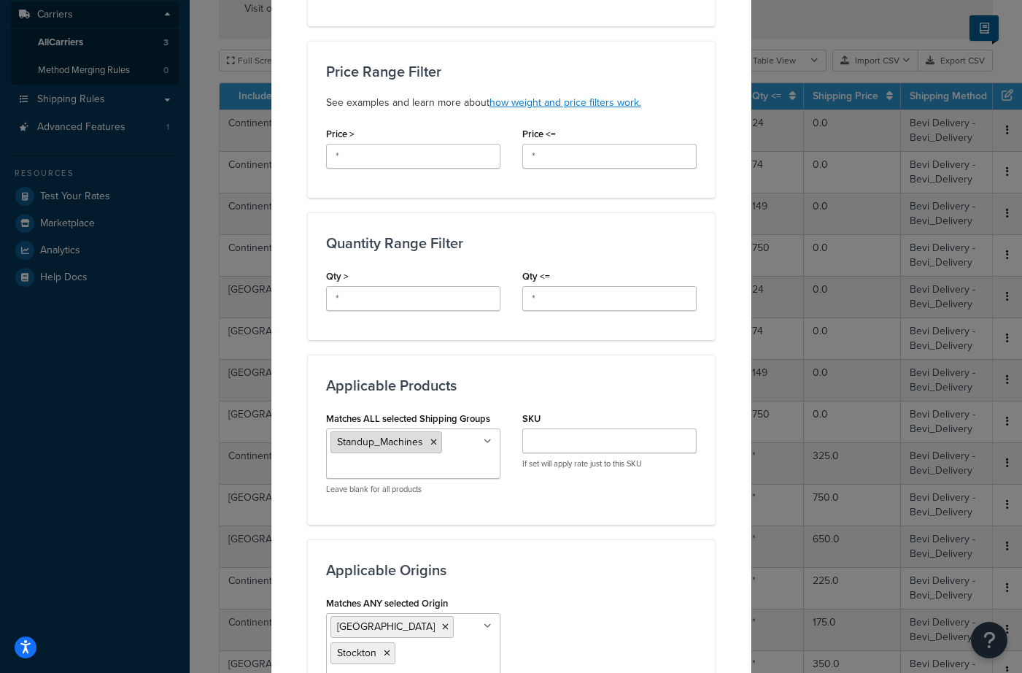
scroll to position [473, 0]
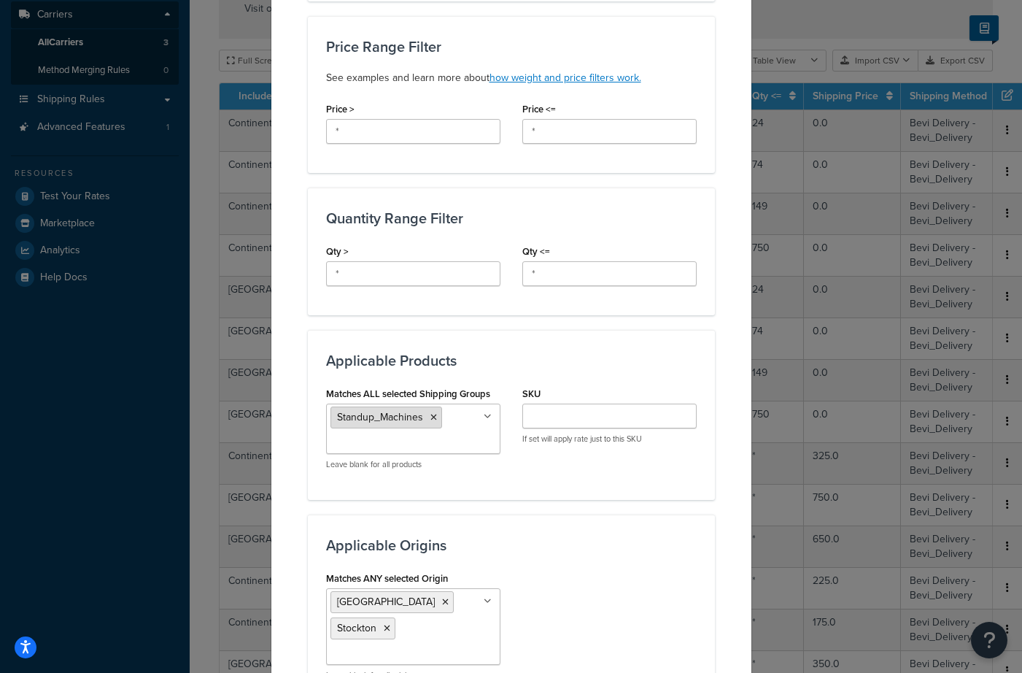
click at [431, 418] on icon at bounding box center [434, 417] width 7 height 9
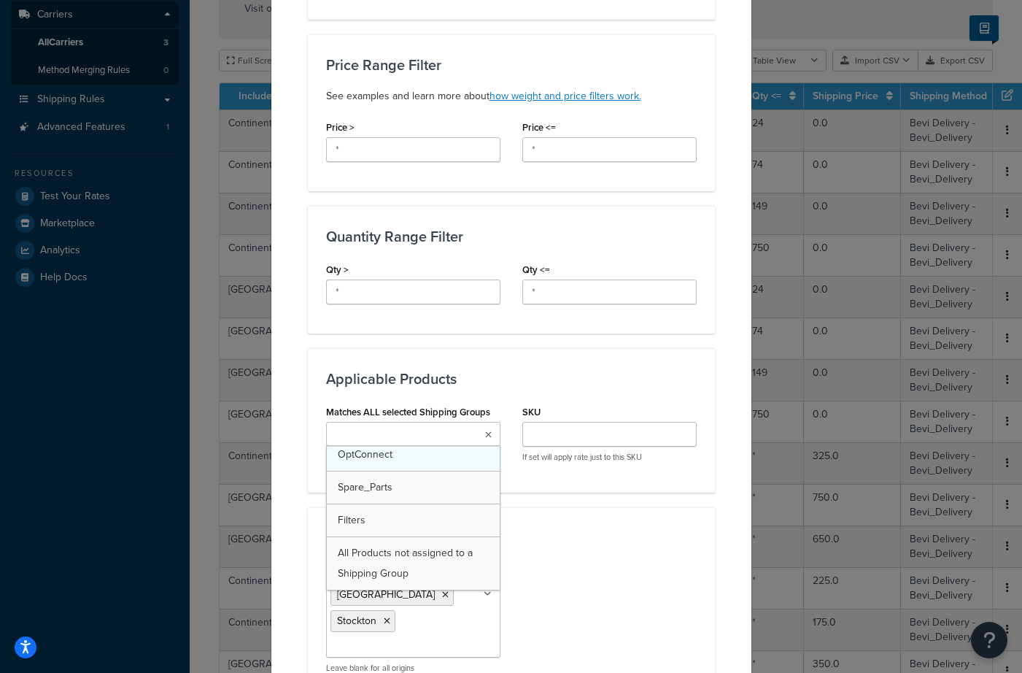
scroll to position [105, 0]
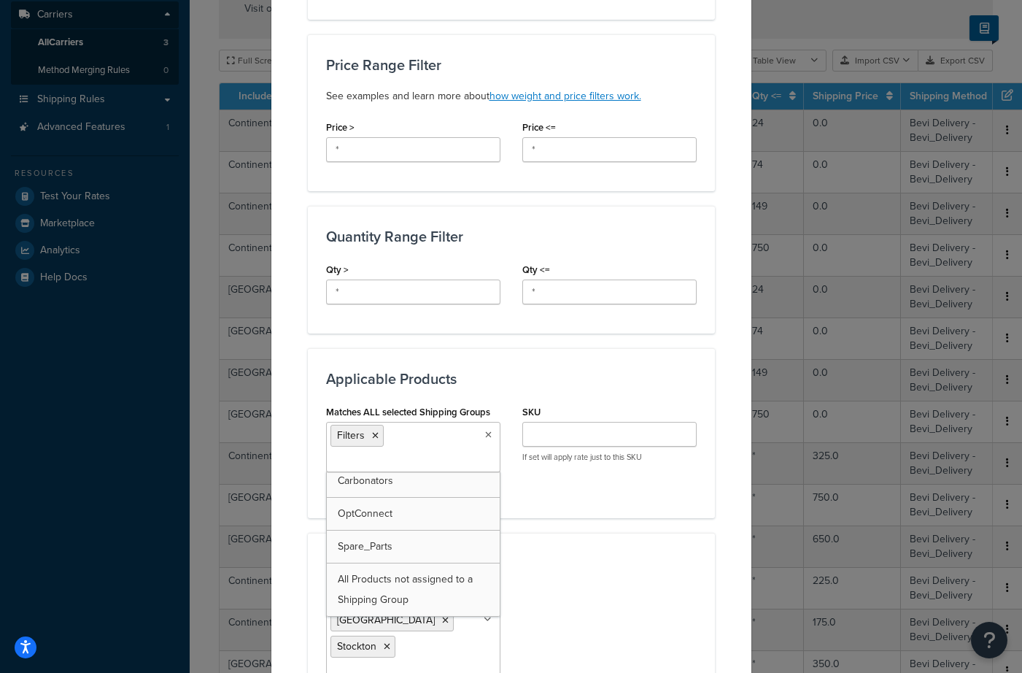
click at [579, 572] on div "Applicable Origins Matches ANY selected Origin [GEOGRAPHIC_DATA] [PERSON_NAME] …" at bounding box center [511, 631] width 407 height 196
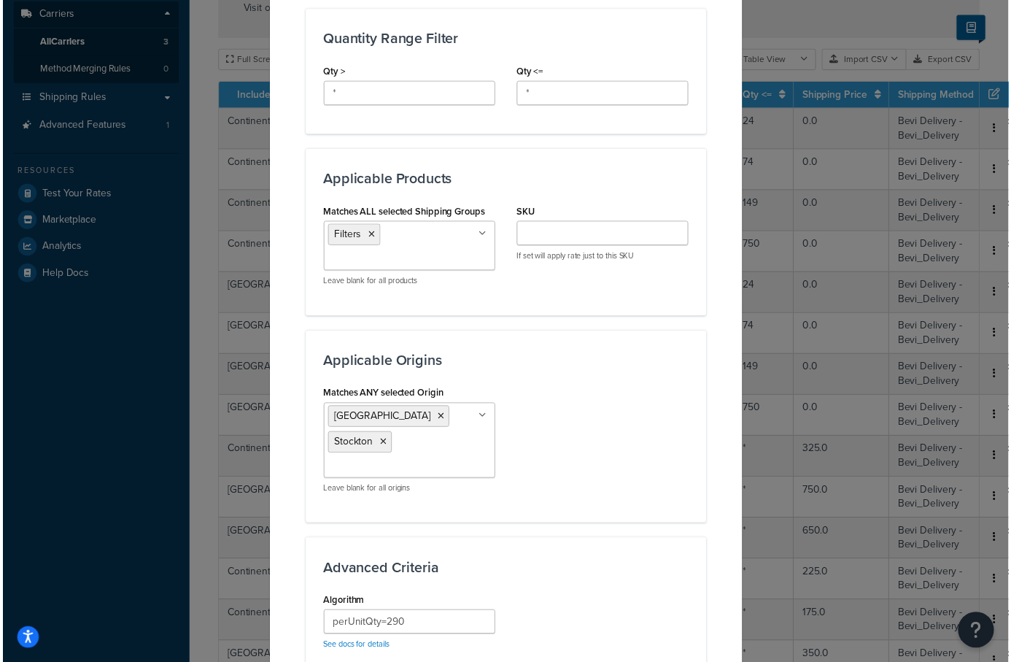
scroll to position [908, 0]
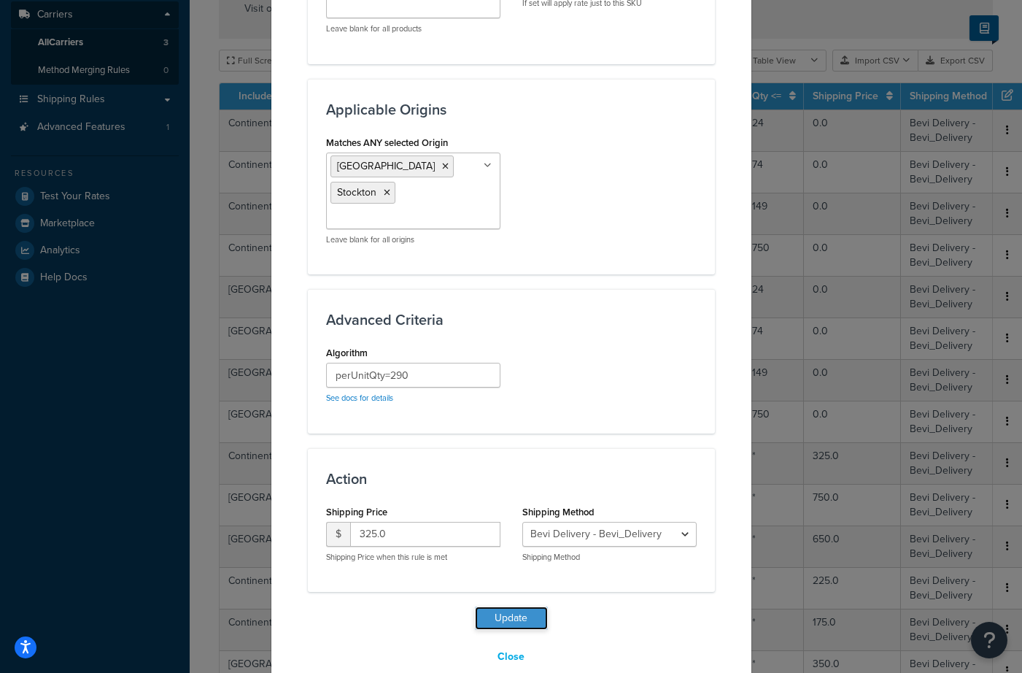
click at [504, 606] on button "Update" at bounding box center [511, 617] width 73 height 23
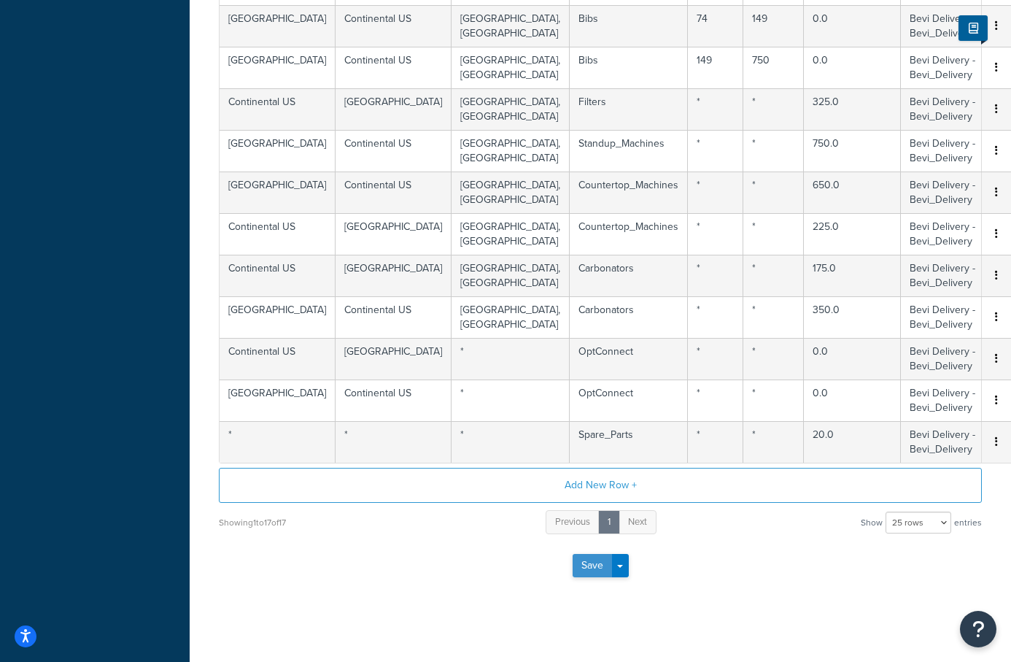
scroll to position [635, 0]
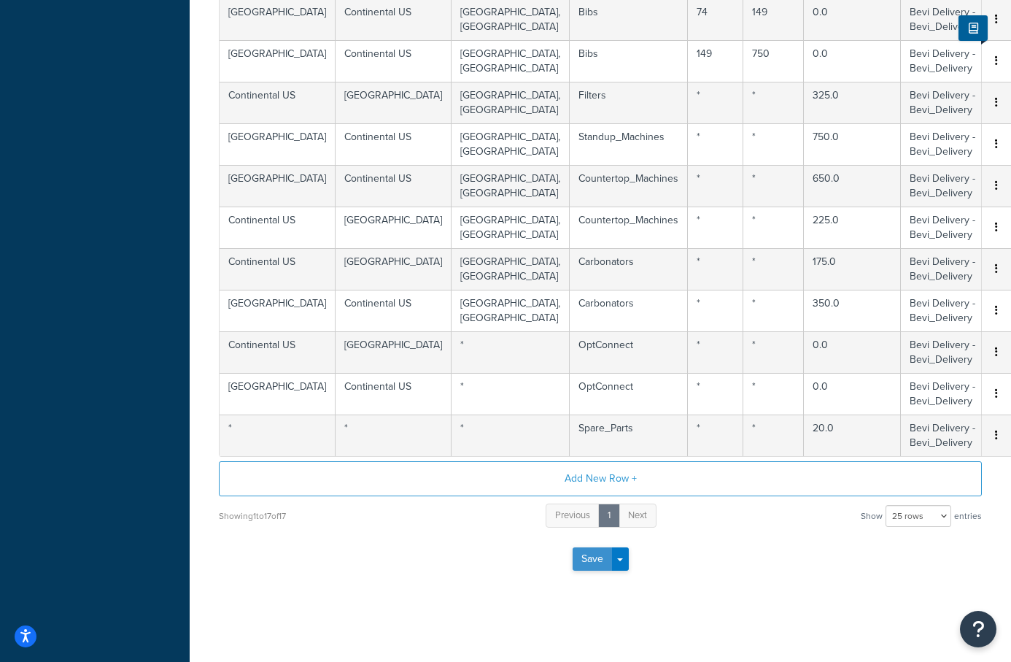
click at [593, 558] on button "Save" at bounding box center [592, 558] width 39 height 23
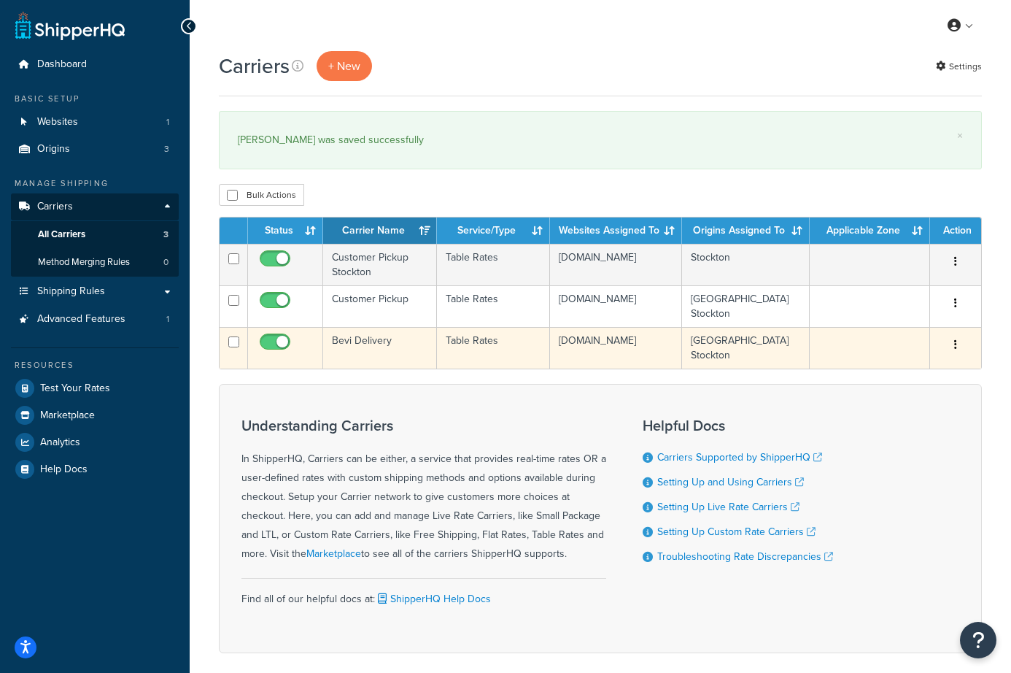
click at [364, 344] on td "Bevi Delivery" at bounding box center [380, 348] width 114 height 42
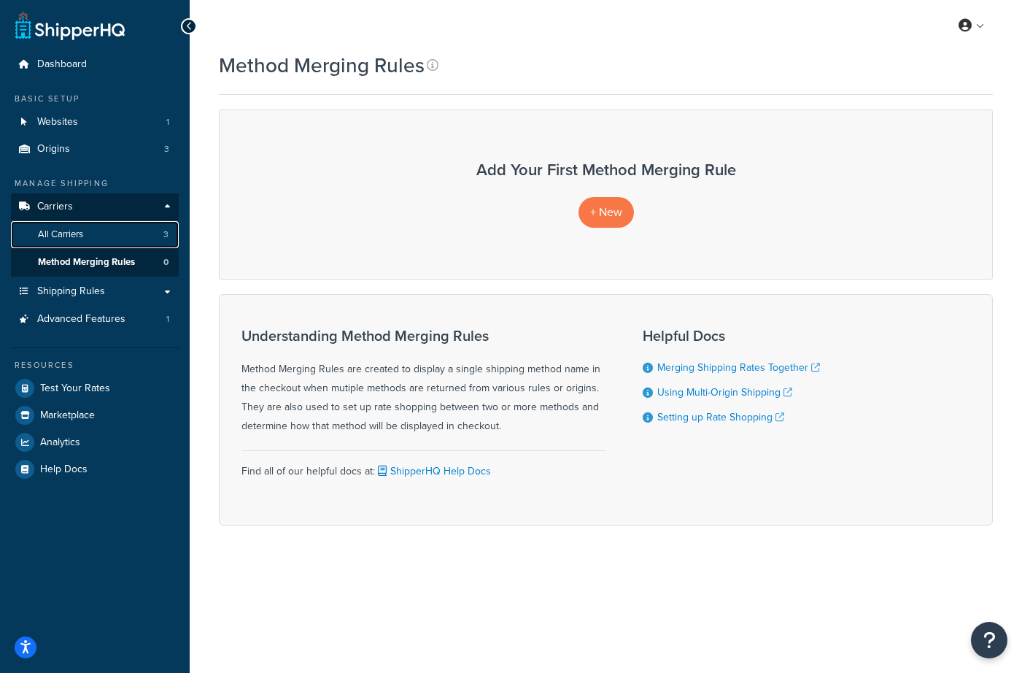
click at [101, 234] on link "All Carriers 3" at bounding box center [95, 234] width 168 height 27
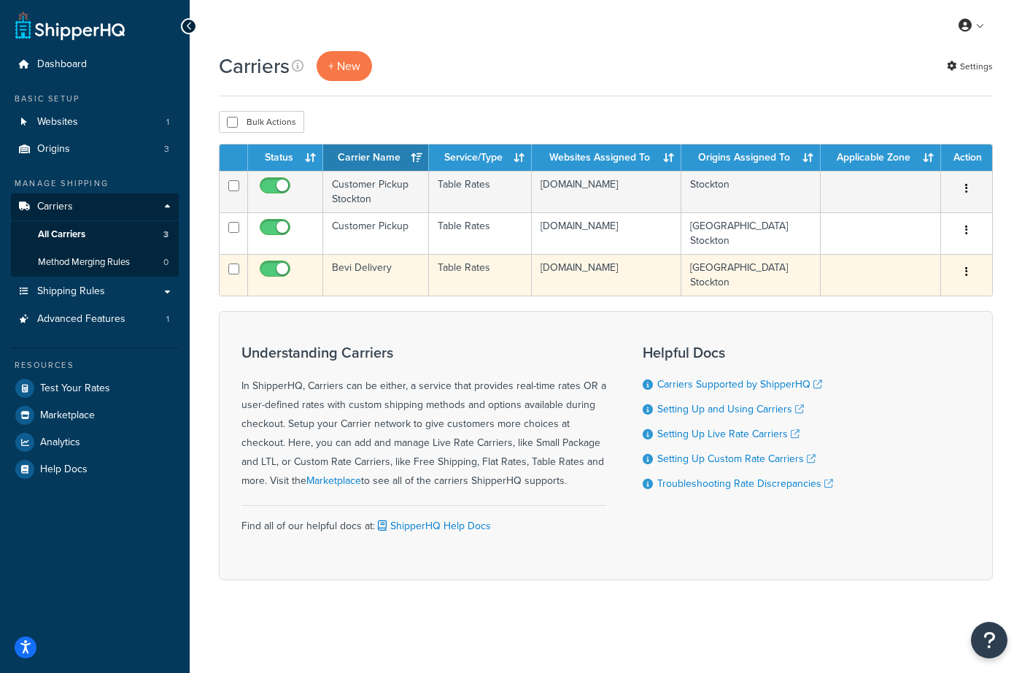
click at [359, 268] on td "Bevi Delivery" at bounding box center [376, 275] width 106 height 42
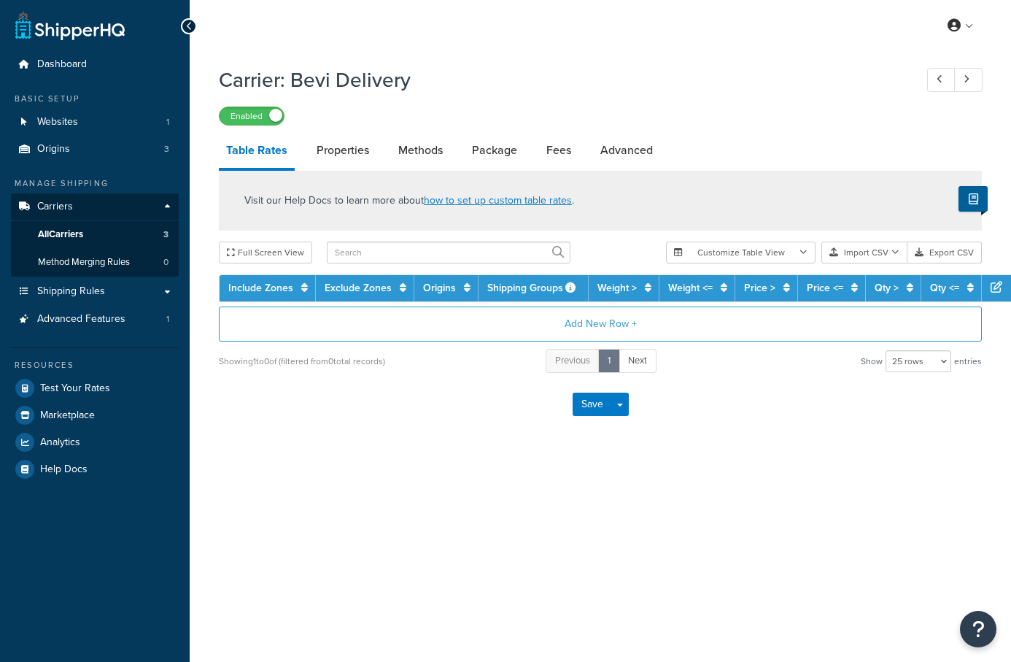
select select "25"
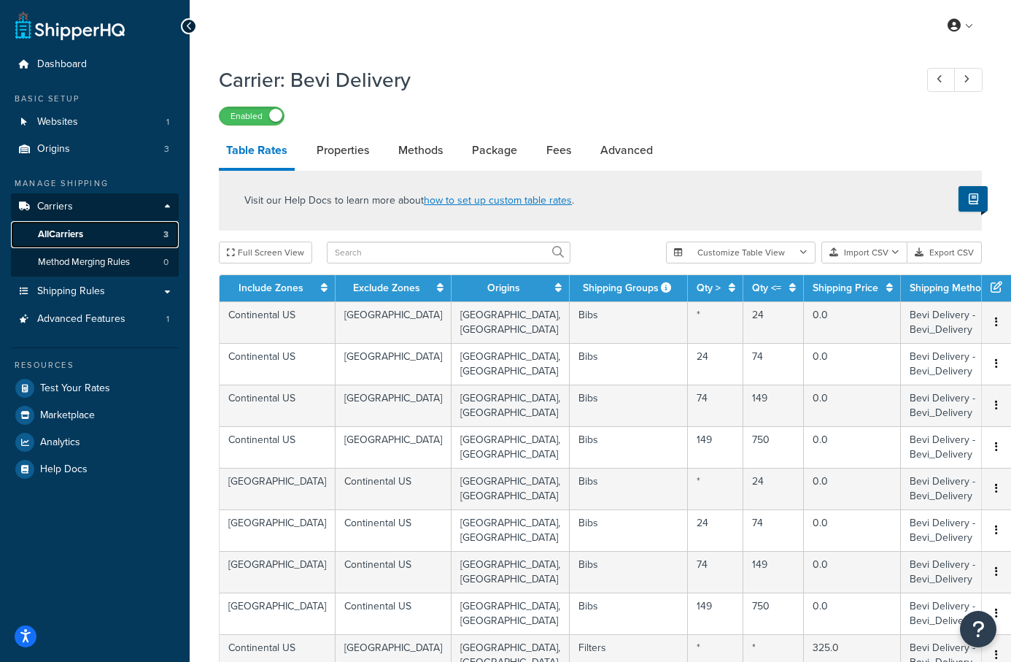
click at [82, 235] on span "All Carriers" at bounding box center [60, 234] width 45 height 12
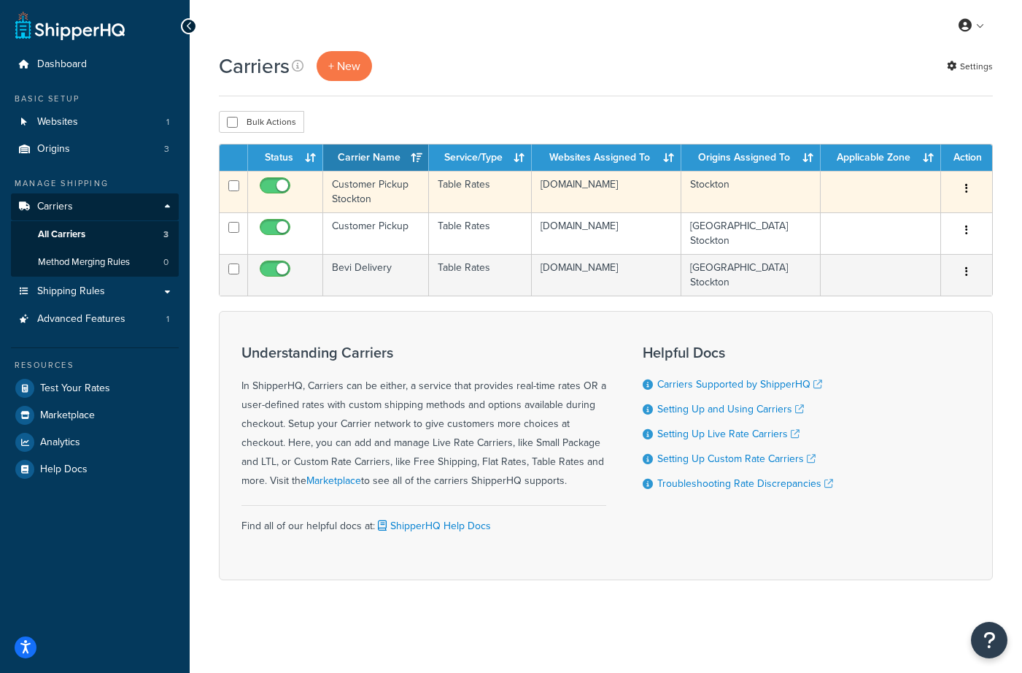
click at [968, 182] on button "button" at bounding box center [967, 188] width 20 height 23
click at [893, 279] on link "Delete" at bounding box center [907, 278] width 115 height 30
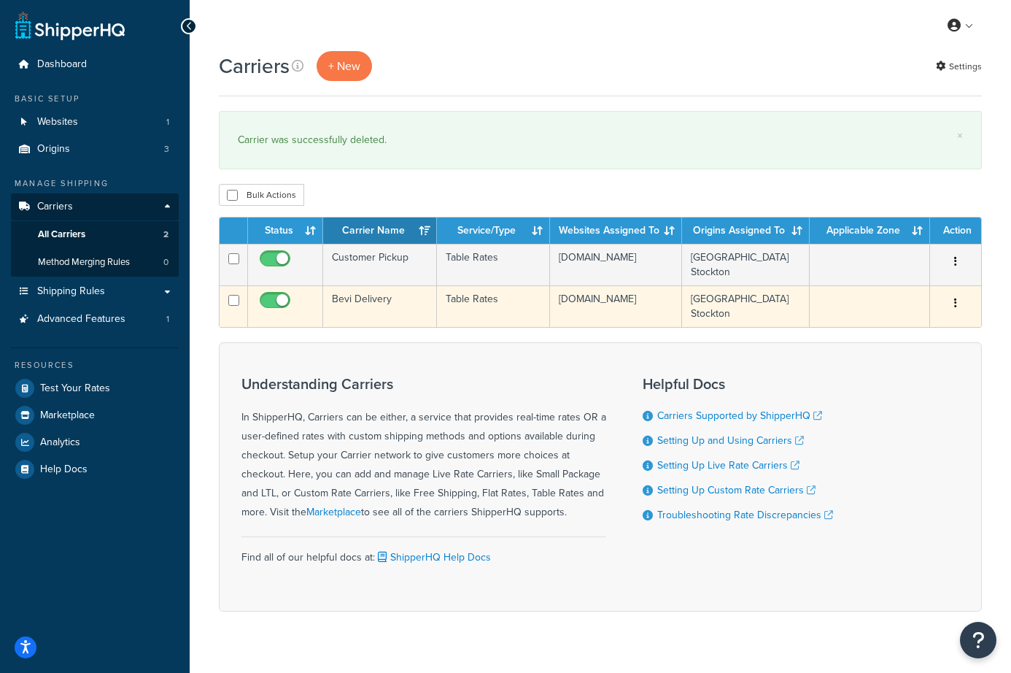
click at [365, 300] on td "Bevi Delivery" at bounding box center [380, 306] width 114 height 42
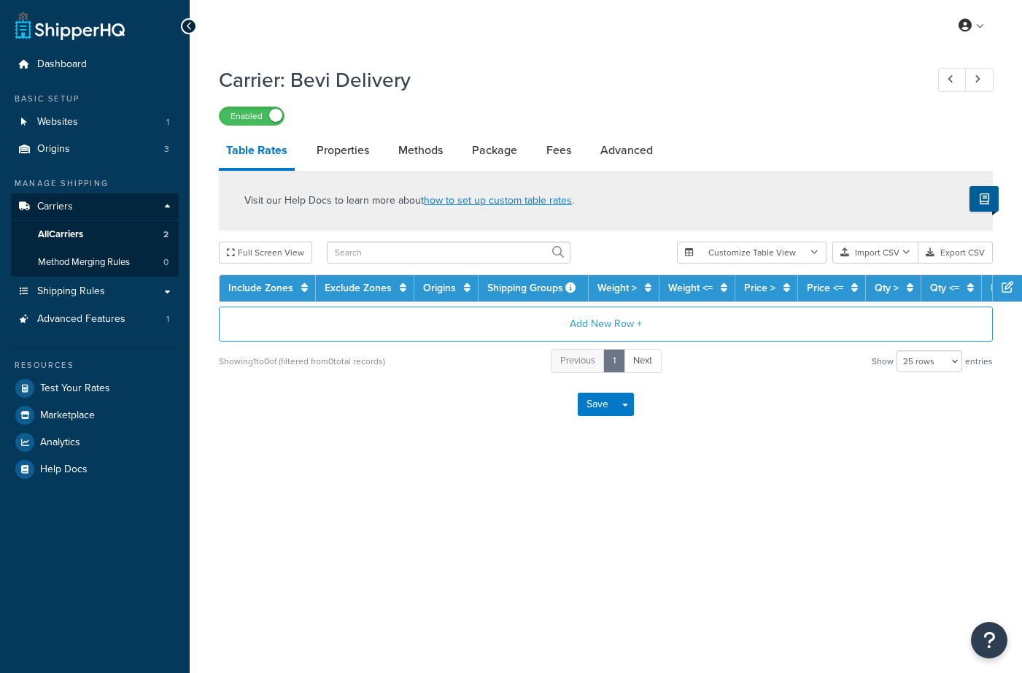
select select "25"
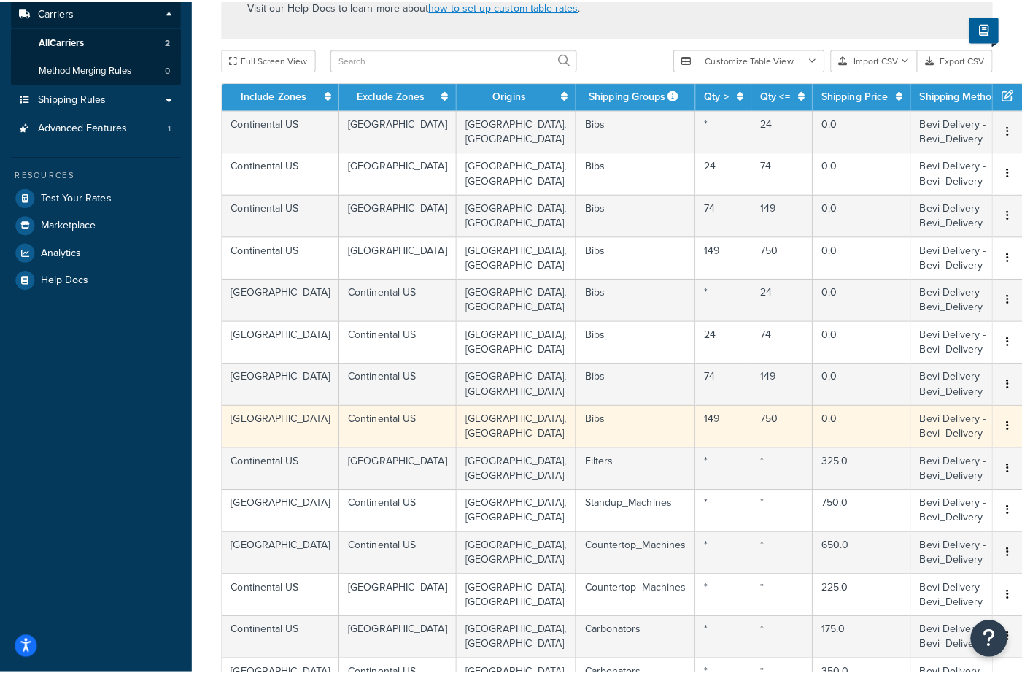
scroll to position [290, 0]
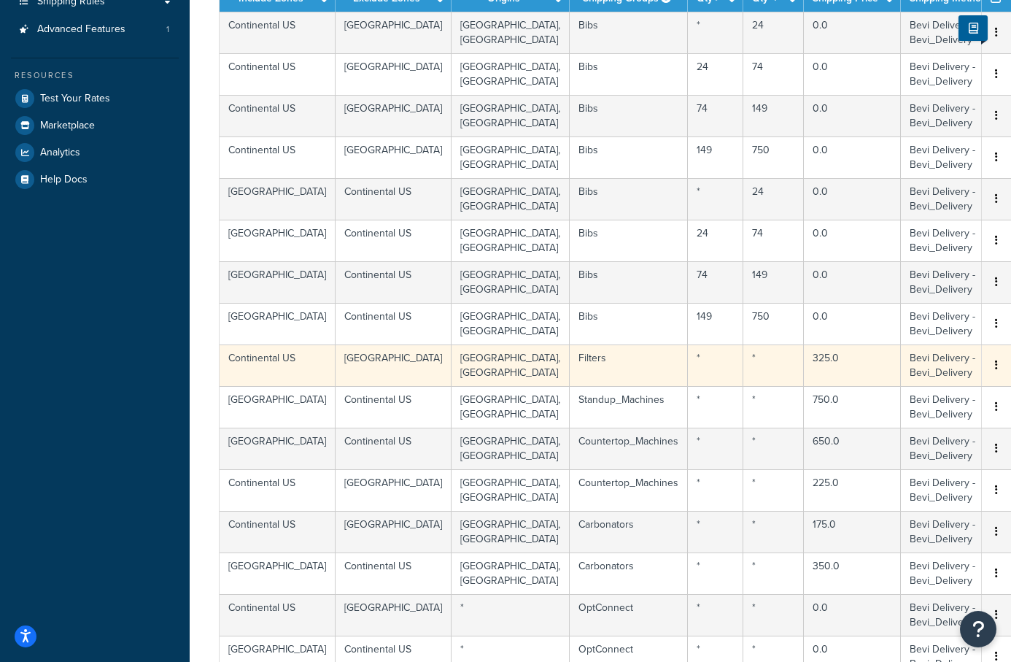
click at [1001, 368] on button "button" at bounding box center [997, 366] width 12 height 16
click at [938, 338] on div "Edit" at bounding box center [923, 338] width 104 height 30
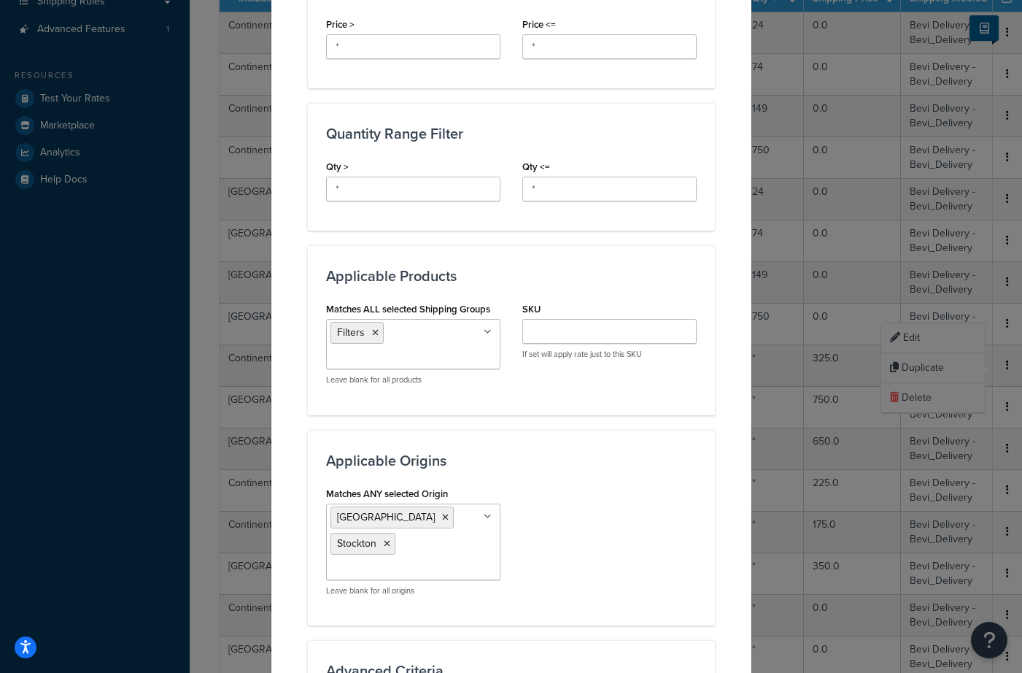
scroll to position [562, 0]
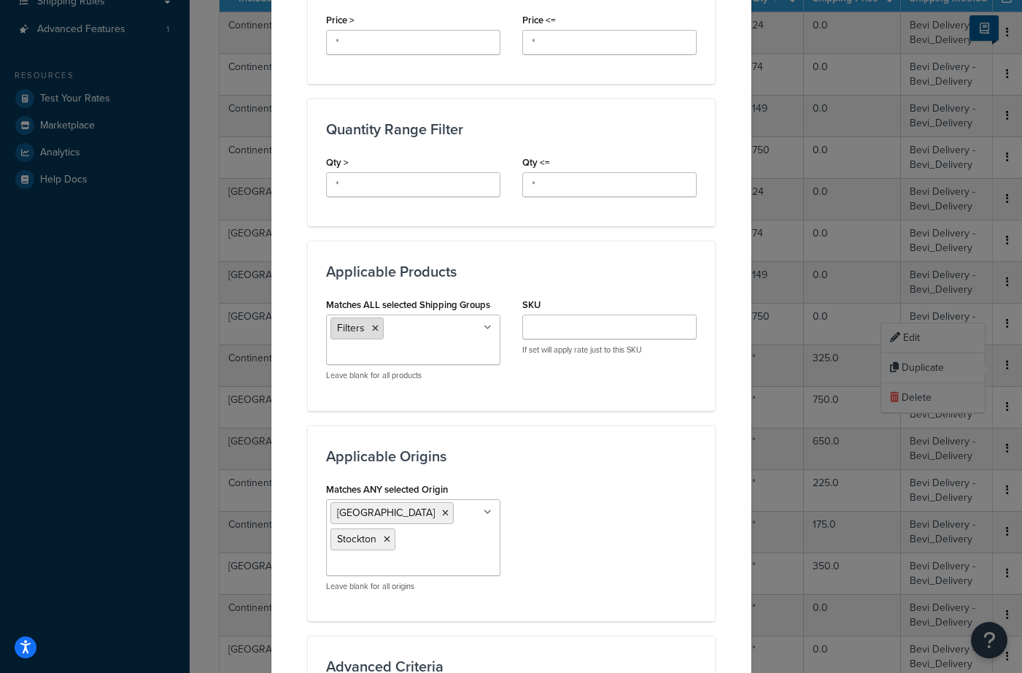
click at [372, 326] on icon at bounding box center [375, 328] width 7 height 9
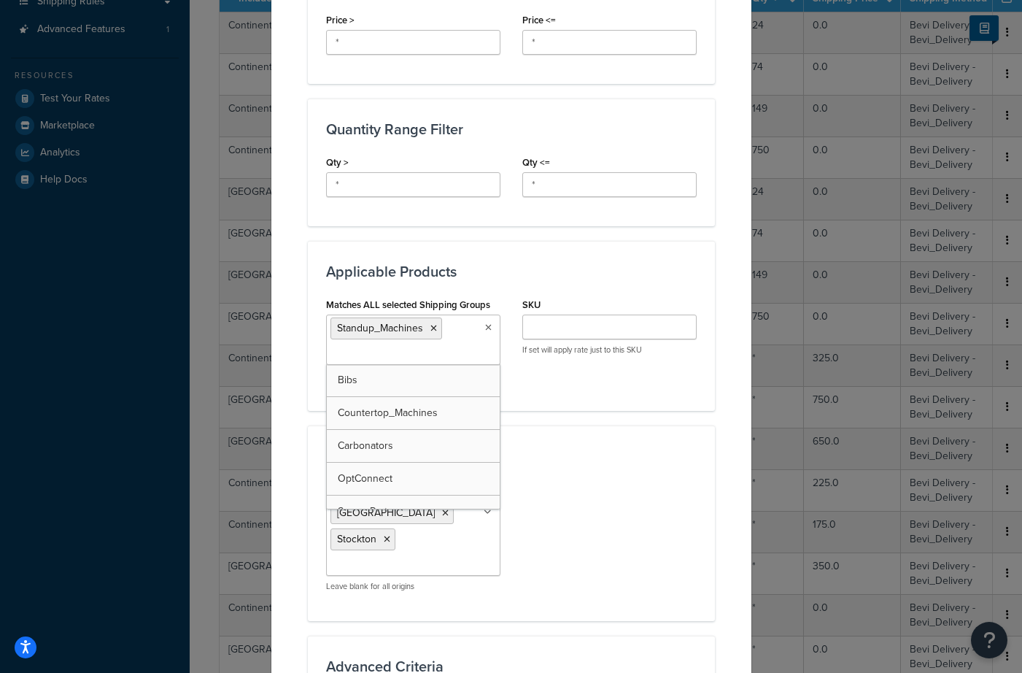
click at [617, 481] on div "Matches ANY selected Origin [PERSON_NAME] [GEOGRAPHIC_DATA][PERSON_NAME] Leave …" at bounding box center [511, 541] width 393 height 124
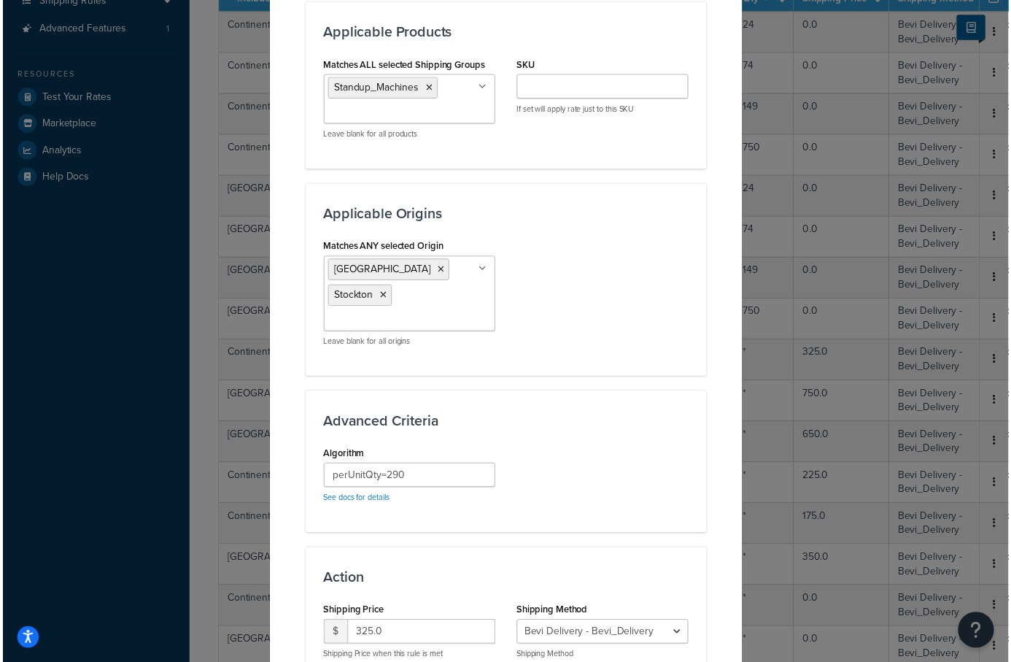
scroll to position [908, 0]
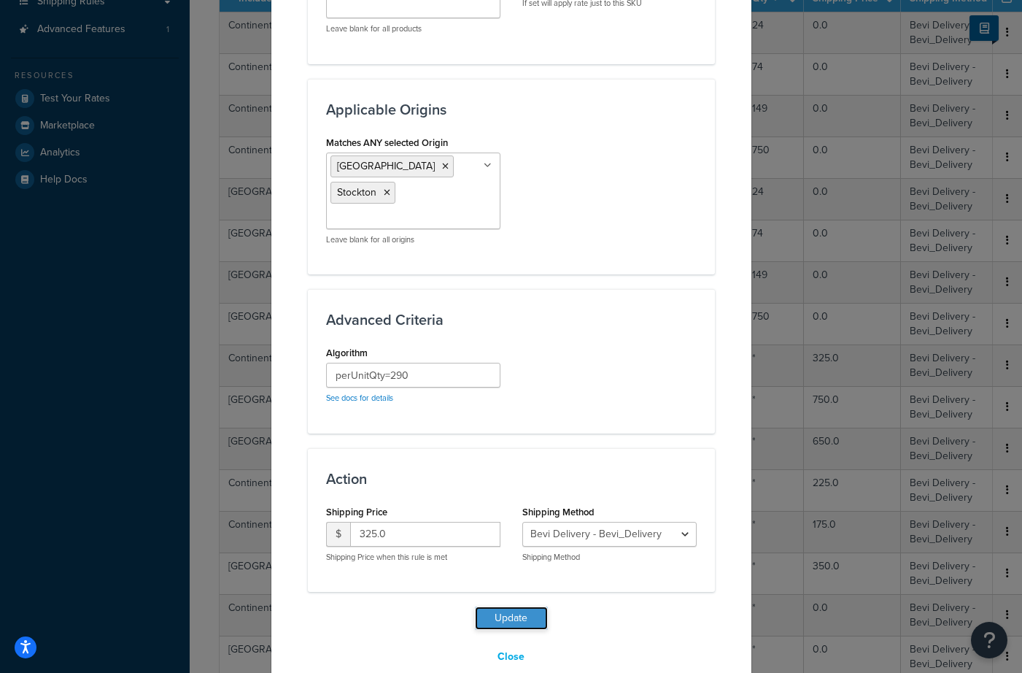
click at [502, 606] on button "Update" at bounding box center [511, 617] width 73 height 23
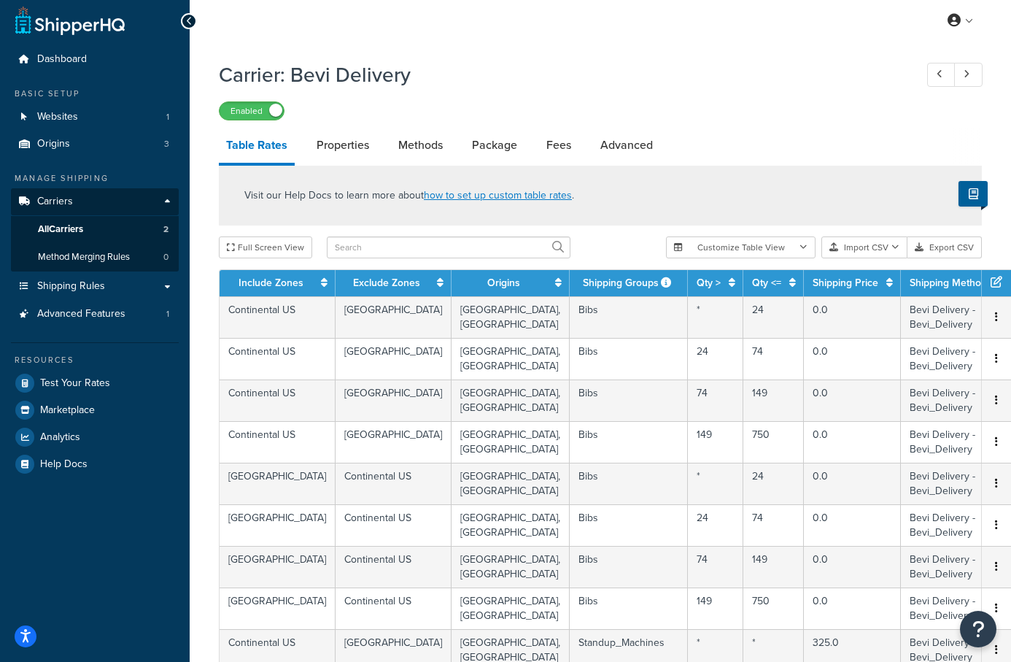
scroll to position [555, 0]
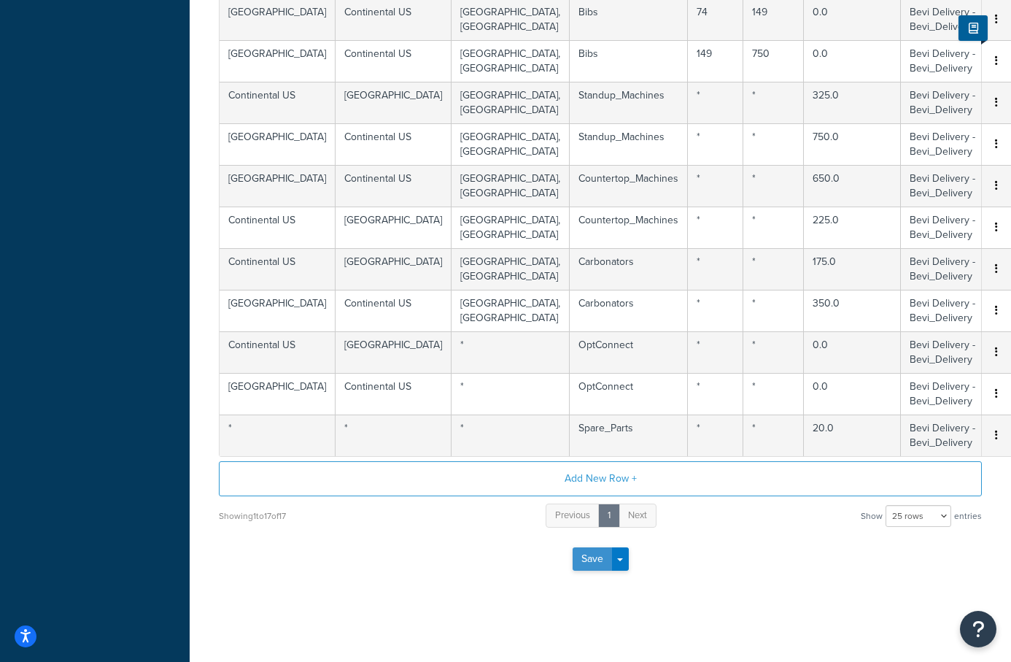
click at [598, 562] on button "Save" at bounding box center [592, 558] width 39 height 23
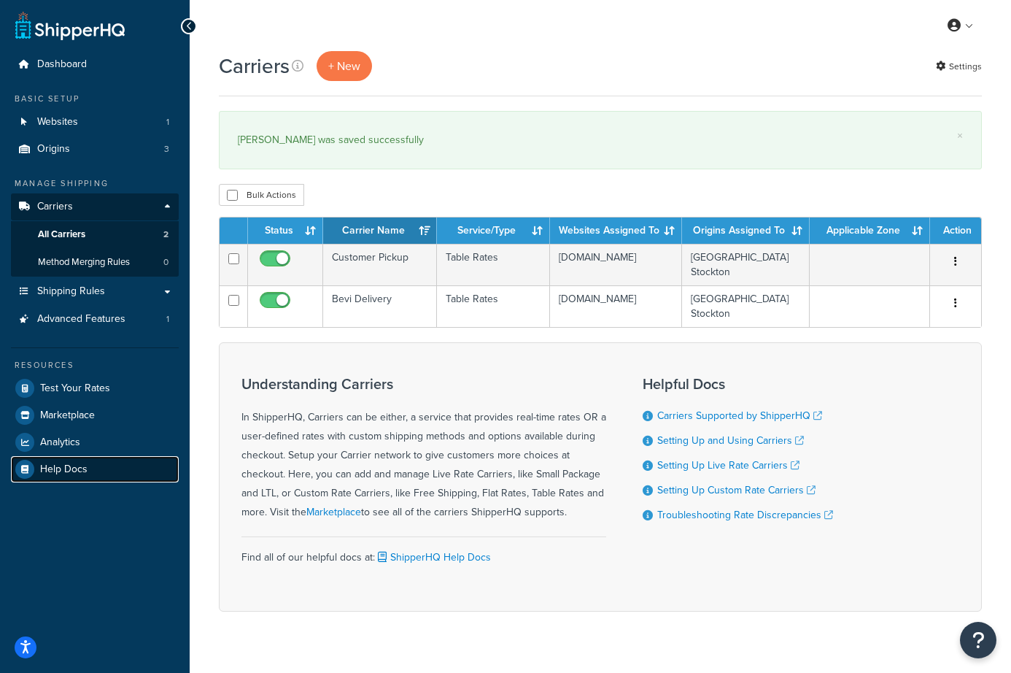
click at [87, 479] on link "Help Docs" at bounding box center [95, 469] width 168 height 26
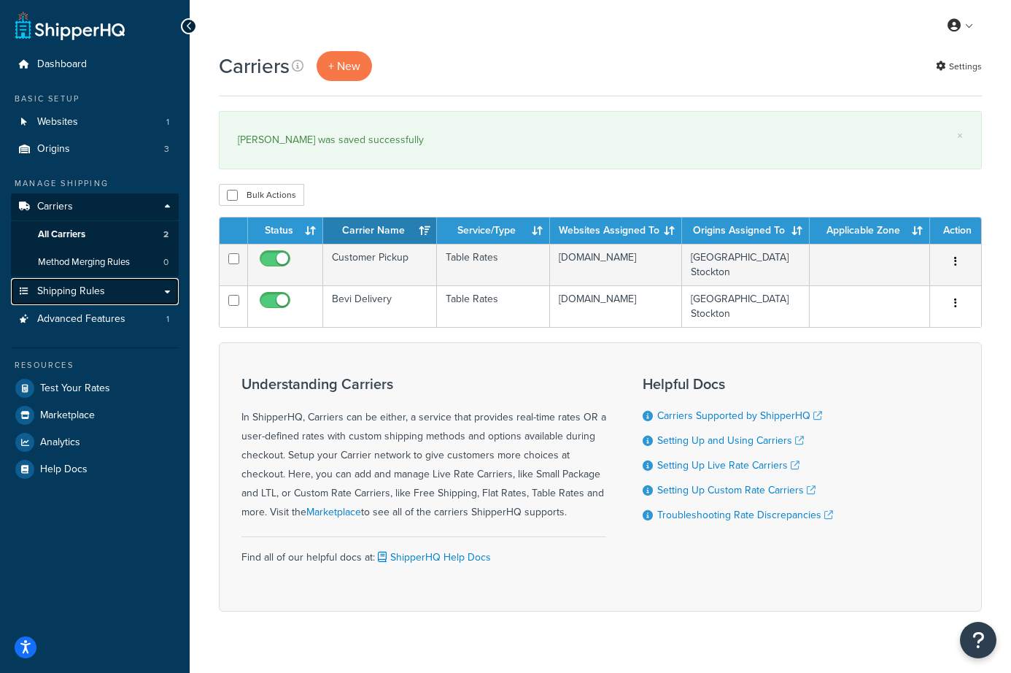
click at [148, 285] on link "Shipping Rules" at bounding box center [95, 291] width 168 height 27
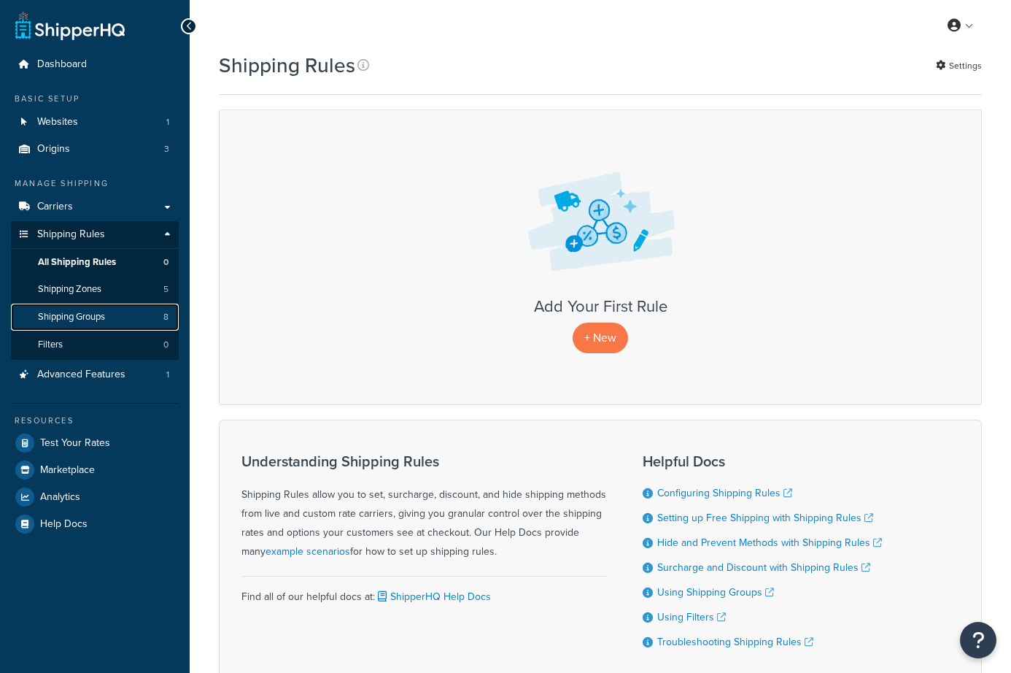
click at [86, 320] on span "Shipping Groups" at bounding box center [71, 317] width 67 height 12
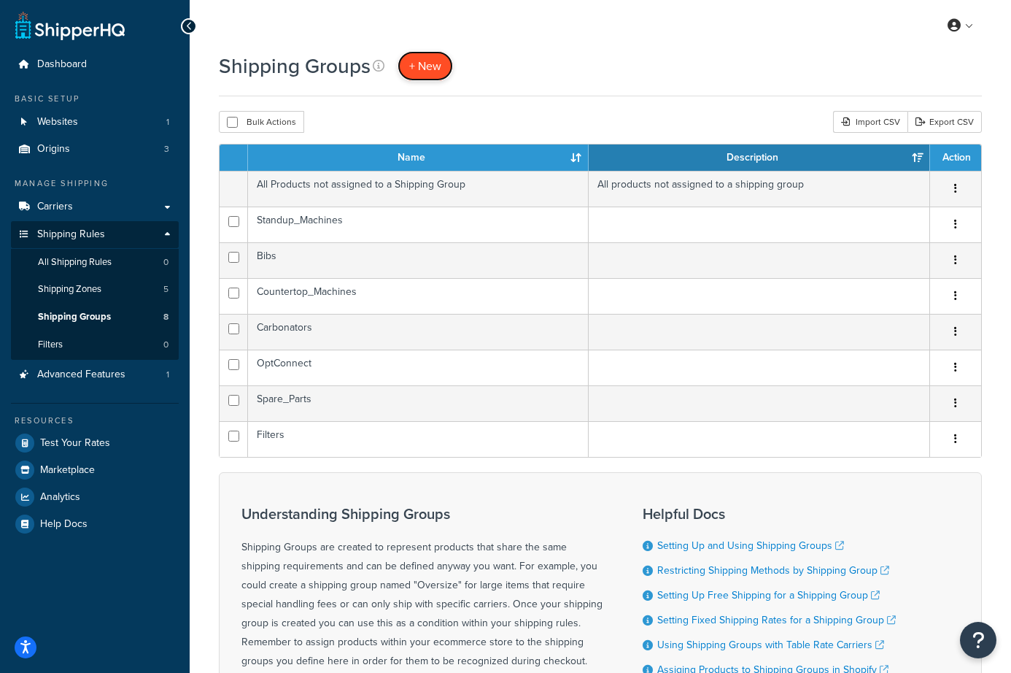
click at [421, 64] on span "+ New" at bounding box center [425, 66] width 32 height 17
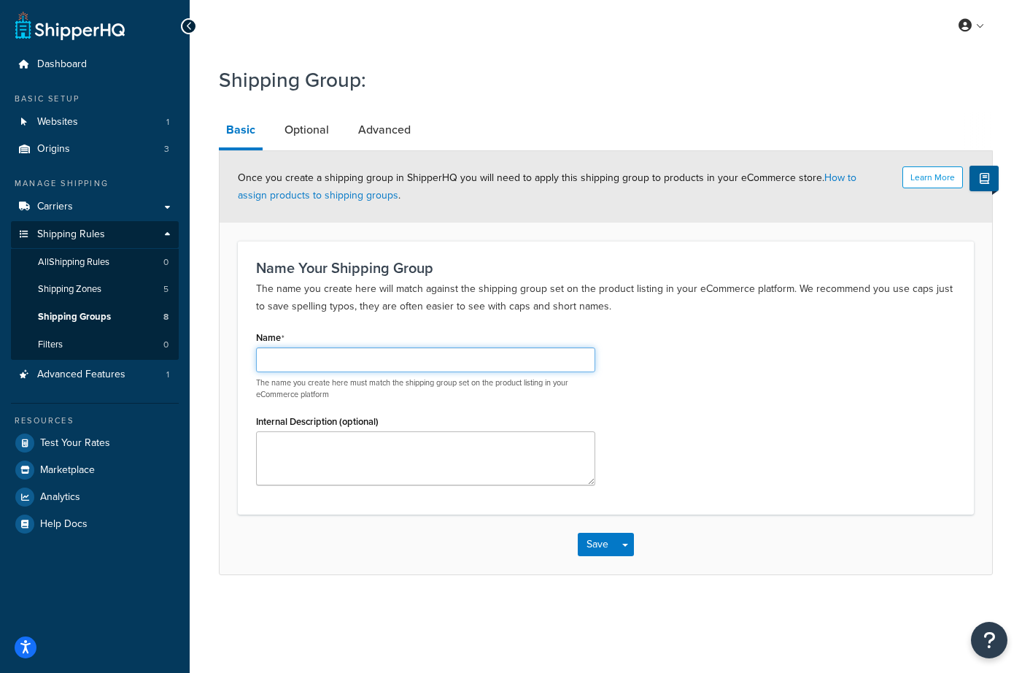
click at [340, 356] on input "Name" at bounding box center [425, 359] width 339 height 25
type input "Starter_Packs"
click at [593, 544] on button "Save" at bounding box center [597, 544] width 39 height 23
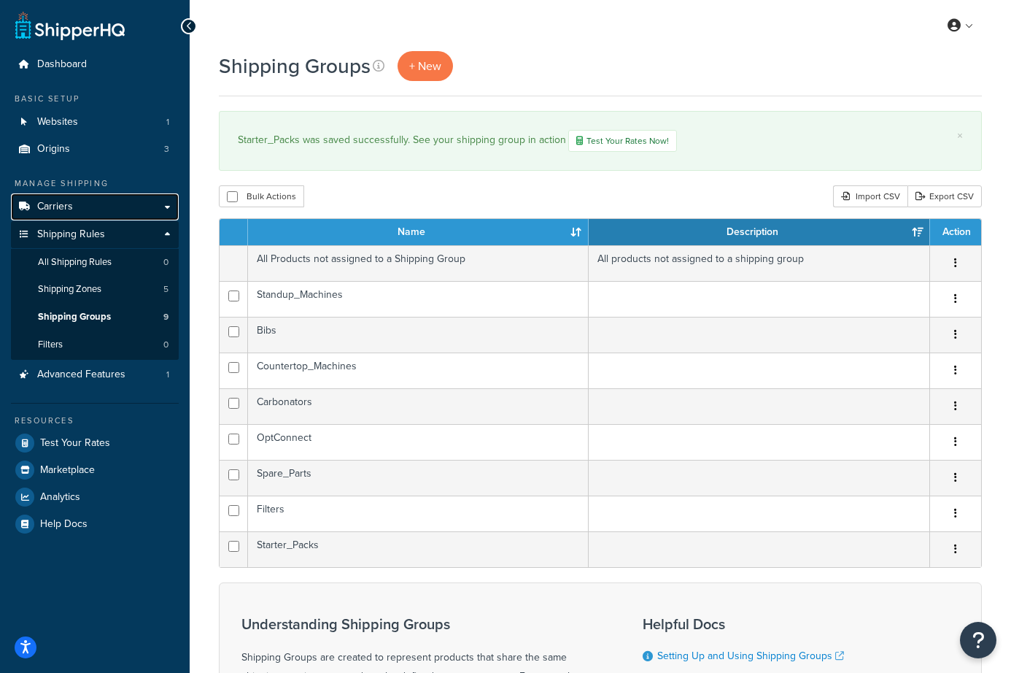
click at [166, 205] on link "Carriers" at bounding box center [95, 206] width 168 height 27
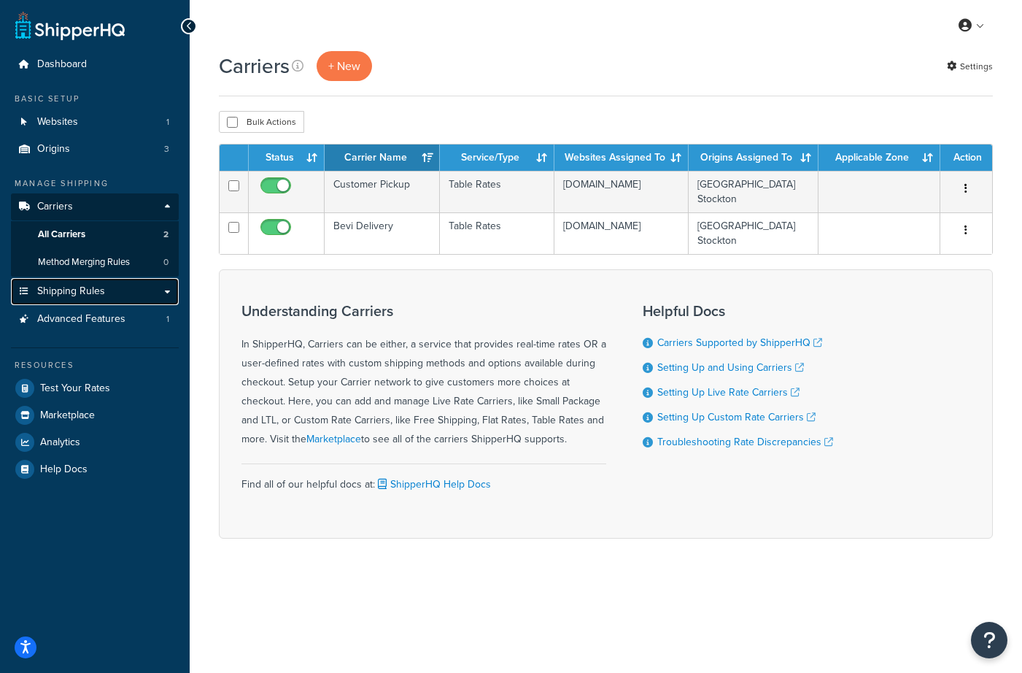
click at [160, 295] on link "Shipping Rules" at bounding box center [95, 291] width 168 height 27
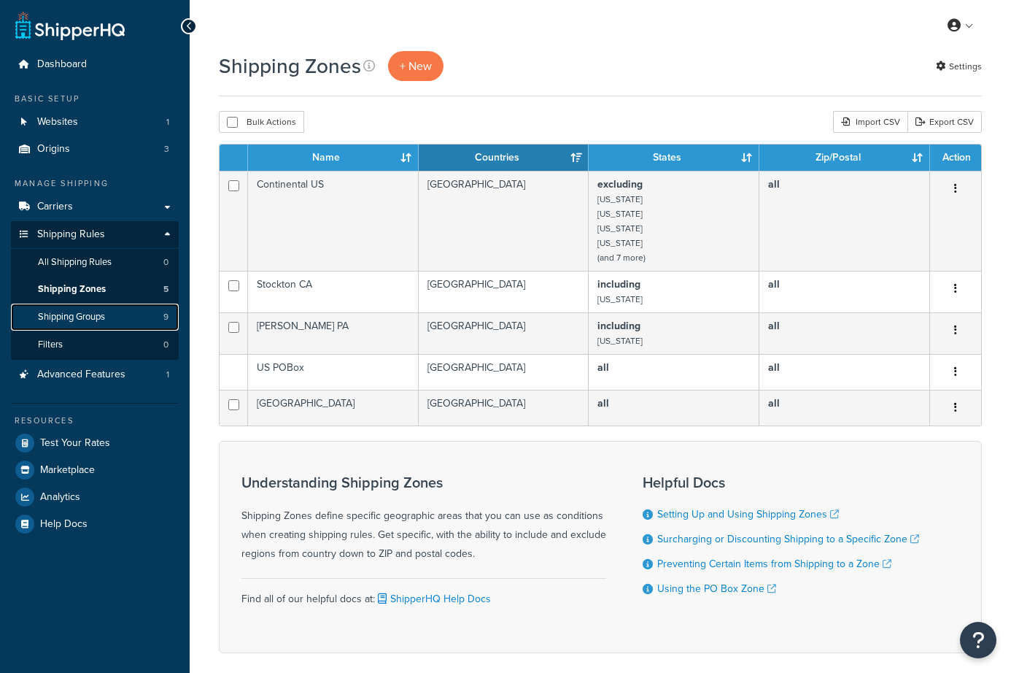
click at [105, 320] on span "Shipping Groups" at bounding box center [71, 317] width 67 height 12
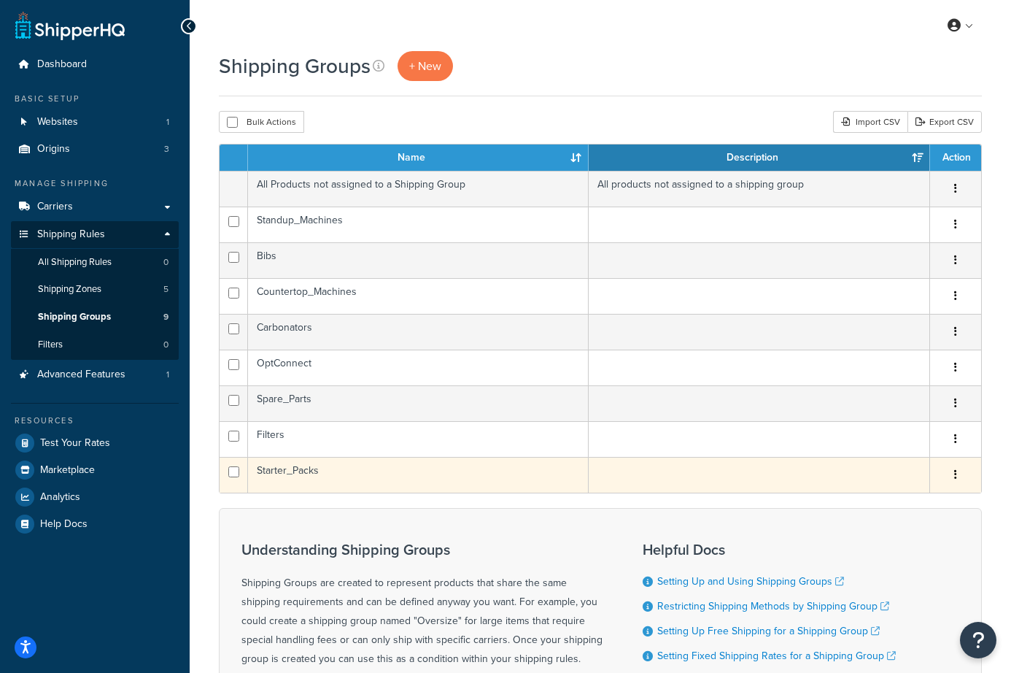
click at [953, 476] on button "button" at bounding box center [956, 474] width 20 height 23
click at [895, 498] on link "Edit" at bounding box center [896, 505] width 115 height 30
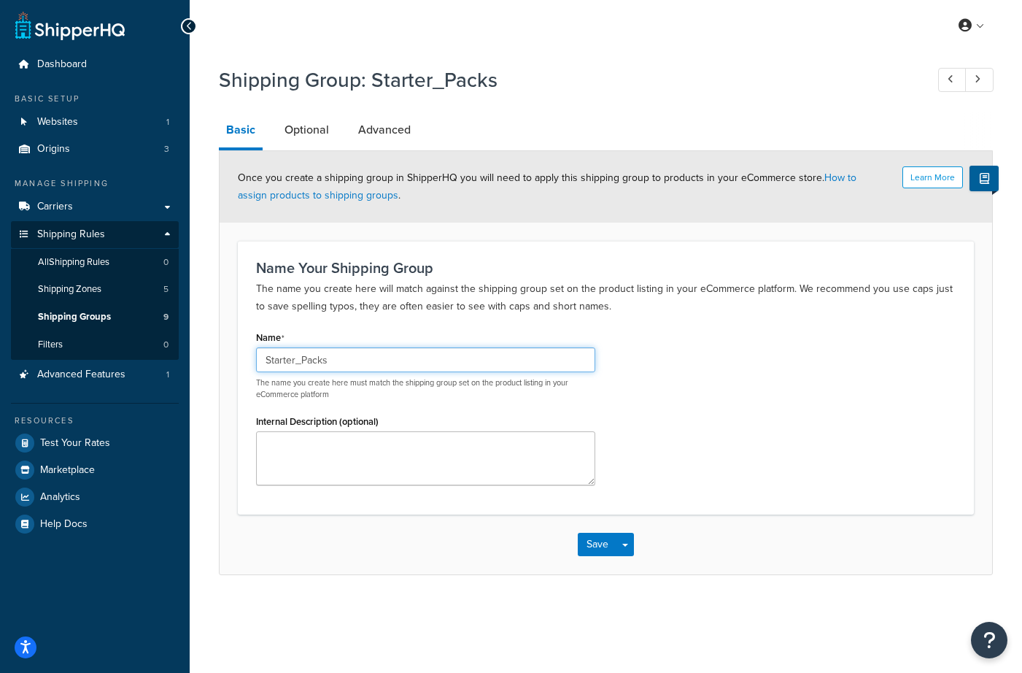
click at [345, 359] on input "Starter_Packs" at bounding box center [425, 359] width 339 height 25
type input "Starter_Packs4"
click at [600, 542] on button "Save" at bounding box center [597, 544] width 39 height 23
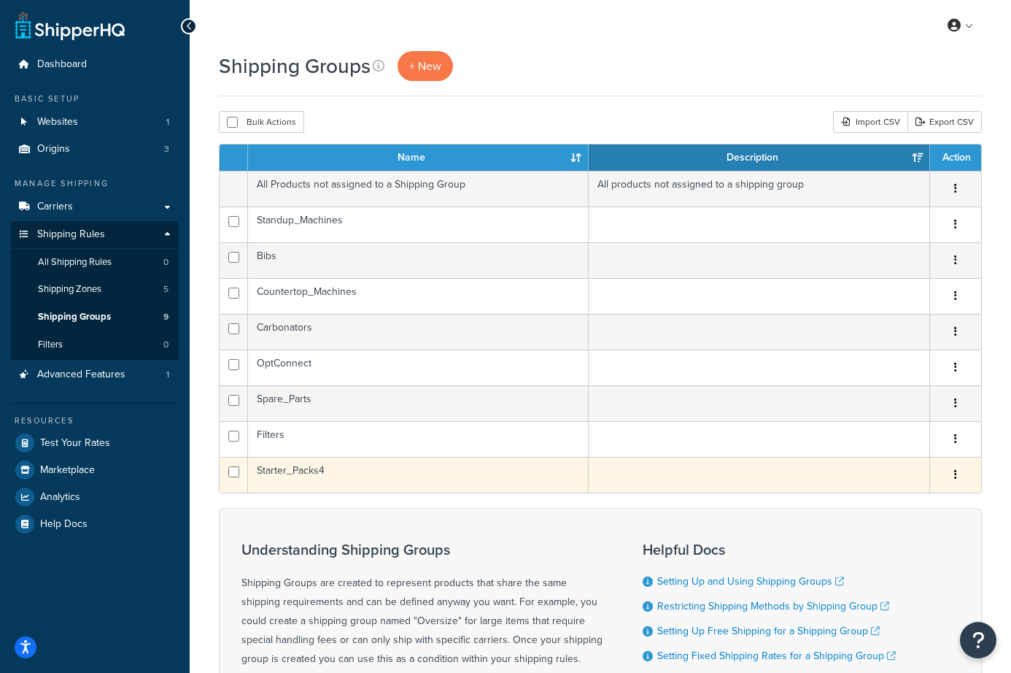
click at [957, 474] on button "button" at bounding box center [956, 474] width 20 height 23
click at [900, 532] on link "Duplicate" at bounding box center [896, 535] width 115 height 30
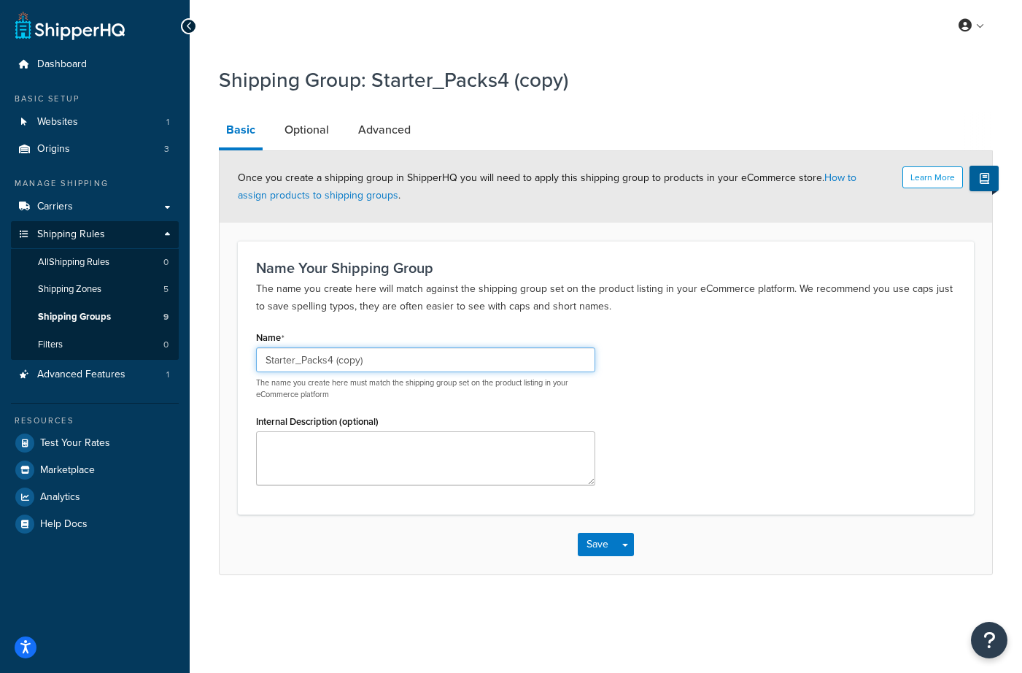
click at [365, 353] on input "Starter_Packs4 (copy)" at bounding box center [425, 359] width 339 height 25
click at [378, 363] on input "Starter_Packs4 (copy)" at bounding box center [425, 359] width 339 height 25
type input "Starter_Packs8"
click at [593, 548] on button "Save" at bounding box center [597, 544] width 39 height 23
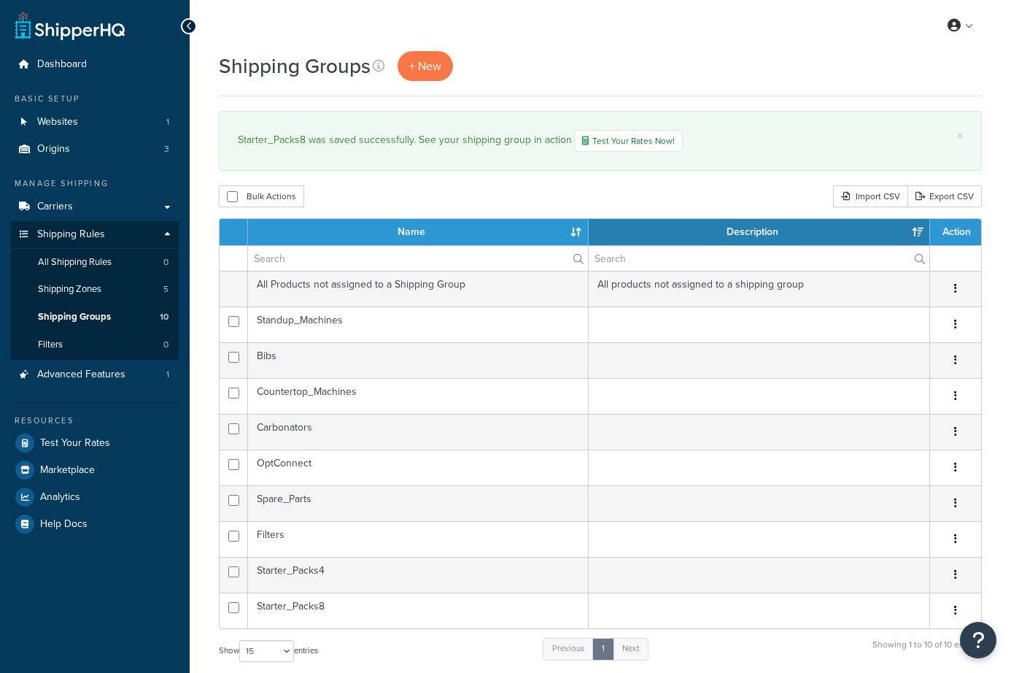
select select "15"
click at [58, 210] on span "Carriers" at bounding box center [55, 207] width 36 height 12
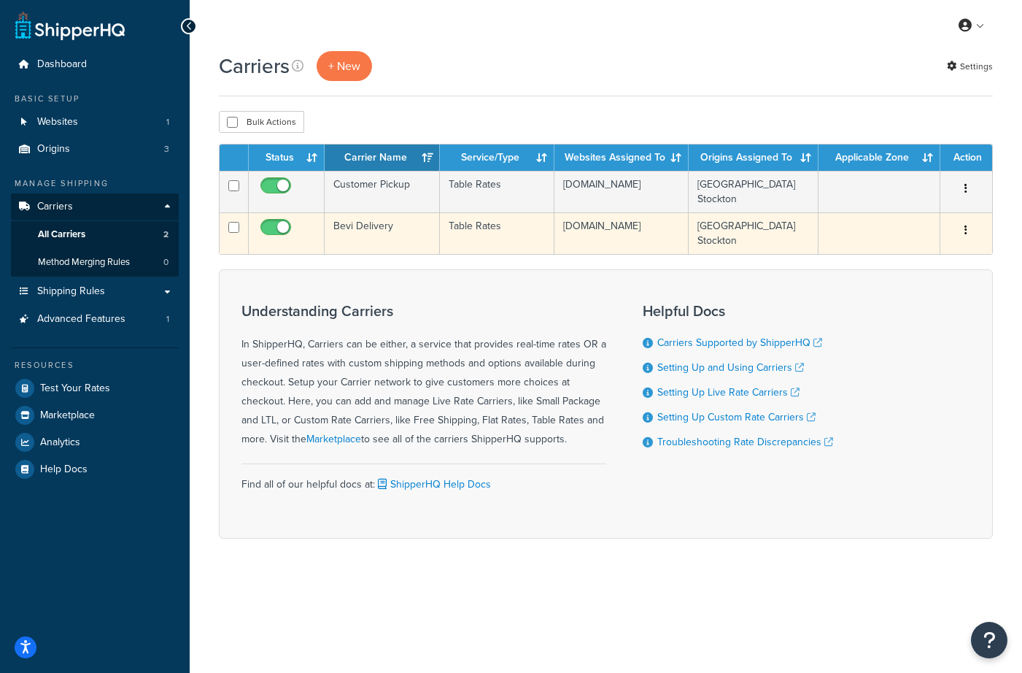
click at [366, 225] on td "Bevi Delivery" at bounding box center [382, 233] width 115 height 42
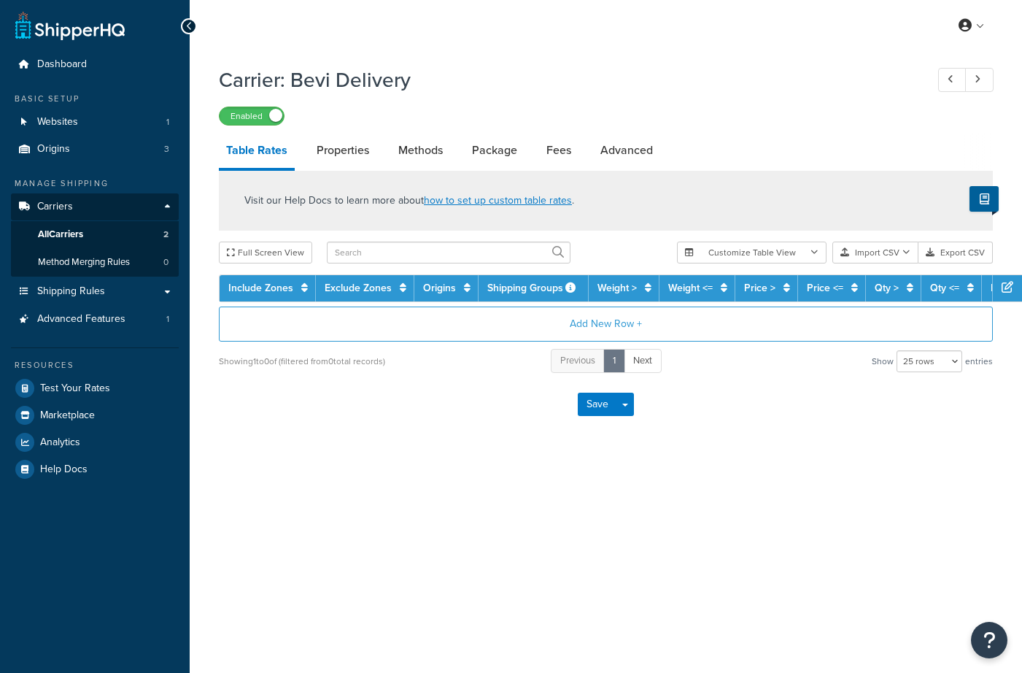
select select "25"
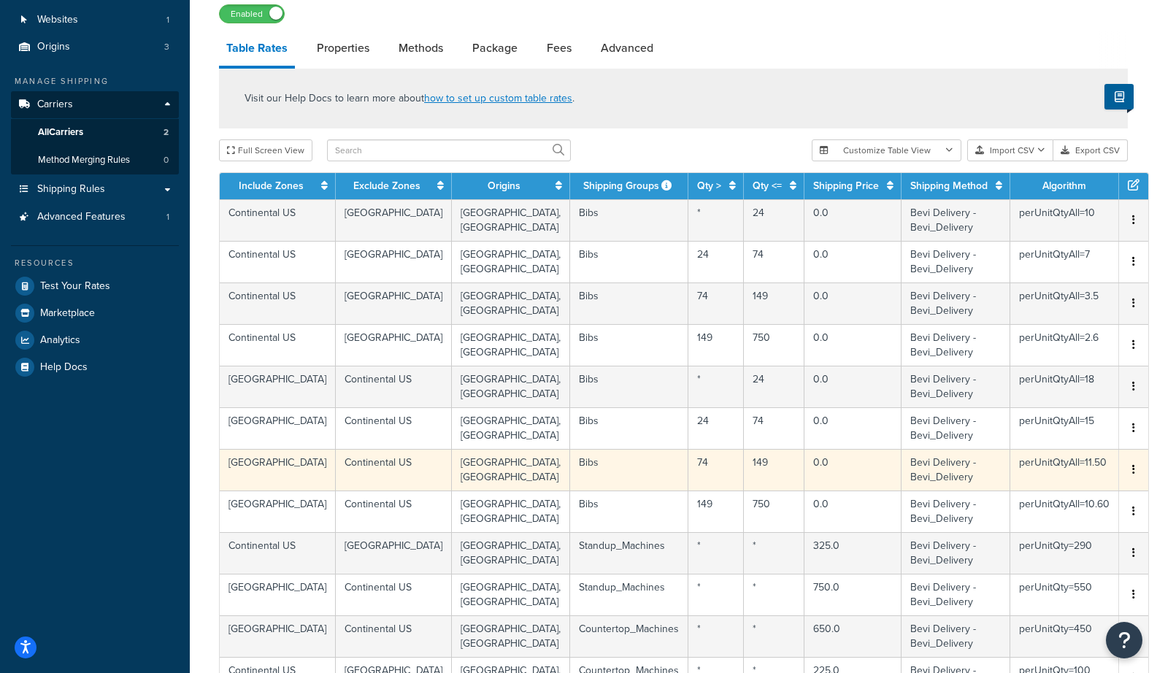
scroll to position [412, 0]
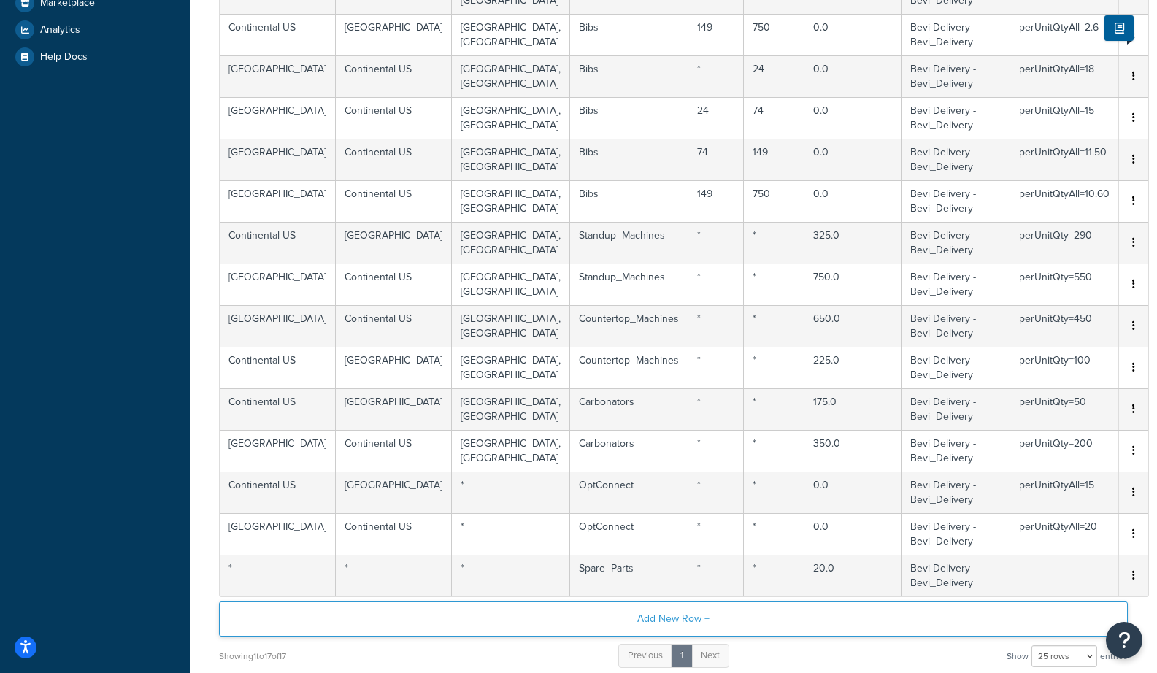
click at [741, 619] on button "Add New Row +" at bounding box center [673, 618] width 908 height 35
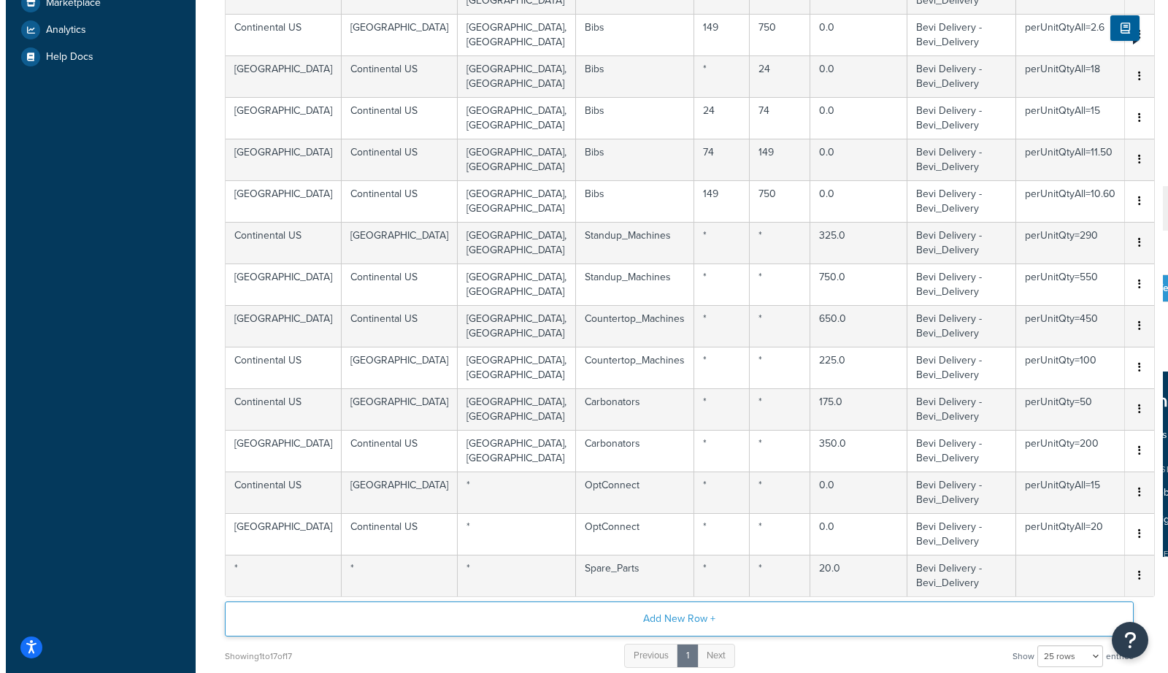
scroll to position [296, 0]
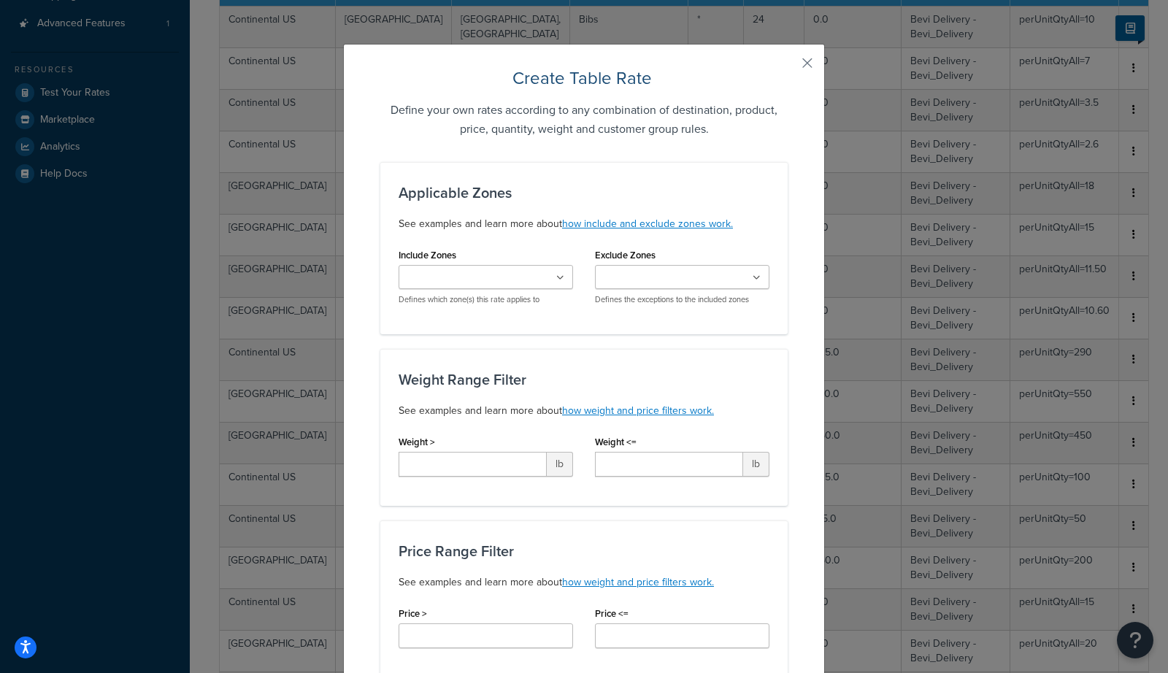
click at [505, 260] on div "Include Zones Continental US Stockton CA Carisle PA Canada US POBox Defines whi…" at bounding box center [485, 274] width 174 height 61
click at [504, 269] on ul at bounding box center [485, 277] width 174 height 24
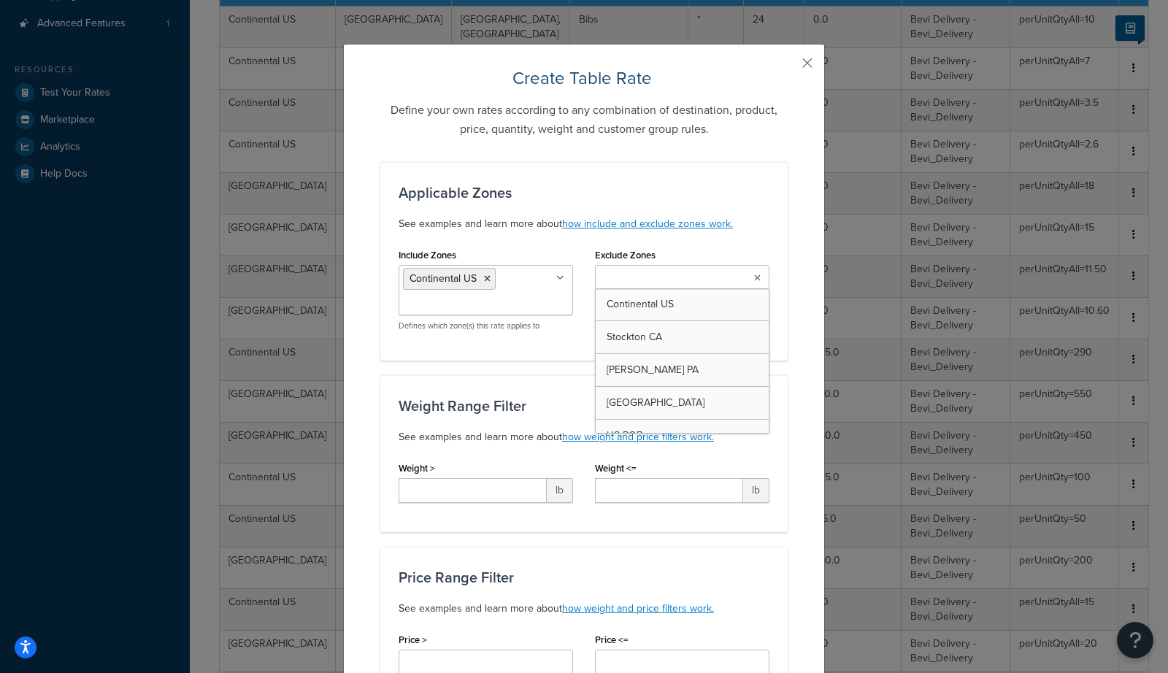
click at [634, 274] on input "Exclude Zones" at bounding box center [663, 278] width 129 height 16
click at [540, 382] on div "Weight Range Filter See examples and learn more about how weight and price filt…" at bounding box center [583, 453] width 407 height 157
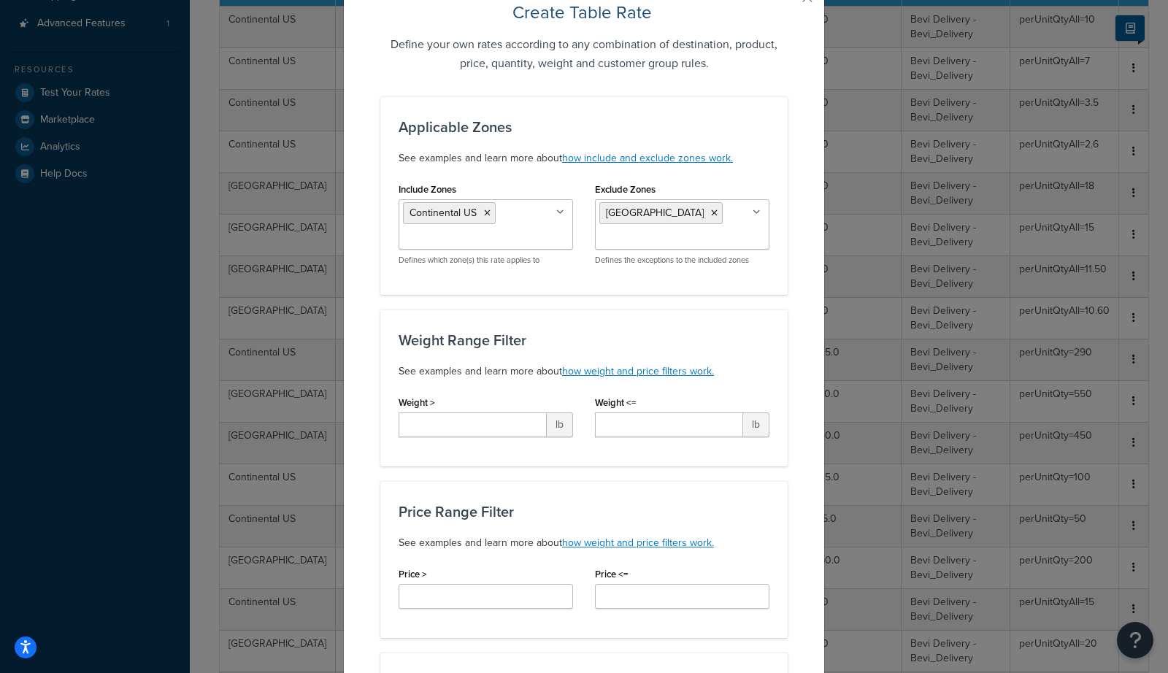
scroll to position [0, 0]
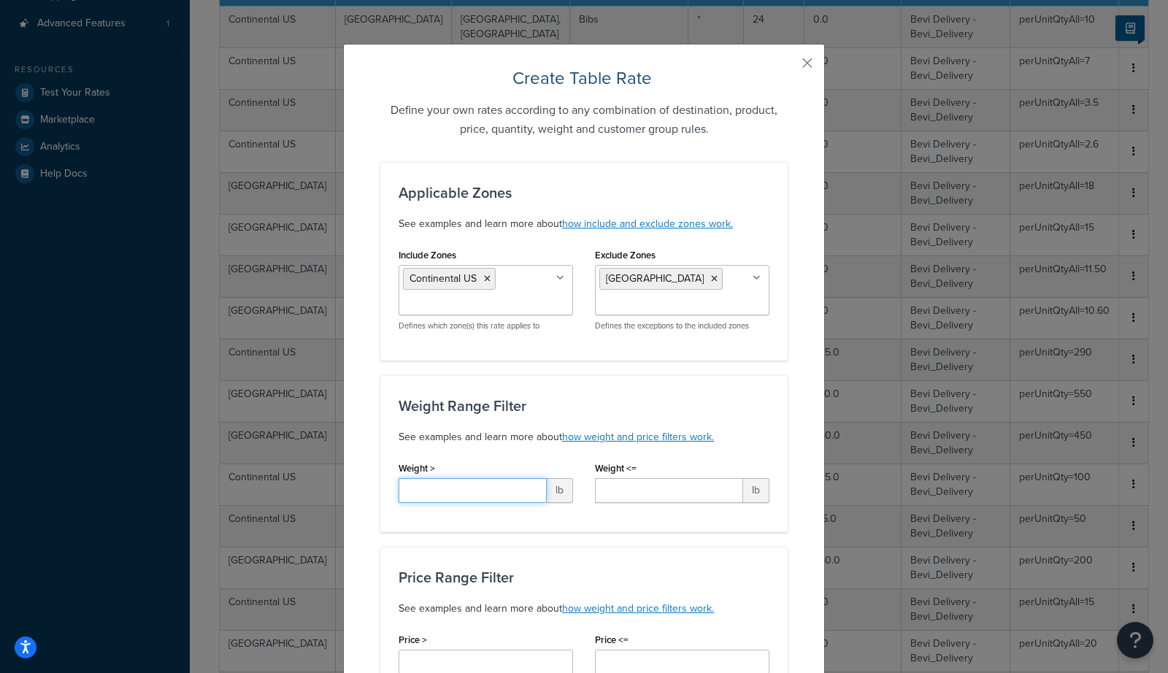
click at [457, 487] on input "Weight >" at bounding box center [472, 490] width 148 height 25
type input "*"
click at [647, 481] on input "Weight <=" at bounding box center [669, 490] width 148 height 25
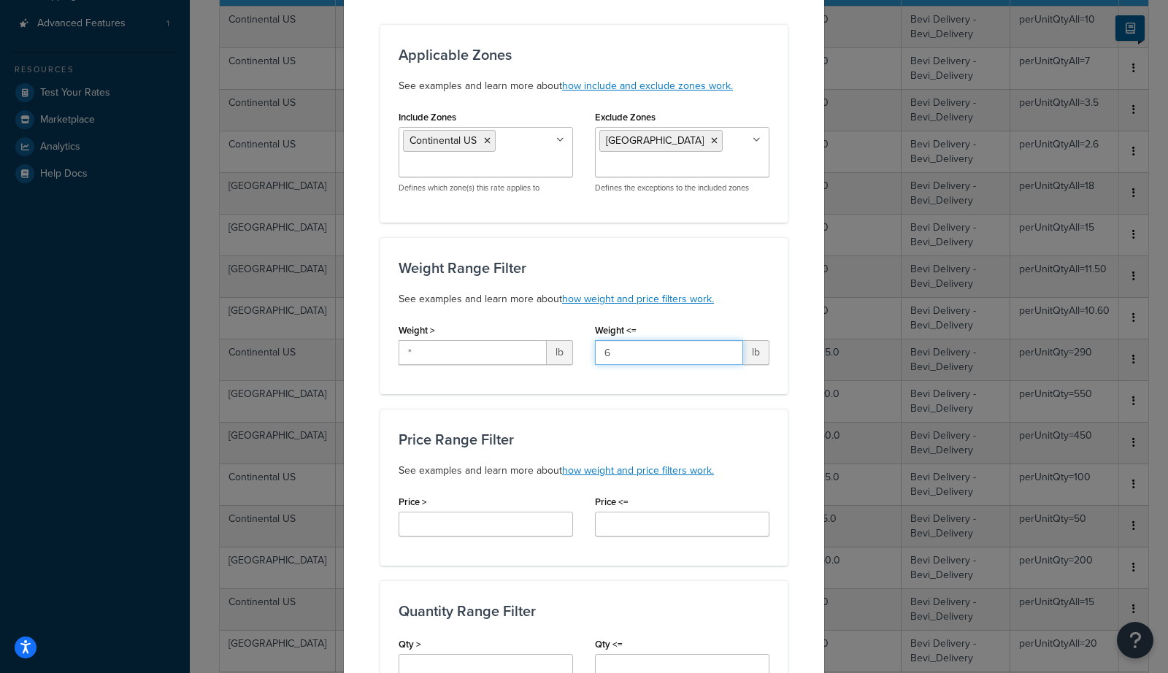
scroll to position [141, 0]
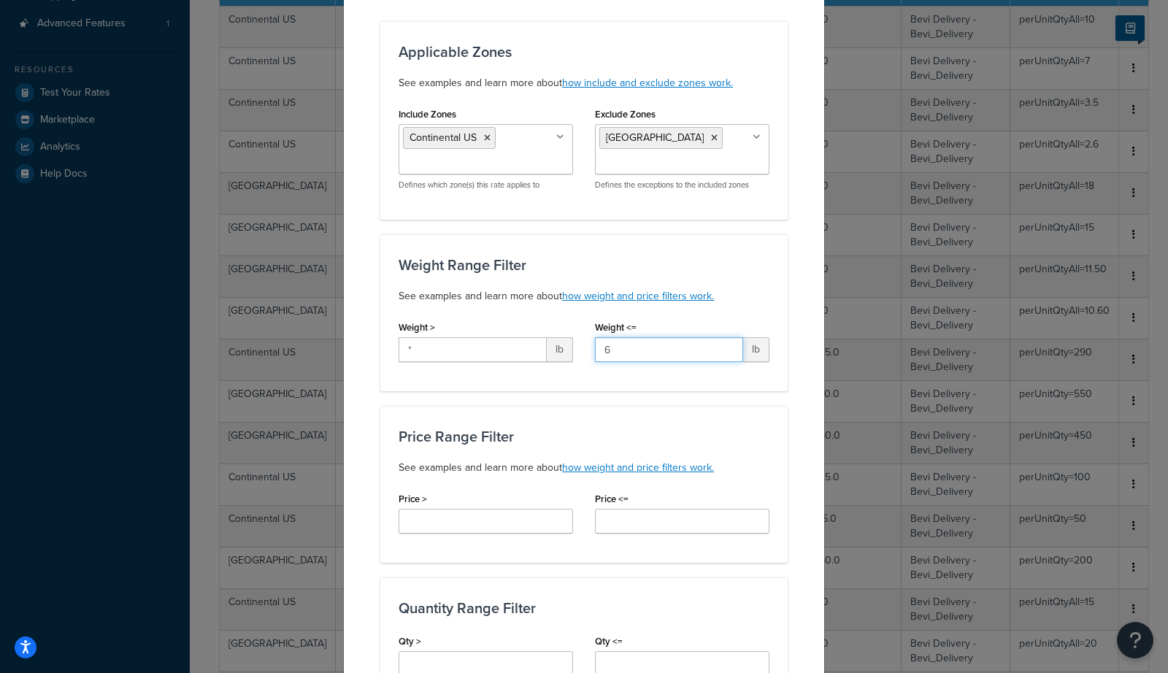
type input "6"
click at [495, 529] on input "Price >" at bounding box center [485, 521] width 174 height 25
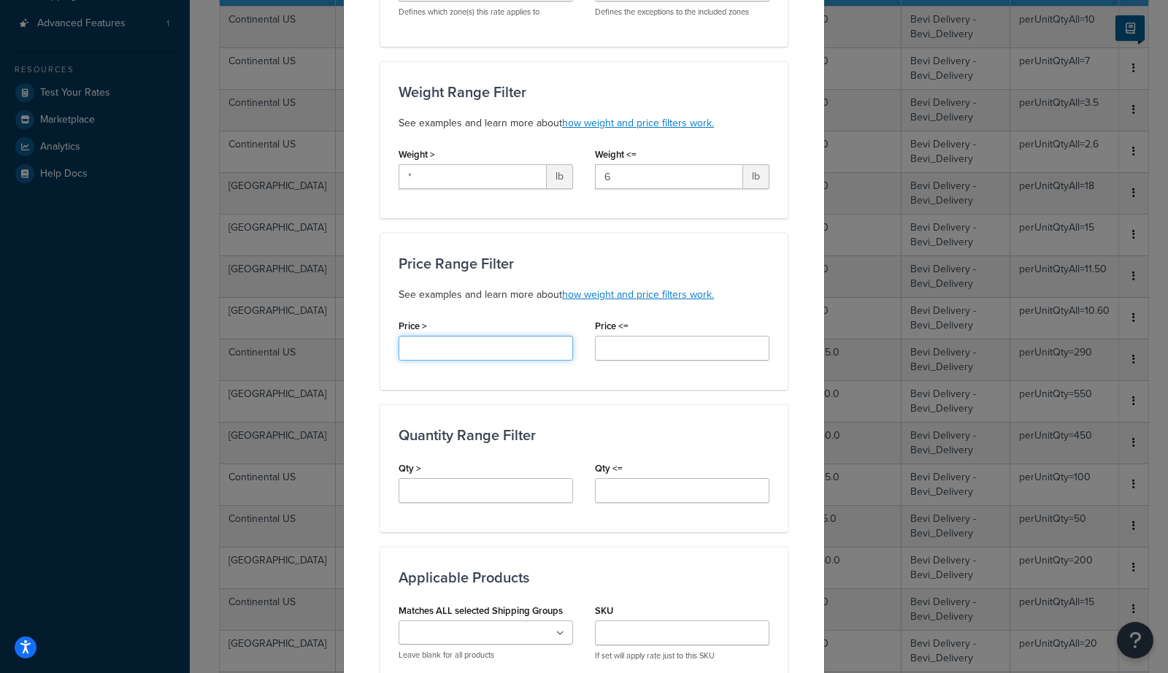
scroll to position [309, 0]
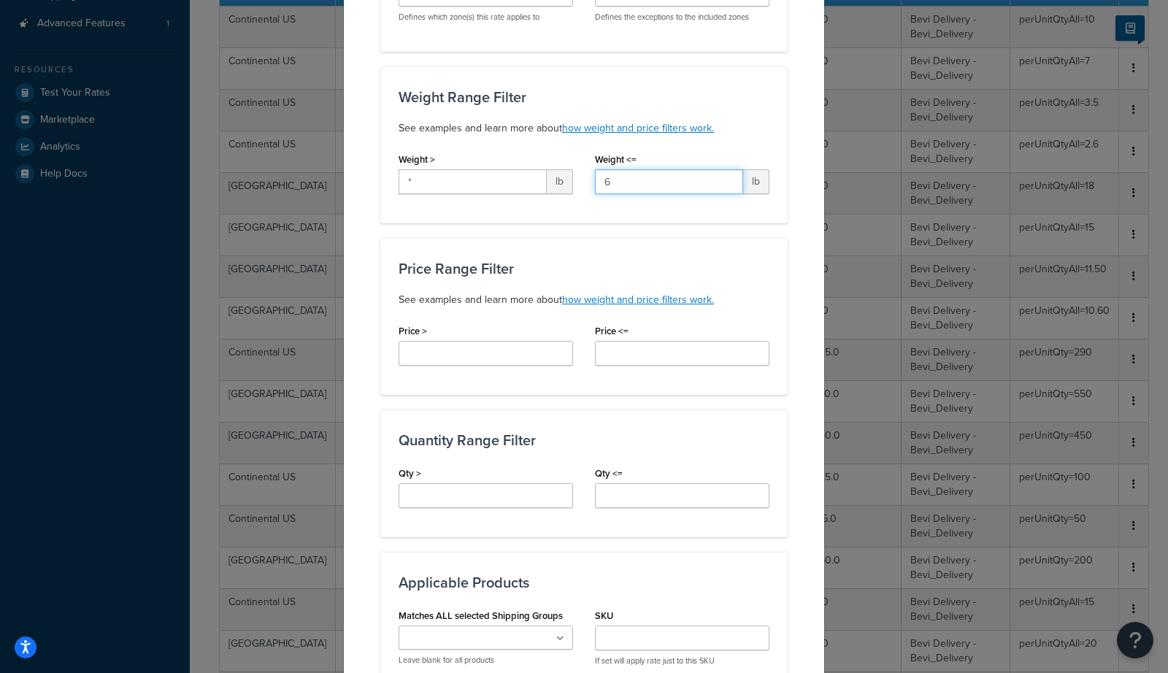
click at [650, 172] on input "6" at bounding box center [669, 181] width 148 height 25
click at [648, 178] on input "6" at bounding box center [669, 181] width 148 height 25
click at [518, 503] on input "Qty >" at bounding box center [485, 495] width 174 height 25
type input "*"
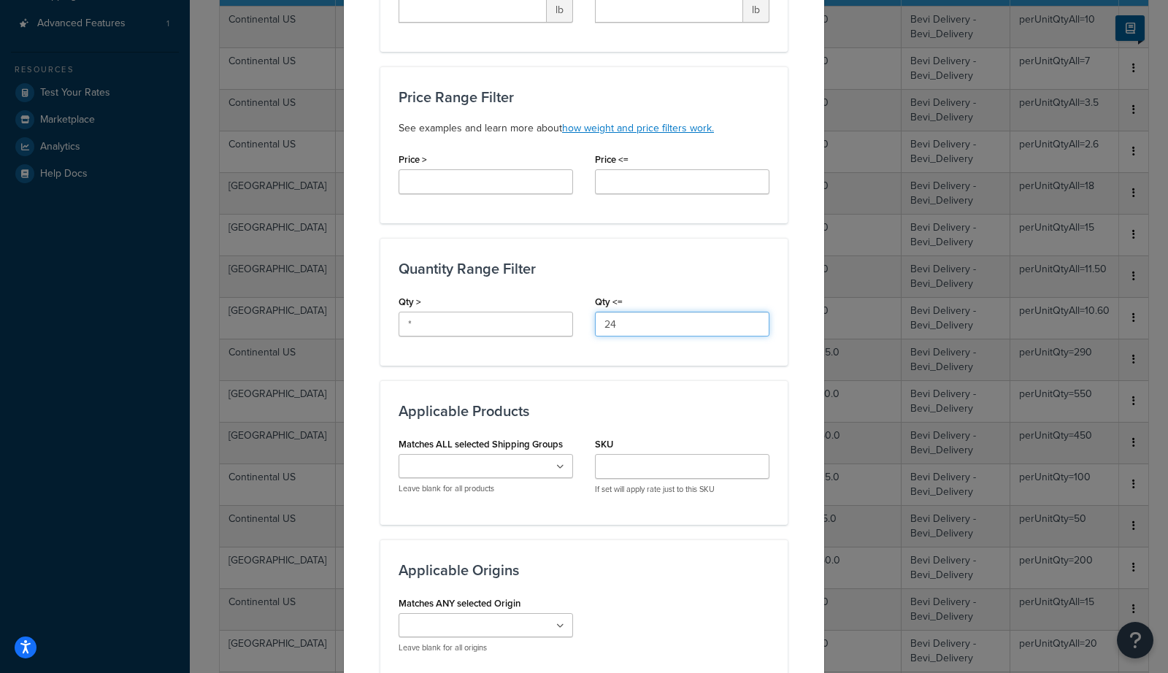
scroll to position [482, 0]
type input "24"
click at [538, 460] on ul at bounding box center [485, 464] width 174 height 24
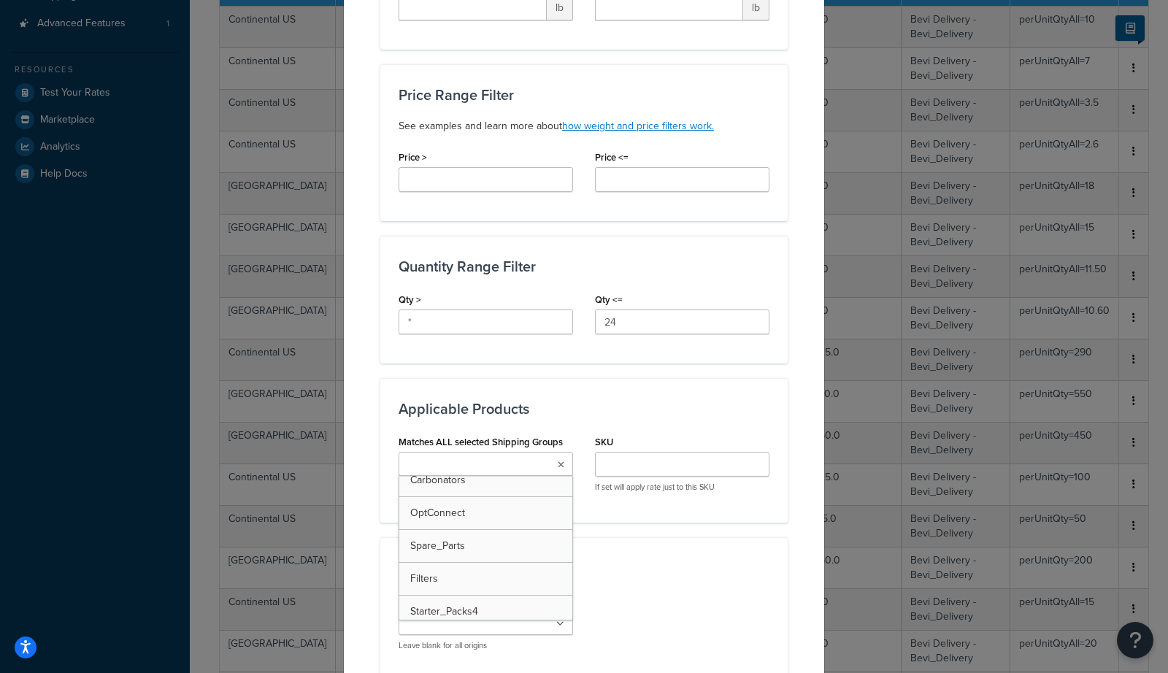
scroll to position [163, 0]
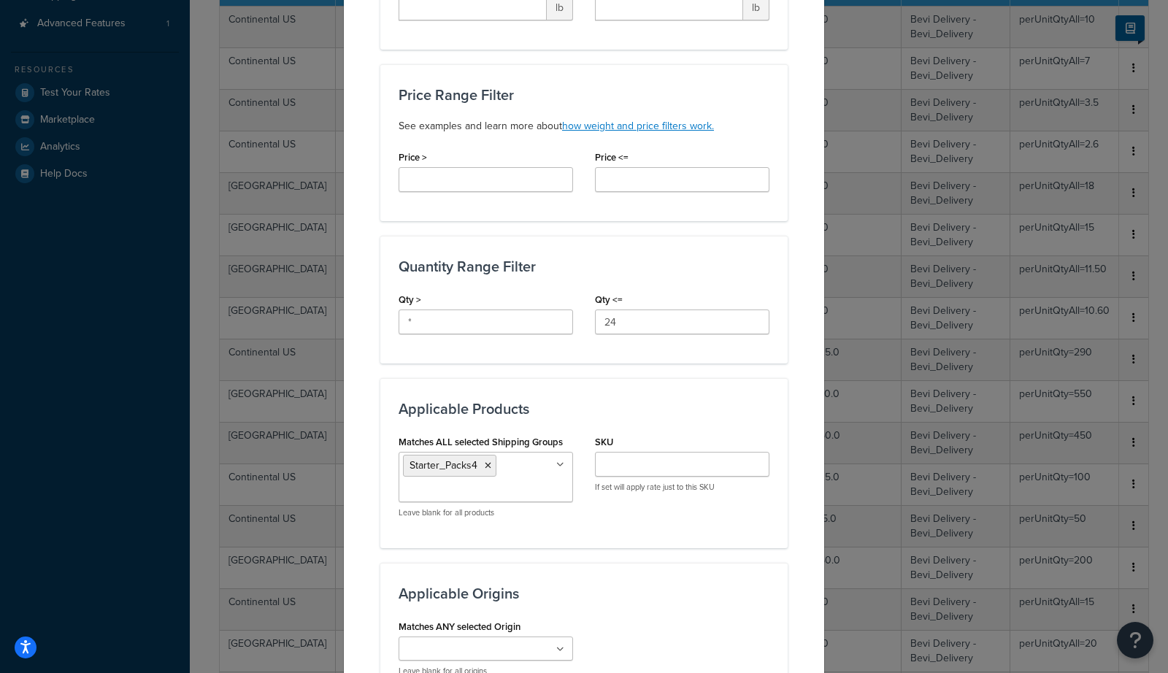
click at [665, 517] on div "Matches ALL selected Shipping Groups Starter_Packs4 Standup_Machines Bibs Count…" at bounding box center [583, 480] width 393 height 98
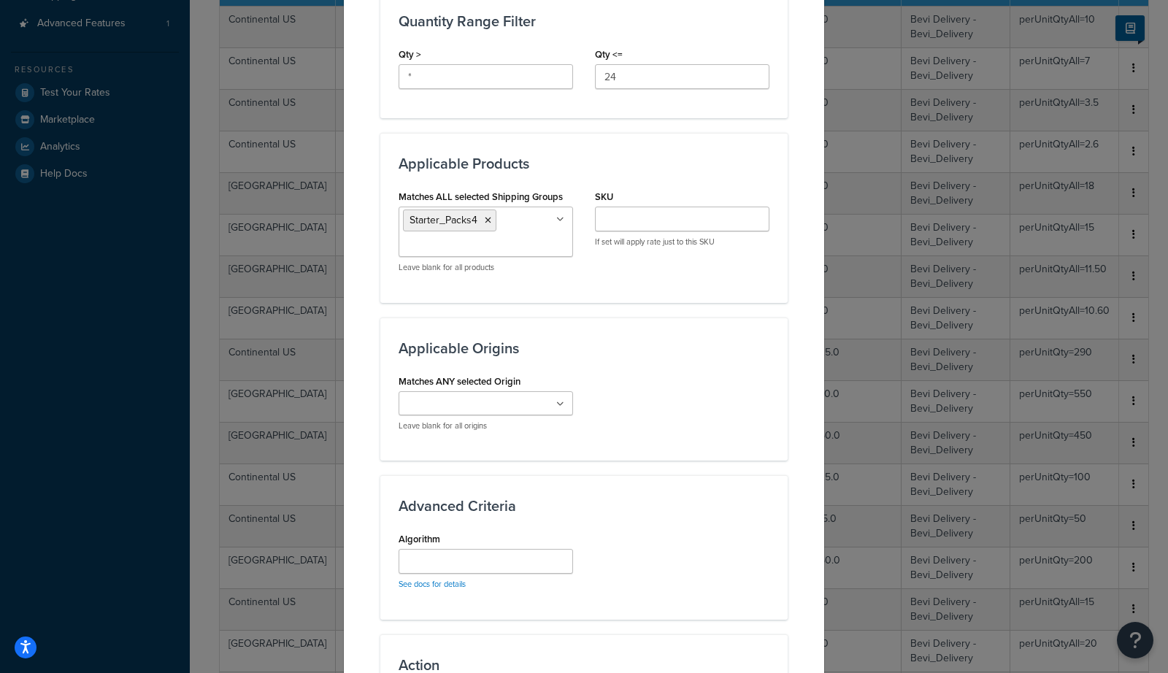
scroll to position [747, 0]
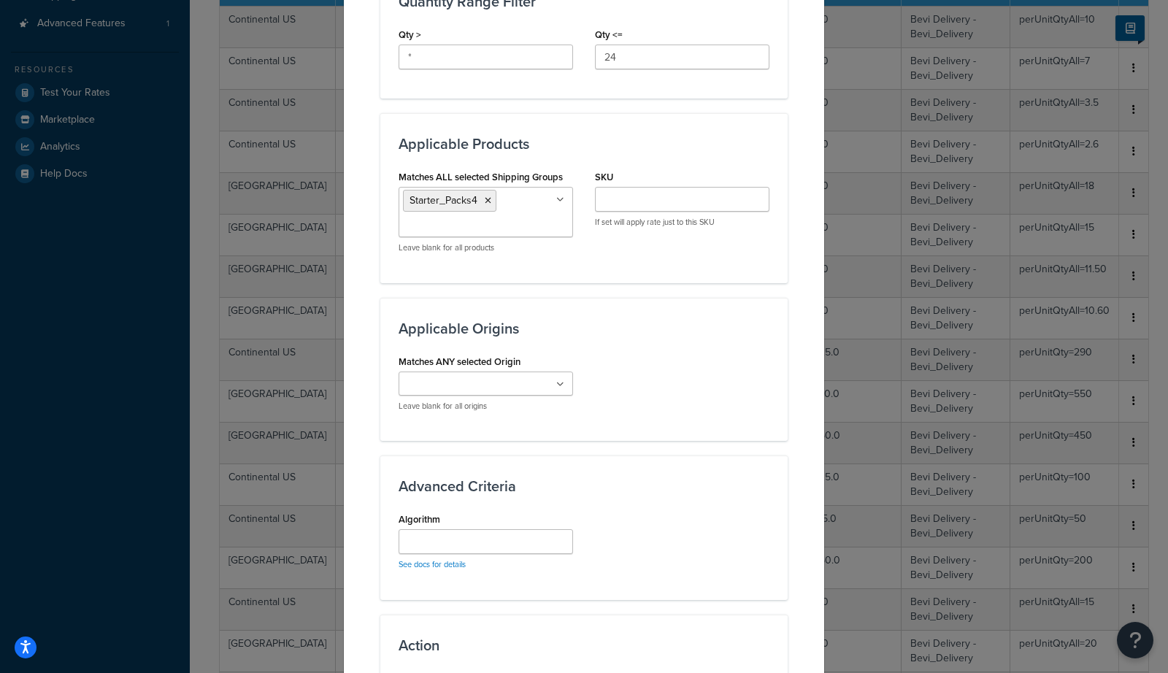
click at [533, 385] on ul at bounding box center [485, 383] width 174 height 24
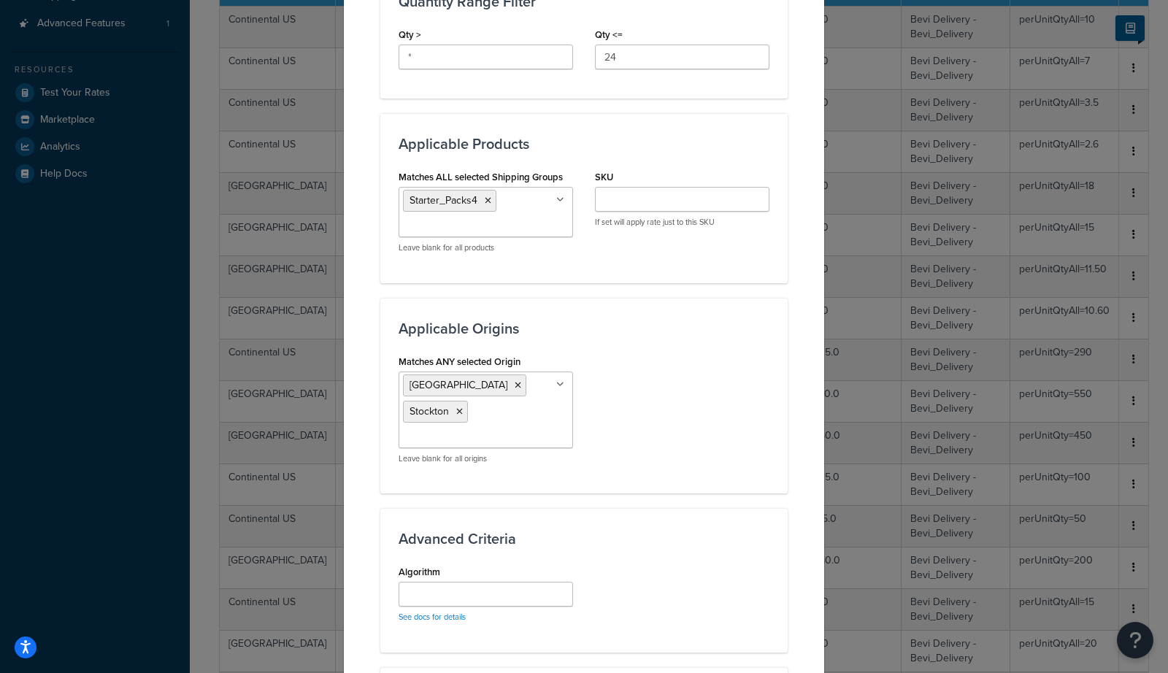
click at [678, 508] on div "Advanced Criteria Algorithm See docs for details" at bounding box center [583, 580] width 407 height 144
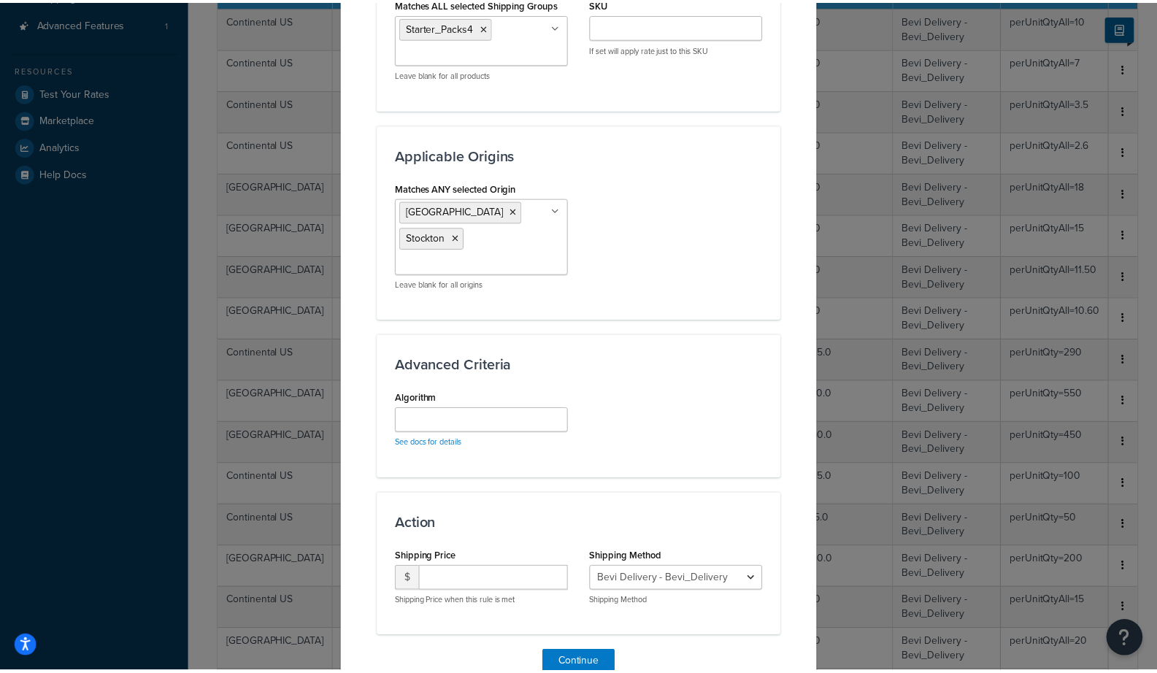
scroll to position [919, 0]
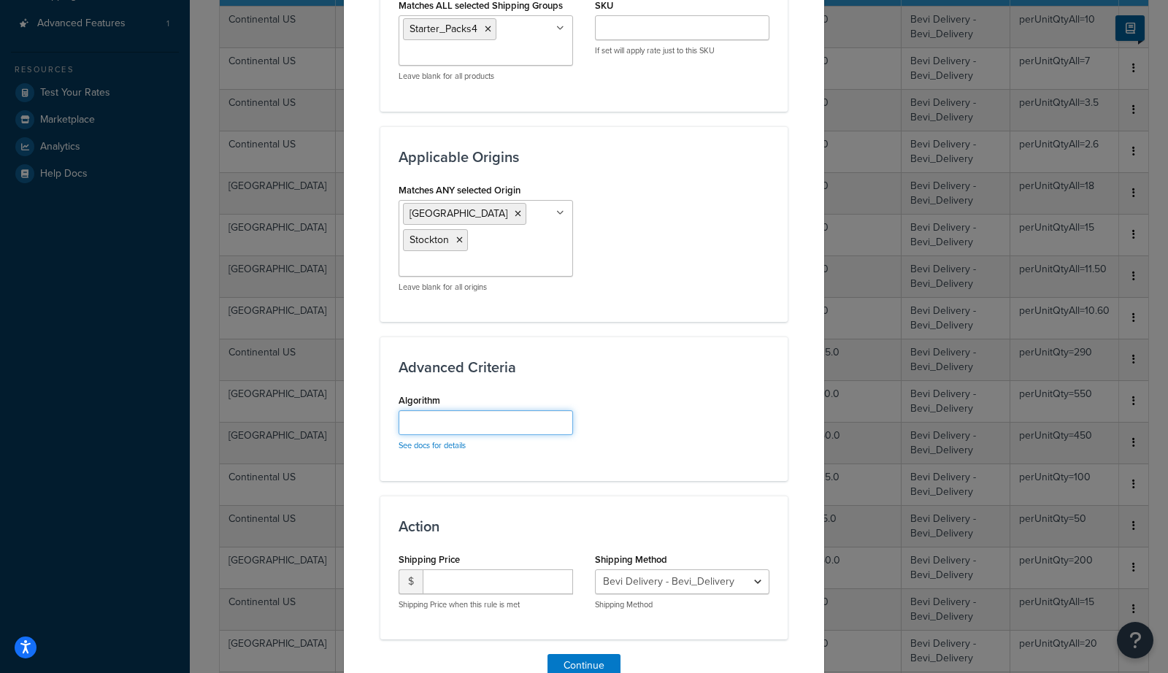
click at [495, 410] on input "Algorithm" at bounding box center [485, 422] width 174 height 25
type input "perUnitQtyAll=40"
click at [500, 569] on input "number" at bounding box center [498, 581] width 150 height 25
type input "0"
click at [582, 654] on button "Continue" at bounding box center [583, 665] width 73 height 23
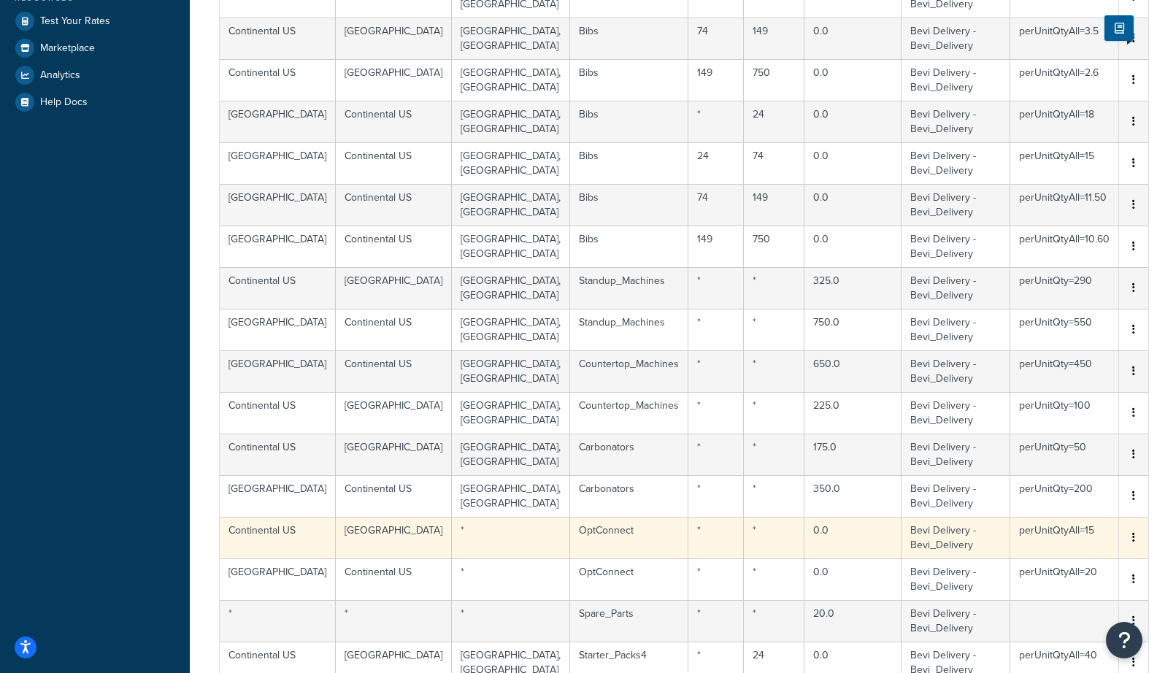
scroll to position [453, 0]
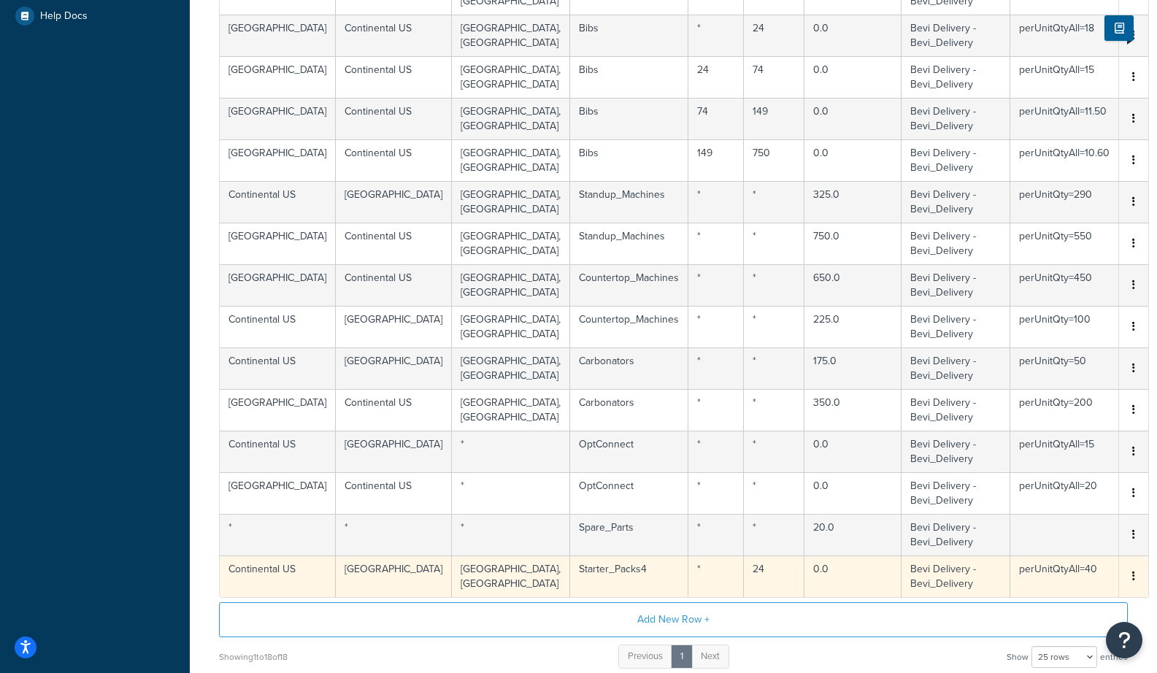
click at [1022, 578] on icon "button" at bounding box center [1133, 576] width 3 height 10
click at [1022, 549] on div "Edit" at bounding box center [1033, 549] width 104 height 30
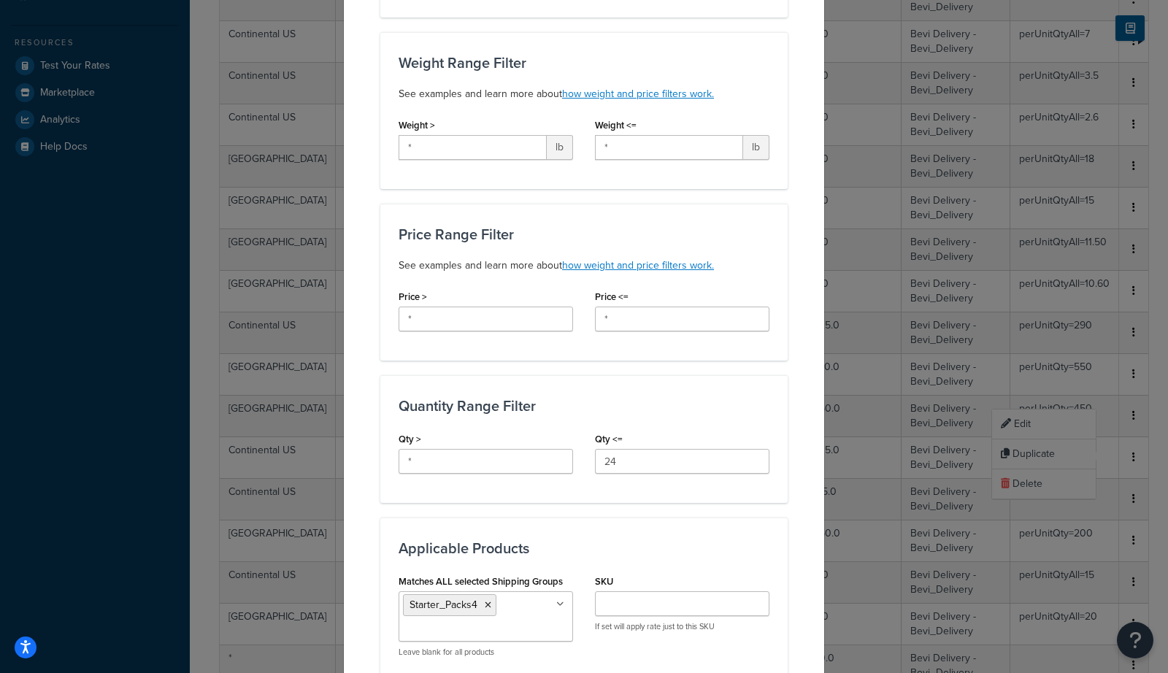
scroll to position [288, 0]
click at [628, 458] on input "24" at bounding box center [682, 459] width 174 height 25
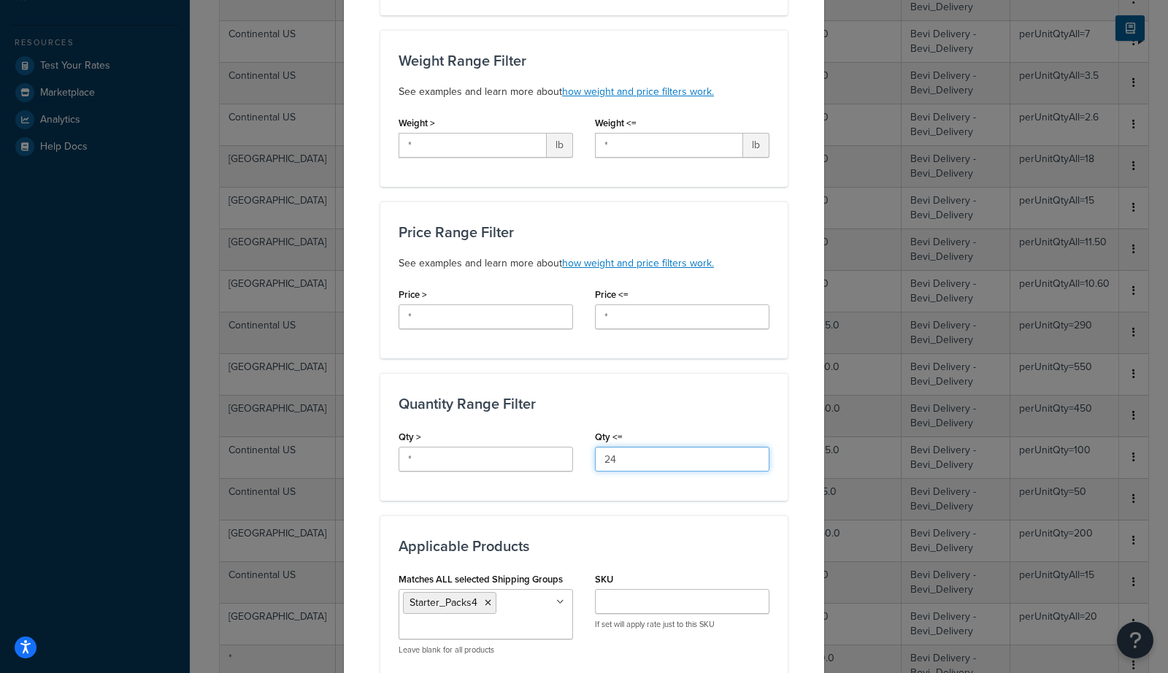
click at [628, 458] on input "24" at bounding box center [682, 459] width 174 height 25
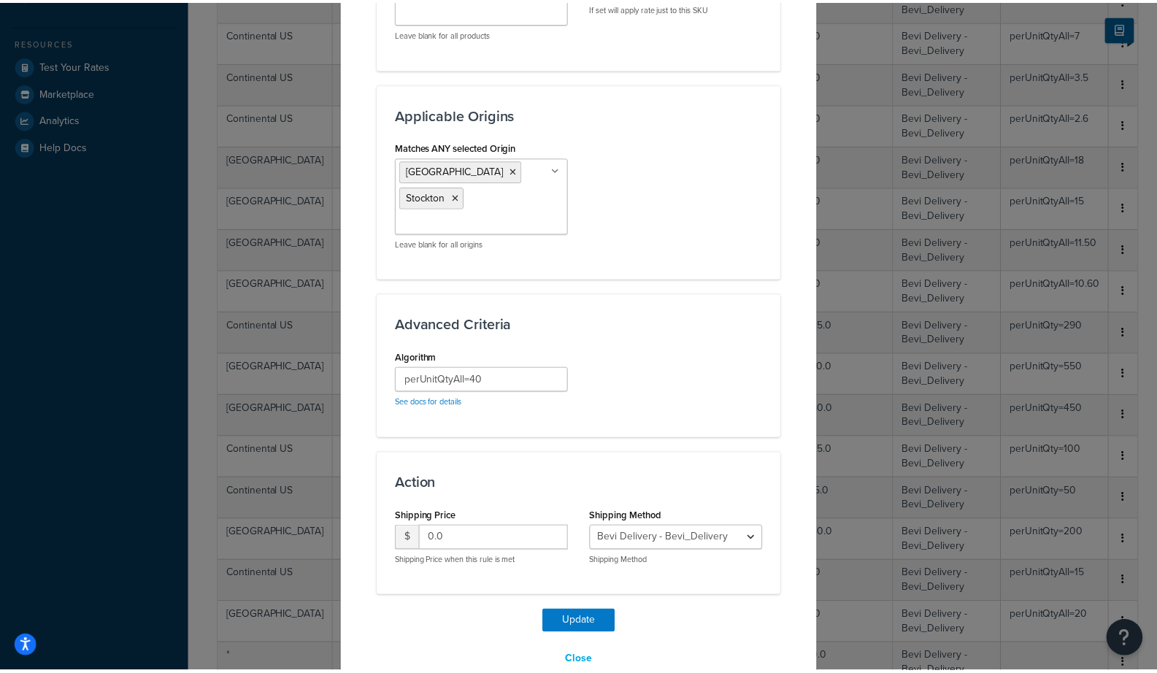
scroll to position [908, 0]
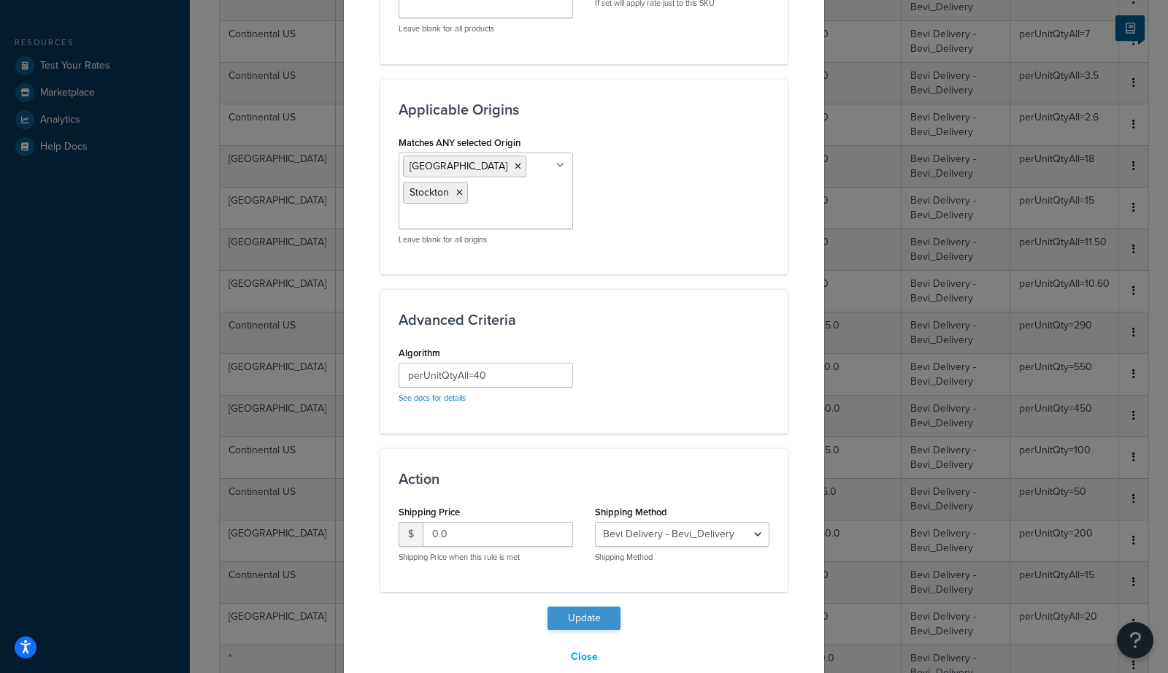
type input "6"
click at [590, 606] on button "Update" at bounding box center [583, 617] width 73 height 23
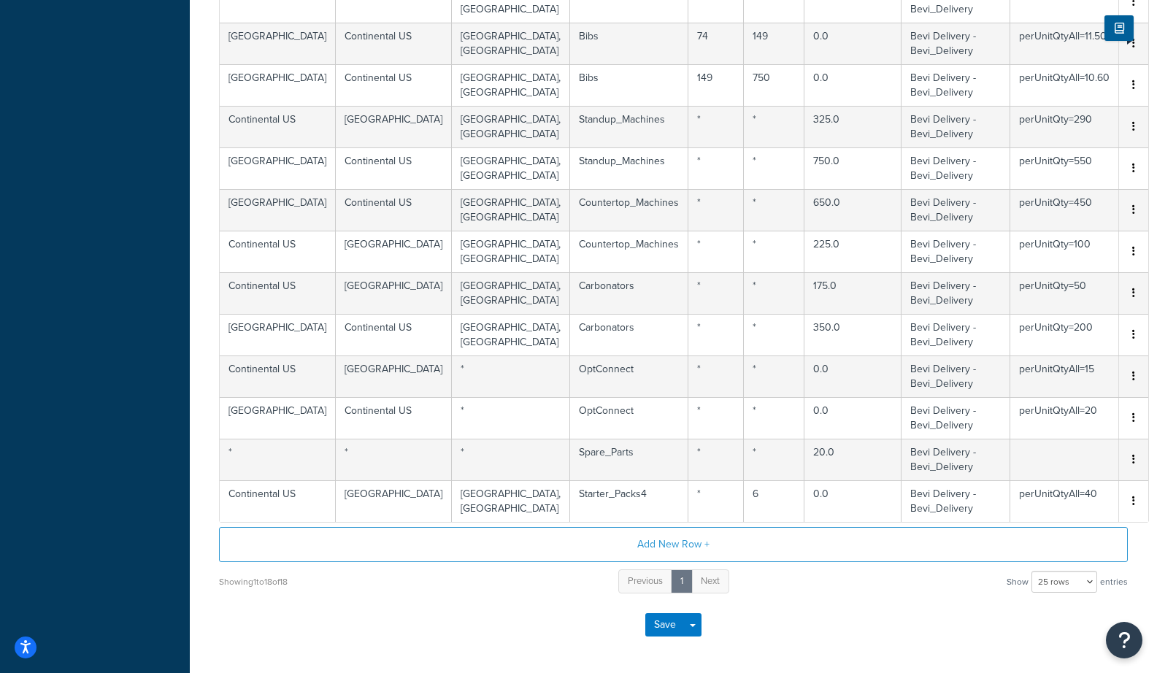
scroll to position [585, 0]
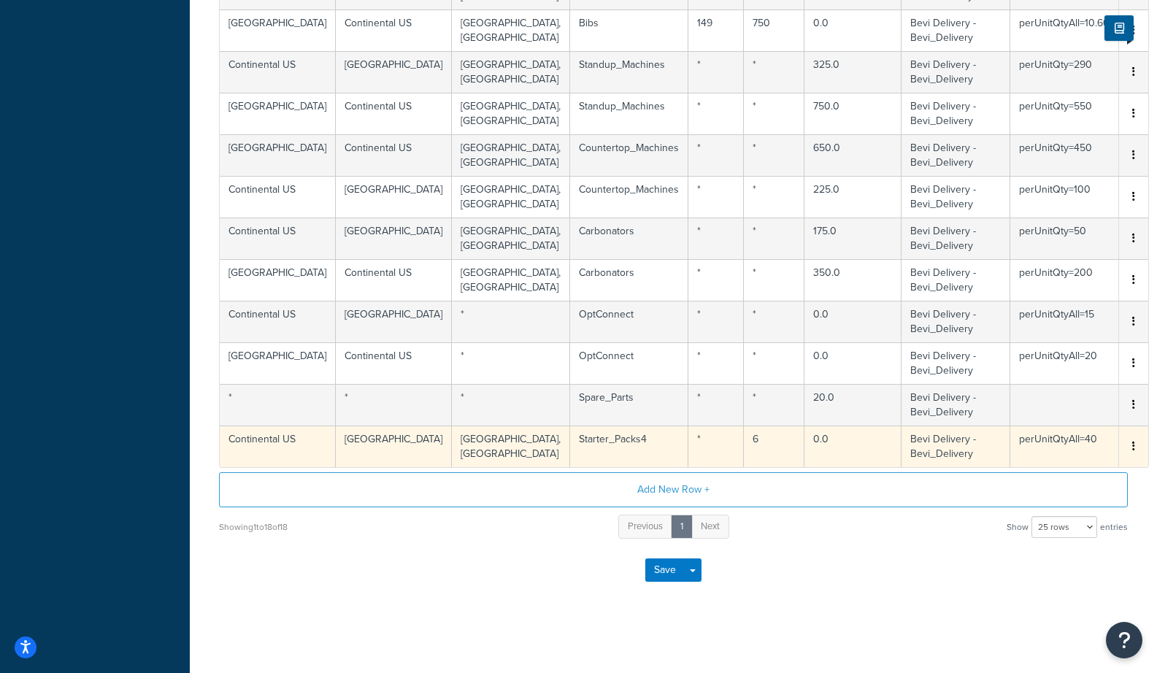
click at [1022, 441] on icon "button" at bounding box center [1133, 446] width 3 height 10
click at [1022, 452] on div "Duplicate" at bounding box center [1033, 447] width 104 height 30
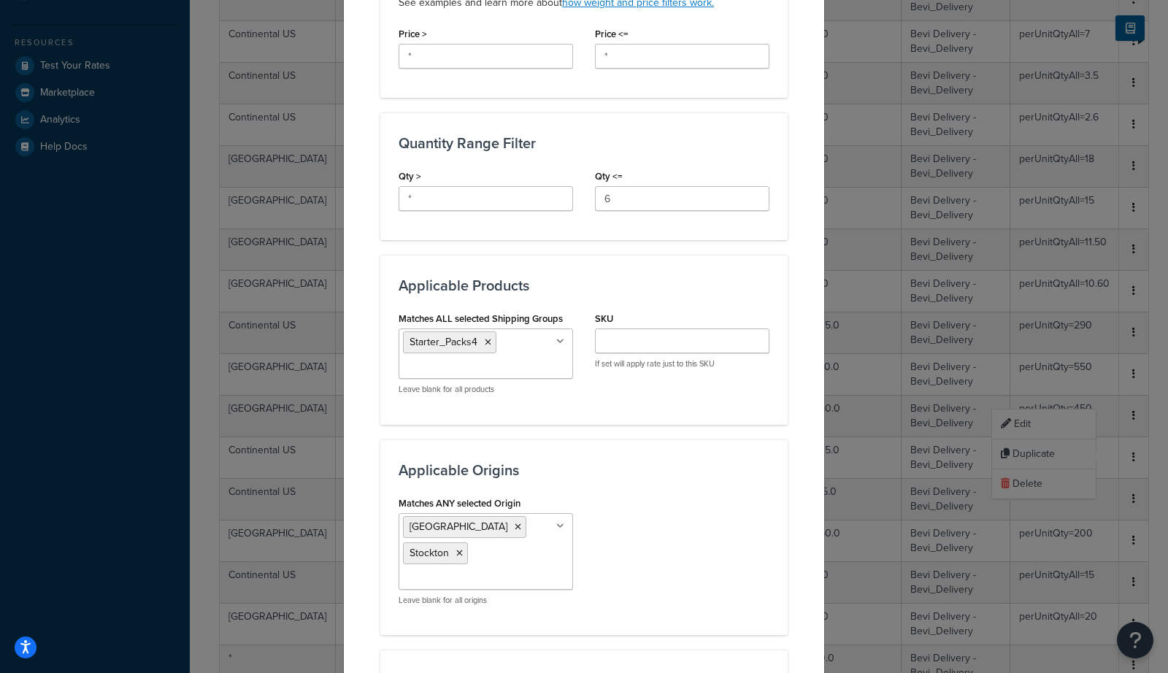
scroll to position [595, 0]
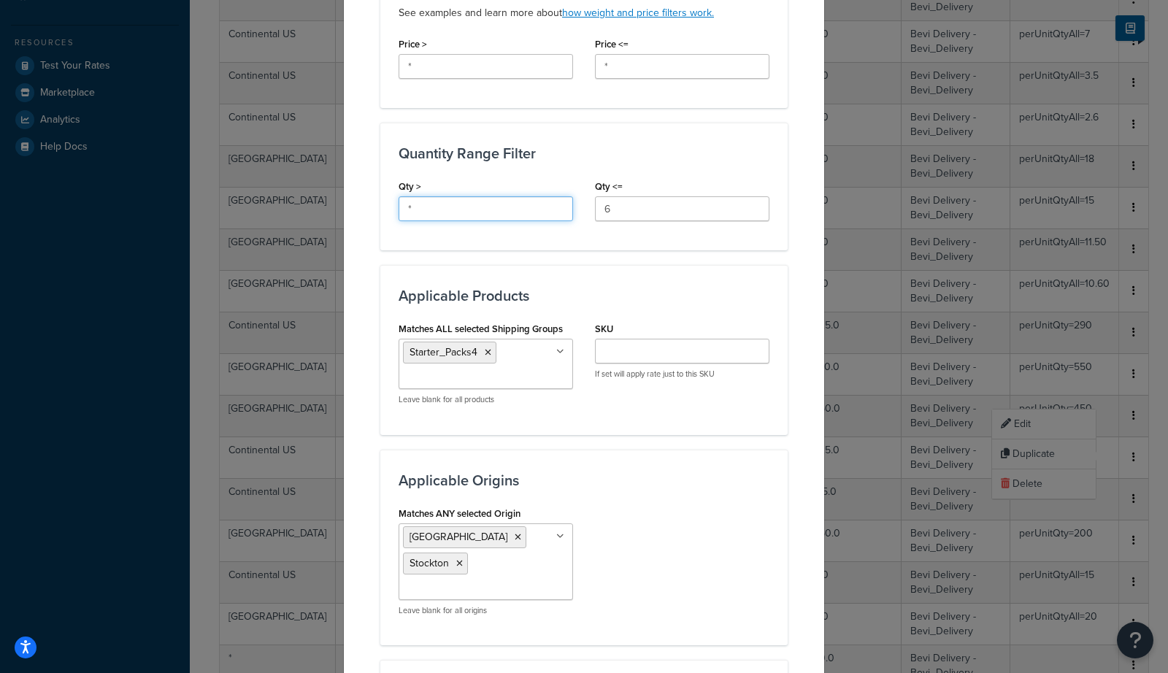
click at [439, 210] on input "*" at bounding box center [485, 208] width 174 height 25
type input "7"
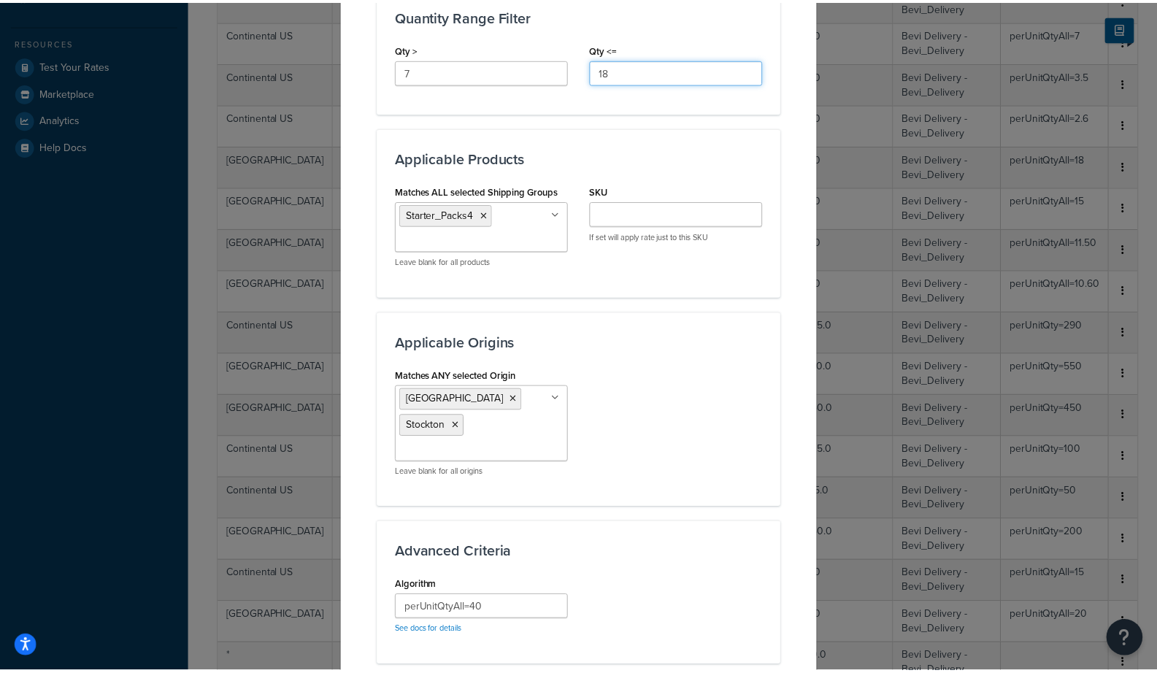
scroll to position [966, 0]
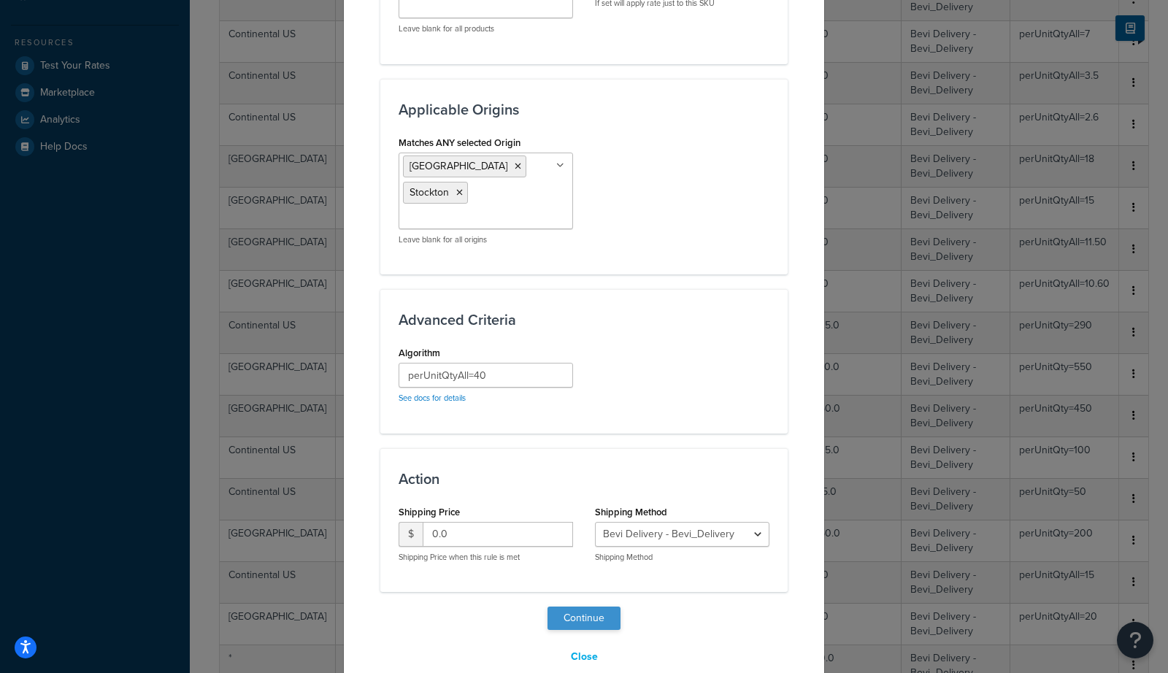
type input "18"
click at [566, 606] on button "Continue" at bounding box center [583, 617] width 73 height 23
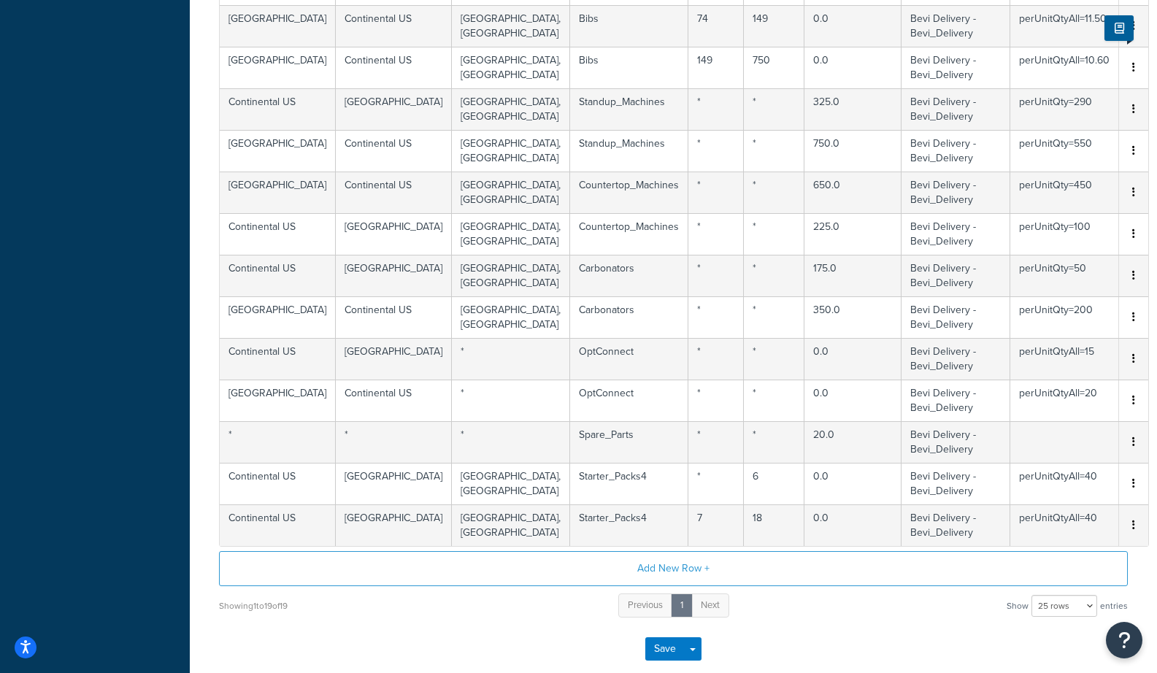
scroll to position [644, 0]
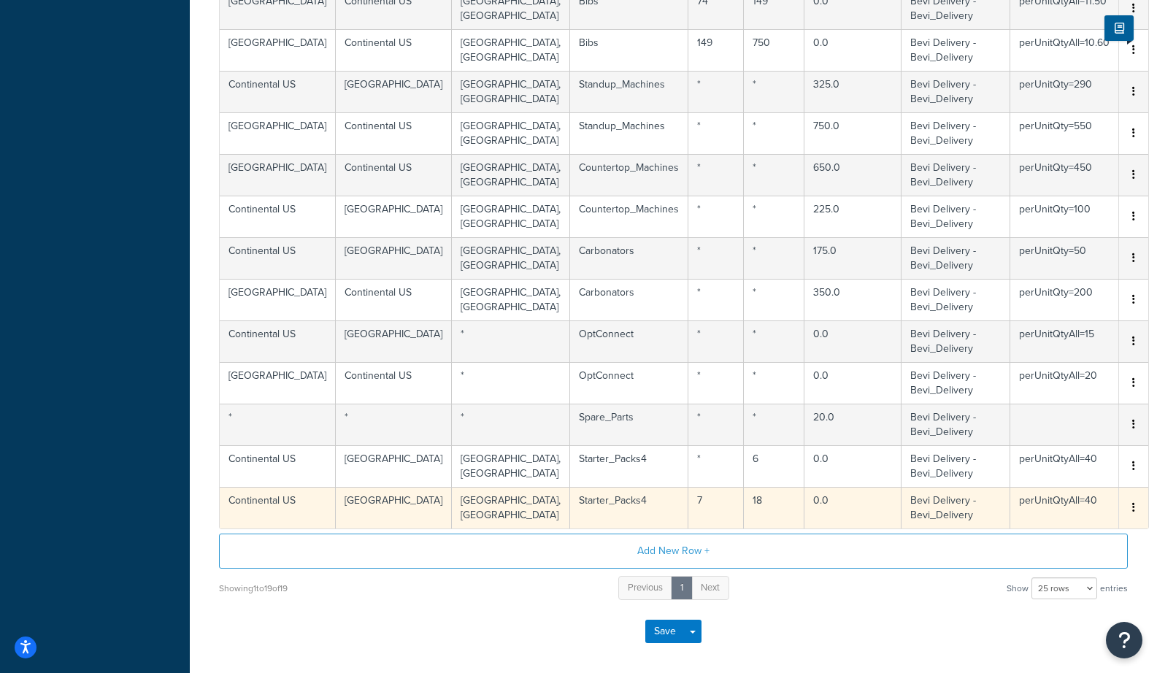
click at [1022, 505] on icon "button" at bounding box center [1133, 507] width 3 height 10
click at [1022, 509] on div "Duplicate" at bounding box center [1033, 510] width 104 height 30
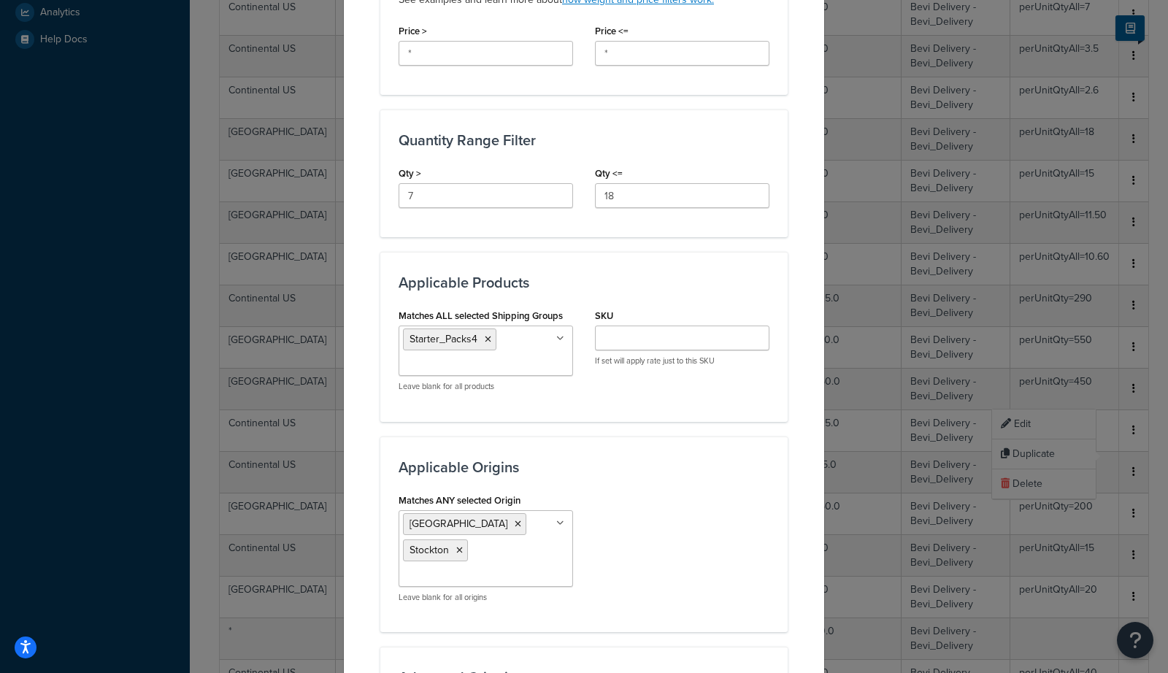
scroll to position [612, 0]
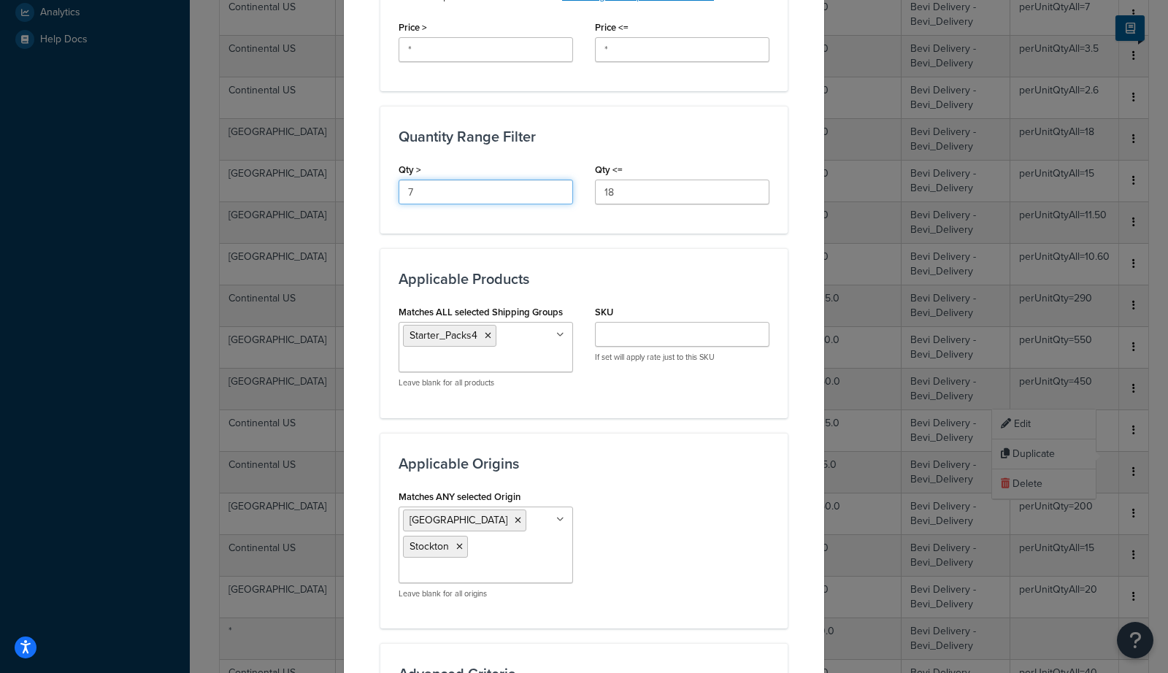
click at [474, 192] on input "7" at bounding box center [485, 192] width 174 height 25
type input "18"
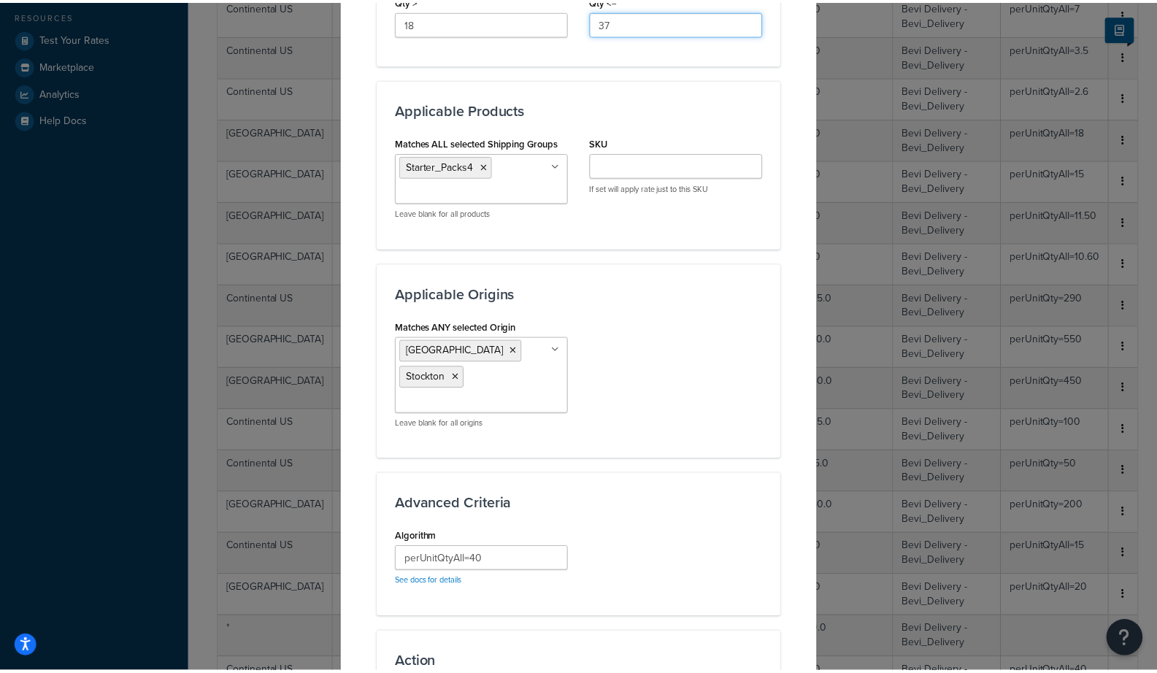
scroll to position [966, 0]
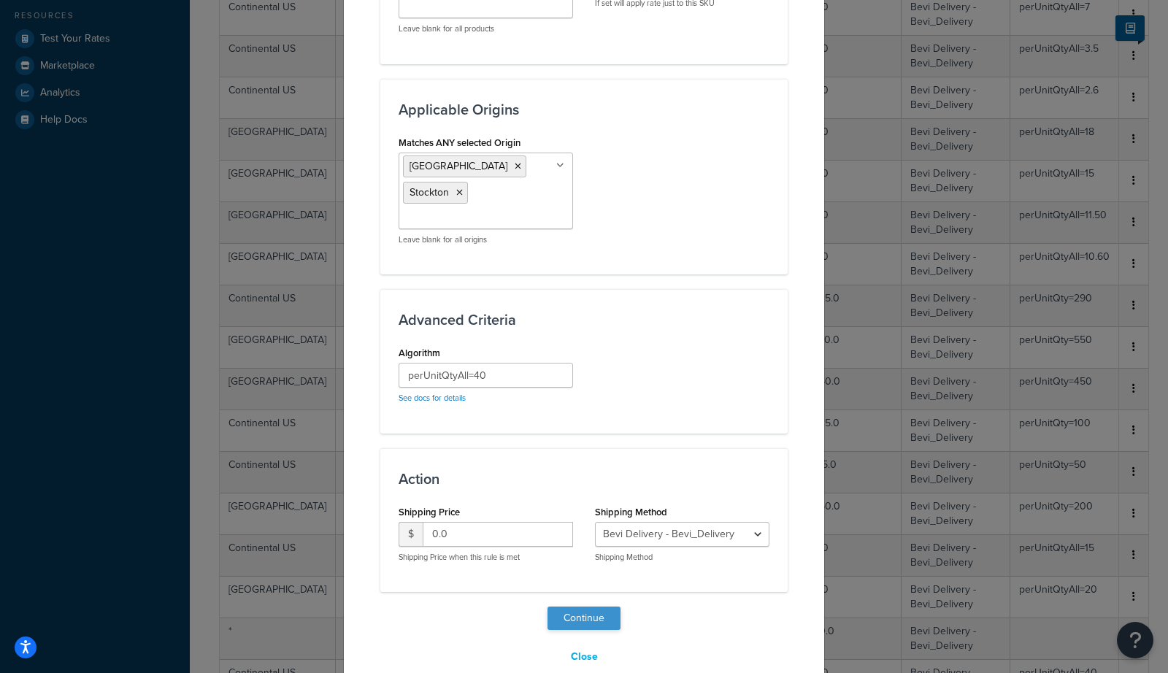
type input "37"
click at [586, 606] on button "Continue" at bounding box center [583, 617] width 73 height 23
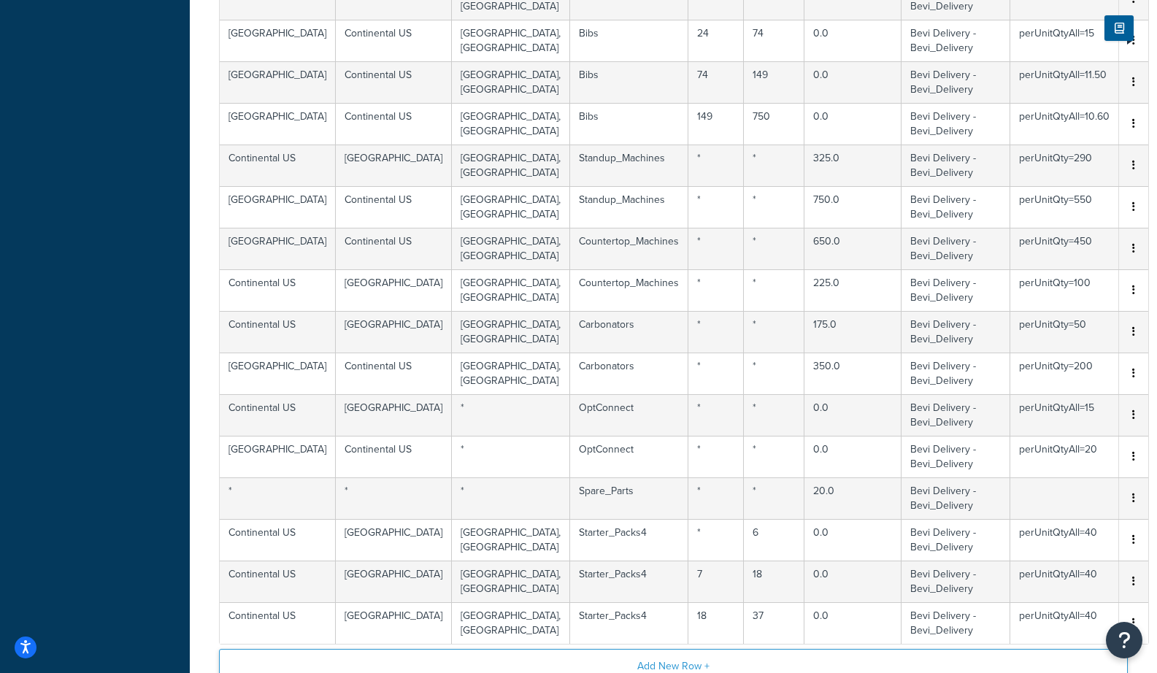
scroll to position [674, 0]
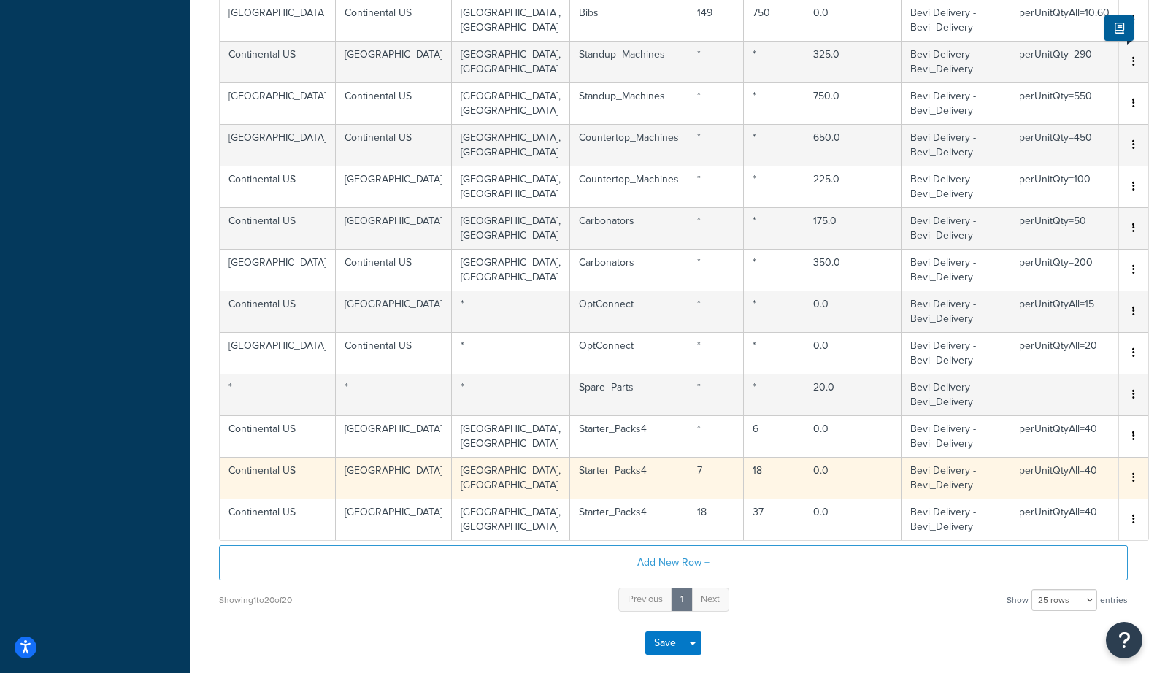
click at [1022, 474] on span "Edit Duplicate Delete" at bounding box center [1133, 478] width 12 height 16
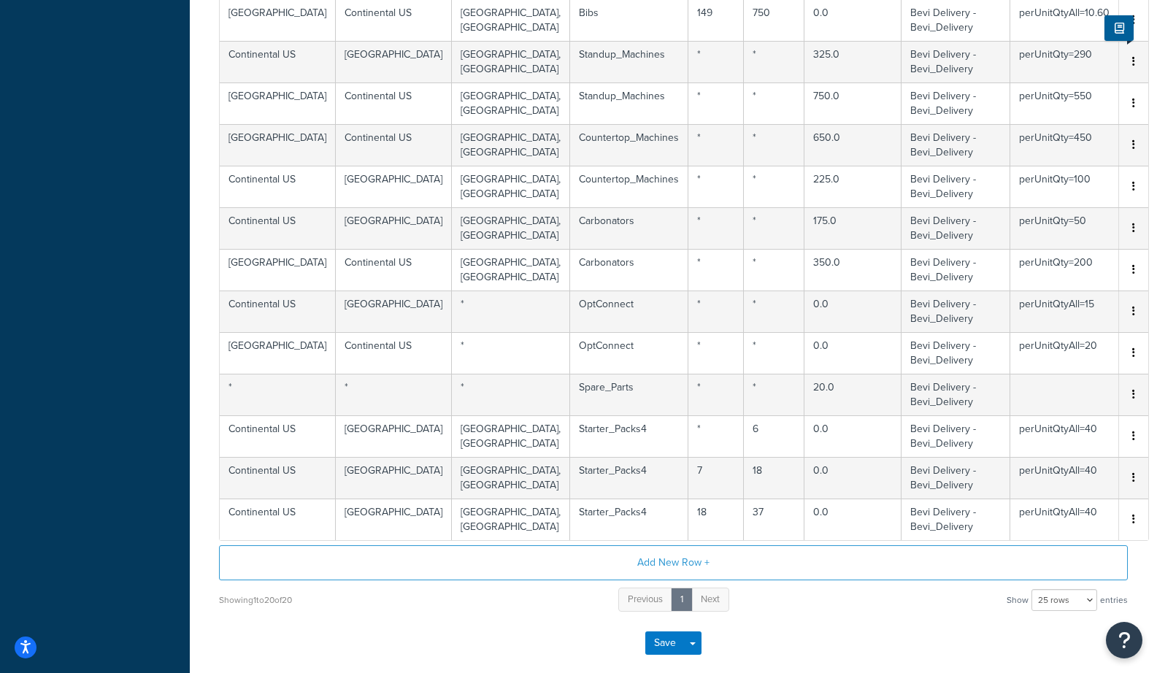
click at [1022, 479] on button "button" at bounding box center [1133, 478] width 12 height 16
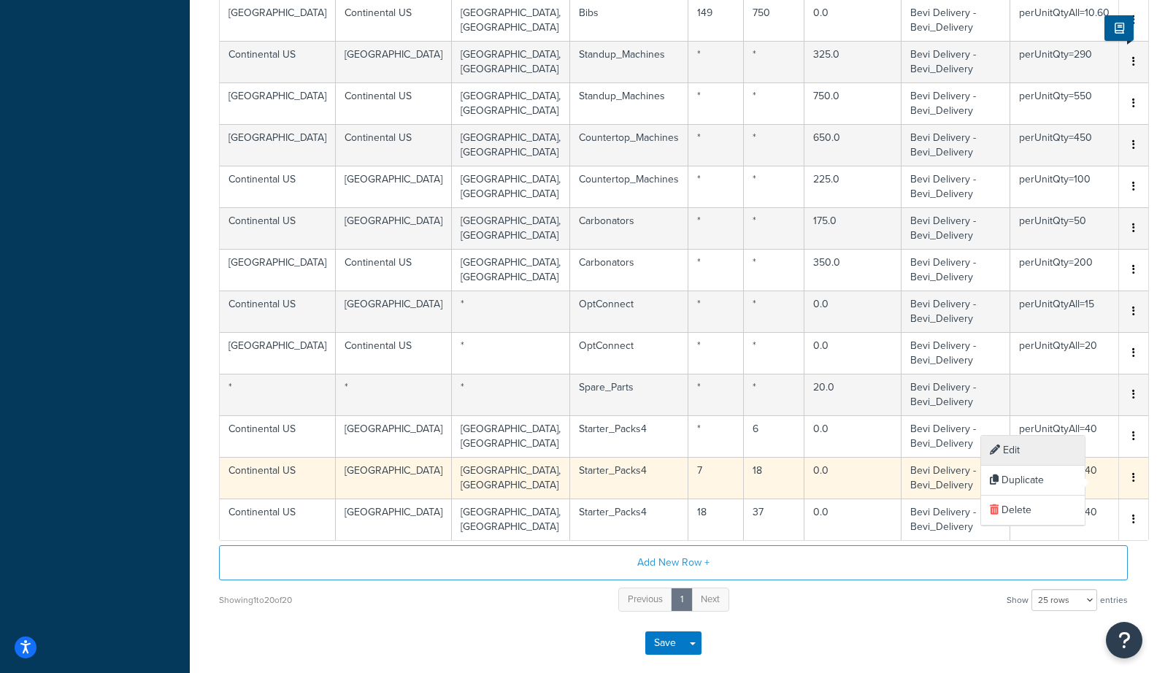
click at [1022, 451] on div "Edit" at bounding box center [1033, 451] width 104 height 30
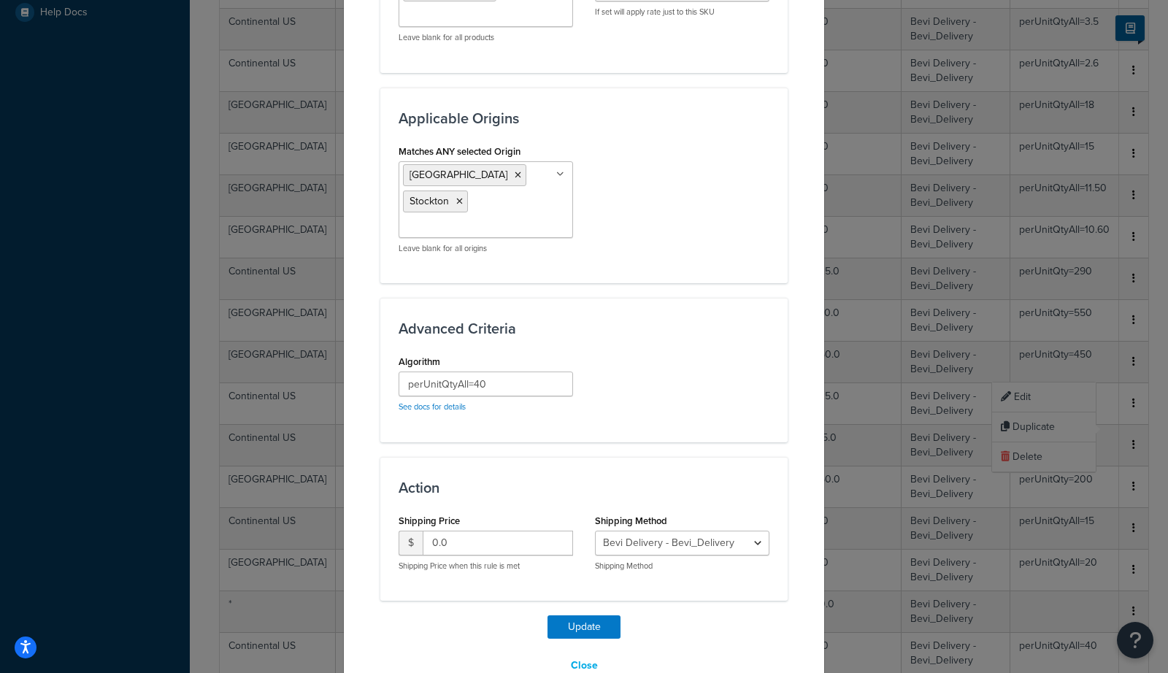
scroll to position [908, 0]
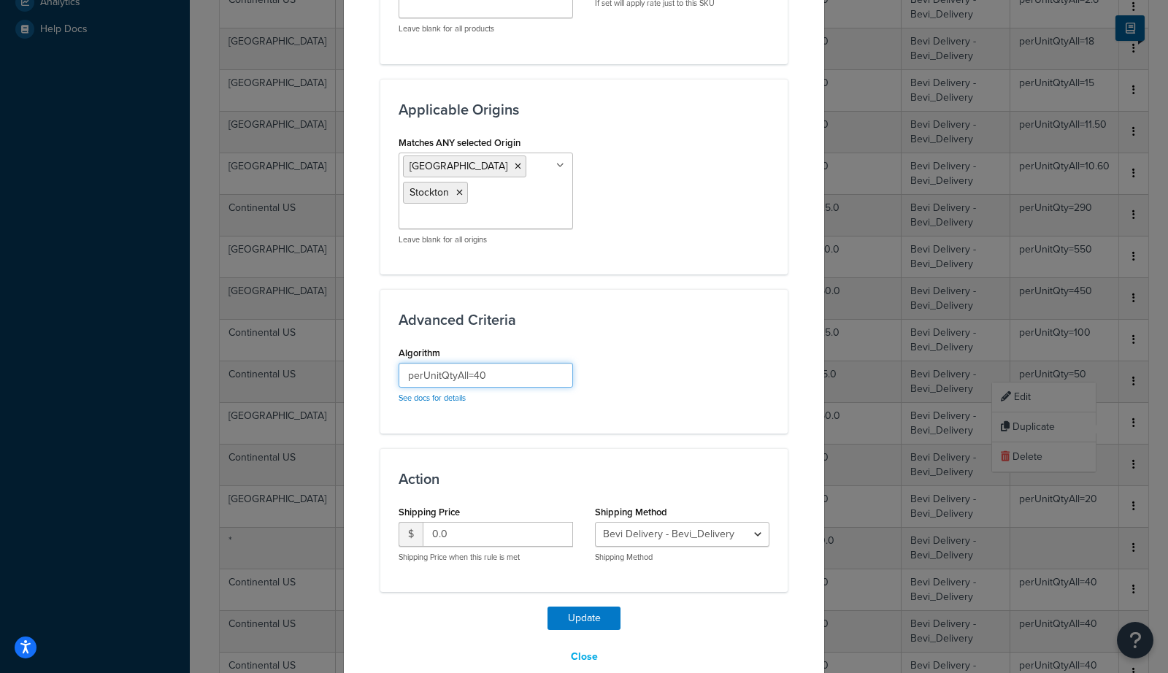
click at [515, 363] on input "perUnitQtyAll=40" at bounding box center [485, 375] width 174 height 25
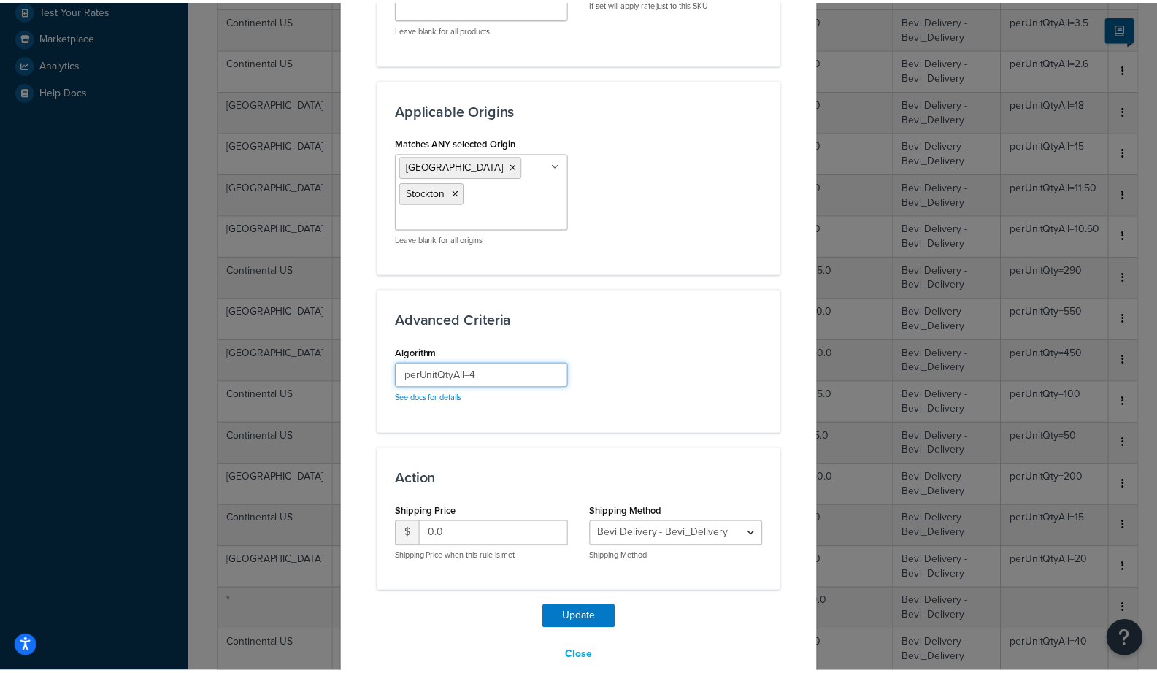
scroll to position [377, 0]
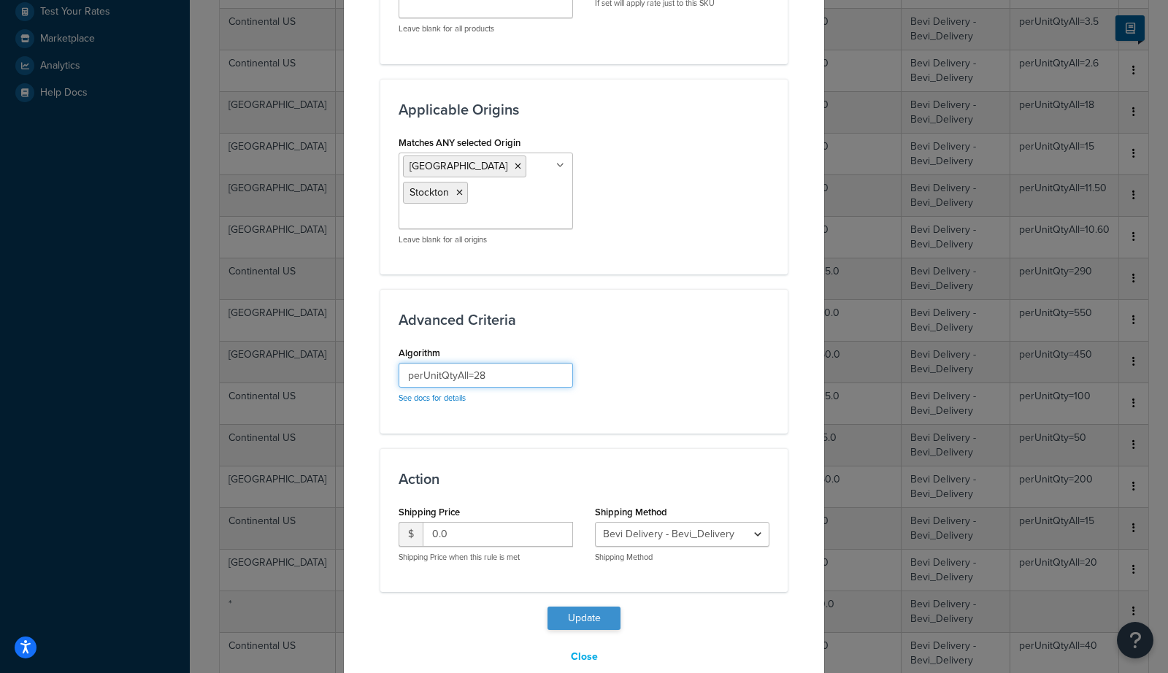
type input "perUnitQtyAll=28"
click at [584, 606] on button "Update" at bounding box center [583, 617] width 73 height 23
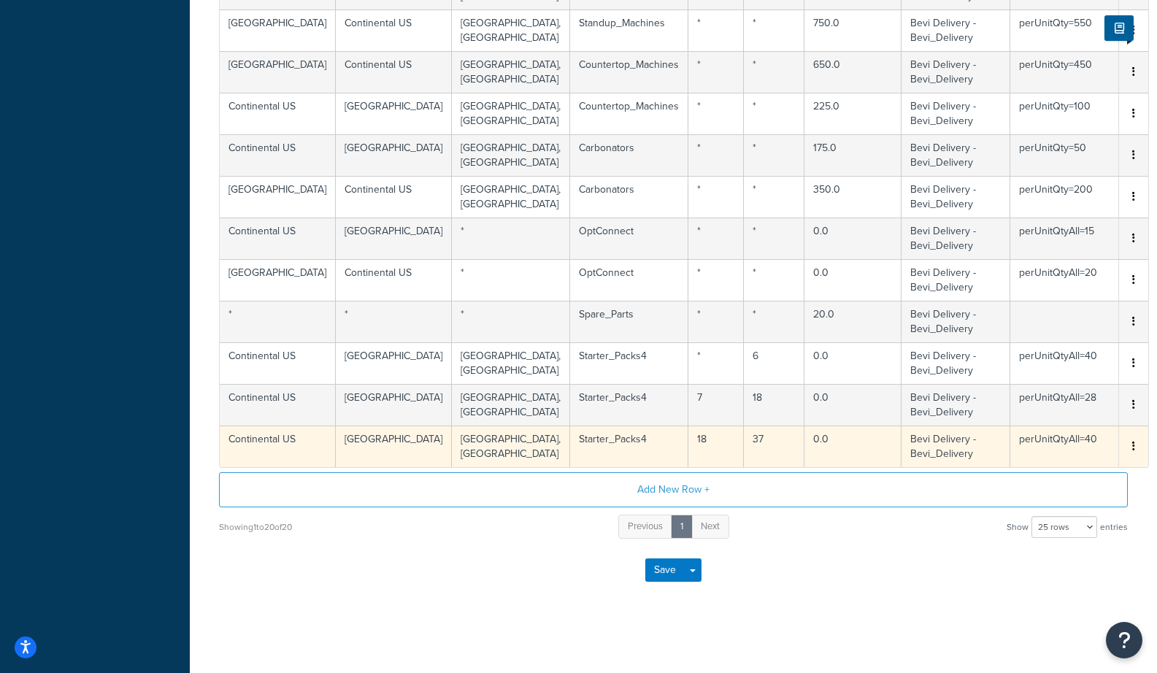
scroll to position [747, 0]
click at [1022, 449] on icon "button" at bounding box center [1133, 446] width 3 height 10
click at [1022, 416] on div "Edit" at bounding box center [1033, 419] width 104 height 30
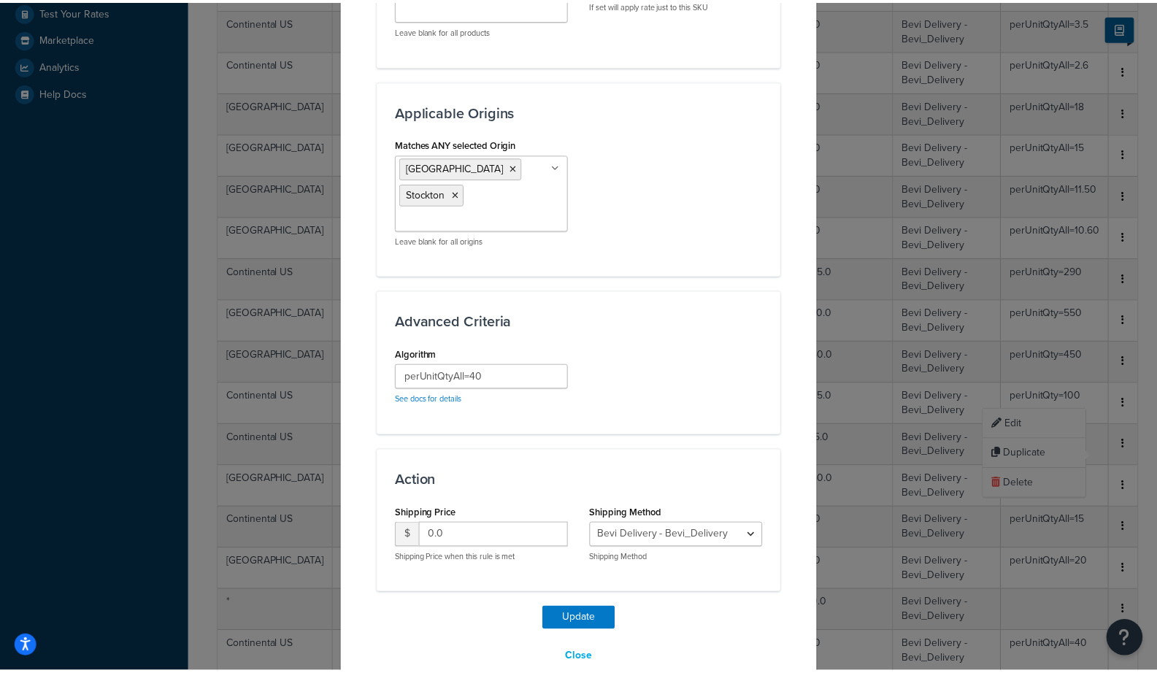
scroll to position [908, 0]
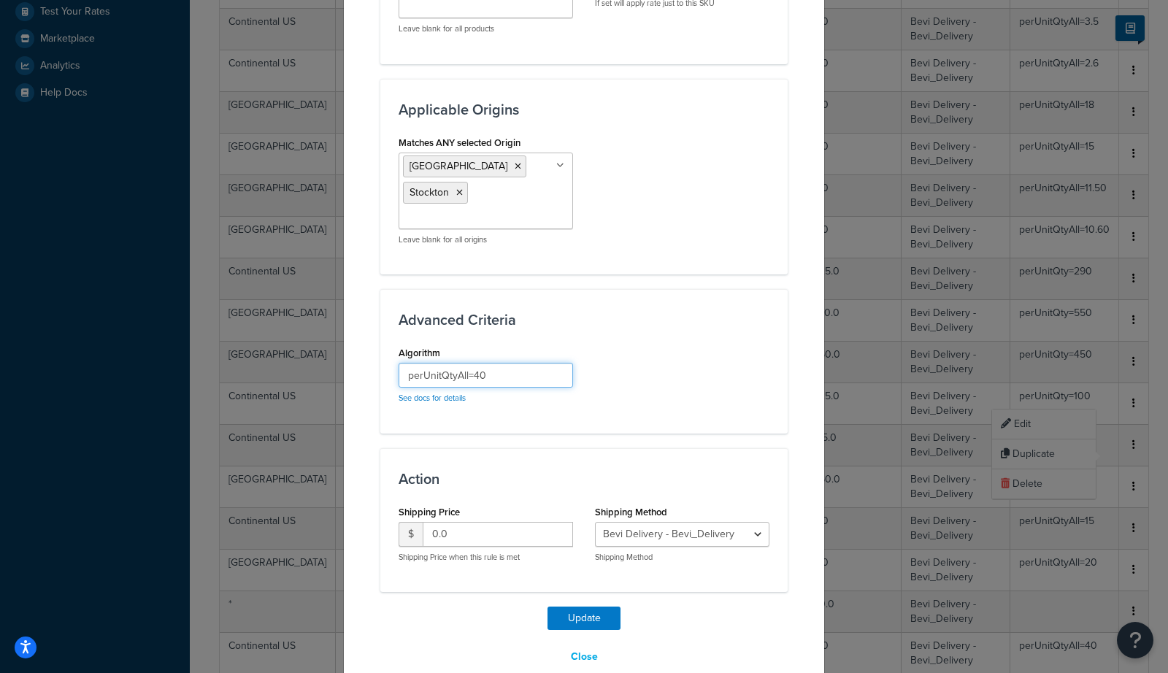
click at [509, 363] on input "perUnitQtyAll=40" at bounding box center [485, 375] width 174 height 25
type input "perUnitQtyAll=14"
click at [563, 606] on button "Update" at bounding box center [583, 617] width 73 height 23
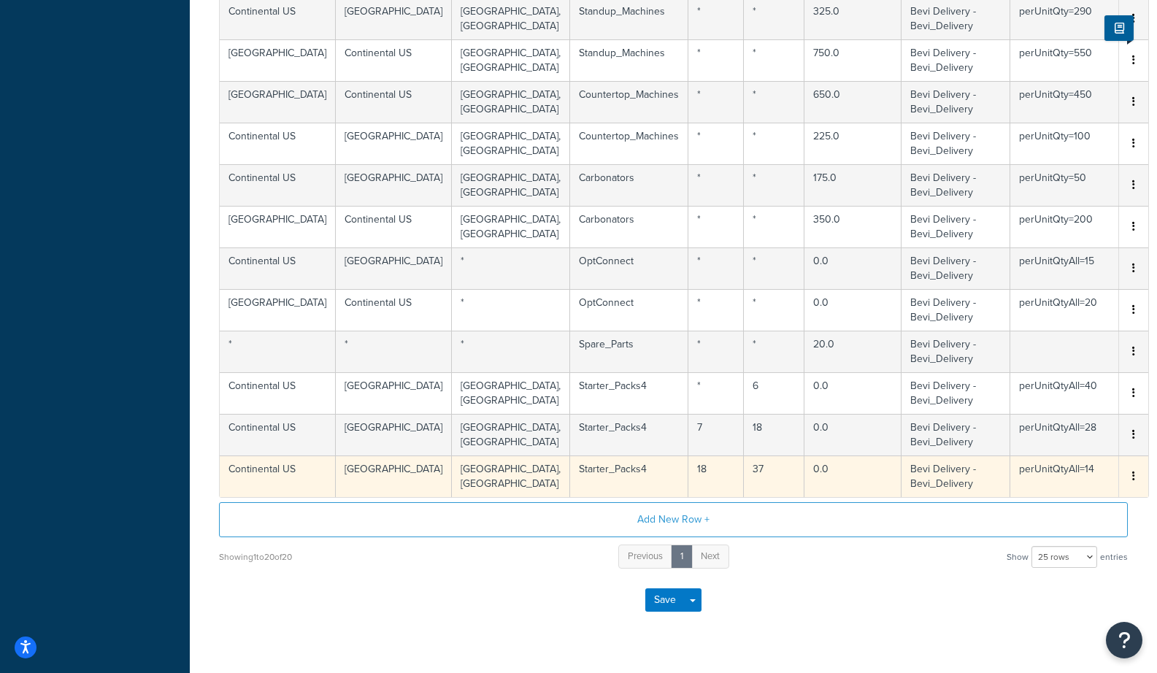
scroll to position [740, 0]
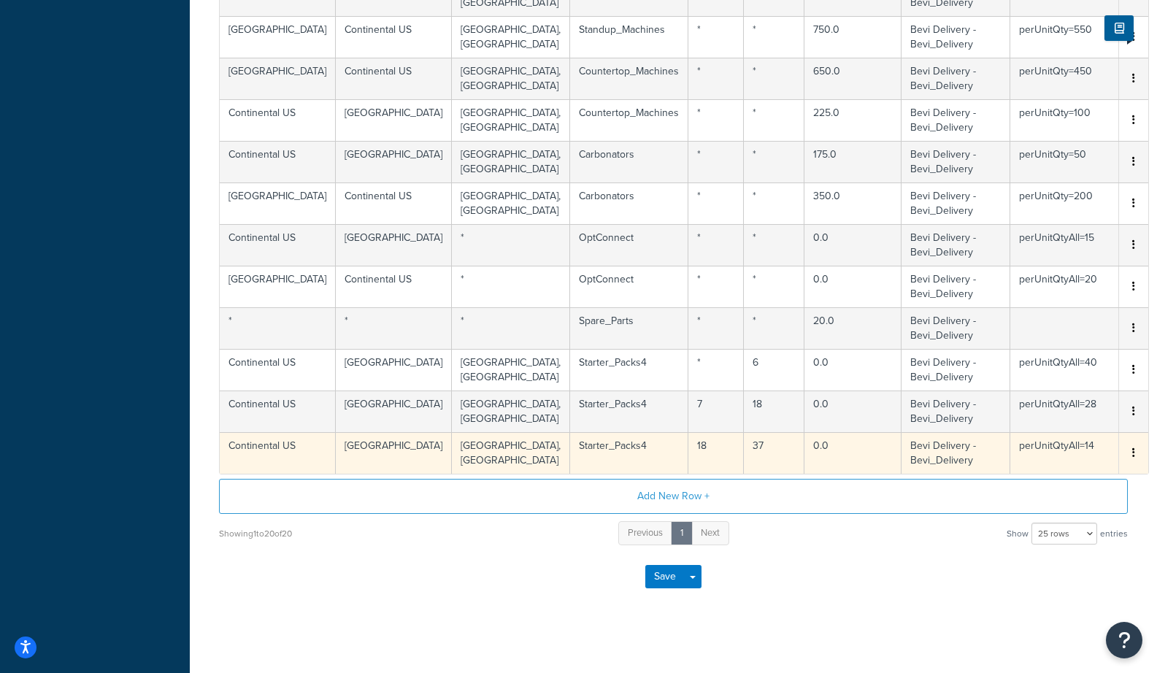
click at [1022, 450] on button "button" at bounding box center [1133, 453] width 12 height 16
click at [1022, 452] on div "Duplicate" at bounding box center [1033, 456] width 104 height 30
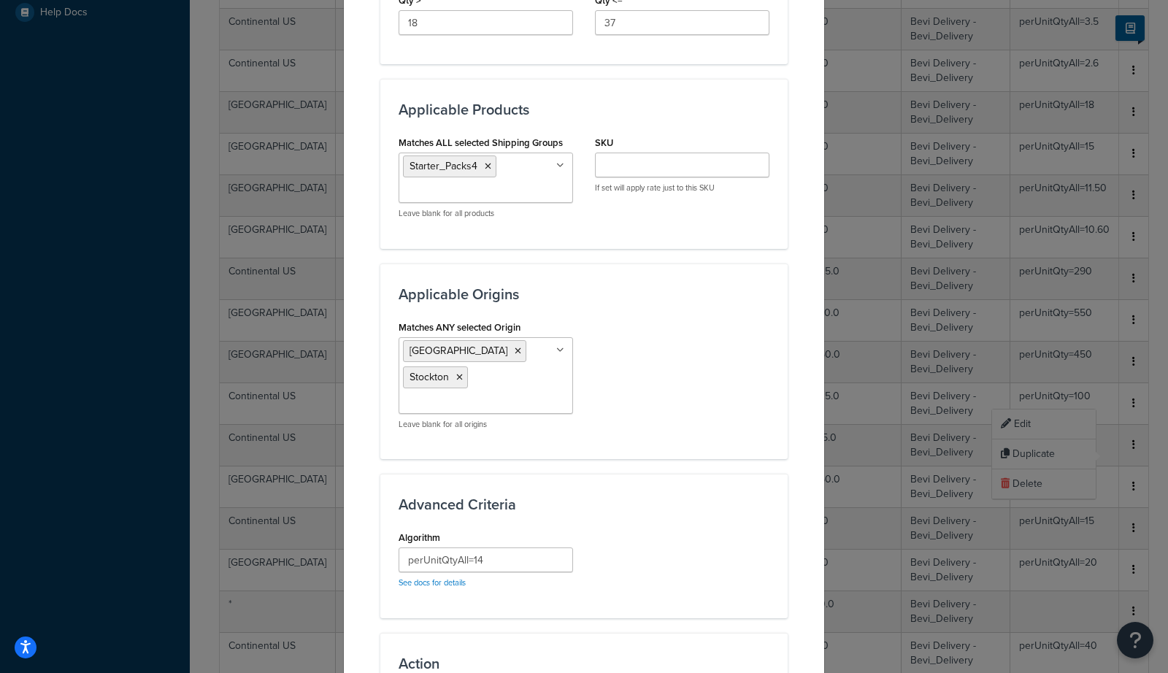
scroll to position [776, 0]
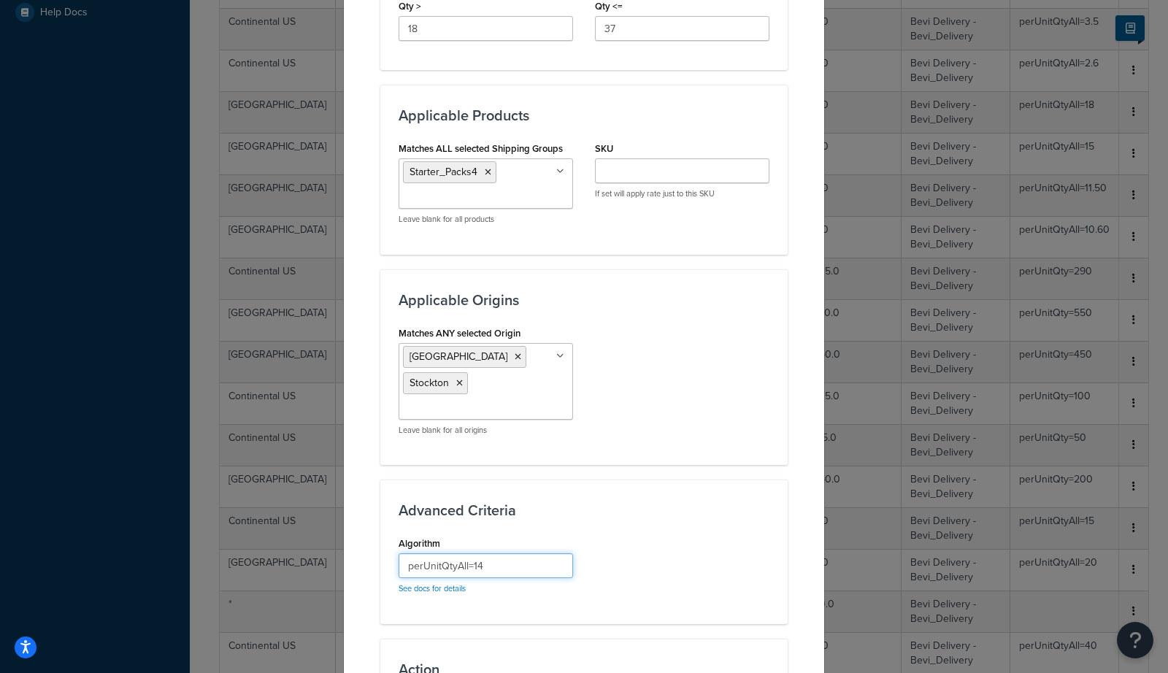
click at [501, 553] on input "perUnitQtyAll=14" at bounding box center [485, 565] width 174 height 25
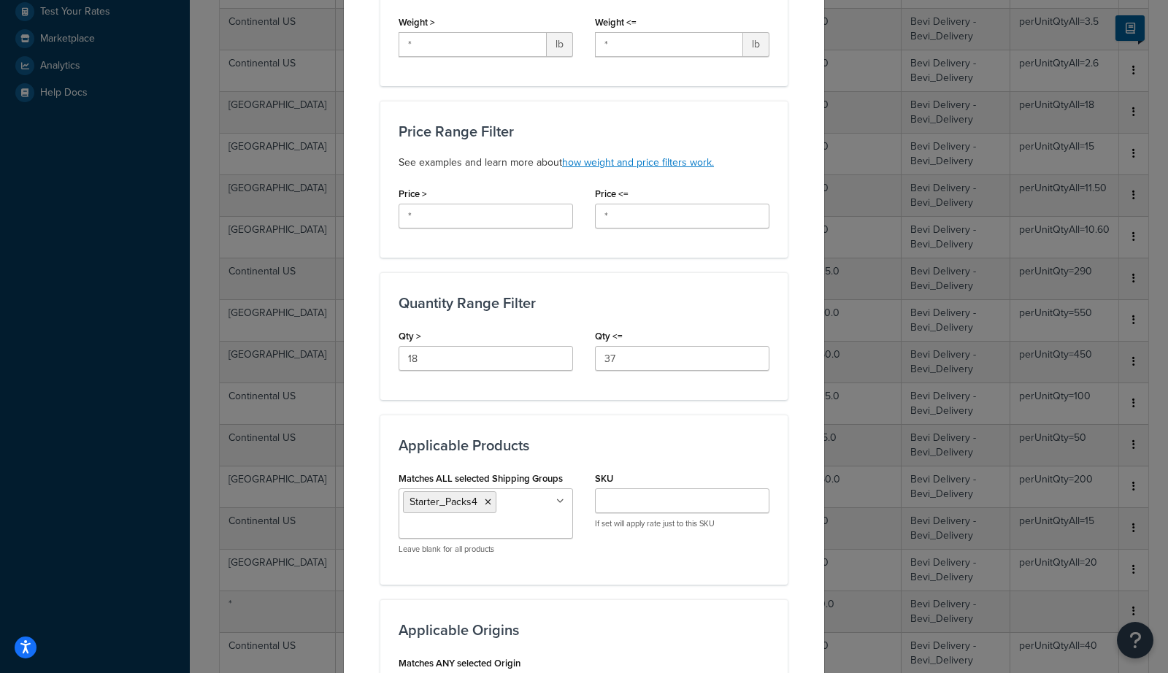
scroll to position [442, 0]
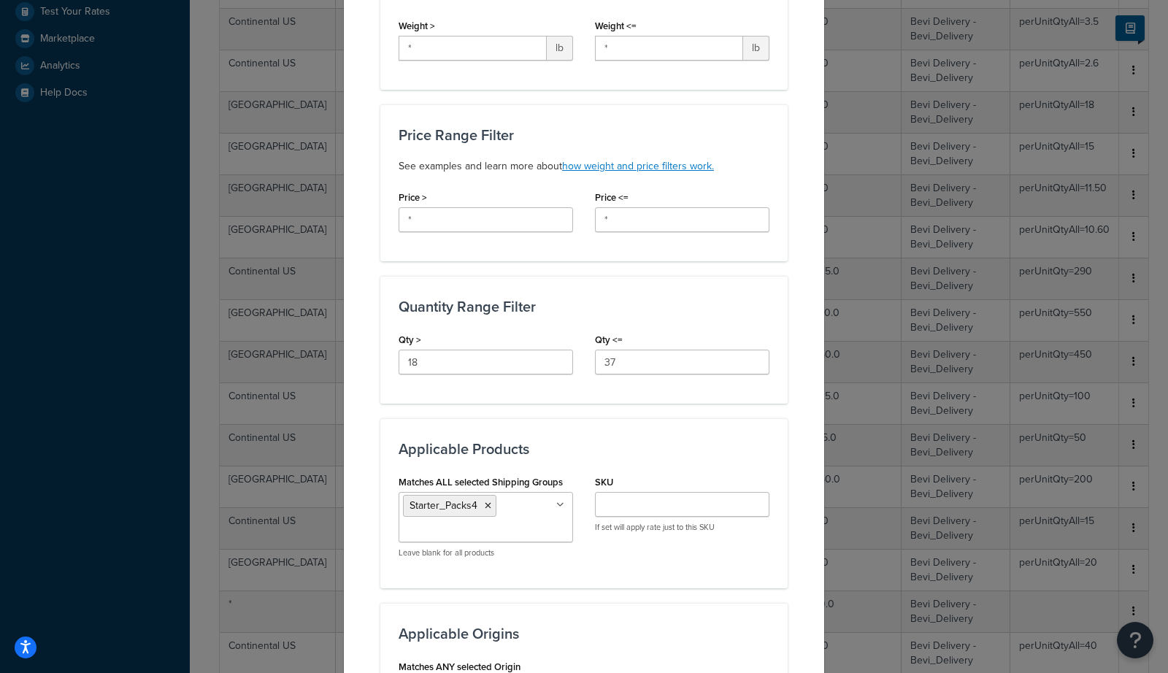
type input "perUnitQtyAll=10.4"
click at [490, 361] on input "18" at bounding box center [485, 362] width 174 height 25
type input "37"
click at [625, 360] on input "37" at bounding box center [682, 362] width 174 height 25
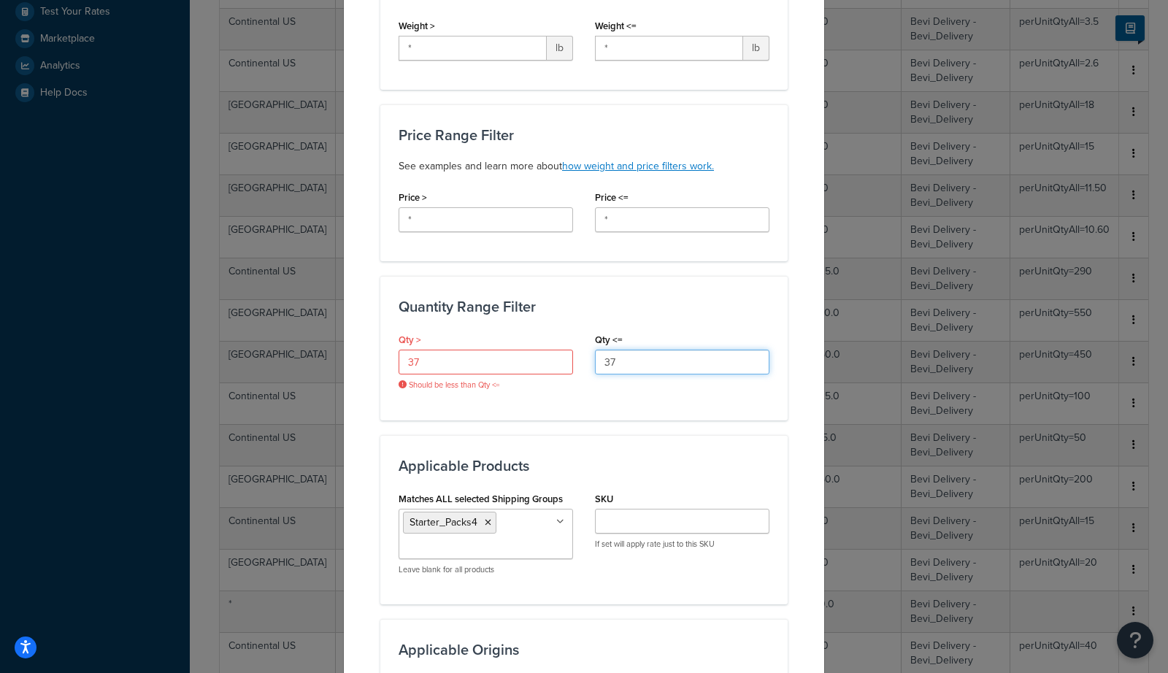
click at [625, 360] on input "37" at bounding box center [682, 362] width 174 height 25
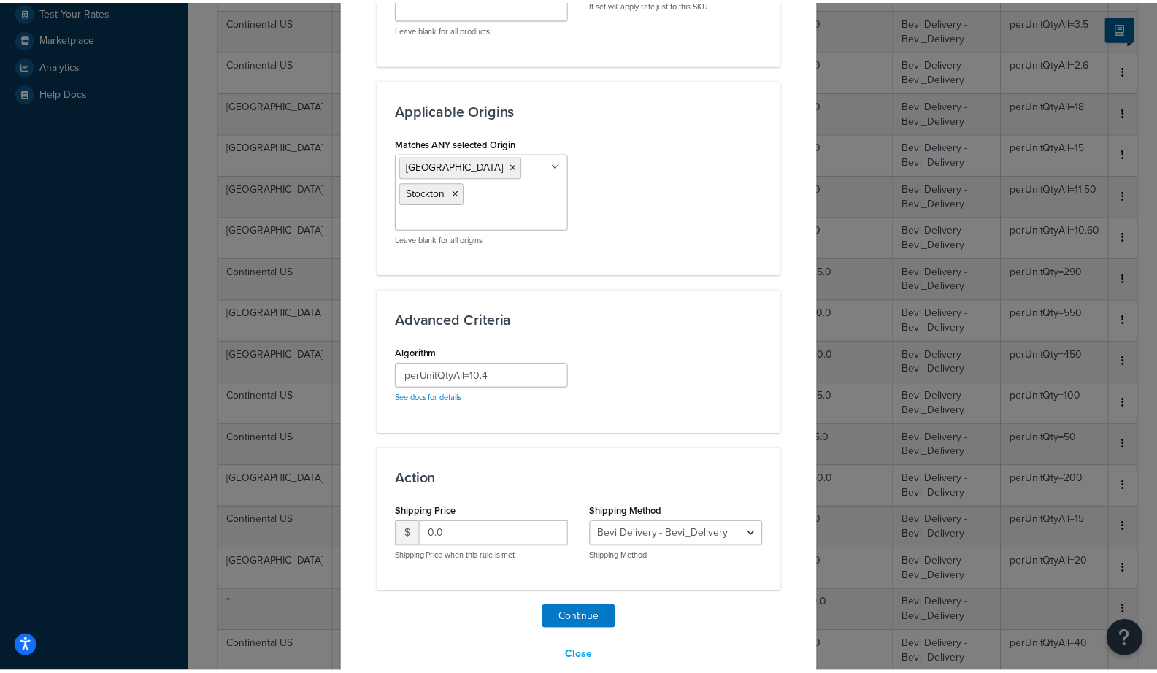
scroll to position [966, 0]
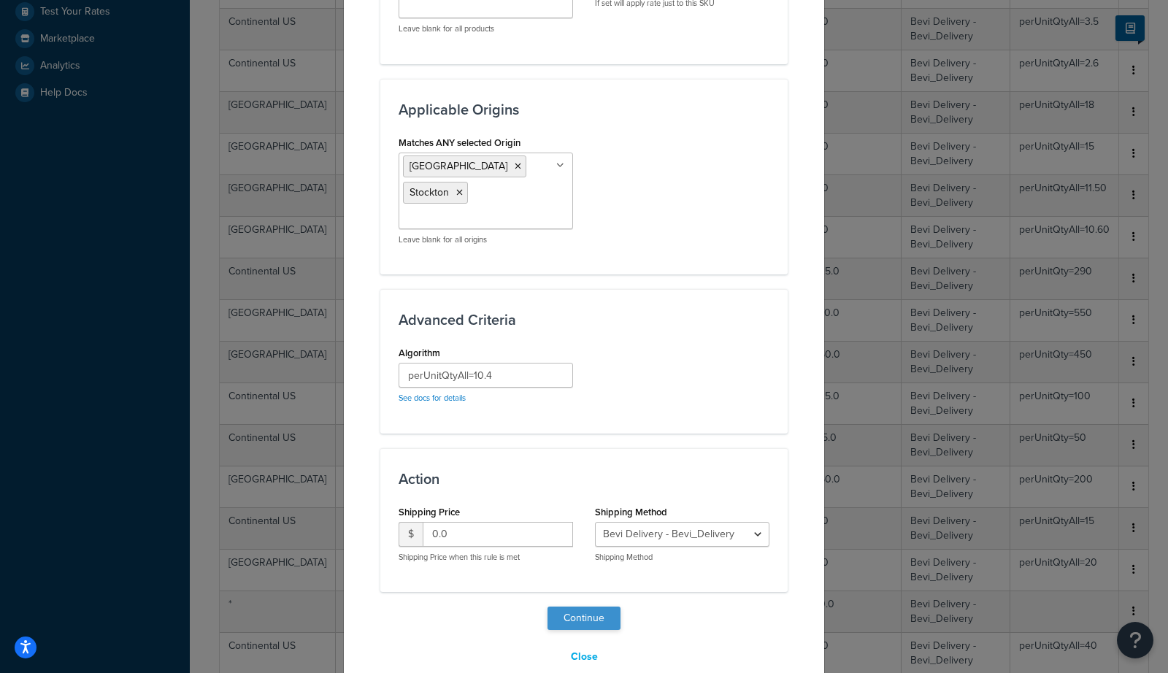
type input "187"
click at [574, 606] on button "Continue" at bounding box center [583, 617] width 73 height 23
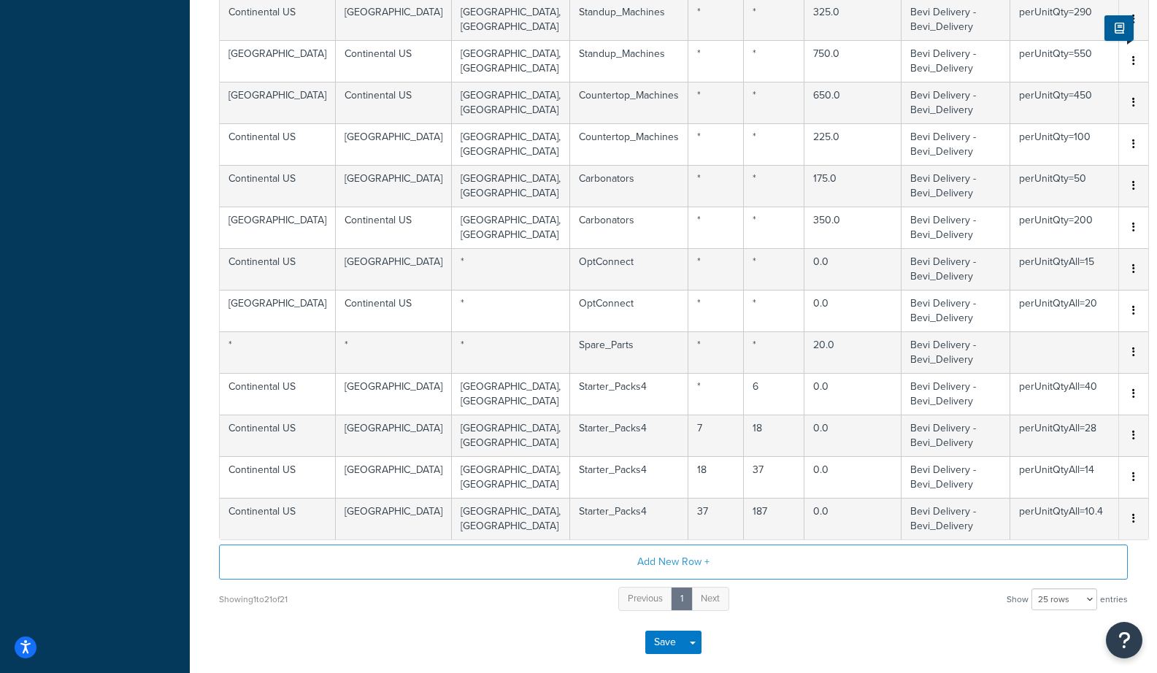
scroll to position [710, 0]
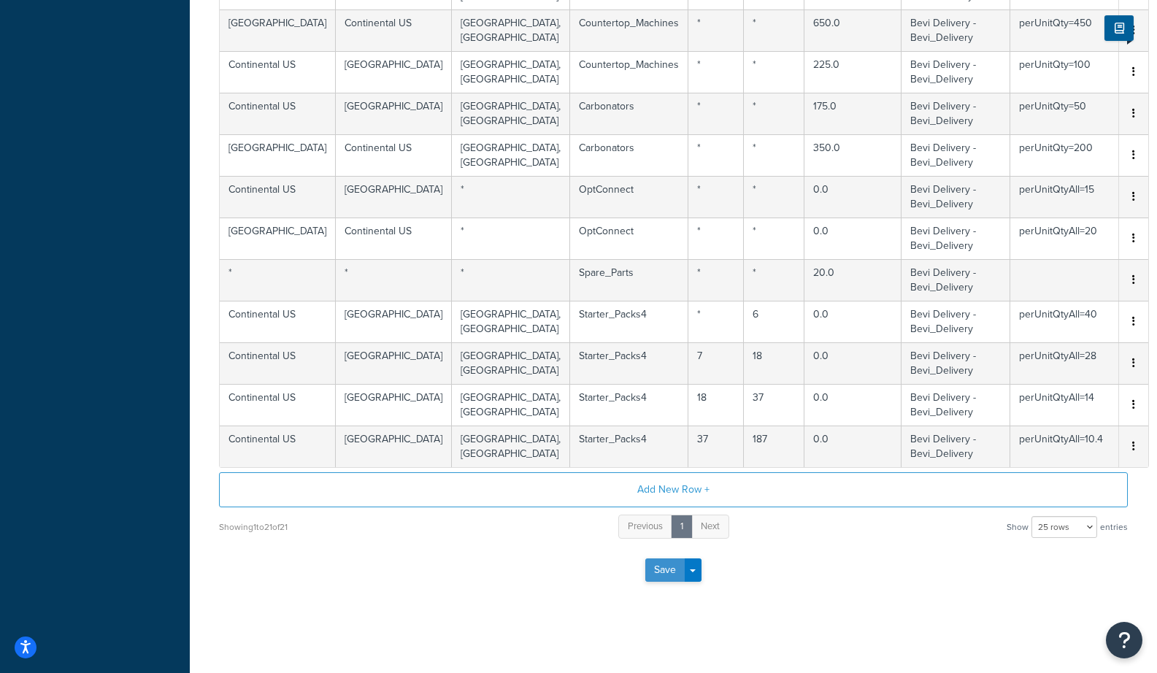
click at [668, 573] on button "Save" at bounding box center [664, 569] width 39 height 23
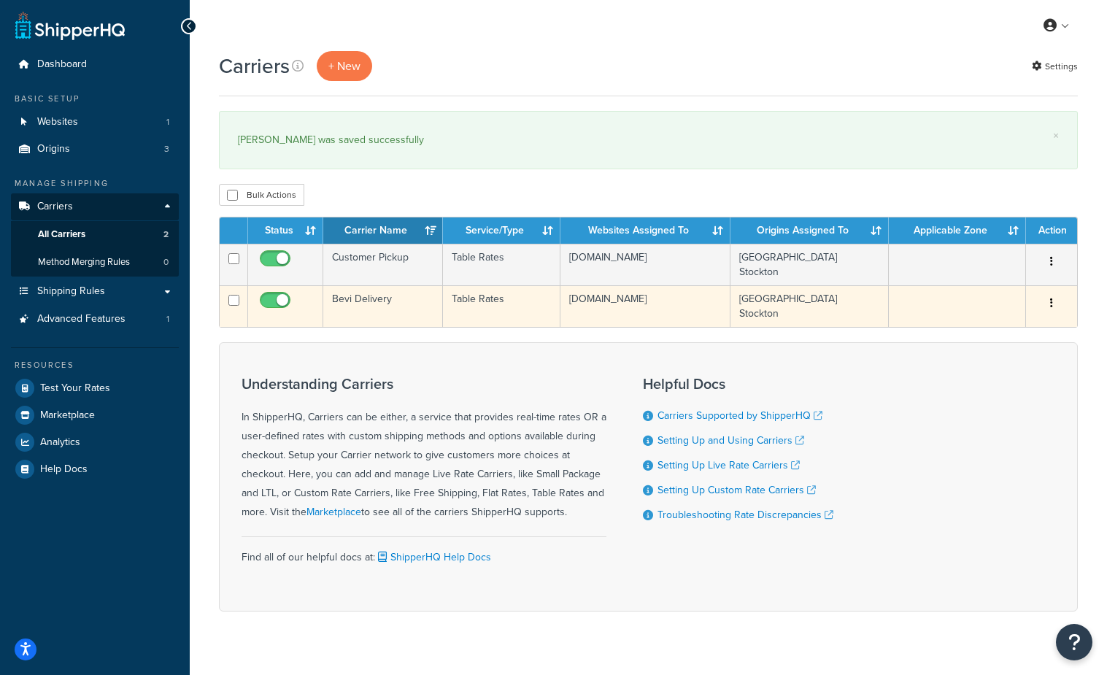
click at [369, 301] on td "Bevi Delivery" at bounding box center [383, 306] width 120 height 42
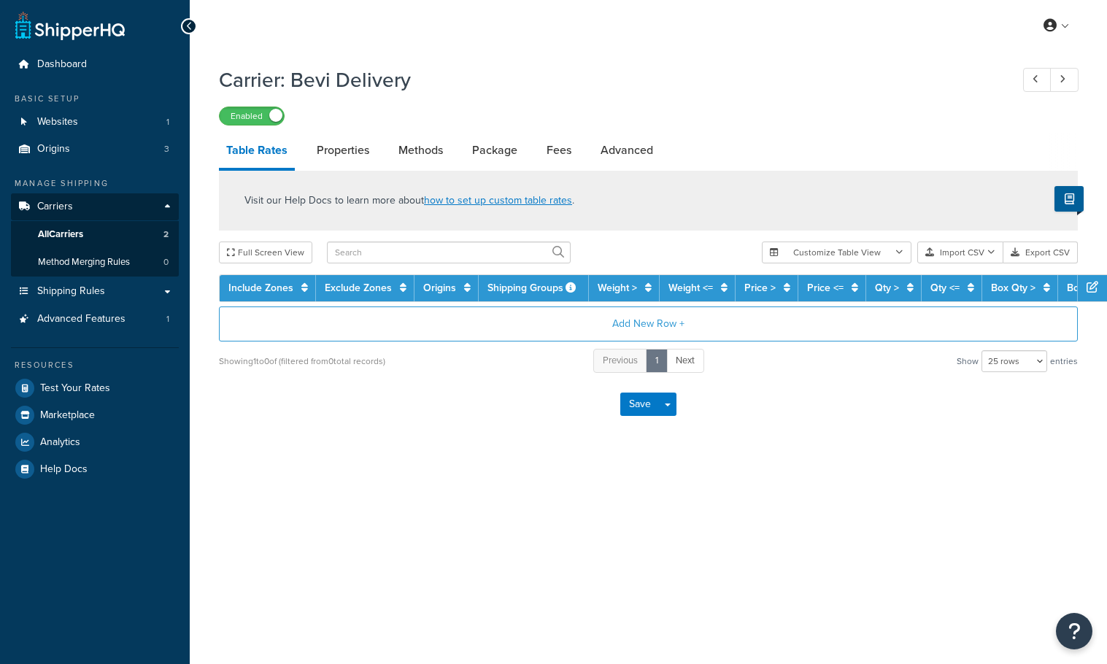
select select "25"
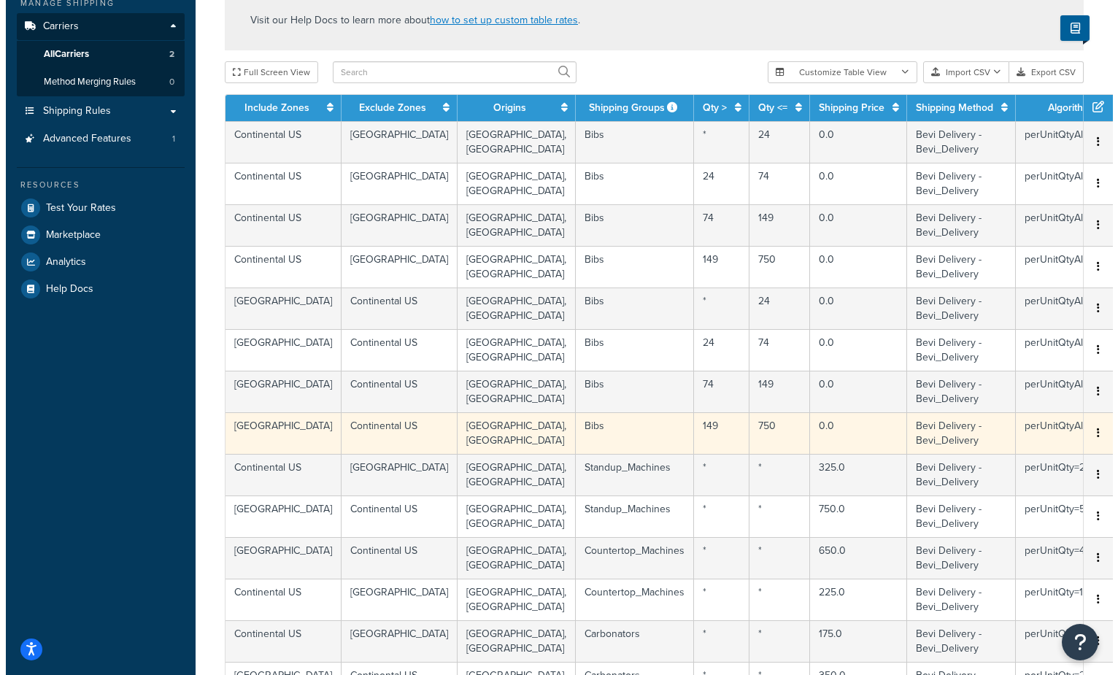
scroll to position [179, 0]
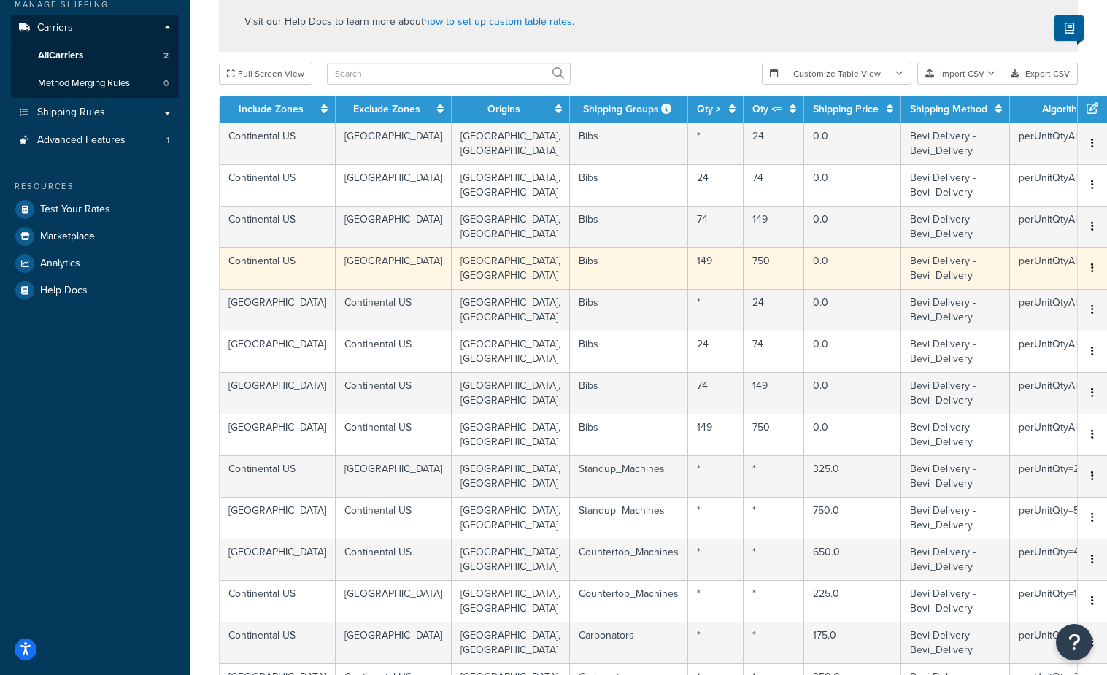
click at [744, 261] on td "750" at bounding box center [774, 268] width 61 height 42
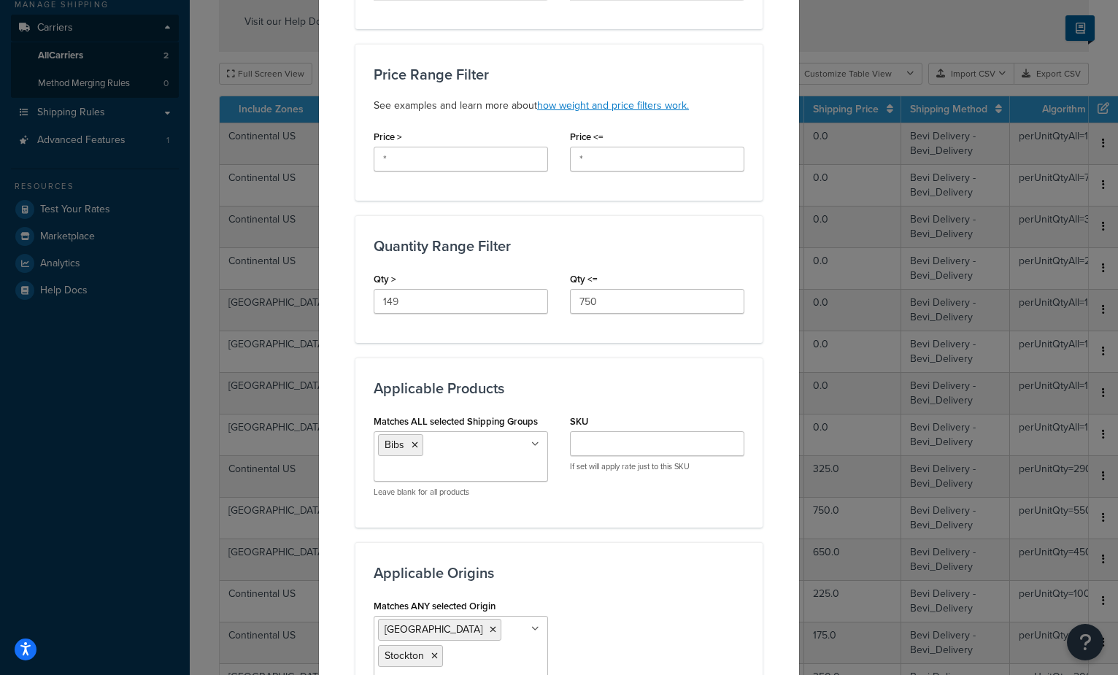
scroll to position [486, 0]
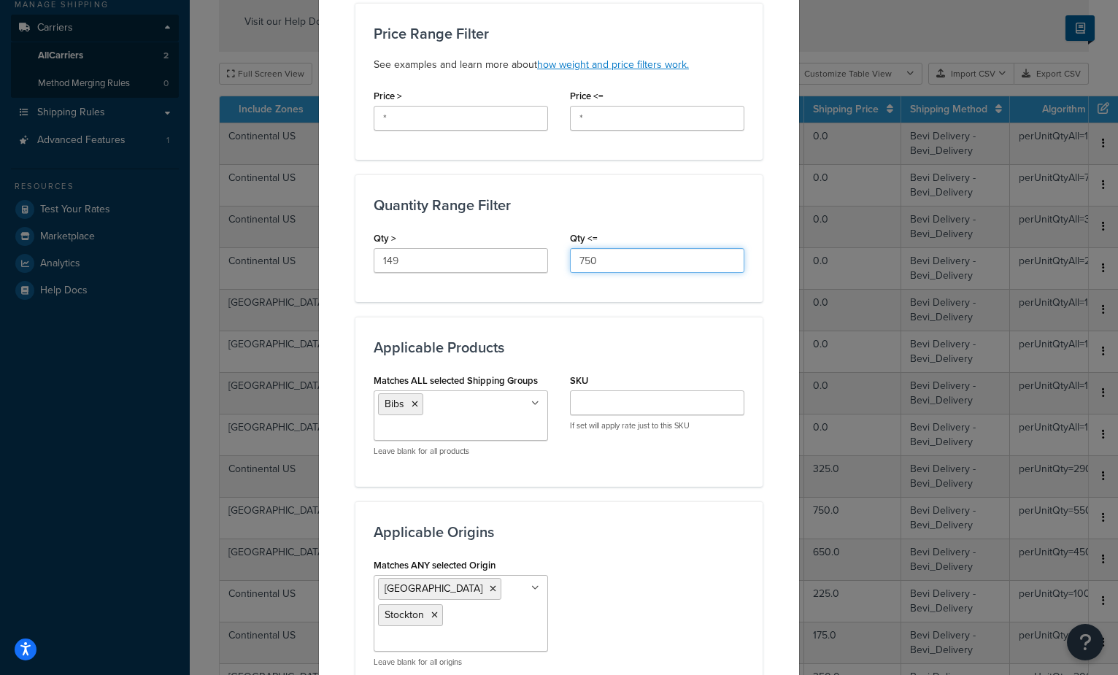
click at [623, 257] on input "750" at bounding box center [657, 260] width 174 height 25
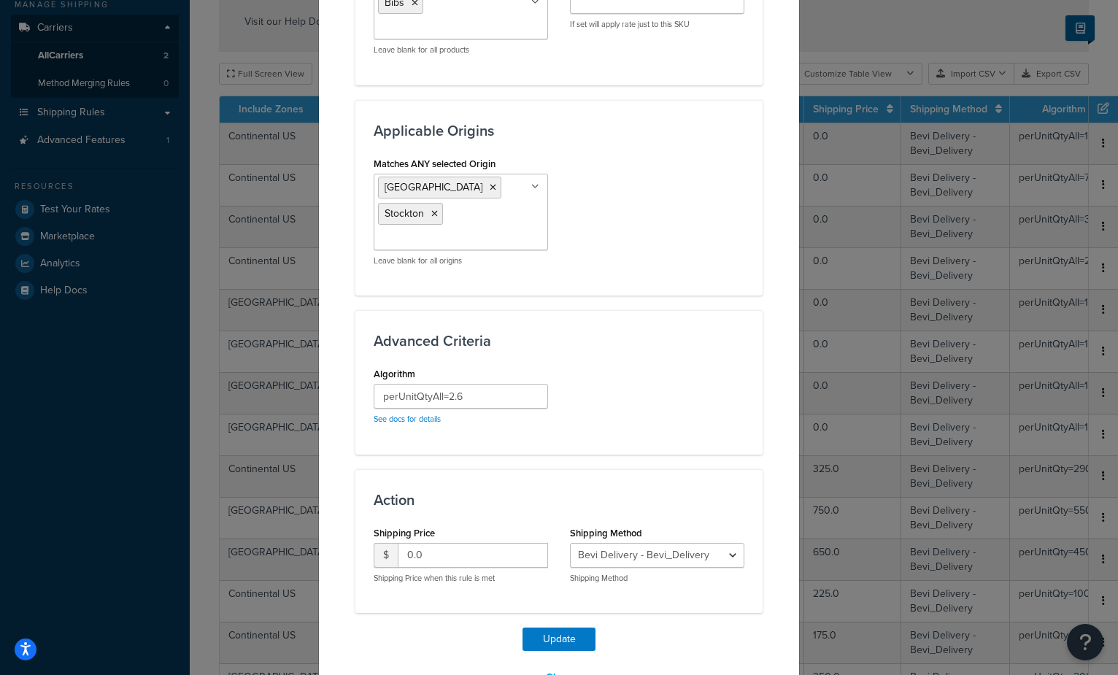
scroll to position [906, 0]
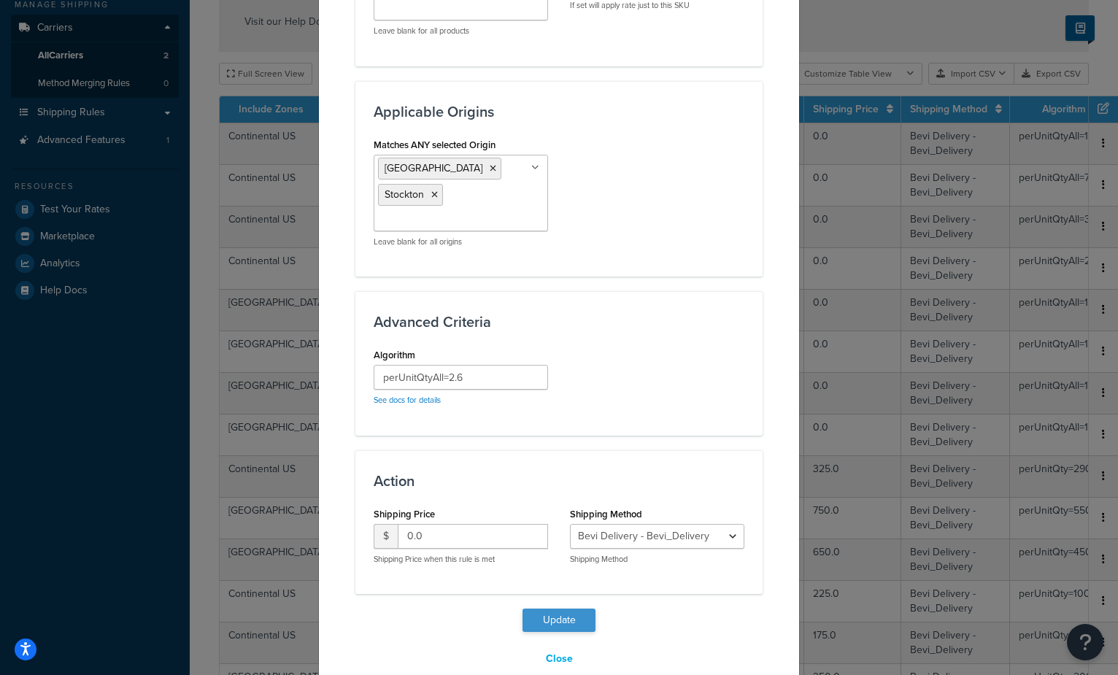
type input "*"
click at [544, 609] on button "Update" at bounding box center [558, 620] width 73 height 23
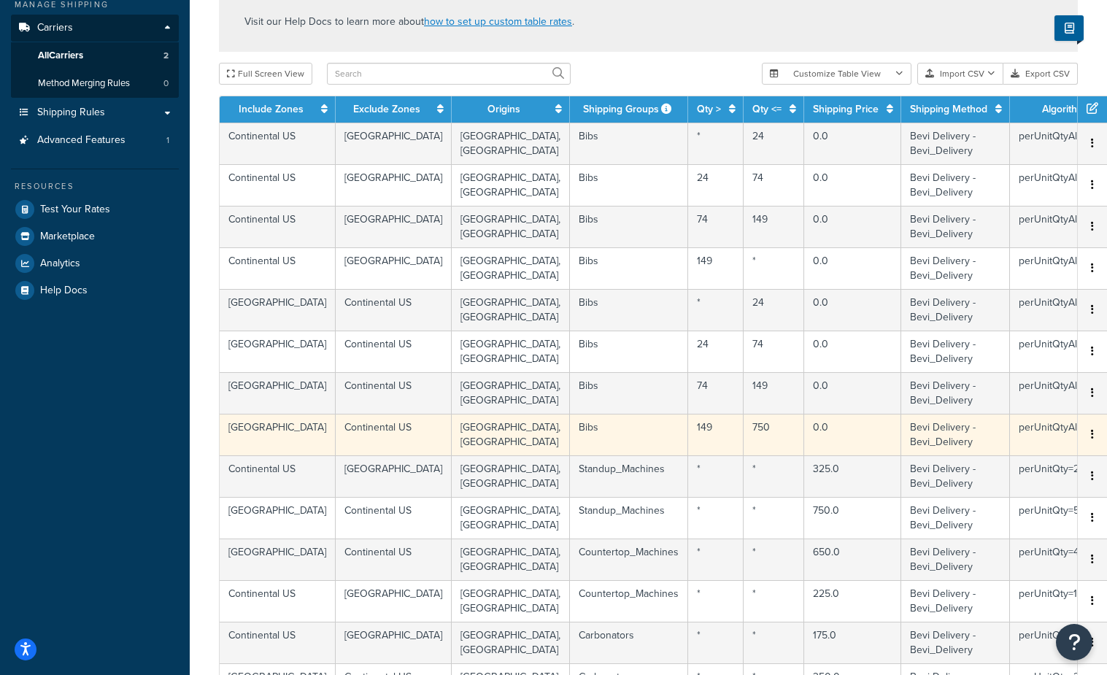
click at [744, 433] on td "750" at bounding box center [774, 435] width 61 height 42
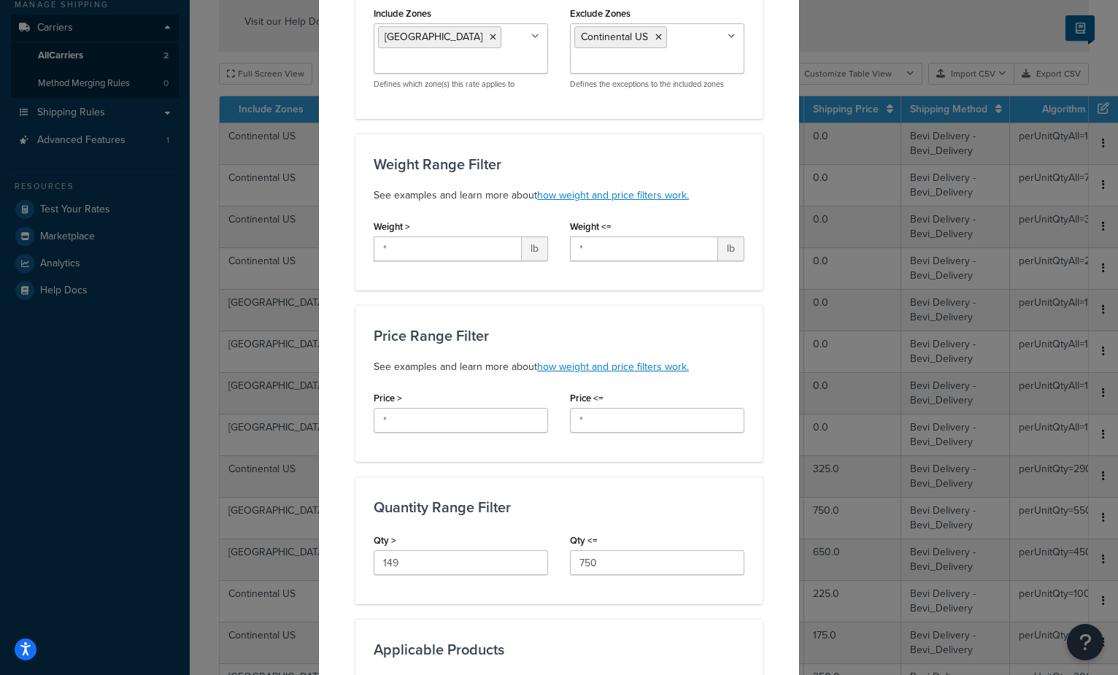
scroll to position [431, 0]
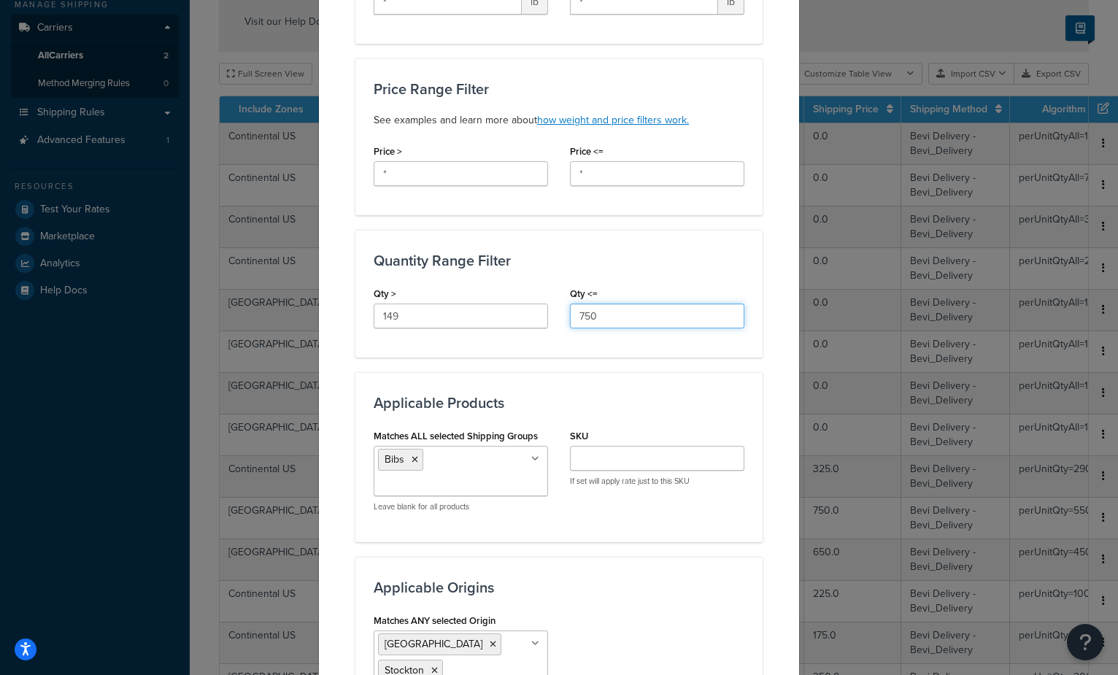
click at [593, 316] on input "750" at bounding box center [657, 316] width 174 height 25
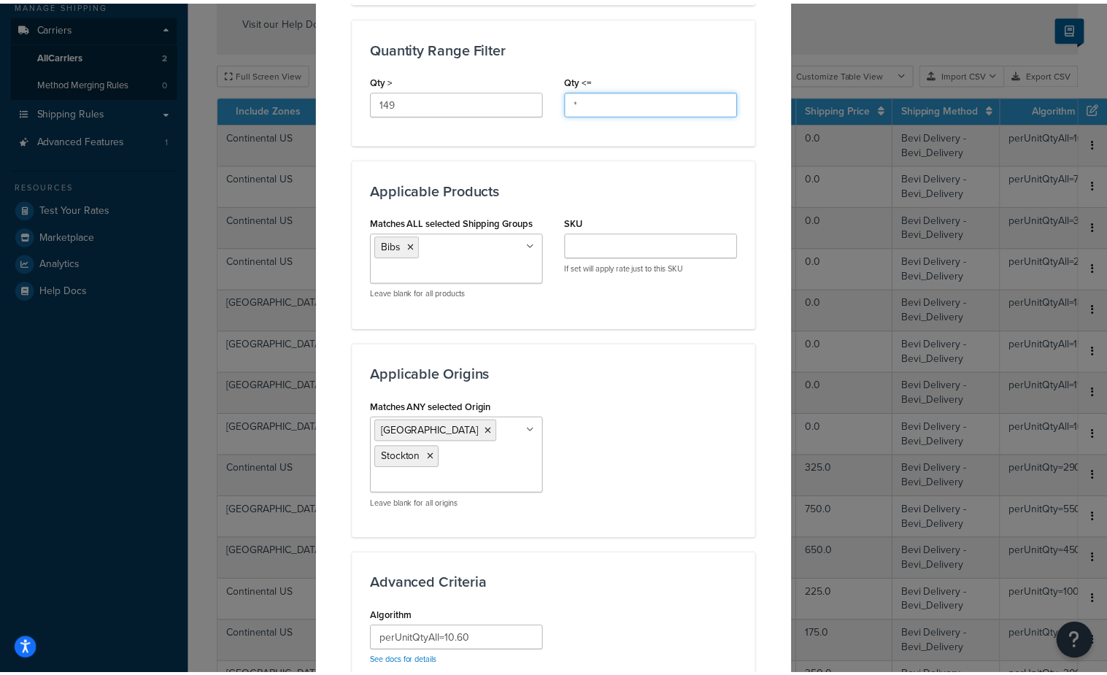
scroll to position [906, 0]
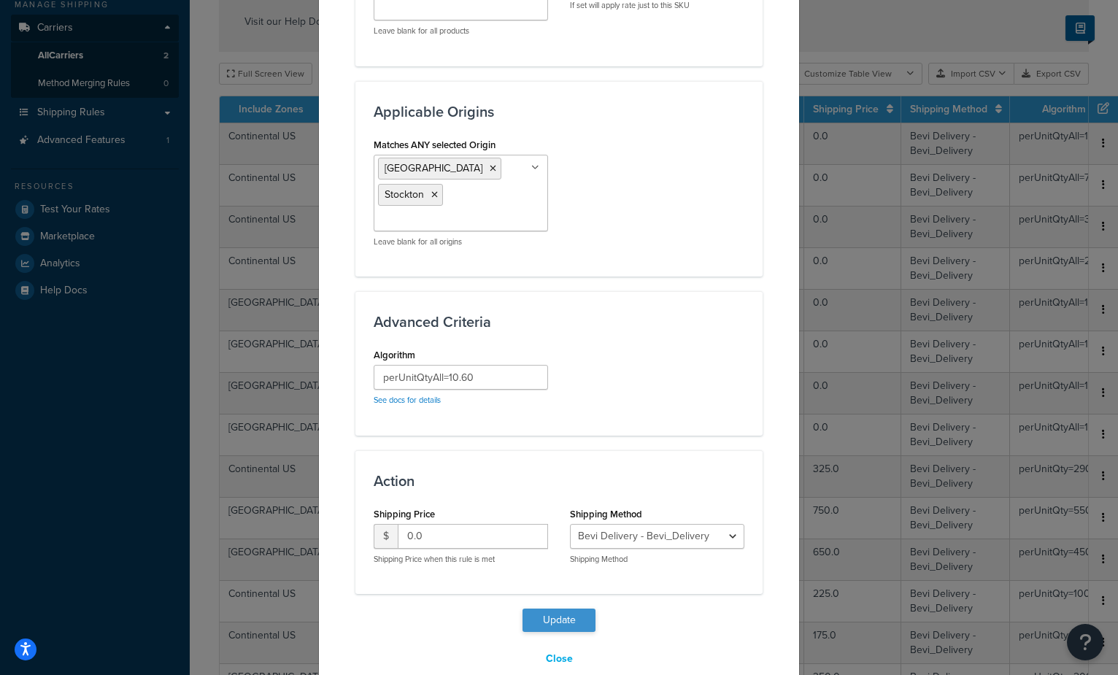
type input "*"
click at [559, 609] on button "Update" at bounding box center [558, 620] width 73 height 23
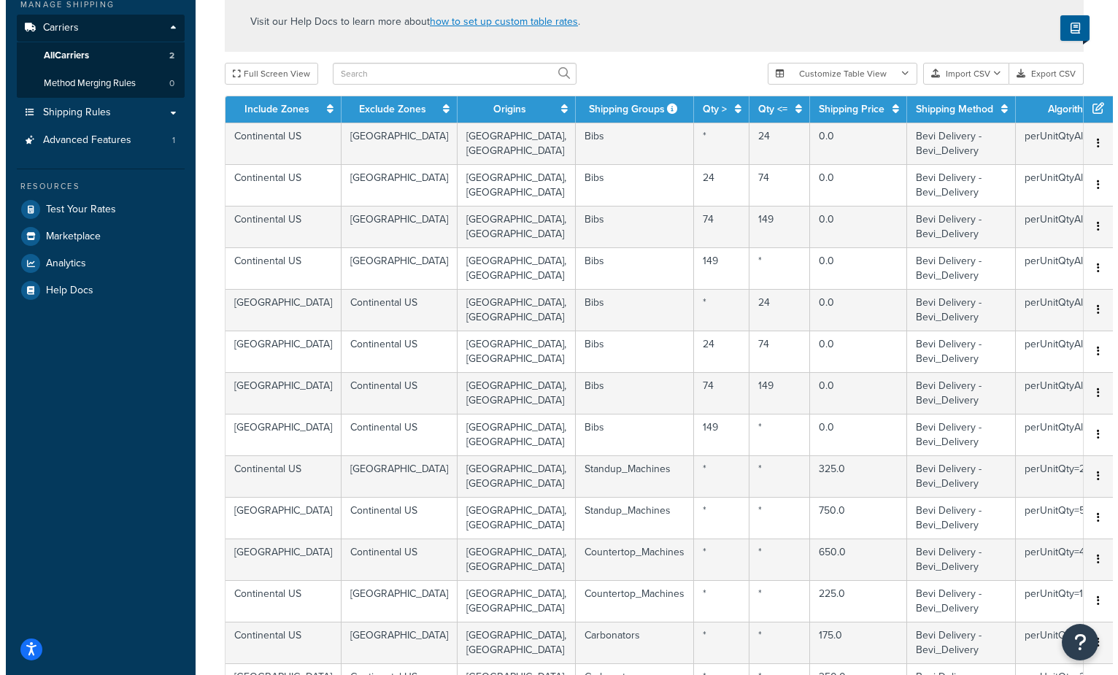
scroll to position [708, 0]
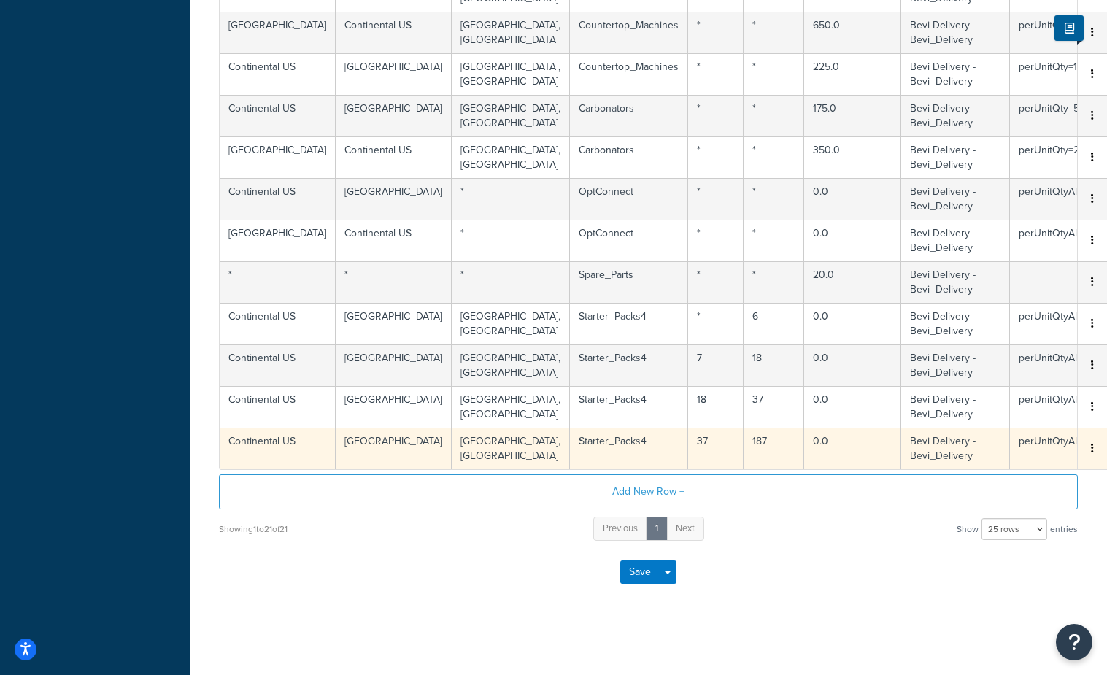
click at [744, 442] on td "187" at bounding box center [774, 449] width 61 height 42
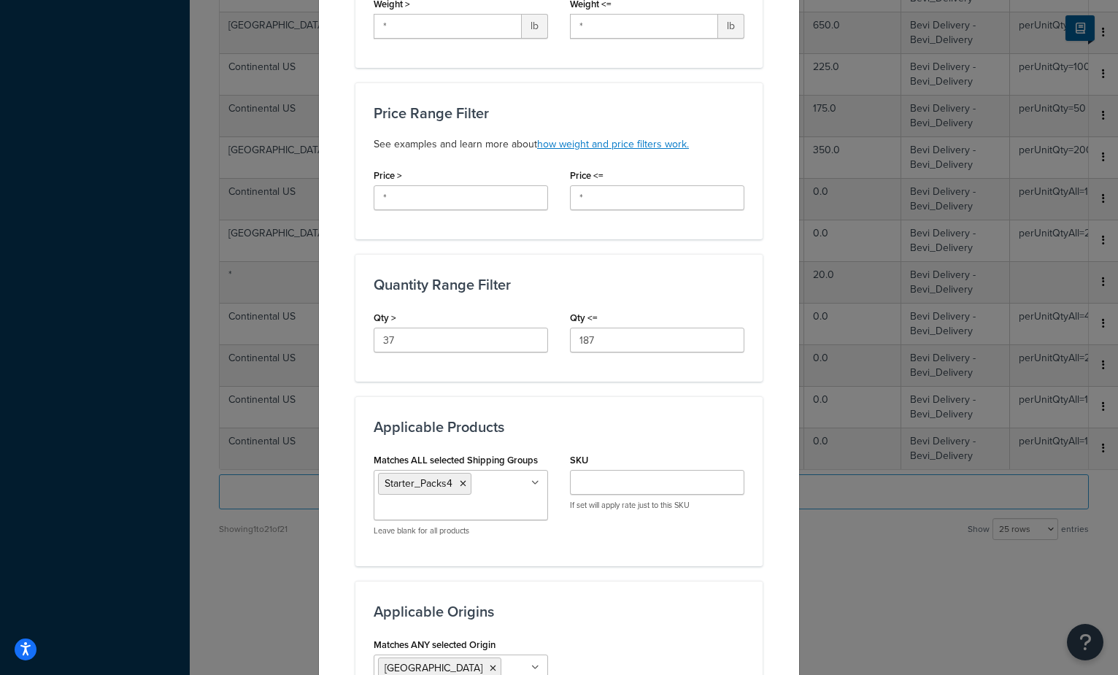
scroll to position [578, 0]
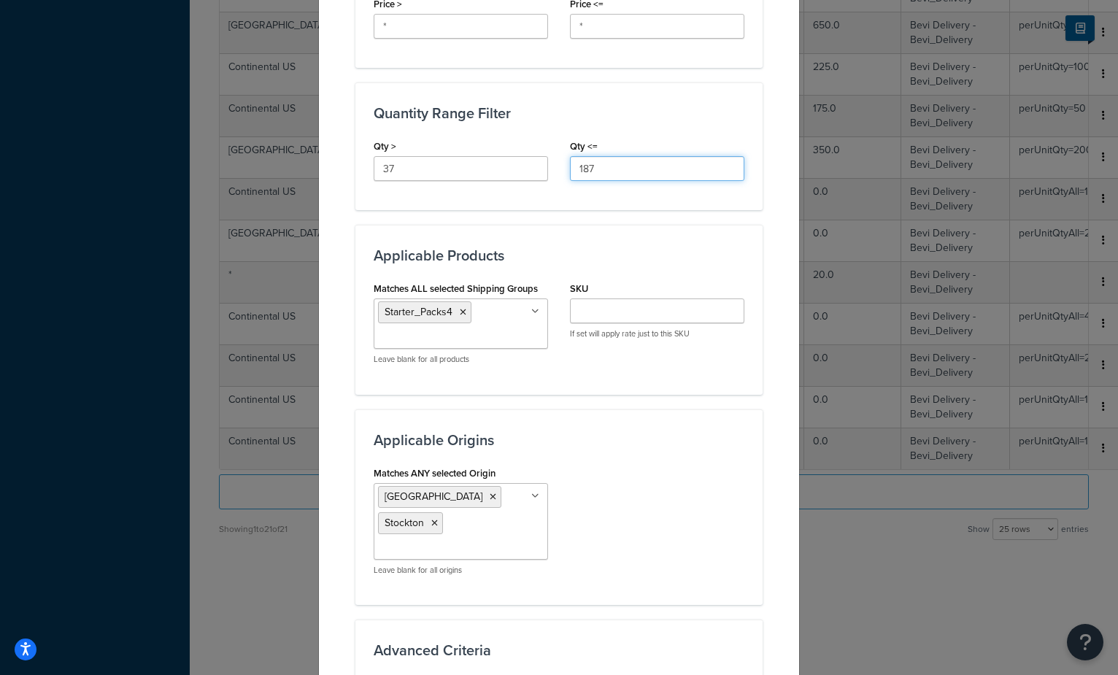
click at [625, 176] on input "187" at bounding box center [657, 168] width 174 height 25
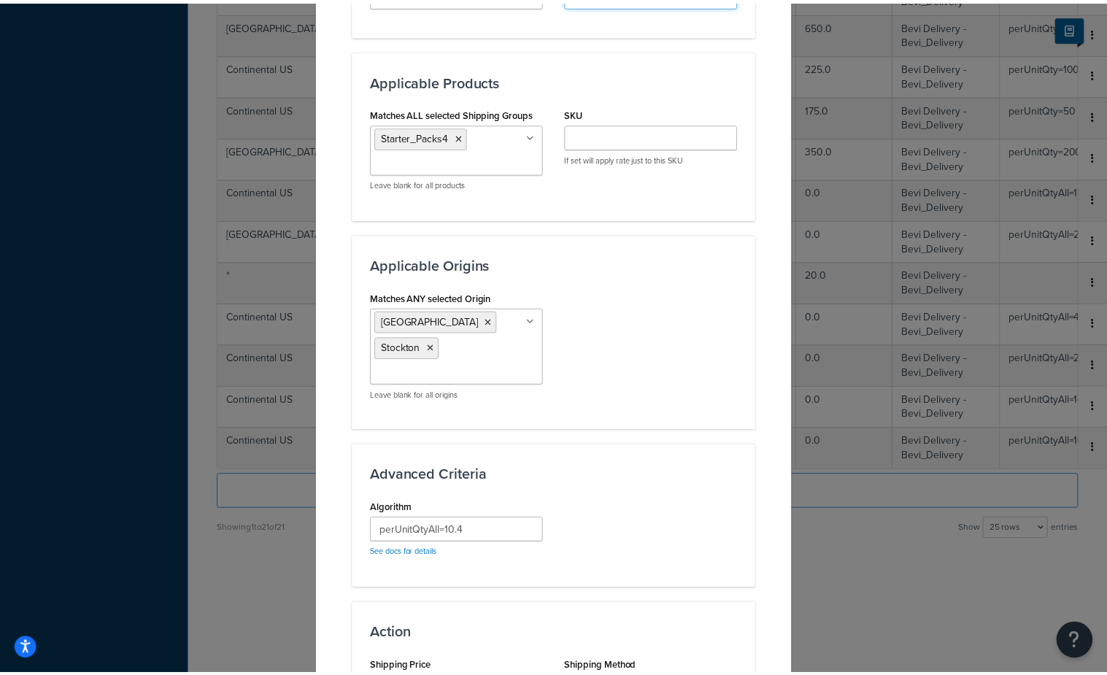
scroll to position [906, 0]
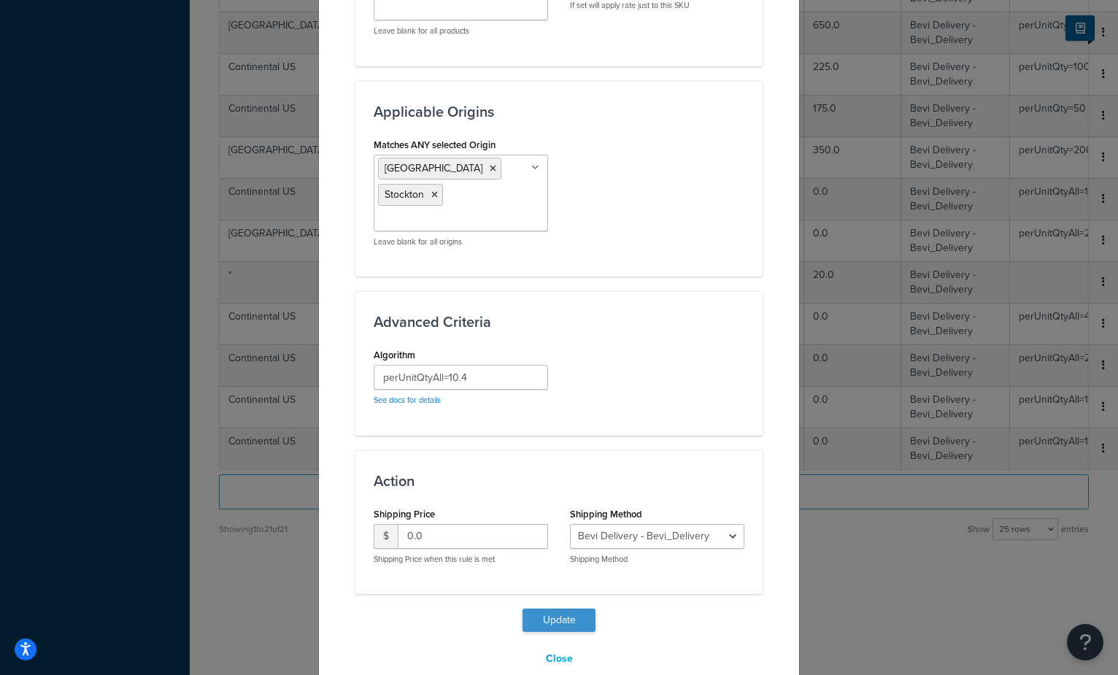
type input "*"
click at [541, 609] on button "Update" at bounding box center [558, 620] width 73 height 23
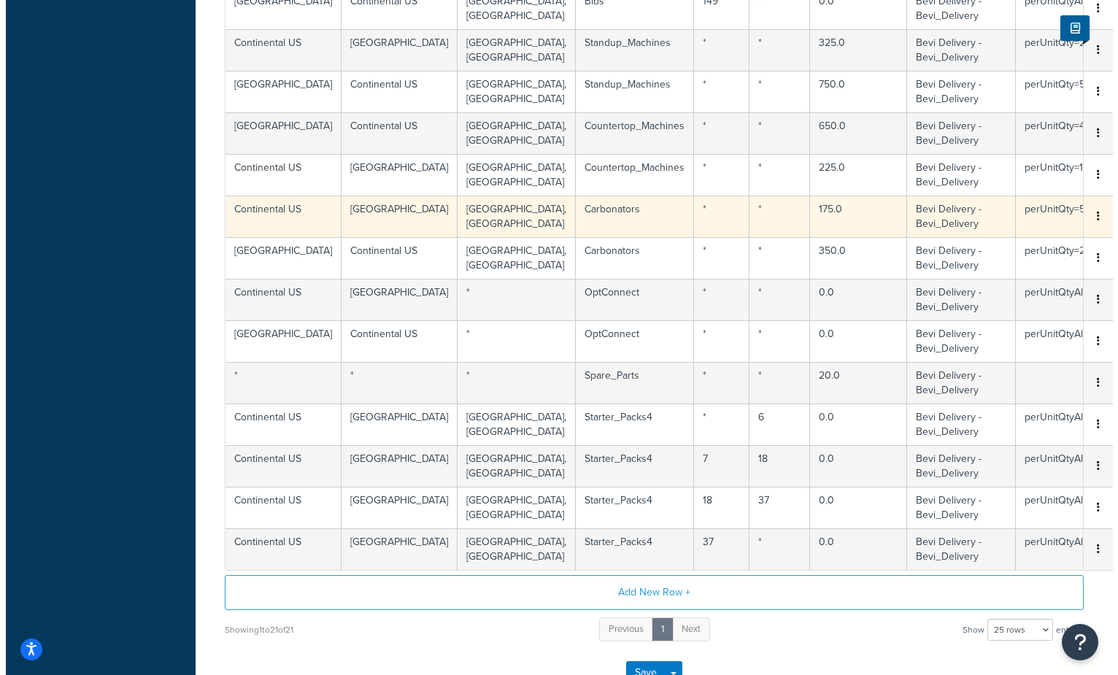
scroll to position [685, 0]
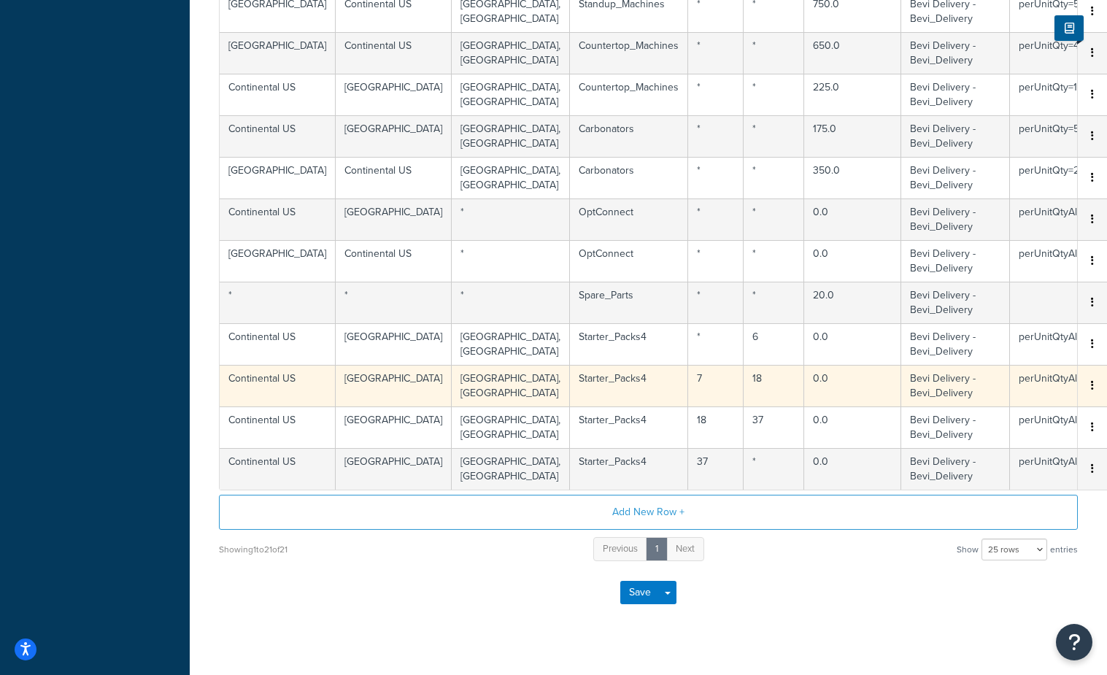
click at [1087, 385] on button "button" at bounding box center [1093, 386] width 12 height 16
click at [979, 356] on div "Edit" at bounding box center [983, 359] width 104 height 30
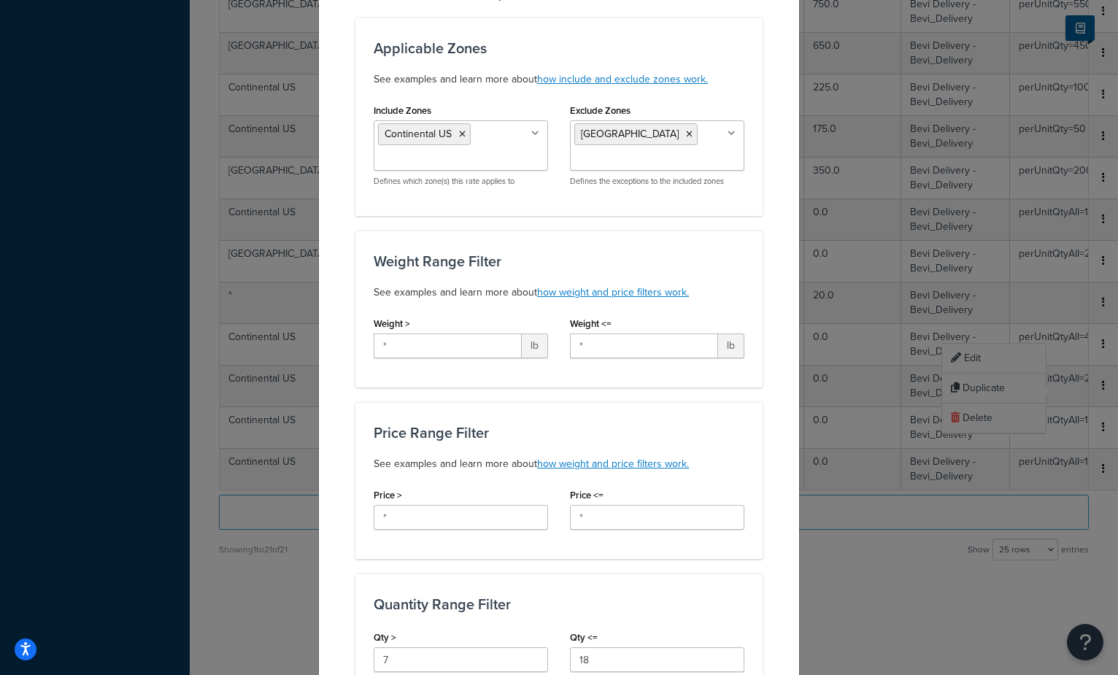
scroll to position [298, 0]
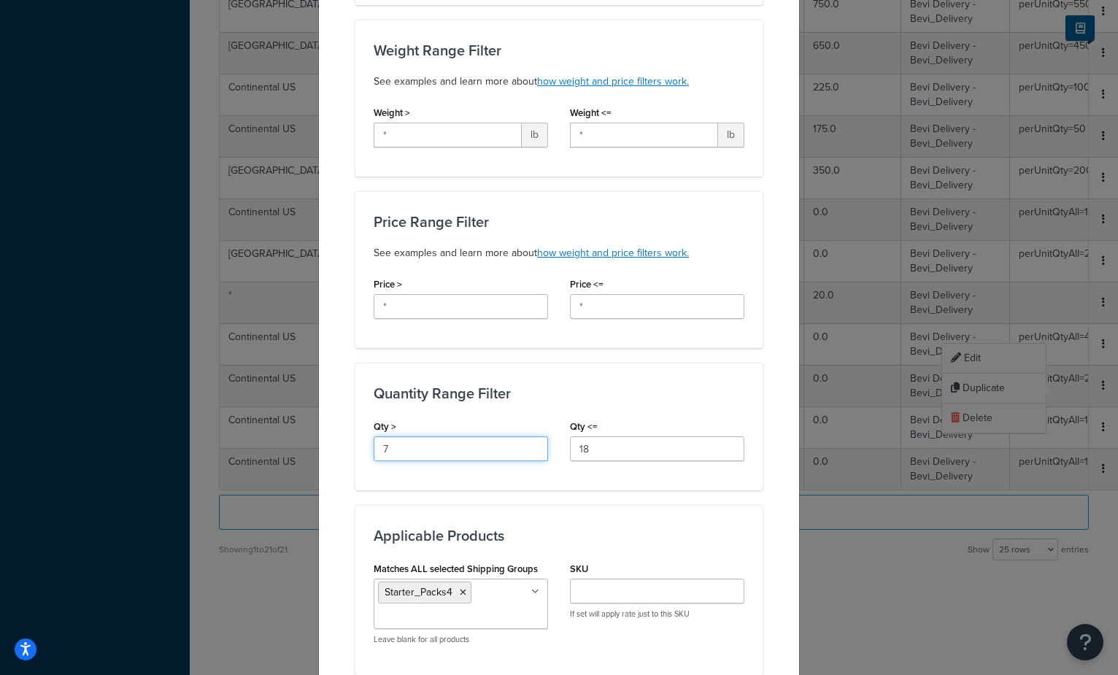
click at [452, 452] on input "7" at bounding box center [461, 448] width 174 height 25
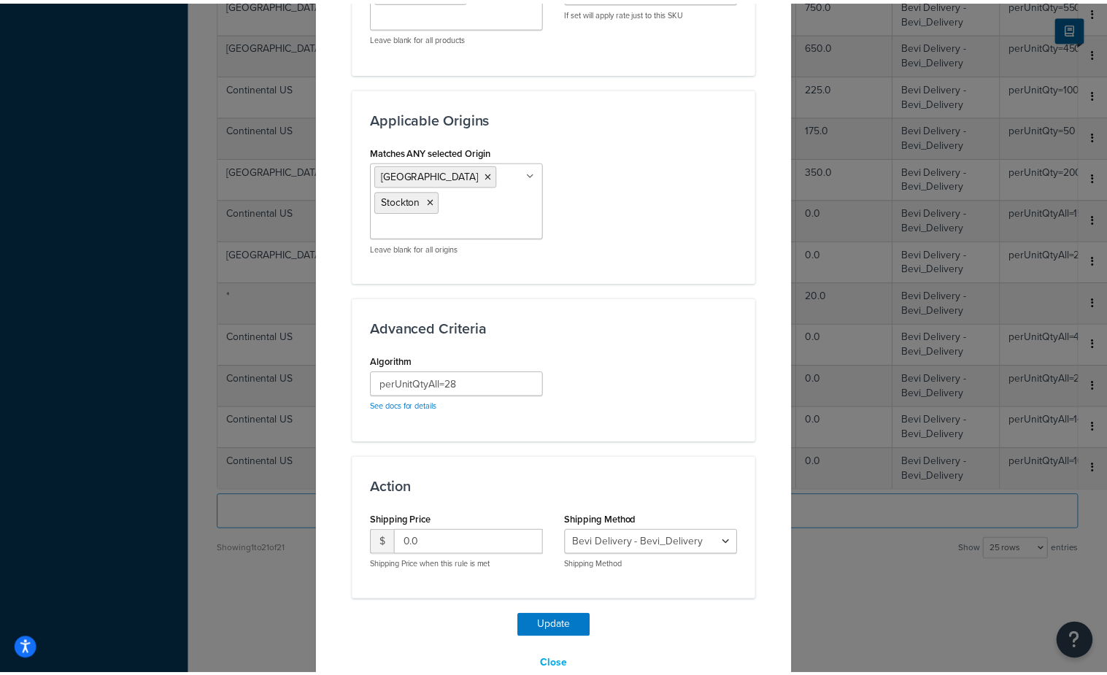
scroll to position [906, 0]
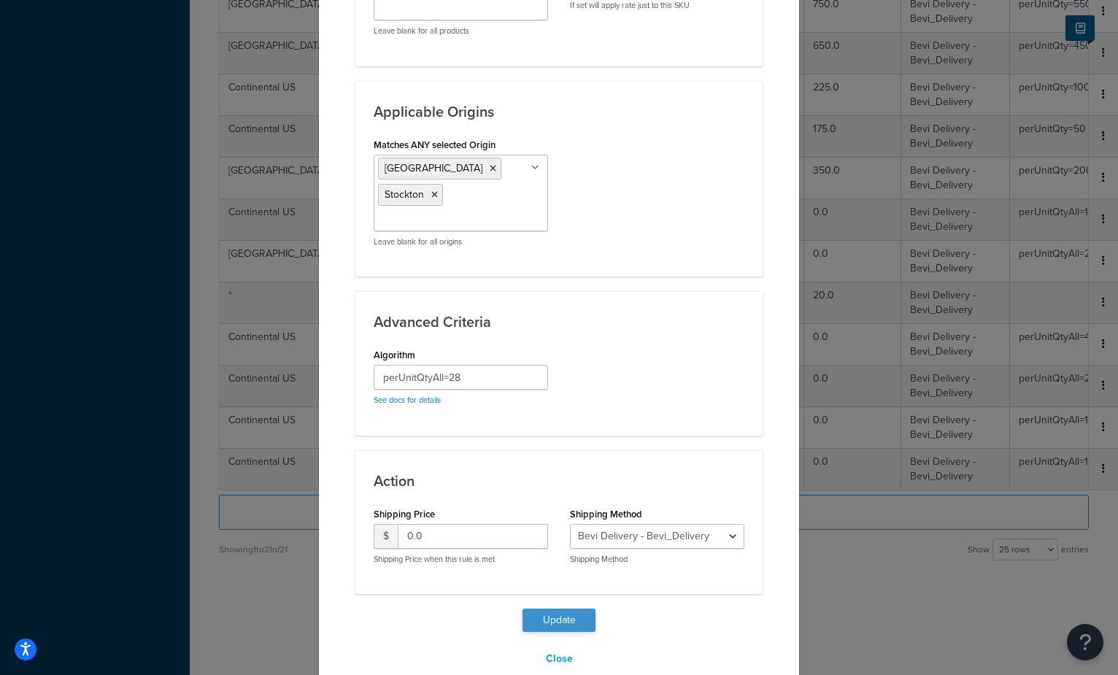
type input "6"
click at [539, 609] on button "Update" at bounding box center [558, 620] width 73 height 23
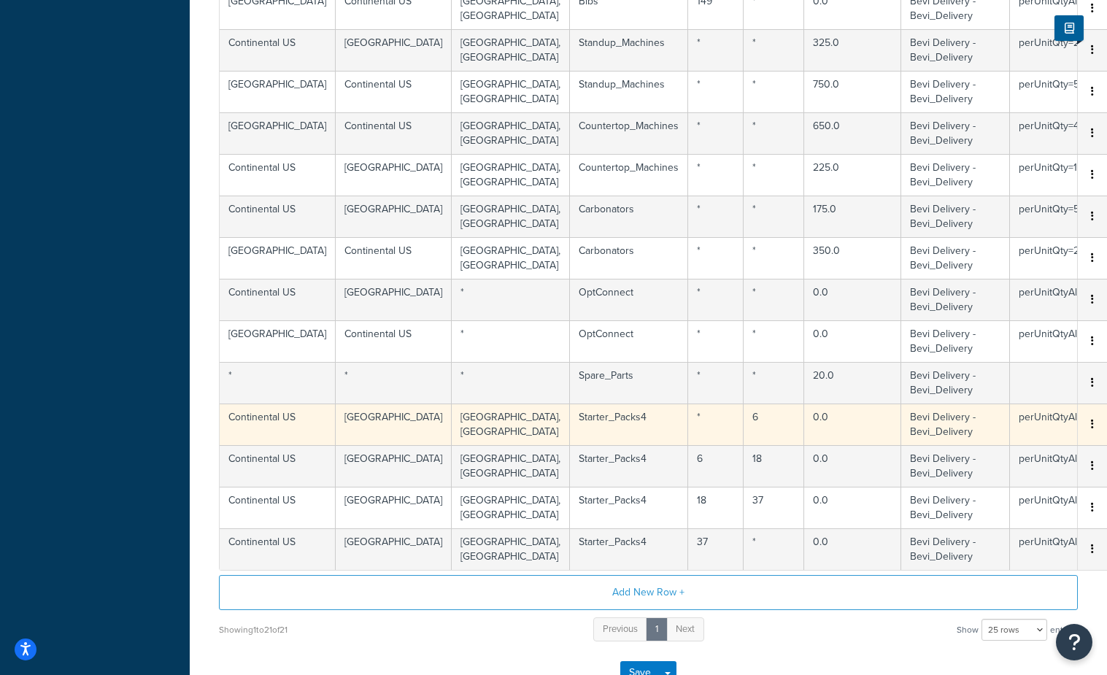
click at [1087, 426] on button "button" at bounding box center [1093, 425] width 12 height 16
click at [944, 634] on div "Showing 1 to 21 of 21 Previous 1 Next Show 10 rows 15 rows 25 rows 50 rows 100 …" at bounding box center [648, 629] width 859 height 27
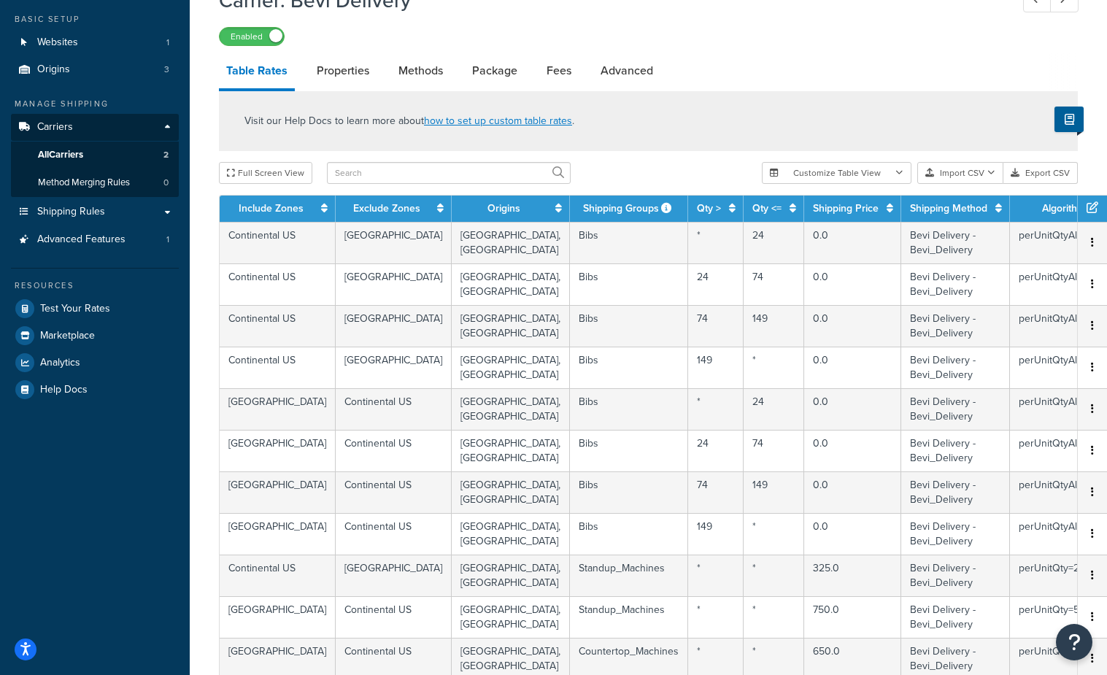
scroll to position [0, 0]
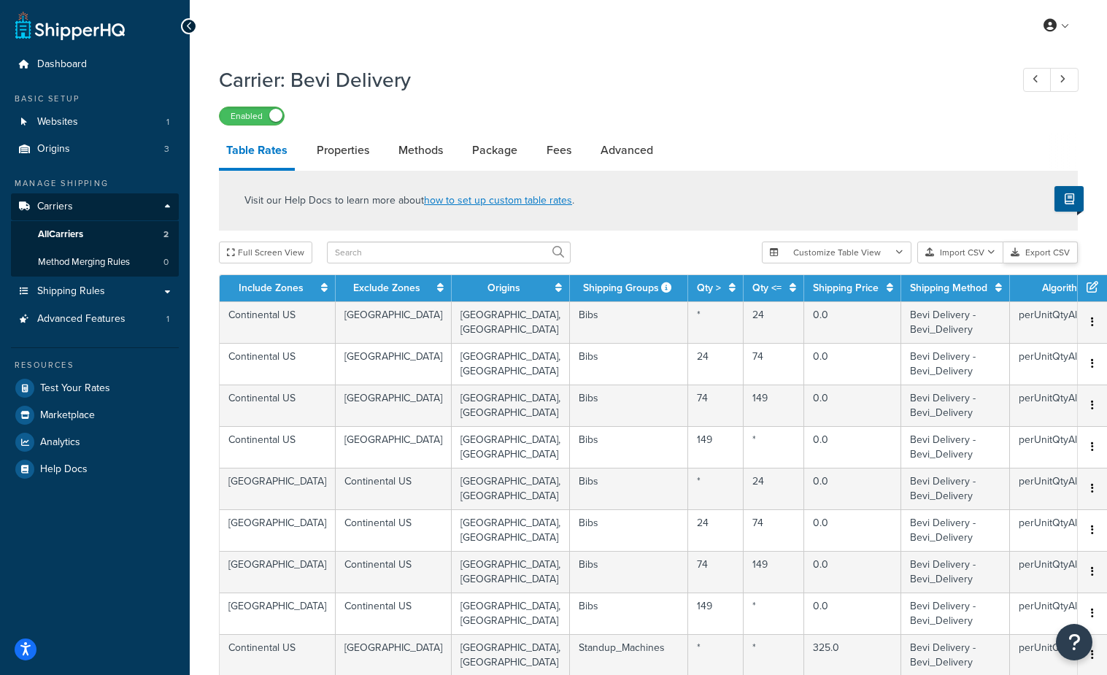
click at [1022, 253] on button "Export CSV" at bounding box center [1040, 253] width 74 height 22
click at [166, 292] on link "Shipping Rules" at bounding box center [95, 291] width 168 height 27
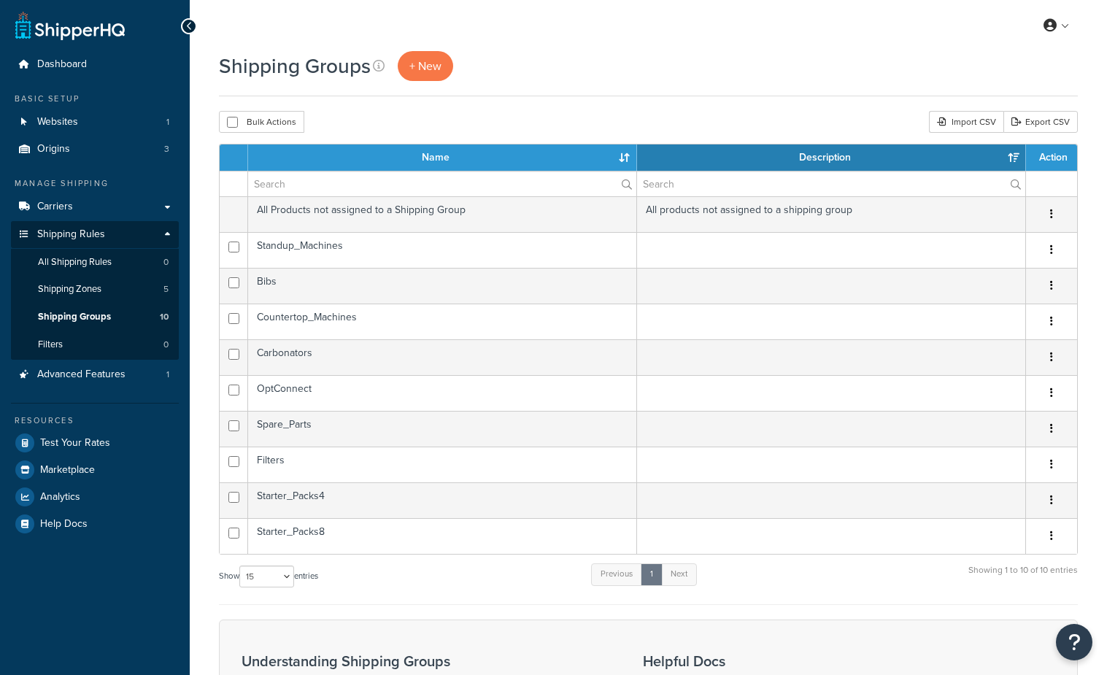
select select "15"
click at [70, 207] on span "Carriers" at bounding box center [55, 207] width 36 height 12
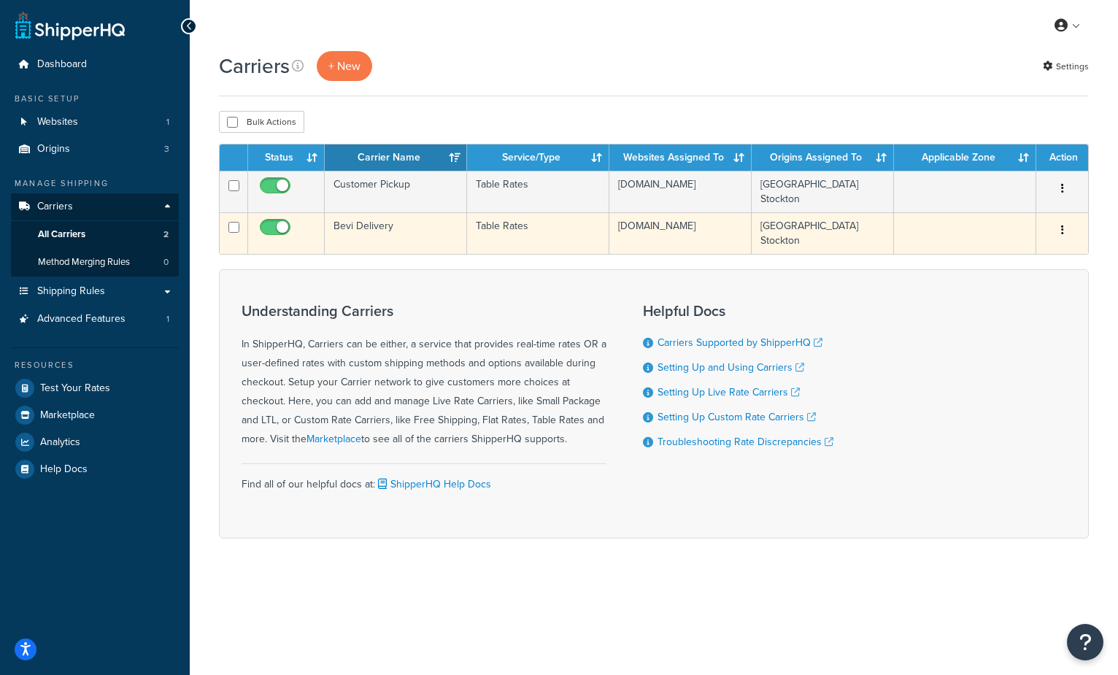
click at [352, 223] on td "Bevi Delivery" at bounding box center [396, 233] width 142 height 42
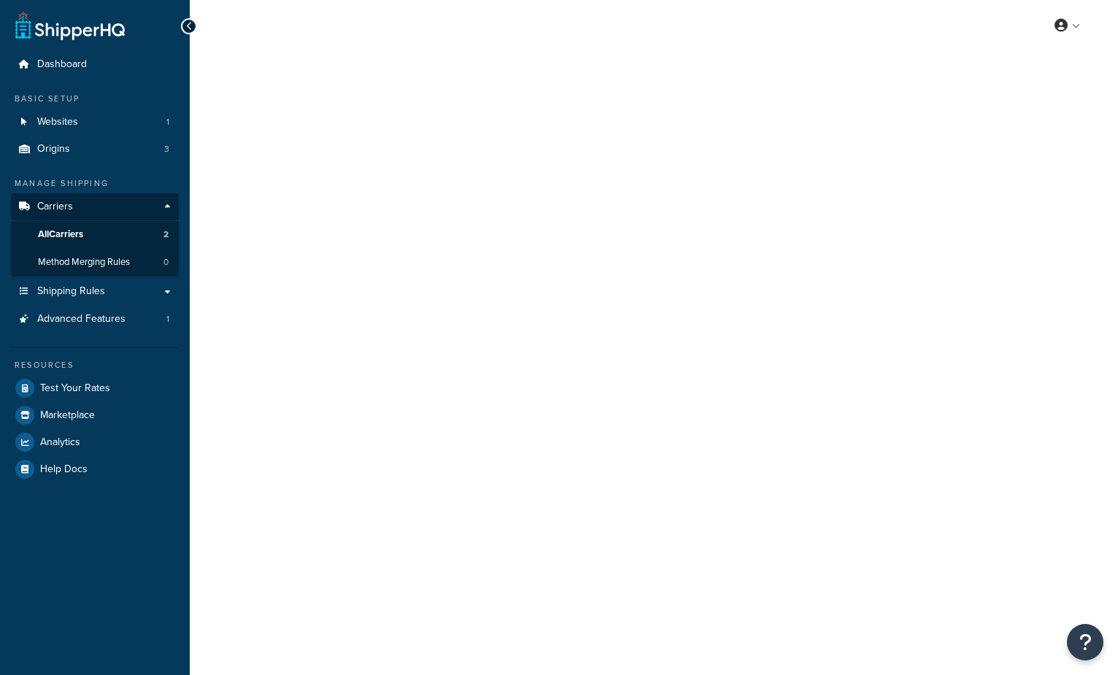
select select "25"
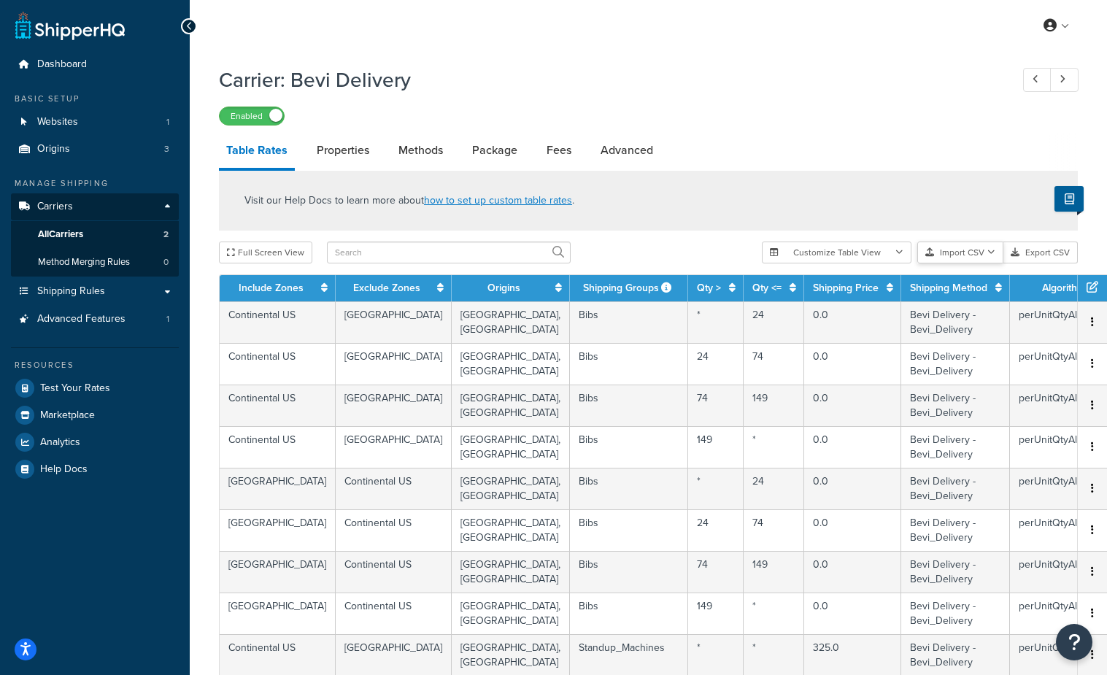
click at [973, 253] on button "Import CSV" at bounding box center [960, 253] width 86 height 22
click at [978, 263] on div "Customize Table View Show all columns Show selected columns Import CSV Import a…" at bounding box center [920, 253] width 316 height 22
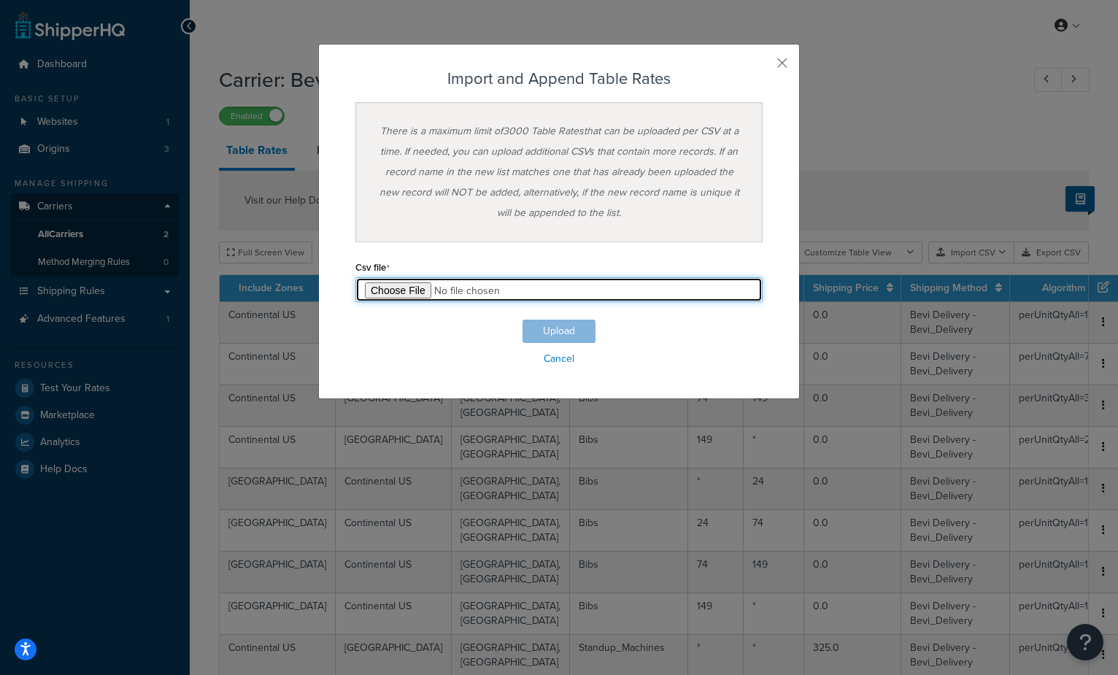
click at [396, 290] on input "file" at bounding box center [558, 289] width 407 height 25
type input "C:\fakepath\Bevi Delivery SHipping Table Rates Starter Packs.csv"
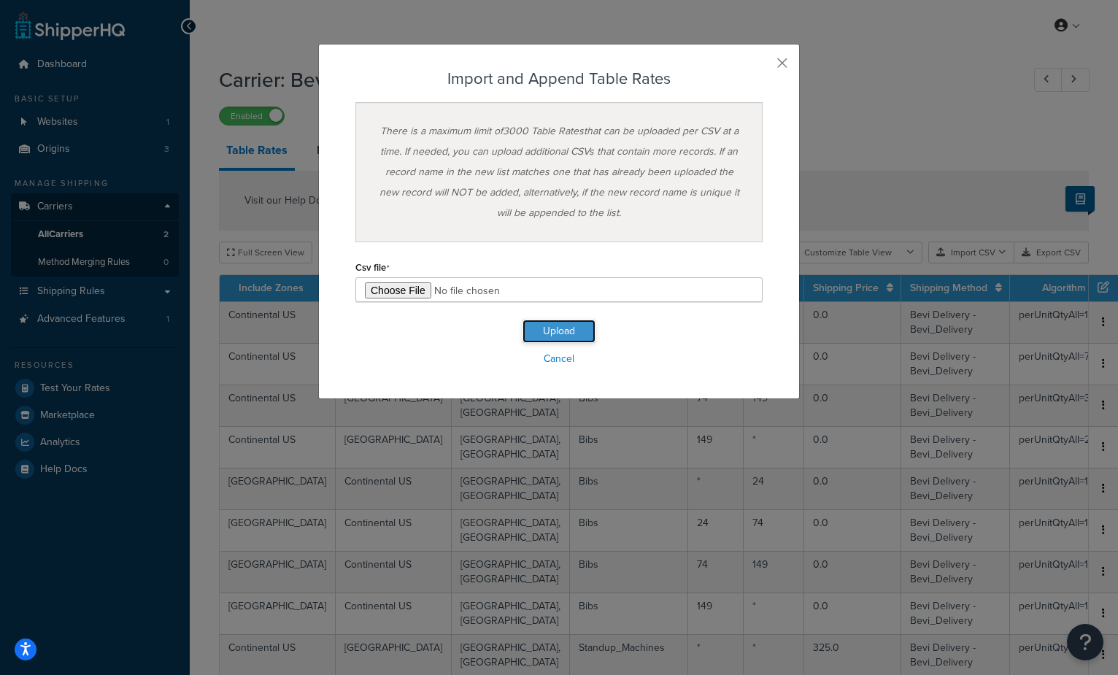
click at [557, 327] on button "Upload" at bounding box center [558, 331] width 73 height 23
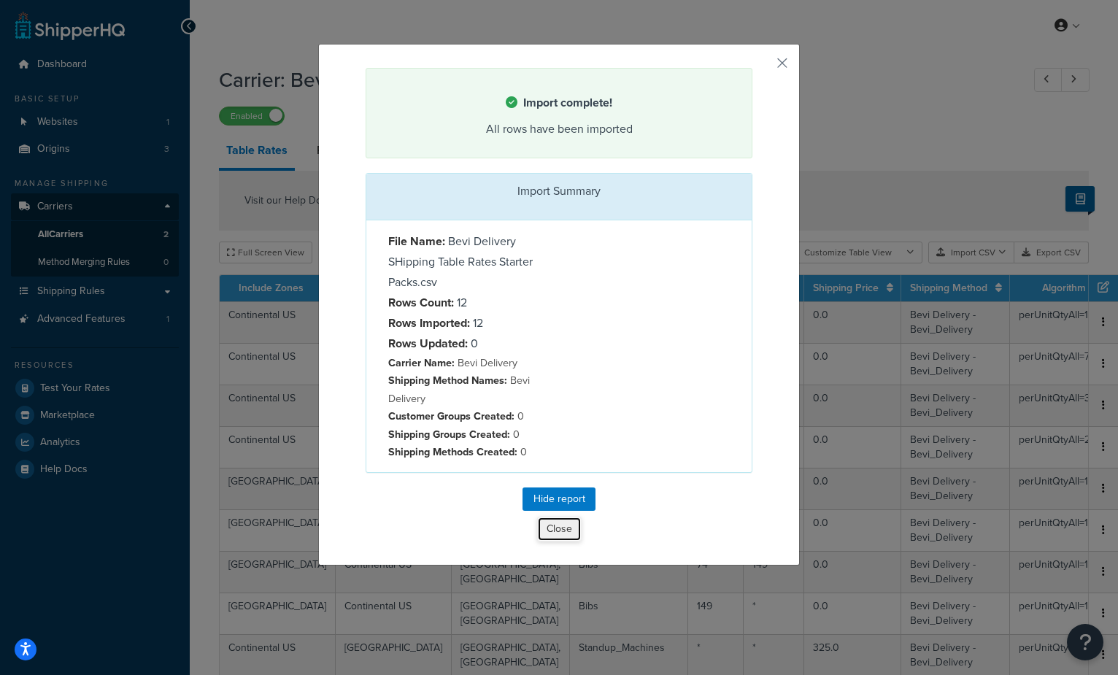
click at [554, 536] on button "Close" at bounding box center [559, 529] width 45 height 25
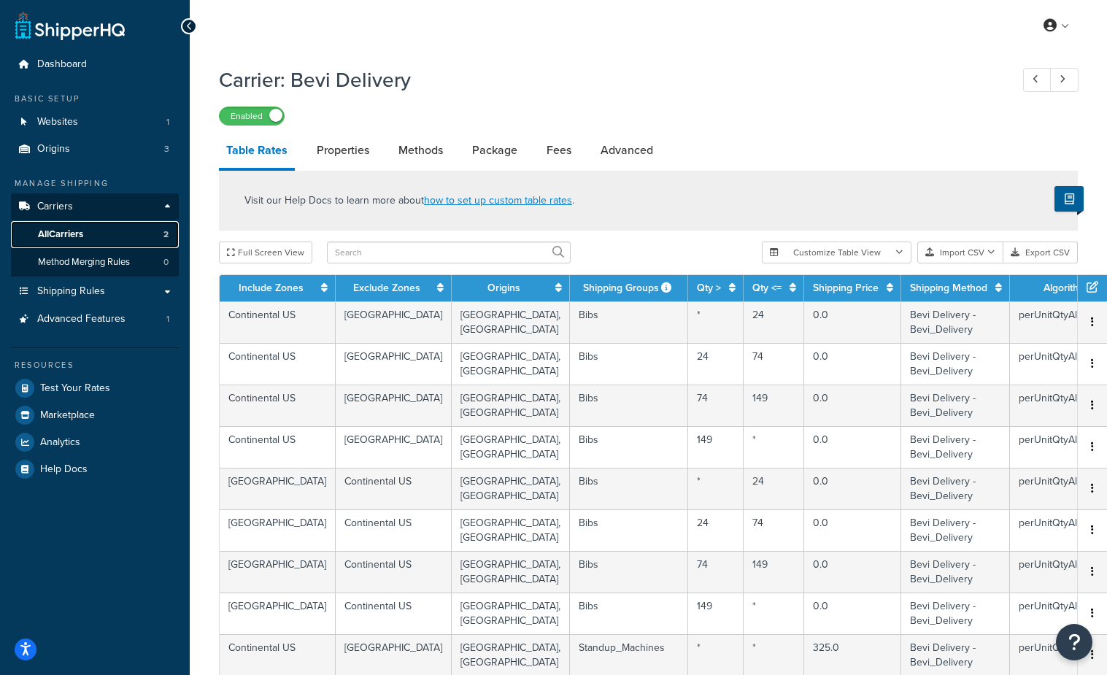
click at [72, 228] on span "All Carriers" at bounding box center [60, 234] width 45 height 12
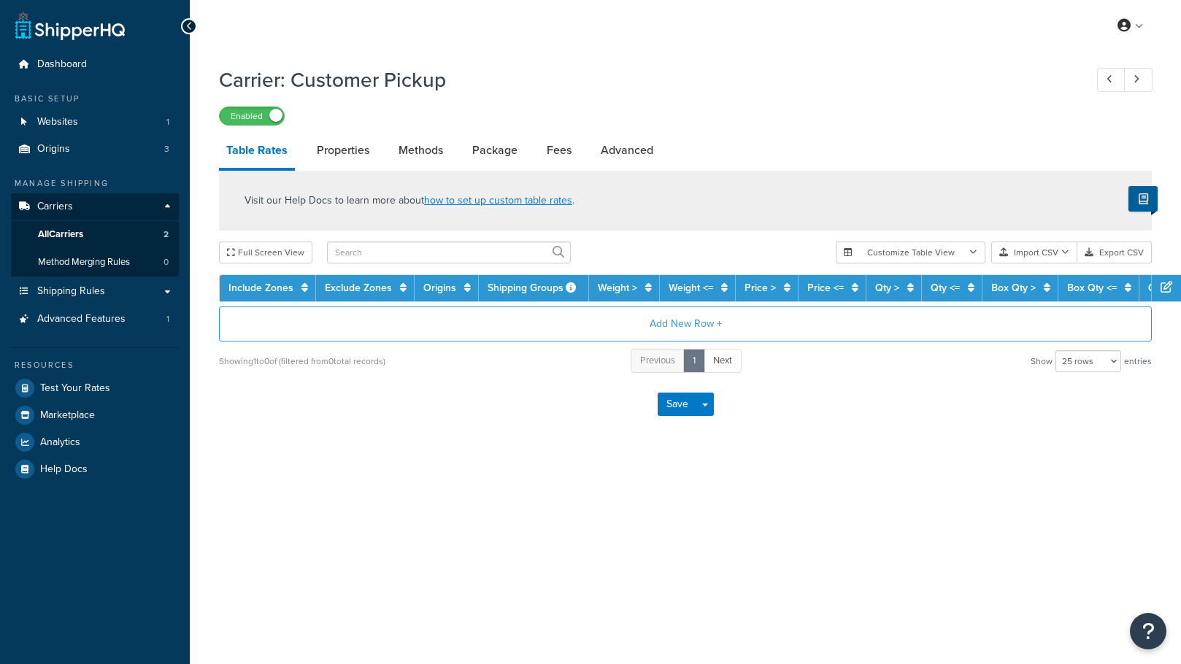
select select "25"
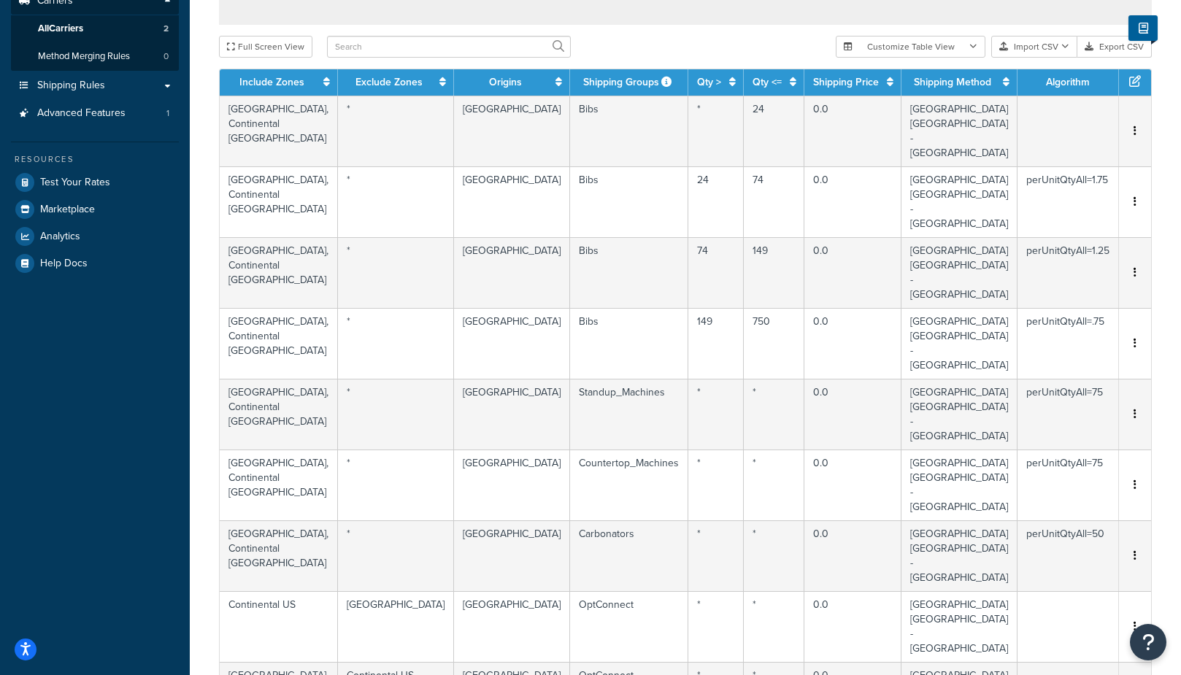
scroll to position [74, 0]
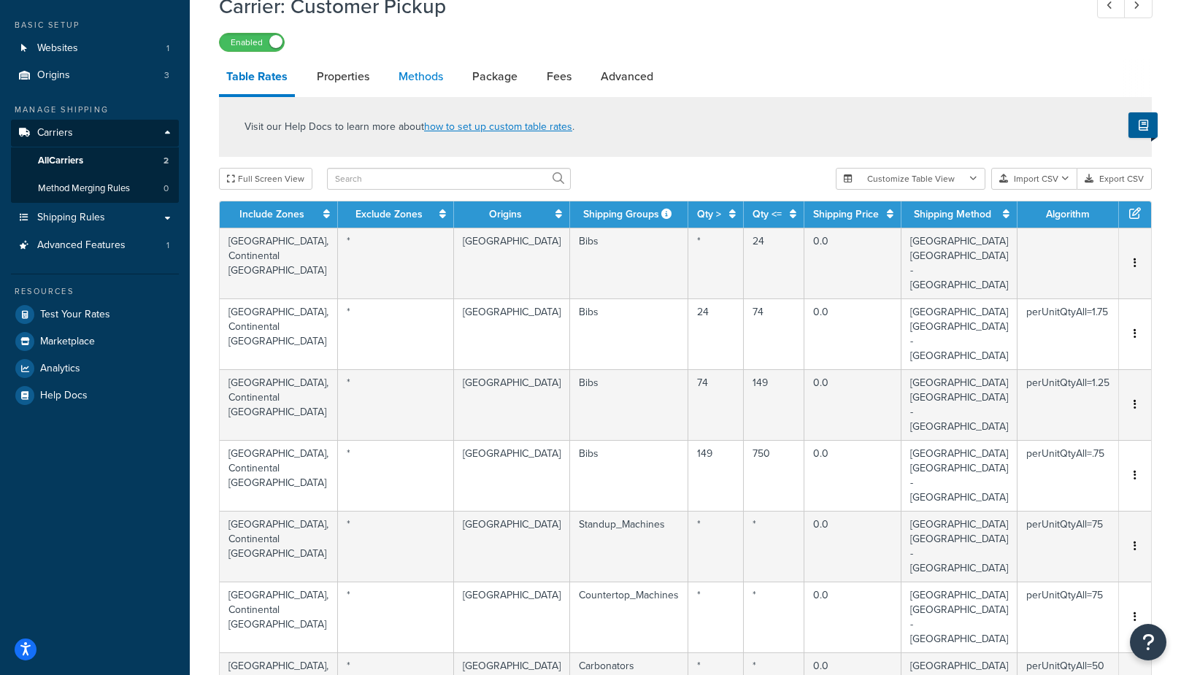
click at [422, 81] on link "Methods" at bounding box center [420, 76] width 59 height 35
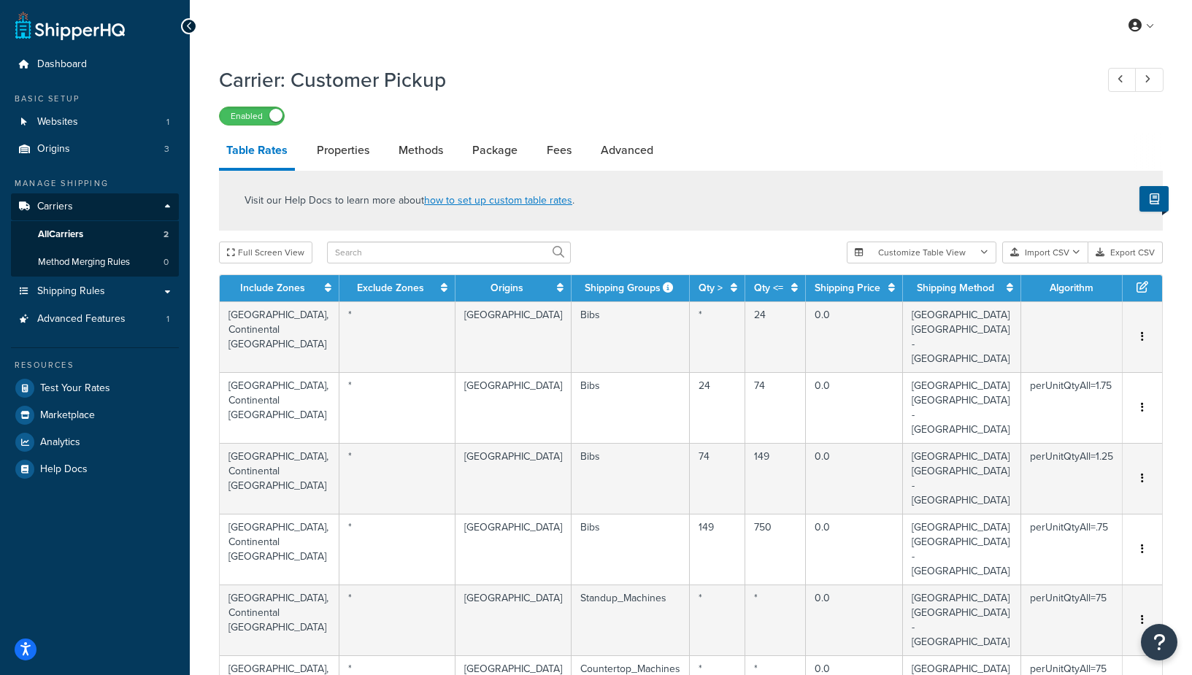
select select "25"
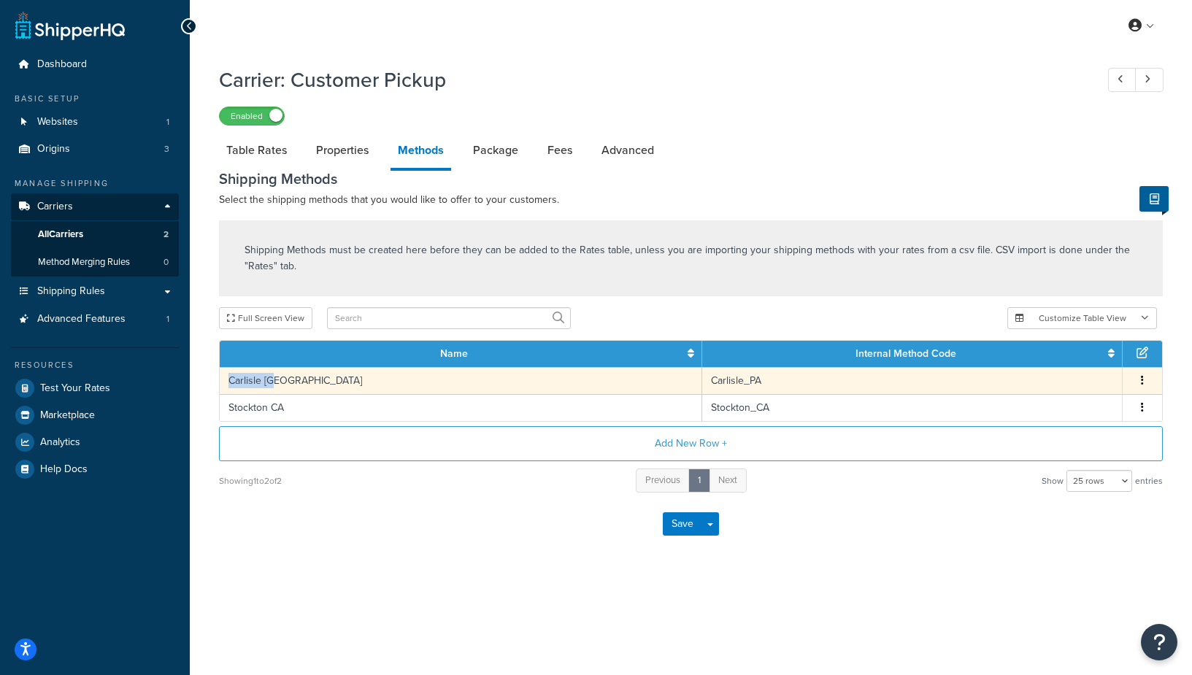
drag, startPoint x: 273, startPoint y: 384, endPoint x: 227, endPoint y: 385, distance: 46.0
click at [227, 385] on td "Carlisle [GEOGRAPHIC_DATA]" at bounding box center [461, 380] width 482 height 27
copy td "Carlisle [GEOGRAPHIC_DATA]"
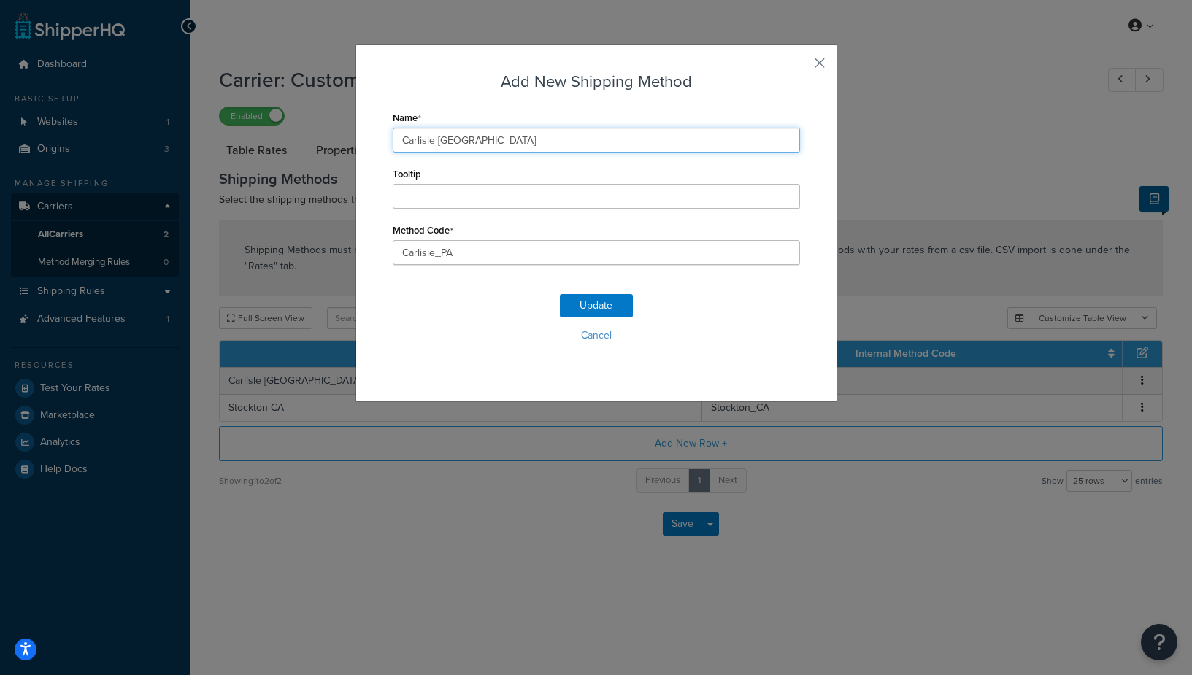
click at [413, 150] on input "Carlisle [GEOGRAPHIC_DATA]" at bounding box center [596, 140] width 407 height 25
click at [414, 150] on input "Carlisle [GEOGRAPHIC_DATA]" at bounding box center [596, 140] width 407 height 25
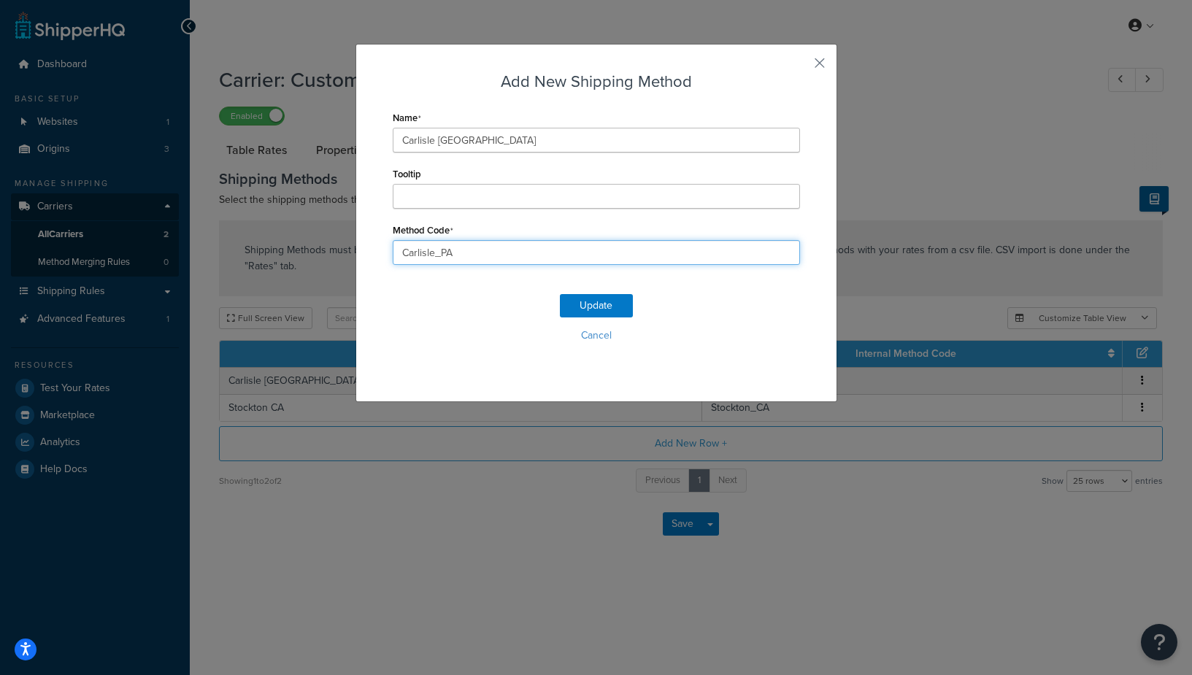
click at [431, 257] on input "Carlisle_PA" at bounding box center [596, 252] width 407 height 25
click at [800, 66] on button "button" at bounding box center [798, 68] width 4 height 4
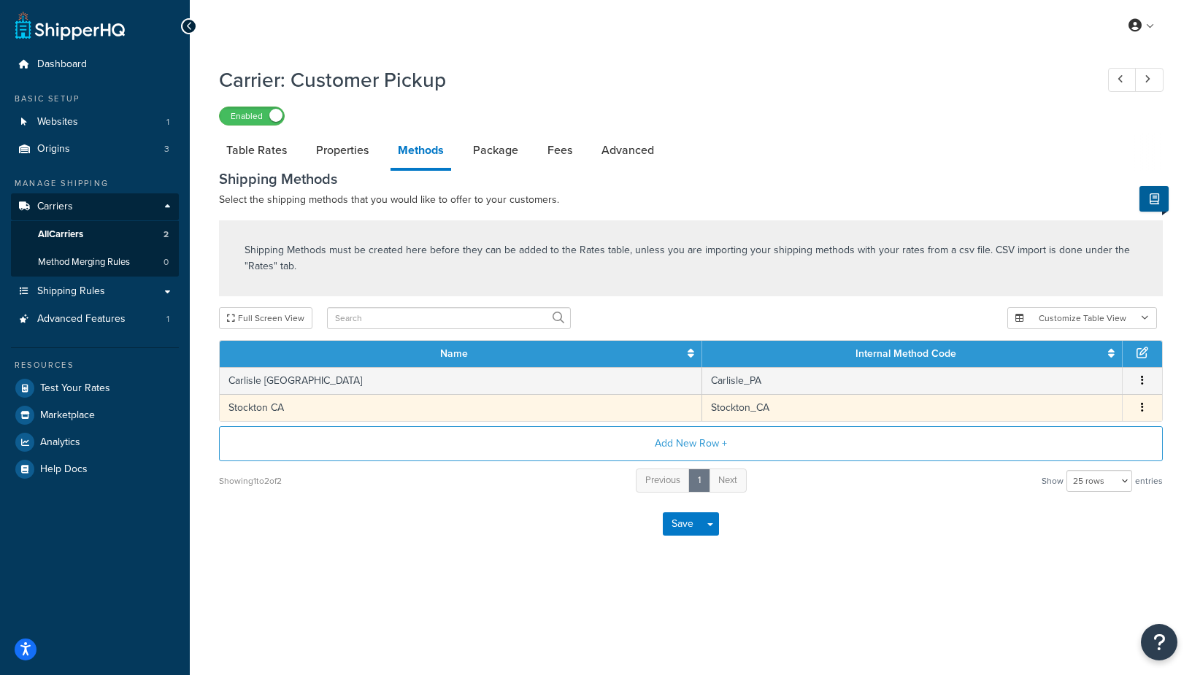
click at [285, 401] on td "Stockton CA" at bounding box center [461, 407] width 482 height 27
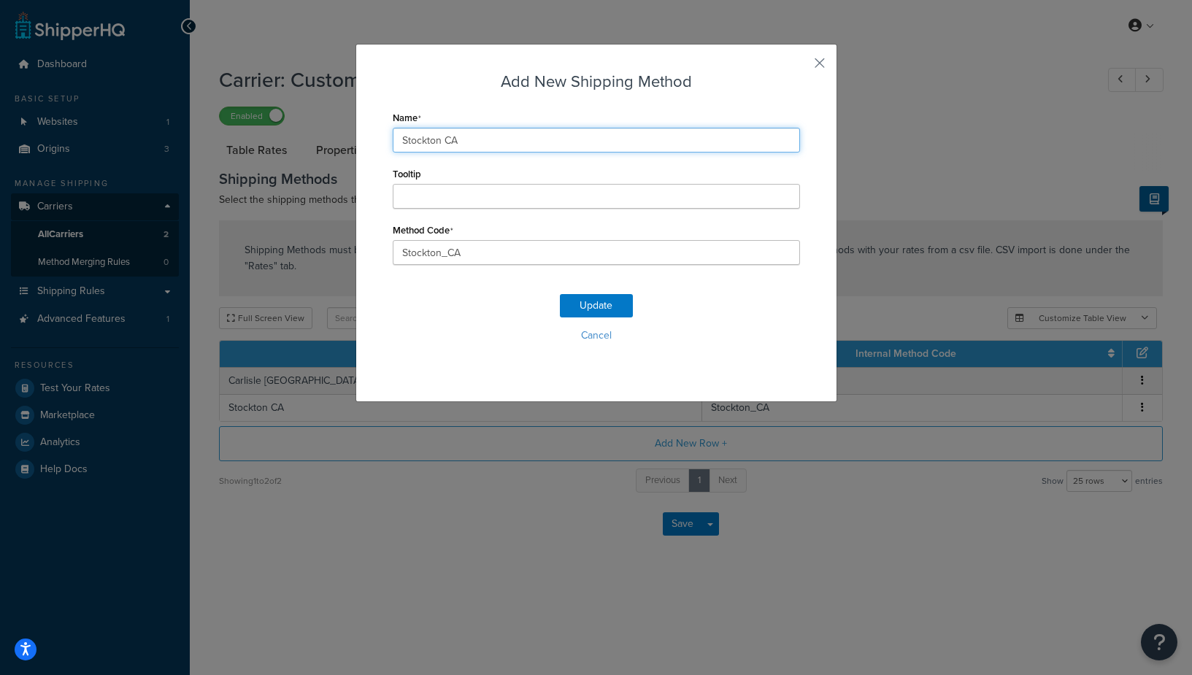
click at [468, 149] on input "Stockton CA" at bounding box center [596, 140] width 407 height 25
click at [800, 66] on button "button" at bounding box center [798, 68] width 4 height 4
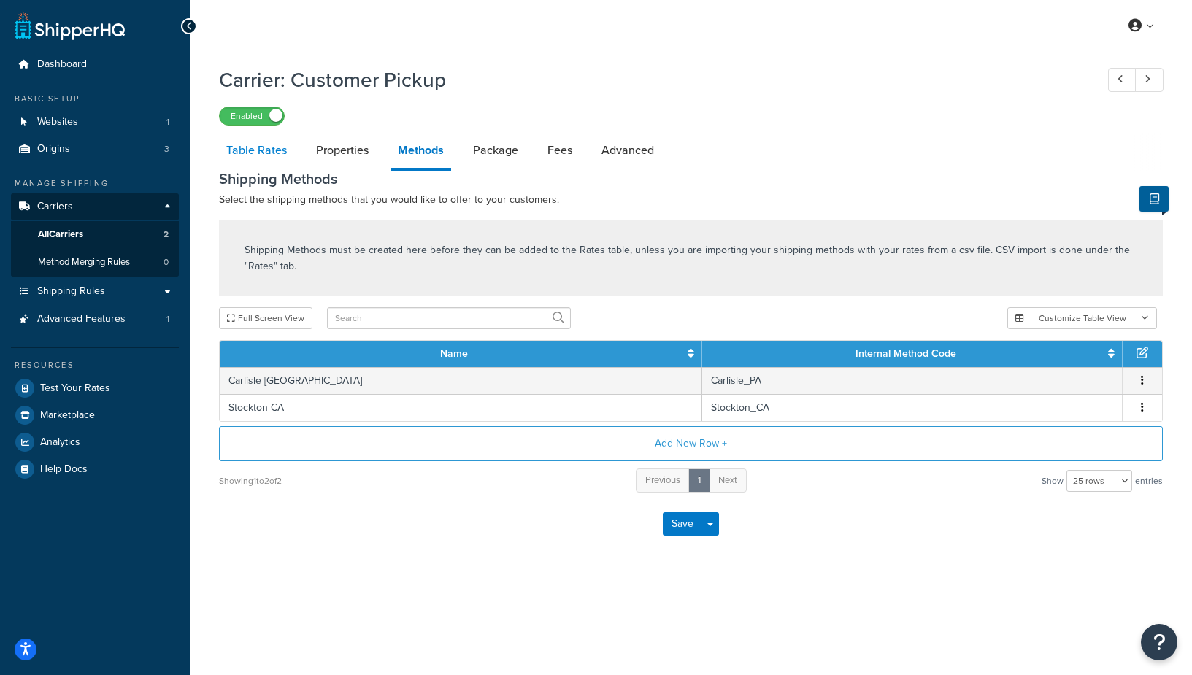
click at [269, 147] on link "Table Rates" at bounding box center [256, 150] width 75 height 35
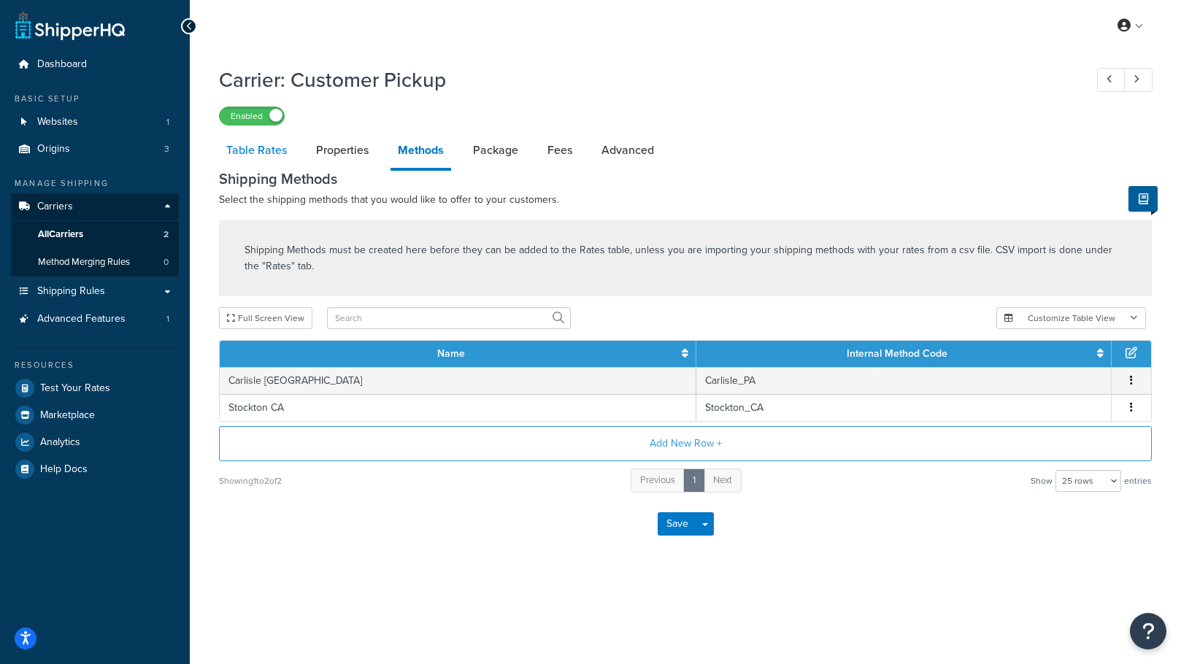
select select "25"
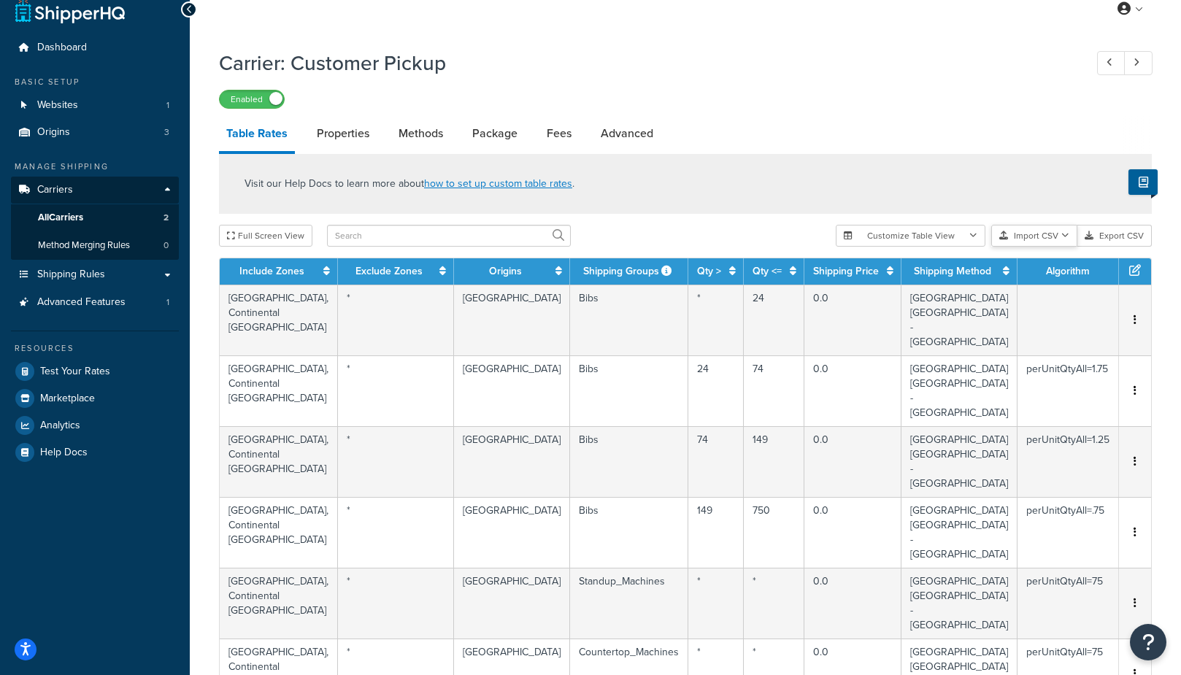
scroll to position [20, 0]
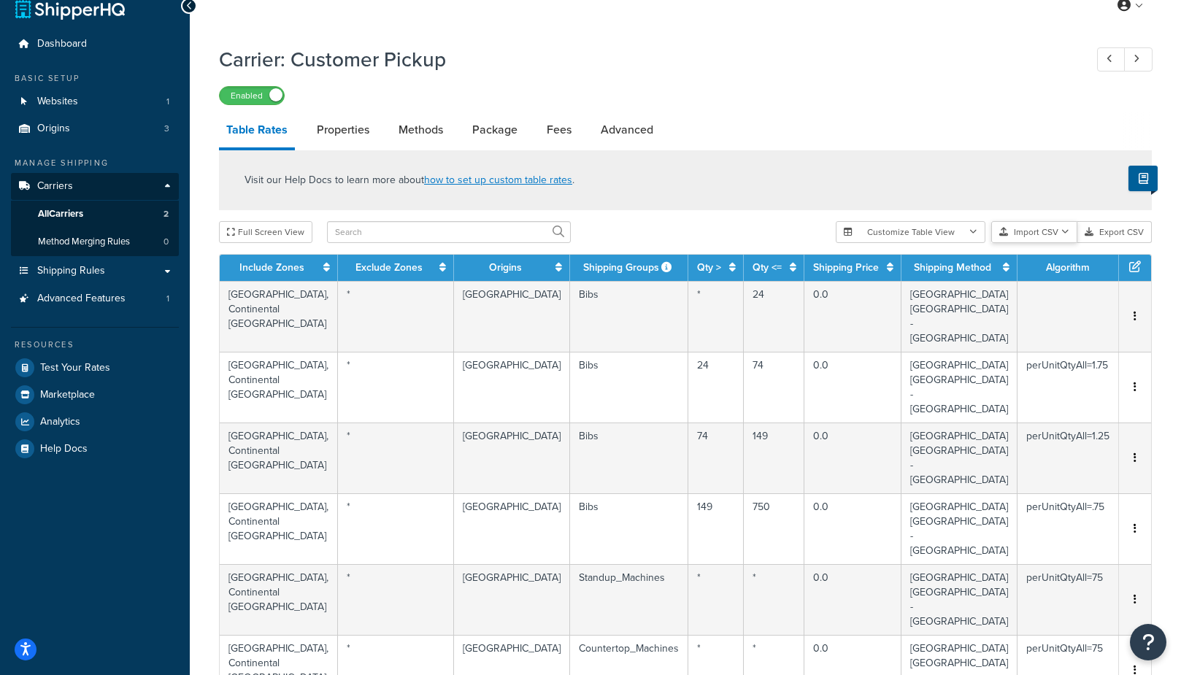
click at [1046, 234] on button "Import CSV" at bounding box center [1034, 232] width 86 height 22
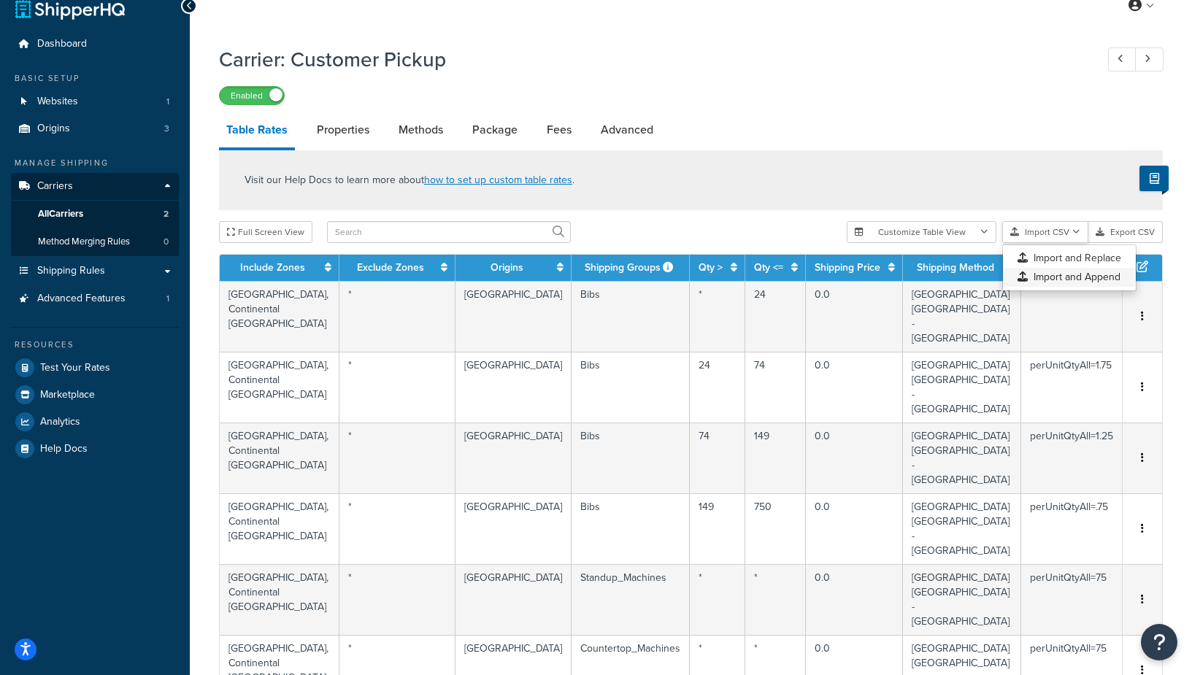
click at [1052, 243] on div "Customize Table View Show all columns Show selected columns Import CSV Import a…" at bounding box center [1004, 232] width 316 height 22
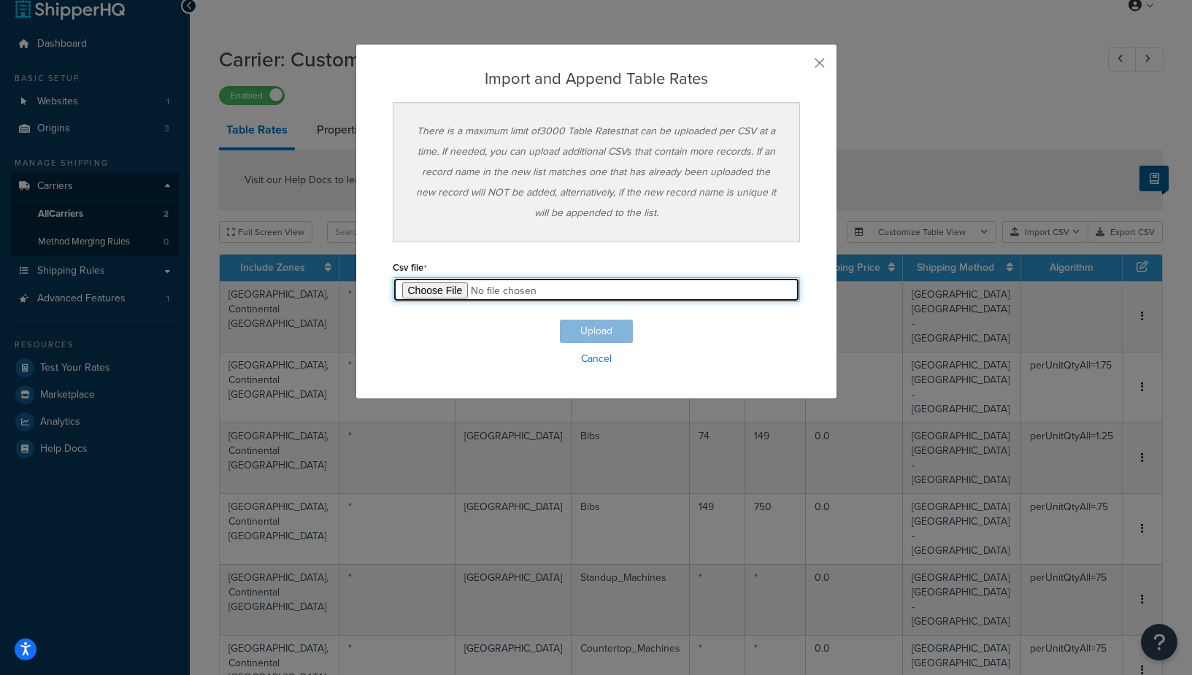
click at [444, 291] on input "file" at bounding box center [596, 289] width 407 height 25
type input "C:\fakepath\Customer Pickup Shipping Table Rates Starter Packs.csv"
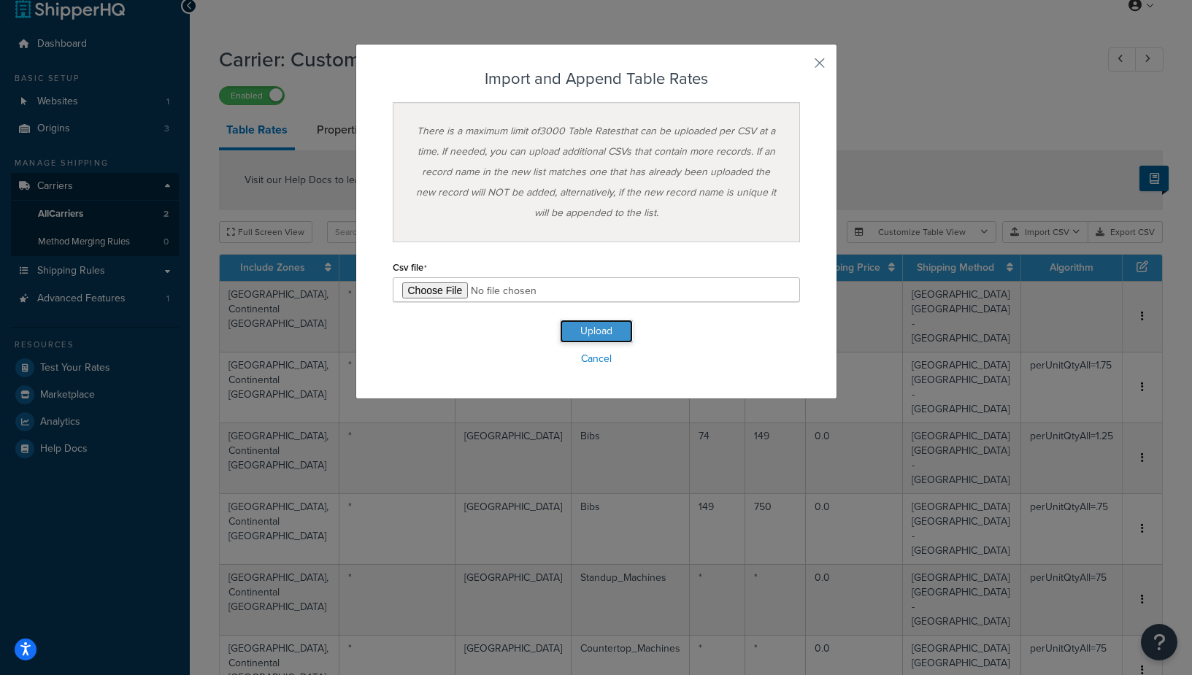
click at [581, 338] on button "Upload" at bounding box center [596, 331] width 73 height 23
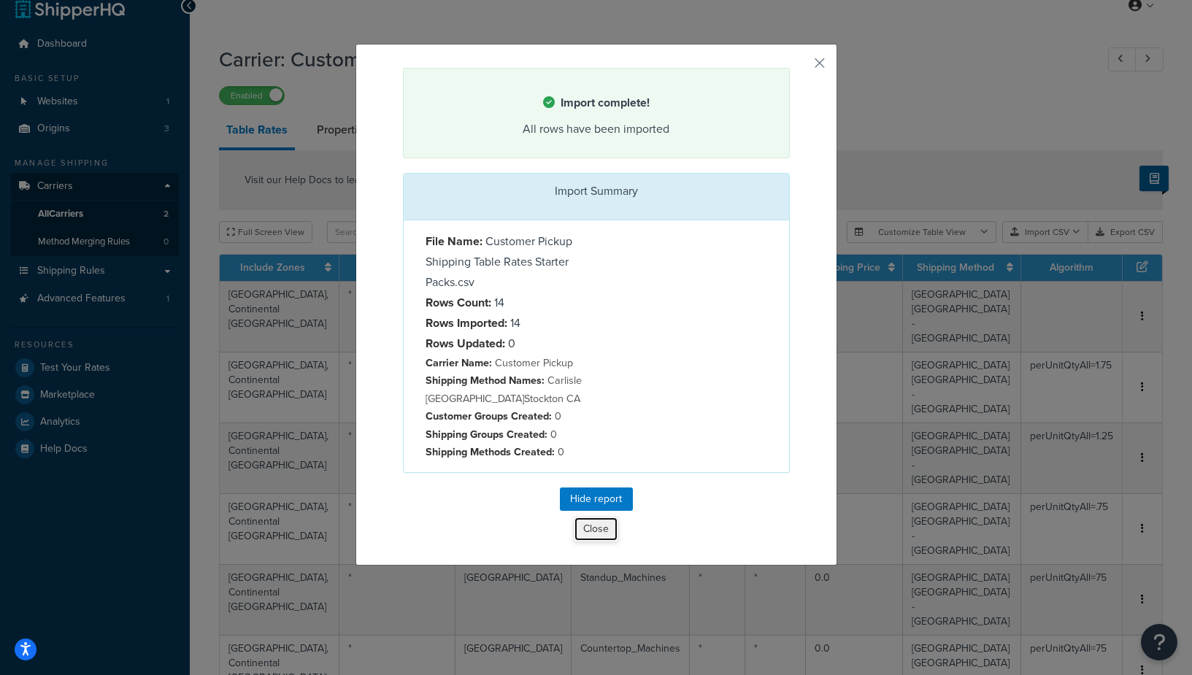
click at [603, 530] on button "Close" at bounding box center [596, 529] width 45 height 25
